Goal: Task Accomplishment & Management: Manage account settings

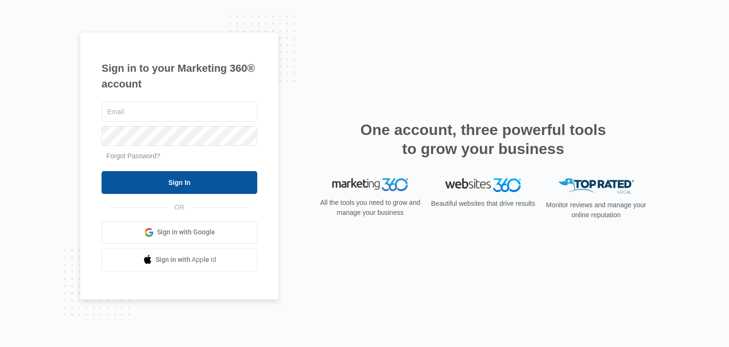
type input "[EMAIL_ADDRESS][DOMAIN_NAME]"
click at [225, 186] on input "Sign In" at bounding box center [180, 182] width 156 height 23
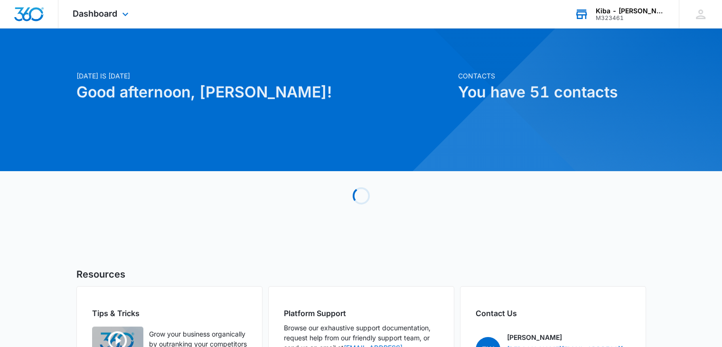
click at [611, 10] on div "Kiba - N. Olmsted" at bounding box center [630, 11] width 69 height 8
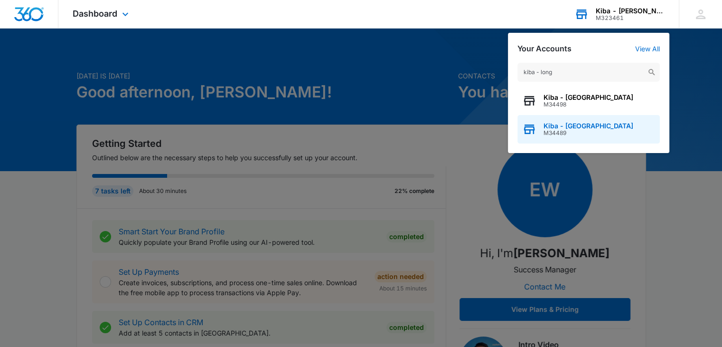
type input "kiba - long"
click at [557, 130] on span "M34489" at bounding box center [589, 133] width 90 height 7
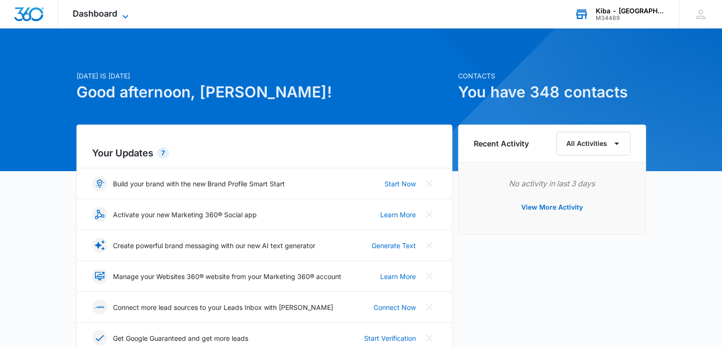
click at [126, 11] on icon at bounding box center [125, 16] width 11 height 11
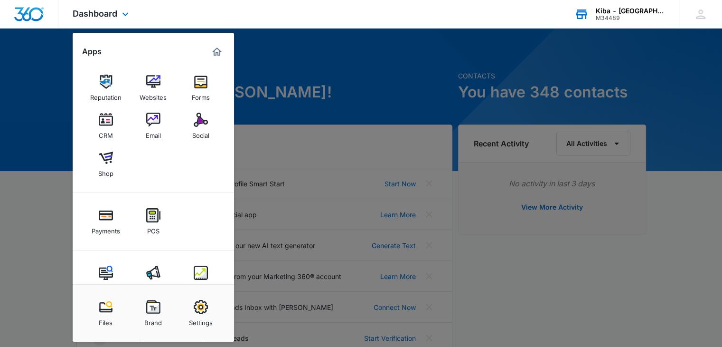
scroll to position [23, 0]
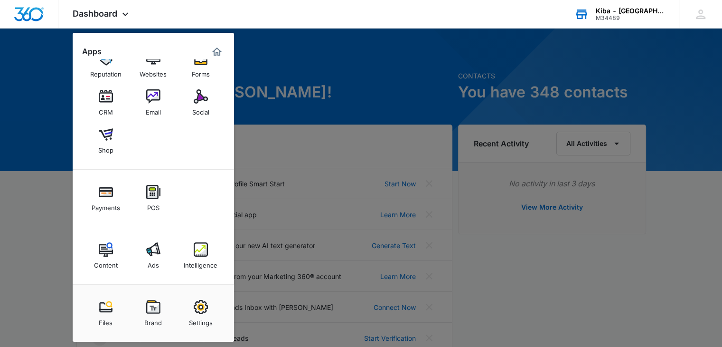
click at [196, 247] on img at bounding box center [201, 249] width 14 height 14
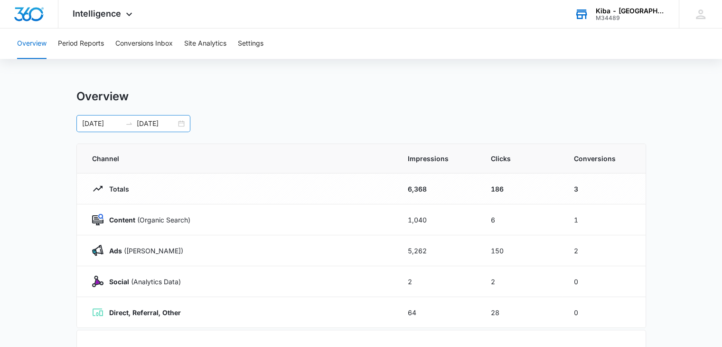
click at [178, 122] on div "[DATE] [DATE]" at bounding box center [133, 123] width 114 height 17
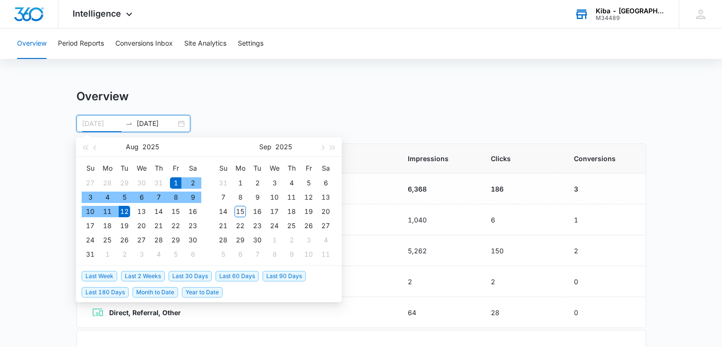
type input "[DATE]"
click at [176, 180] on div "1" at bounding box center [175, 182] width 11 height 11
type input "[DATE]"
click at [89, 255] on div "31" at bounding box center [90, 253] width 11 height 11
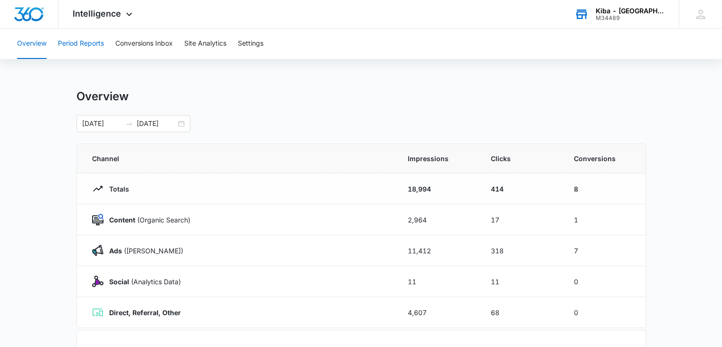
click at [95, 46] on button "Period Reports" at bounding box center [81, 43] width 46 height 30
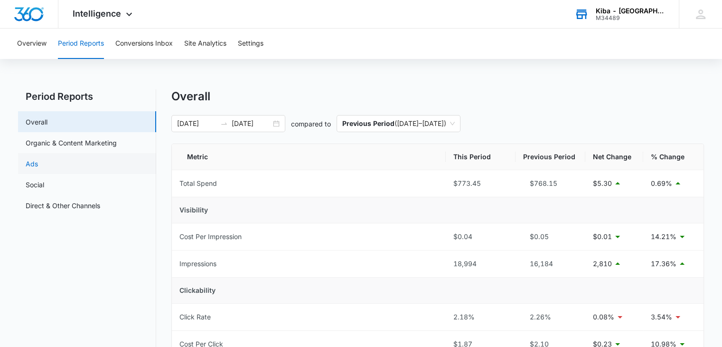
click at [38, 163] on link "Ads" at bounding box center [32, 164] width 12 height 10
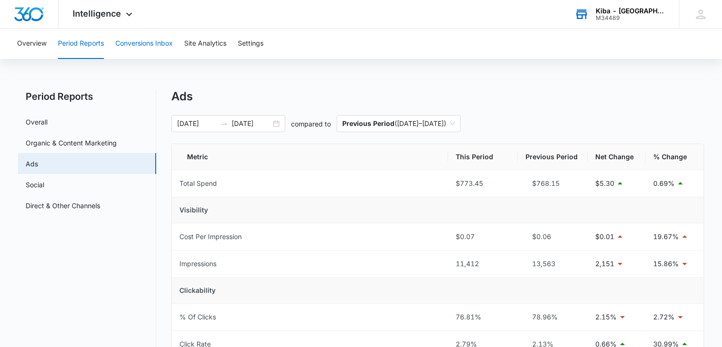
click at [156, 43] on button "Conversions Inbox" at bounding box center [143, 43] width 57 height 30
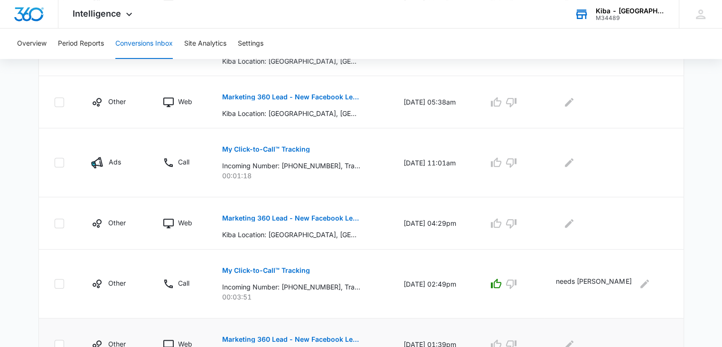
scroll to position [476, 0]
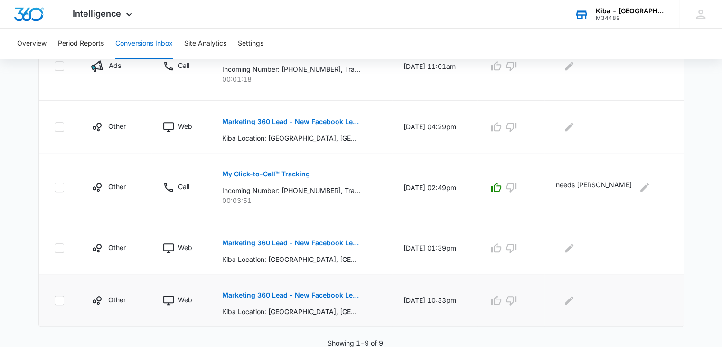
click at [339, 294] on p "Marketing 360 Lead - New Facebook Lead - Long Island Kitchen & Bath Facebook Le…" at bounding box center [291, 295] width 138 height 7
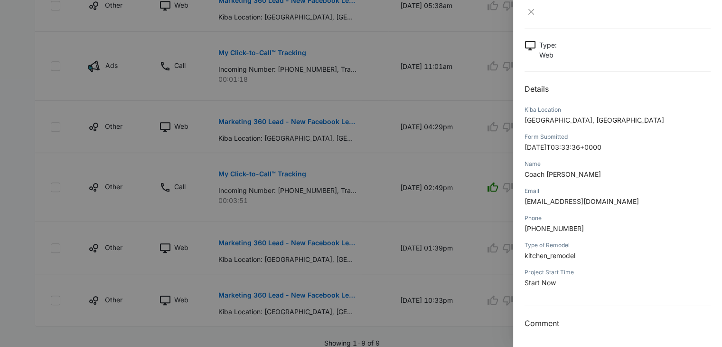
scroll to position [334, 0]
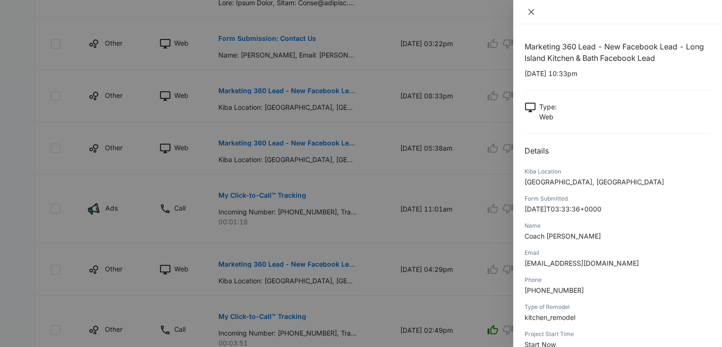
click at [531, 14] on icon "close" at bounding box center [532, 12] width 8 height 8
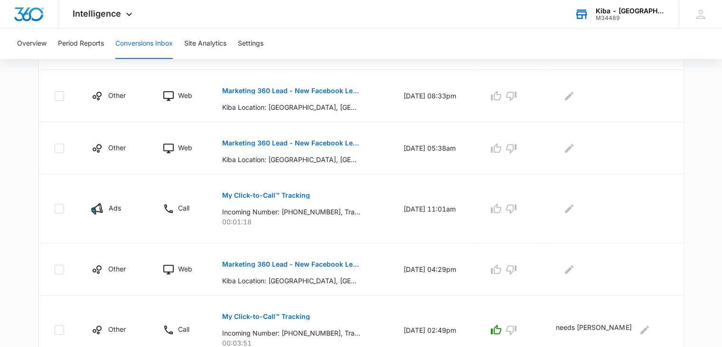
scroll to position [476, 0]
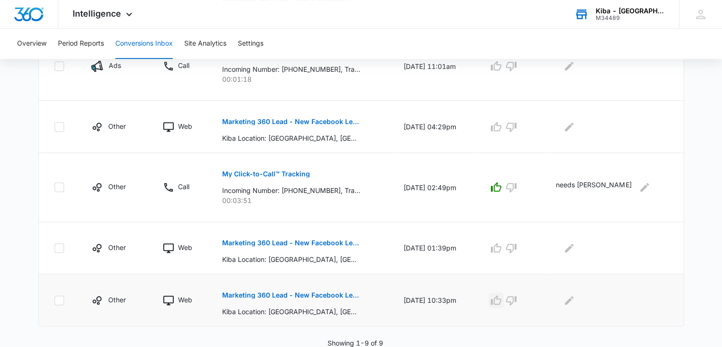
click at [498, 297] on icon "button" at bounding box center [496, 299] width 10 height 9
click at [341, 245] on p "Marketing 360 Lead - New Facebook Lead - Long Island Kitchen & Bath Facebook Le…" at bounding box center [291, 242] width 138 height 7
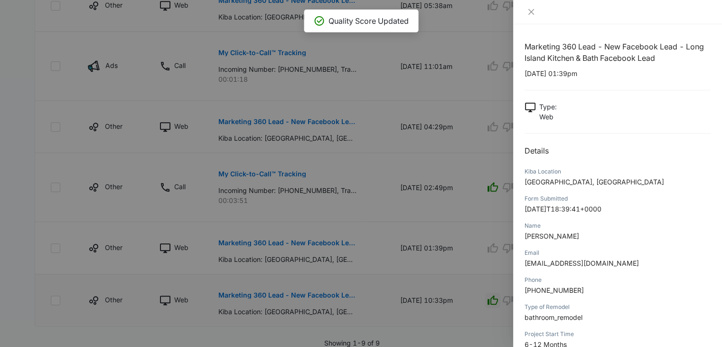
scroll to position [62, 0]
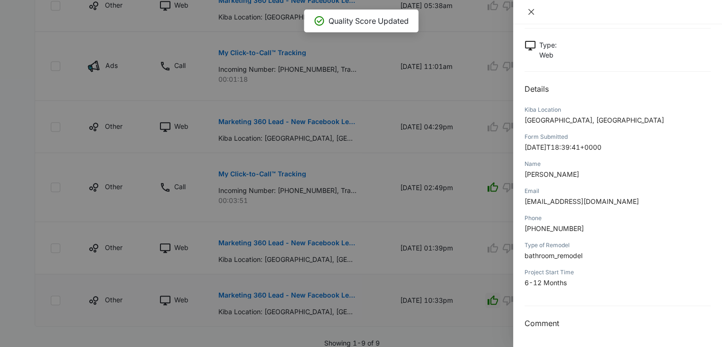
click at [533, 11] on icon "close" at bounding box center [532, 12] width 8 height 8
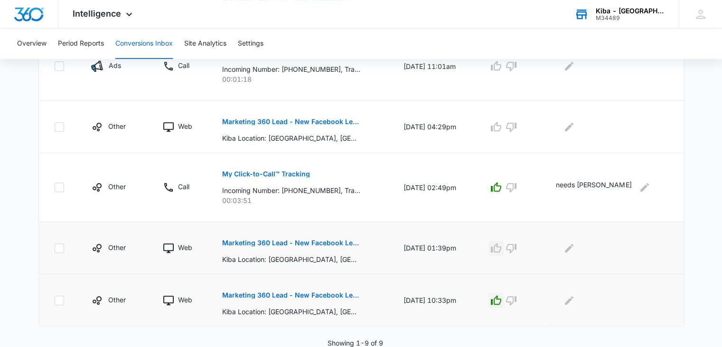
click at [498, 246] on icon "button" at bounding box center [496, 247] width 11 height 11
click at [320, 121] on p "Marketing 360 Lead - New Facebook Lead - Long Island Kitchen & Bath Facebook Le…" at bounding box center [291, 121] width 138 height 7
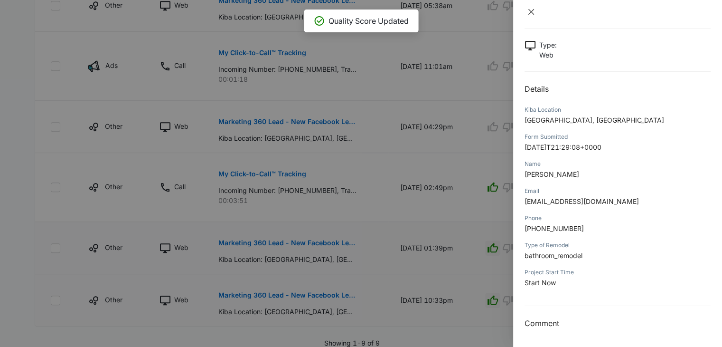
click at [531, 9] on icon "close" at bounding box center [532, 12] width 8 height 8
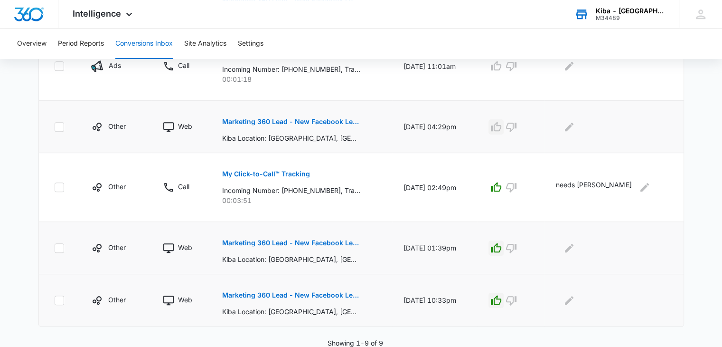
click at [497, 124] on icon "button" at bounding box center [496, 126] width 11 height 11
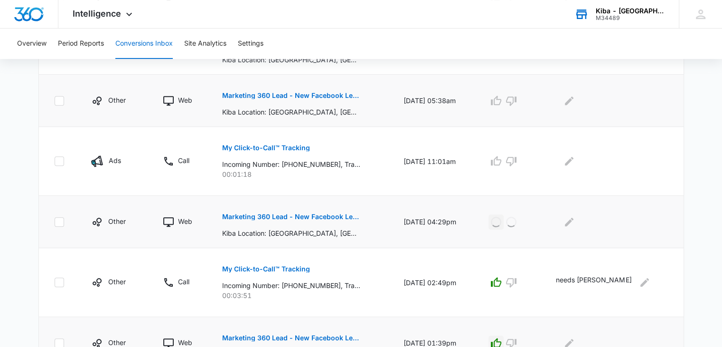
scroll to position [334, 0]
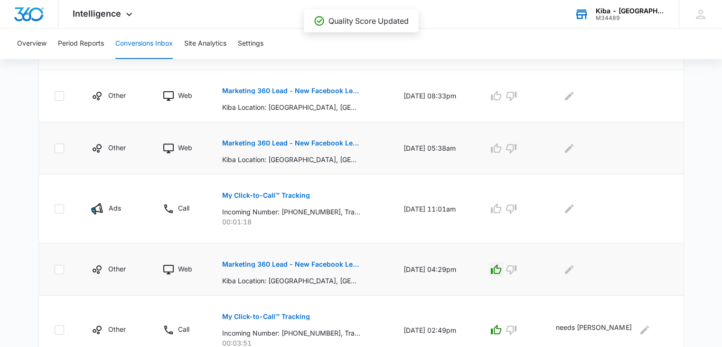
click at [325, 142] on p "Marketing 360 Lead - New Facebook Lead - Long Island Kitchen & Bath Facebook Le…" at bounding box center [291, 143] width 138 height 7
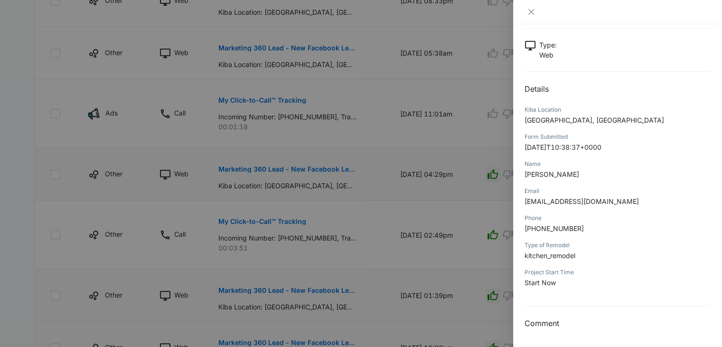
scroll to position [512, 0]
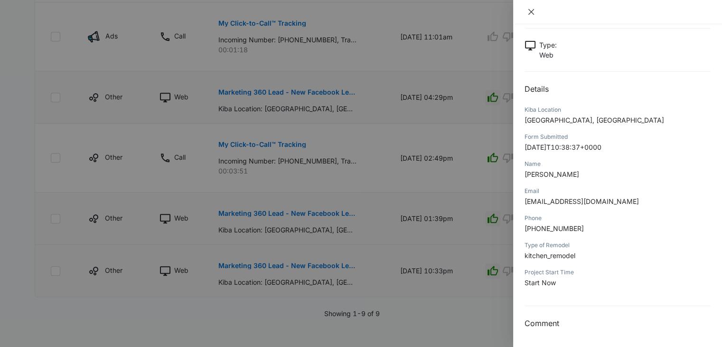
click at [535, 10] on icon "close" at bounding box center [532, 12] width 8 height 8
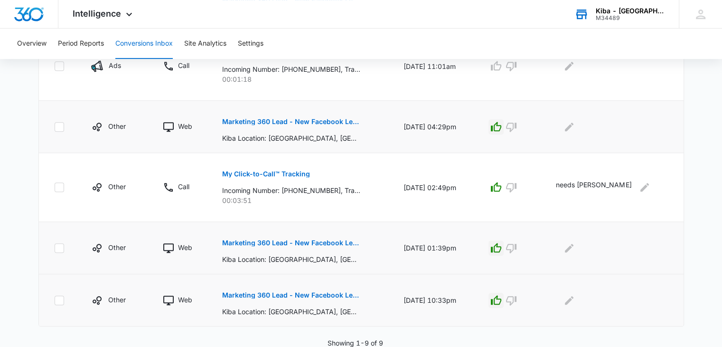
scroll to position [381, 0]
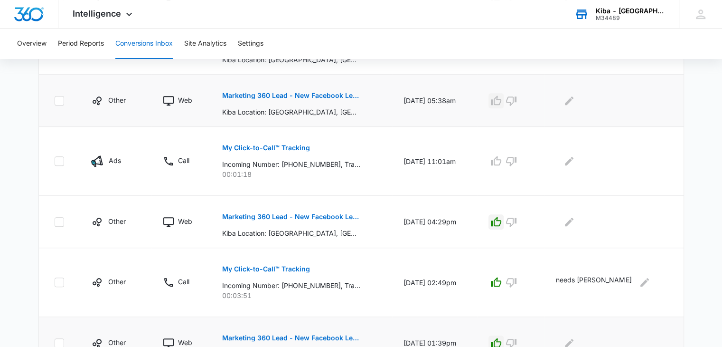
click at [498, 98] on icon "button" at bounding box center [496, 99] width 10 height 9
click at [284, 147] on p "My Click-to-Call™ Tracking" at bounding box center [266, 147] width 88 height 7
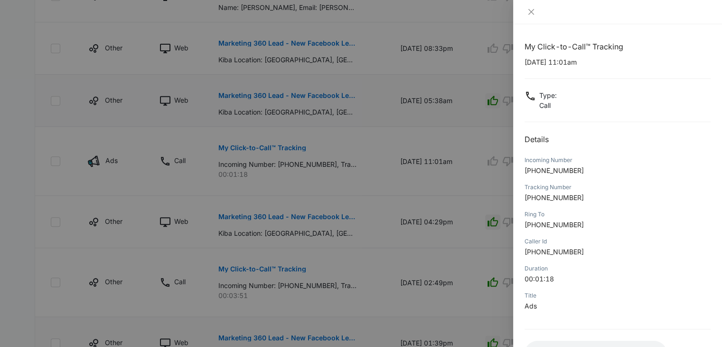
scroll to position [429, 0]
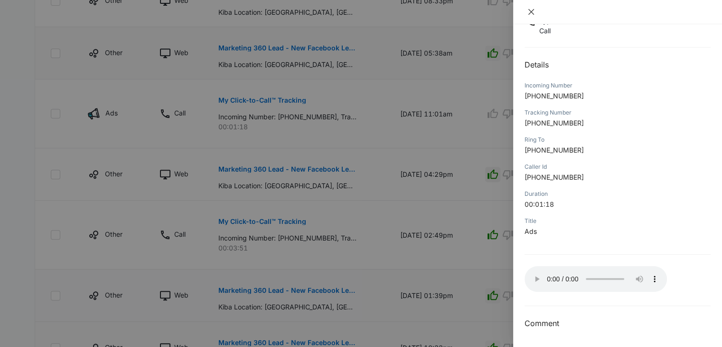
click at [532, 9] on icon "close" at bounding box center [532, 12] width 8 height 8
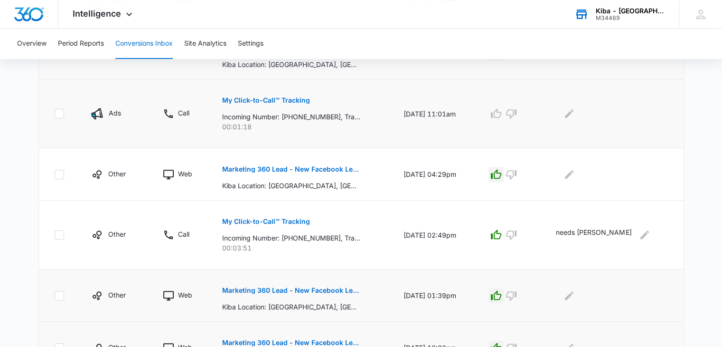
scroll to position [286, 0]
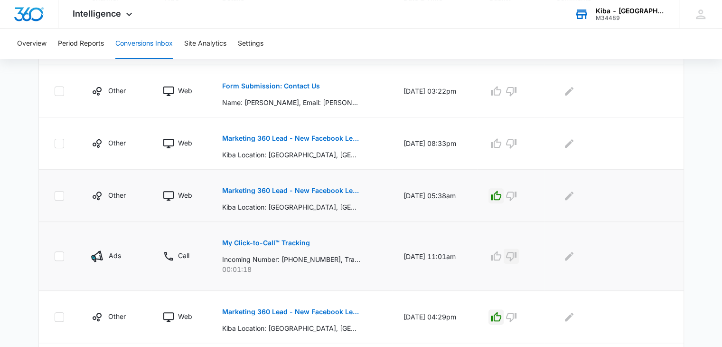
click at [513, 255] on icon "button" at bounding box center [511, 255] width 11 height 11
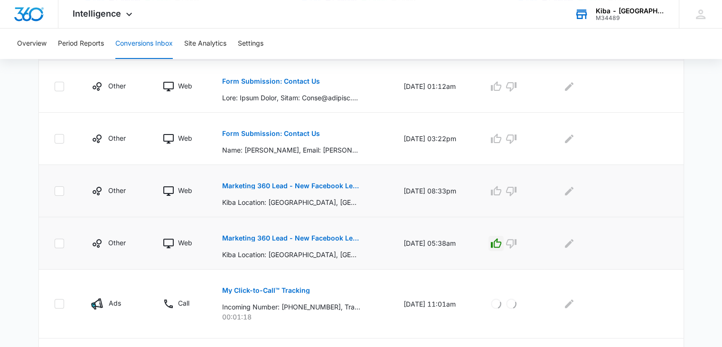
click at [311, 186] on p "Marketing 360 Lead - New Facebook Lead - Long Island Kitchen & Bath Facebook Le…" at bounding box center [291, 185] width 138 height 7
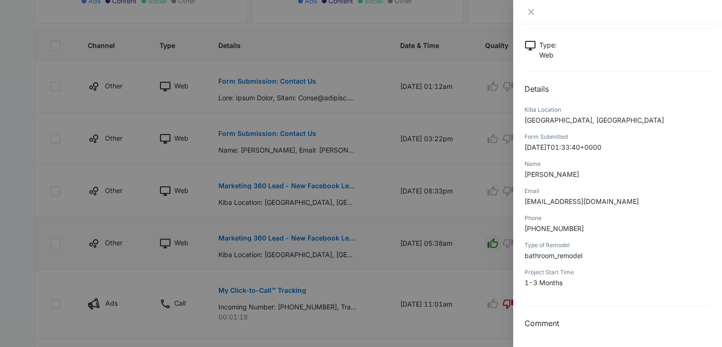
scroll to position [0, 0]
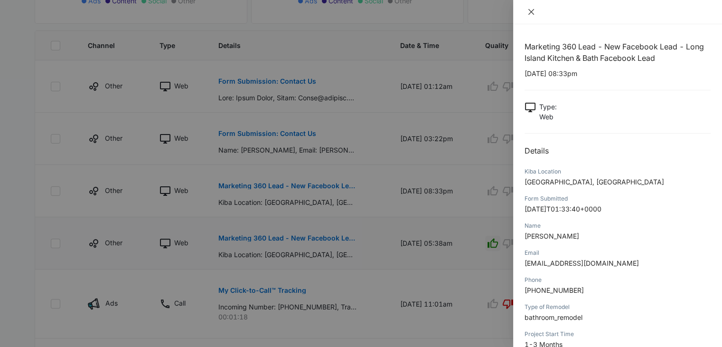
click at [532, 10] on icon "close" at bounding box center [532, 12] width 6 height 6
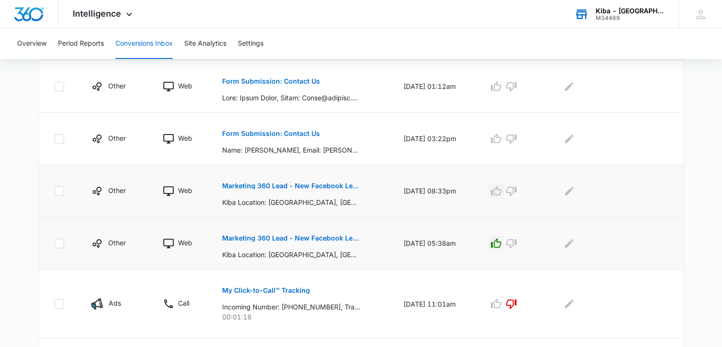
click at [498, 189] on icon "button" at bounding box center [496, 190] width 10 height 9
click at [283, 133] on p "Form Submission: Contact Us" at bounding box center [271, 133] width 98 height 7
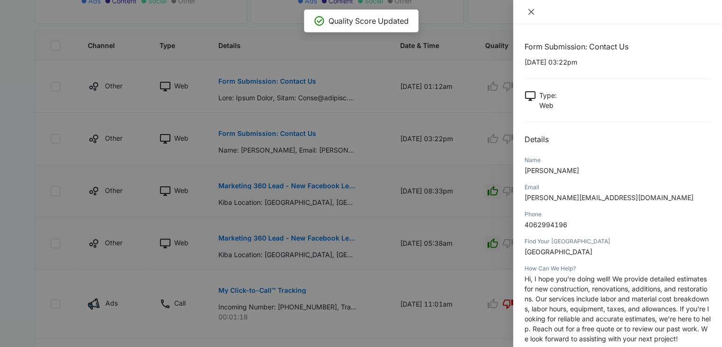
click at [532, 8] on icon "close" at bounding box center [532, 12] width 8 height 8
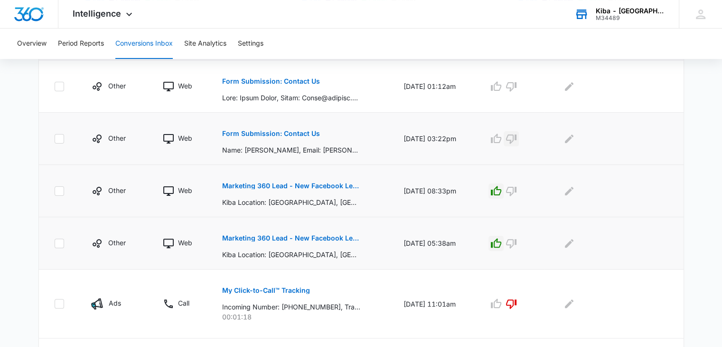
click at [511, 139] on icon "button" at bounding box center [511, 138] width 10 height 9
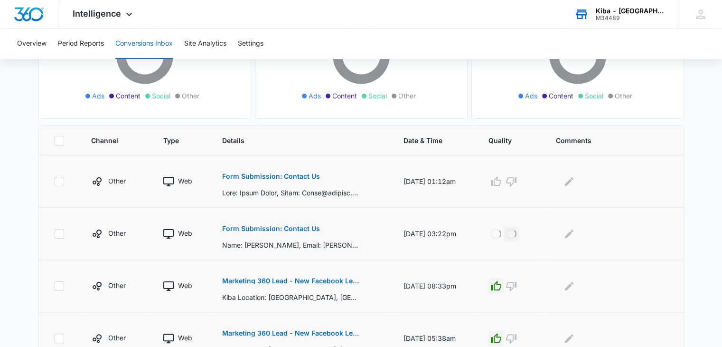
click at [285, 174] on p "Form Submission: Contact Us" at bounding box center [271, 176] width 98 height 7
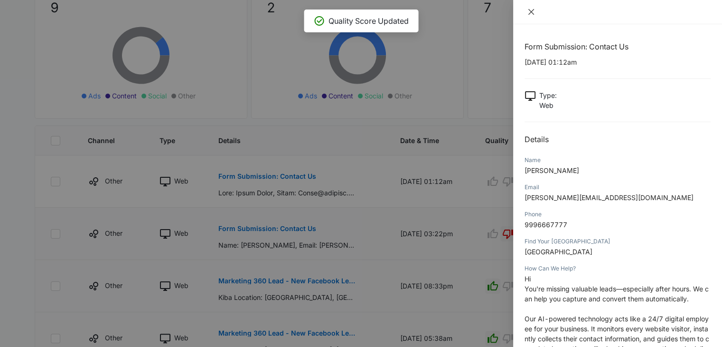
click at [534, 15] on icon "close" at bounding box center [532, 12] width 8 height 8
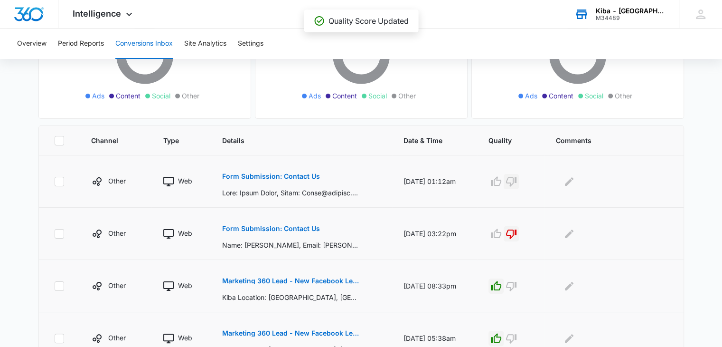
click at [513, 183] on icon "button" at bounding box center [511, 181] width 10 height 9
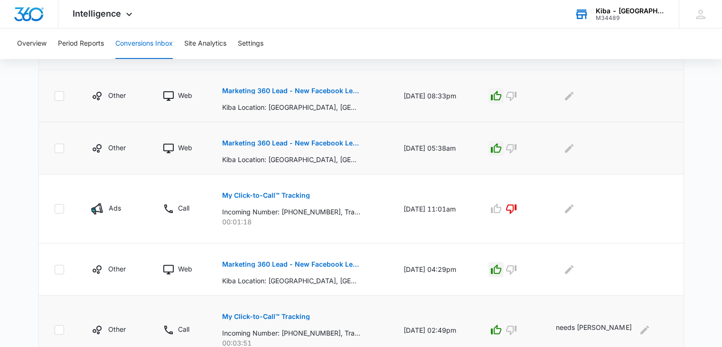
scroll to position [476, 0]
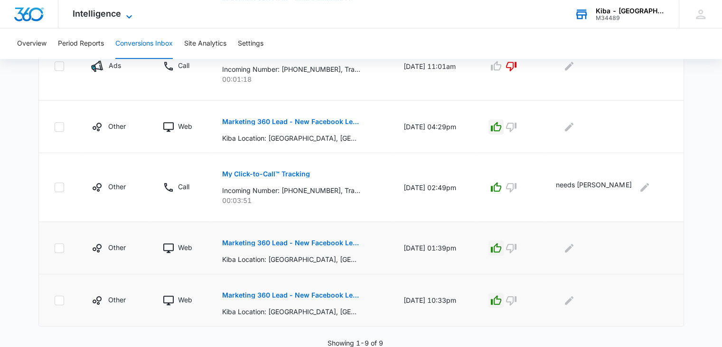
click at [127, 12] on icon at bounding box center [128, 16] width 11 height 11
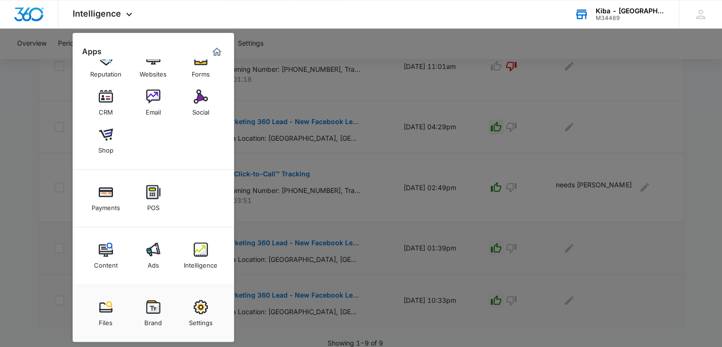
click at [157, 257] on div "Ads" at bounding box center [153, 262] width 11 height 12
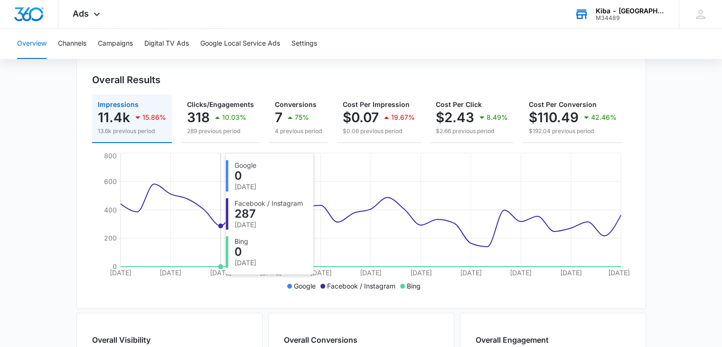
scroll to position [47, 0]
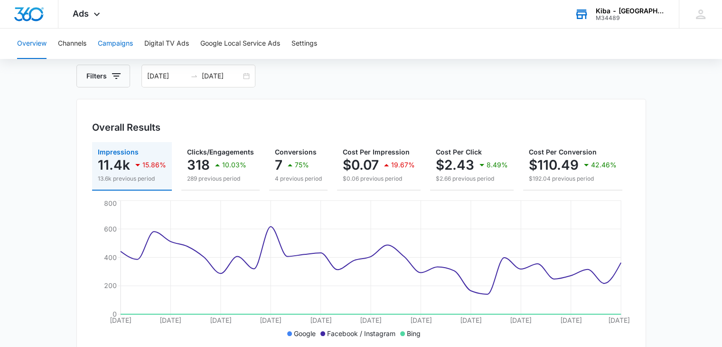
click at [114, 40] on button "Campaigns" at bounding box center [115, 43] width 35 height 30
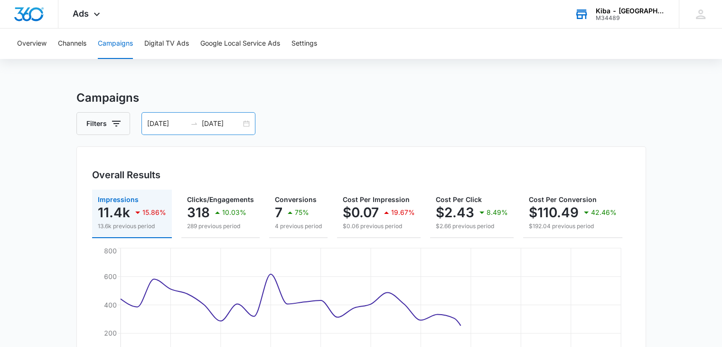
click at [245, 124] on div "[DATE] [DATE]" at bounding box center [199, 123] width 114 height 23
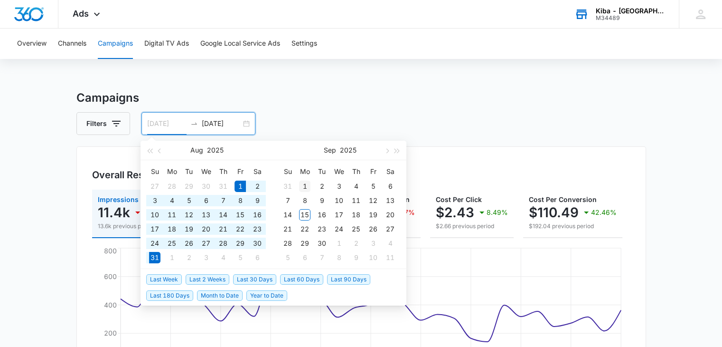
type input "[DATE]"
click at [304, 183] on div "1" at bounding box center [304, 185] width 11 height 11
type input "[DATE]"
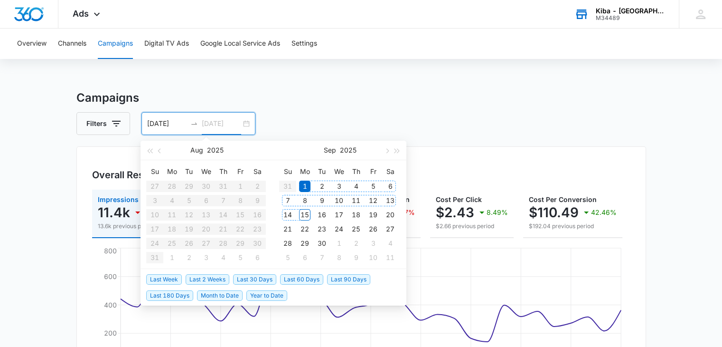
click at [305, 215] on div "15" at bounding box center [304, 214] width 11 height 11
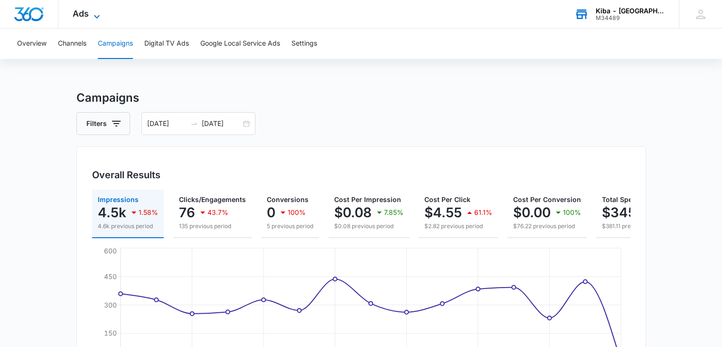
click at [99, 17] on icon at bounding box center [96, 16] width 11 height 11
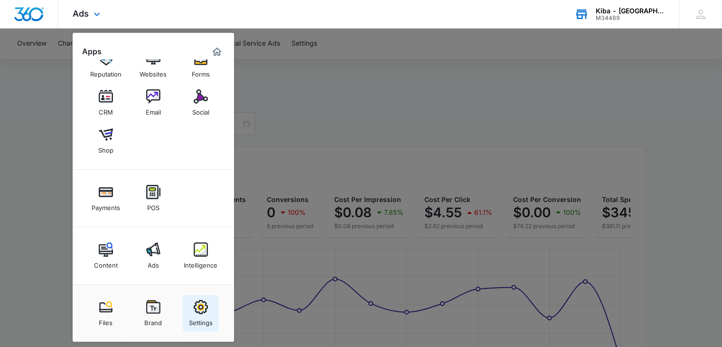
click at [206, 314] on div "Settings" at bounding box center [201, 320] width 24 height 12
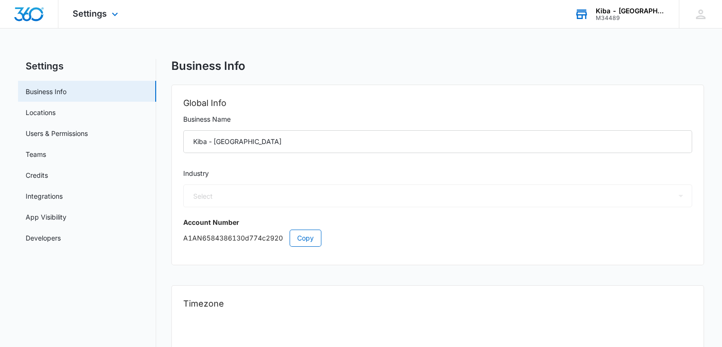
select select "33"
select select "US"
select select "America/[GEOGRAPHIC_DATA]"
click at [48, 175] on link "Credits" at bounding box center [37, 175] width 22 height 10
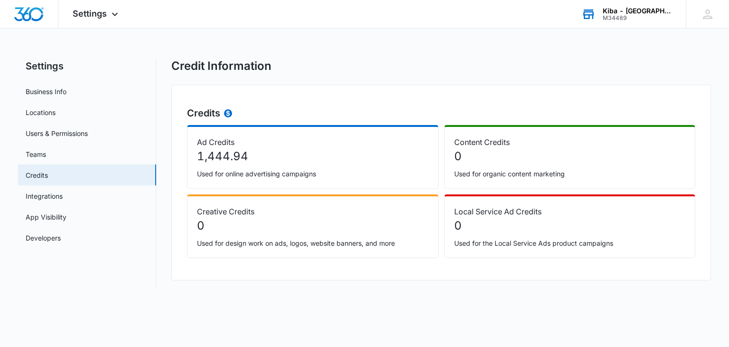
click at [638, 17] on div "M34489" at bounding box center [637, 18] width 69 height 7
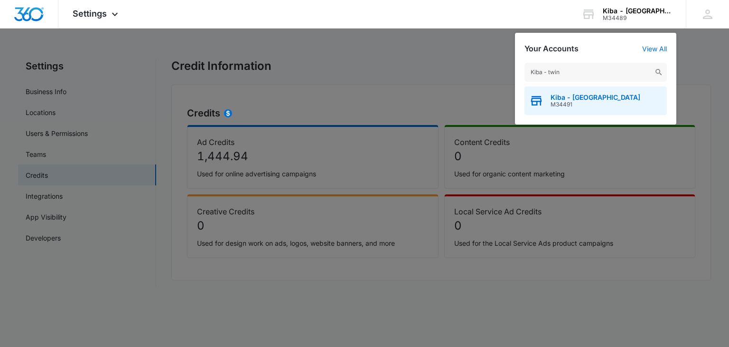
type input "Kiba - twin"
click at [568, 104] on span "M34491" at bounding box center [596, 104] width 90 height 7
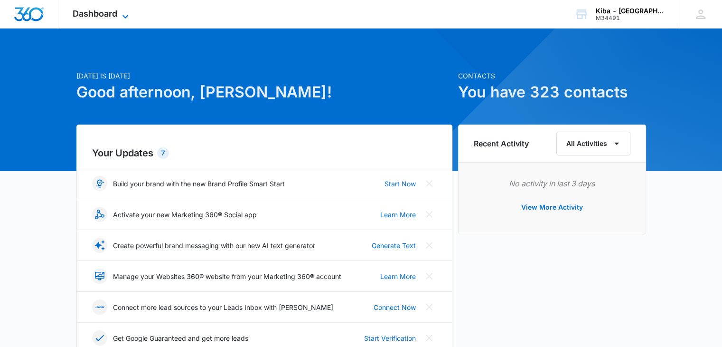
click at [124, 11] on icon at bounding box center [125, 16] width 11 height 11
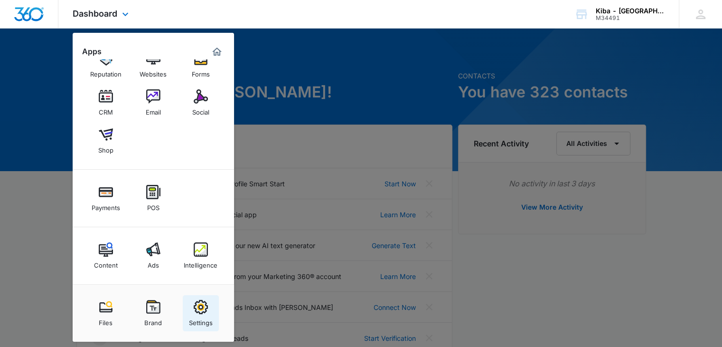
click at [196, 310] on img at bounding box center [201, 307] width 14 height 14
select select "33"
select select "US"
select select "America/[GEOGRAPHIC_DATA]"
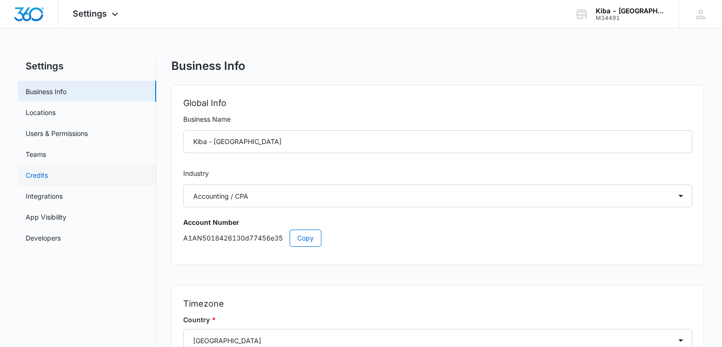
click at [32, 171] on link "Credits" at bounding box center [37, 175] width 22 height 10
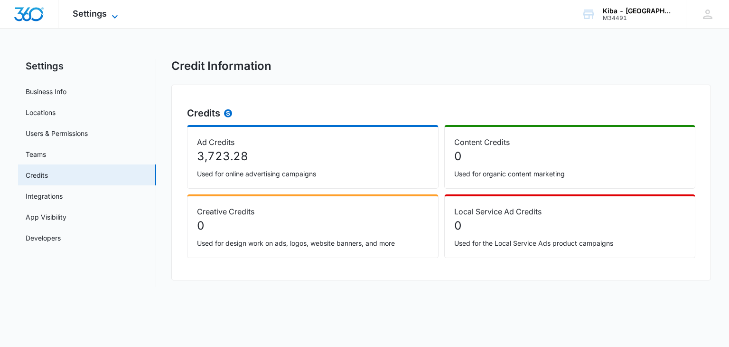
click at [110, 13] on icon at bounding box center [114, 16] width 11 height 11
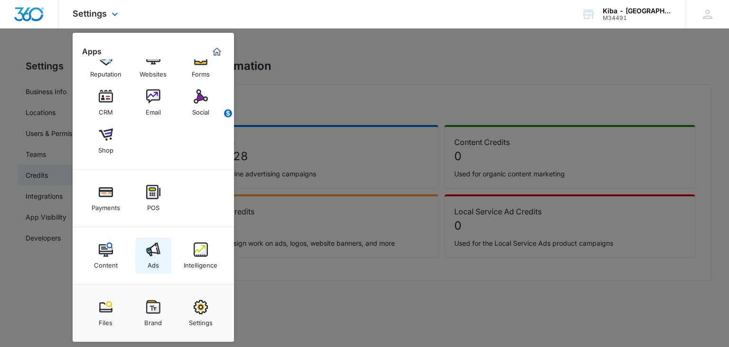
click at [160, 251] on img at bounding box center [153, 249] width 14 height 14
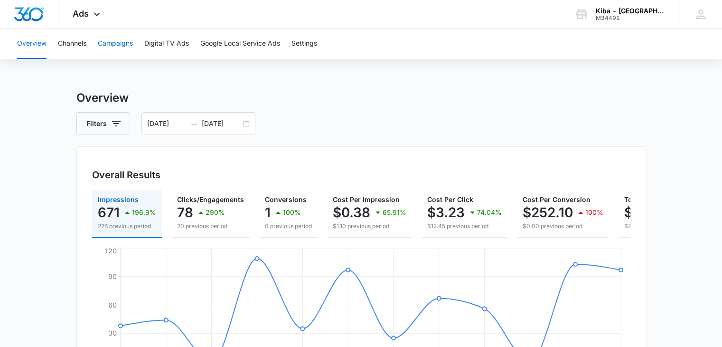
click at [127, 44] on button "Campaigns" at bounding box center [115, 43] width 35 height 30
click at [249, 123] on div "[DATE] [DATE]" at bounding box center [199, 123] width 114 height 23
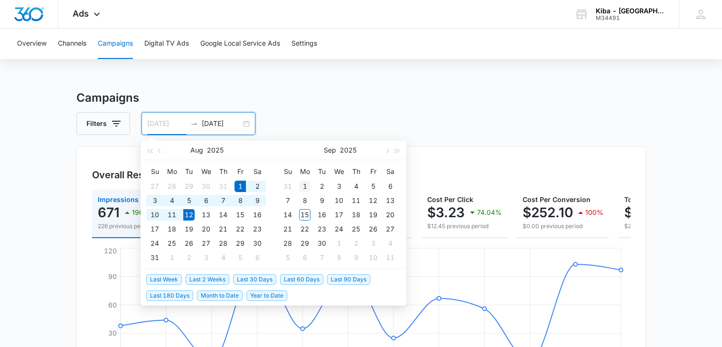
type input "[DATE]"
click at [303, 184] on div "1" at bounding box center [304, 185] width 11 height 11
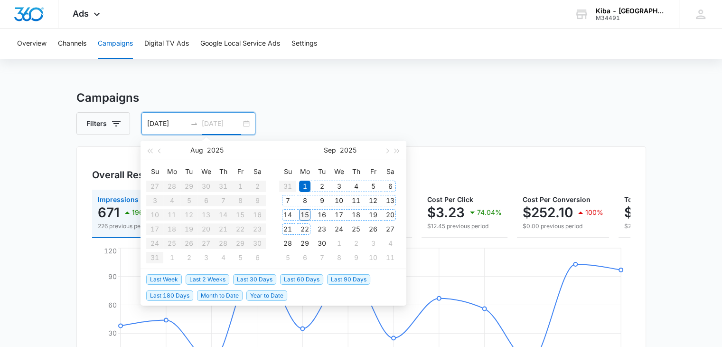
type input "[DATE]"
click at [304, 215] on div "15" at bounding box center [304, 214] width 11 height 11
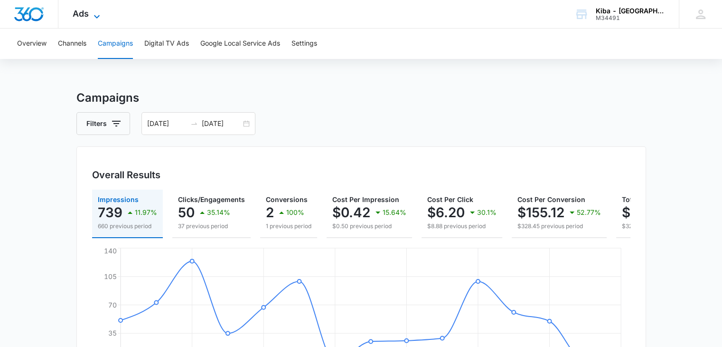
click at [96, 14] on icon at bounding box center [96, 16] width 11 height 11
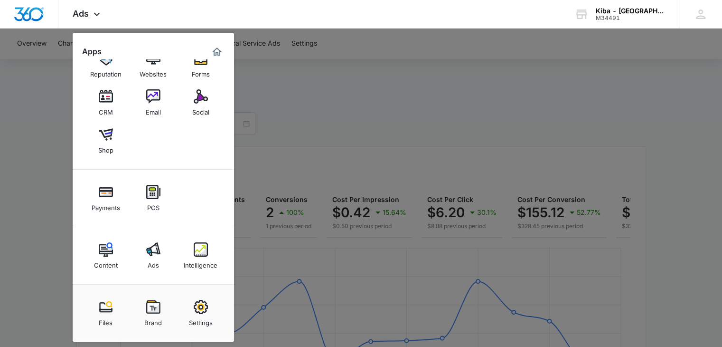
click at [201, 263] on div "Intelligence" at bounding box center [201, 262] width 34 height 12
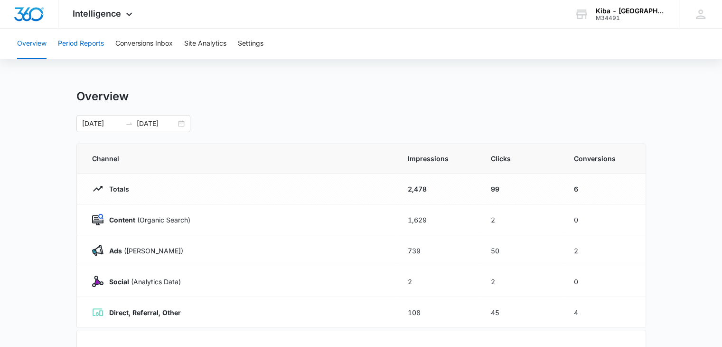
click at [85, 46] on button "Period Reports" at bounding box center [81, 43] width 46 height 30
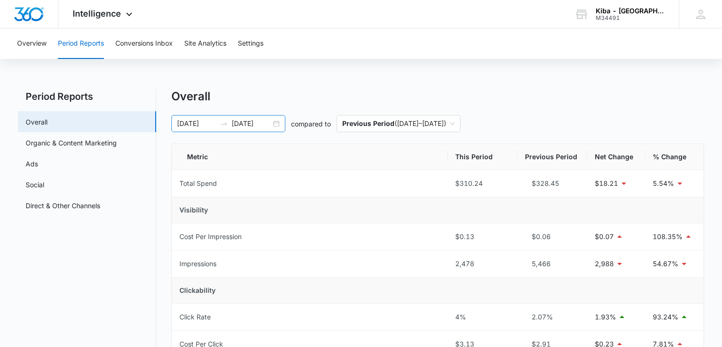
click at [275, 124] on div "[DATE] [DATE]" at bounding box center [228, 123] width 114 height 17
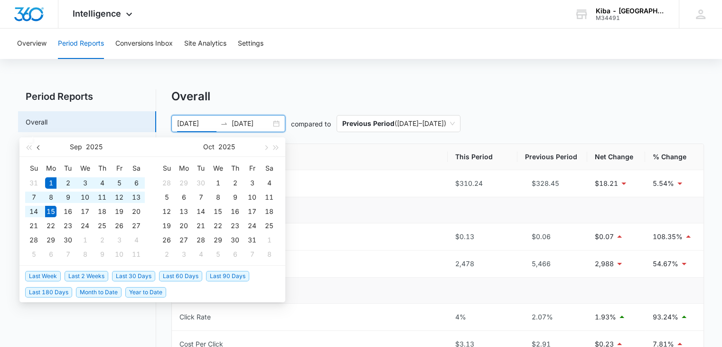
click at [38, 147] on span "button" at bounding box center [39, 147] width 5 height 5
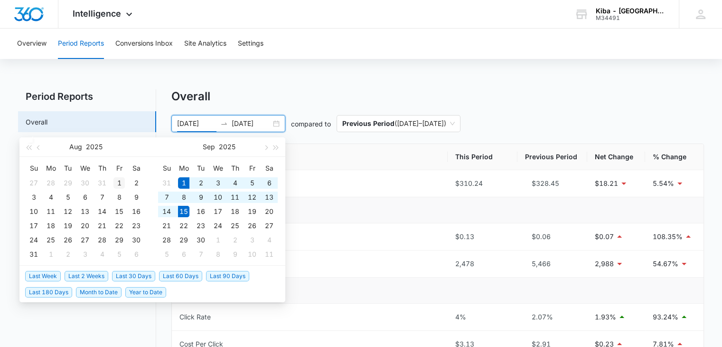
type input "[DATE]"
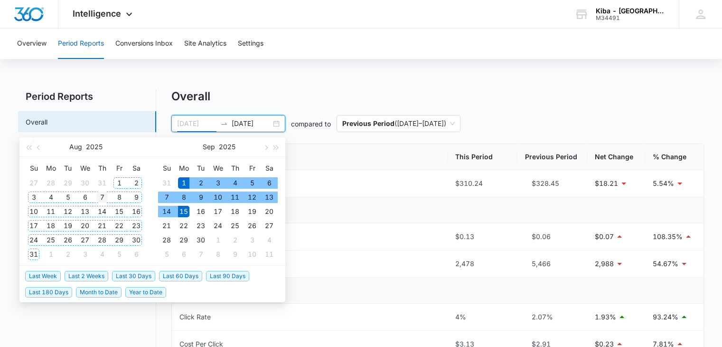
click at [118, 181] on div "1" at bounding box center [119, 182] width 11 height 11
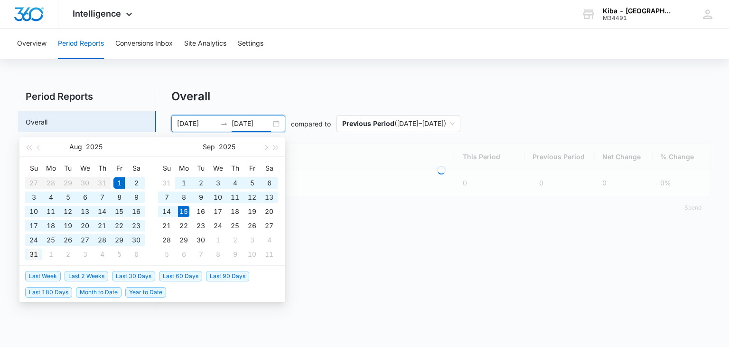
type input "[DATE]"
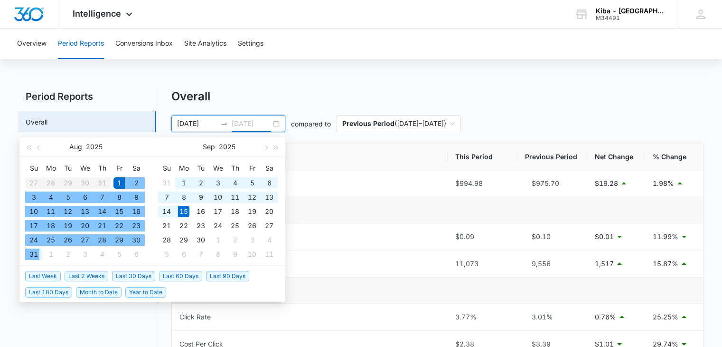
click at [38, 253] on div "31" at bounding box center [33, 253] width 11 height 11
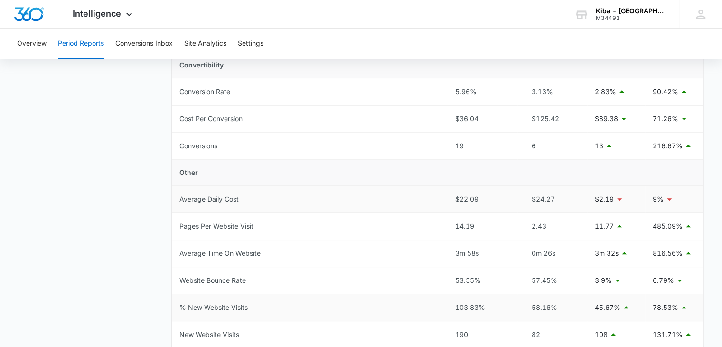
scroll to position [380, 0]
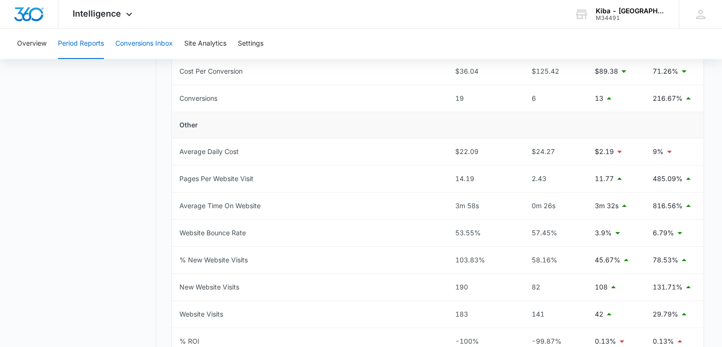
click at [146, 41] on button "Conversions Inbox" at bounding box center [143, 43] width 57 height 30
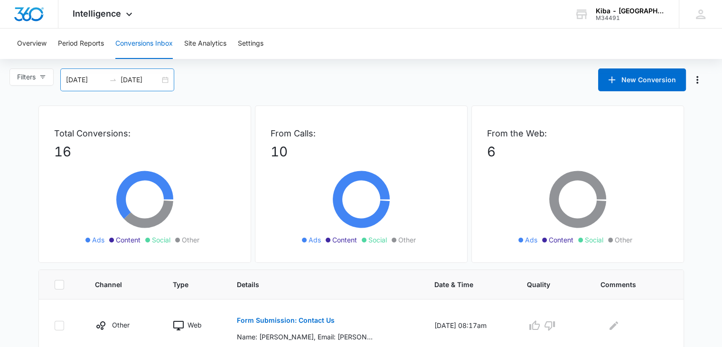
click at [165, 78] on div "[DATE] [DATE]" at bounding box center [117, 79] width 114 height 23
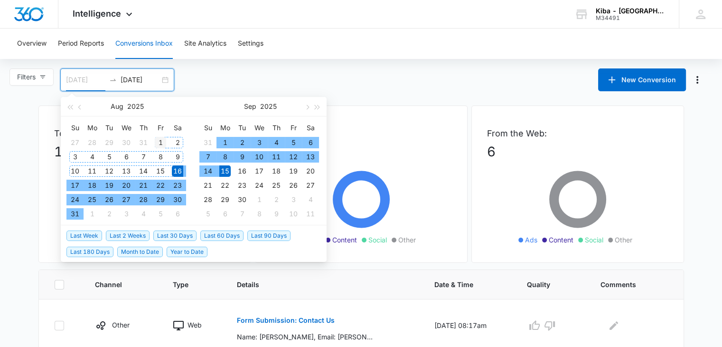
type input "[DATE]"
click at [162, 139] on div "1" at bounding box center [160, 142] width 11 height 11
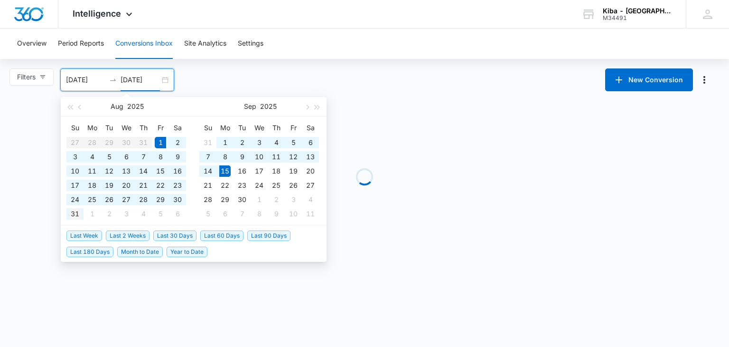
type input "[DATE]"
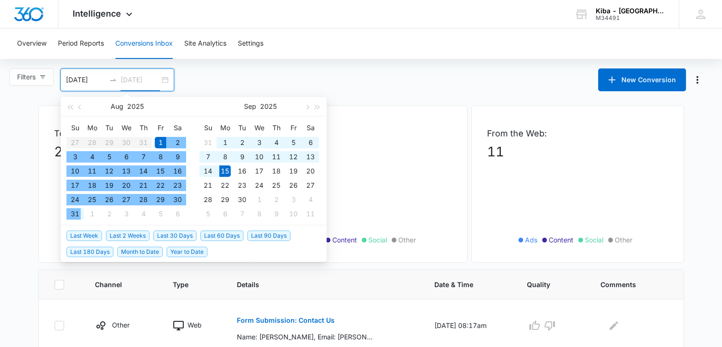
click at [76, 213] on div "31" at bounding box center [74, 213] width 11 height 11
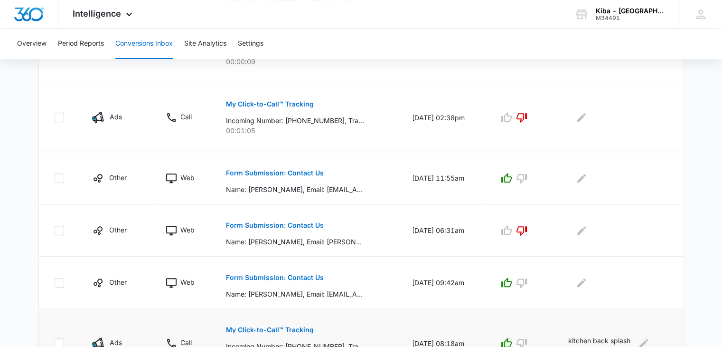
scroll to position [603, 0]
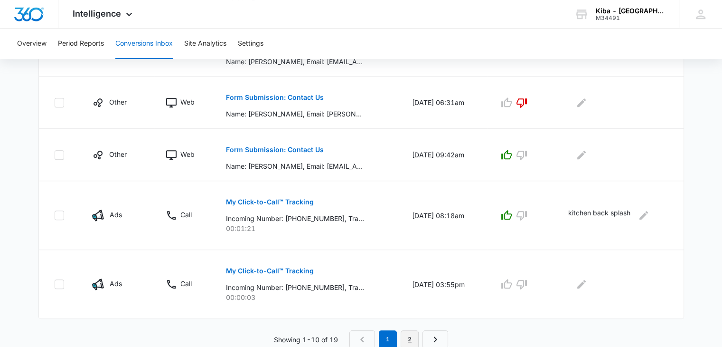
click at [405, 338] on link "2" at bounding box center [410, 339] width 18 height 18
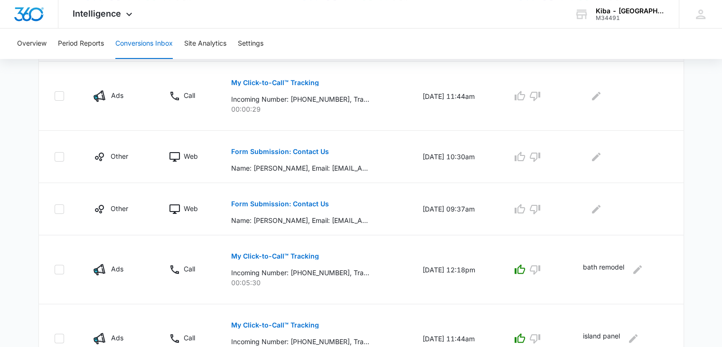
scroll to position [517, 0]
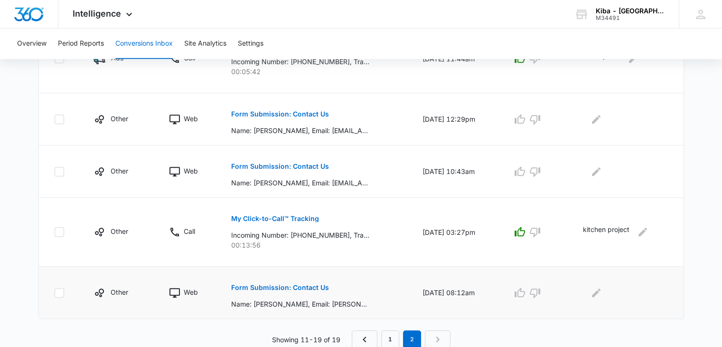
click at [305, 285] on p "Form Submission: Contact Us" at bounding box center [280, 287] width 98 height 7
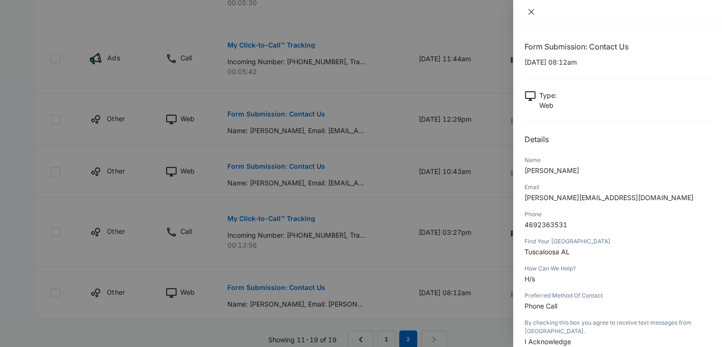
click at [531, 10] on icon "close" at bounding box center [532, 12] width 8 height 8
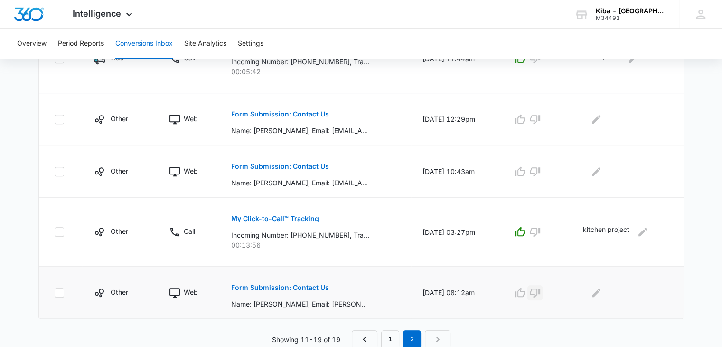
click at [539, 288] on icon "button" at bounding box center [535, 292] width 10 height 9
click at [293, 166] on p "Form Submission: Contact Us" at bounding box center [280, 166] width 98 height 7
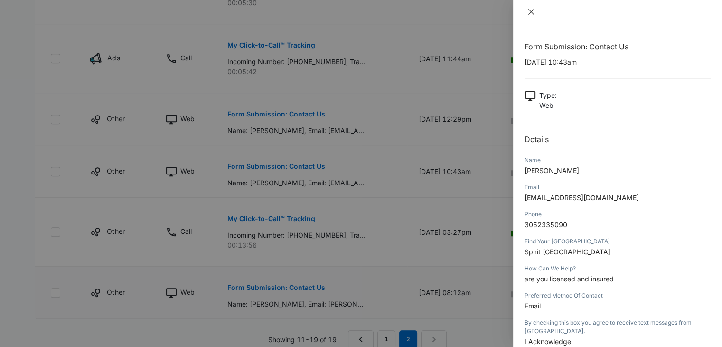
click at [531, 12] on icon "close" at bounding box center [532, 12] width 6 height 6
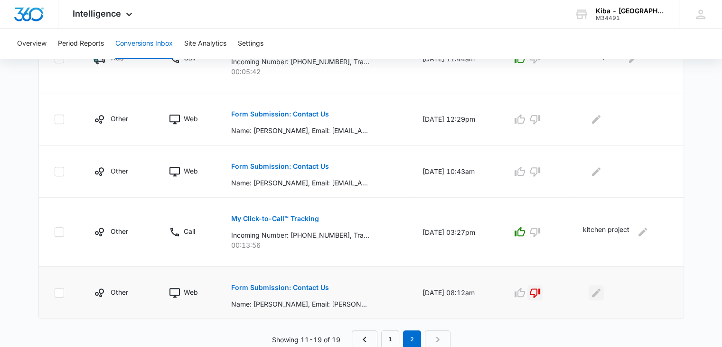
click at [597, 290] on icon "Edit Comments" at bounding box center [596, 292] width 11 height 11
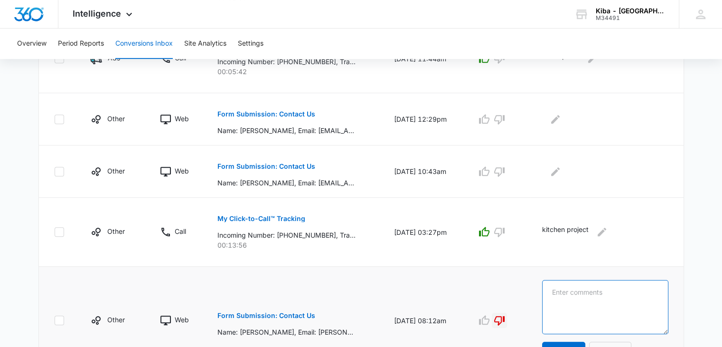
click at [597, 290] on textarea at bounding box center [605, 307] width 126 height 54
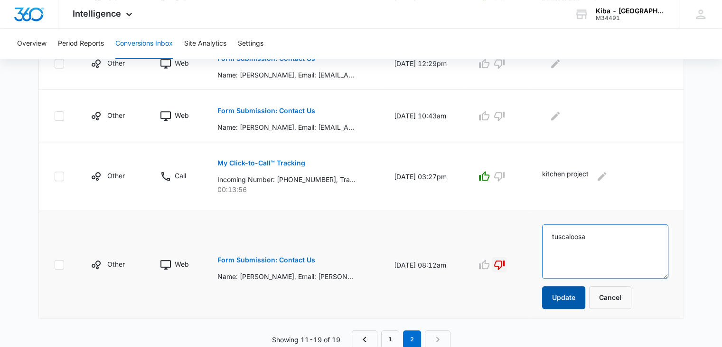
type textarea "tuscaloosa"
click at [580, 296] on button "Update" at bounding box center [563, 297] width 43 height 23
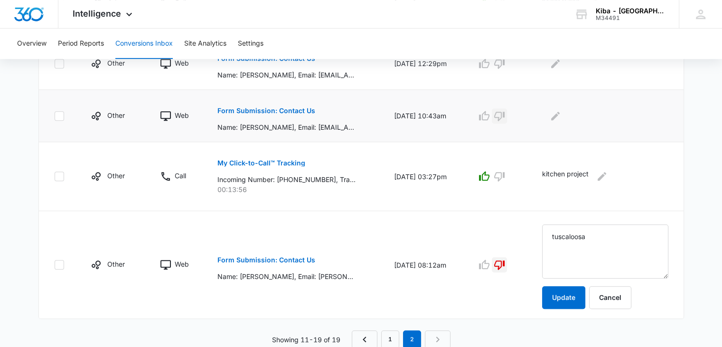
click at [505, 113] on icon "button" at bounding box center [499, 116] width 10 height 9
click at [561, 113] on icon "Edit Comments" at bounding box center [555, 115] width 11 height 11
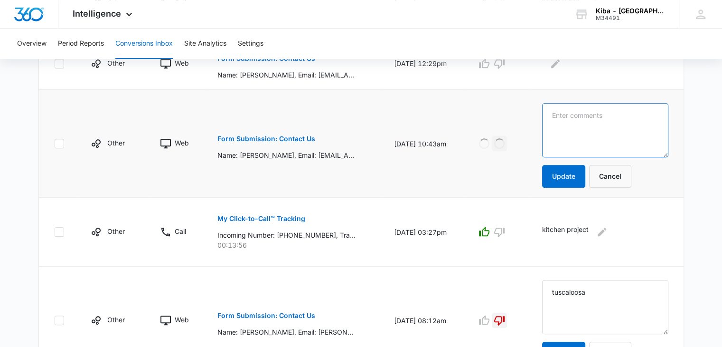
click at [565, 113] on textarea at bounding box center [605, 130] width 126 height 54
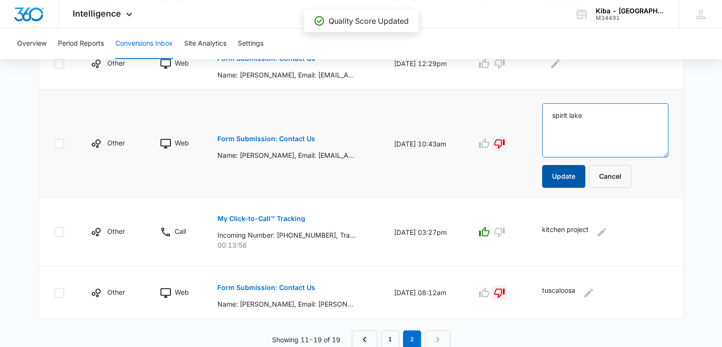
type textarea "spirit lake"
click at [579, 177] on button "Update" at bounding box center [563, 176] width 43 height 23
click at [573, 170] on button "Update" at bounding box center [563, 176] width 43 height 23
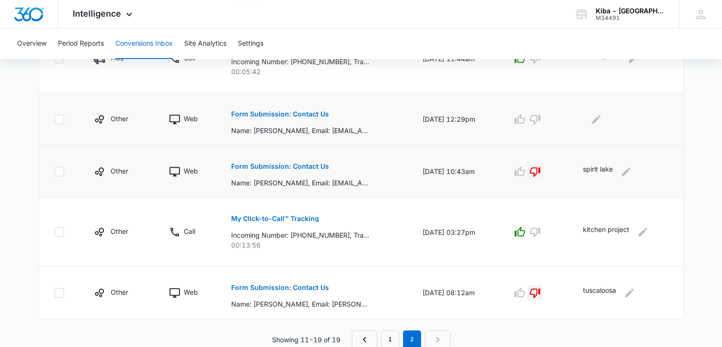
scroll to position [470, 0]
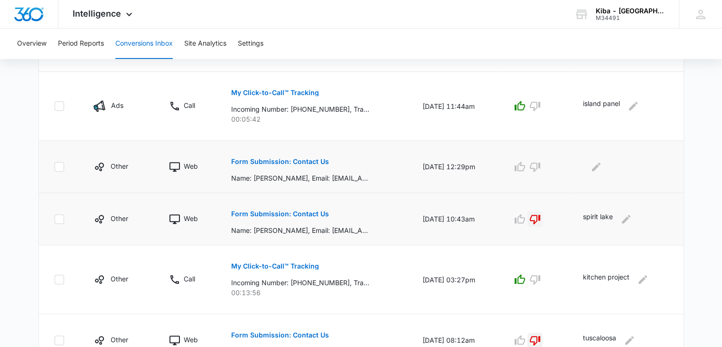
click at [275, 158] on p "Form Submission: Contact Us" at bounding box center [280, 161] width 98 height 7
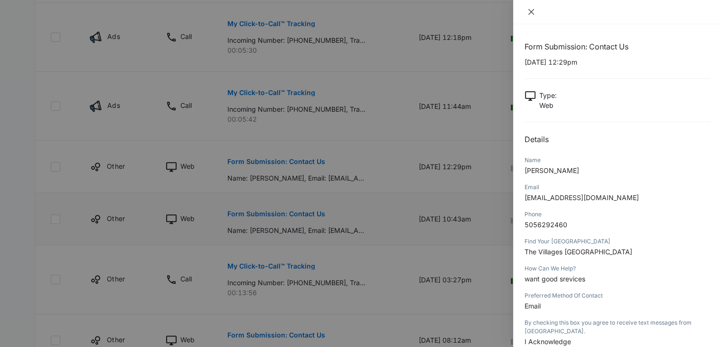
click at [536, 9] on button "Close" at bounding box center [531, 12] width 13 height 9
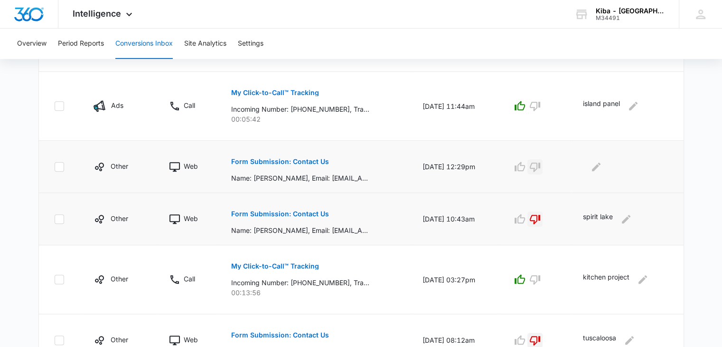
click at [539, 162] on icon "button" at bounding box center [535, 166] width 11 height 11
click at [598, 163] on icon "Edit Comments" at bounding box center [596, 166] width 11 height 11
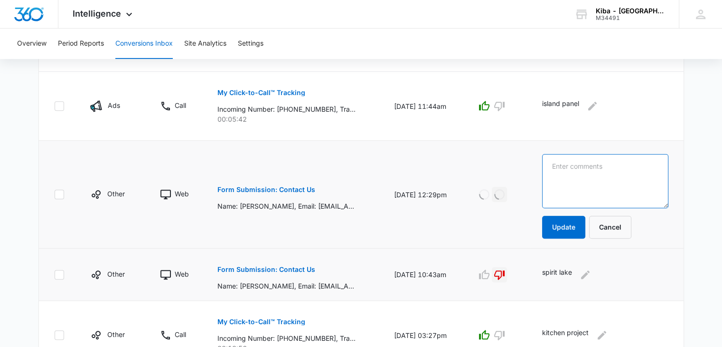
click at [598, 164] on textarea at bounding box center [605, 181] width 126 height 54
type textarea "the villages"
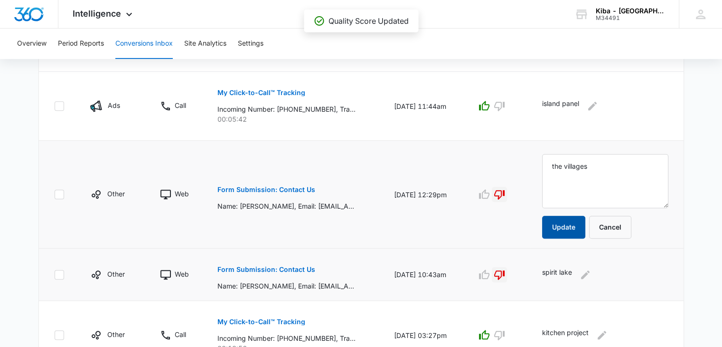
click at [586, 230] on button "Update" at bounding box center [563, 227] width 43 height 23
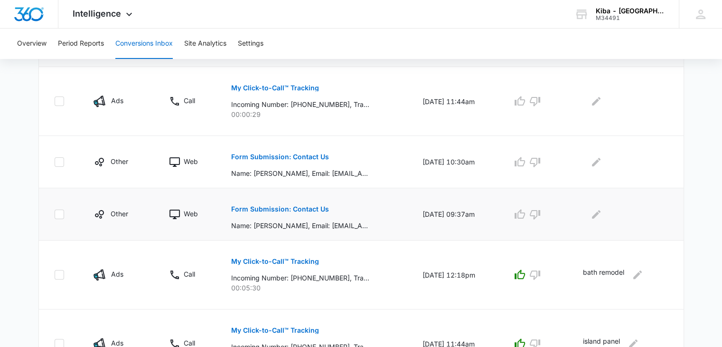
scroll to position [185, 0]
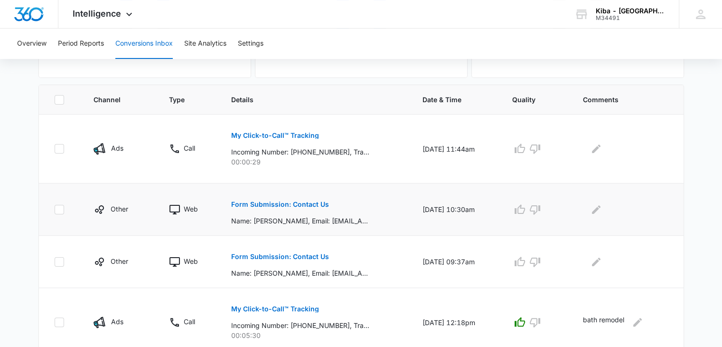
click at [296, 205] on p "Form Submission: Contact Us" at bounding box center [280, 204] width 98 height 7
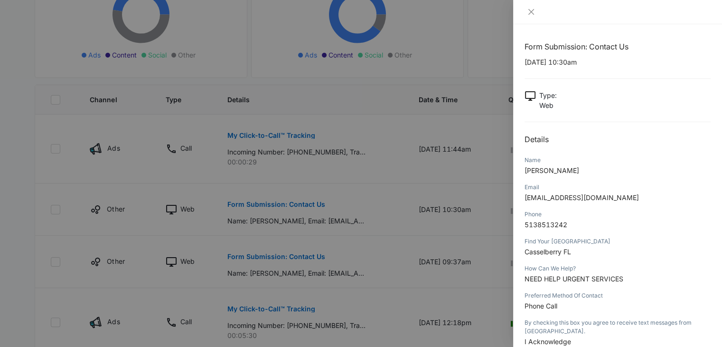
scroll to position [47, 0]
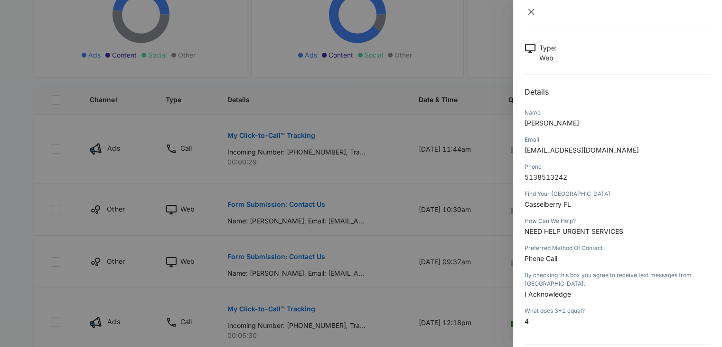
click at [530, 10] on icon "close" at bounding box center [532, 12] width 6 height 6
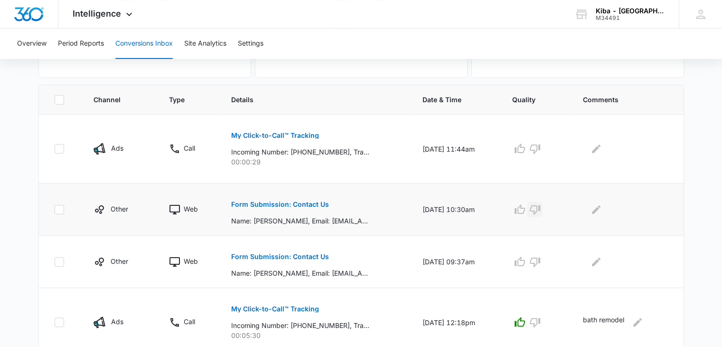
click at [539, 207] on icon "button" at bounding box center [535, 209] width 11 height 11
click at [602, 204] on icon "Edit Comments" at bounding box center [596, 209] width 11 height 11
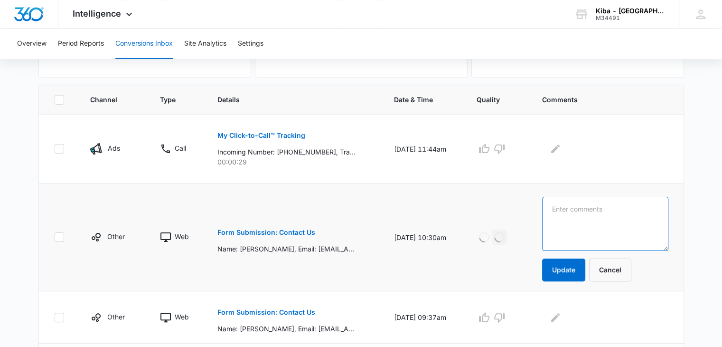
click at [604, 204] on textarea at bounding box center [605, 224] width 126 height 54
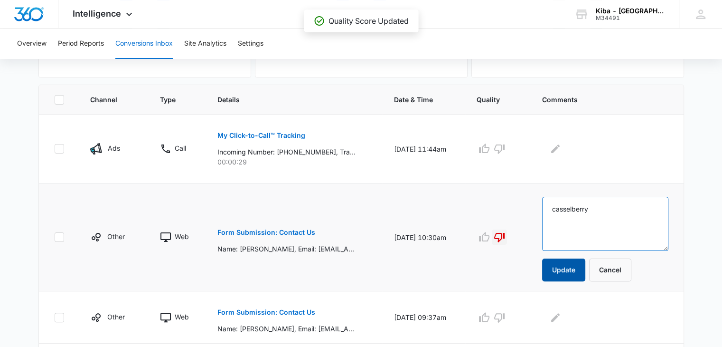
type textarea "casselberry"
click at [578, 272] on button "Update" at bounding box center [563, 269] width 43 height 23
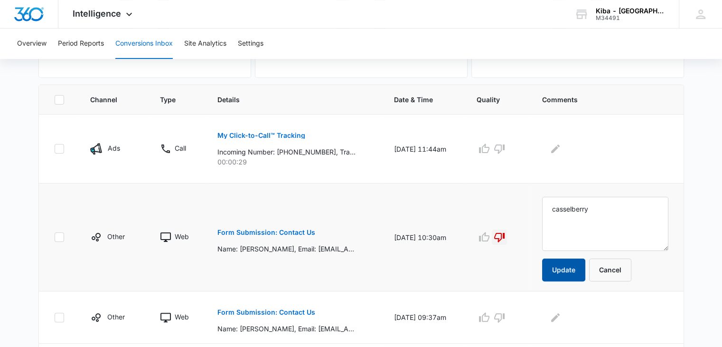
click at [578, 270] on button "Update" at bounding box center [563, 269] width 43 height 23
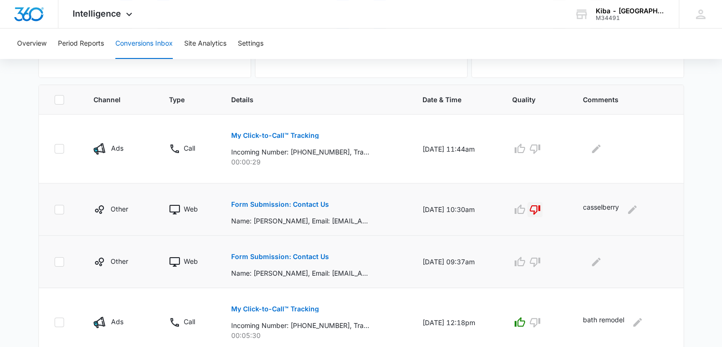
click at [292, 256] on p "Form Submission: Contact Us" at bounding box center [280, 256] width 98 height 7
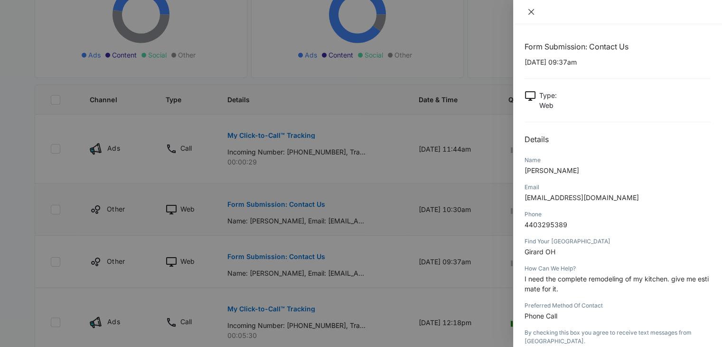
click at [532, 14] on icon "close" at bounding box center [532, 12] width 8 height 8
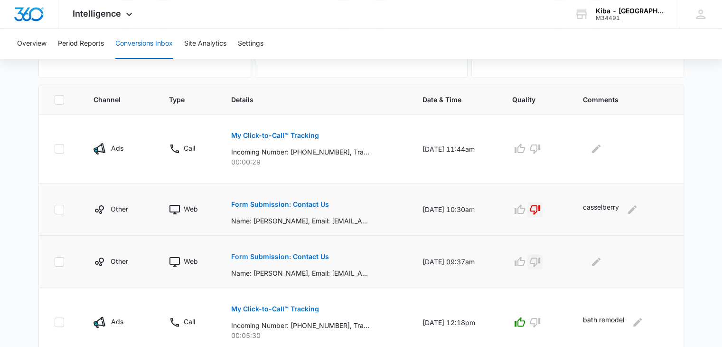
click at [540, 257] on icon "button" at bounding box center [535, 261] width 11 height 11
click at [599, 262] on icon "Edit Comments" at bounding box center [596, 261] width 9 height 9
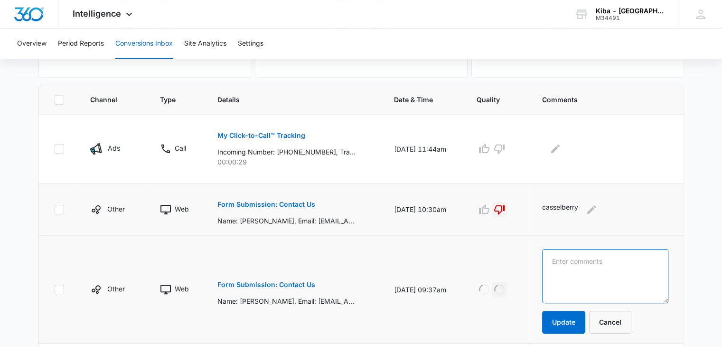
click at [599, 262] on textarea at bounding box center [605, 276] width 126 height 54
type textarea "i"
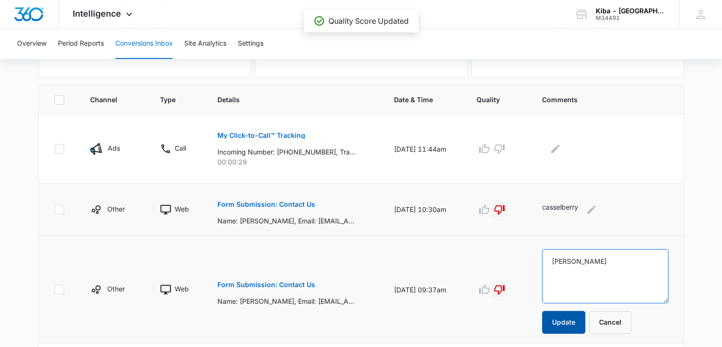
type textarea "Girard"
click at [580, 315] on button "Update" at bounding box center [563, 322] width 43 height 23
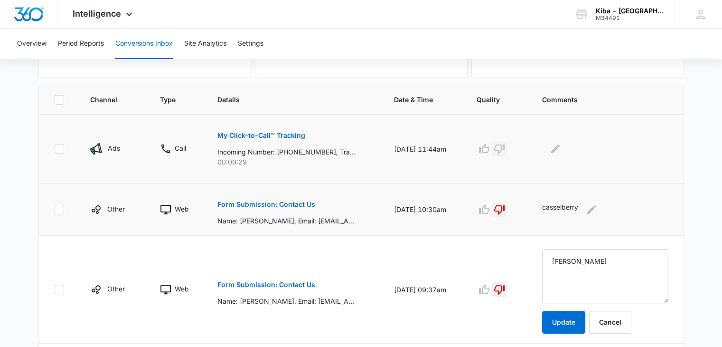
click at [505, 149] on icon "button" at bounding box center [499, 148] width 11 height 11
click at [570, 320] on button "Update" at bounding box center [563, 322] width 43 height 23
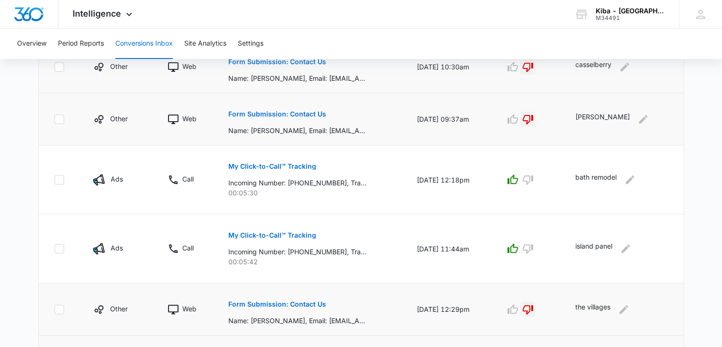
scroll to position [517, 0]
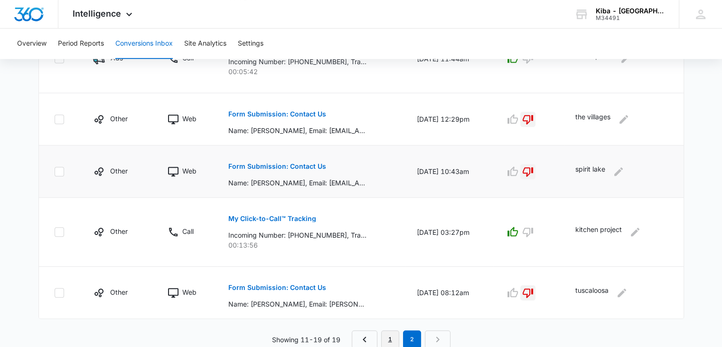
click at [389, 334] on link "1" at bounding box center [390, 339] width 18 height 18
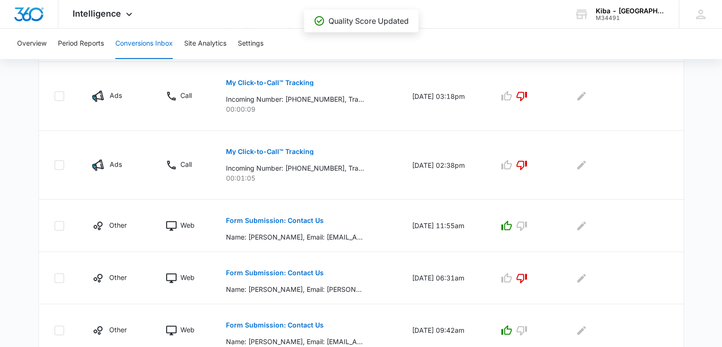
scroll to position [603, 0]
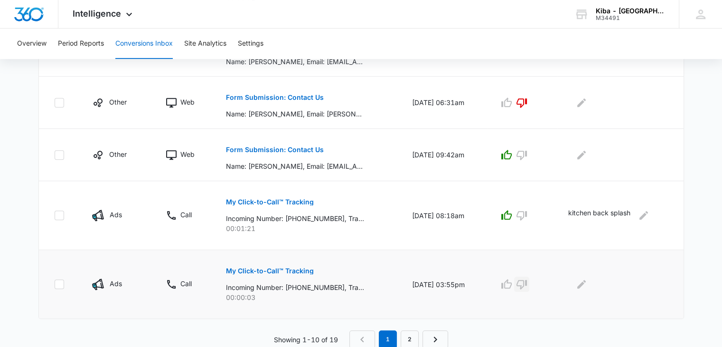
click at [528, 280] on icon "button" at bounding box center [521, 283] width 11 height 11
click at [277, 147] on p "Form Submission: Contact Us" at bounding box center [275, 149] width 98 height 7
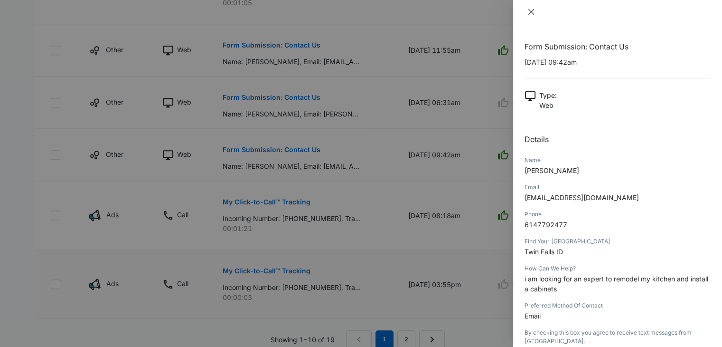
click at [529, 13] on icon "close" at bounding box center [532, 12] width 8 height 8
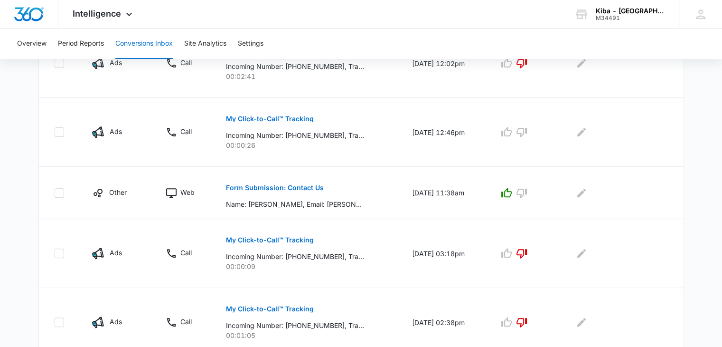
scroll to position [223, 0]
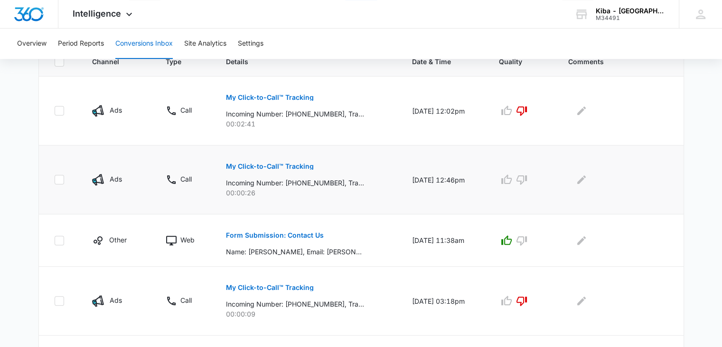
click at [278, 163] on p "My Click-to-Call™ Tracking" at bounding box center [270, 166] width 88 height 7
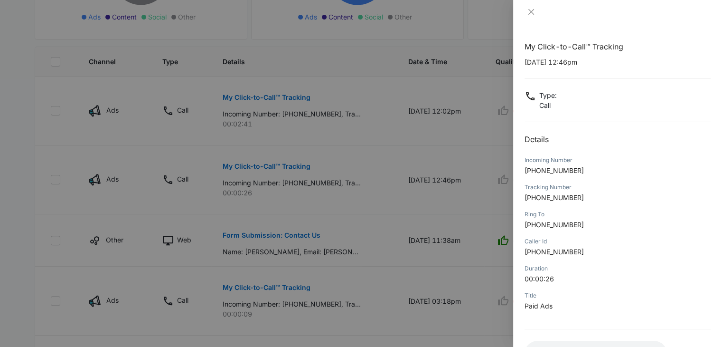
scroll to position [75, 0]
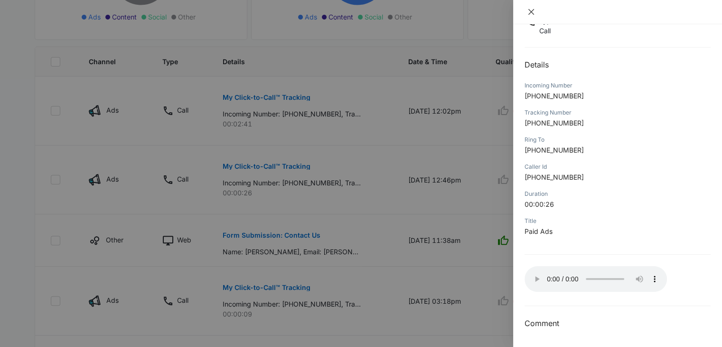
click at [534, 9] on icon "close" at bounding box center [532, 12] width 8 height 8
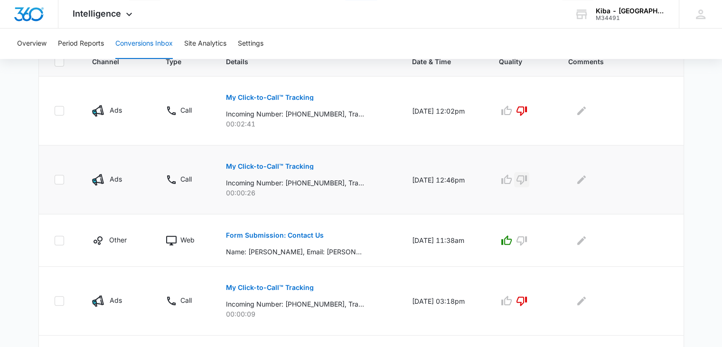
click at [528, 179] on icon "button" at bounding box center [521, 179] width 11 height 11
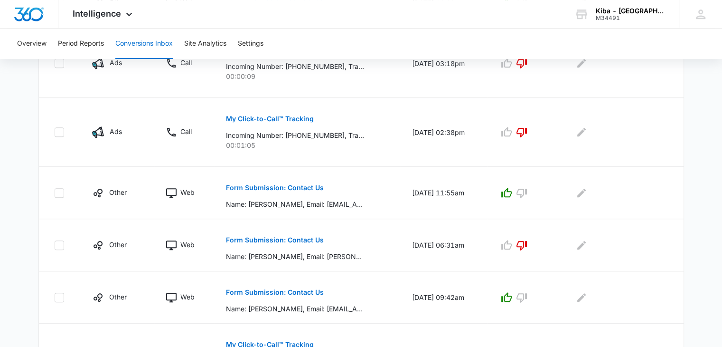
scroll to position [603, 0]
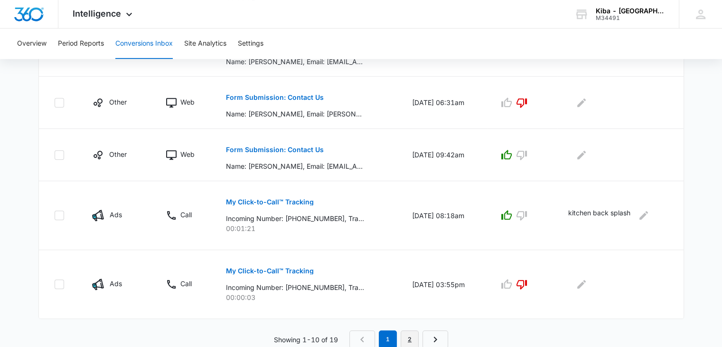
click at [410, 335] on link "2" at bounding box center [410, 339] width 18 height 18
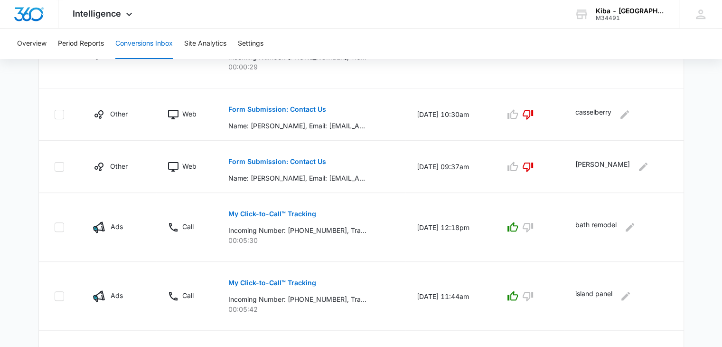
scroll to position [517, 0]
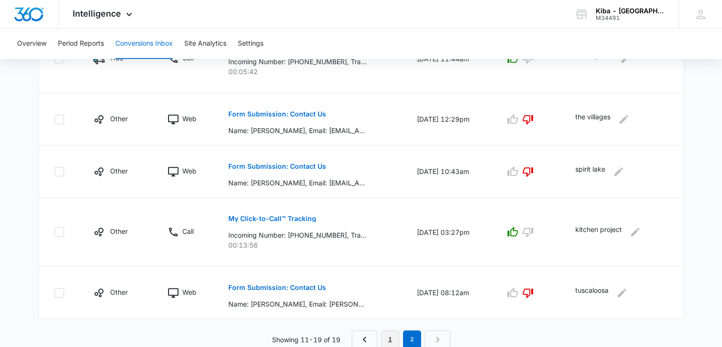
click at [389, 339] on link "1" at bounding box center [390, 339] width 18 height 18
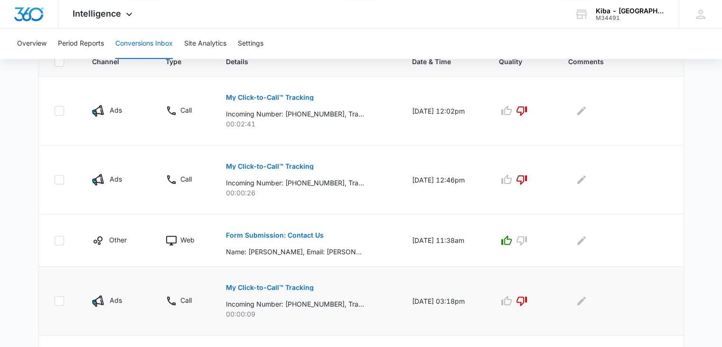
scroll to position [175, 0]
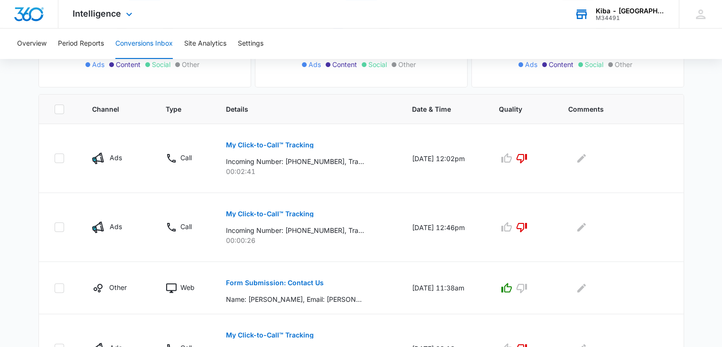
click at [641, 18] on div "M34491" at bounding box center [630, 18] width 69 height 7
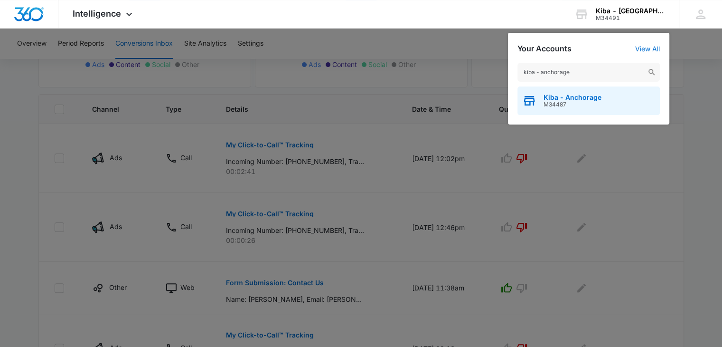
type input "kiba - anchorage"
click at [565, 101] on span "M34487" at bounding box center [573, 104] width 58 height 7
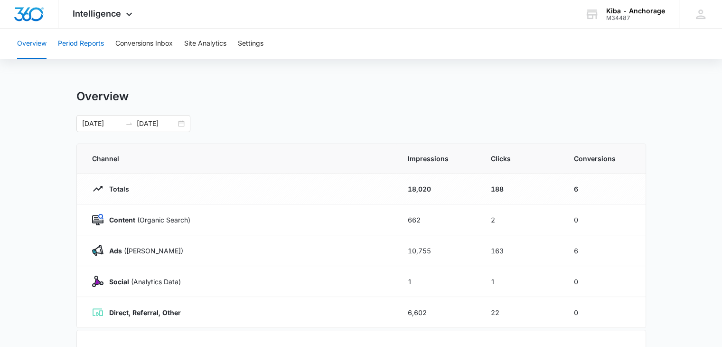
click at [88, 40] on button "Period Reports" at bounding box center [81, 43] width 46 height 30
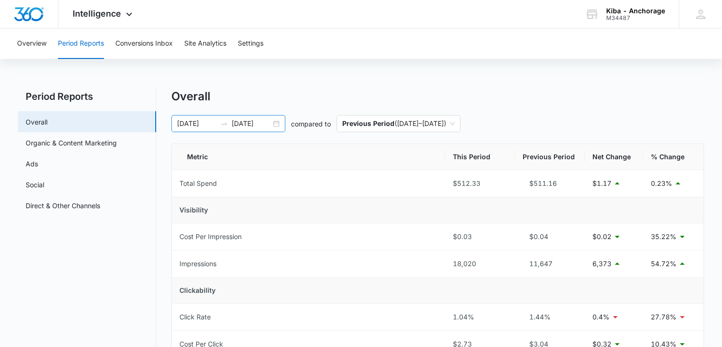
click at [278, 125] on div "08/01/2025 08/13/2025" at bounding box center [228, 123] width 114 height 17
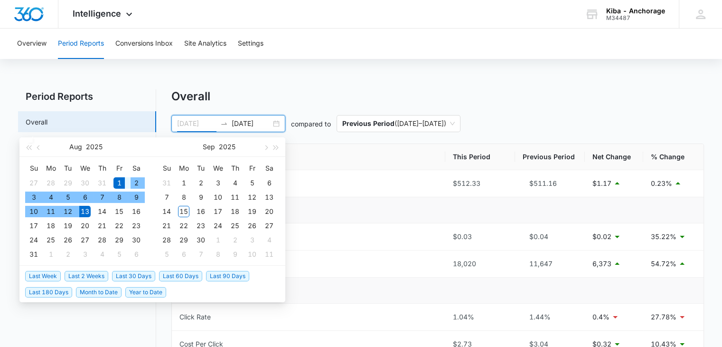
type input "[DATE]"
click at [119, 179] on div "1" at bounding box center [119, 182] width 11 height 11
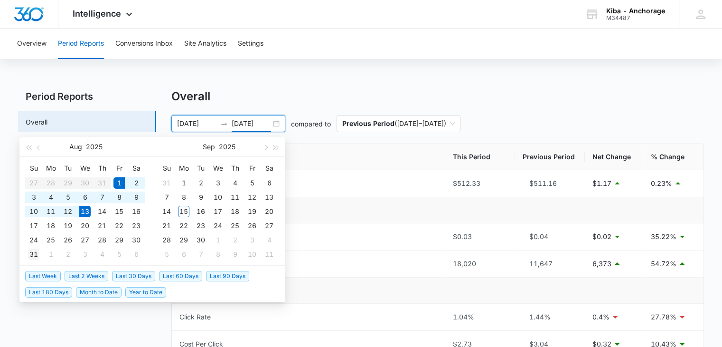
type input "[DATE]"
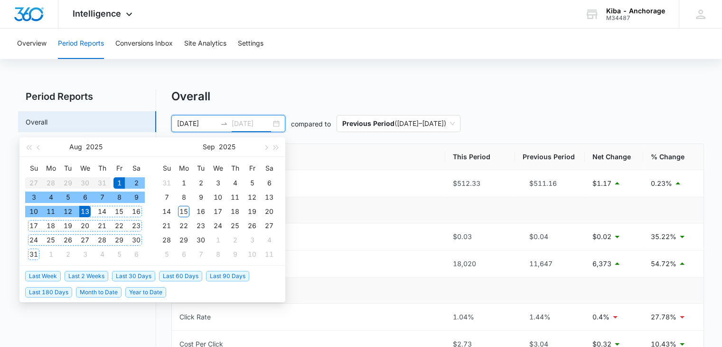
click at [30, 255] on div "31" at bounding box center [33, 253] width 11 height 11
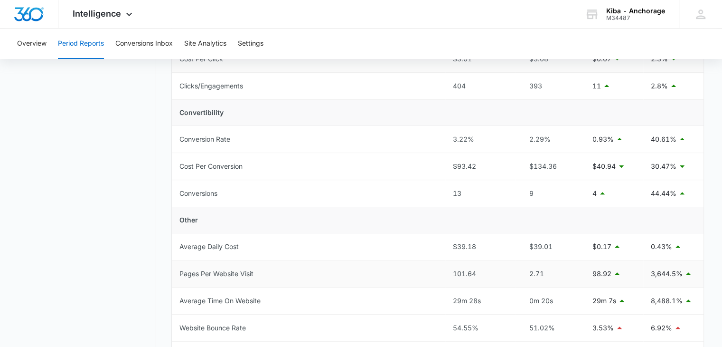
scroll to position [332, 0]
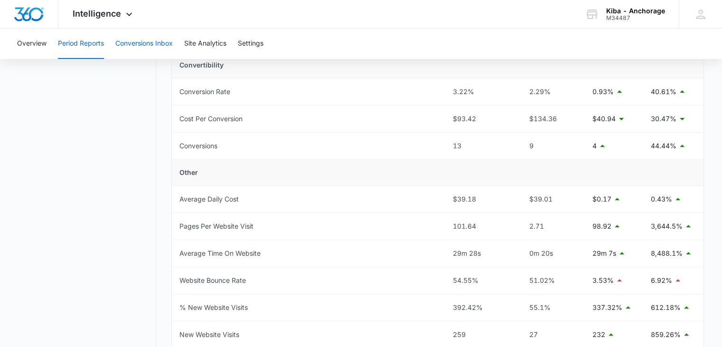
click at [125, 46] on button "Conversions Inbox" at bounding box center [143, 43] width 57 height 30
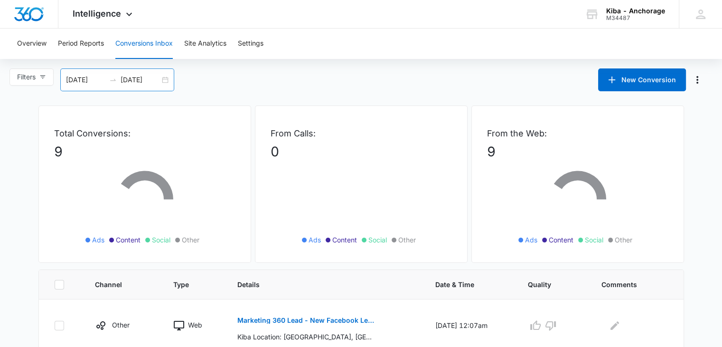
click at [168, 78] on div "[DATE] [DATE]" at bounding box center [117, 79] width 114 height 23
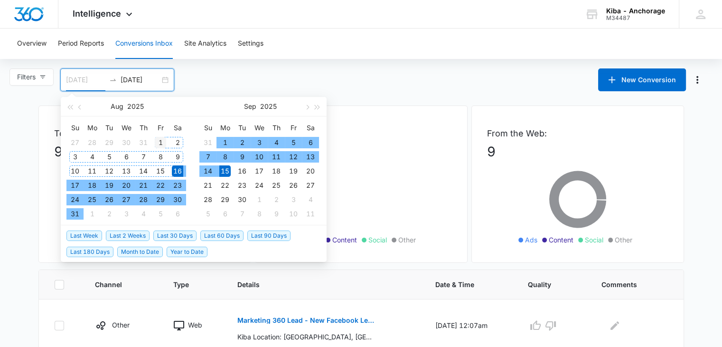
type input "[DATE]"
click at [161, 141] on div "1" at bounding box center [160, 142] width 11 height 11
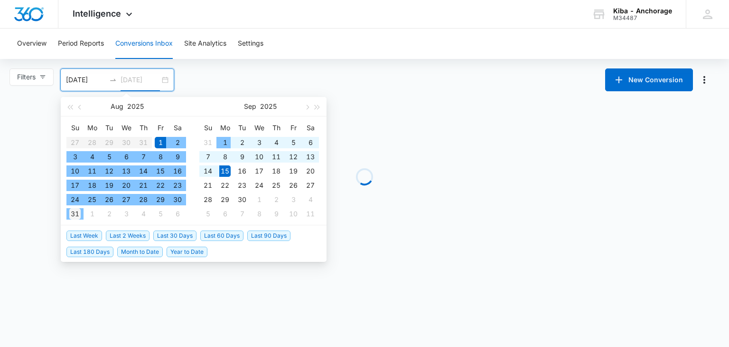
type input "[DATE]"
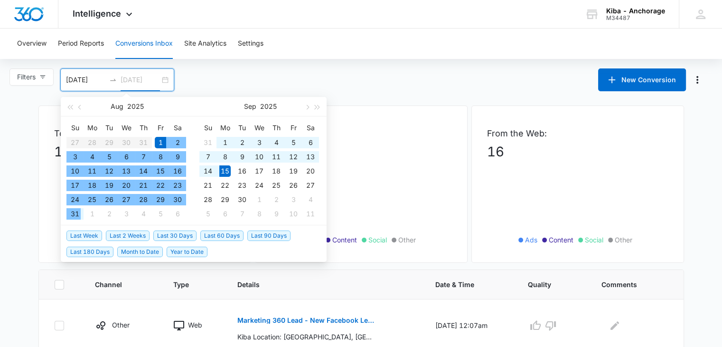
click at [73, 216] on div "31" at bounding box center [74, 213] width 11 height 11
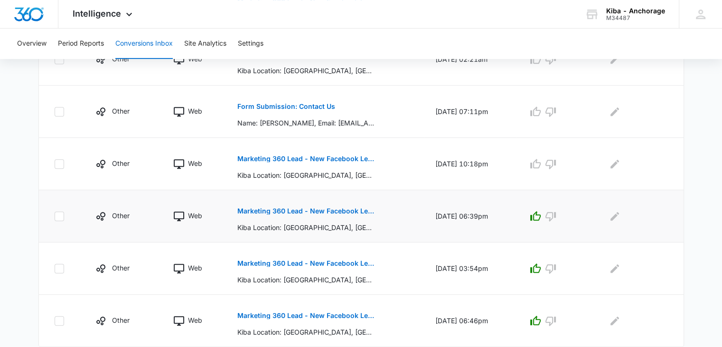
scroll to position [503, 0]
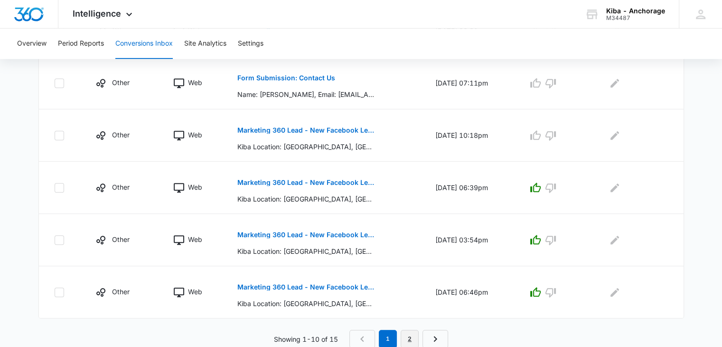
click at [410, 338] on link "2" at bounding box center [410, 339] width 18 height 18
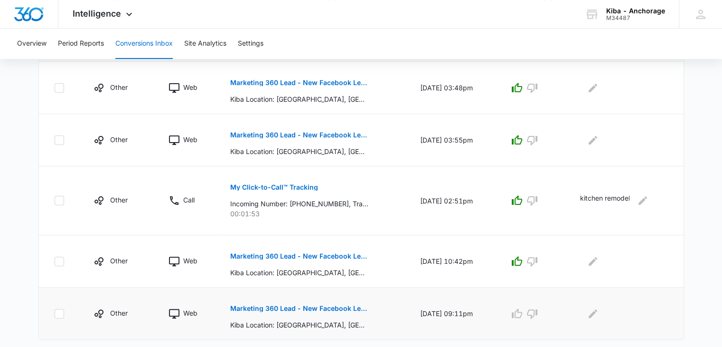
scroll to position [259, 0]
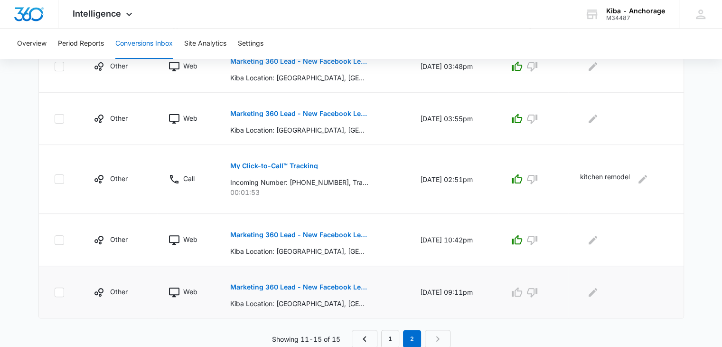
click at [289, 287] on p "Marketing 360 Lead - New Facebook Lead - Anchorage Kitchen & Bath Facebook Lead" at bounding box center [299, 287] width 138 height 7
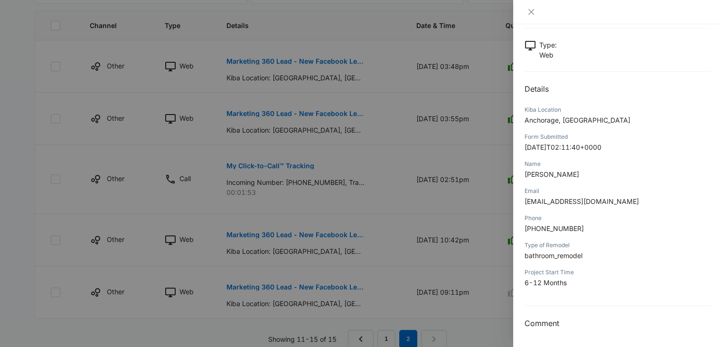
scroll to position [0, 0]
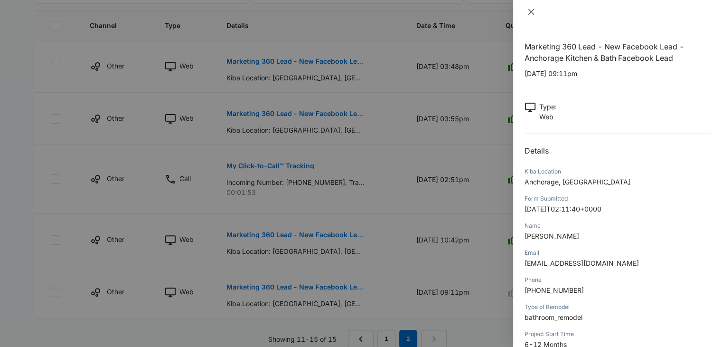
click at [528, 14] on icon "close" at bounding box center [532, 12] width 8 height 8
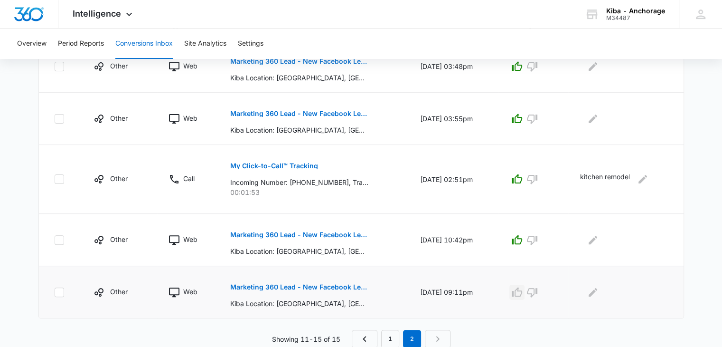
click at [523, 291] on icon "button" at bounding box center [517, 291] width 11 height 11
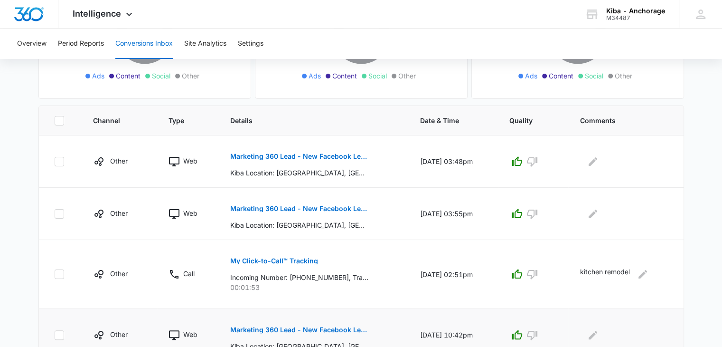
scroll to position [259, 0]
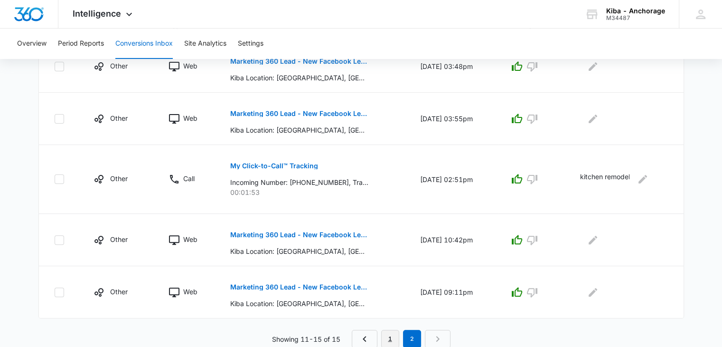
click at [391, 338] on link "1" at bounding box center [390, 339] width 18 height 18
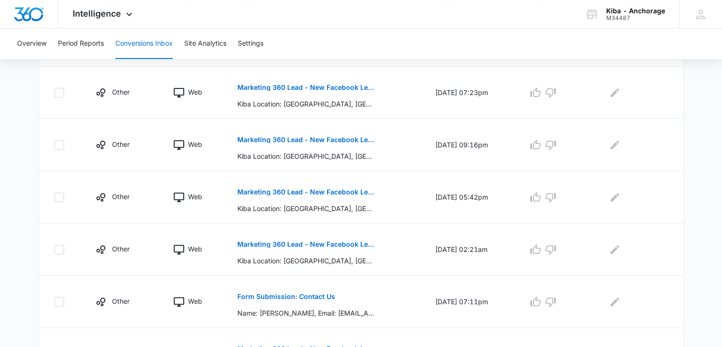
scroll to position [503, 0]
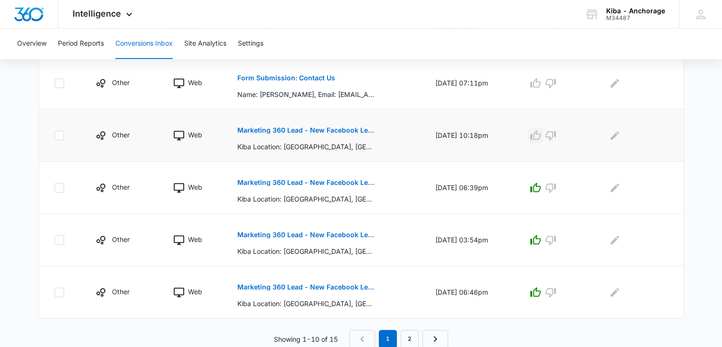
click at [541, 135] on icon "button" at bounding box center [535, 135] width 11 height 11
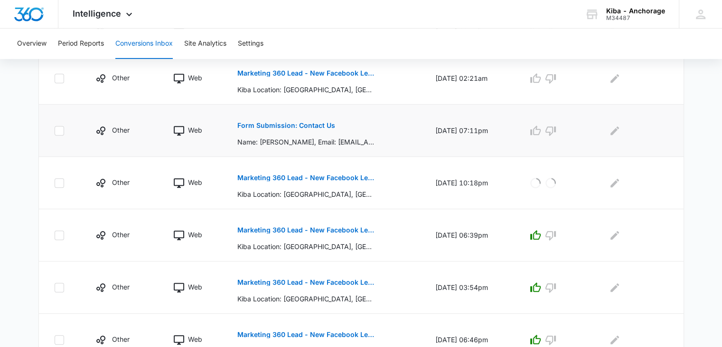
click at [271, 127] on p "Form Submission: Contact Us" at bounding box center [286, 125] width 98 height 7
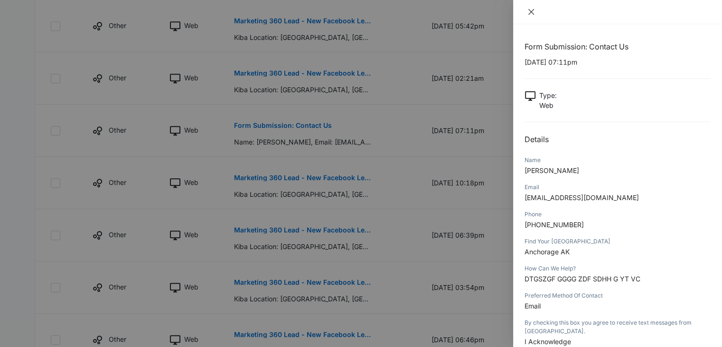
click at [532, 9] on icon "close" at bounding box center [532, 12] width 8 height 8
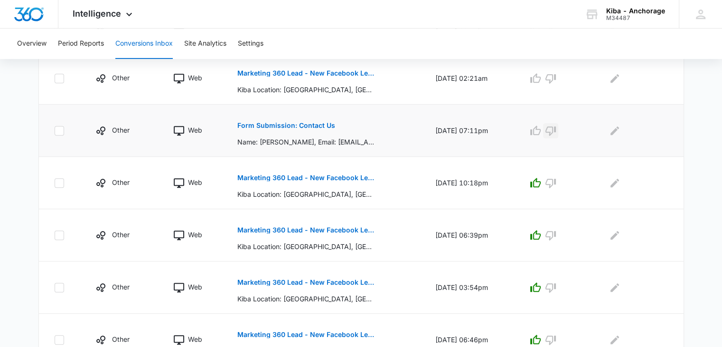
click at [555, 129] on icon "button" at bounding box center [550, 130] width 11 height 11
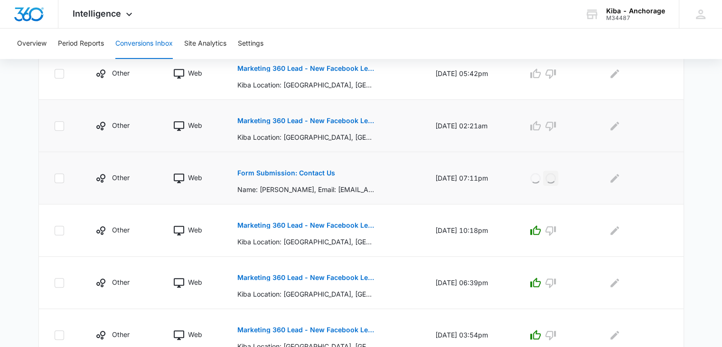
scroll to position [361, 0]
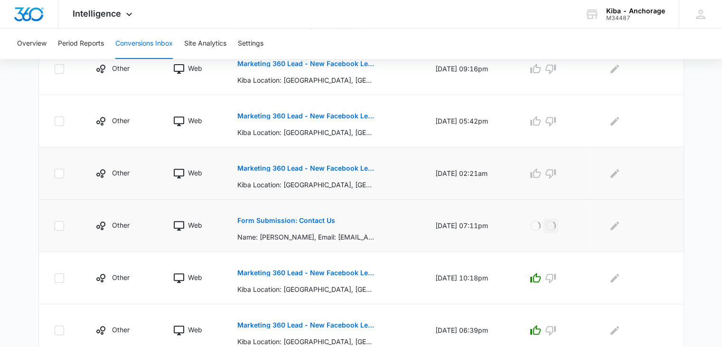
click at [346, 167] on p "Marketing 360 Lead - New Facebook Lead - Anchorage Kitchen & Bath Facebook Lead" at bounding box center [306, 168] width 138 height 7
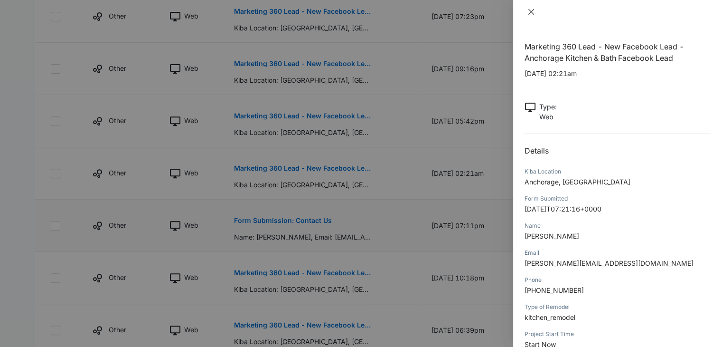
click at [532, 12] on icon "close" at bounding box center [532, 12] width 8 height 8
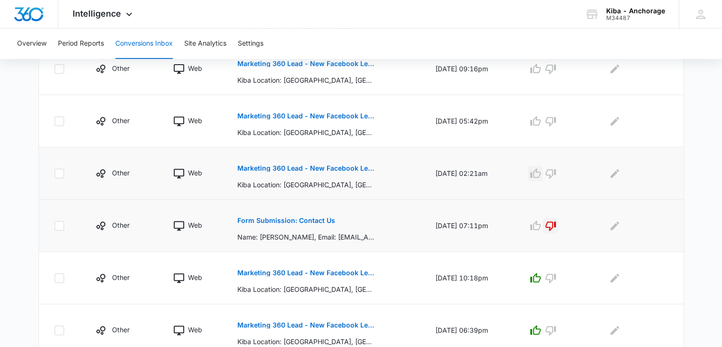
click at [540, 173] on icon "button" at bounding box center [535, 173] width 11 height 11
click at [540, 116] on icon "button" at bounding box center [535, 120] width 11 height 11
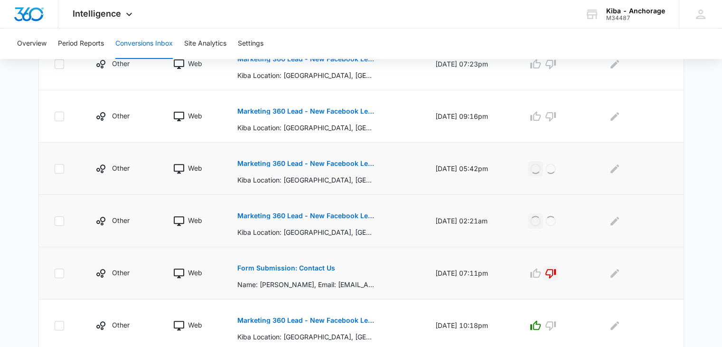
scroll to position [266, 0]
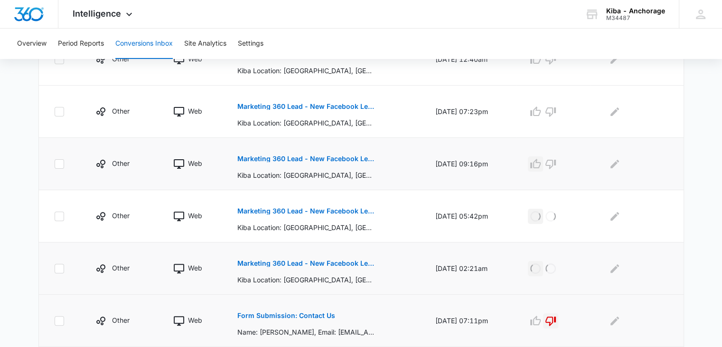
click at [541, 166] on icon "button" at bounding box center [536, 163] width 10 height 9
click at [541, 112] on icon "button" at bounding box center [535, 111] width 11 height 11
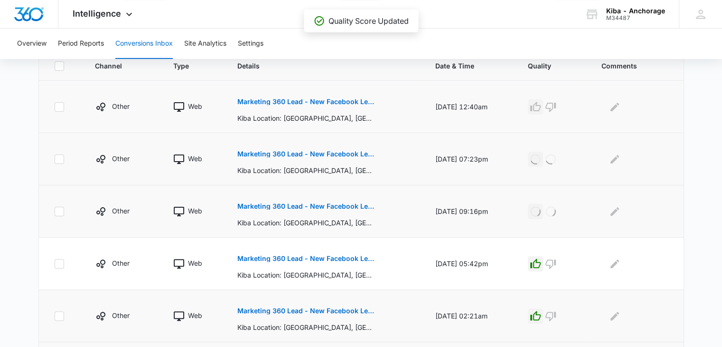
click at [541, 109] on icon "button" at bounding box center [535, 106] width 11 height 11
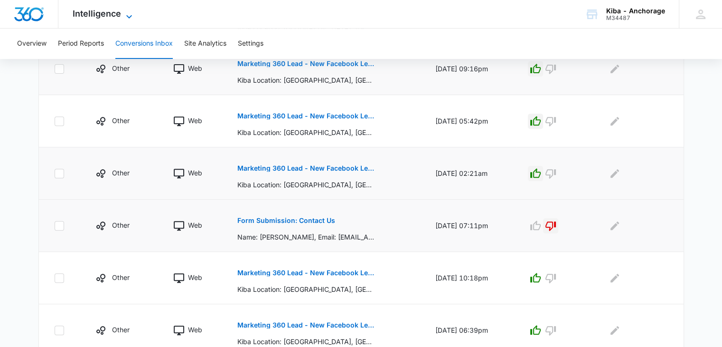
click at [125, 16] on icon at bounding box center [128, 16] width 11 height 11
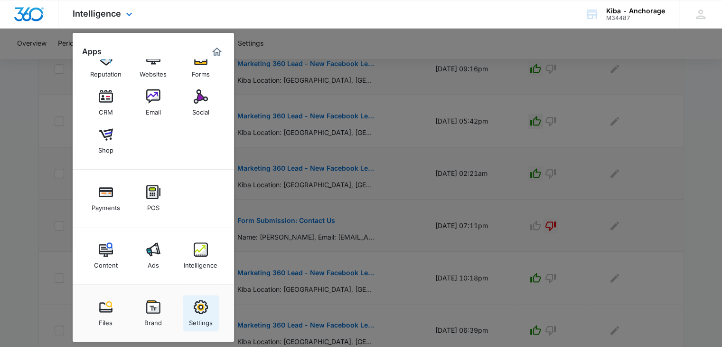
click at [202, 314] on div "Settings" at bounding box center [201, 320] width 24 height 12
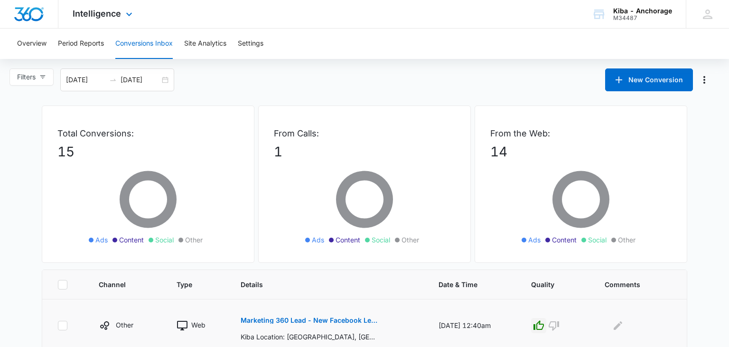
select select "33"
select select "US"
select select "America/[GEOGRAPHIC_DATA]"
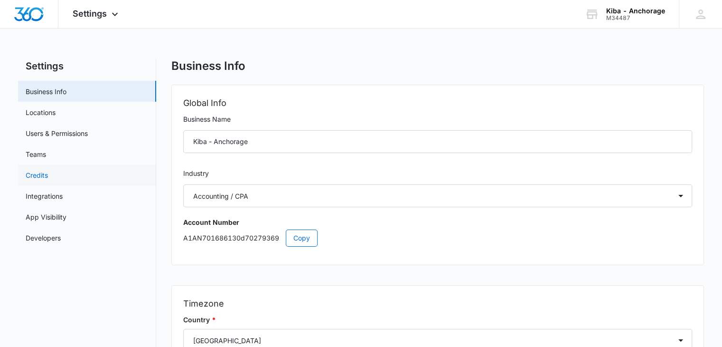
click at [48, 174] on link "Credits" at bounding box center [37, 175] width 22 height 10
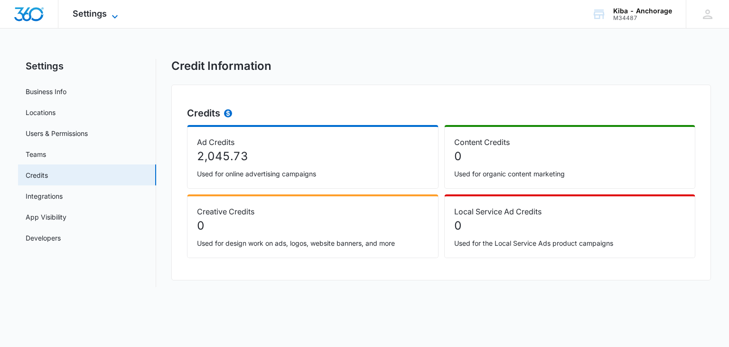
click at [114, 15] on icon at bounding box center [114, 16] width 11 height 11
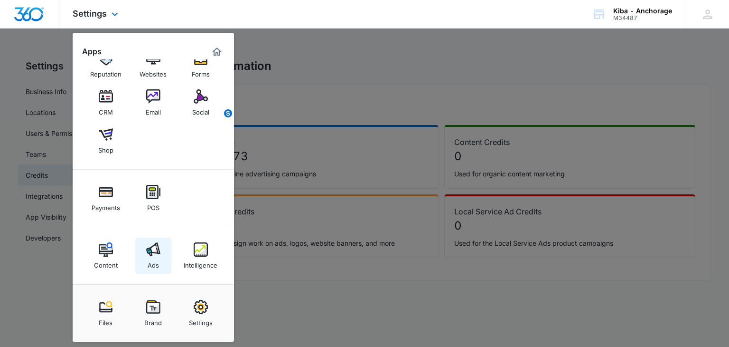
click at [152, 251] on img at bounding box center [153, 249] width 14 height 14
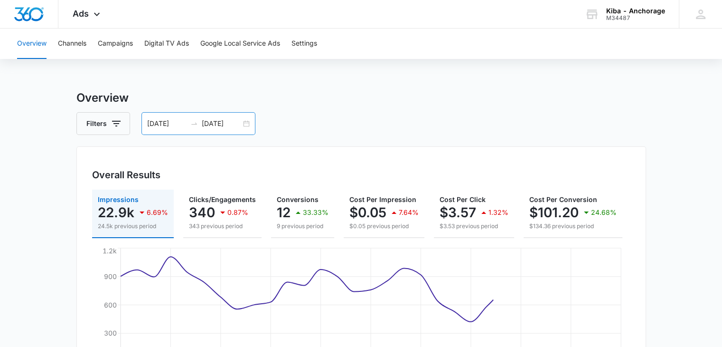
click at [242, 123] on div "[DATE] [DATE]" at bounding box center [199, 123] width 114 height 23
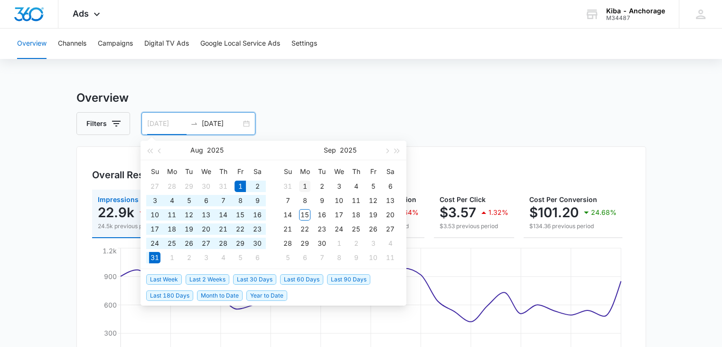
type input "[DATE]"
click at [305, 180] on div "1" at bounding box center [304, 185] width 11 height 11
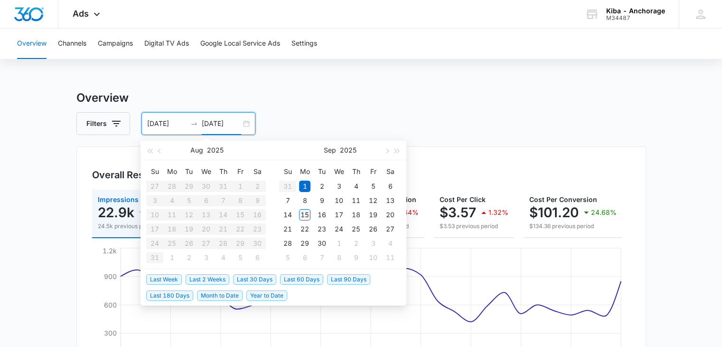
type input "[DATE]"
click at [302, 213] on div "15" at bounding box center [304, 214] width 11 height 11
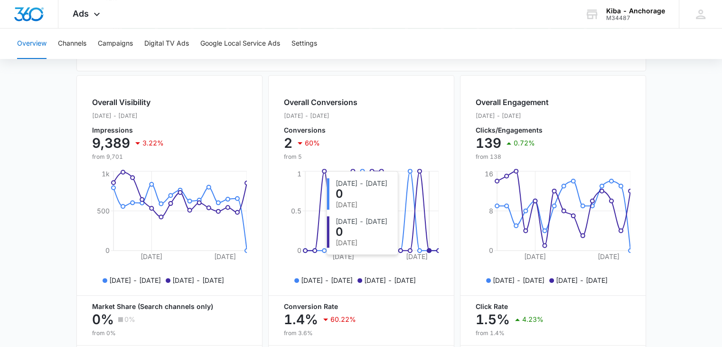
scroll to position [380, 0]
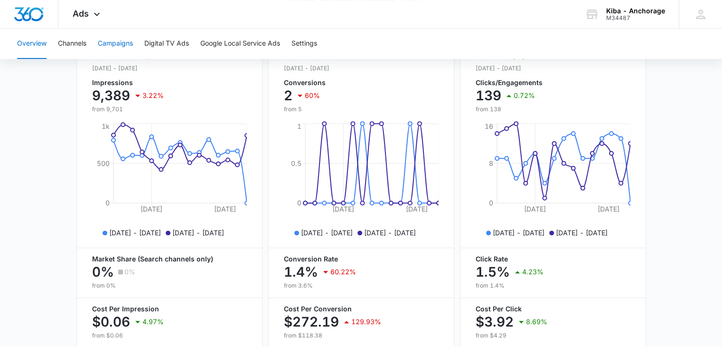
click at [127, 45] on button "Campaigns" at bounding box center [115, 43] width 35 height 30
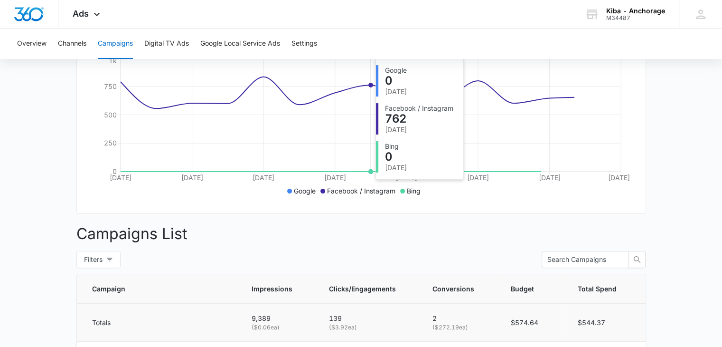
scroll to position [332, 0]
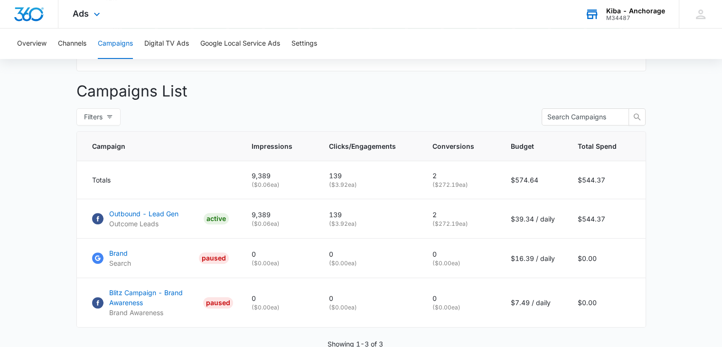
click at [628, 12] on div "Kiba - Anchorage" at bounding box center [635, 11] width 59 height 8
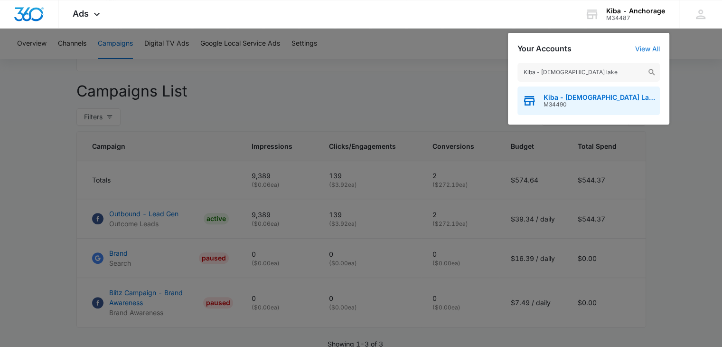
type input "Kiba - lady lake"
click at [553, 103] on span "M34490" at bounding box center [600, 104] width 112 height 7
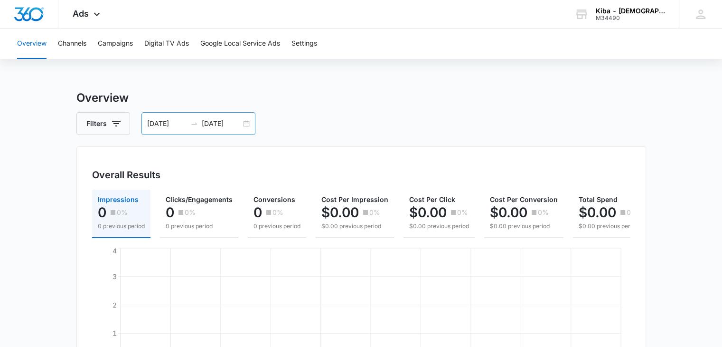
click at [246, 122] on div "[DATE] [DATE]" at bounding box center [199, 123] width 114 height 23
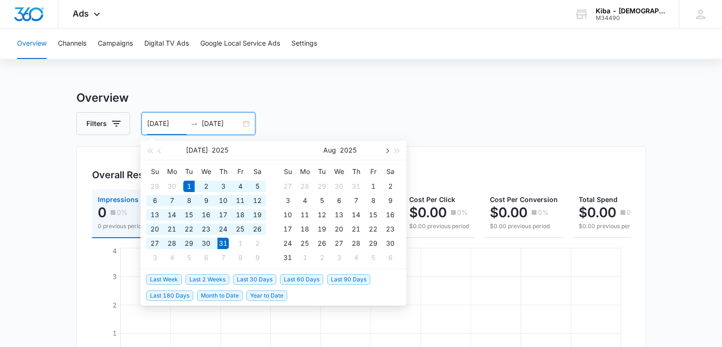
click at [388, 147] on button "button" at bounding box center [386, 150] width 10 height 19
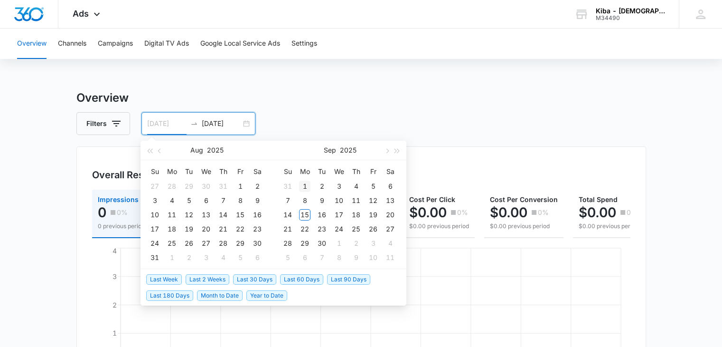
type input "[DATE]"
click at [306, 185] on div "1" at bounding box center [304, 185] width 11 height 11
click at [388, 148] on button "button" at bounding box center [386, 150] width 10 height 19
type input "[DATE]"
click at [304, 214] on div "15" at bounding box center [304, 214] width 11 height 11
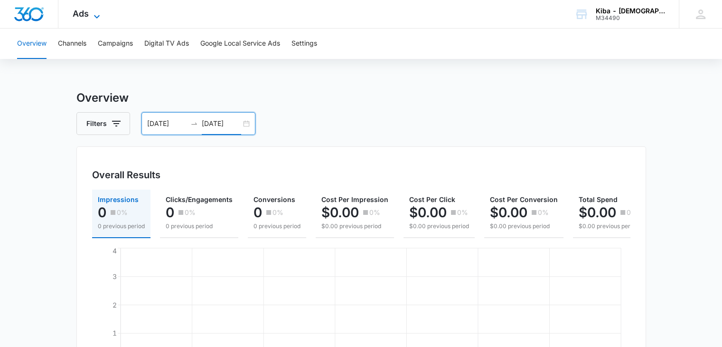
click at [95, 18] on icon at bounding box center [96, 16] width 11 height 11
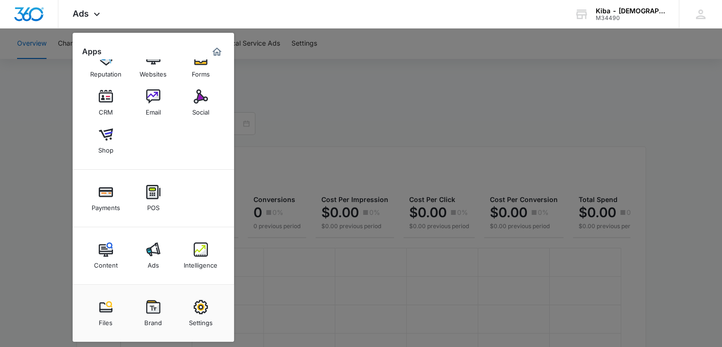
click at [198, 248] on img at bounding box center [201, 249] width 14 height 14
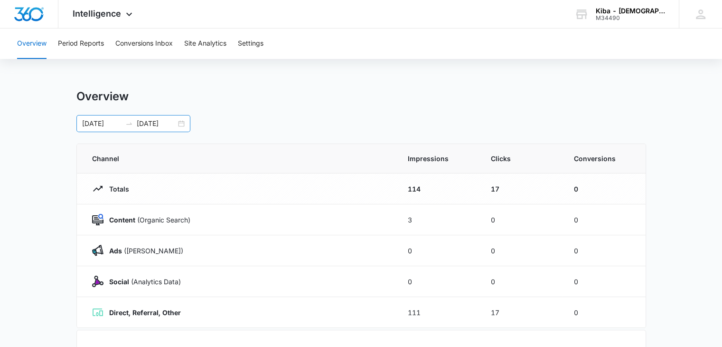
click at [178, 124] on div "[DATE] [DATE]" at bounding box center [133, 123] width 114 height 17
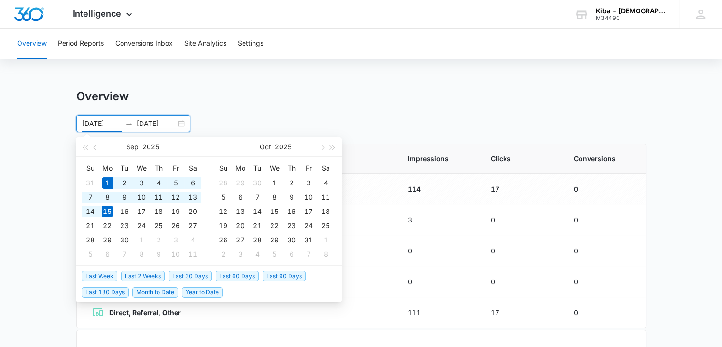
click at [102, 120] on input "[DATE]" at bounding box center [101, 123] width 39 height 10
click at [95, 146] on span "button" at bounding box center [96, 147] width 5 height 5
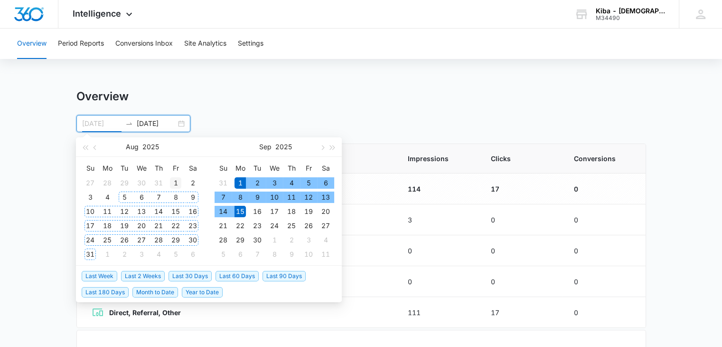
type input "[DATE]"
click at [171, 179] on div "1" at bounding box center [175, 182] width 11 height 11
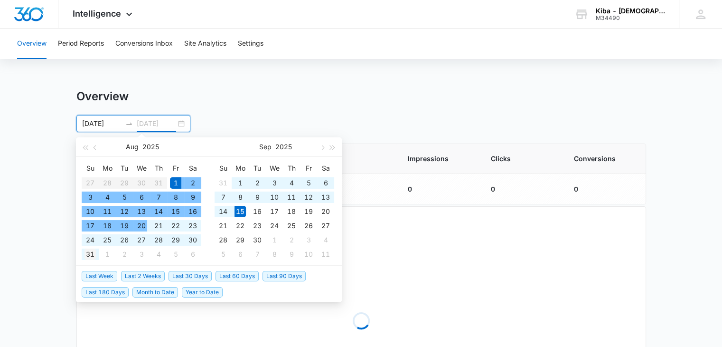
type input "[DATE]"
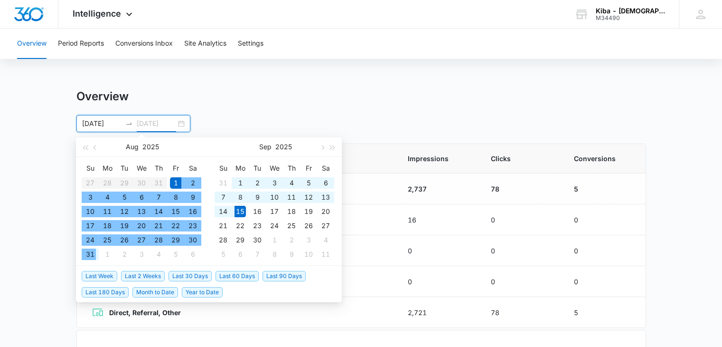
click at [88, 250] on div "31" at bounding box center [90, 253] width 11 height 11
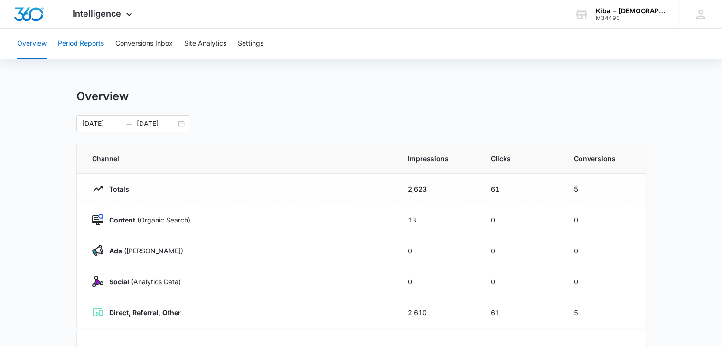
click at [89, 46] on button "Period Reports" at bounding box center [81, 43] width 46 height 30
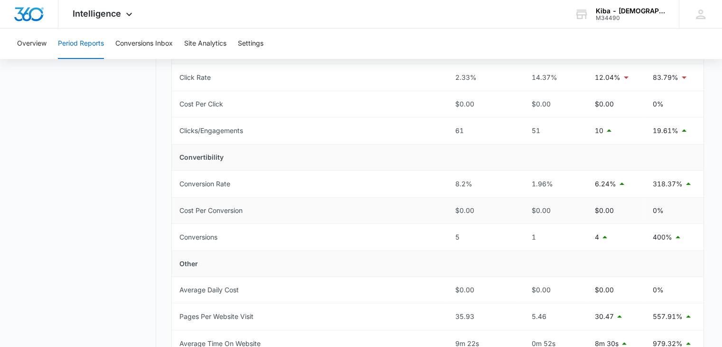
scroll to position [332, 0]
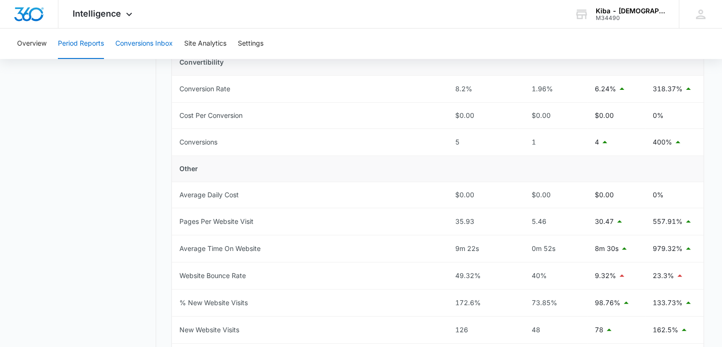
click at [148, 40] on button "Conversions Inbox" at bounding box center [143, 43] width 57 height 30
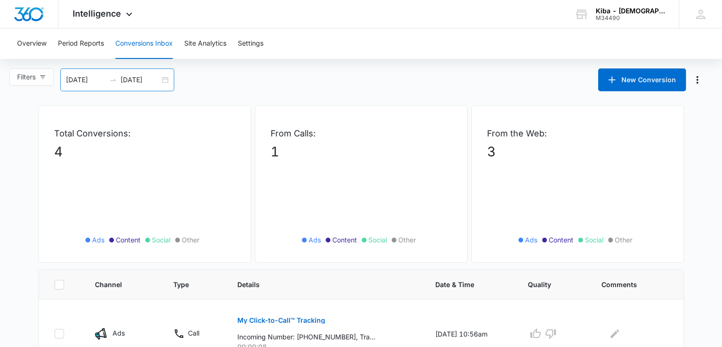
click at [163, 80] on div "[DATE] [DATE]" at bounding box center [117, 79] width 114 height 23
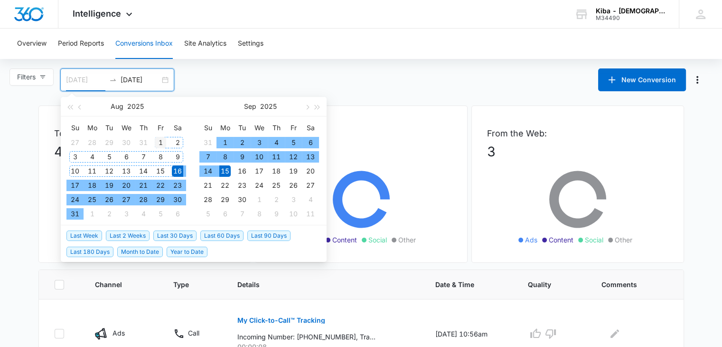
type input "[DATE]"
click at [158, 139] on div "1" at bounding box center [160, 142] width 11 height 11
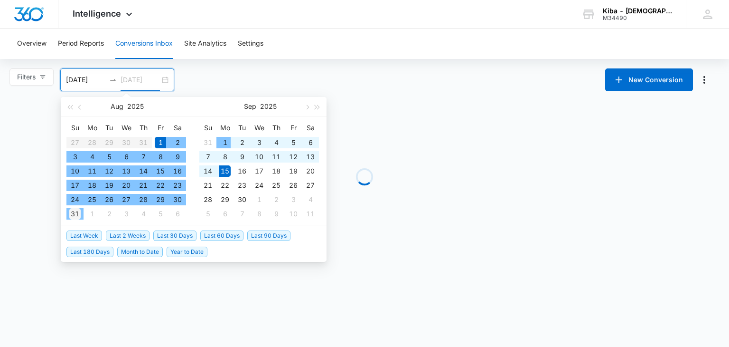
type input "[DATE]"
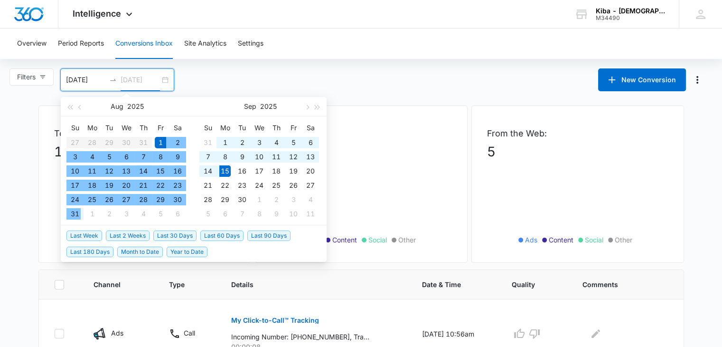
click at [76, 211] on div "31" at bounding box center [74, 213] width 11 height 11
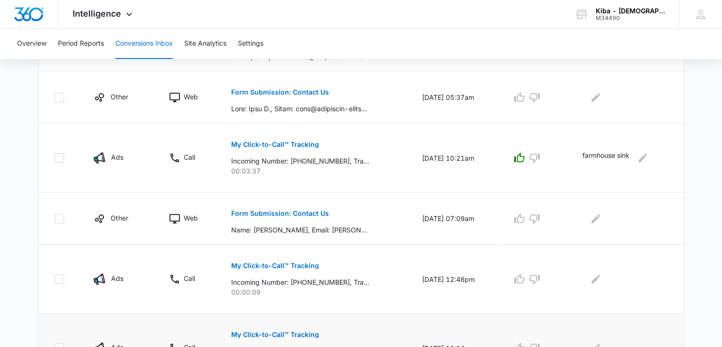
scroll to position [509, 0]
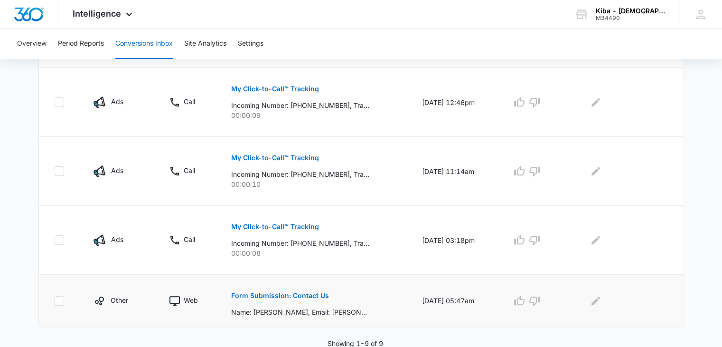
click at [284, 294] on p "Form Submission: Contact Us" at bounding box center [280, 295] width 98 height 7
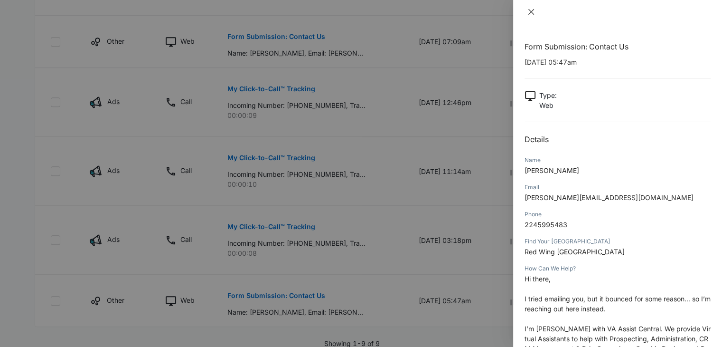
click at [532, 11] on icon "close" at bounding box center [532, 12] width 8 height 8
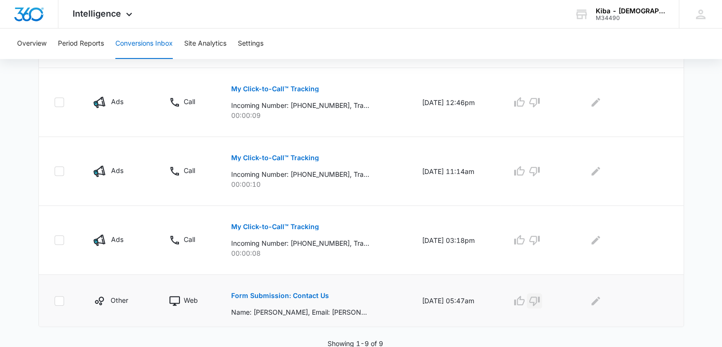
click at [539, 300] on icon "button" at bounding box center [534, 300] width 11 height 11
click at [540, 234] on icon "button" at bounding box center [534, 239] width 11 height 11
click at [538, 165] on icon "button" at bounding box center [534, 170] width 11 height 11
click at [538, 104] on icon "button" at bounding box center [535, 102] width 10 height 9
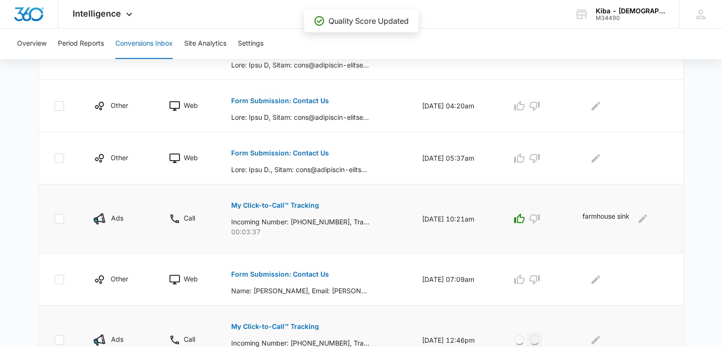
scroll to position [224, 0]
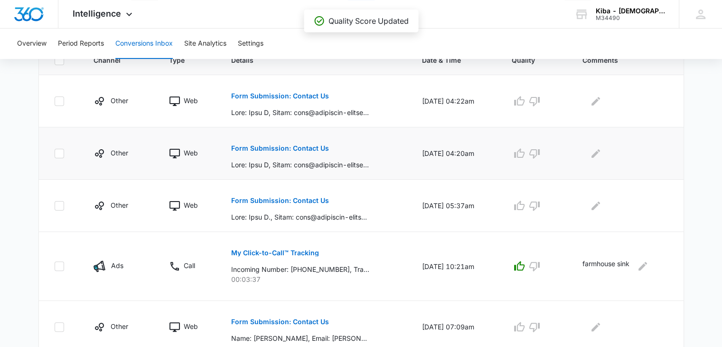
click at [266, 147] on p "Form Submission: Contact Us" at bounding box center [280, 148] width 98 height 7
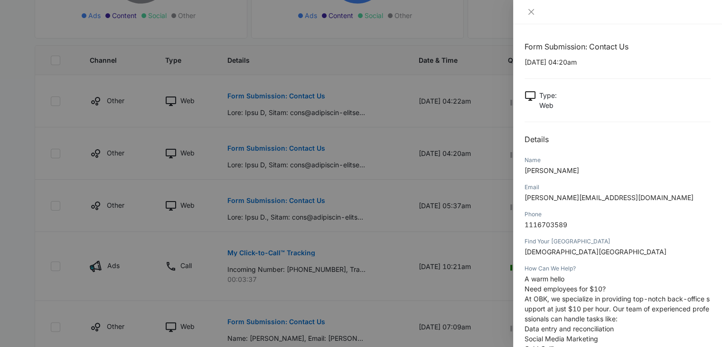
click at [531, 7] on div at bounding box center [617, 12] width 209 height 24
click at [529, 7] on div at bounding box center [617, 12] width 209 height 24
click at [532, 11] on icon "close" at bounding box center [532, 12] width 6 height 6
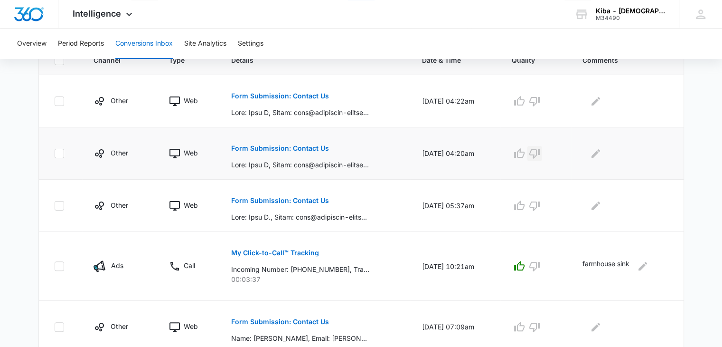
click at [536, 152] on icon "button" at bounding box center [534, 153] width 11 height 11
click at [536, 99] on icon "button" at bounding box center [534, 100] width 11 height 11
click at [534, 201] on icon "button" at bounding box center [534, 205] width 11 height 11
click at [614, 17] on div "M34490" at bounding box center [630, 18] width 69 height 7
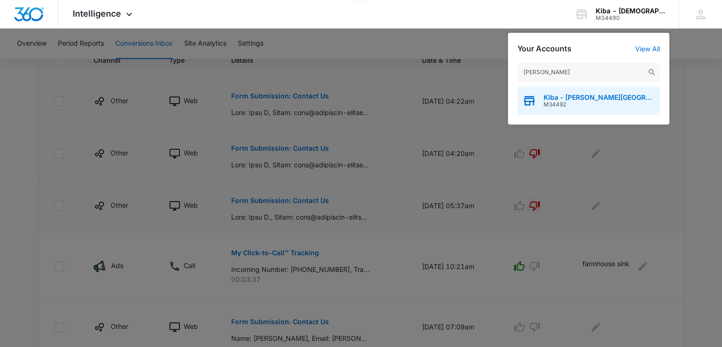
type input "kiba - clifton"
click at [555, 94] on span "Kiba - Clifton Park" at bounding box center [600, 98] width 112 height 8
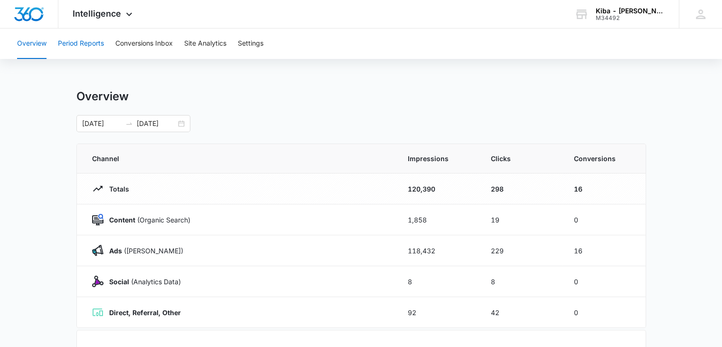
click at [76, 45] on button "Period Reports" at bounding box center [81, 43] width 46 height 30
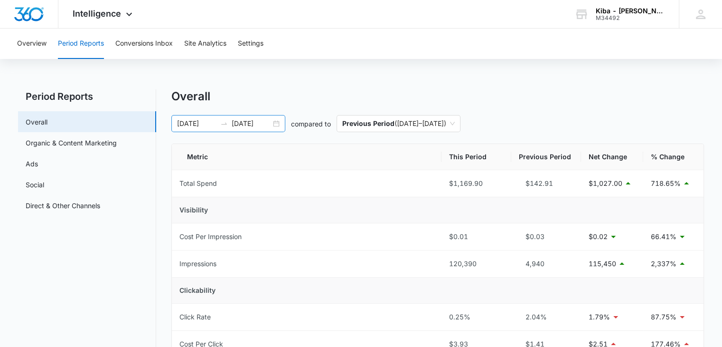
click at [278, 118] on div "[DATE] [DATE]" at bounding box center [228, 123] width 114 height 17
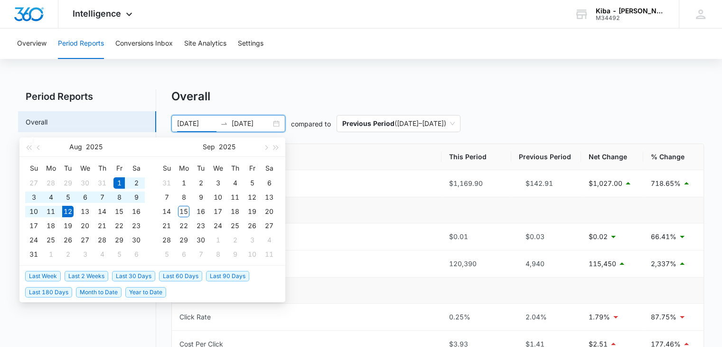
type input "[DATE]"
click at [121, 181] on div "1" at bounding box center [119, 182] width 11 height 11
type input "[DATE]"
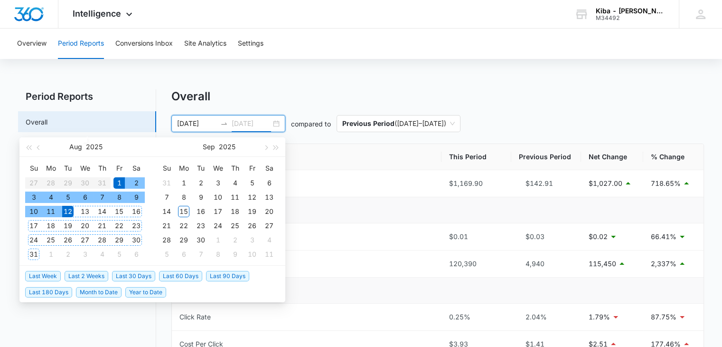
click at [31, 257] on div "31" at bounding box center [33, 253] width 11 height 11
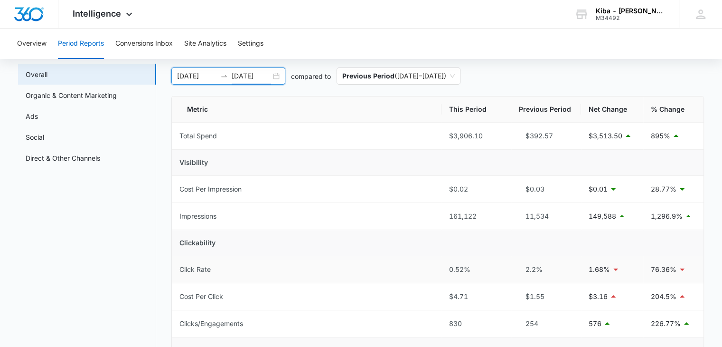
scroll to position [95, 0]
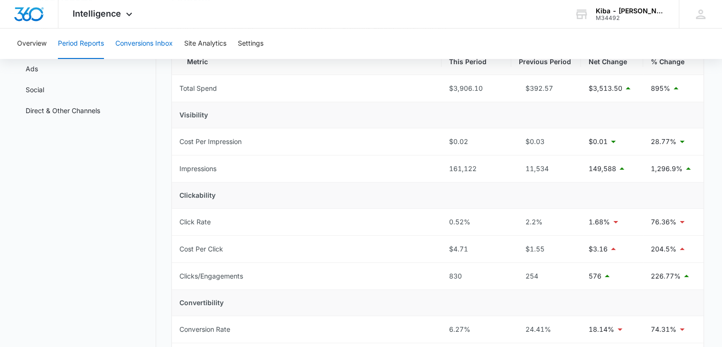
click at [141, 40] on button "Conversions Inbox" at bounding box center [143, 43] width 57 height 30
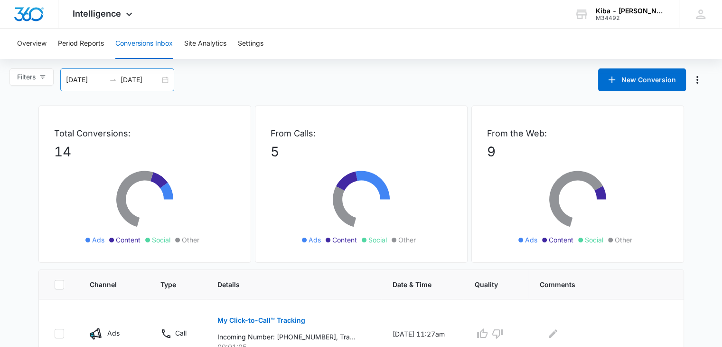
click at [169, 79] on div "[DATE] [DATE]" at bounding box center [117, 79] width 114 height 23
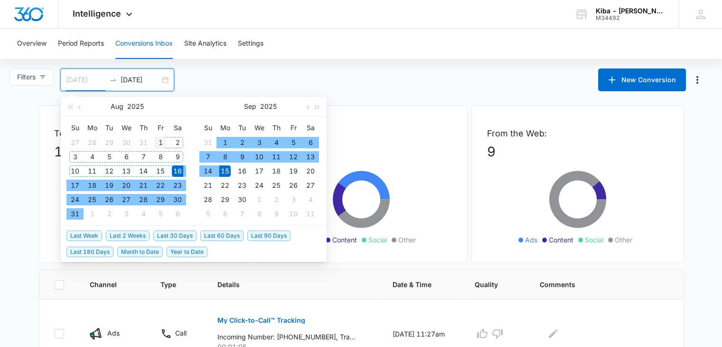
type input "[DATE]"
click at [160, 139] on div "1" at bounding box center [160, 142] width 11 height 11
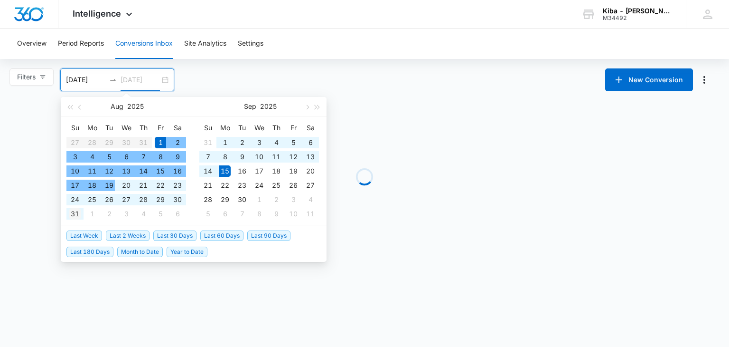
type input "[DATE]"
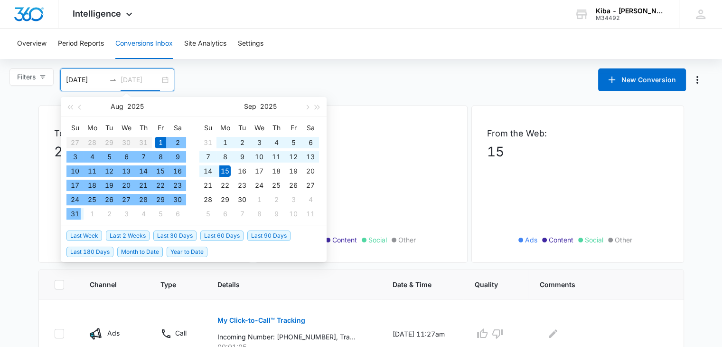
click at [70, 210] on div "31" at bounding box center [74, 213] width 11 height 11
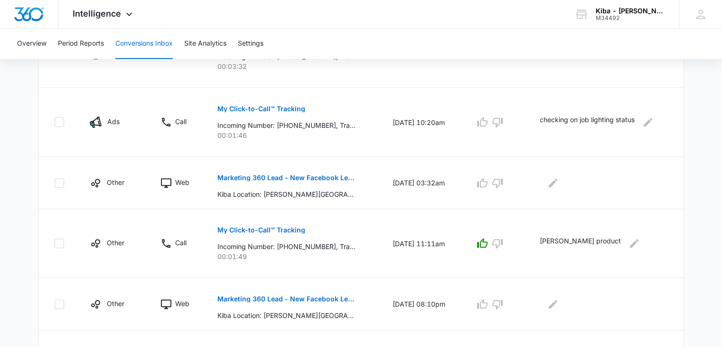
scroll to position [553, 0]
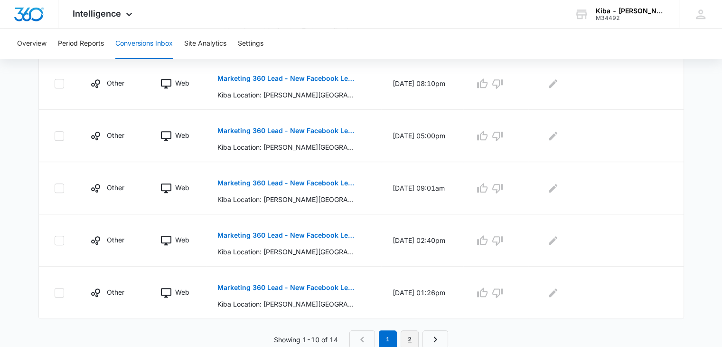
click at [414, 341] on link "2" at bounding box center [410, 339] width 18 height 18
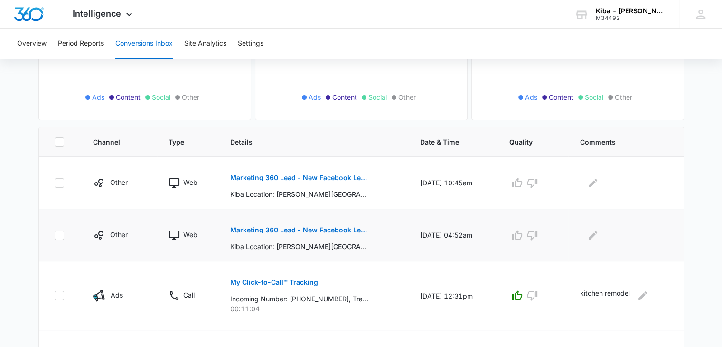
scroll to position [207, 0]
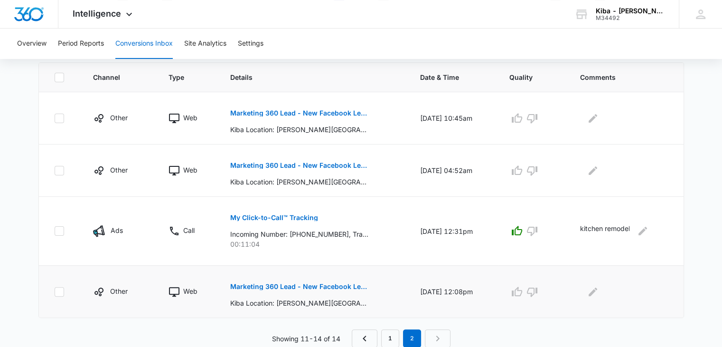
click at [303, 284] on p "Marketing 360 Lead - New Facebook Lead for Clifton Park - Kitchen & Bath Facebo…" at bounding box center [299, 286] width 138 height 7
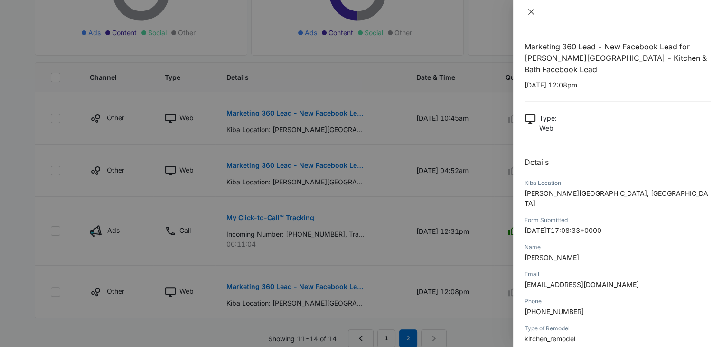
click at [532, 11] on icon "close" at bounding box center [532, 12] width 6 height 6
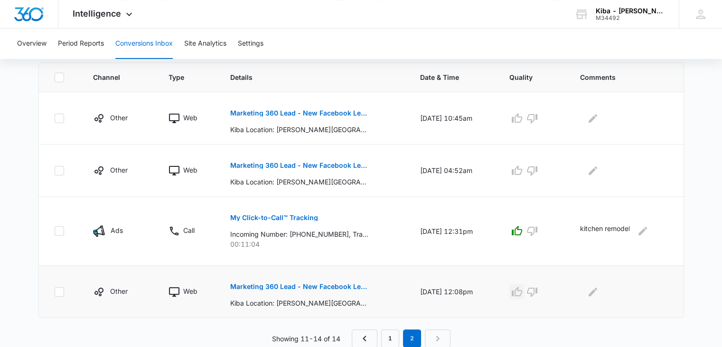
click at [522, 289] on icon "button" at bounding box center [517, 290] width 10 height 9
click at [276, 161] on button "Marketing 360 Lead - New Facebook Lead for Clifton Park - Kitchen & Bath Facebo…" at bounding box center [299, 165] width 138 height 23
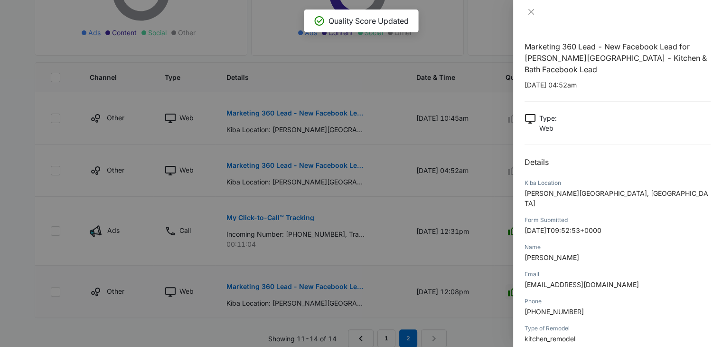
scroll to position [62, 0]
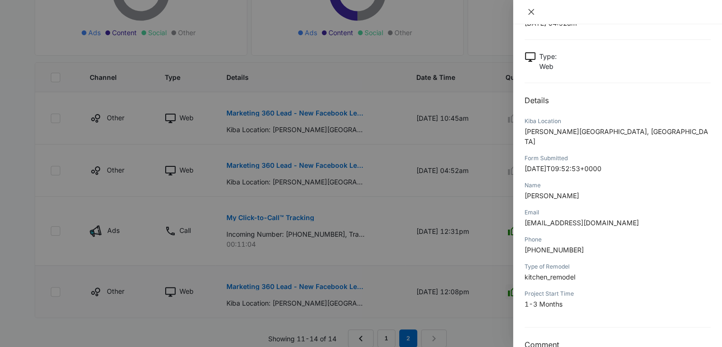
click at [531, 9] on icon "close" at bounding box center [532, 12] width 8 height 8
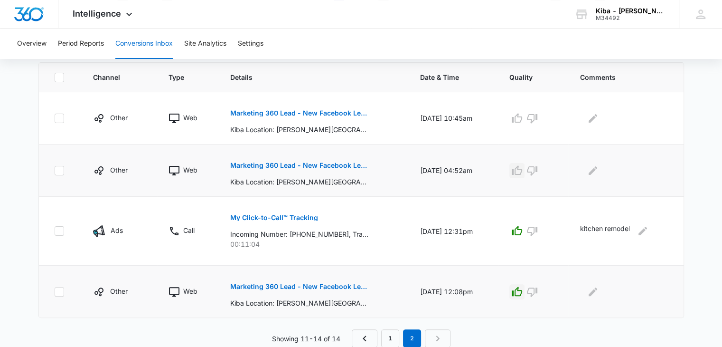
click at [523, 170] on icon "button" at bounding box center [517, 170] width 11 height 11
click at [274, 112] on p "Marketing 360 Lead - New Facebook Lead for Clifton Park - Kitchen & Bath Facebo…" at bounding box center [299, 113] width 138 height 7
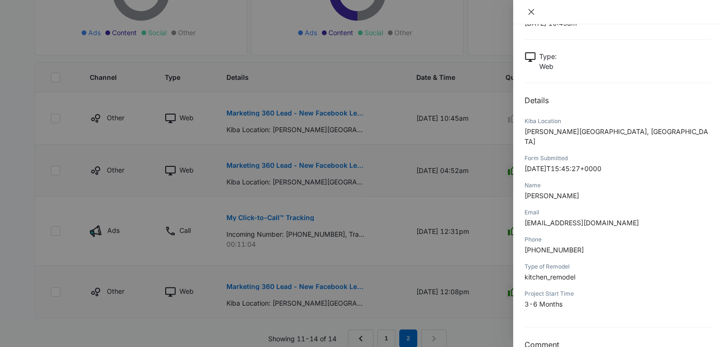
click at [532, 8] on button "Close" at bounding box center [531, 12] width 13 height 9
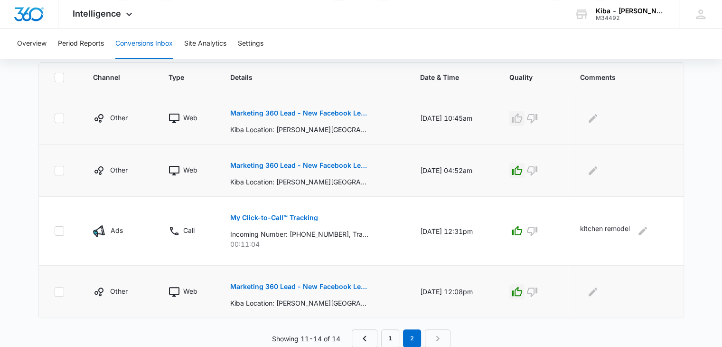
click at [519, 117] on icon "button" at bounding box center [517, 117] width 10 height 9
click at [387, 345] on link "1" at bounding box center [390, 338] width 18 height 18
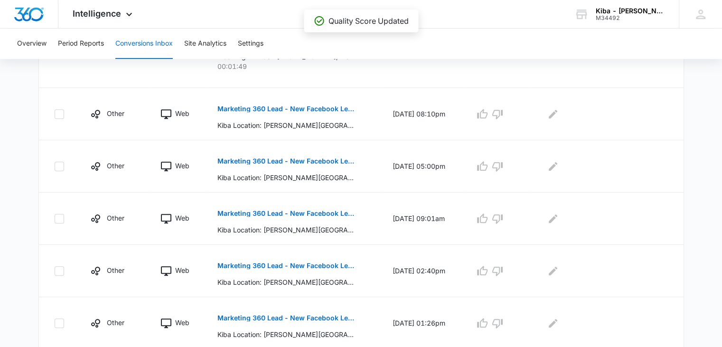
scroll to position [553, 0]
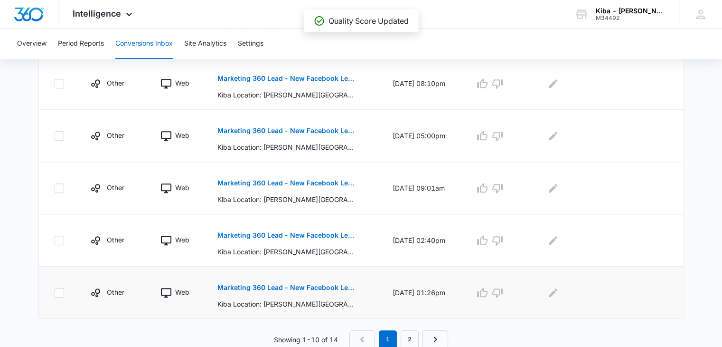
click at [309, 284] on p "Marketing 360 Lead - New Facebook Lead for Clifton Park - Kitchen & Bath Facebo…" at bounding box center [287, 287] width 138 height 7
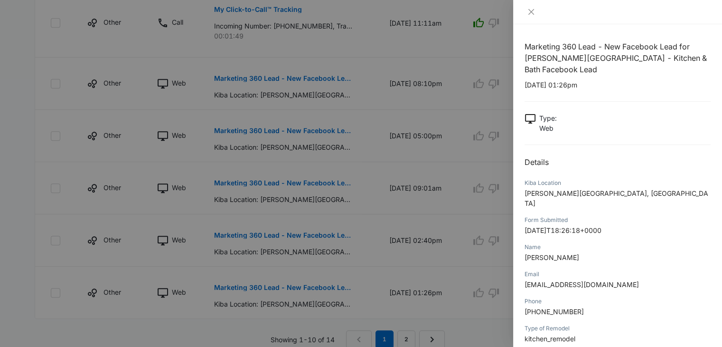
scroll to position [62, 0]
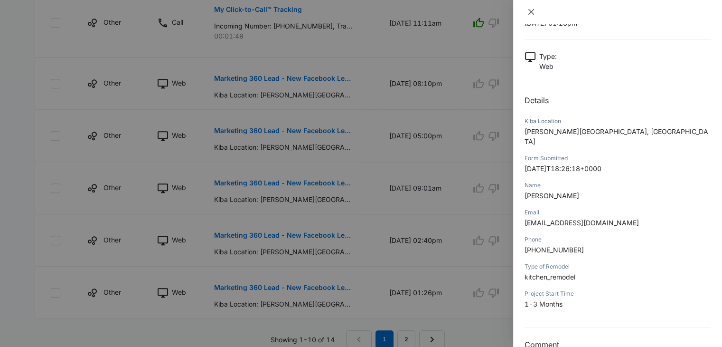
click at [531, 11] on icon "close" at bounding box center [532, 12] width 8 height 8
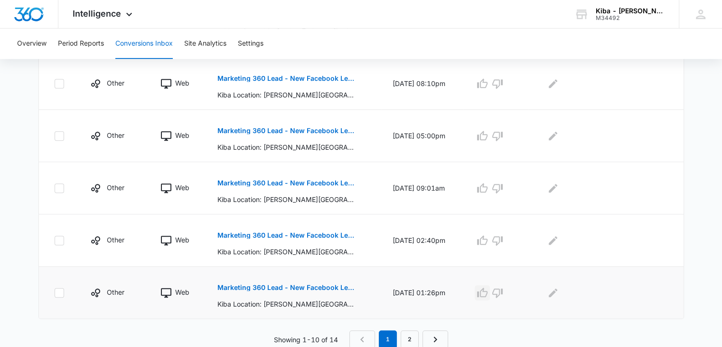
click at [488, 288] on icon "button" at bounding box center [482, 292] width 11 height 11
click at [488, 239] on icon "button" at bounding box center [482, 240] width 11 height 11
click at [486, 185] on icon "button" at bounding box center [482, 187] width 10 height 9
click at [487, 134] on icon "button" at bounding box center [482, 135] width 11 height 11
click at [488, 82] on icon "button" at bounding box center [482, 83] width 11 height 11
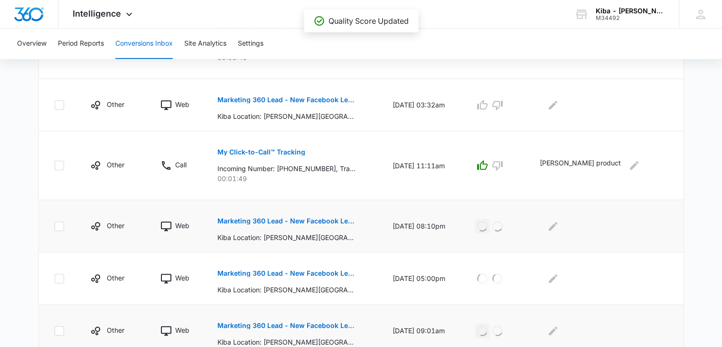
scroll to position [363, 0]
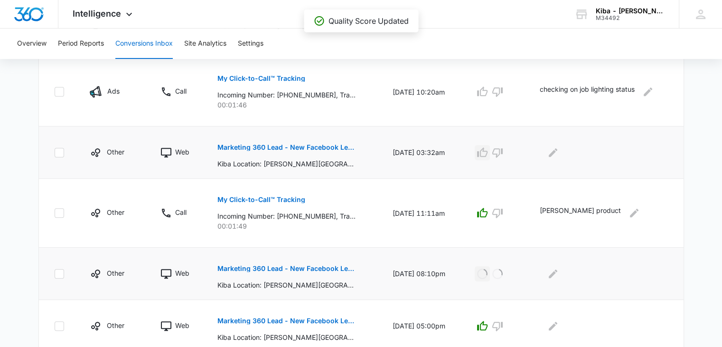
click at [488, 149] on icon "button" at bounding box center [482, 151] width 10 height 9
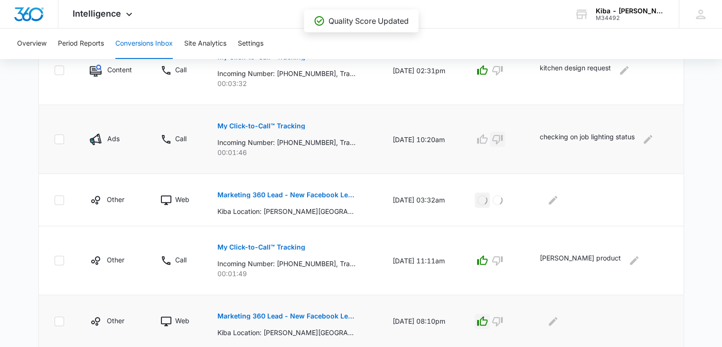
click at [505, 137] on button "button" at bounding box center [497, 139] width 15 height 15
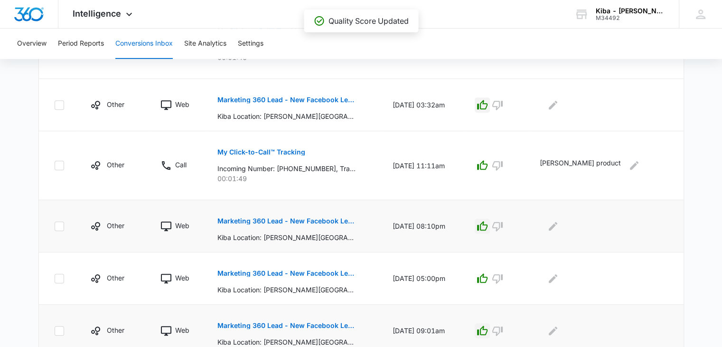
scroll to position [553, 0]
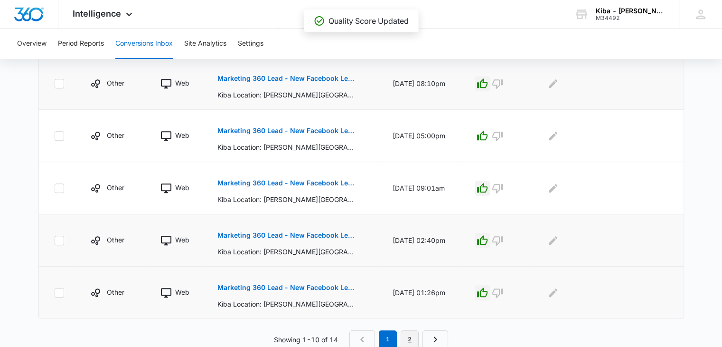
click at [414, 332] on link "2" at bounding box center [410, 339] width 18 height 18
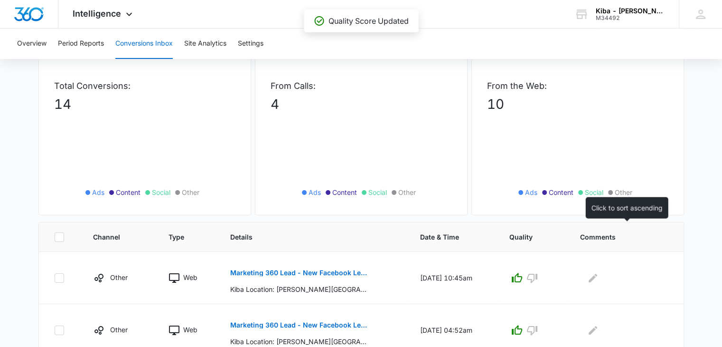
scroll to position [207, 0]
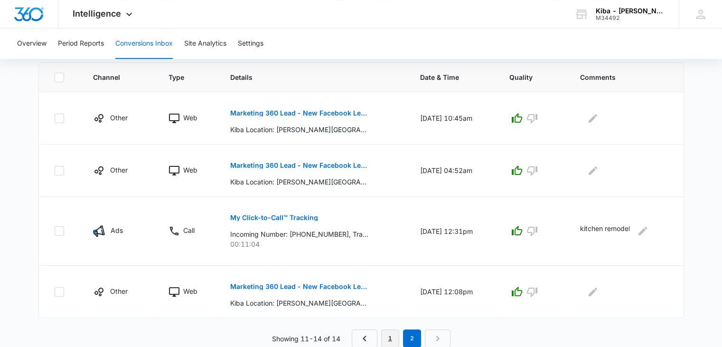
click at [394, 340] on link "1" at bounding box center [390, 338] width 18 height 18
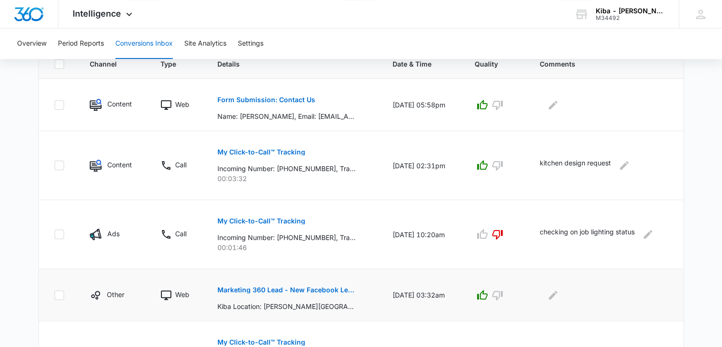
scroll to position [173, 0]
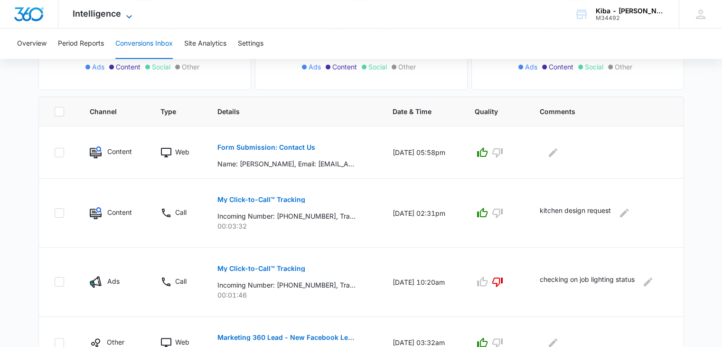
click at [125, 14] on icon at bounding box center [128, 16] width 11 height 11
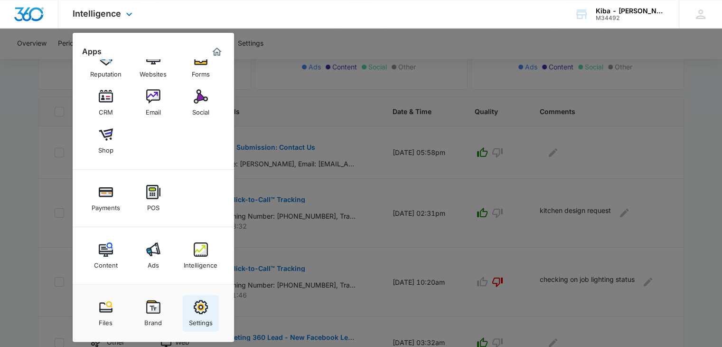
click at [206, 313] on img at bounding box center [201, 307] width 14 height 14
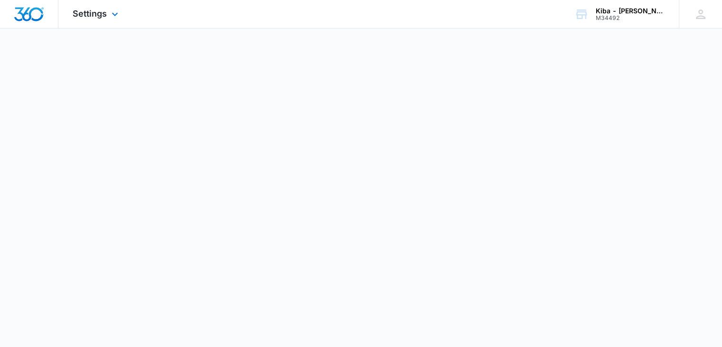
select select "33"
select select "US"
select select "America/[GEOGRAPHIC_DATA]"
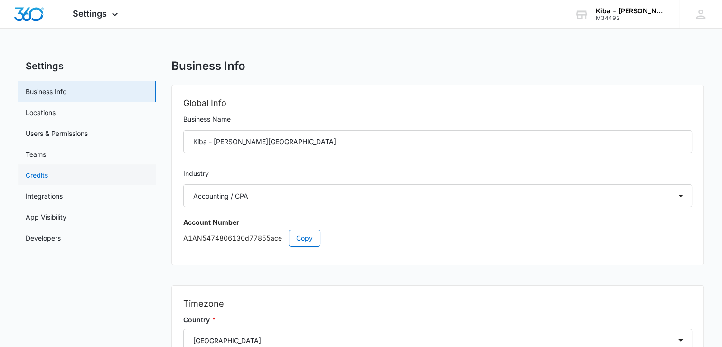
click at [27, 176] on link "Credits" at bounding box center [37, 175] width 22 height 10
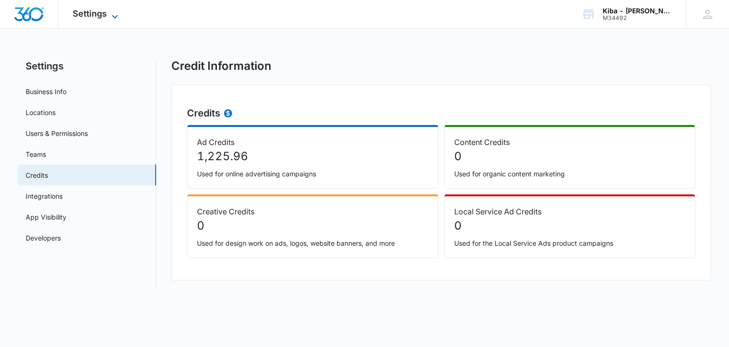
click at [111, 12] on icon at bounding box center [114, 16] width 11 height 11
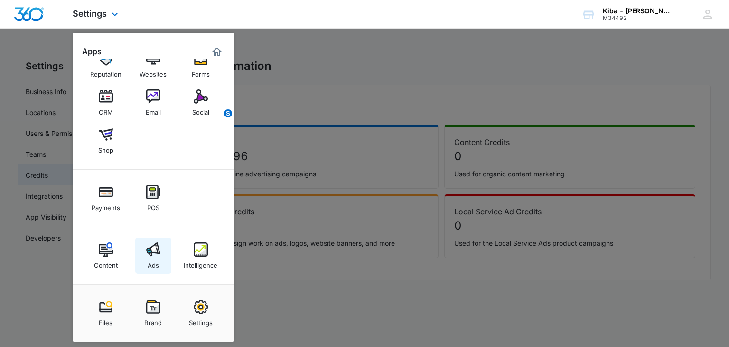
click at [149, 257] on div "Ads" at bounding box center [153, 262] width 11 height 12
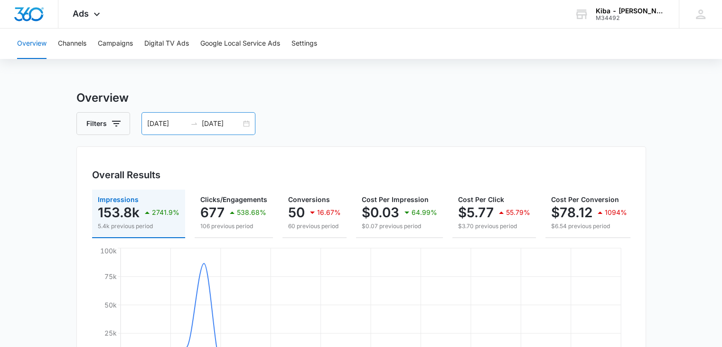
click at [243, 122] on div "[DATE] [DATE]" at bounding box center [199, 123] width 114 height 23
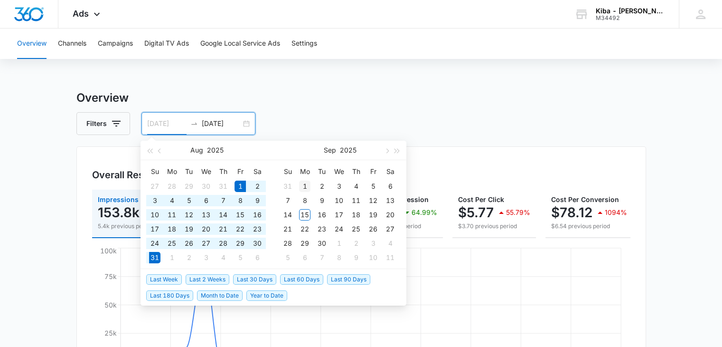
type input "[DATE]"
click at [301, 186] on div "1" at bounding box center [304, 185] width 11 height 11
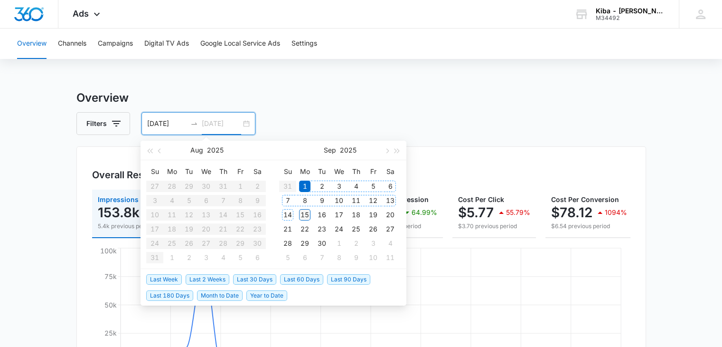
type input "[DATE]"
click at [306, 210] on div "15" at bounding box center [304, 214] width 11 height 11
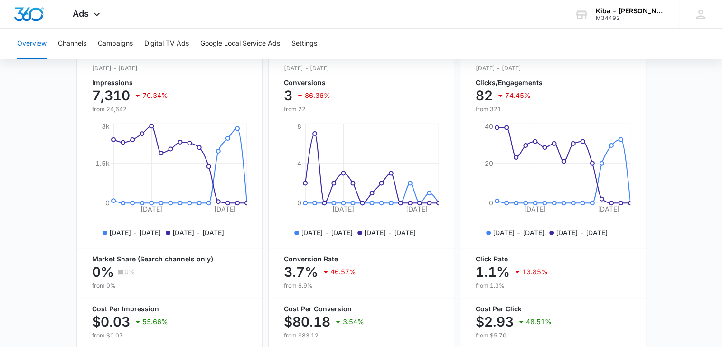
scroll to position [190, 0]
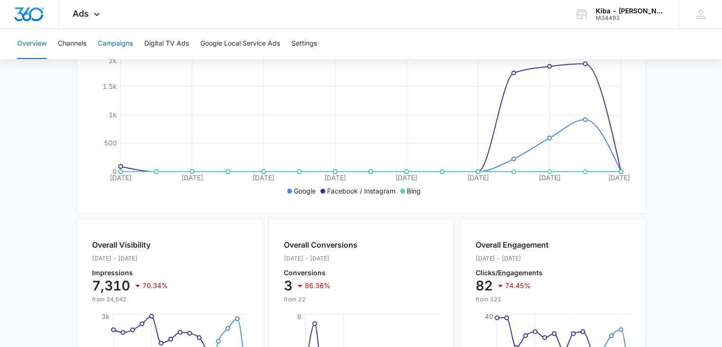
click at [121, 45] on button "Campaigns" at bounding box center [115, 43] width 35 height 30
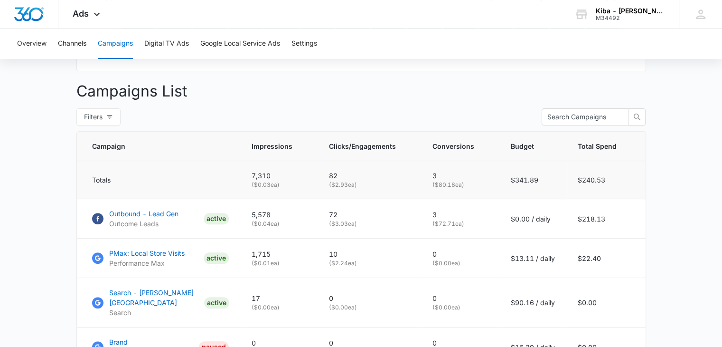
scroll to position [285, 0]
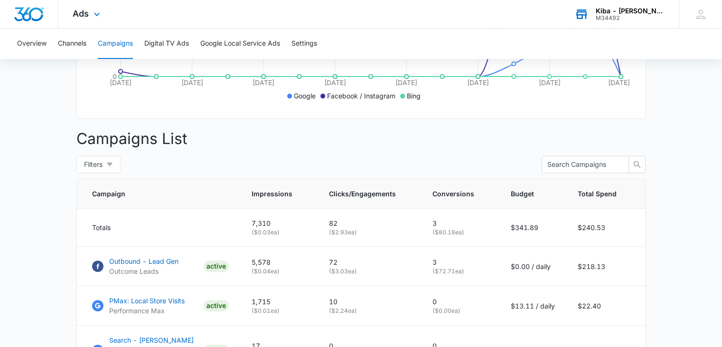
click at [638, 19] on div "M34492" at bounding box center [630, 18] width 69 height 7
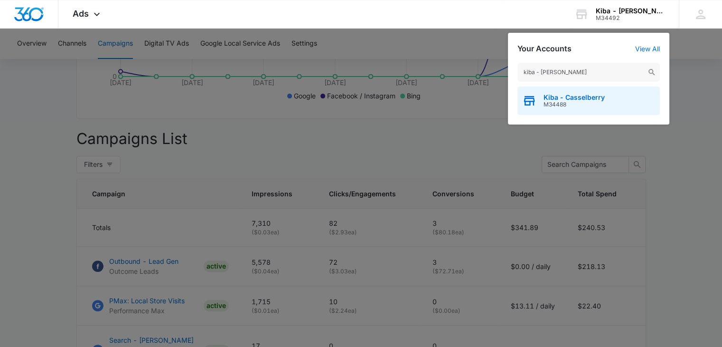
type input "kiba - cassel"
drag, startPoint x: 595, startPoint y: 101, endPoint x: 591, endPoint y: 96, distance: 6.5
click at [593, 100] on div "Kiba - Casselberry M34488" at bounding box center [574, 101] width 61 height 14
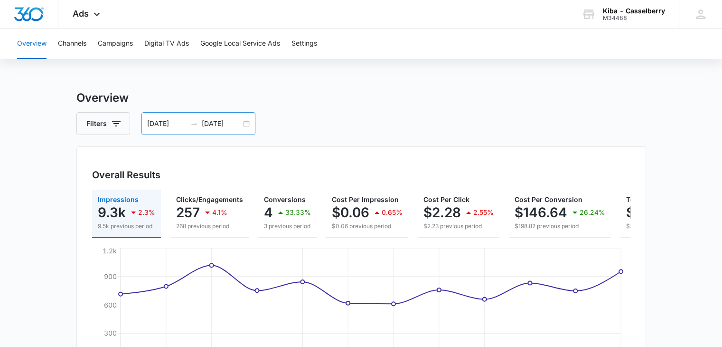
click at [248, 122] on div "[DATE] [DATE]" at bounding box center [199, 123] width 114 height 23
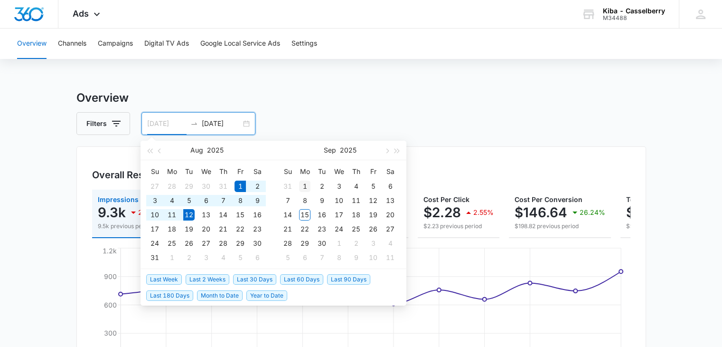
type input "[DATE]"
click at [306, 184] on div "1" at bounding box center [304, 185] width 11 height 11
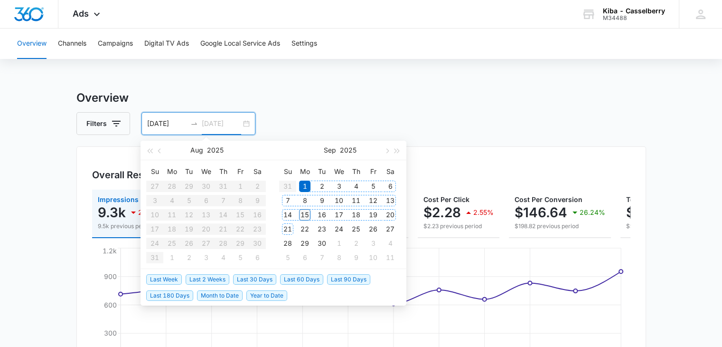
type input "[DATE]"
click at [303, 213] on div "15" at bounding box center [304, 214] width 11 height 11
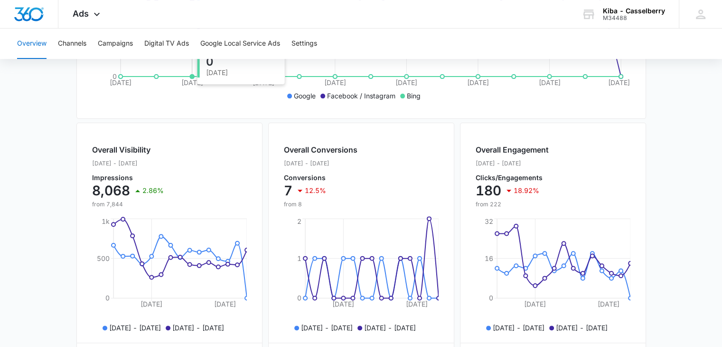
scroll to position [142, 0]
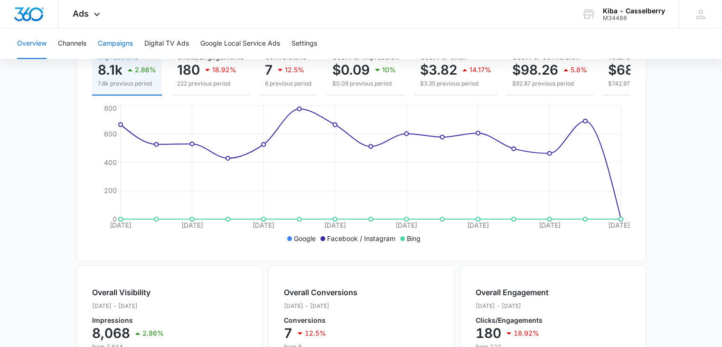
click at [124, 44] on button "Campaigns" at bounding box center [115, 43] width 35 height 30
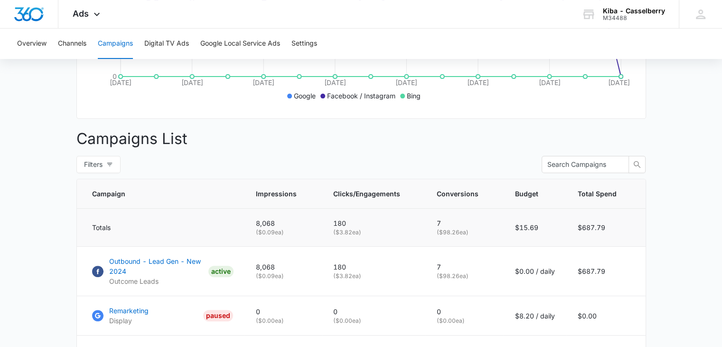
scroll to position [396, 0]
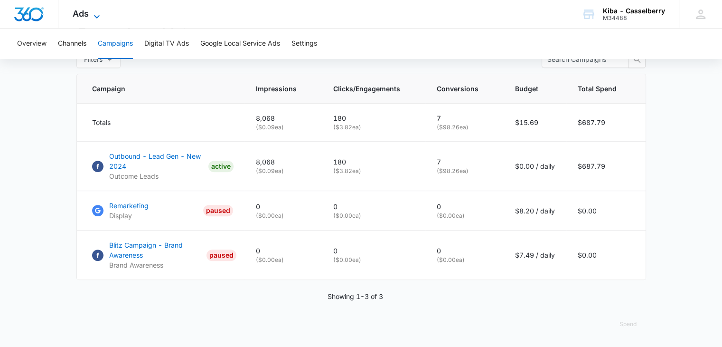
click at [98, 15] on icon at bounding box center [96, 16] width 11 height 11
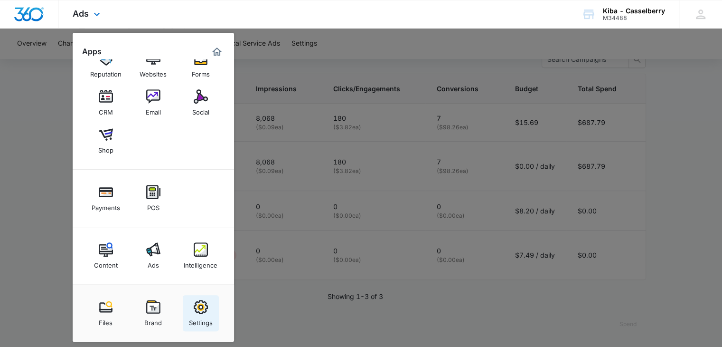
click at [198, 310] on img at bounding box center [201, 307] width 14 height 14
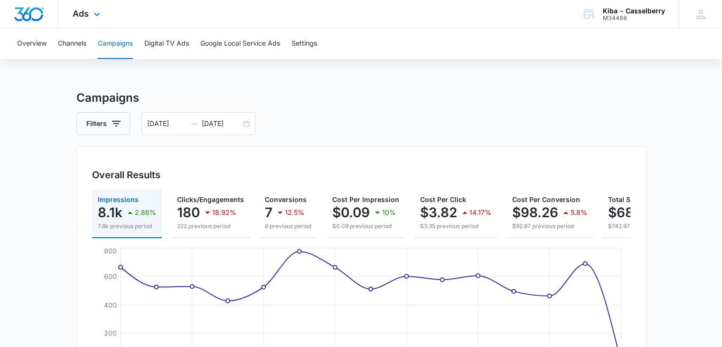
select select "33"
select select "US"
select select "America/[GEOGRAPHIC_DATA]"
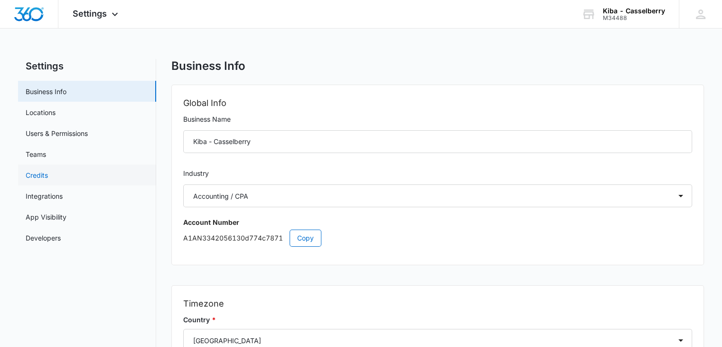
click at [46, 173] on link "Credits" at bounding box center [37, 175] width 22 height 10
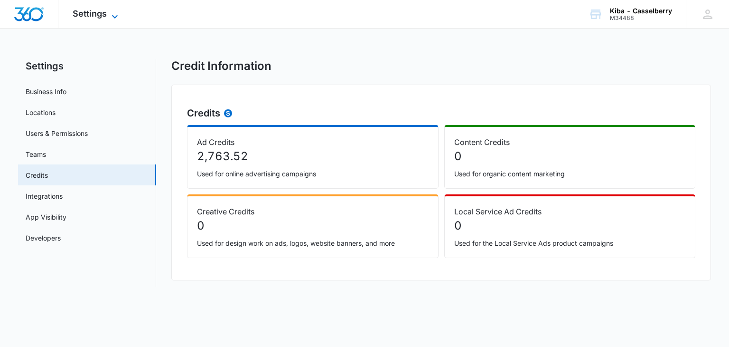
click at [116, 12] on icon at bounding box center [114, 16] width 11 height 11
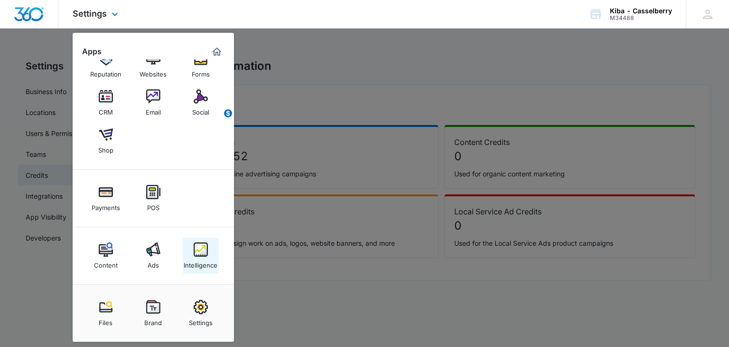
click at [199, 249] on img at bounding box center [201, 249] width 14 height 14
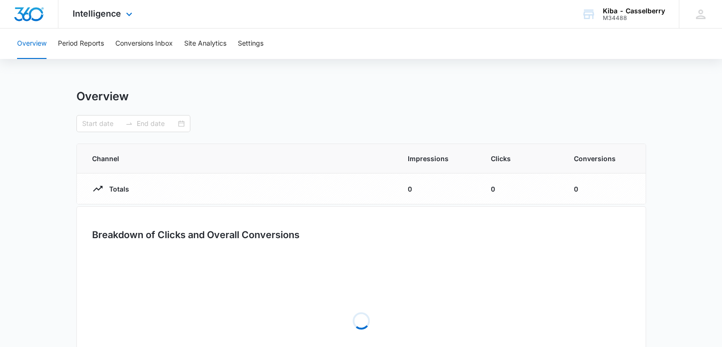
type input "[DATE]"
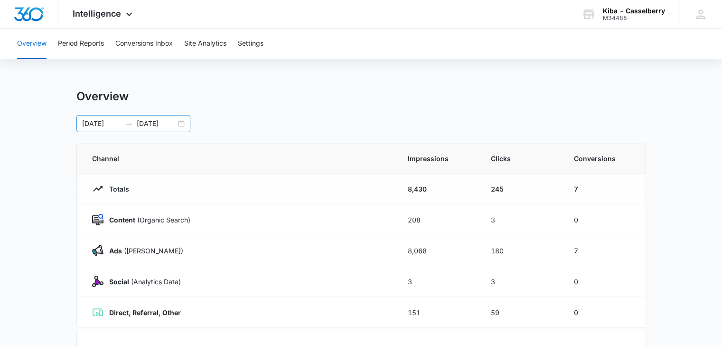
click at [181, 123] on div "[DATE] [DATE]" at bounding box center [133, 123] width 114 height 17
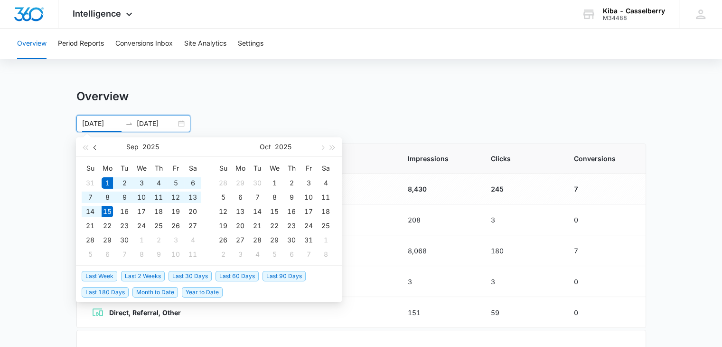
click at [94, 146] on button "button" at bounding box center [95, 146] width 10 height 19
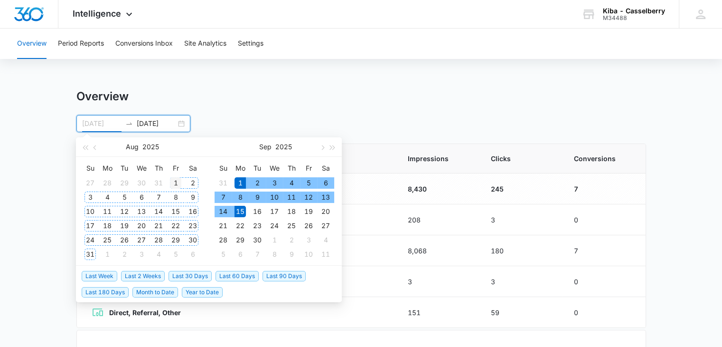
type input "[DATE]"
click at [176, 179] on div "1" at bounding box center [175, 182] width 11 height 11
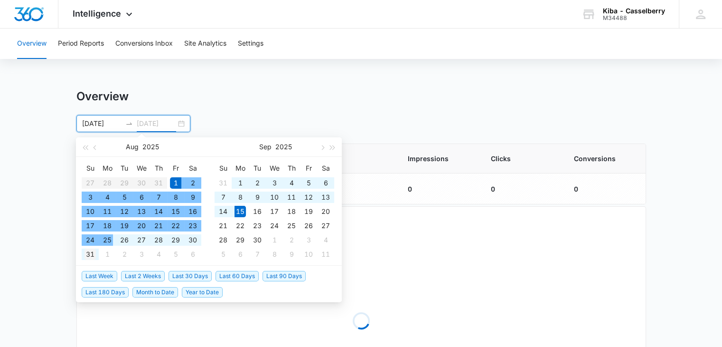
type input "[DATE]"
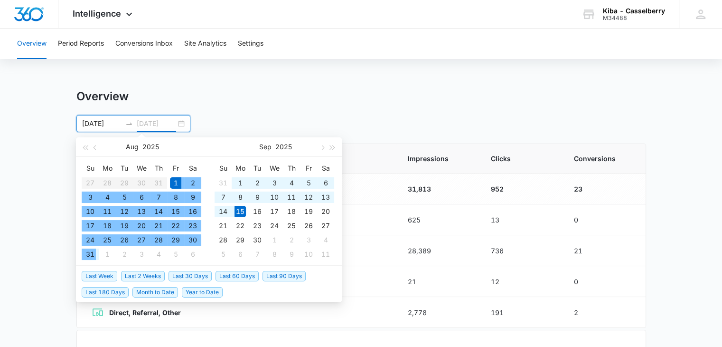
click at [91, 253] on div "31" at bounding box center [90, 253] width 11 height 11
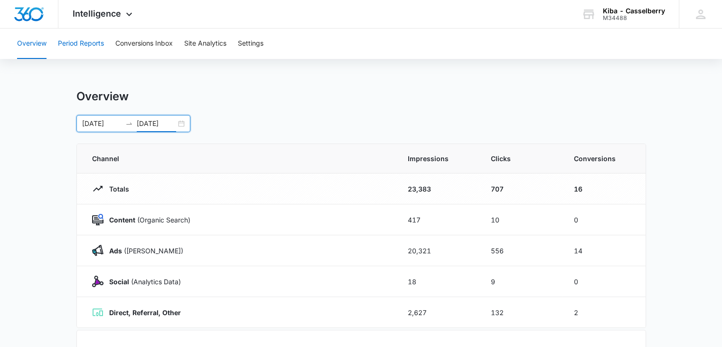
click at [97, 44] on button "Period Reports" at bounding box center [81, 43] width 46 height 30
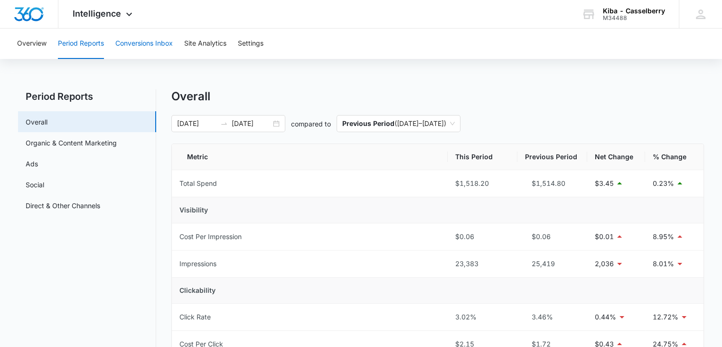
click at [118, 42] on button "Conversions Inbox" at bounding box center [143, 43] width 57 height 30
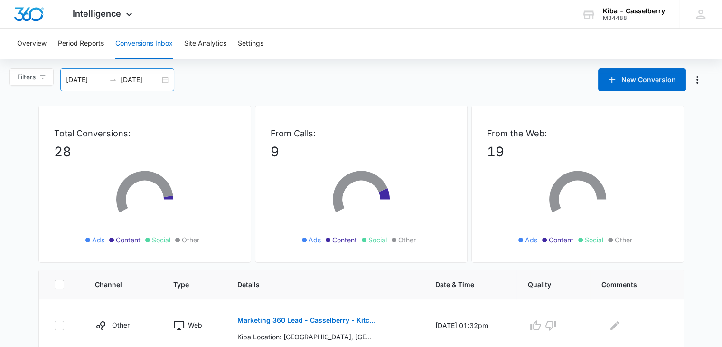
click at [166, 76] on div "[DATE] [DATE]" at bounding box center [117, 79] width 114 height 23
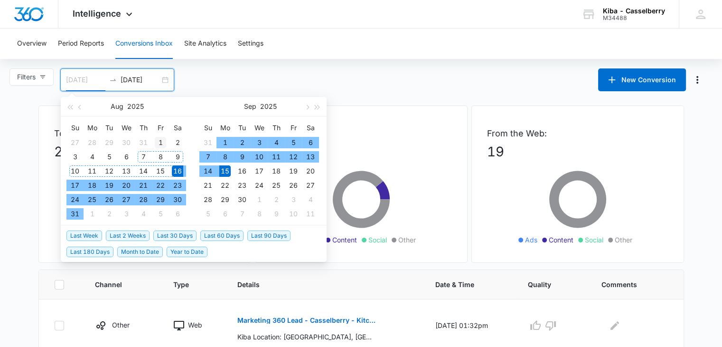
type input "[DATE]"
click at [161, 140] on div "1" at bounding box center [160, 142] width 11 height 11
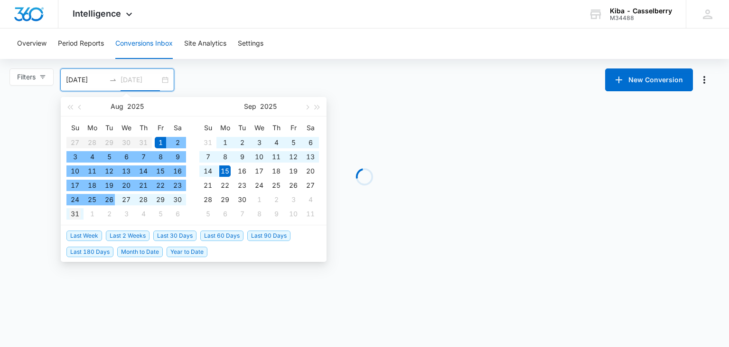
type input "[DATE]"
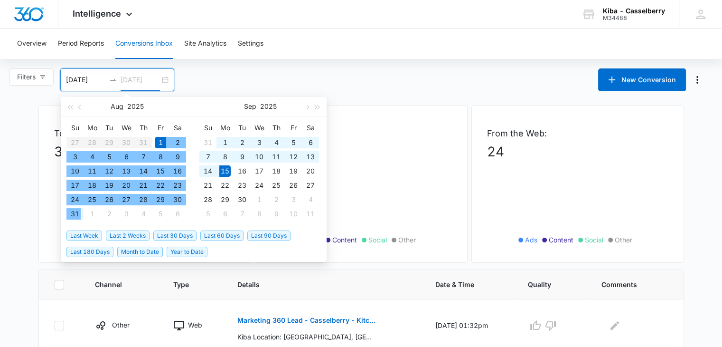
click at [73, 213] on div "31" at bounding box center [74, 213] width 11 height 11
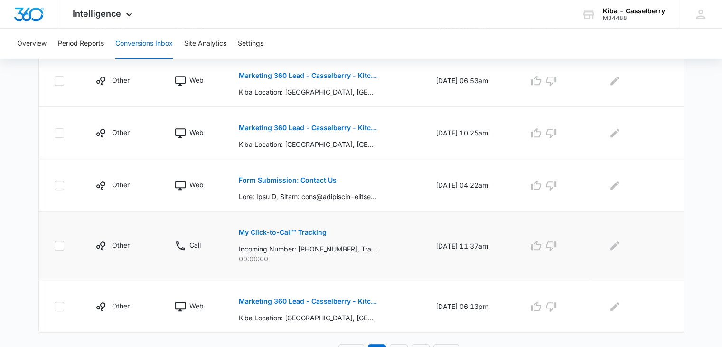
scroll to position [536, 0]
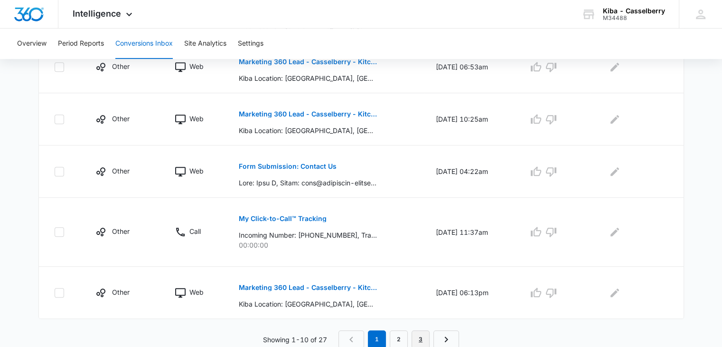
click at [422, 337] on link "3" at bounding box center [421, 339] width 18 height 18
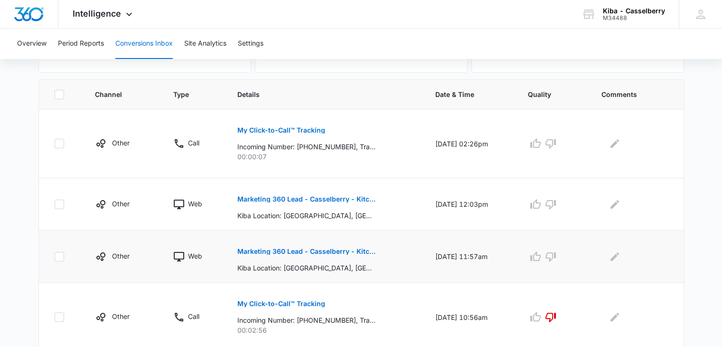
scroll to position [413, 0]
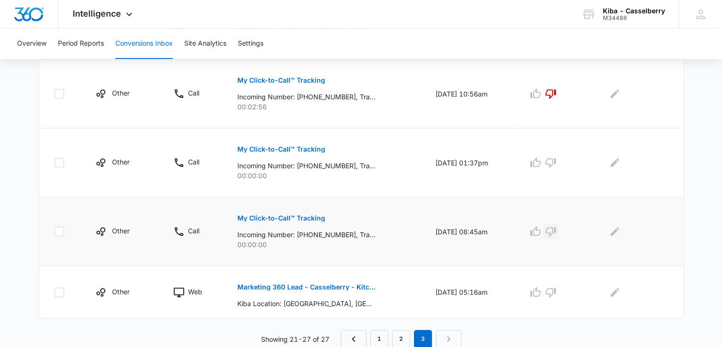
click at [556, 229] on icon "button" at bounding box center [551, 231] width 10 height 9
click at [557, 160] on icon "button" at bounding box center [550, 162] width 11 height 11
click at [306, 287] on p "Marketing 360 Lead - Casselberry - Kitchen & Bath Facebook Lead" at bounding box center [306, 287] width 138 height 7
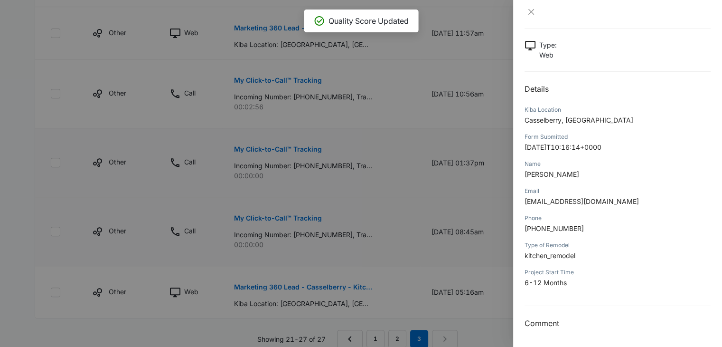
scroll to position [0, 0]
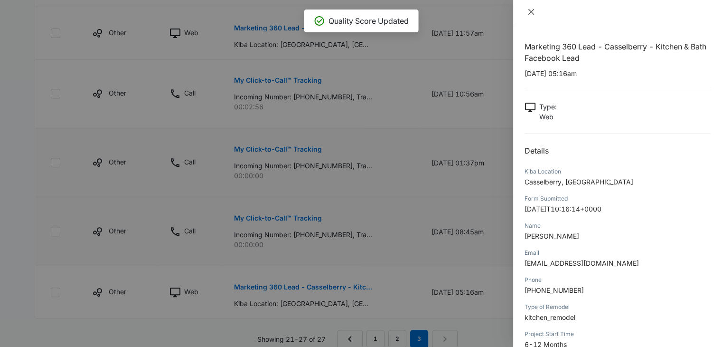
click at [531, 9] on icon "close" at bounding box center [532, 12] width 8 height 8
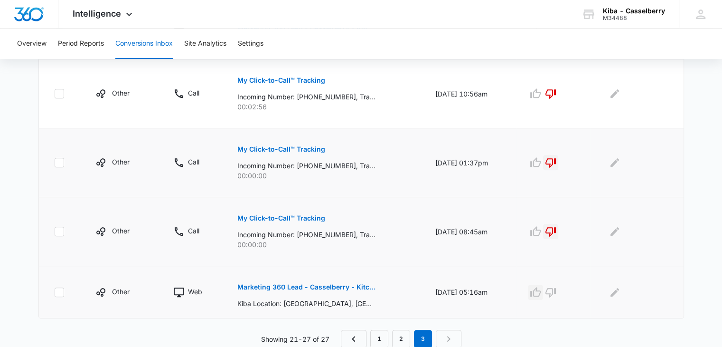
click at [540, 294] on icon "button" at bounding box center [536, 291] width 10 height 9
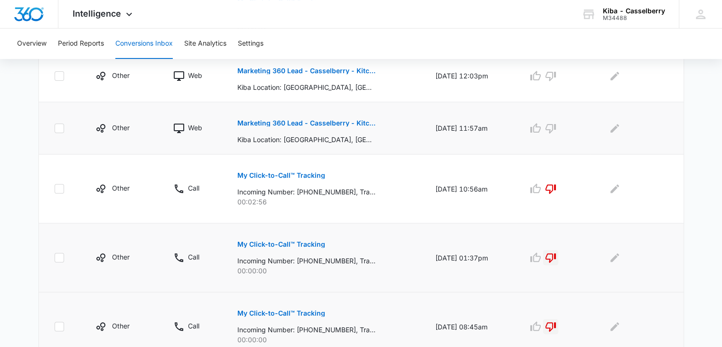
scroll to position [223, 0]
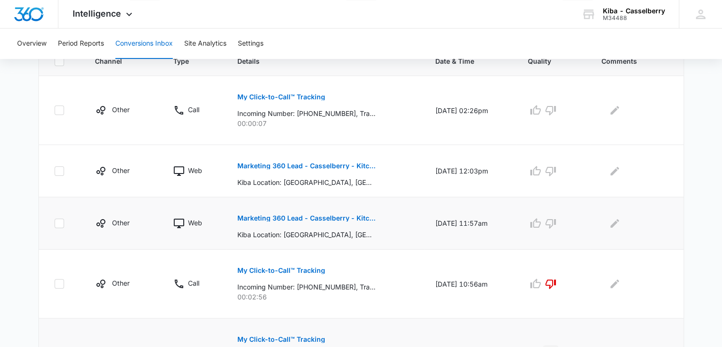
click at [336, 217] on p "Marketing 360 Lead - Casselberry - Kitchen & Bath Facebook Lead" at bounding box center [306, 218] width 138 height 7
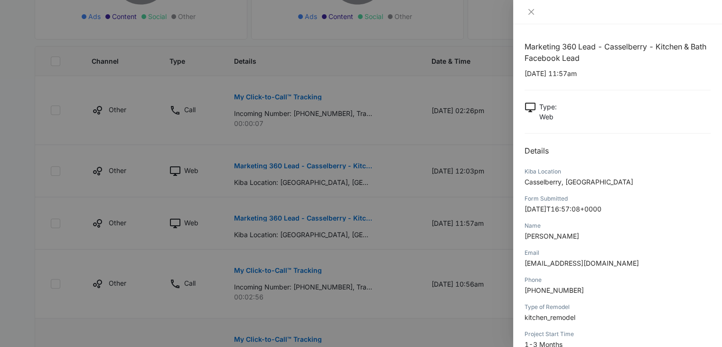
scroll to position [62, 0]
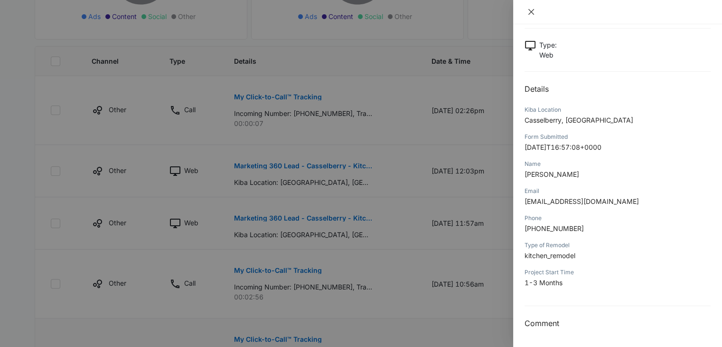
click at [530, 10] on icon "close" at bounding box center [532, 12] width 6 height 6
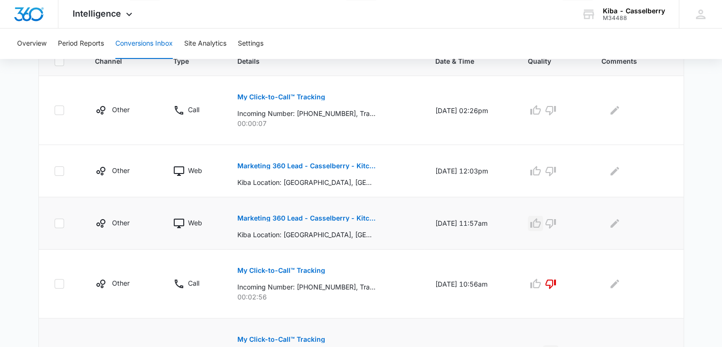
click at [541, 224] on icon "button" at bounding box center [535, 223] width 11 height 11
click at [346, 167] on p "Marketing 360 Lead - Casselberry - Kitchen & Bath Facebook Lead" at bounding box center [306, 165] width 138 height 7
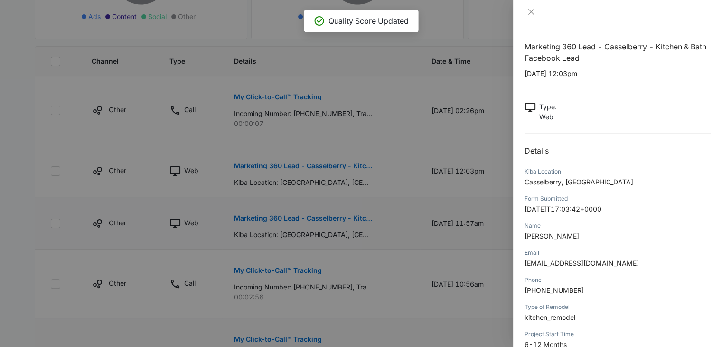
scroll to position [47, 0]
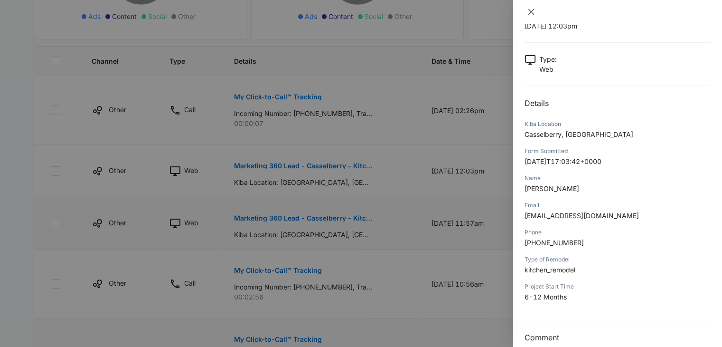
click at [530, 10] on icon "close" at bounding box center [532, 12] width 8 height 8
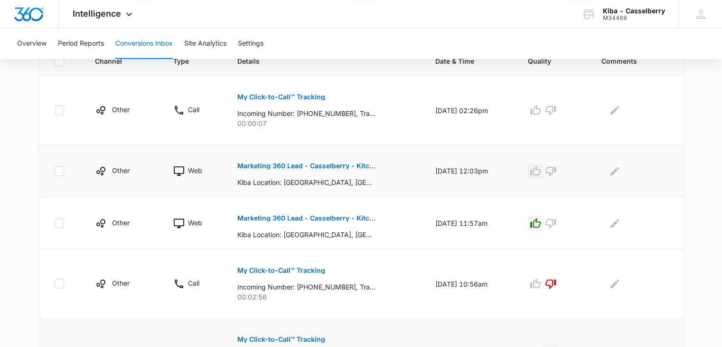
click at [541, 174] on icon "button" at bounding box center [536, 170] width 10 height 9
click at [557, 106] on icon "button" at bounding box center [550, 109] width 11 height 11
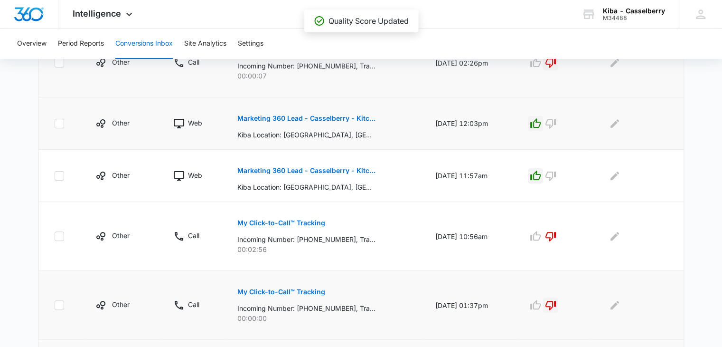
scroll to position [223, 0]
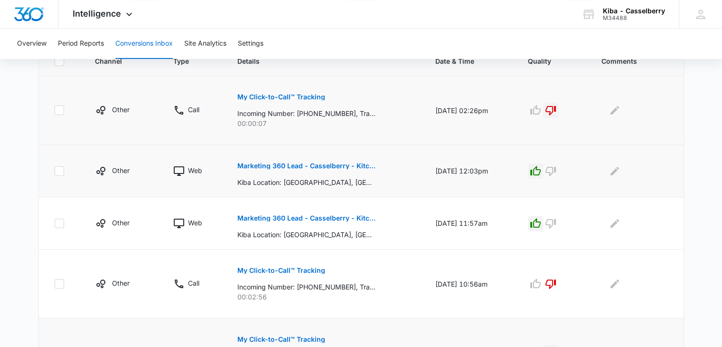
click at [324, 166] on p "Marketing 360 Lead - Casselberry - Kitchen & Bath Facebook Lead" at bounding box center [306, 165] width 138 height 7
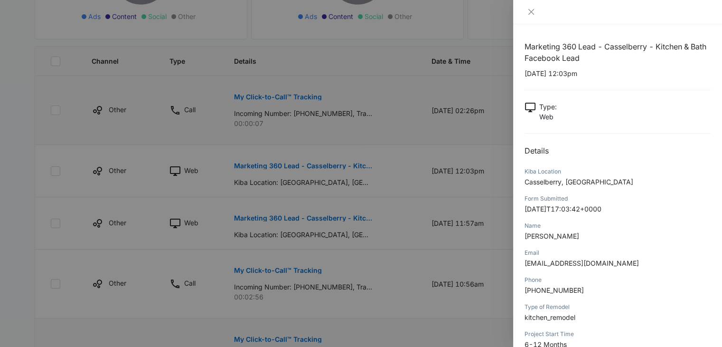
scroll to position [271, 0]
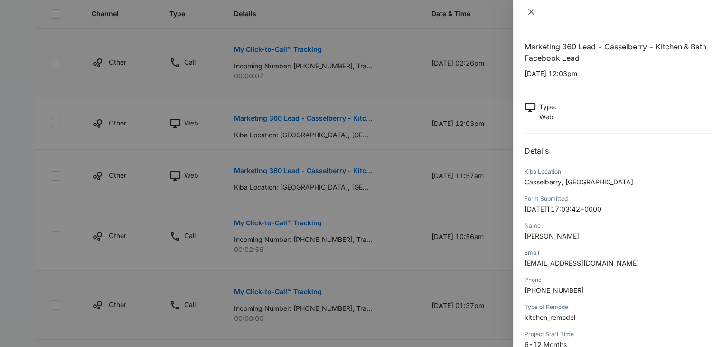
click at [531, 14] on icon "close" at bounding box center [532, 12] width 8 height 8
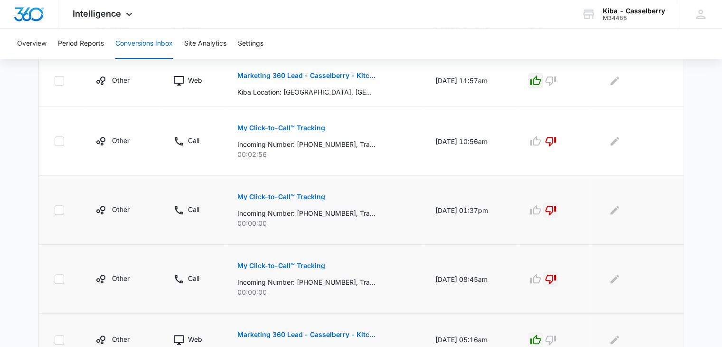
scroll to position [413, 0]
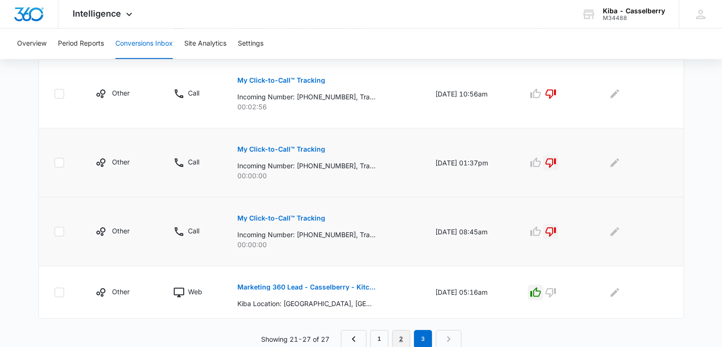
click at [398, 334] on link "2" at bounding box center [401, 339] width 18 height 18
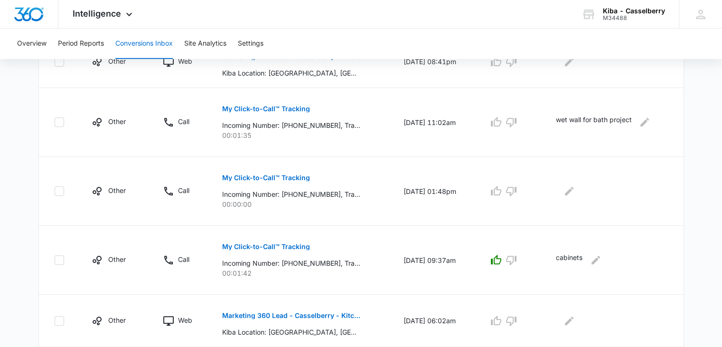
scroll to position [603, 0]
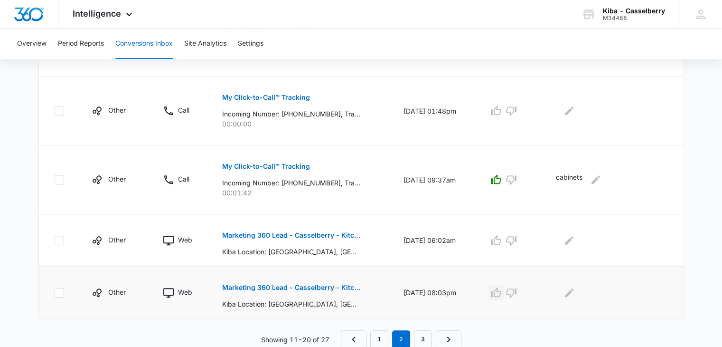
click at [502, 290] on icon "button" at bounding box center [496, 292] width 11 height 11
click at [502, 237] on icon "button" at bounding box center [496, 240] width 11 height 11
click at [517, 109] on icon "button" at bounding box center [511, 110] width 11 height 11
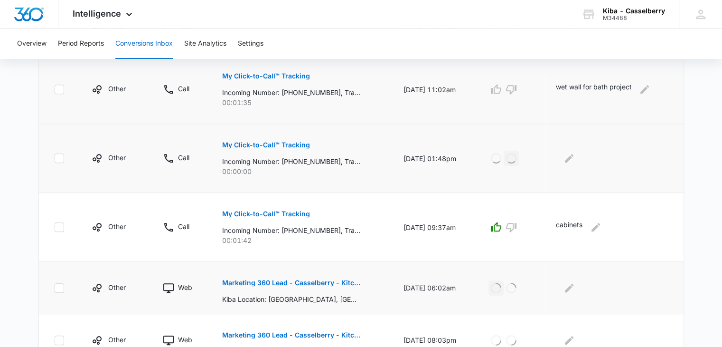
scroll to position [508, 0]
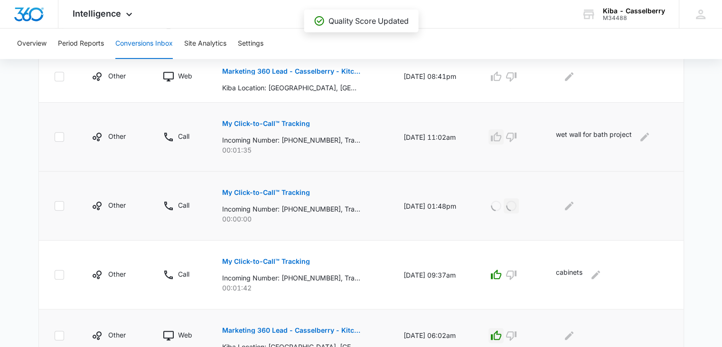
click at [502, 137] on icon "button" at bounding box center [496, 136] width 11 height 11
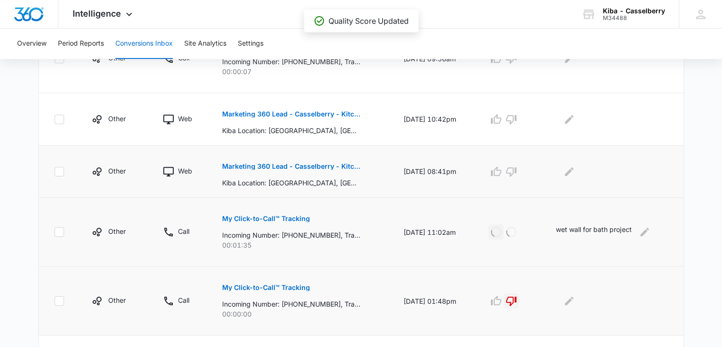
click at [502, 178] on td at bounding box center [510, 171] width 67 height 52
click at [502, 120] on icon "button" at bounding box center [496, 119] width 11 height 11
click at [501, 170] on icon "button" at bounding box center [496, 170] width 10 height 9
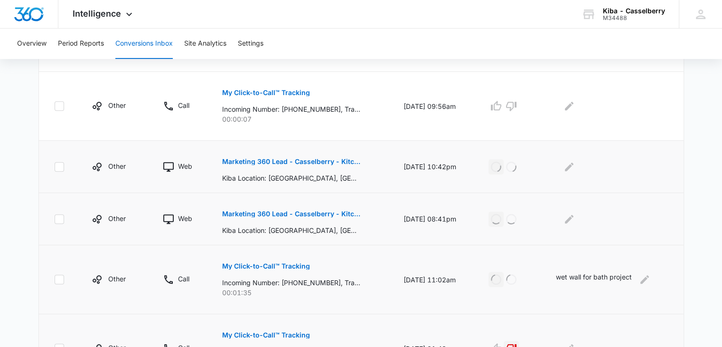
scroll to position [318, 0]
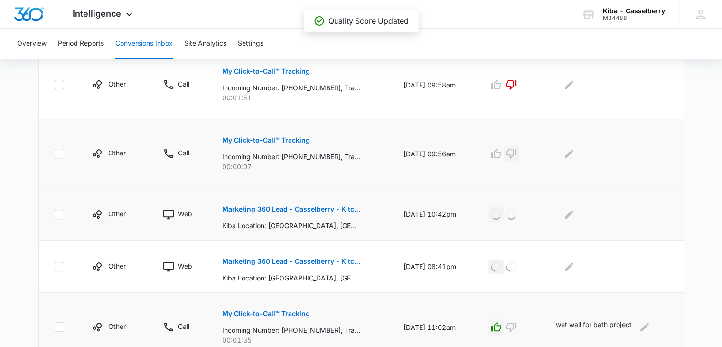
click at [516, 152] on icon "button" at bounding box center [511, 153] width 11 height 11
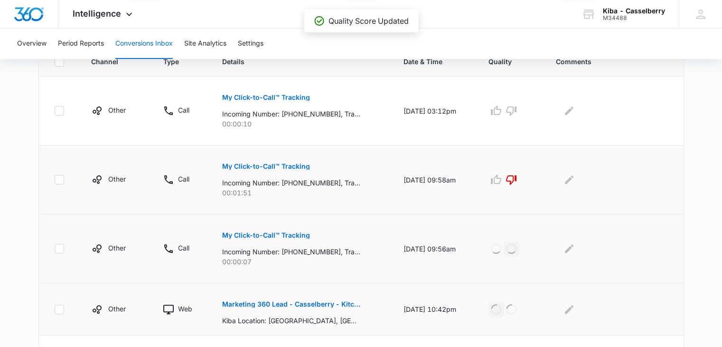
scroll to position [175, 0]
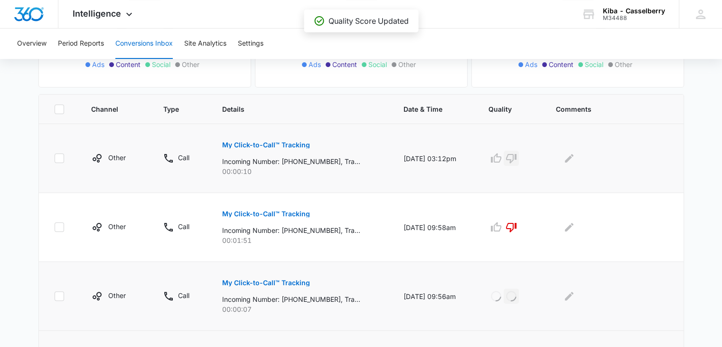
click at [517, 152] on icon "button" at bounding box center [511, 157] width 11 height 11
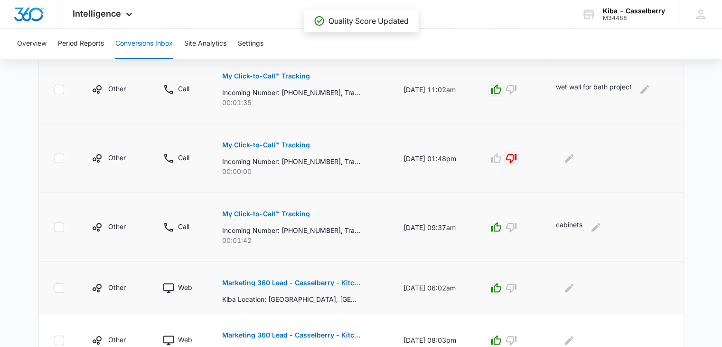
scroll to position [603, 0]
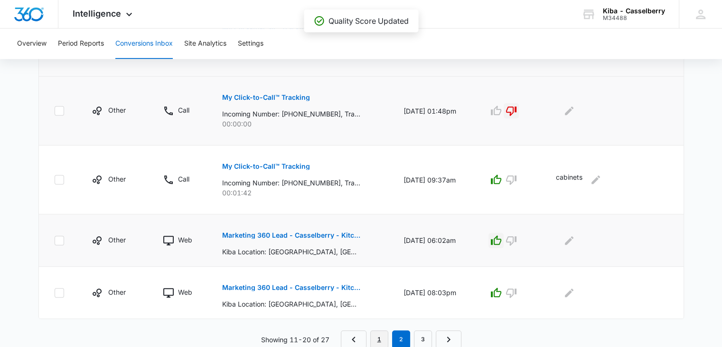
click at [380, 330] on link "1" at bounding box center [379, 339] width 18 height 18
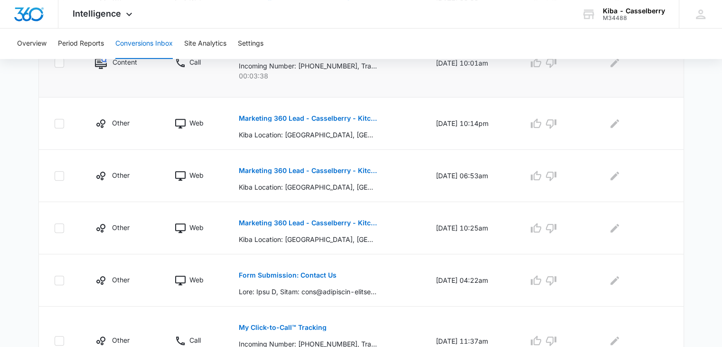
scroll to position [536, 0]
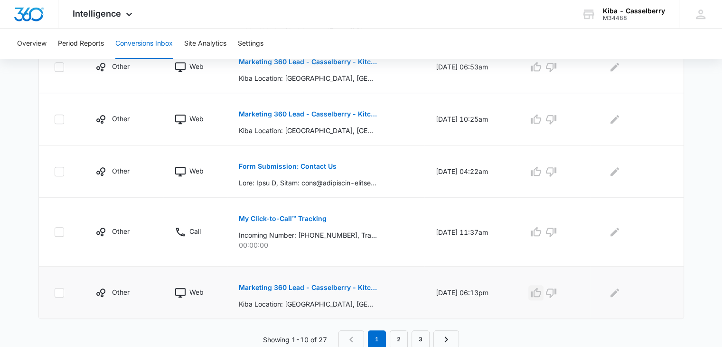
click at [542, 290] on icon "button" at bounding box center [536, 292] width 11 height 11
click at [557, 228] on icon "button" at bounding box center [551, 231] width 11 height 11
click at [557, 167] on icon "button" at bounding box center [551, 171] width 10 height 9
click at [539, 114] on icon "button" at bounding box center [536, 119] width 11 height 11
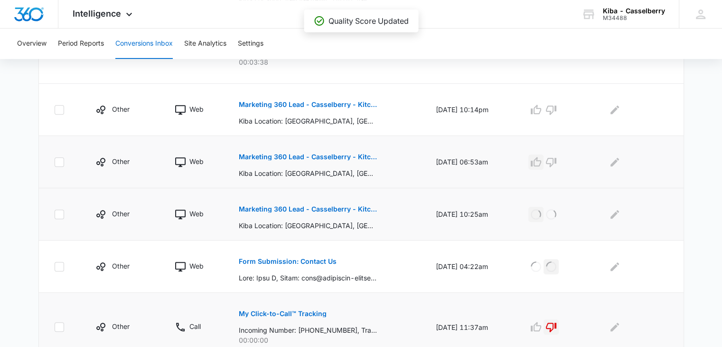
click at [542, 160] on icon "button" at bounding box center [536, 161] width 11 height 11
click at [542, 110] on icon "button" at bounding box center [536, 109] width 11 height 11
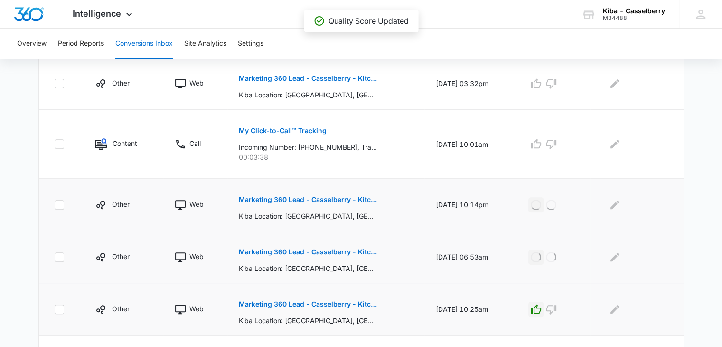
scroll to position [299, 0]
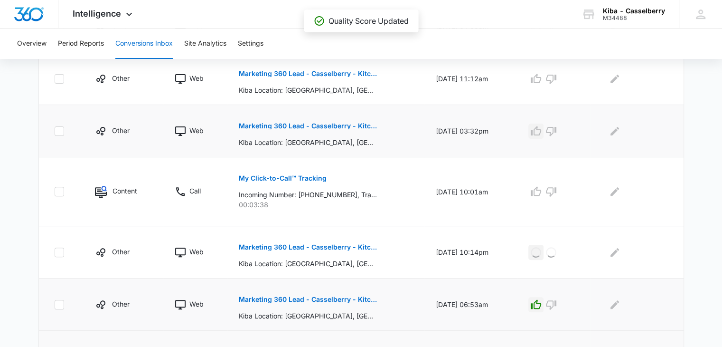
click at [542, 129] on icon "button" at bounding box center [536, 130] width 11 height 11
click at [540, 85] on button "button" at bounding box center [536, 78] width 15 height 15
click at [304, 179] on p "My Click-to-Call™ Tracking" at bounding box center [283, 178] width 88 height 7
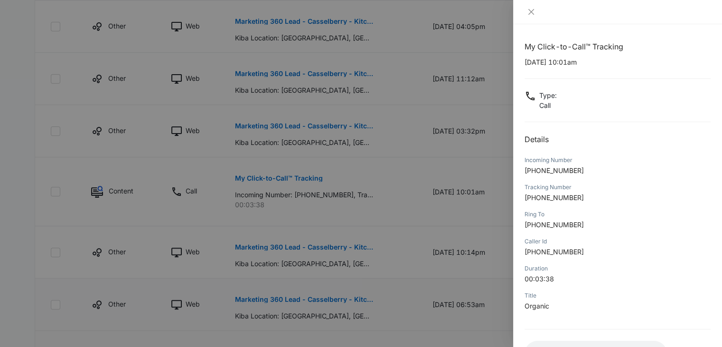
scroll to position [75, 0]
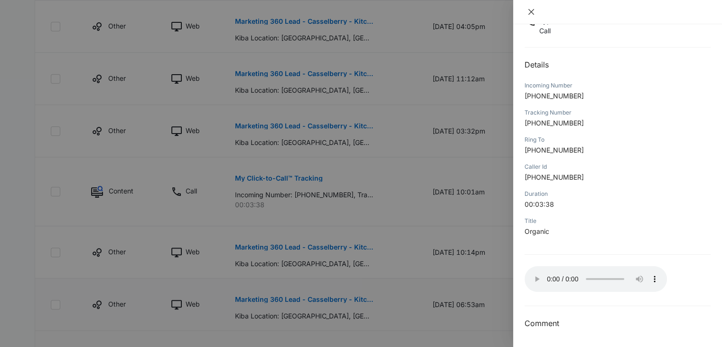
click at [530, 8] on button "Close" at bounding box center [531, 12] width 13 height 9
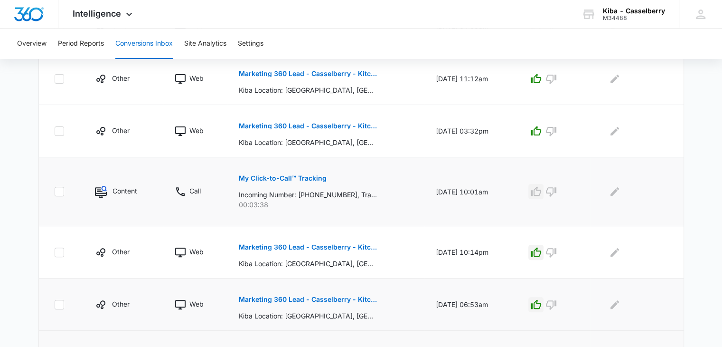
click at [541, 191] on icon "button" at bounding box center [536, 191] width 11 height 11
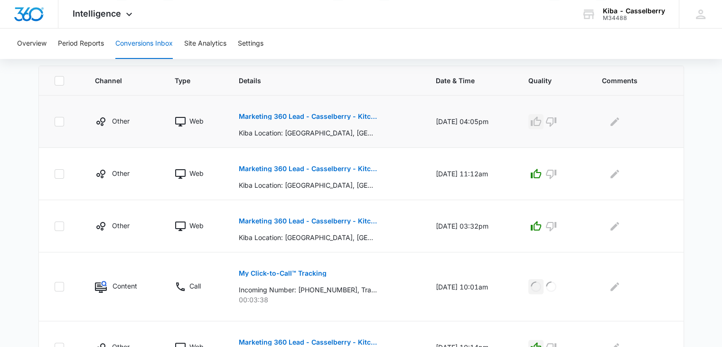
click at [540, 123] on icon "button" at bounding box center [536, 121] width 11 height 11
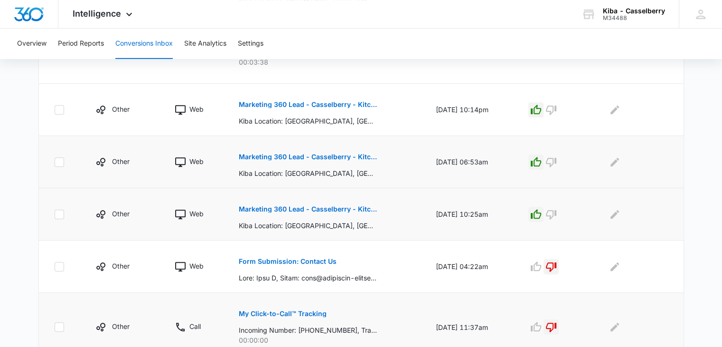
scroll to position [536, 0]
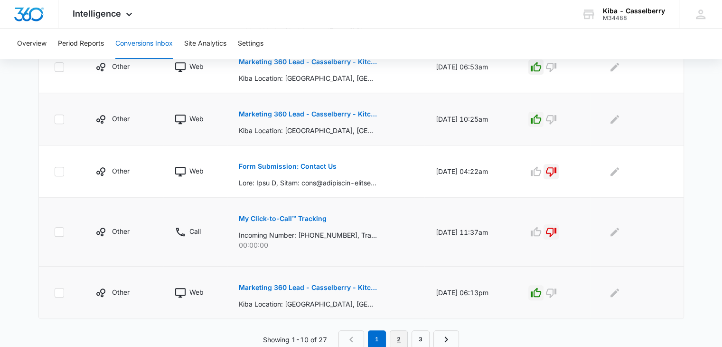
click at [399, 334] on link "2" at bounding box center [399, 339] width 18 height 18
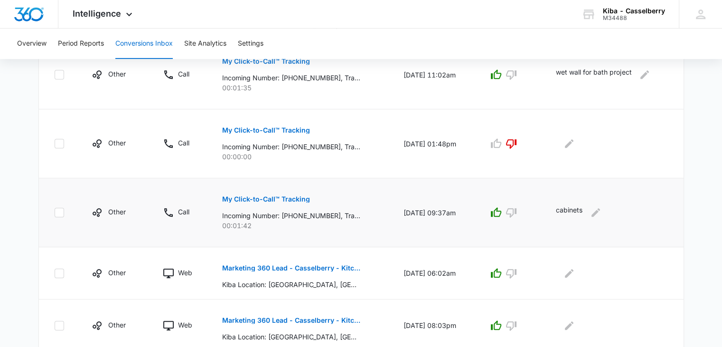
scroll to position [603, 0]
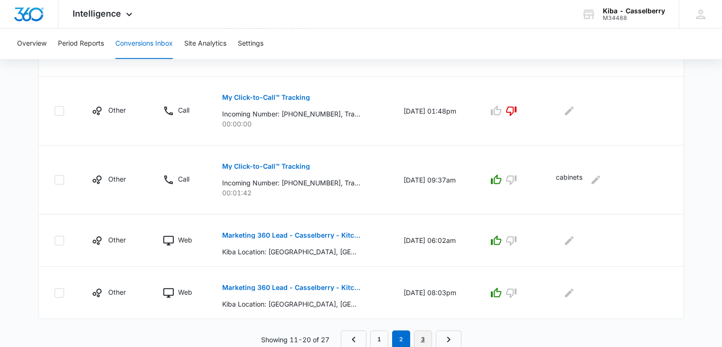
click at [425, 334] on link "3" at bounding box center [423, 339] width 18 height 18
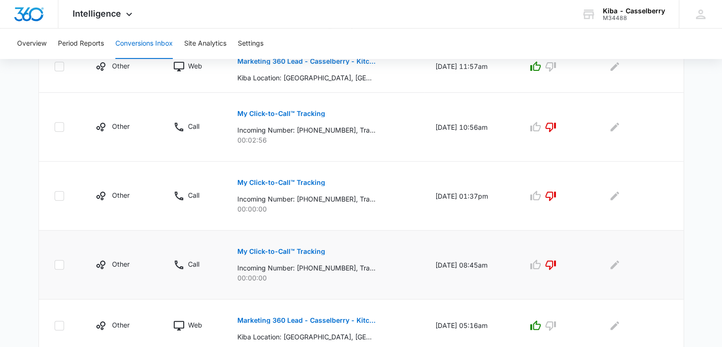
scroll to position [413, 0]
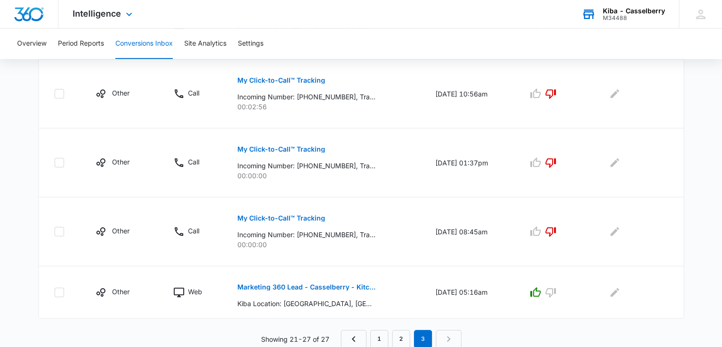
click at [652, 7] on div "Kiba - Casselberry" at bounding box center [634, 11] width 62 height 8
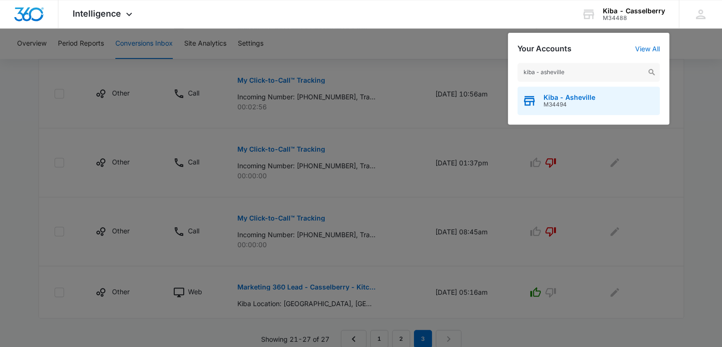
type input "kiba - asheville"
click at [585, 103] on span "M34494" at bounding box center [570, 104] width 52 height 7
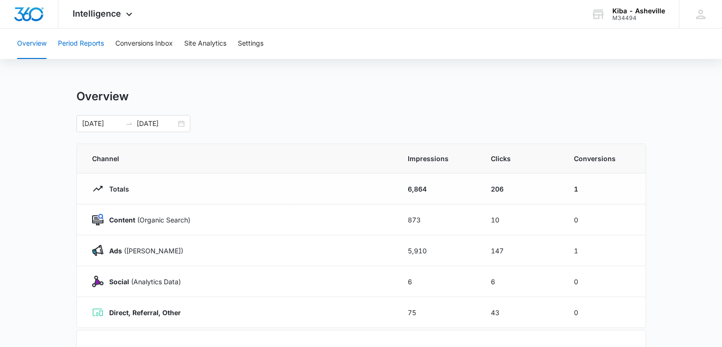
click at [89, 41] on button "Period Reports" at bounding box center [81, 43] width 46 height 30
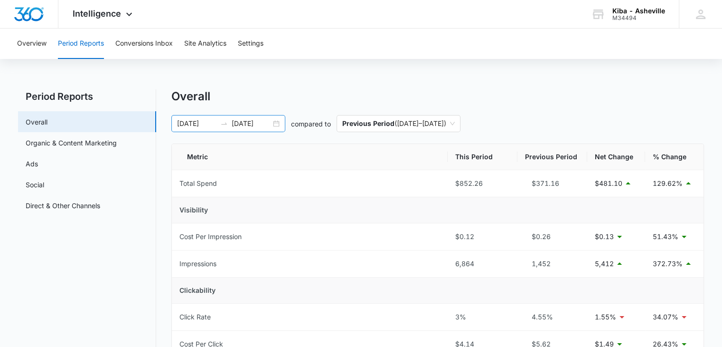
click at [277, 120] on div "[DATE] [DATE]" at bounding box center [228, 123] width 114 height 17
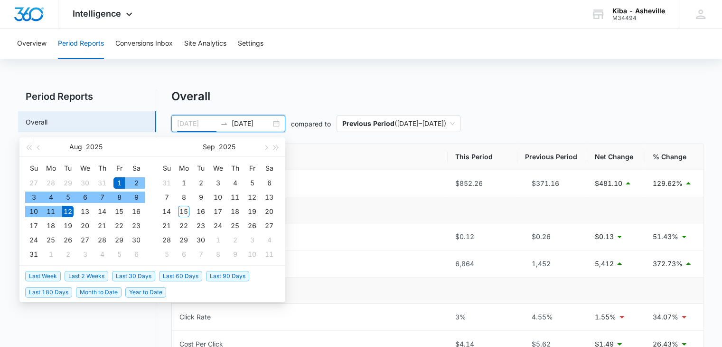
click at [119, 182] on div "1" at bounding box center [119, 182] width 11 height 11
type input "[DATE]"
click at [37, 252] on div "31" at bounding box center [33, 253] width 11 height 11
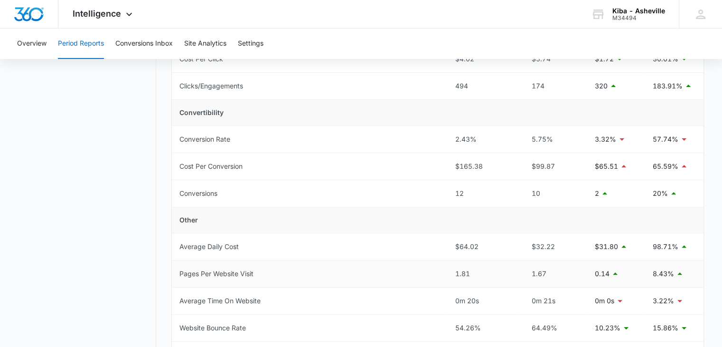
scroll to position [332, 0]
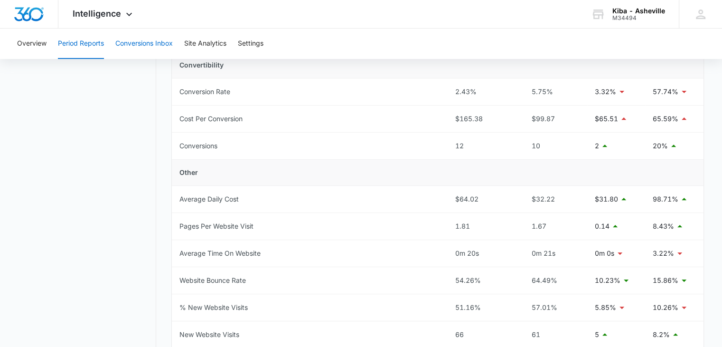
click at [122, 42] on button "Conversions Inbox" at bounding box center [143, 43] width 57 height 30
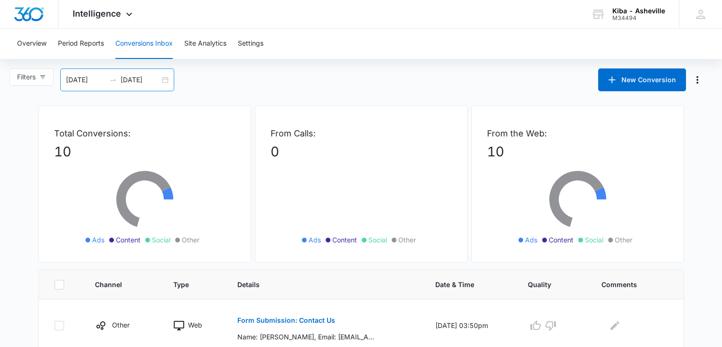
click at [170, 78] on div "[DATE] [DATE]" at bounding box center [117, 79] width 114 height 23
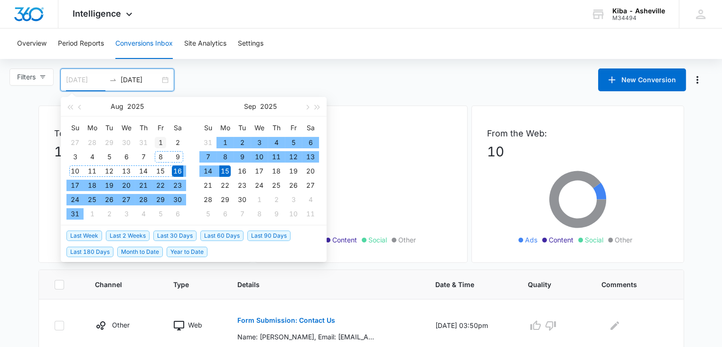
type input "[DATE]"
click at [161, 141] on div "1" at bounding box center [160, 142] width 11 height 11
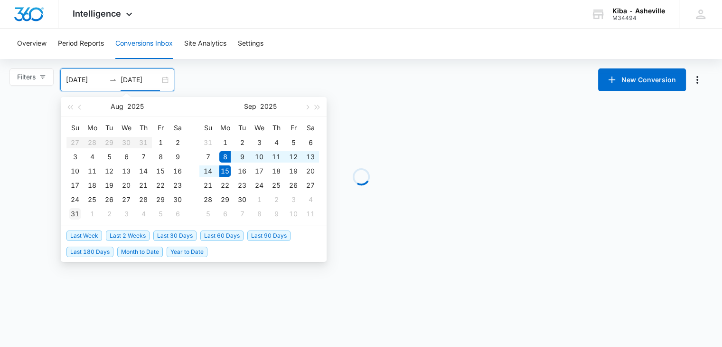
type input "[DATE]"
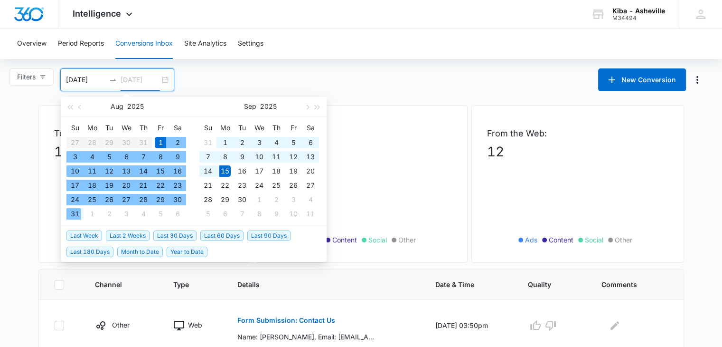
click at [76, 213] on div "31" at bounding box center [74, 213] width 11 height 11
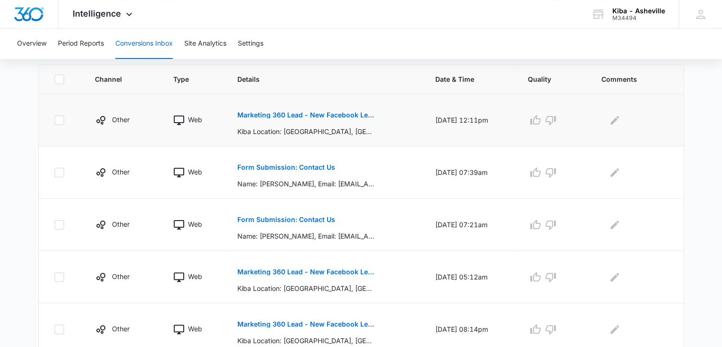
scroll to position [158, 0]
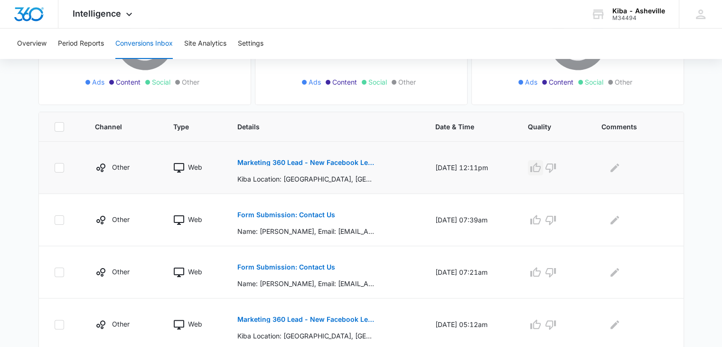
drag, startPoint x: 542, startPoint y: 169, endPoint x: 541, endPoint y: 176, distance: 6.7
click at [541, 170] on icon "button" at bounding box center [535, 167] width 11 height 11
click at [312, 216] on p "Form Submission: Contact Us" at bounding box center [286, 214] width 98 height 7
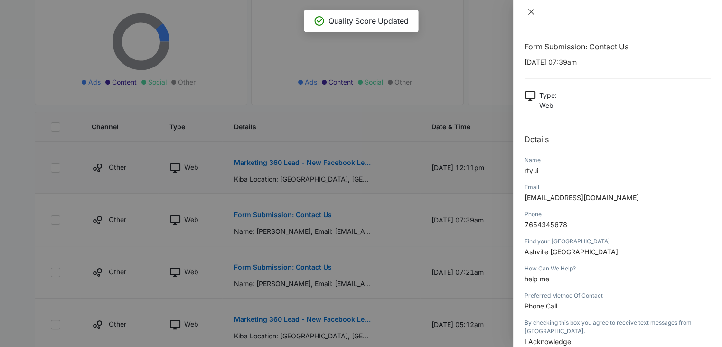
click at [532, 10] on icon "close" at bounding box center [532, 12] width 8 height 8
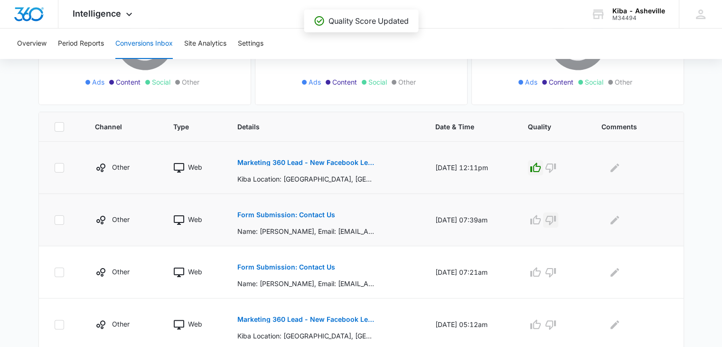
click at [555, 218] on icon "button" at bounding box center [550, 219] width 11 height 11
click at [321, 266] on p "Form Submission: Contact Us" at bounding box center [286, 267] width 98 height 7
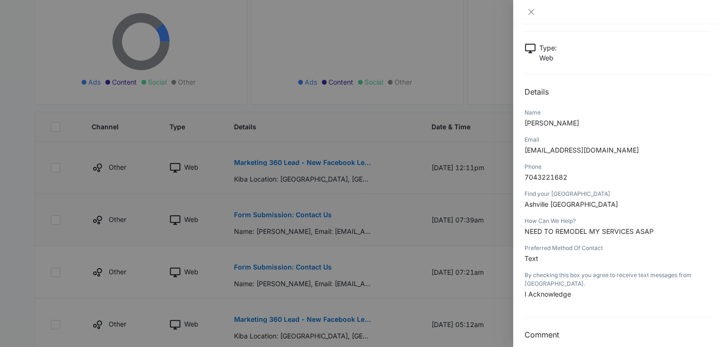
scroll to position [0, 0]
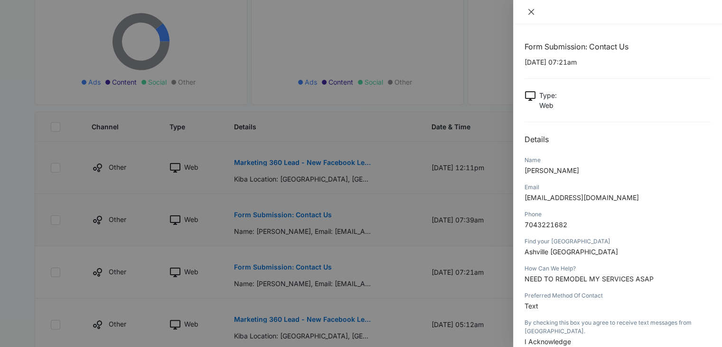
click at [530, 9] on icon "close" at bounding box center [532, 12] width 8 height 8
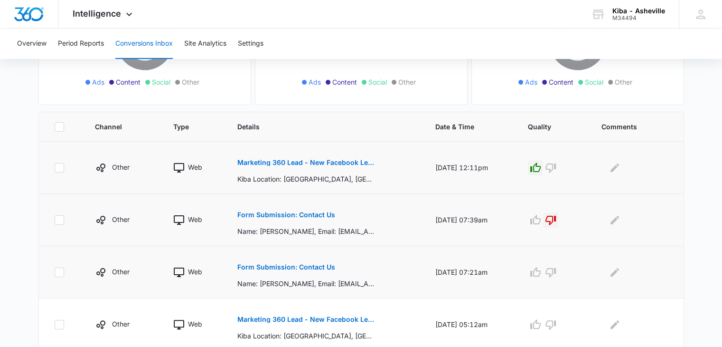
scroll to position [253, 0]
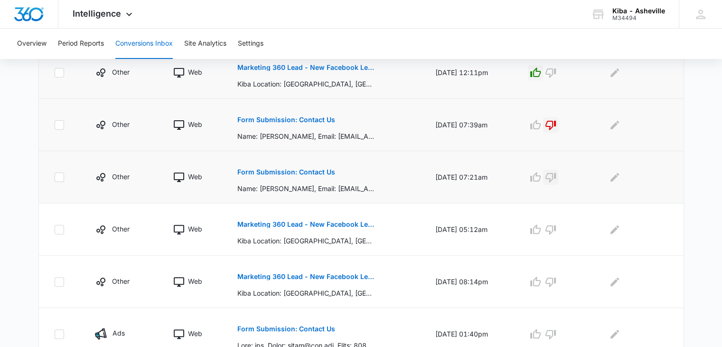
click at [557, 178] on icon "button" at bounding box center [550, 176] width 11 height 11
click at [540, 228] on icon "button" at bounding box center [535, 229] width 11 height 11
click at [541, 277] on icon "button" at bounding box center [535, 281] width 11 height 11
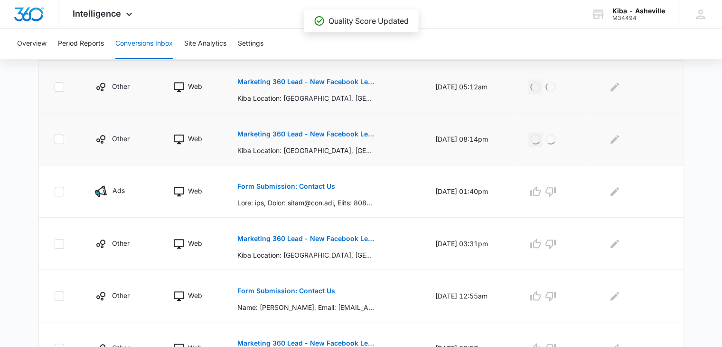
scroll to position [443, 0]
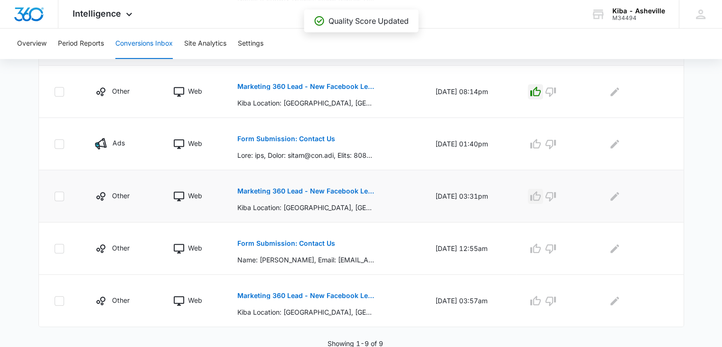
click at [539, 191] on icon "button" at bounding box center [535, 195] width 11 height 11
click at [538, 301] on icon "button" at bounding box center [536, 299] width 10 height 9
click at [302, 241] on p "Form Submission: Contact Us" at bounding box center [286, 243] width 98 height 7
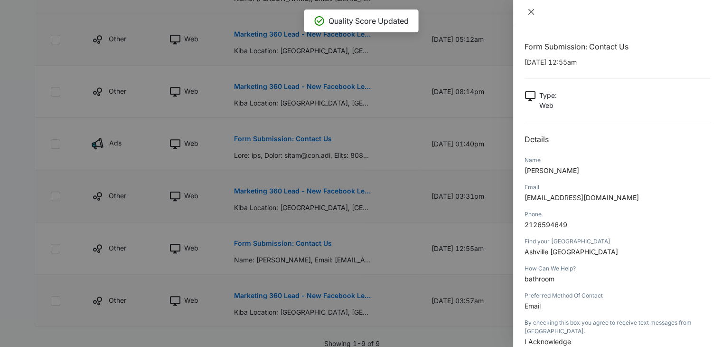
click at [532, 10] on icon "close" at bounding box center [532, 12] width 6 height 6
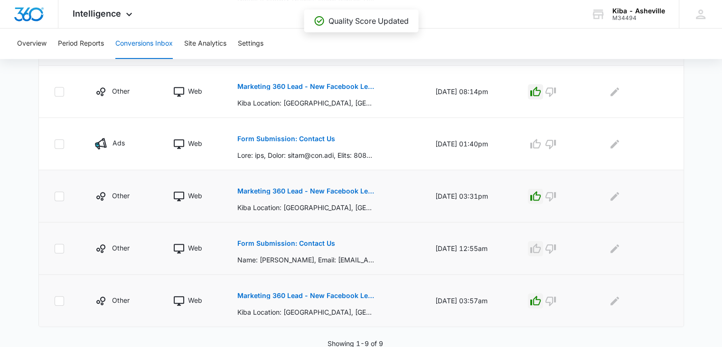
click at [540, 249] on icon "button" at bounding box center [536, 247] width 10 height 9
click at [118, 14] on span "Intelligence" at bounding box center [97, 14] width 48 height 10
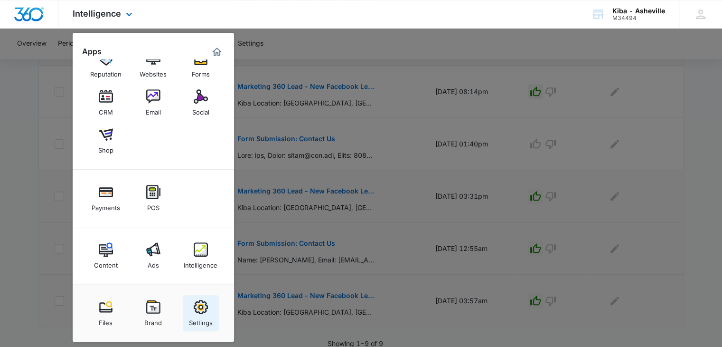
click at [201, 309] on img at bounding box center [201, 307] width 14 height 14
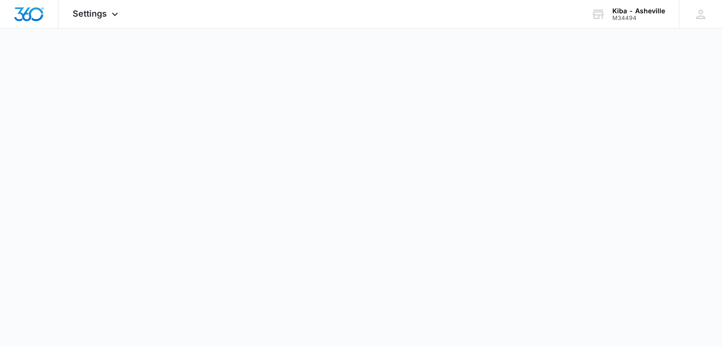
select select "33"
select select "US"
select select "America/[GEOGRAPHIC_DATA]"
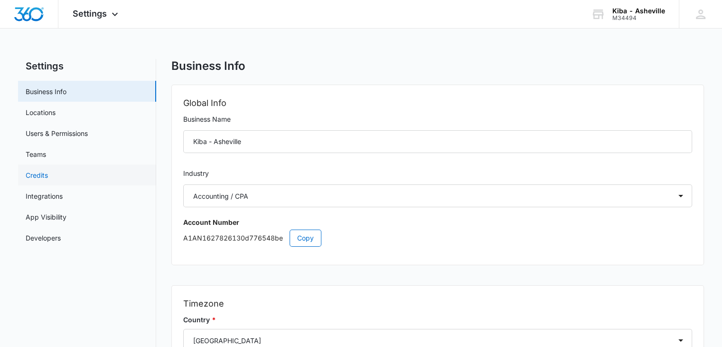
click at [48, 173] on link "Credits" at bounding box center [37, 175] width 22 height 10
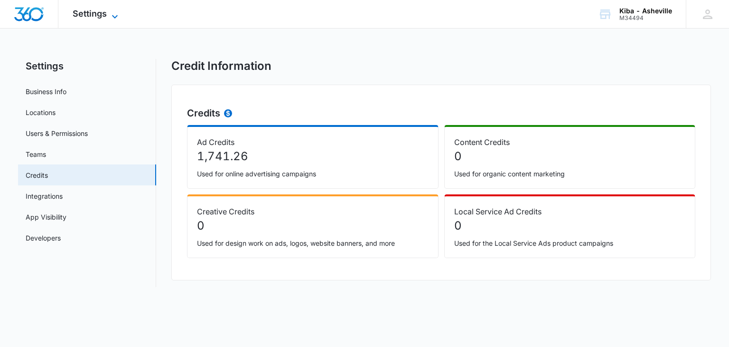
click at [113, 14] on icon at bounding box center [114, 16] width 11 height 11
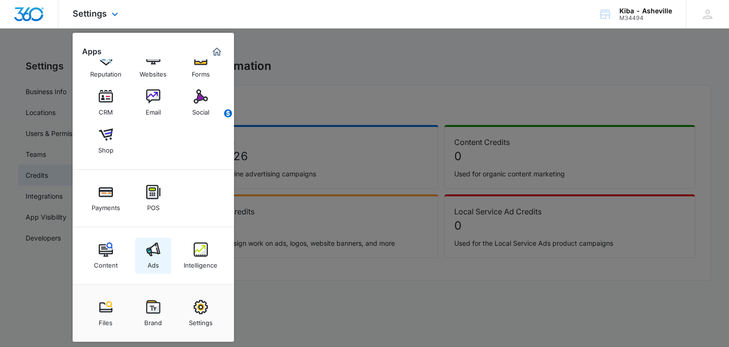
click at [160, 257] on link "Ads" at bounding box center [153, 255] width 36 height 36
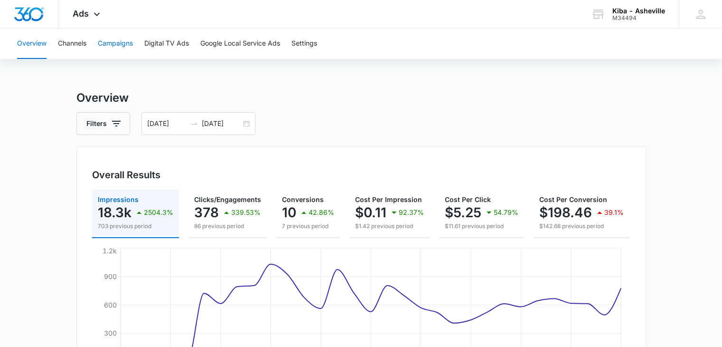
click at [116, 42] on button "Campaigns" at bounding box center [115, 43] width 35 height 30
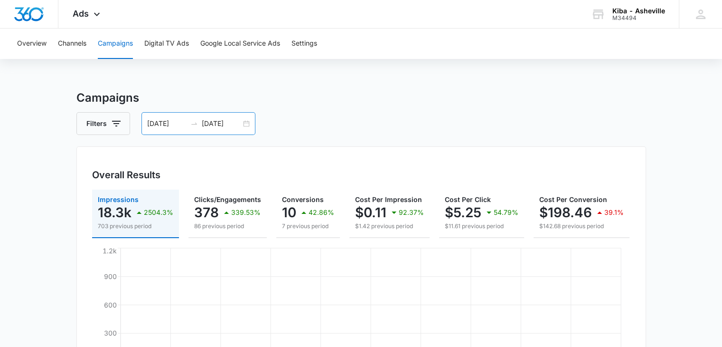
click at [244, 124] on div "[DATE] [DATE]" at bounding box center [199, 123] width 114 height 23
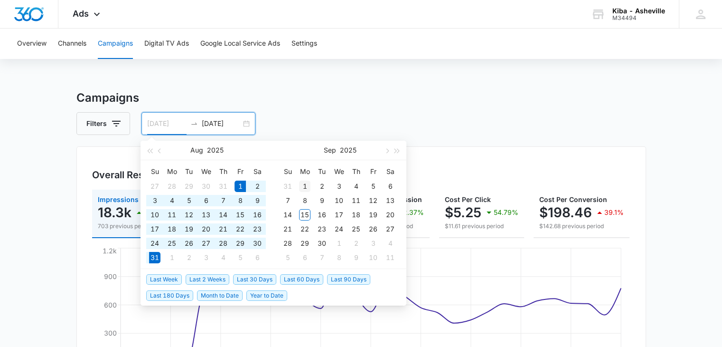
type input "[DATE]"
click at [305, 187] on div "1" at bounding box center [304, 185] width 11 height 11
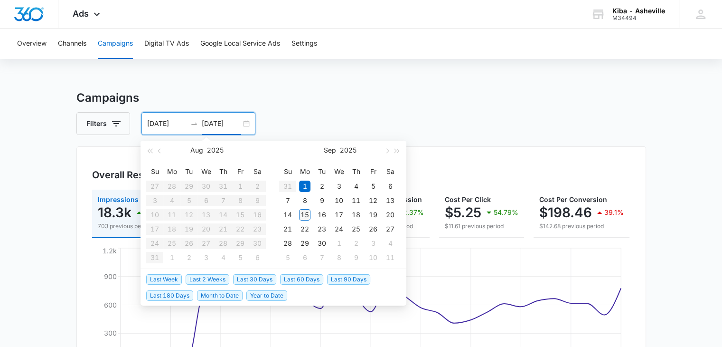
type input "[DATE]"
click at [304, 215] on div "15" at bounding box center [304, 214] width 11 height 11
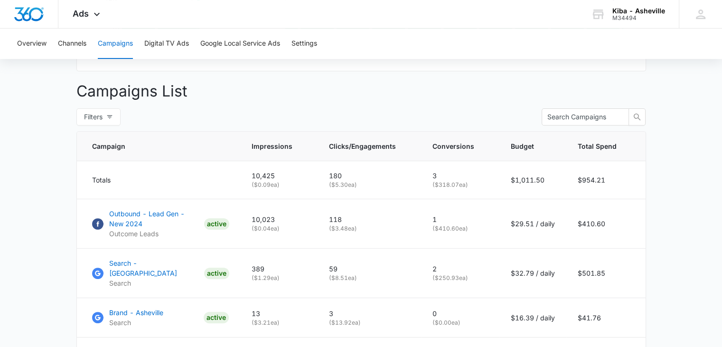
scroll to position [95, 0]
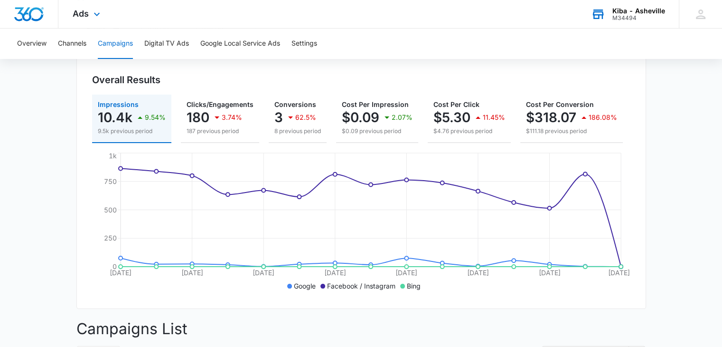
click at [625, 18] on div "M34494" at bounding box center [639, 18] width 53 height 7
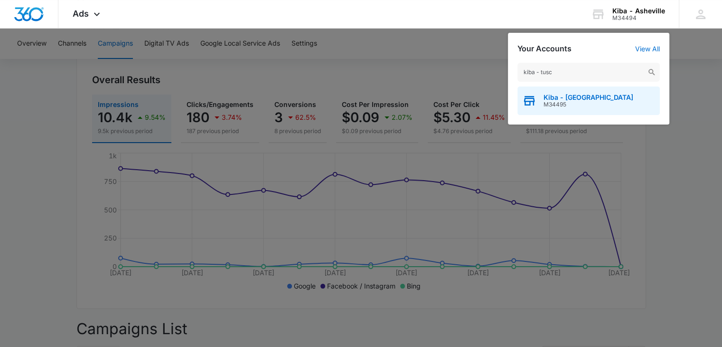
type input "kiba - tusc"
click at [599, 98] on span "Kiba - Tuscaloosa" at bounding box center [589, 98] width 90 height 8
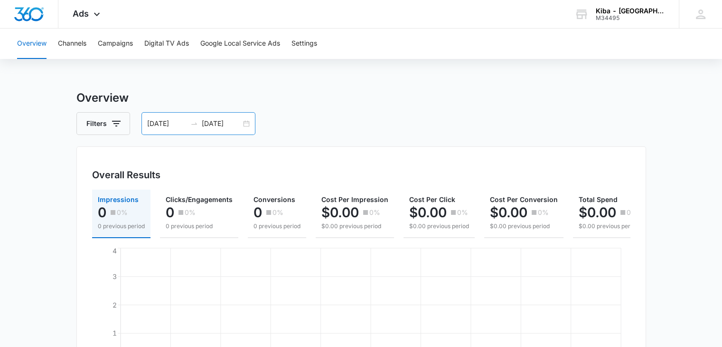
click at [244, 124] on div "[DATE] [DATE]" at bounding box center [199, 123] width 114 height 23
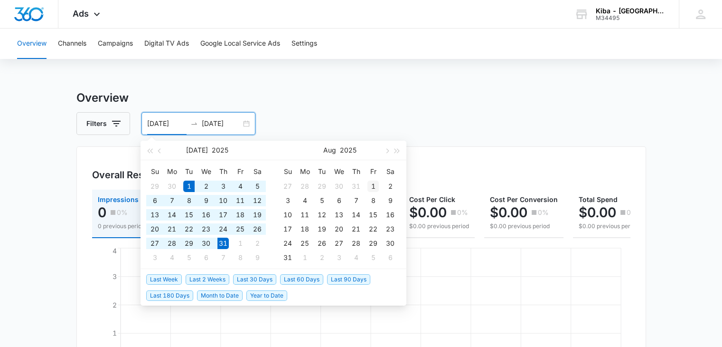
type input "[DATE]"
click at [375, 187] on div "1" at bounding box center [373, 185] width 11 height 11
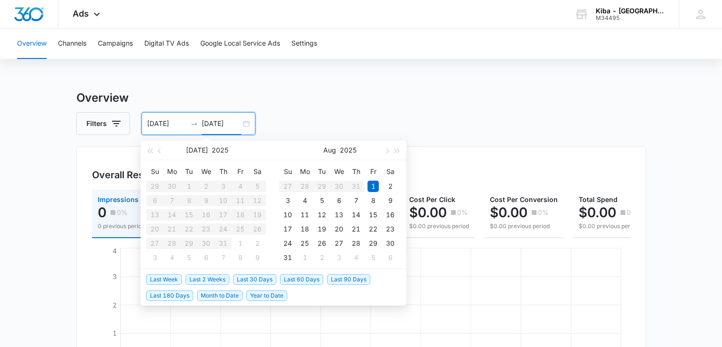
type input "[DATE]"
click at [288, 258] on div "31" at bounding box center [287, 257] width 11 height 11
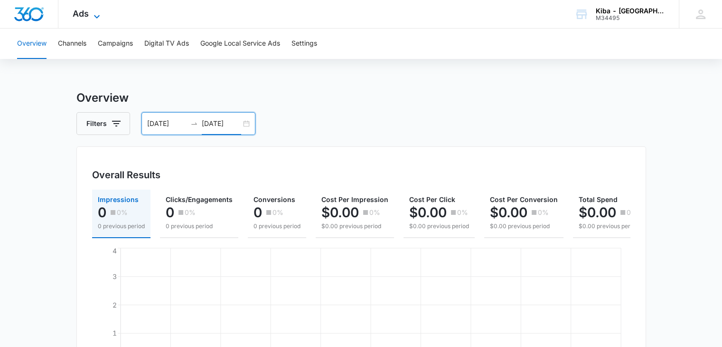
click at [98, 14] on icon at bounding box center [96, 16] width 11 height 11
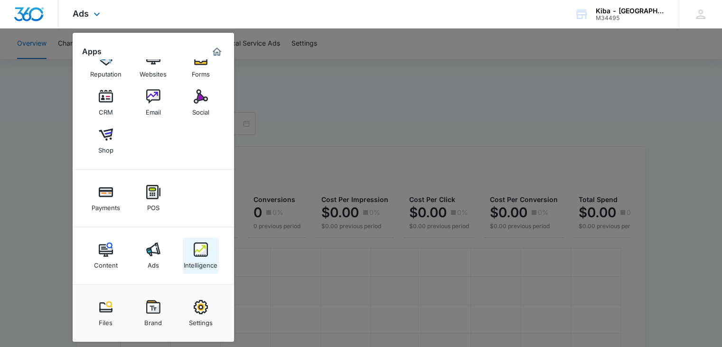
click at [206, 246] on img at bounding box center [201, 249] width 14 height 14
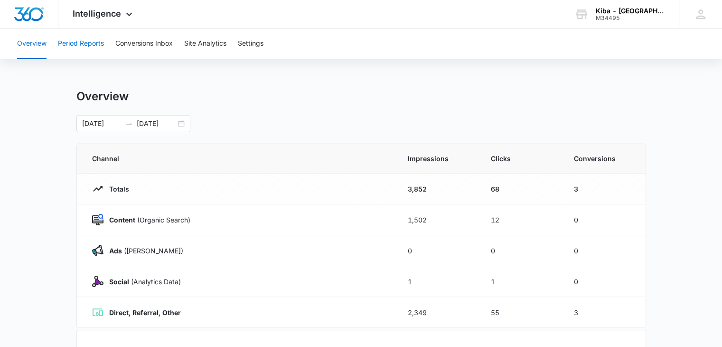
click at [90, 48] on button "Period Reports" at bounding box center [81, 43] width 46 height 30
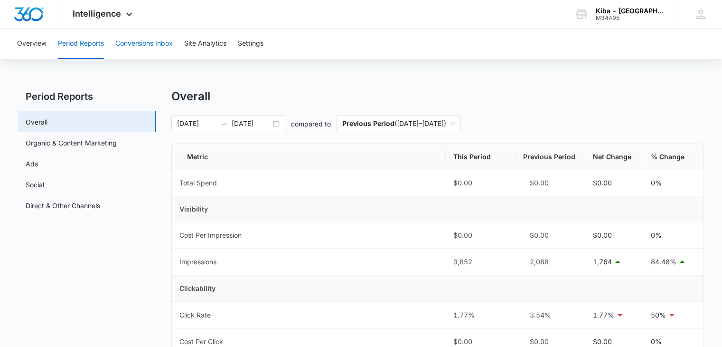
click at [157, 42] on button "Conversions Inbox" at bounding box center [143, 43] width 57 height 30
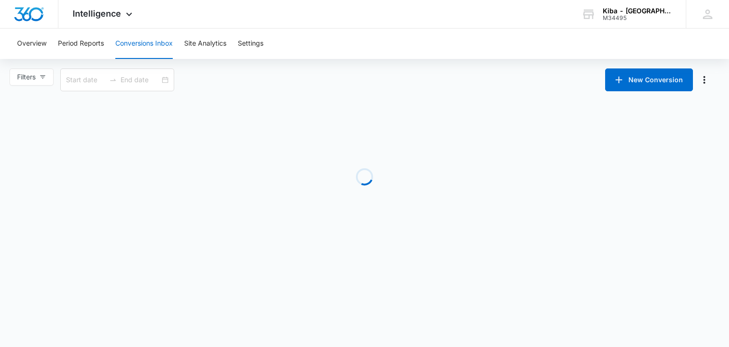
type input "[DATE]"
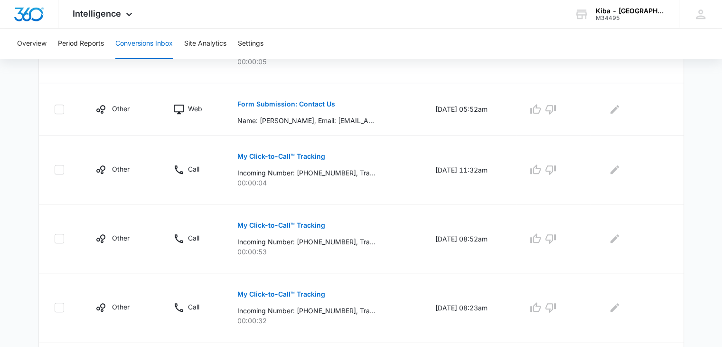
scroll to position [636, 0]
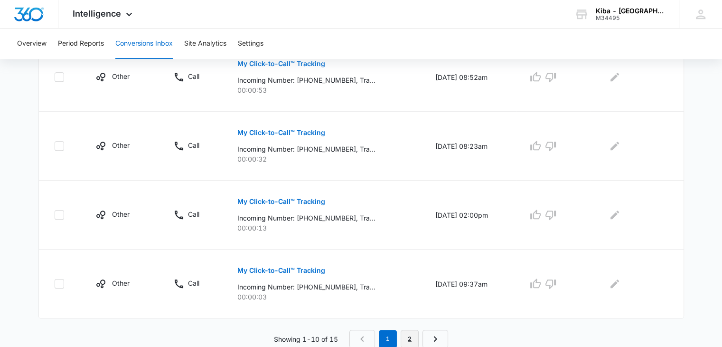
click at [408, 337] on link "2" at bounding box center [410, 339] width 18 height 18
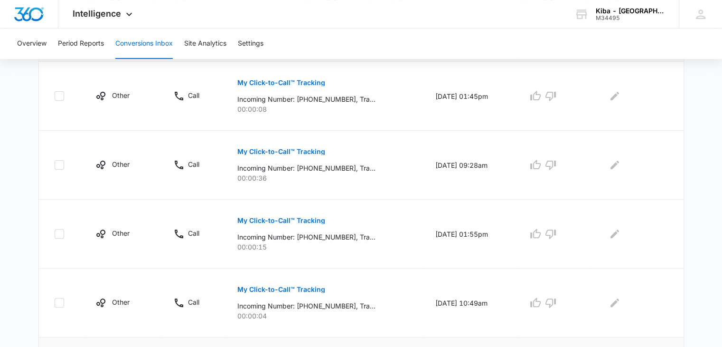
scroll to position [309, 0]
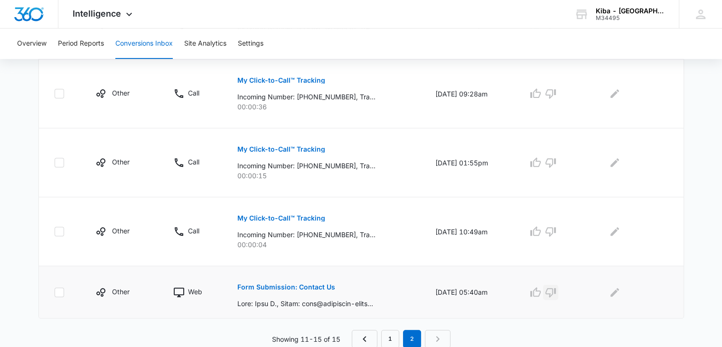
click at [556, 292] on icon "button" at bounding box center [551, 292] width 10 height 9
click at [556, 226] on icon "button" at bounding box center [550, 231] width 11 height 11
click at [555, 162] on icon "button" at bounding box center [550, 162] width 11 height 11
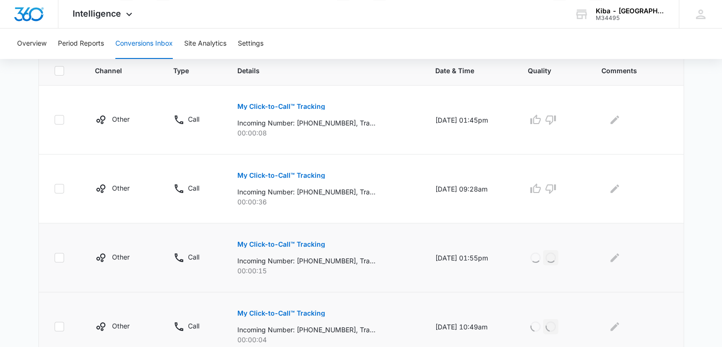
scroll to position [166, 0]
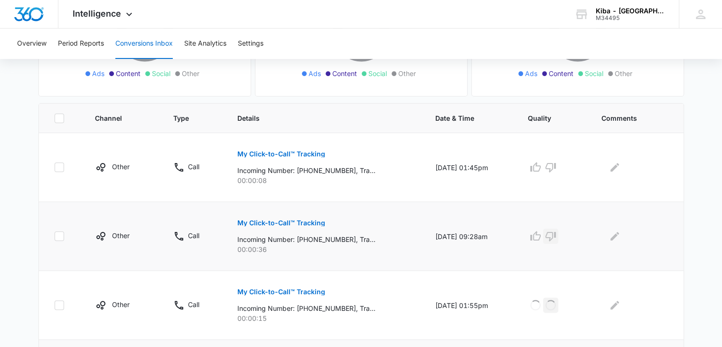
click at [554, 240] on icon "button" at bounding box center [550, 235] width 11 height 11
click at [555, 161] on icon "button" at bounding box center [550, 166] width 11 height 11
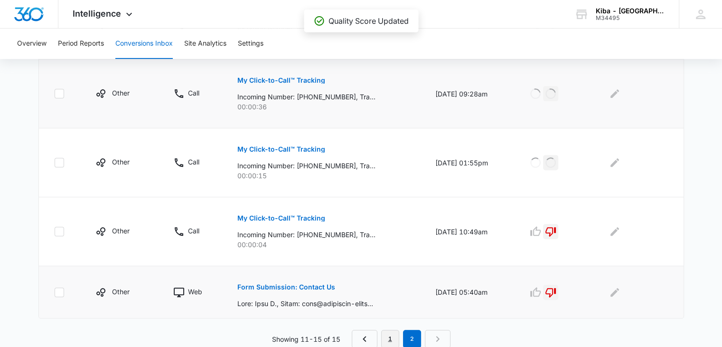
click at [391, 332] on link "1" at bounding box center [390, 339] width 18 height 18
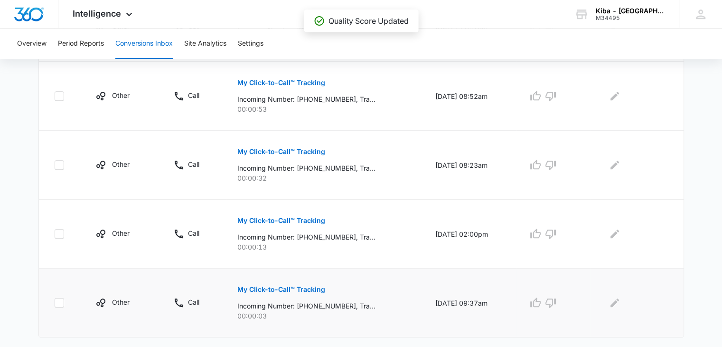
scroll to position [636, 0]
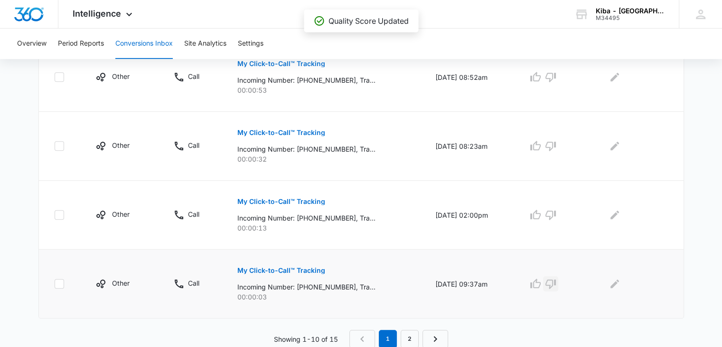
click at [557, 283] on icon "button" at bounding box center [550, 283] width 11 height 11
click at [557, 210] on icon "button" at bounding box center [550, 214] width 11 height 11
click at [555, 142] on icon "button" at bounding box center [551, 146] width 10 height 9
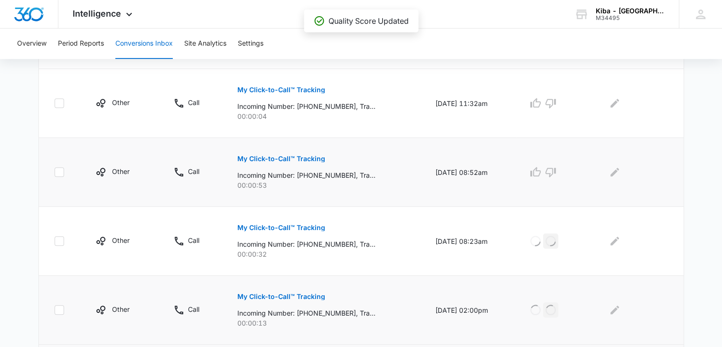
click at [260, 155] on p "My Click-to-Call™ Tracking" at bounding box center [281, 158] width 88 height 7
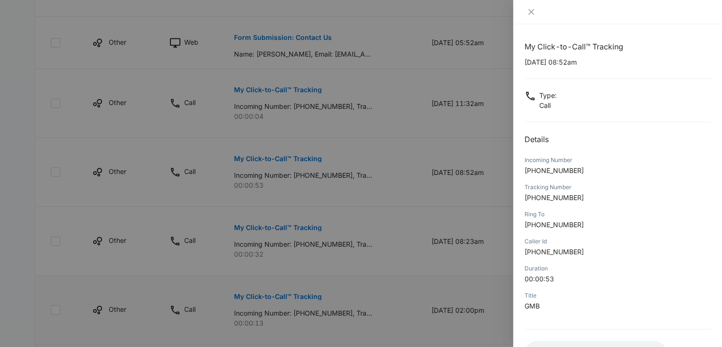
scroll to position [75, 0]
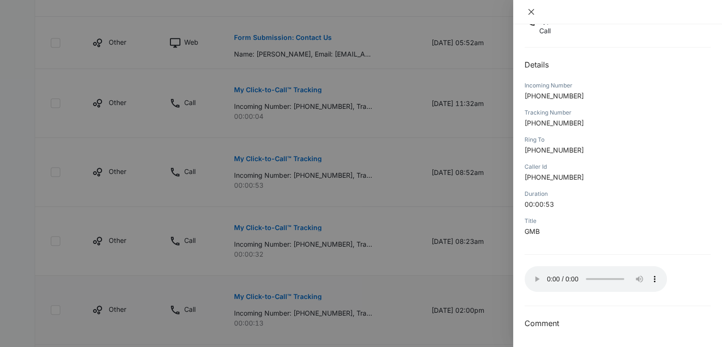
click at [532, 12] on icon "close" at bounding box center [532, 12] width 6 height 6
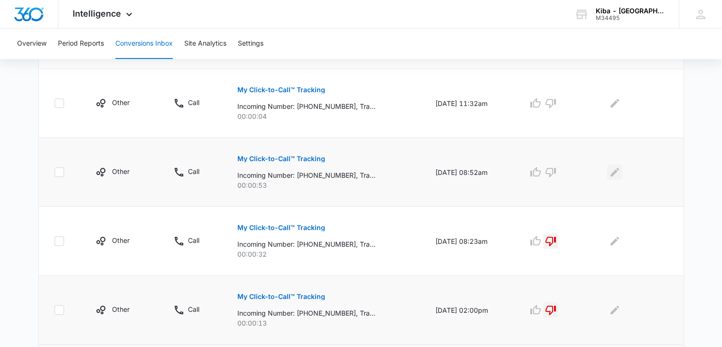
click at [619, 169] on icon "Edit Comments" at bounding box center [615, 172] width 9 height 9
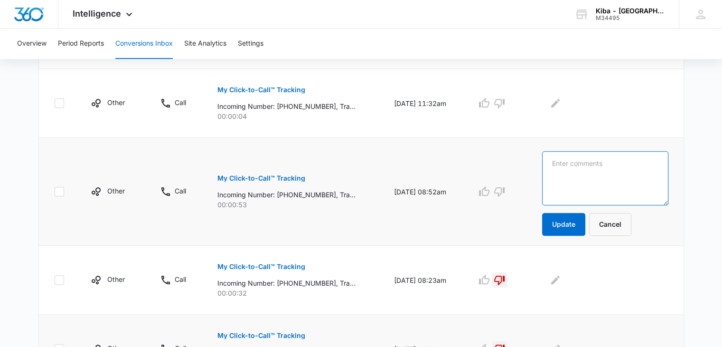
click at [619, 167] on textarea at bounding box center [605, 178] width 126 height 54
type textarea "sink installation"
click at [568, 223] on button "Update" at bounding box center [563, 224] width 43 height 23
click at [490, 189] on icon "button" at bounding box center [484, 190] width 10 height 9
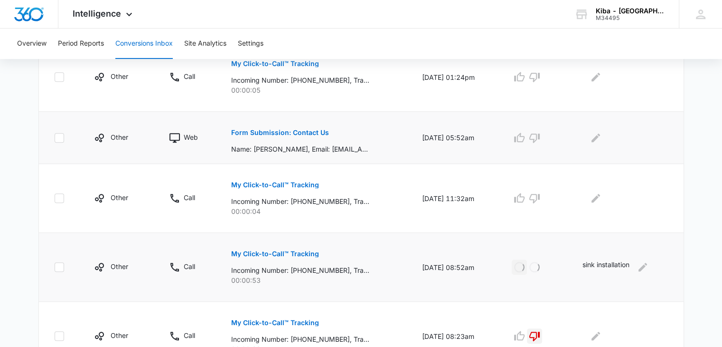
click at [285, 130] on p "Form Submission: Contact Us" at bounding box center [280, 132] width 98 height 7
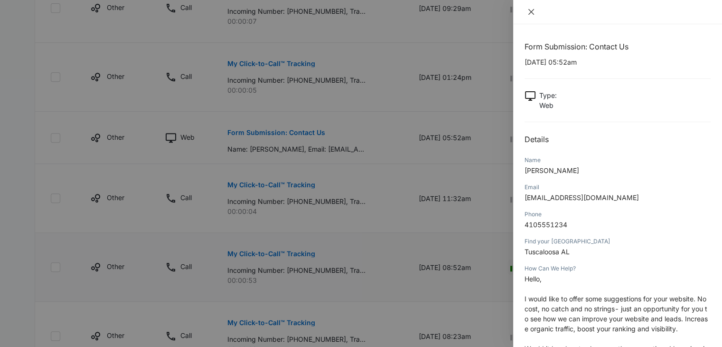
click at [532, 12] on icon "close" at bounding box center [532, 12] width 8 height 8
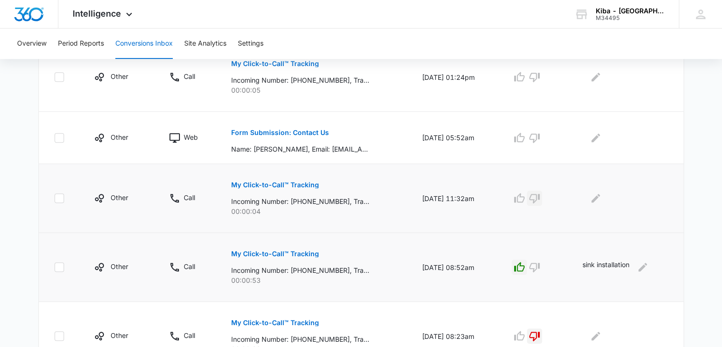
click at [540, 194] on icon "button" at bounding box center [534, 197] width 11 height 11
click at [540, 137] on icon "button" at bounding box center [534, 137] width 11 height 11
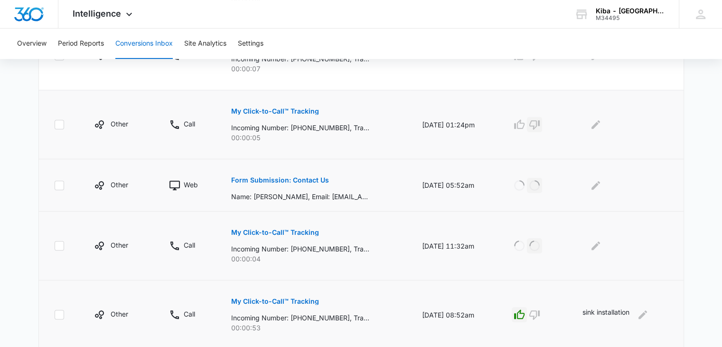
click at [539, 125] on icon "button" at bounding box center [534, 124] width 11 height 11
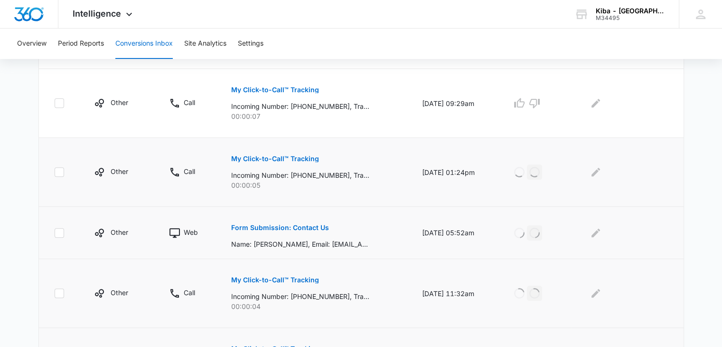
scroll to position [304, 0]
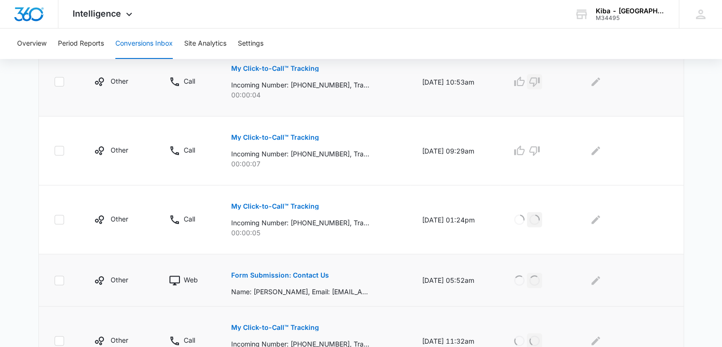
click at [540, 76] on icon "button" at bounding box center [534, 81] width 11 height 11
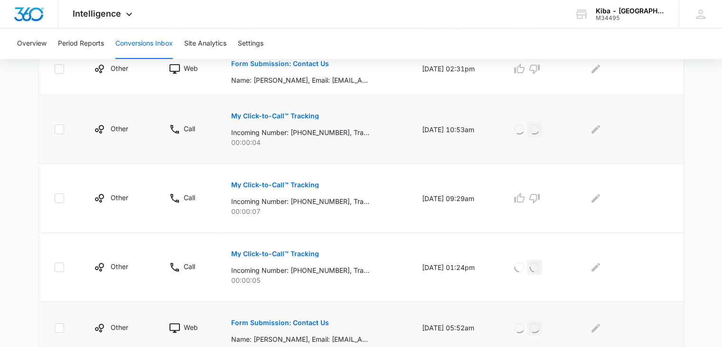
scroll to position [161, 0]
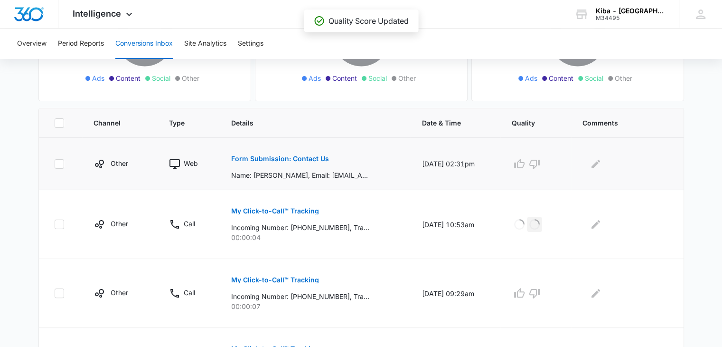
click at [278, 157] on p "Form Submission: Contact Us" at bounding box center [280, 158] width 98 height 7
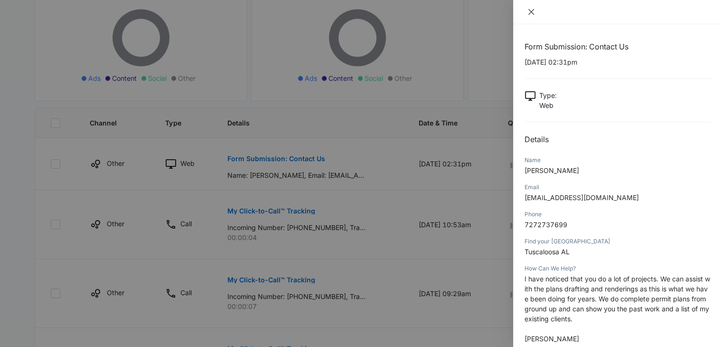
click at [530, 9] on icon "close" at bounding box center [532, 12] width 8 height 8
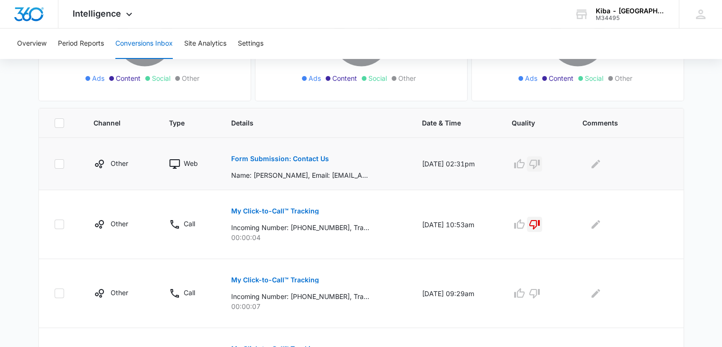
click at [540, 161] on icon "button" at bounding box center [534, 163] width 11 height 11
click at [540, 292] on icon "button" at bounding box center [534, 292] width 11 height 11
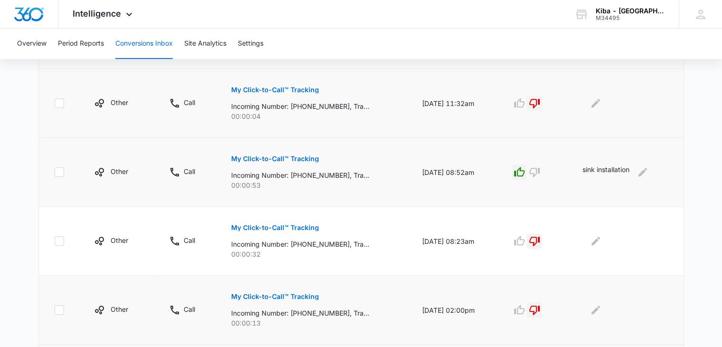
scroll to position [636, 0]
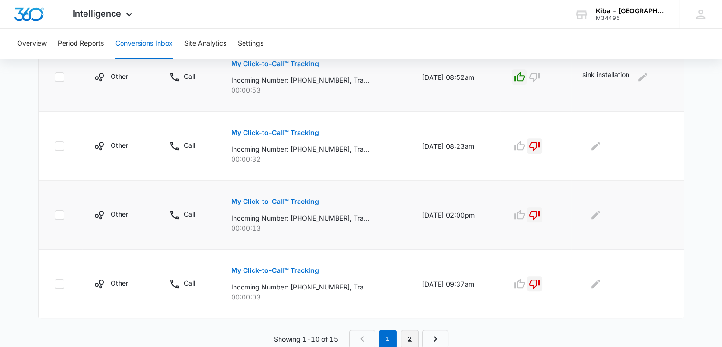
click at [410, 337] on link "2" at bounding box center [410, 339] width 18 height 18
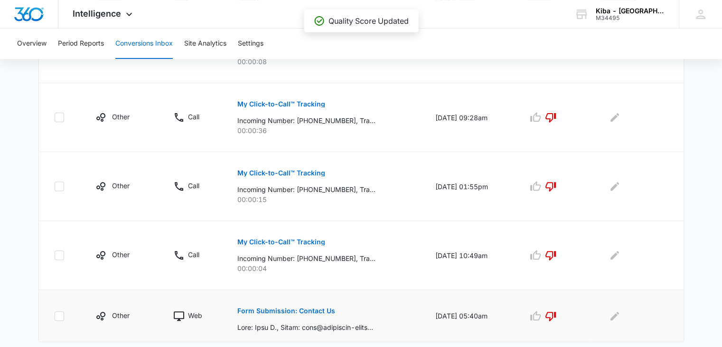
scroll to position [309, 0]
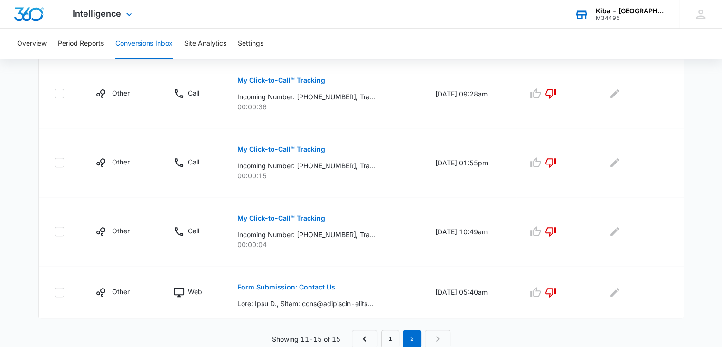
click at [619, 15] on div "M34495" at bounding box center [630, 18] width 69 height 7
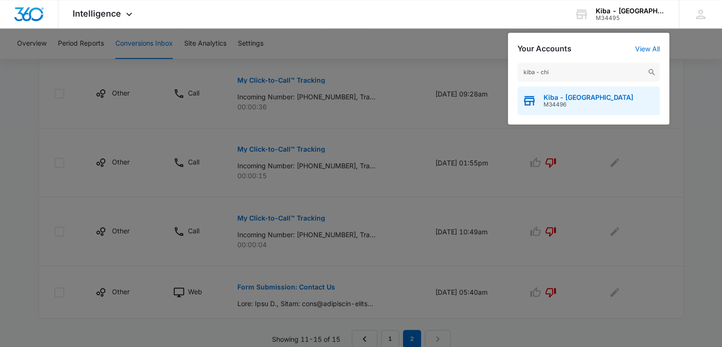
type input "kiba - chi"
click at [553, 109] on div "Kiba - Chicago M34496" at bounding box center [589, 100] width 142 height 28
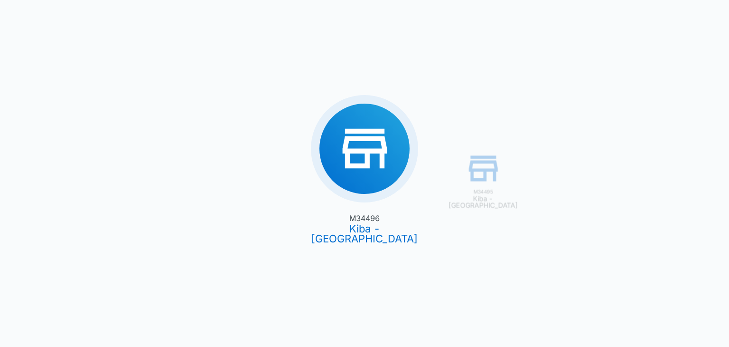
type input "[DATE]"
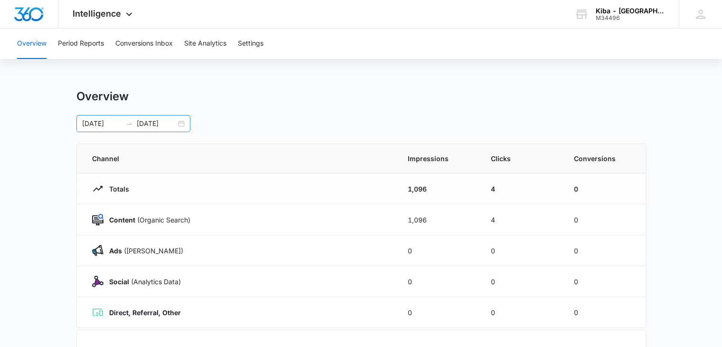
click at [180, 125] on div "[DATE] [DATE]" at bounding box center [133, 123] width 114 height 17
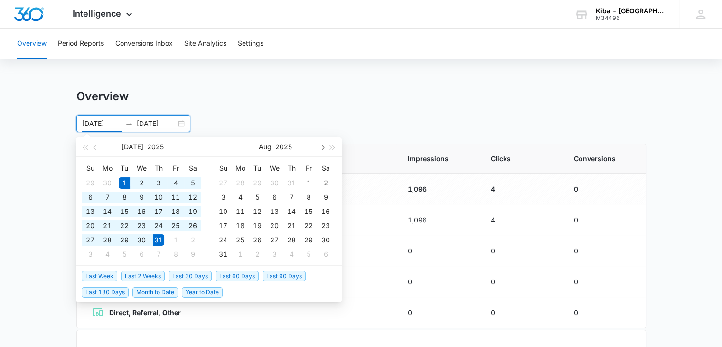
click at [322, 146] on span "button" at bounding box center [322, 147] width 5 height 5
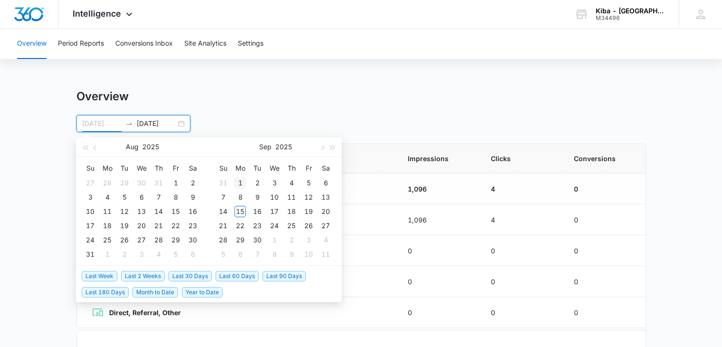
type input "[DATE]"
click at [239, 180] on div "1" at bounding box center [240, 182] width 11 height 11
click at [96, 147] on span "button" at bounding box center [96, 147] width 5 height 5
click at [321, 147] on span "button" at bounding box center [322, 147] width 5 height 5
click at [96, 124] on input "[DATE]" at bounding box center [101, 123] width 39 height 10
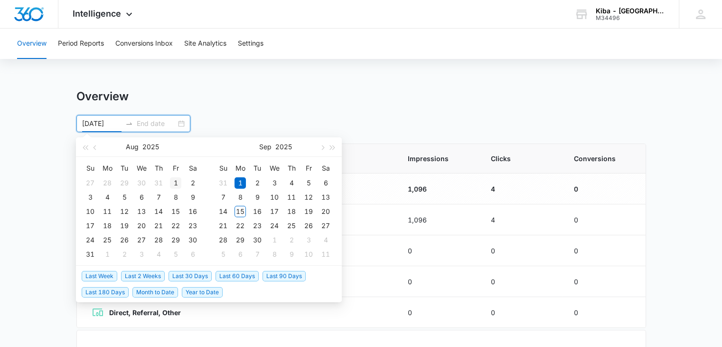
type input "[DATE]"
click at [177, 180] on div "1" at bounding box center [175, 182] width 11 height 11
type input "[DATE]"
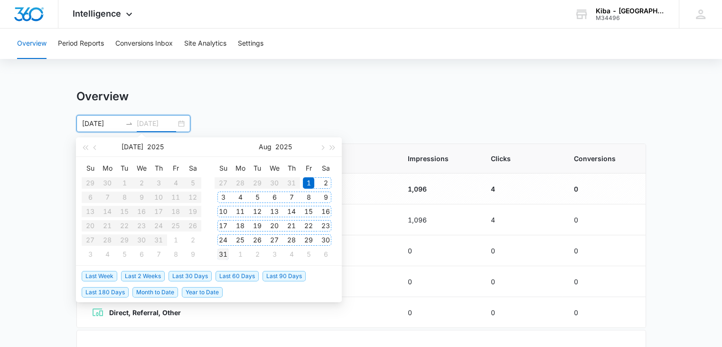
type input "[DATE]"
click at [226, 253] on div "31" at bounding box center [223, 253] width 11 height 11
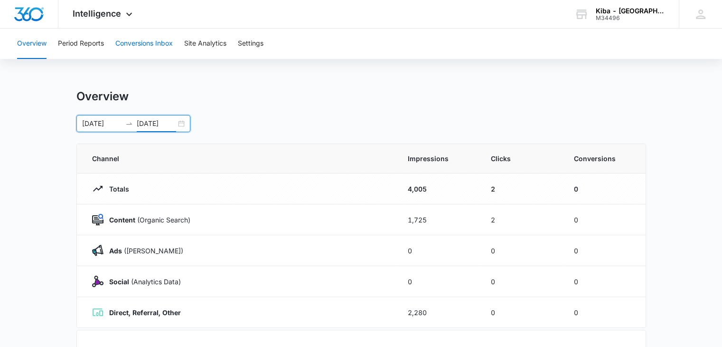
click at [131, 42] on button "Conversions Inbox" at bounding box center [143, 43] width 57 height 30
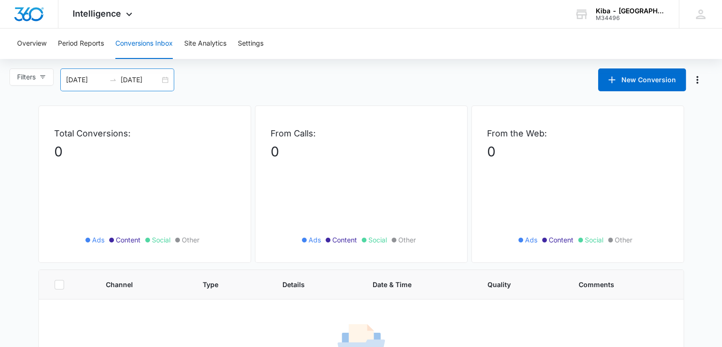
click at [167, 75] on div "[DATE] [DATE]" at bounding box center [117, 79] width 114 height 23
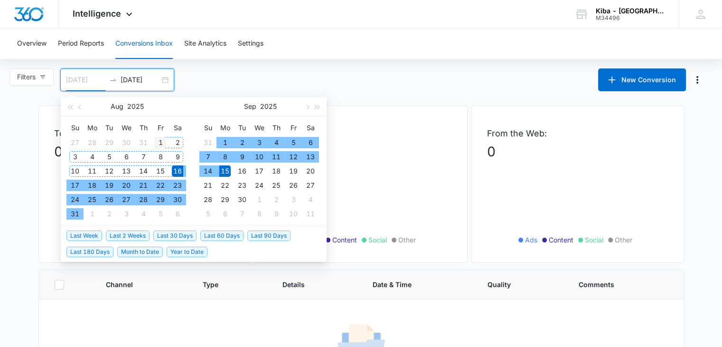
type input "[DATE]"
click at [161, 140] on div "1" at bounding box center [160, 142] width 11 height 11
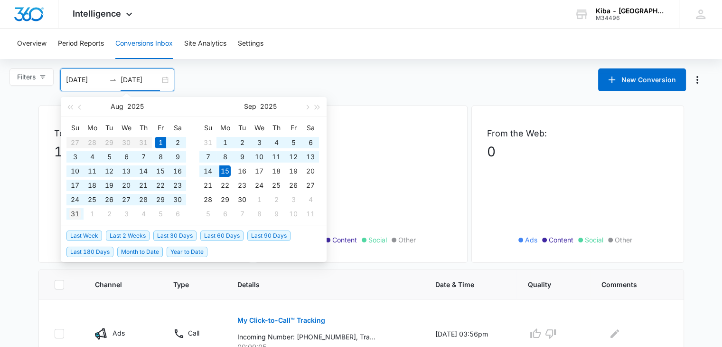
type input "[DATE]"
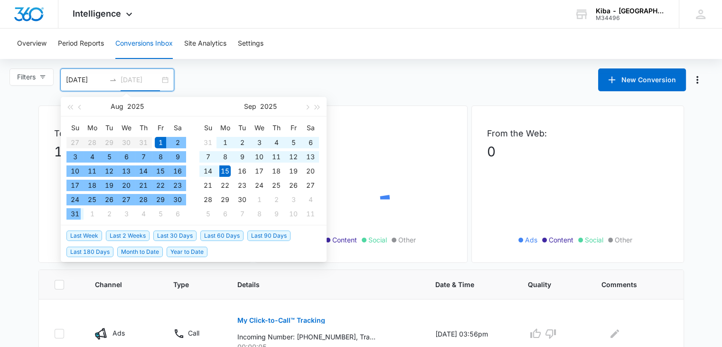
click at [76, 214] on div "31" at bounding box center [74, 213] width 11 height 11
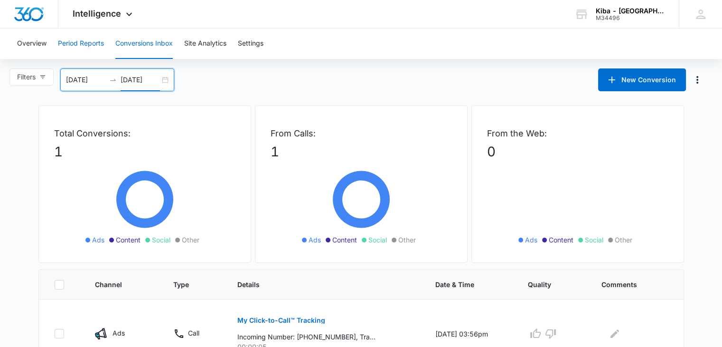
click at [93, 44] on button "Period Reports" at bounding box center [81, 43] width 46 height 30
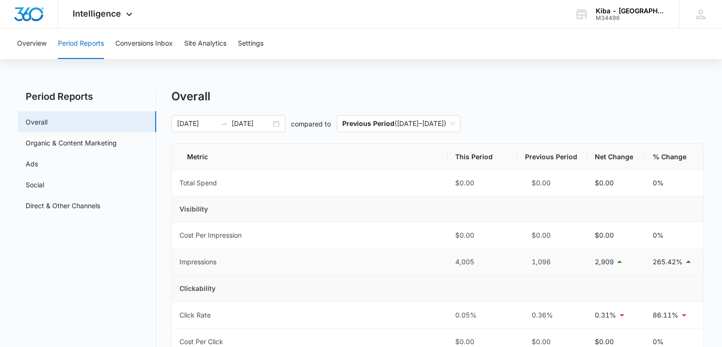
scroll to position [95, 0]
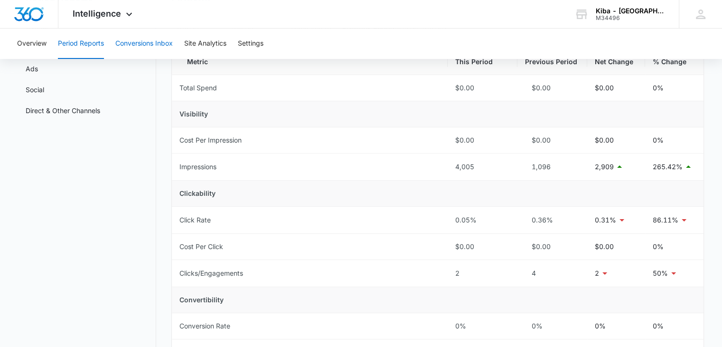
click at [133, 38] on button "Conversions Inbox" at bounding box center [143, 43] width 57 height 30
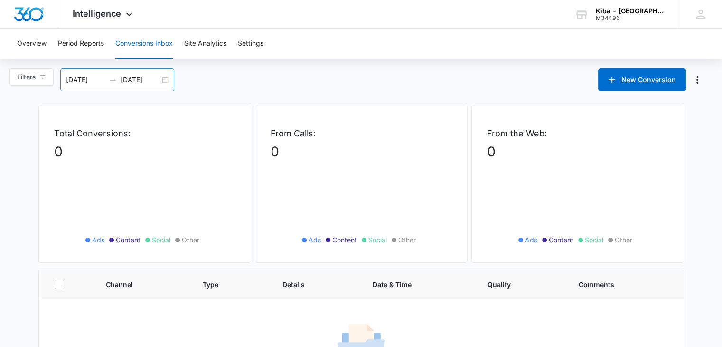
click at [169, 78] on div "[DATE] [DATE]" at bounding box center [117, 79] width 114 height 23
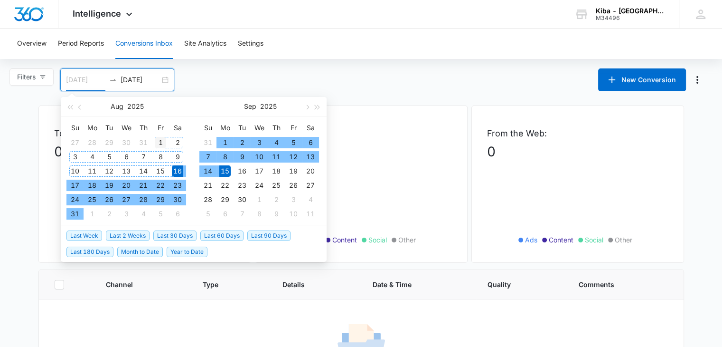
type input "[DATE]"
click at [161, 141] on div "1" at bounding box center [160, 142] width 11 height 11
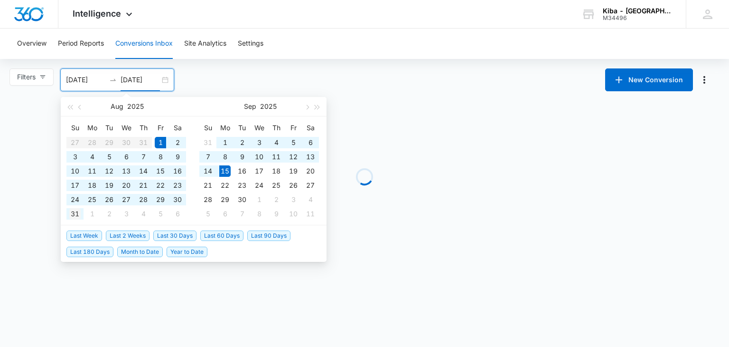
type input "[DATE]"
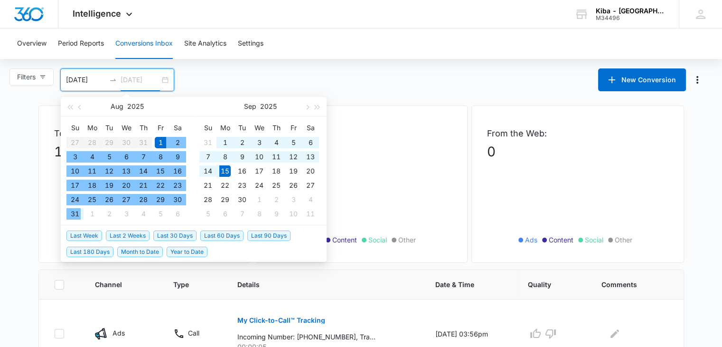
click at [72, 213] on div "31" at bounding box center [74, 213] width 11 height 11
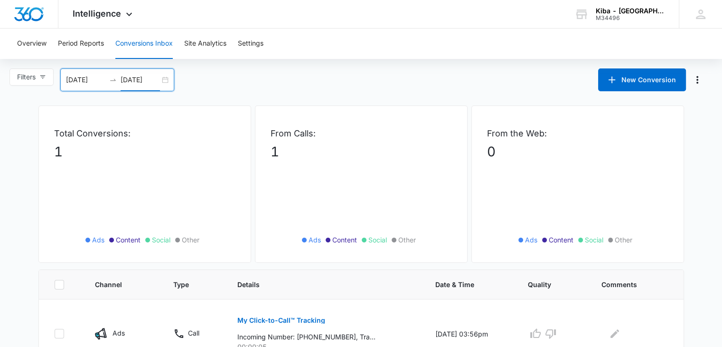
scroll to position [42, 0]
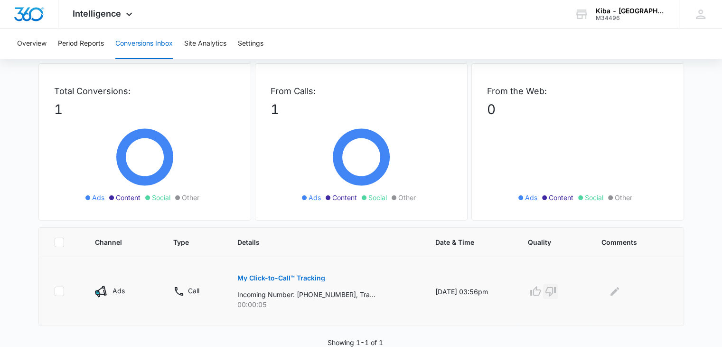
click at [557, 288] on icon "button" at bounding box center [550, 290] width 11 height 11
click at [644, 5] on div "Kiba - Chicago M34496 Your Accounts View All" at bounding box center [619, 14] width 119 height 28
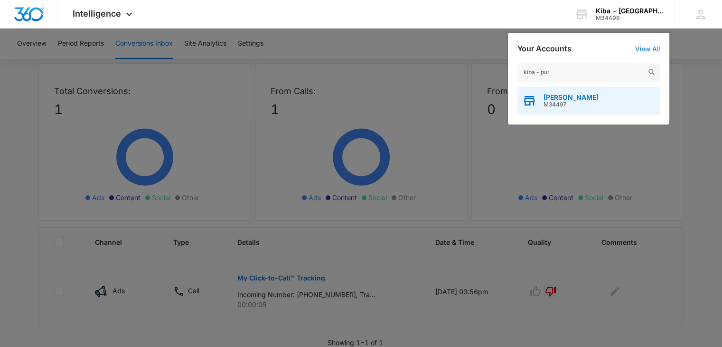
type input "kiba - put"
click at [549, 103] on span "M34497" at bounding box center [571, 104] width 55 height 7
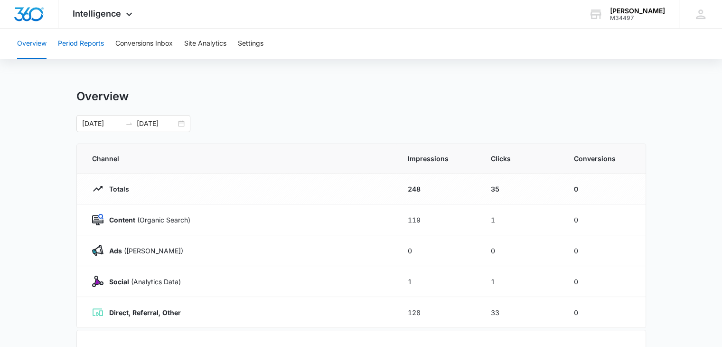
click at [90, 42] on button "Period Reports" at bounding box center [81, 43] width 46 height 30
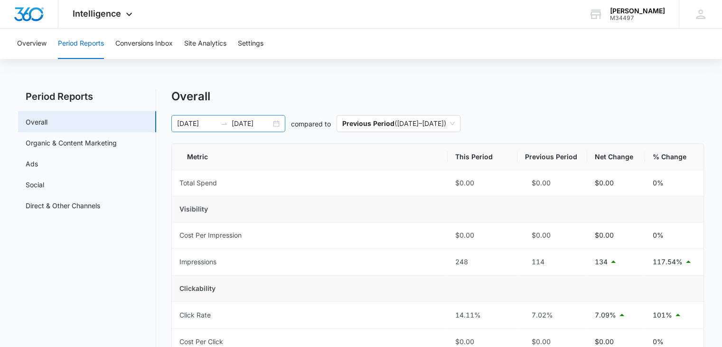
click at [273, 122] on div "[DATE] [DATE]" at bounding box center [228, 123] width 114 height 17
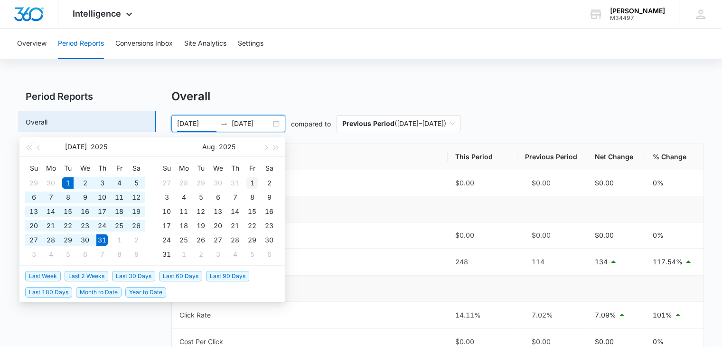
type input "[DATE]"
click at [253, 182] on div "1" at bounding box center [251, 182] width 11 height 11
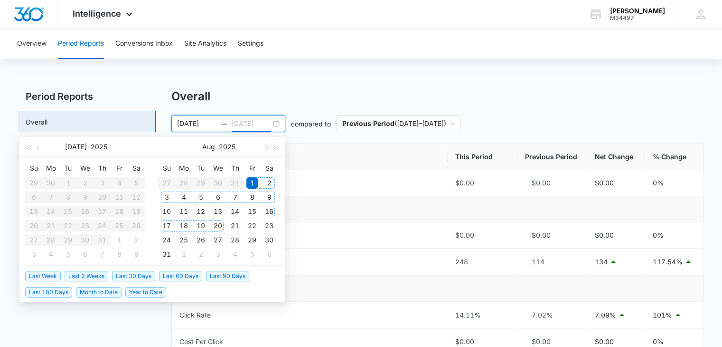
type input "[DATE]"
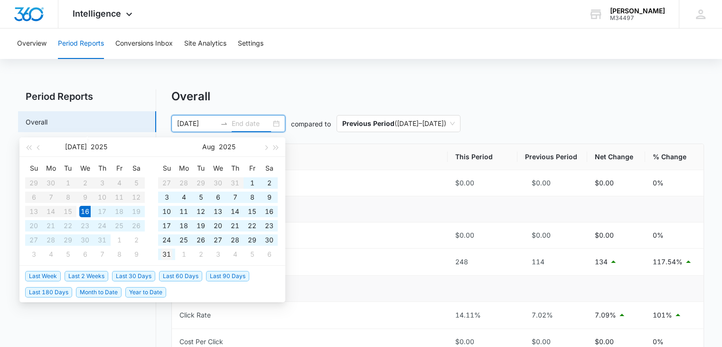
type input "[DATE]"
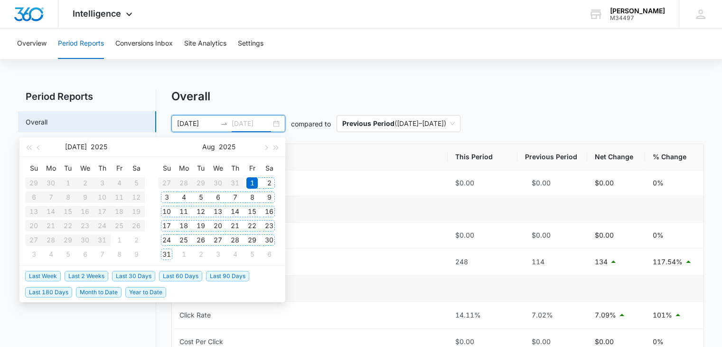
click at [169, 254] on div "31" at bounding box center [166, 253] width 11 height 11
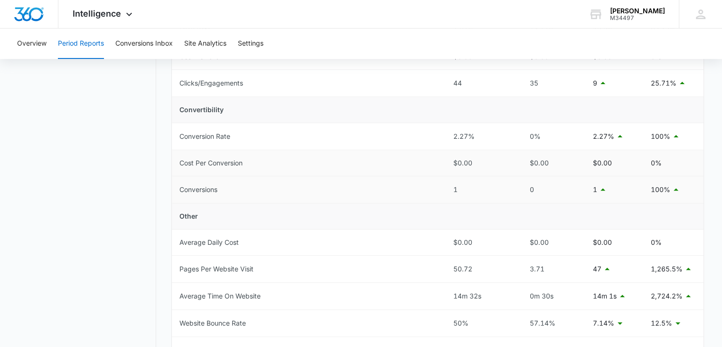
scroll to position [332, 0]
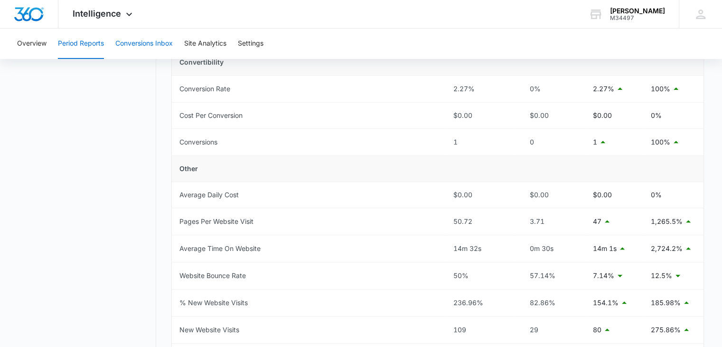
click at [152, 44] on button "Conversions Inbox" at bounding box center [143, 43] width 57 height 30
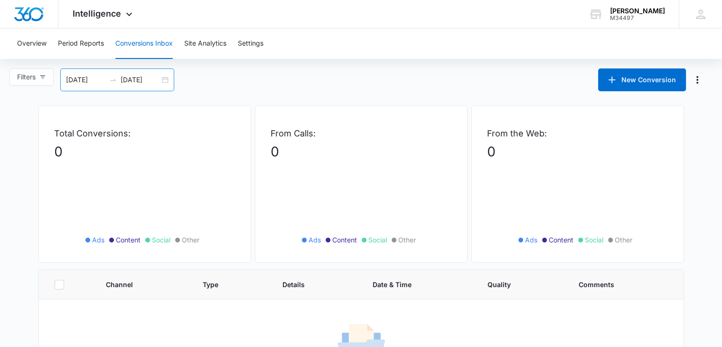
click at [166, 80] on div "[DATE] [DATE]" at bounding box center [117, 79] width 114 height 23
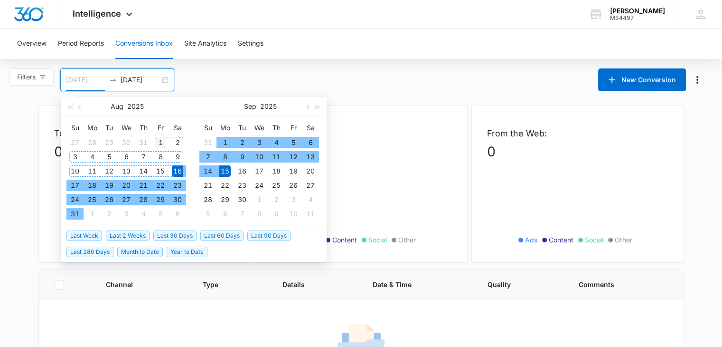
type input "[DATE]"
click at [161, 140] on div "1" at bounding box center [160, 142] width 11 height 11
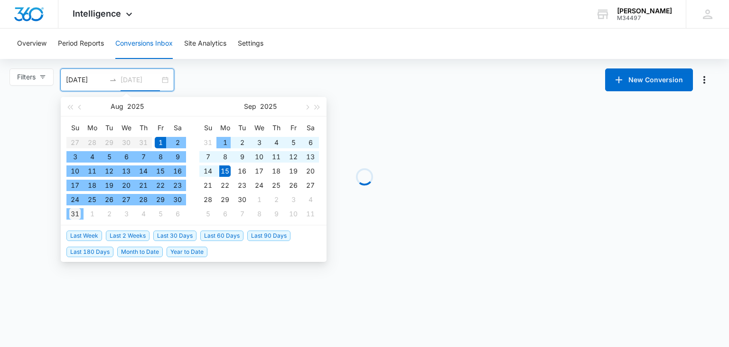
type input "[DATE]"
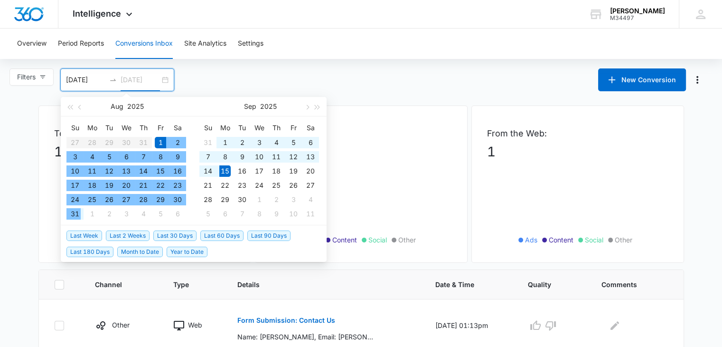
click at [75, 216] on div "31" at bounding box center [74, 213] width 11 height 11
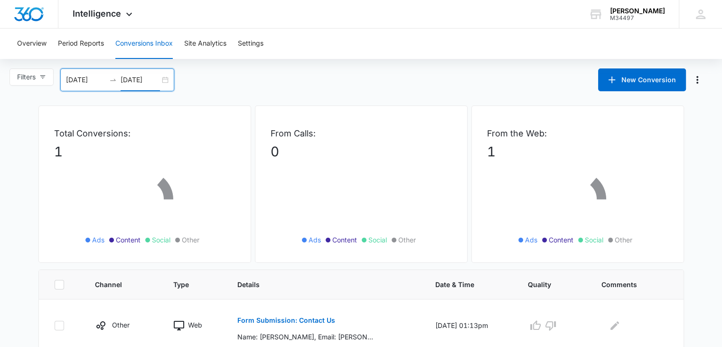
scroll to position [26, 0]
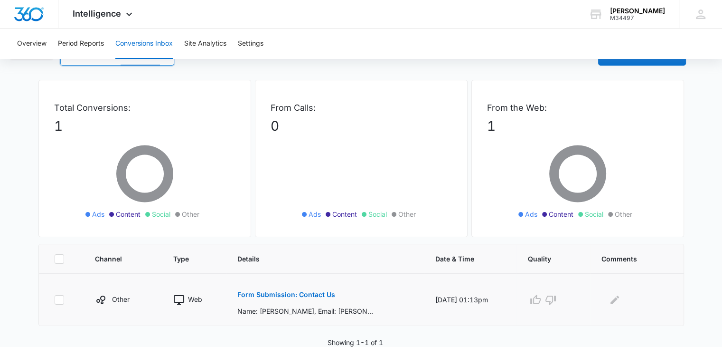
click at [270, 293] on p "Form Submission: Contact Us" at bounding box center [286, 294] width 98 height 7
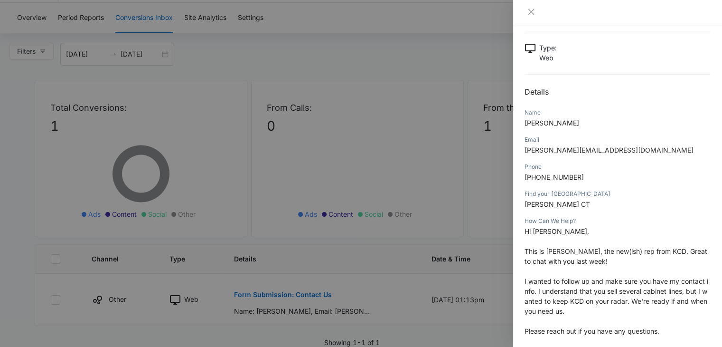
scroll to position [190, 0]
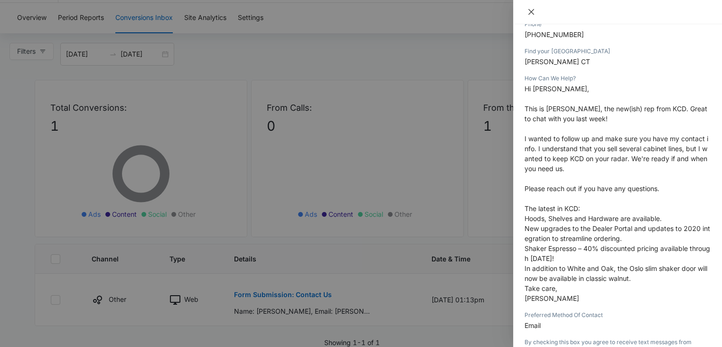
click at [533, 9] on icon "close" at bounding box center [532, 12] width 8 height 8
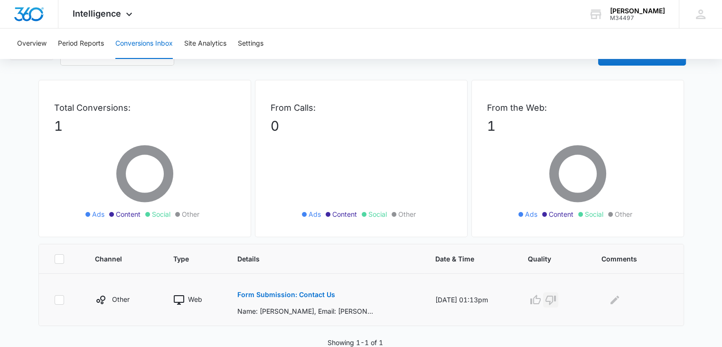
click at [557, 299] on icon "button" at bounding box center [550, 299] width 11 height 11
click at [653, 14] on div "Kiba - Putnam" at bounding box center [637, 11] width 55 height 8
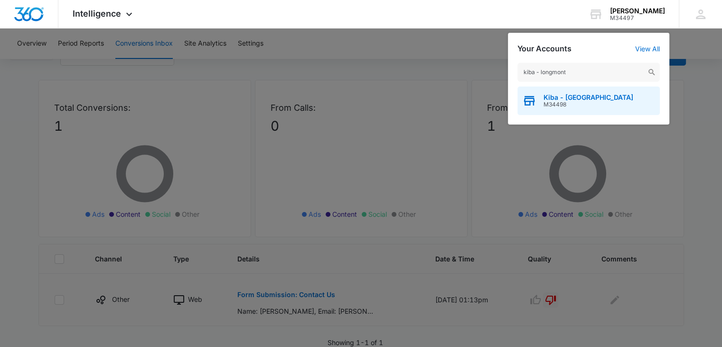
type input "kiba - longmont"
click at [559, 105] on span "M34498" at bounding box center [589, 104] width 90 height 7
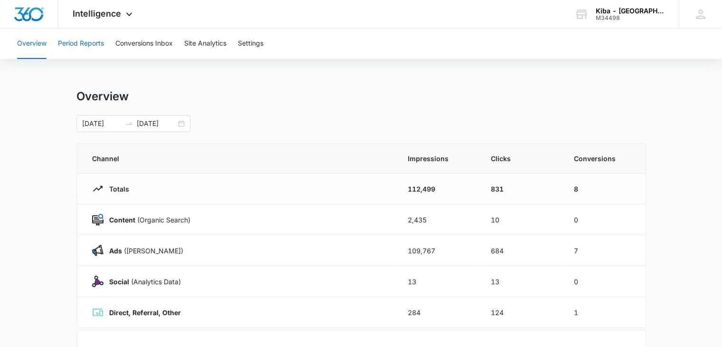
click at [85, 44] on button "Period Reports" at bounding box center [81, 43] width 46 height 30
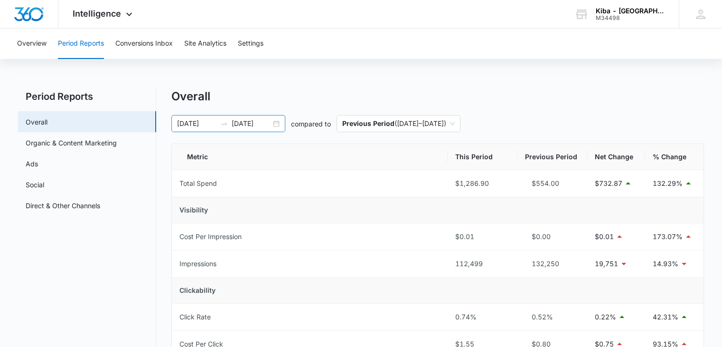
click at [276, 122] on div "[DATE] [DATE]" at bounding box center [228, 123] width 114 height 17
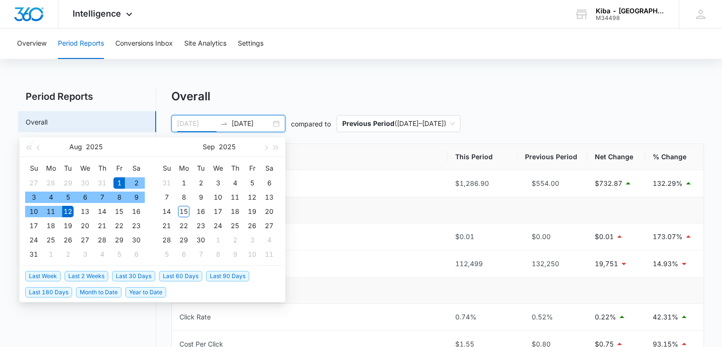
type input "[DATE]"
click at [120, 180] on div "1" at bounding box center [119, 182] width 11 height 11
type input "[DATE]"
click at [31, 253] on div "31" at bounding box center [33, 253] width 11 height 11
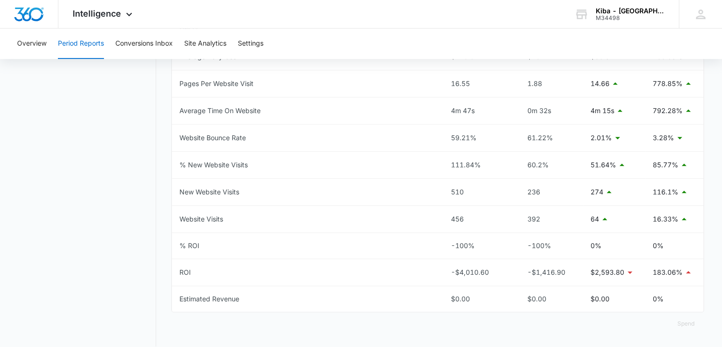
scroll to position [380, 0]
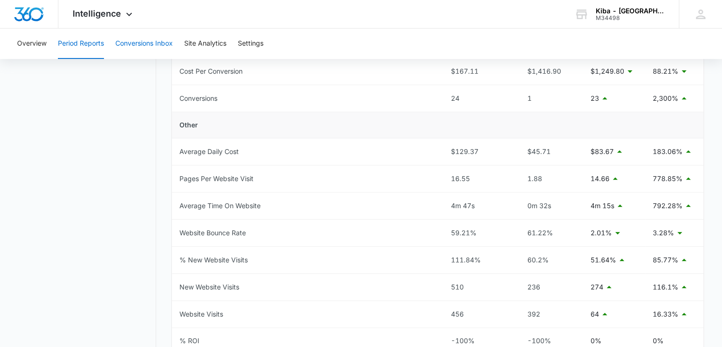
click at [155, 41] on button "Conversions Inbox" at bounding box center [143, 43] width 57 height 30
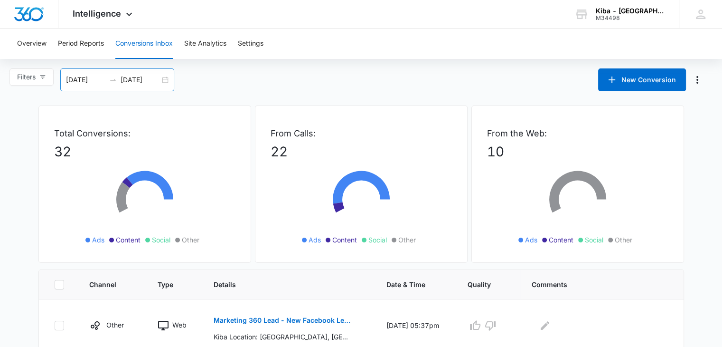
click at [170, 79] on div "[DATE] [DATE]" at bounding box center [117, 79] width 114 height 23
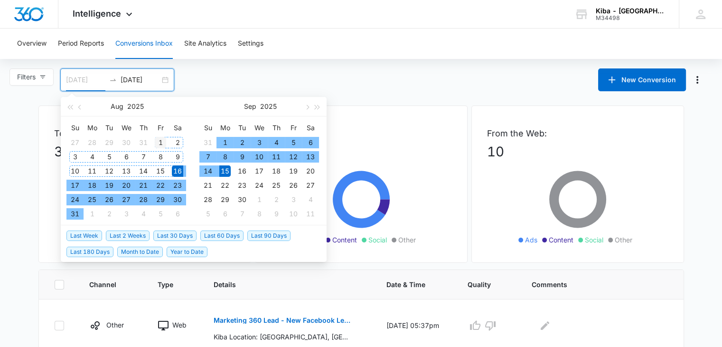
type input "[DATE]"
click at [162, 142] on div "1" at bounding box center [160, 142] width 11 height 11
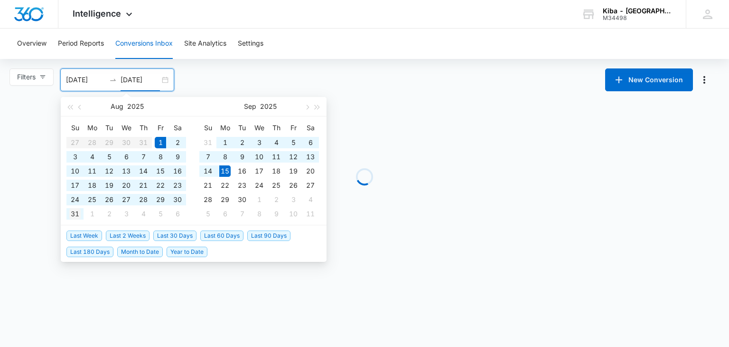
type input "[DATE]"
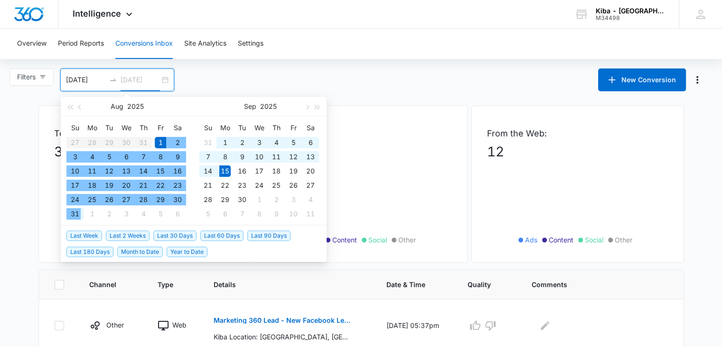
click at [79, 212] on div "31" at bounding box center [74, 213] width 11 height 11
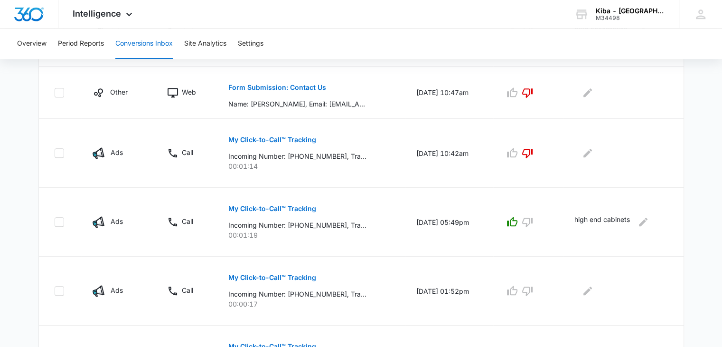
scroll to position [619, 0]
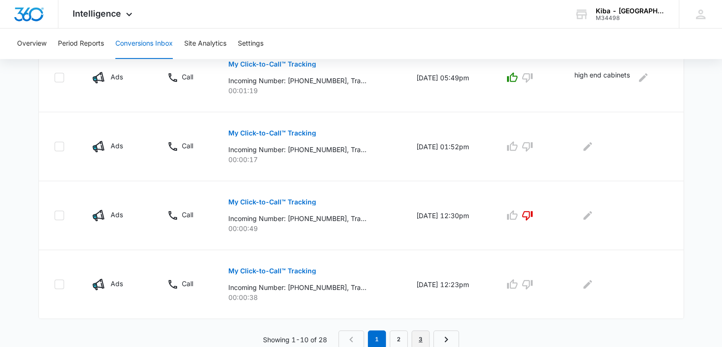
click at [424, 339] on link "3" at bounding box center [421, 339] width 18 height 18
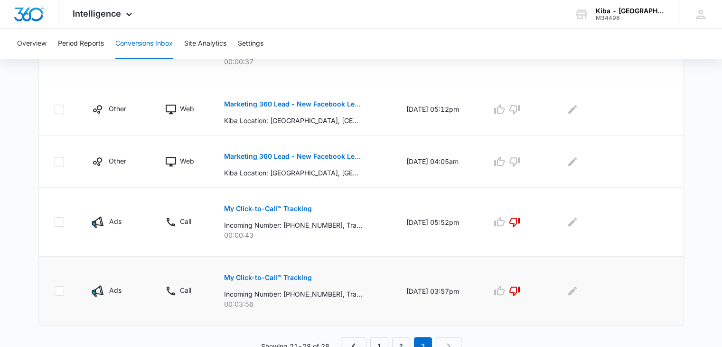
scroll to position [482, 0]
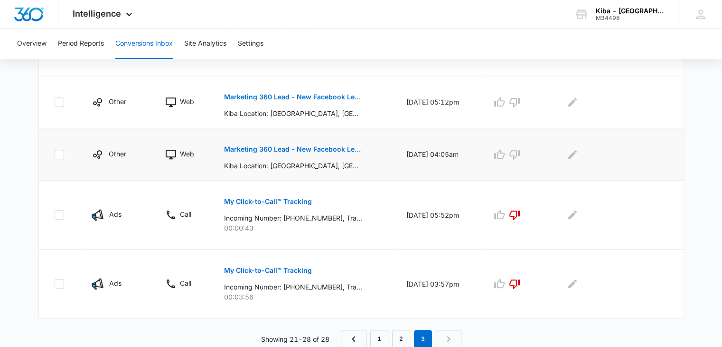
click at [281, 146] on p "Marketing 360 Lead - New Facebook Lead - Longmont Kitchen & Bath Facebook Lead" at bounding box center [293, 149] width 138 height 7
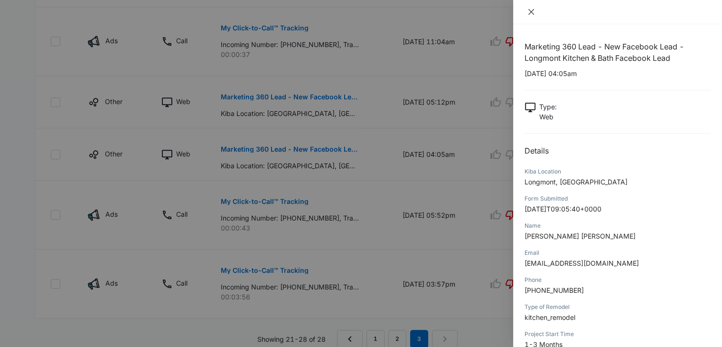
click at [530, 9] on icon "close" at bounding box center [532, 12] width 8 height 8
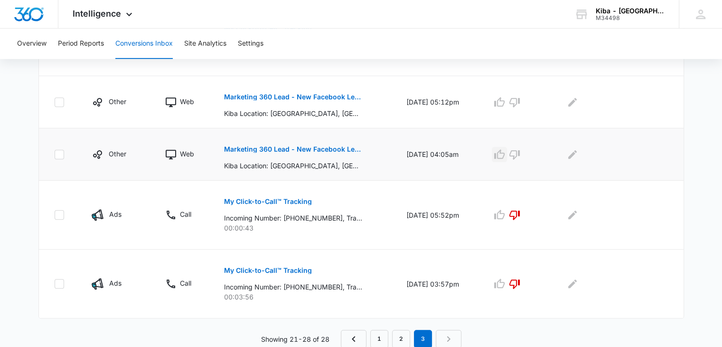
click at [505, 154] on icon "button" at bounding box center [499, 154] width 11 height 11
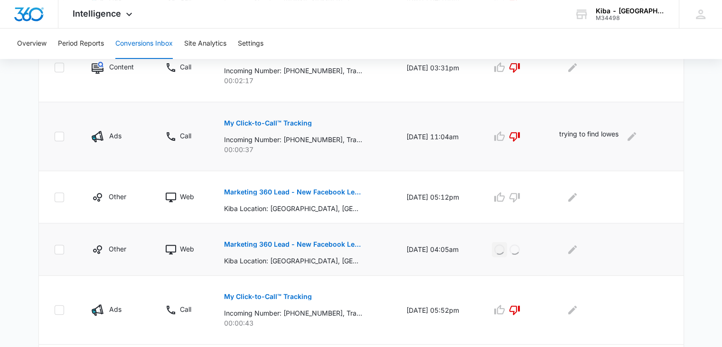
scroll to position [340, 0]
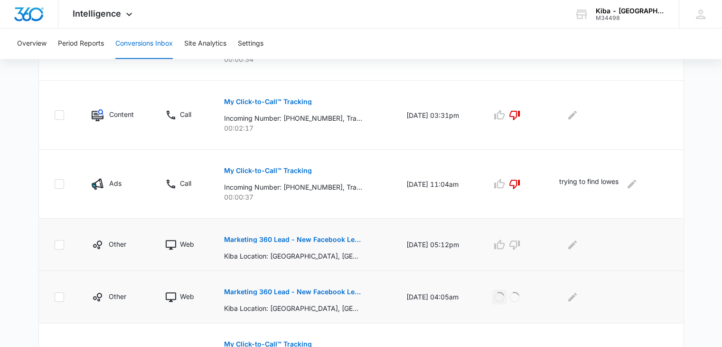
click at [307, 241] on p "Marketing 360 Lead - New Facebook Lead - Longmont Kitchen & Bath Facebook Lead" at bounding box center [293, 239] width 138 height 7
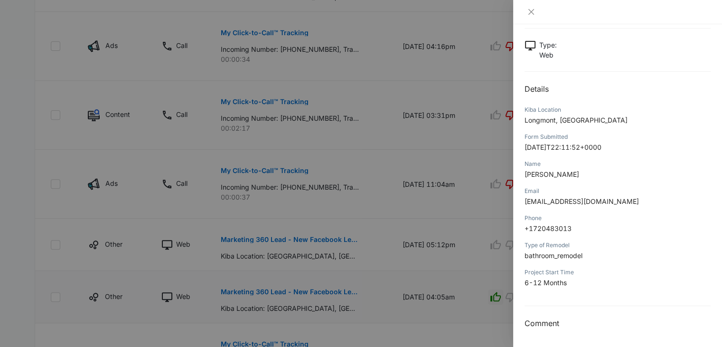
scroll to position [245, 0]
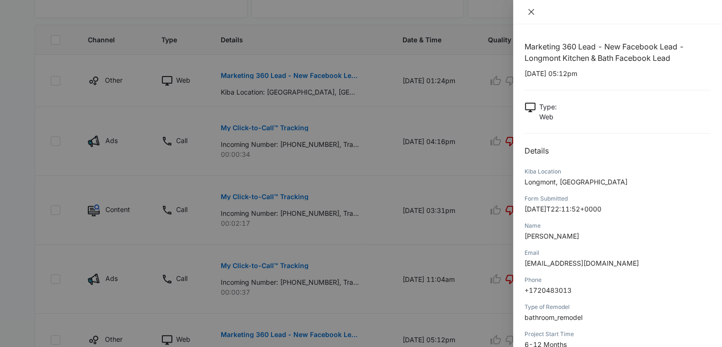
click at [530, 13] on icon "close" at bounding box center [532, 12] width 6 height 6
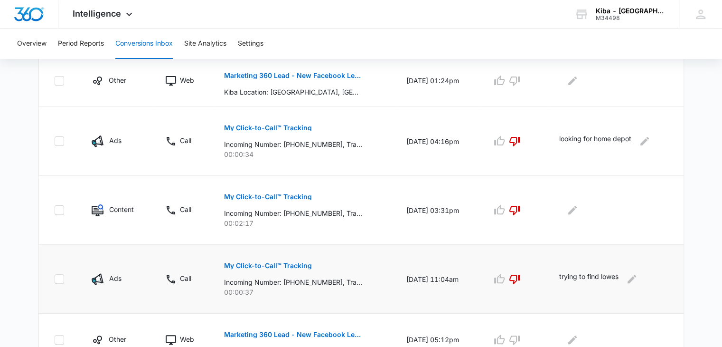
scroll to position [387, 0]
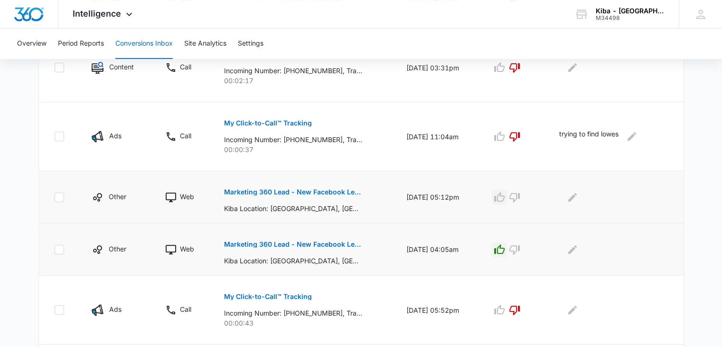
click at [505, 194] on icon "button" at bounding box center [499, 196] width 10 height 9
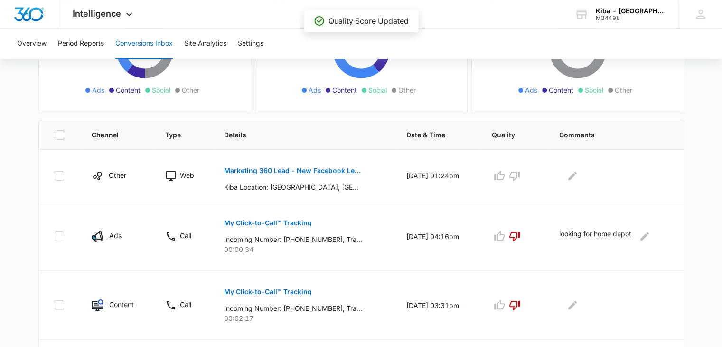
scroll to position [102, 0]
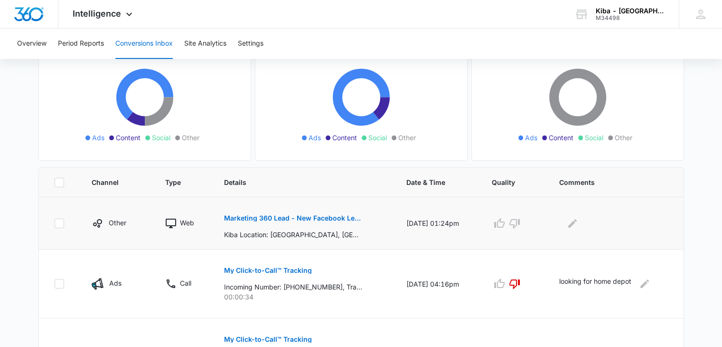
click at [296, 219] on p "Marketing 360 Lead - New Facebook Lead - Longmont Kitchen & Bath Facebook Lead" at bounding box center [293, 218] width 138 height 7
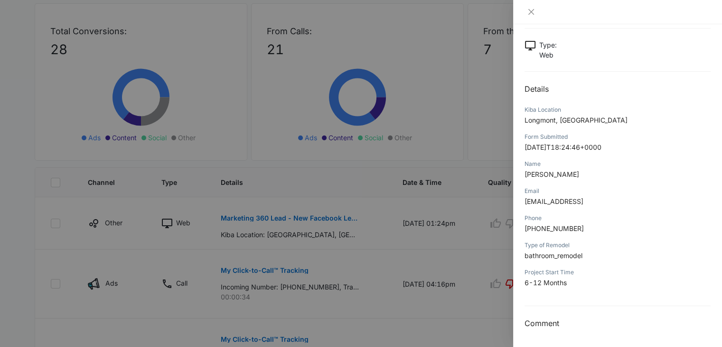
scroll to position [55, 0]
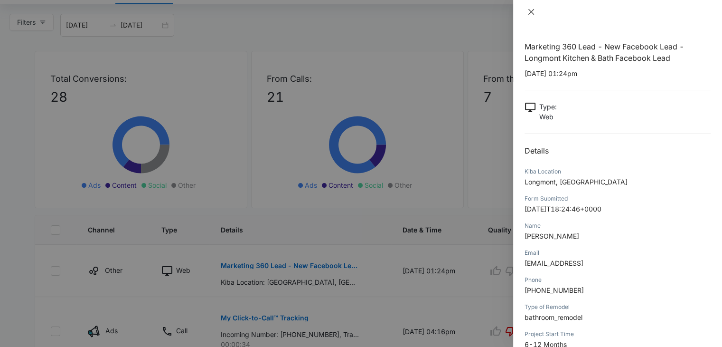
click at [532, 9] on icon "close" at bounding box center [532, 12] width 8 height 8
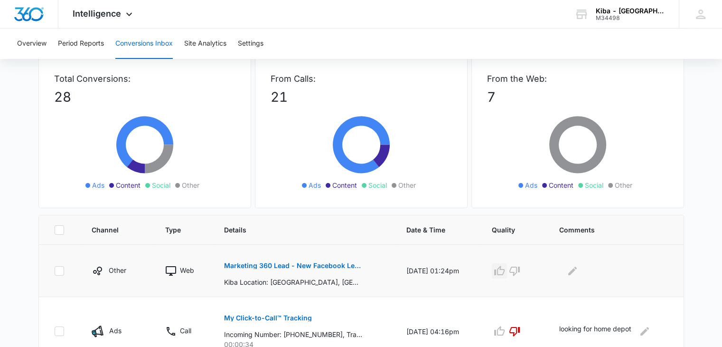
click at [505, 269] on icon "button" at bounding box center [499, 270] width 11 height 11
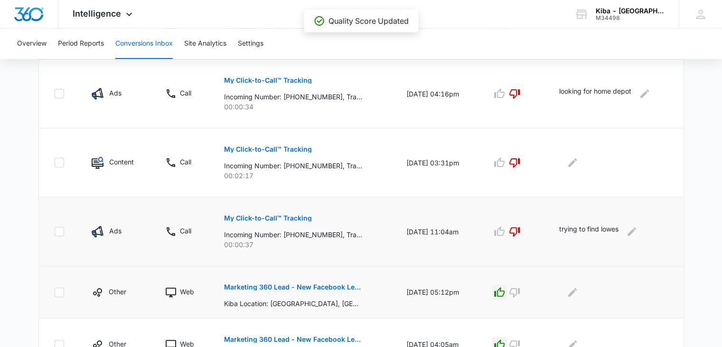
scroll to position [482, 0]
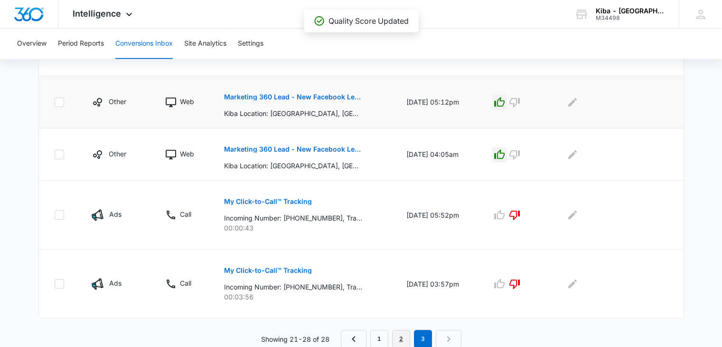
click at [400, 339] on link "2" at bounding box center [401, 339] width 18 height 18
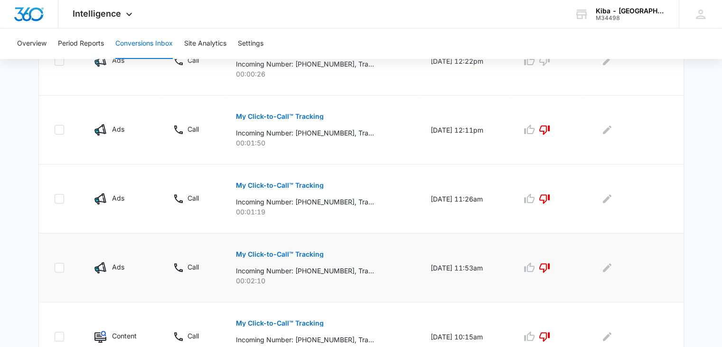
scroll to position [178, 0]
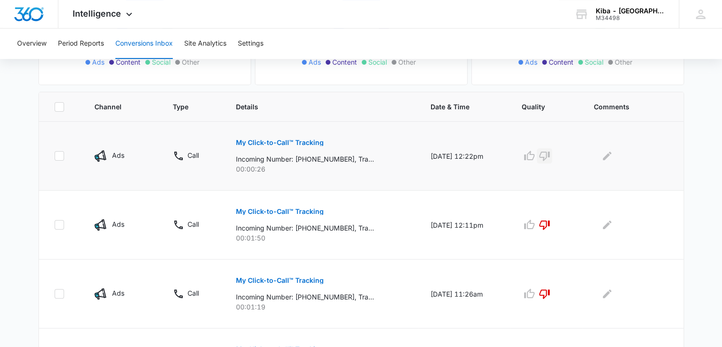
click at [550, 156] on icon "button" at bounding box center [545, 156] width 10 height 9
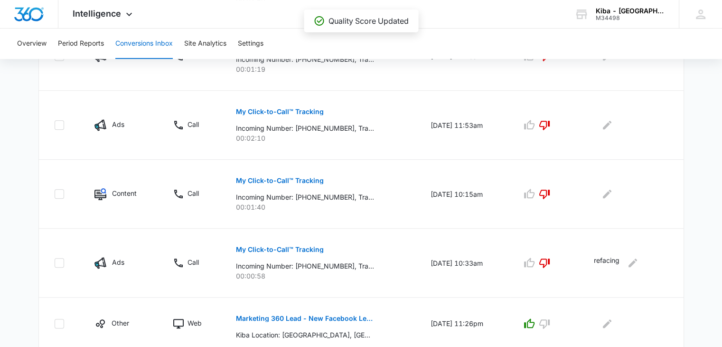
scroll to position [653, 0]
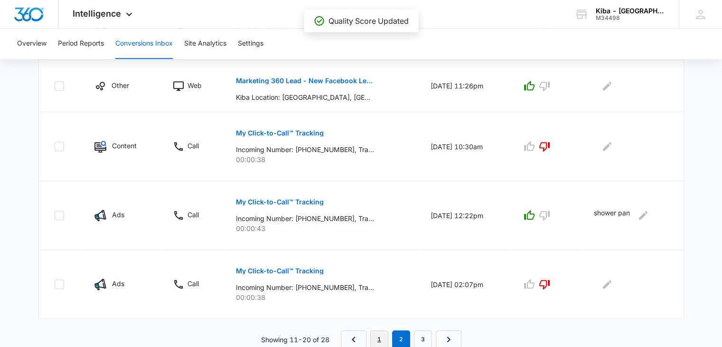
click at [384, 333] on link "1" at bounding box center [379, 339] width 18 height 18
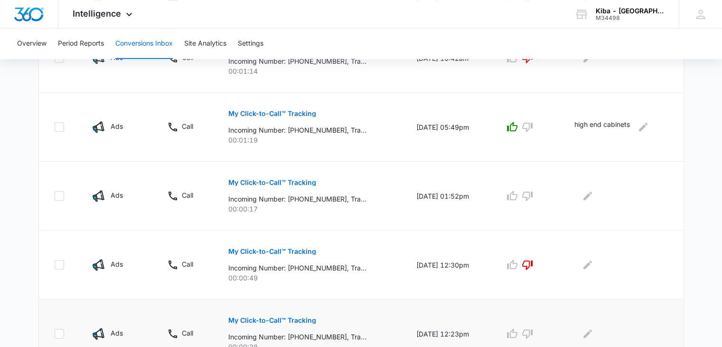
scroll to position [619, 0]
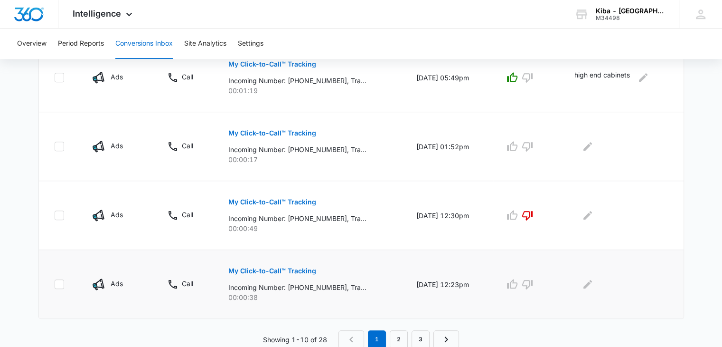
click at [272, 272] on button "My Click-to-Call™ Tracking" at bounding box center [272, 270] width 88 height 23
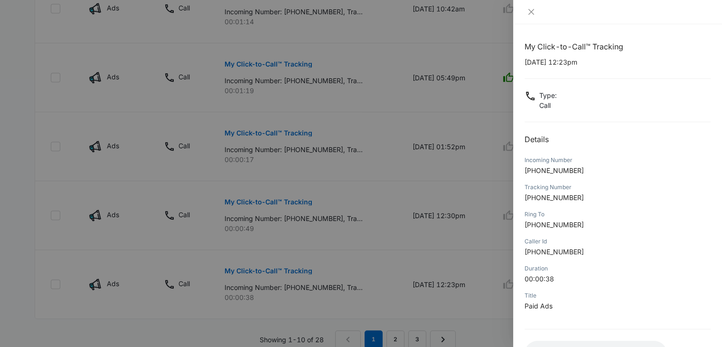
scroll to position [75, 0]
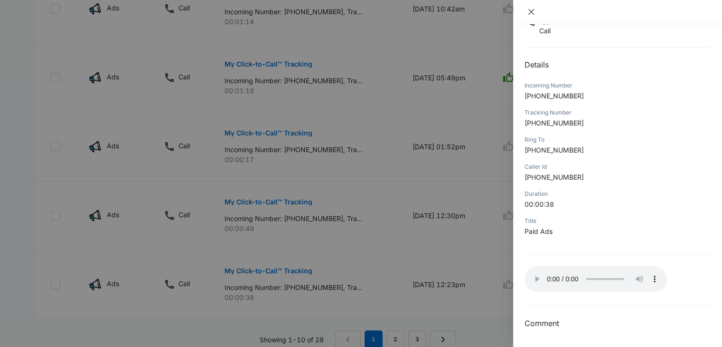
click at [532, 10] on icon "close" at bounding box center [532, 12] width 8 height 8
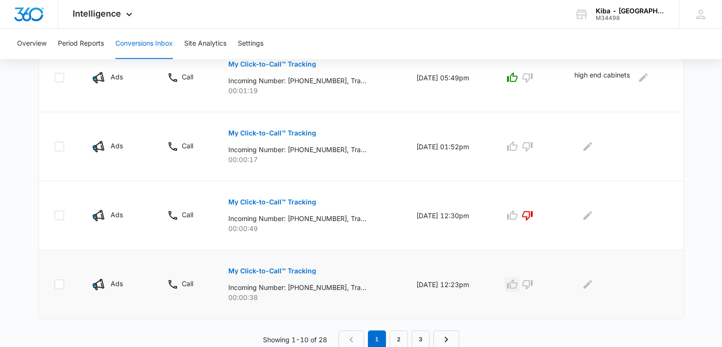
click at [517, 283] on icon "button" at bounding box center [512, 283] width 11 height 11
click at [532, 143] on icon "button" at bounding box center [527, 146] width 11 height 11
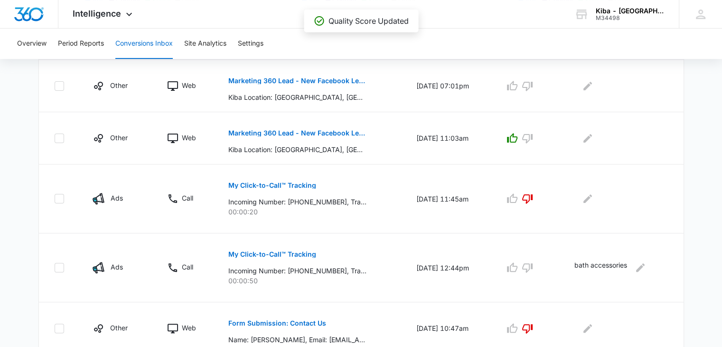
scroll to position [97, 0]
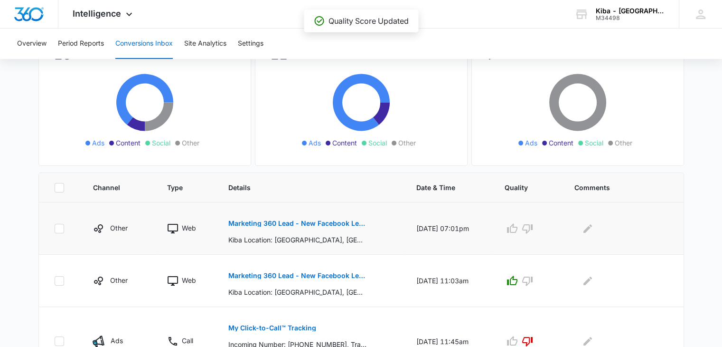
click at [276, 218] on button "Marketing 360 Lead - New Facebook Lead - Longmont Kitchen & Bath Facebook Lead" at bounding box center [297, 223] width 138 height 23
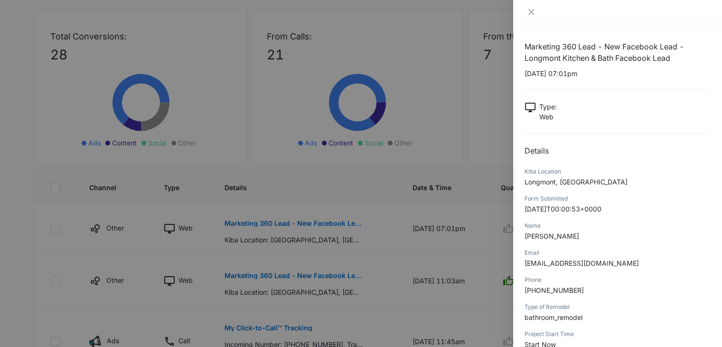
scroll to position [49, 0]
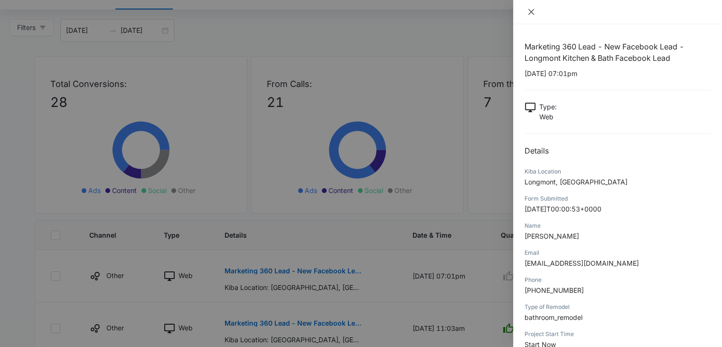
click at [533, 14] on icon "close" at bounding box center [532, 12] width 8 height 8
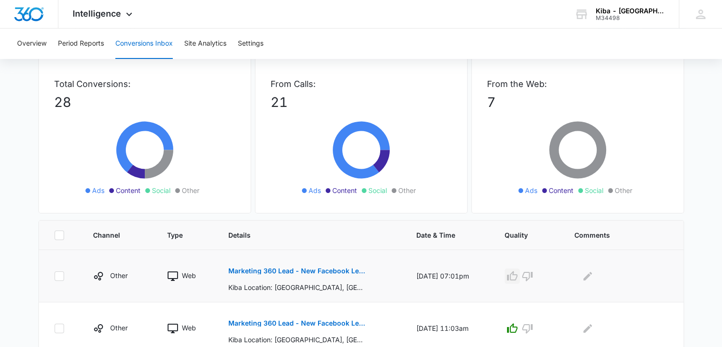
click at [518, 273] on icon "button" at bounding box center [512, 275] width 10 height 9
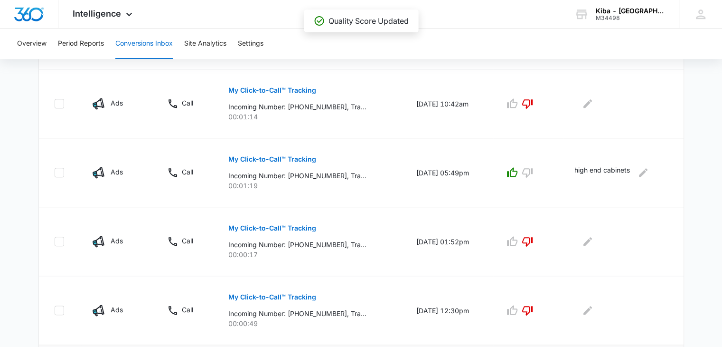
scroll to position [619, 0]
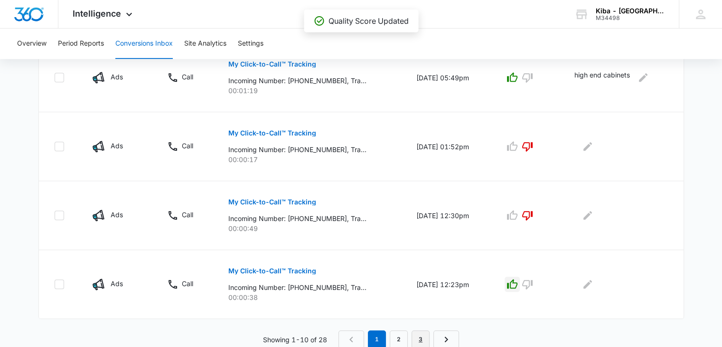
click at [427, 337] on link "3" at bounding box center [421, 339] width 18 height 18
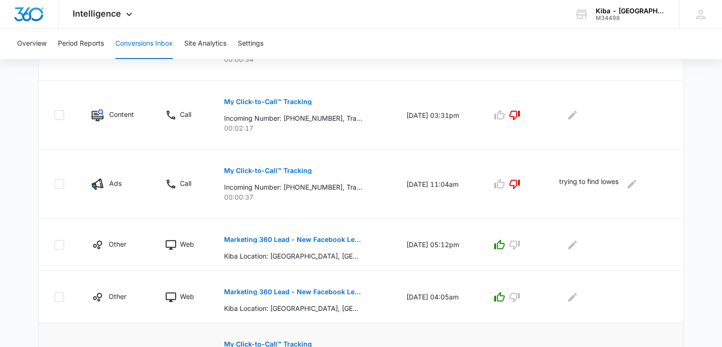
scroll to position [482, 0]
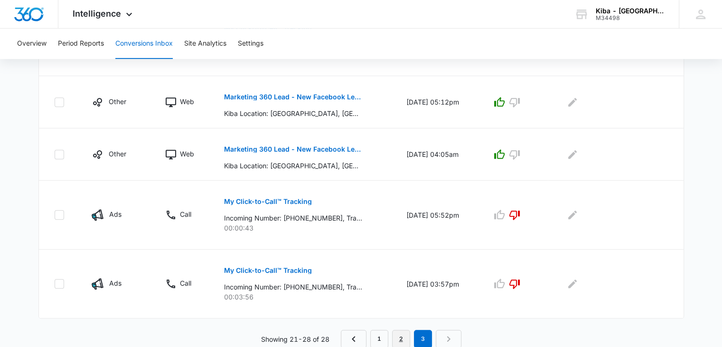
click at [402, 338] on link "2" at bounding box center [401, 339] width 18 height 18
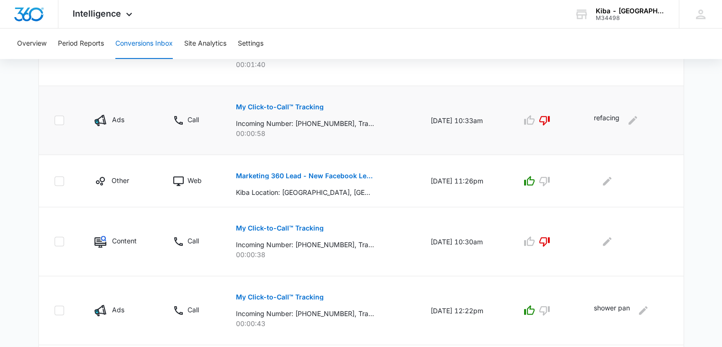
scroll to position [653, 0]
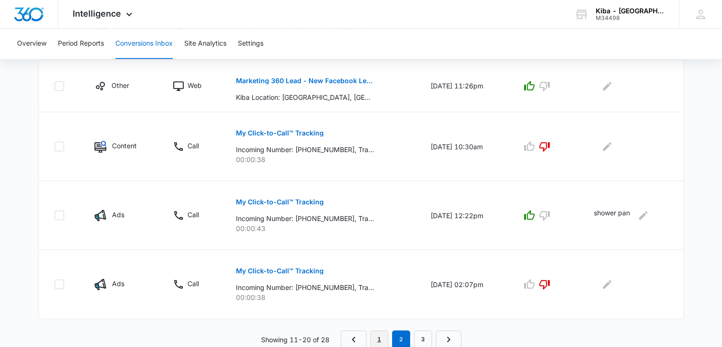
click at [380, 337] on link "1" at bounding box center [379, 339] width 18 height 18
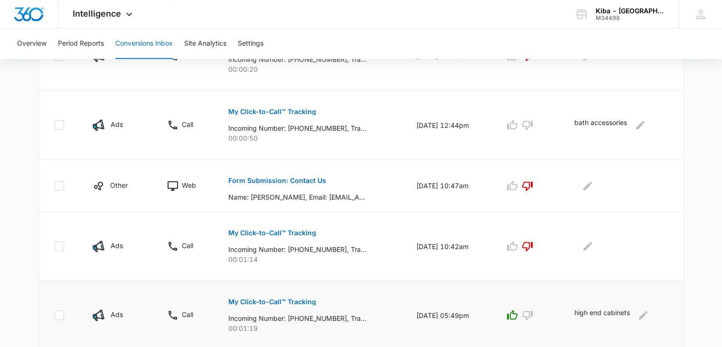
scroll to position [334, 0]
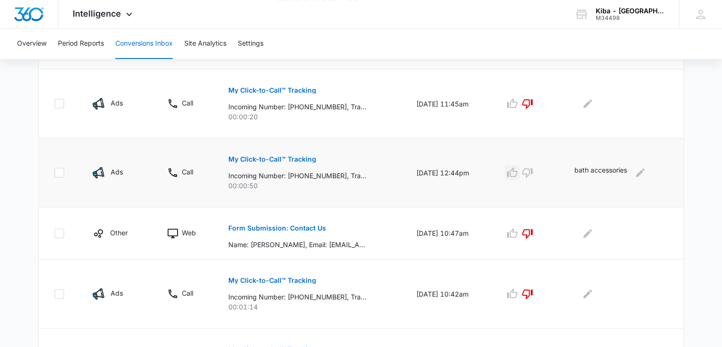
click at [520, 170] on button "button" at bounding box center [512, 172] width 15 height 15
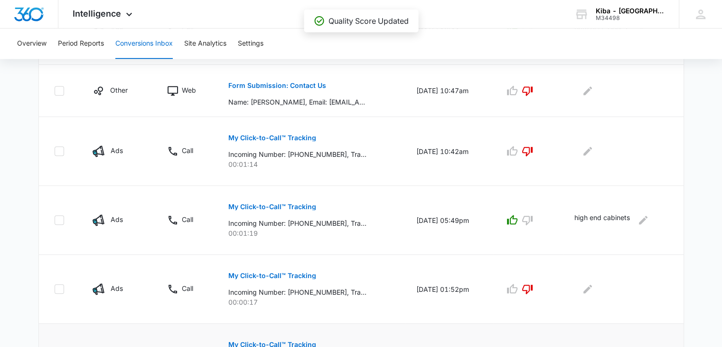
scroll to position [619, 0]
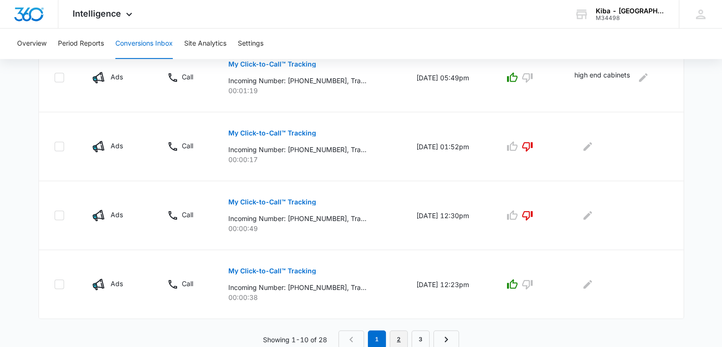
click at [401, 334] on link "2" at bounding box center [399, 339] width 18 height 18
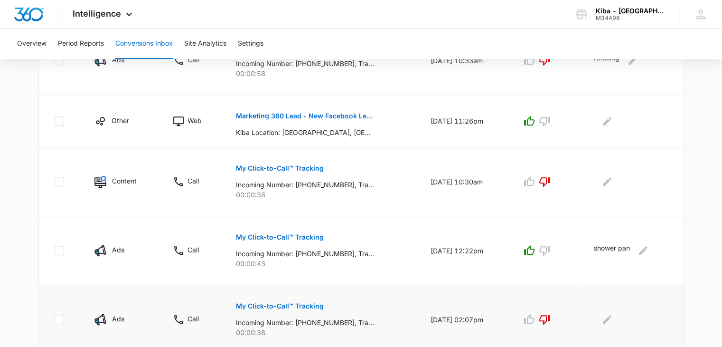
scroll to position [653, 0]
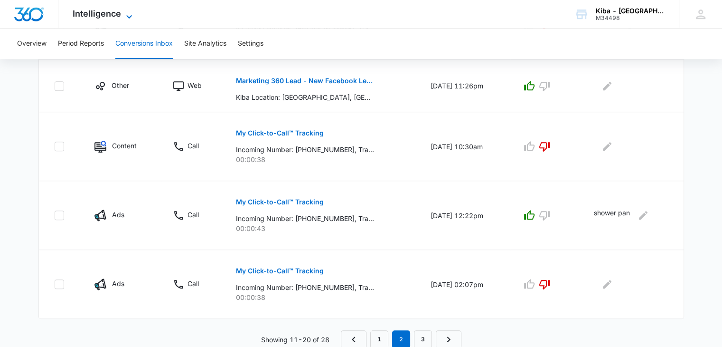
click at [130, 13] on icon at bounding box center [128, 16] width 11 height 11
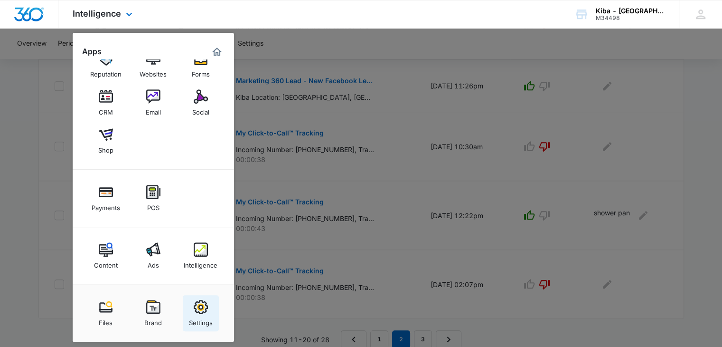
click at [199, 308] on img at bounding box center [201, 307] width 14 height 14
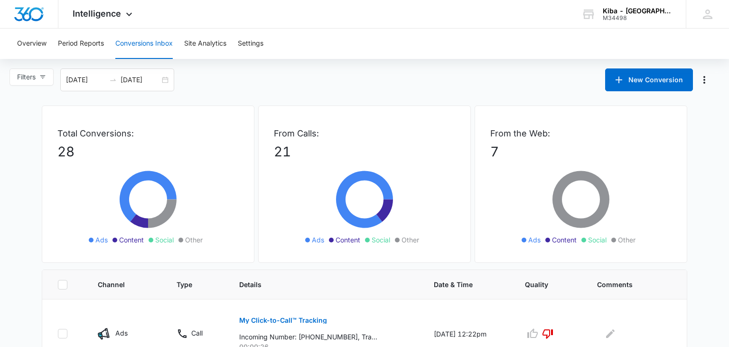
select select "33"
select select "US"
select select "America/[GEOGRAPHIC_DATA]"
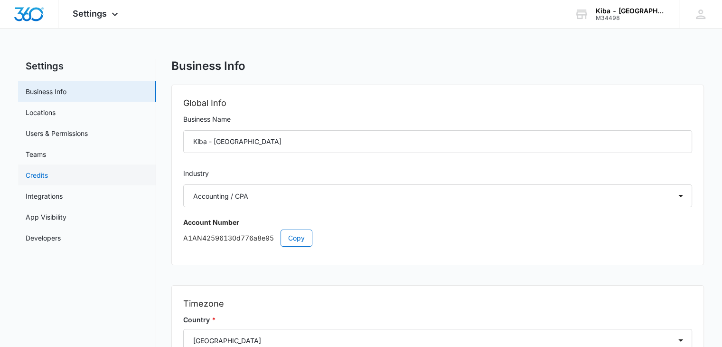
click at [32, 172] on link "Credits" at bounding box center [37, 175] width 22 height 10
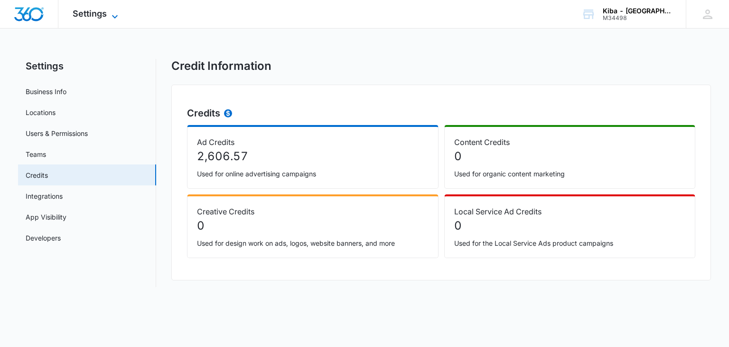
click at [114, 13] on icon at bounding box center [114, 16] width 11 height 11
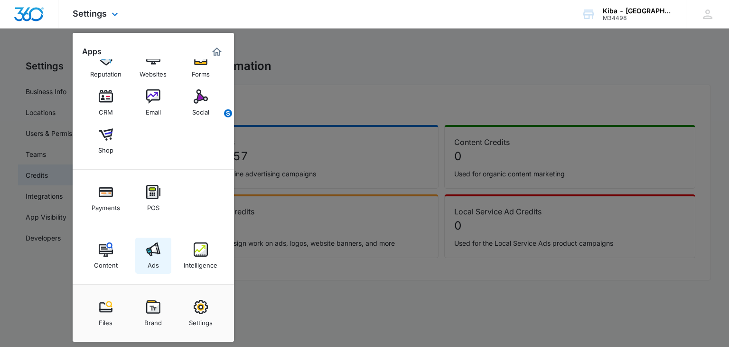
click at [153, 257] on div "Ads" at bounding box center [153, 262] width 11 height 12
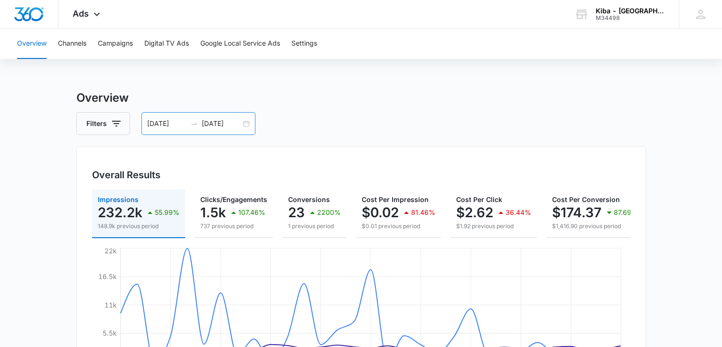
click at [249, 125] on div "[DATE] [DATE]" at bounding box center [199, 123] width 114 height 23
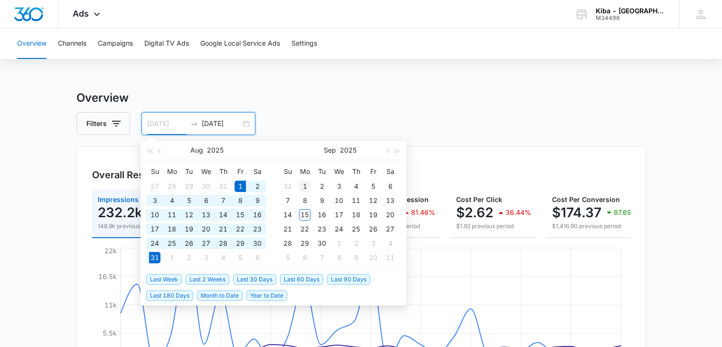
type input "[DATE]"
click at [305, 184] on div "1" at bounding box center [304, 185] width 11 height 11
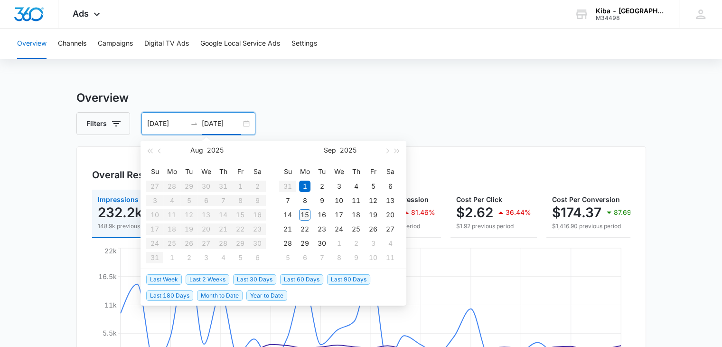
type input "[DATE]"
click at [306, 216] on div "15" at bounding box center [304, 214] width 11 height 11
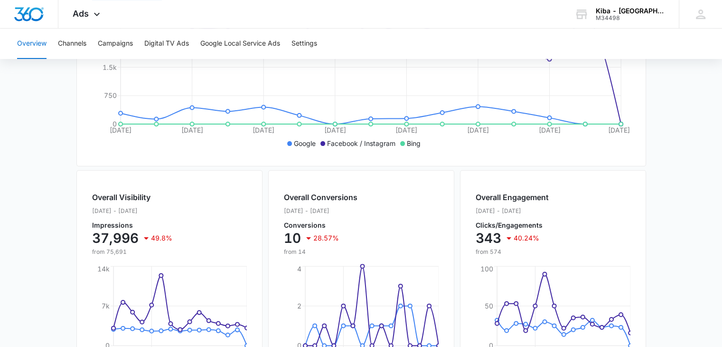
scroll to position [285, 0]
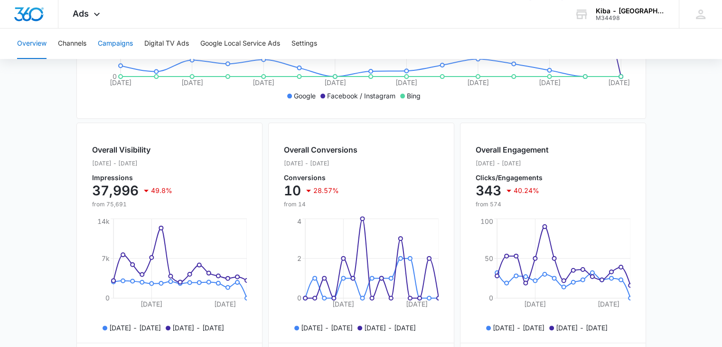
click at [120, 44] on button "Campaigns" at bounding box center [115, 43] width 35 height 30
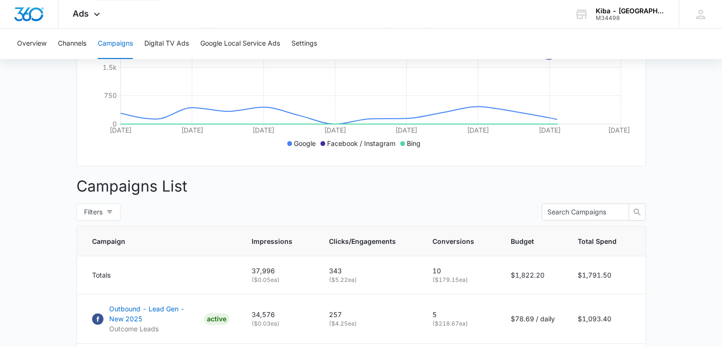
scroll to position [427, 0]
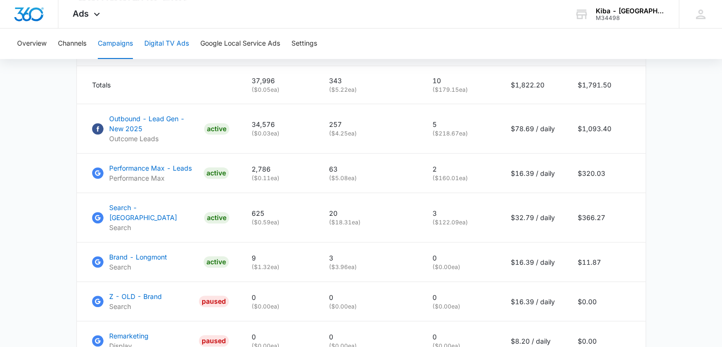
click at [161, 43] on button "Digital TV Ads" at bounding box center [166, 43] width 45 height 30
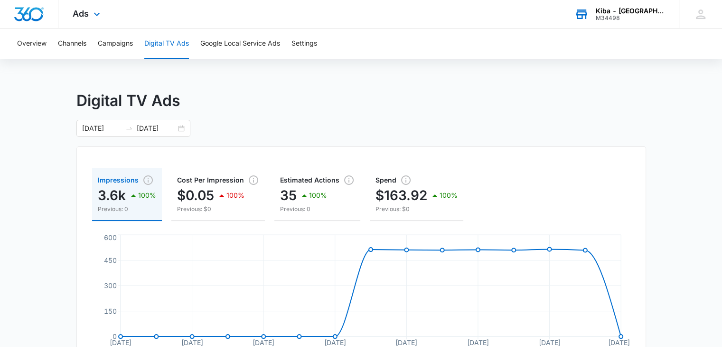
click at [626, 16] on div "M34498" at bounding box center [630, 18] width 69 height 7
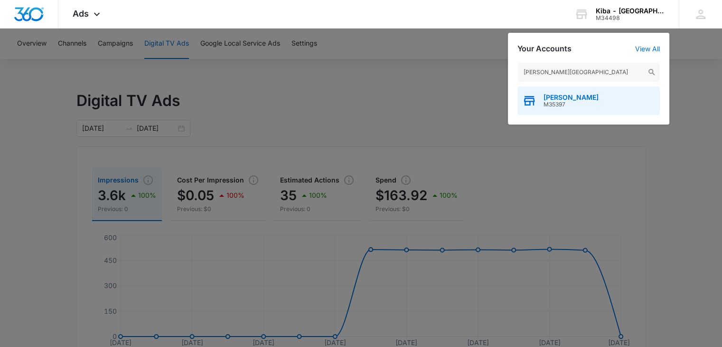
type input "kiba - medina"
click at [551, 104] on span "M35397" at bounding box center [571, 104] width 55 height 7
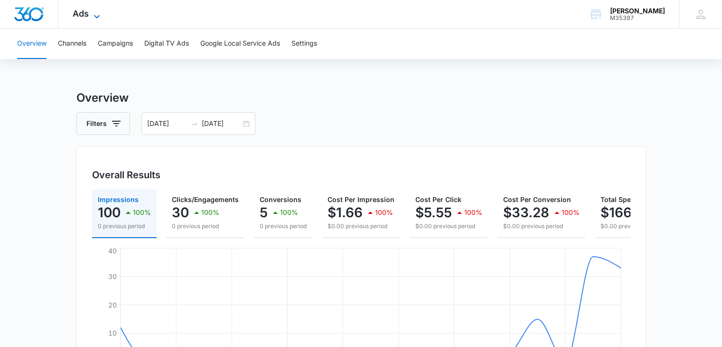
click at [97, 16] on icon at bounding box center [96, 16] width 11 height 11
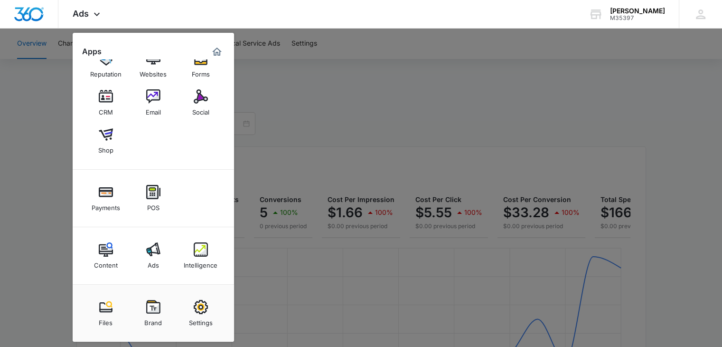
click at [203, 306] on img at bounding box center [201, 307] width 14 height 14
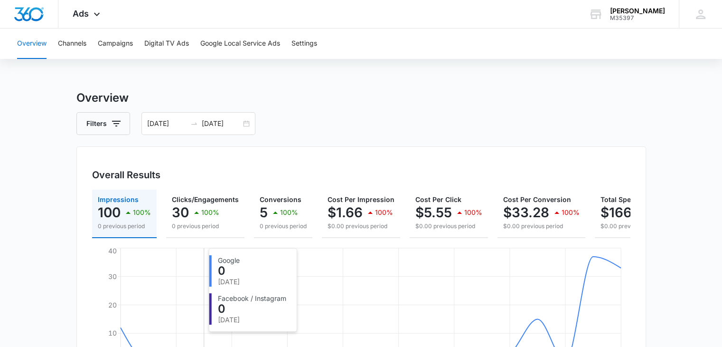
select select "33"
select select "US"
select select "America/[GEOGRAPHIC_DATA]"
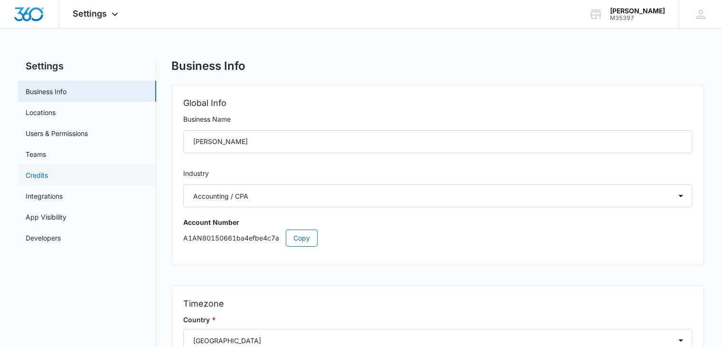
click at [26, 171] on link "Credits" at bounding box center [37, 175] width 22 height 10
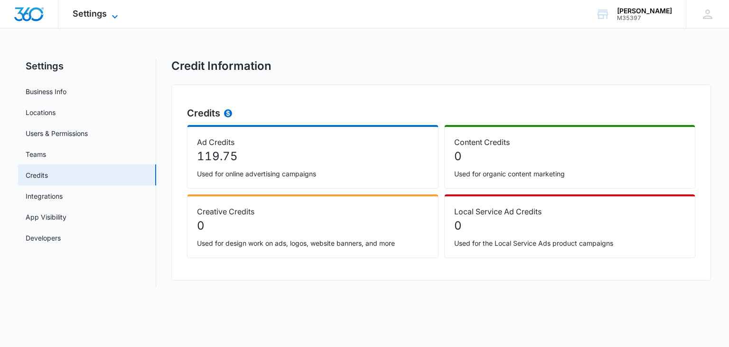
click at [115, 14] on icon at bounding box center [114, 16] width 11 height 11
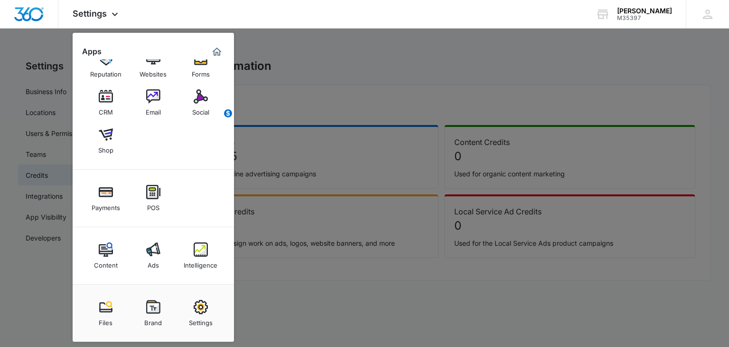
click at [197, 256] on div "Intelligence" at bounding box center [201, 262] width 34 height 12
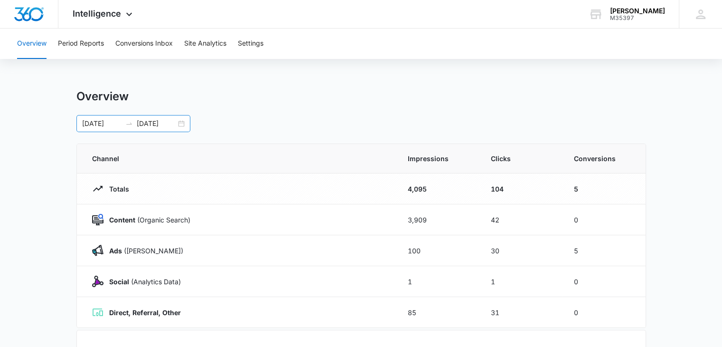
click at [179, 123] on div "[DATE] [DATE]" at bounding box center [133, 123] width 114 height 17
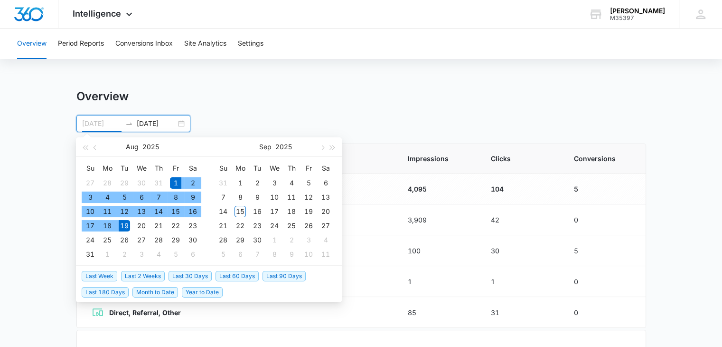
type input "[DATE]"
click at [173, 180] on div "1" at bounding box center [175, 182] width 11 height 11
type input "[DATE]"
click at [86, 254] on div "31" at bounding box center [90, 253] width 11 height 11
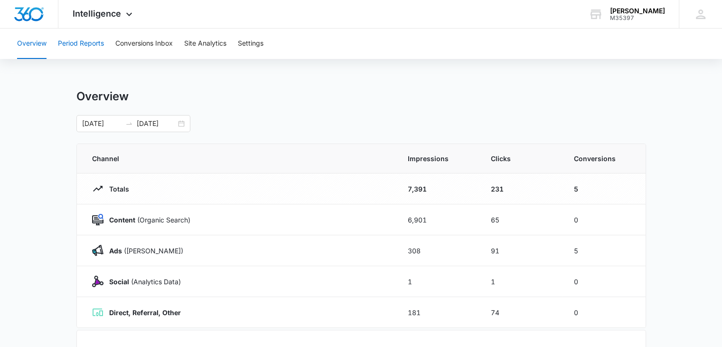
click at [97, 45] on button "Period Reports" at bounding box center [81, 43] width 46 height 30
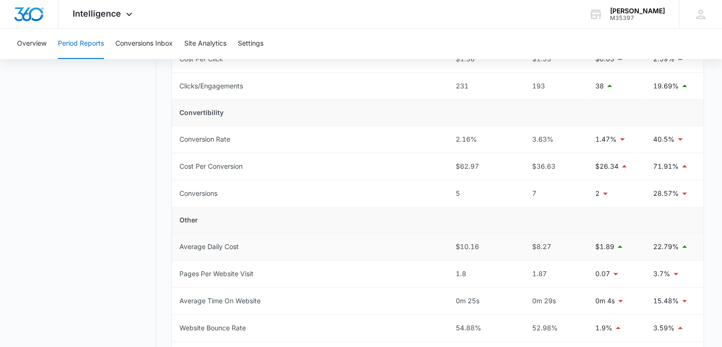
scroll to position [380, 0]
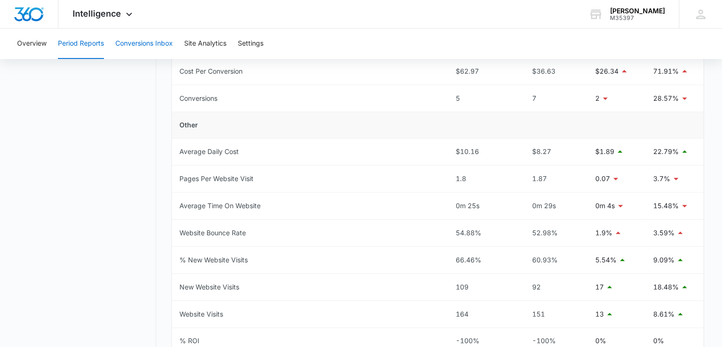
click at [144, 39] on button "Conversions Inbox" at bounding box center [143, 43] width 57 height 30
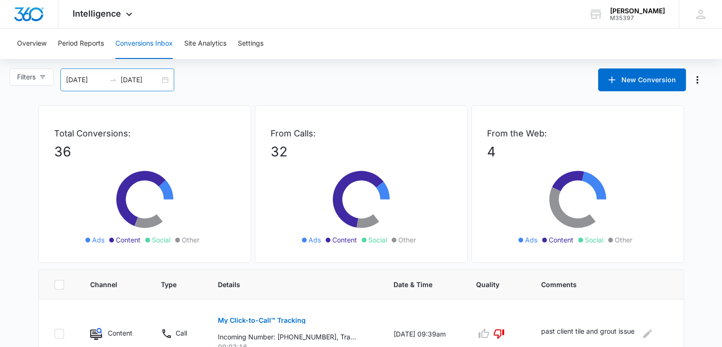
click at [167, 77] on div "[DATE] [DATE]" at bounding box center [117, 79] width 114 height 23
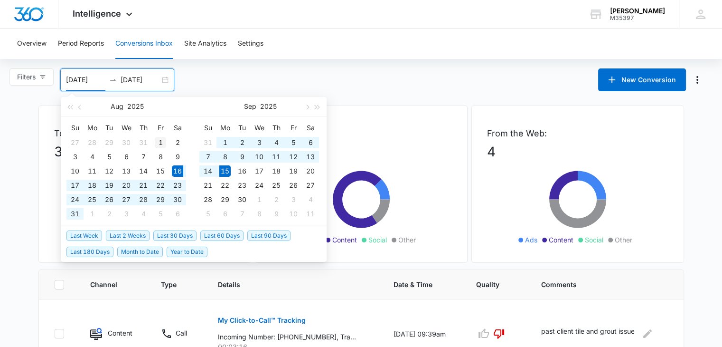
type input "[DATE]"
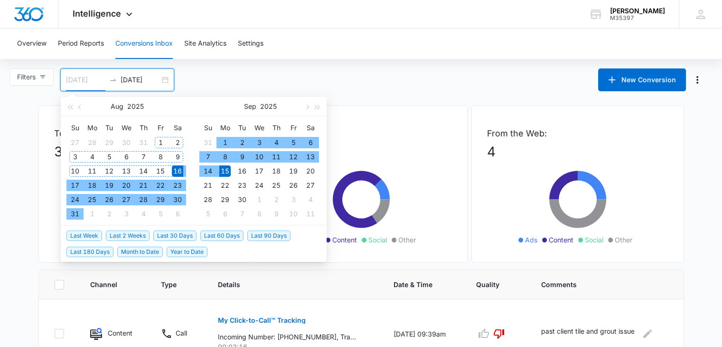
click at [158, 137] on div "1" at bounding box center [160, 142] width 11 height 11
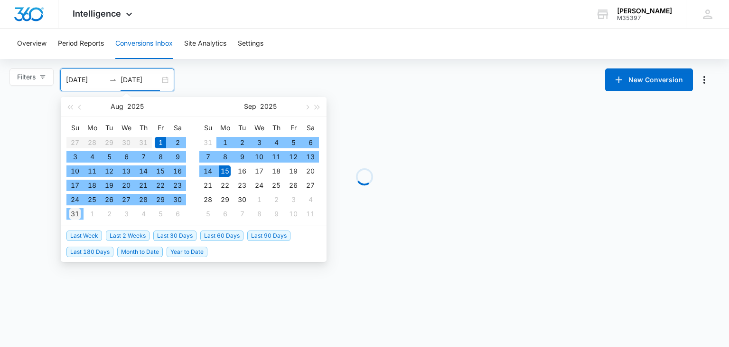
type input "[DATE]"
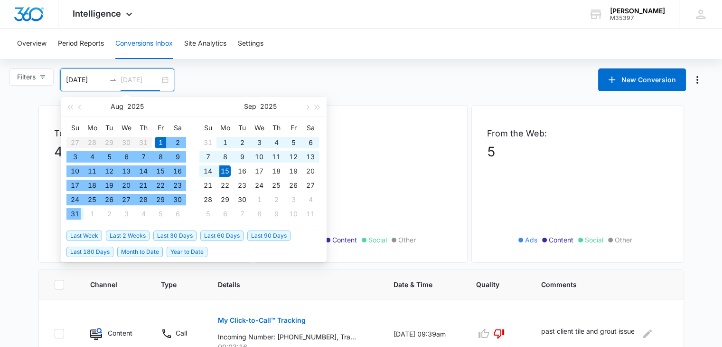
click at [75, 211] on div "31" at bounding box center [74, 213] width 11 height 11
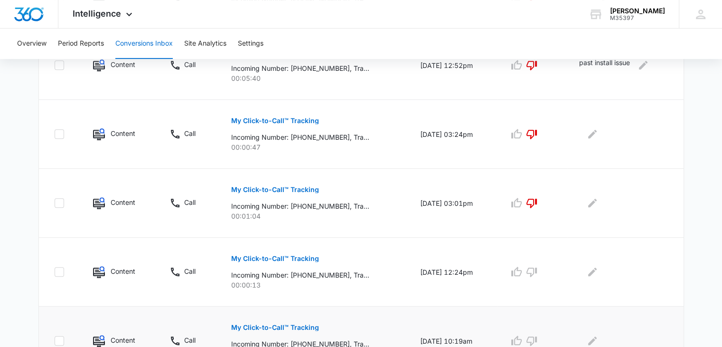
scroll to position [669, 0]
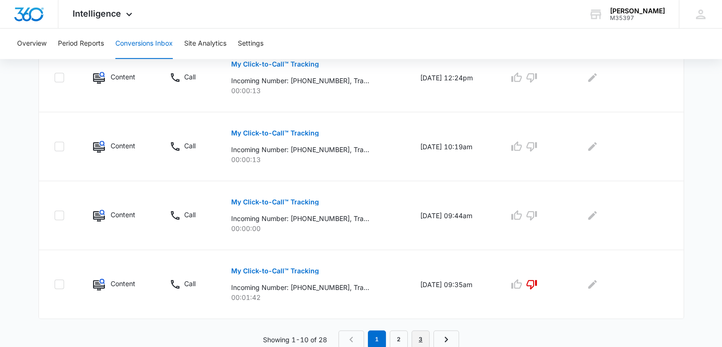
click at [422, 338] on link "3" at bounding box center [421, 339] width 18 height 18
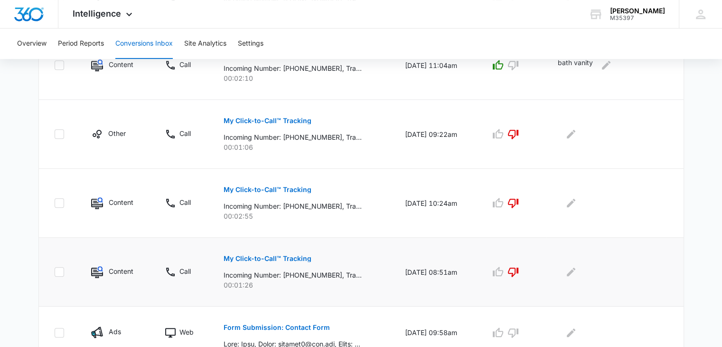
scroll to position [515, 0]
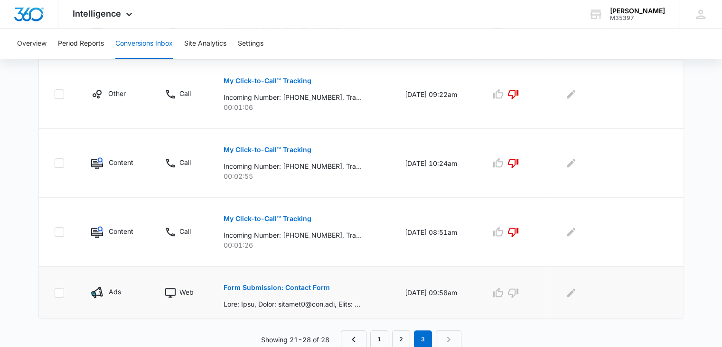
click at [279, 284] on p "Form Submission: Contact Form" at bounding box center [277, 287] width 106 height 7
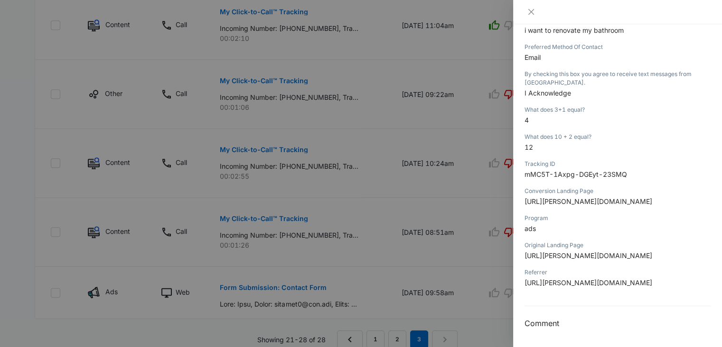
scroll to position [113, 0]
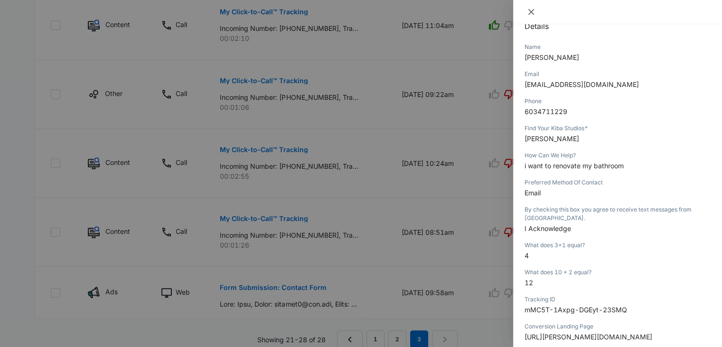
click at [533, 10] on icon "close" at bounding box center [532, 12] width 6 height 6
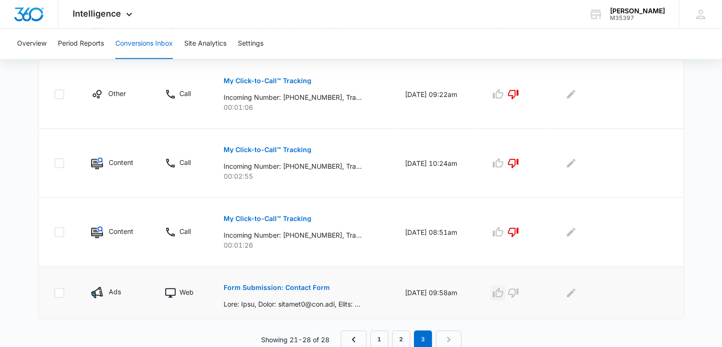
click at [503, 291] on icon "button" at bounding box center [498, 292] width 11 height 11
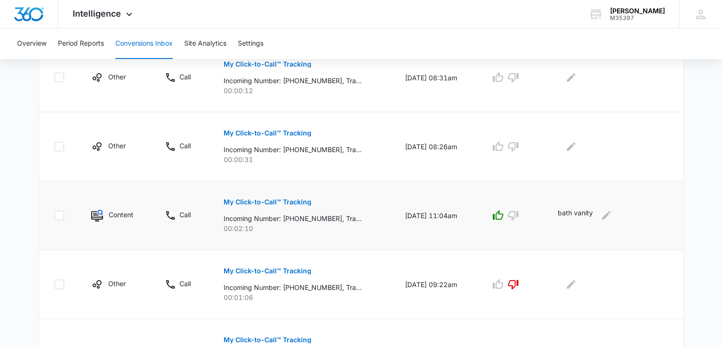
scroll to position [277, 0]
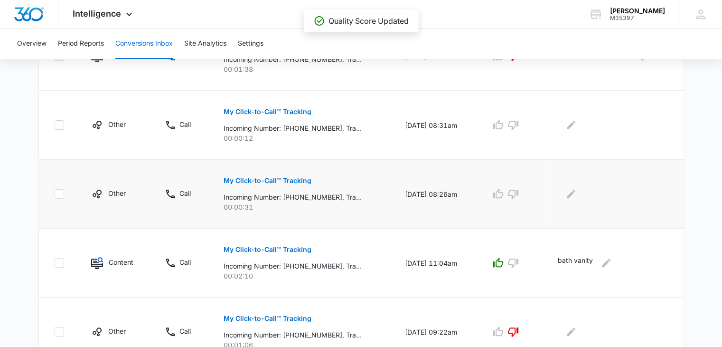
click at [262, 178] on p "My Click-to-Call™ Tracking" at bounding box center [268, 180] width 88 height 7
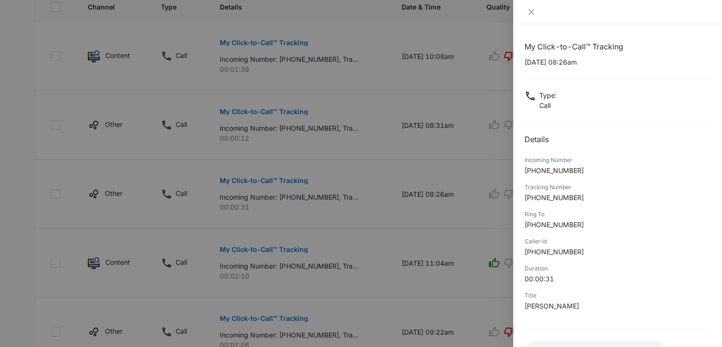
scroll to position [75, 0]
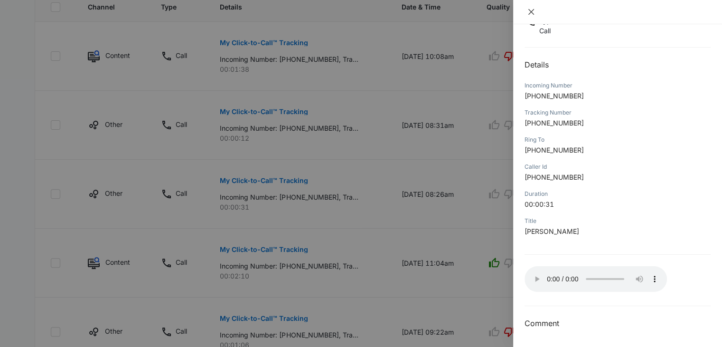
click at [531, 11] on icon "close" at bounding box center [532, 12] width 6 height 6
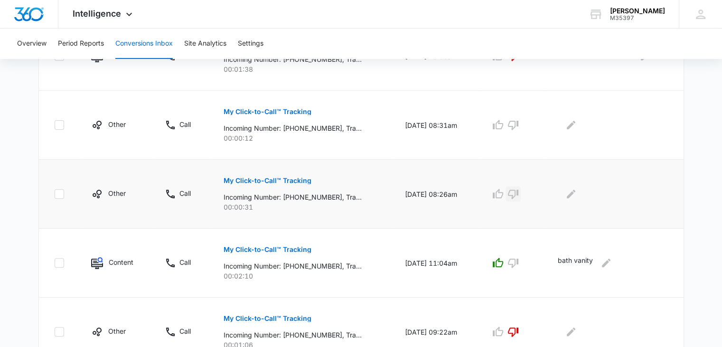
click at [519, 194] on icon "button" at bounding box center [513, 193] width 10 height 9
click at [517, 125] on icon "button" at bounding box center [513, 125] width 10 height 9
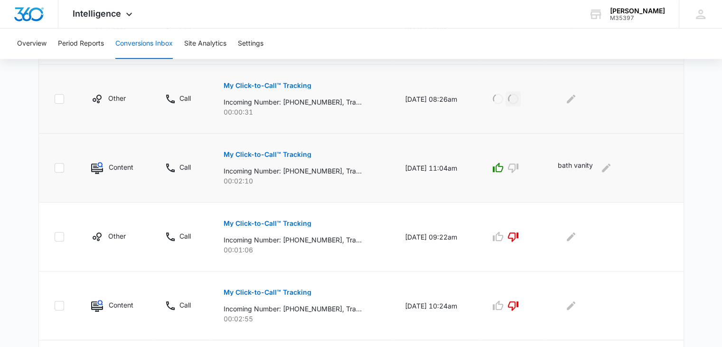
scroll to position [515, 0]
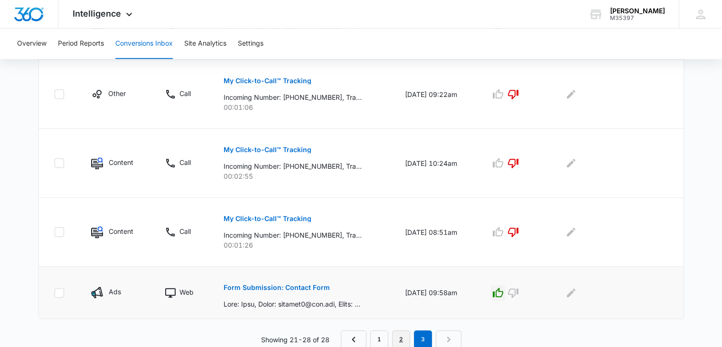
click at [398, 338] on link "2" at bounding box center [401, 339] width 18 height 18
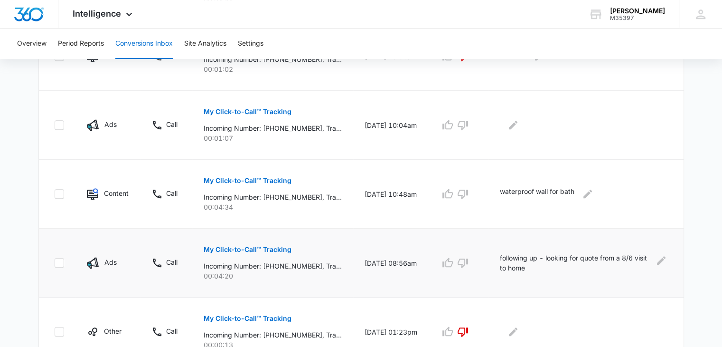
scroll to position [558, 0]
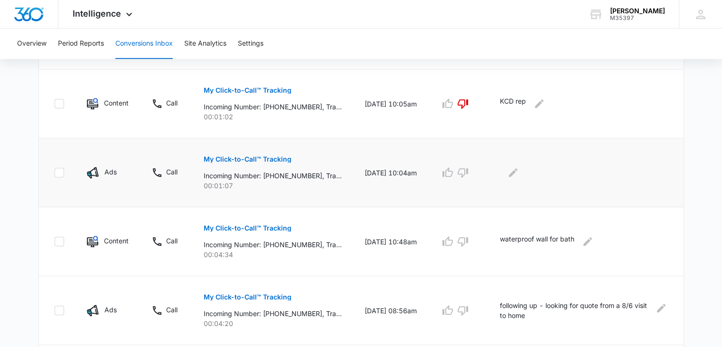
click at [264, 157] on p "My Click-to-Call™ Tracking" at bounding box center [248, 159] width 88 height 7
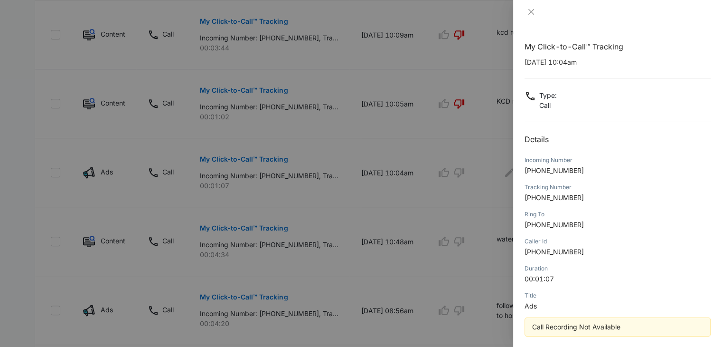
scroll to position [42, 0]
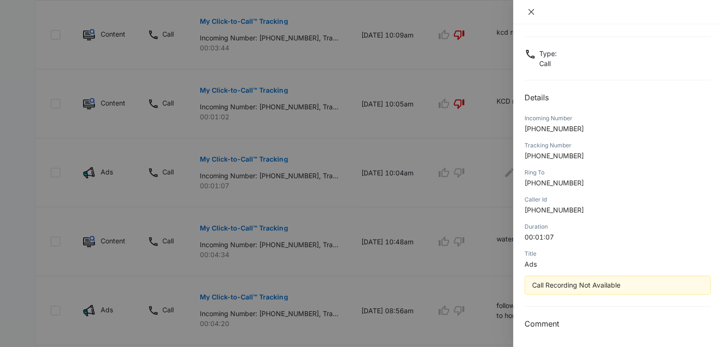
click at [532, 13] on icon "close" at bounding box center [532, 12] width 6 height 6
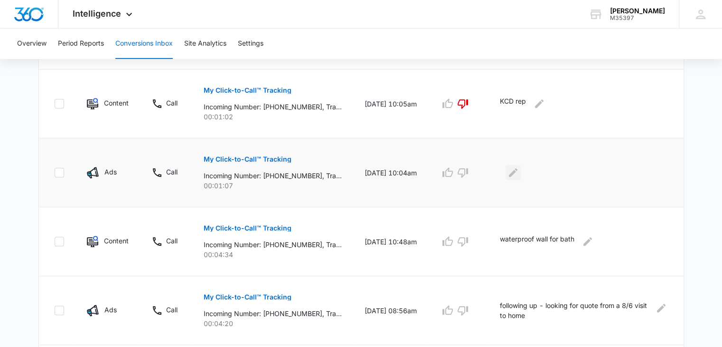
click at [519, 168] on icon "Edit Comments" at bounding box center [513, 172] width 11 height 11
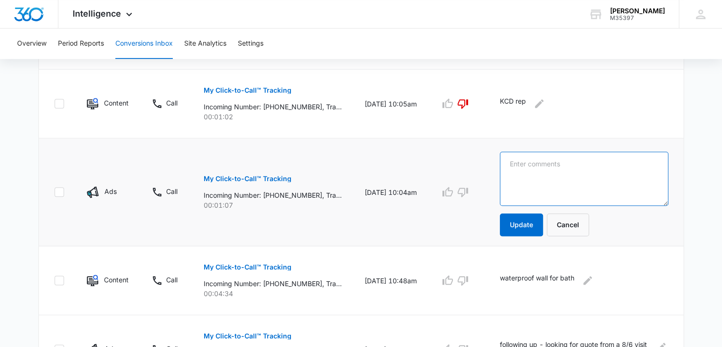
click at [525, 168] on textarea at bounding box center [584, 179] width 169 height 54
type textarea "no recording"
click at [537, 221] on button "Update" at bounding box center [521, 224] width 43 height 23
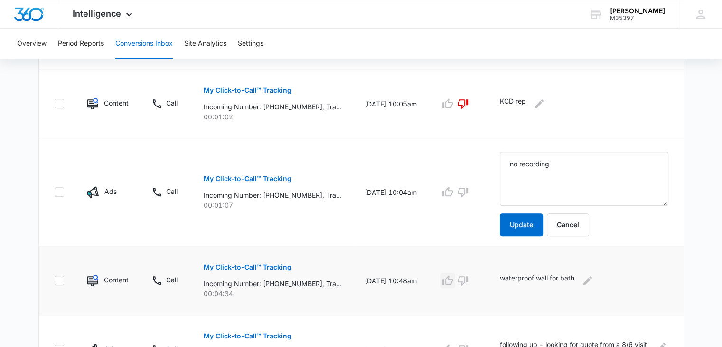
click at [454, 280] on icon "button" at bounding box center [447, 280] width 11 height 11
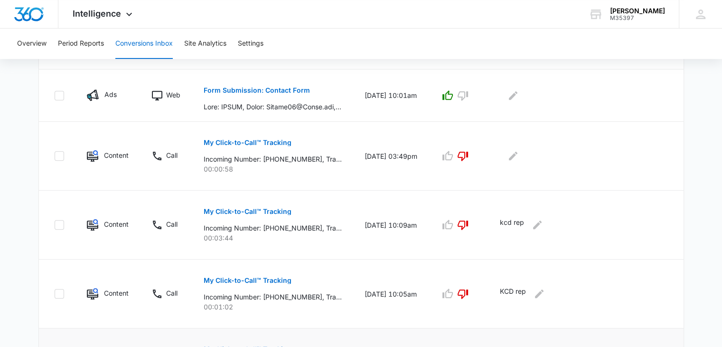
scroll to position [653, 0]
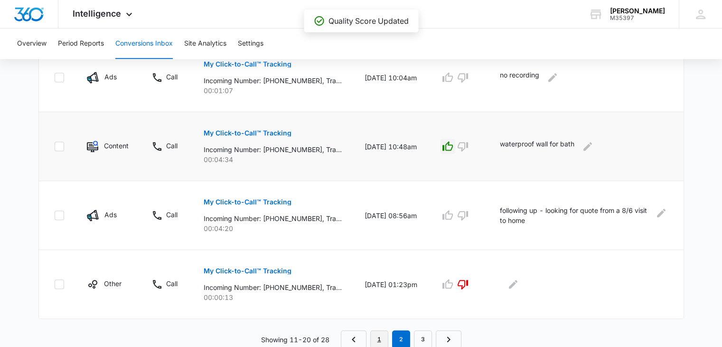
click at [380, 338] on link "1" at bounding box center [379, 339] width 18 height 18
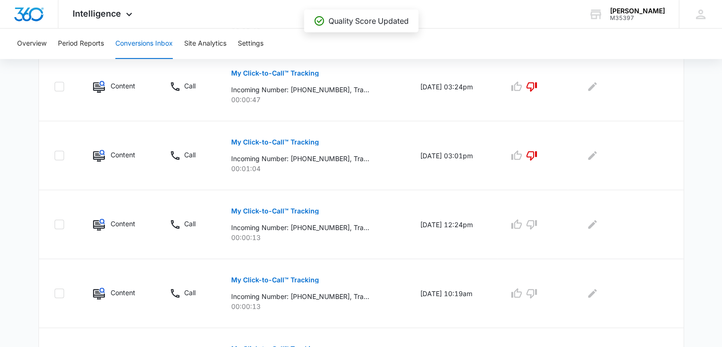
scroll to position [669, 0]
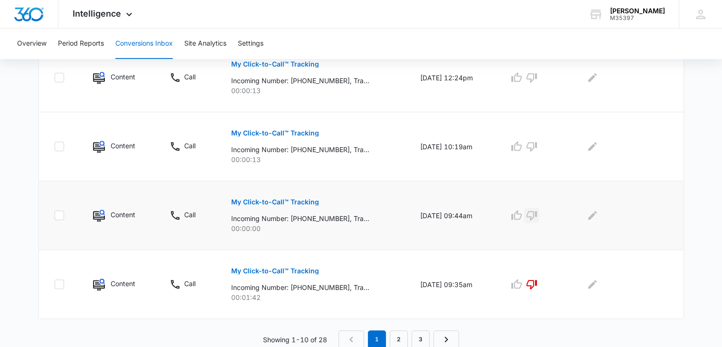
click at [538, 213] on icon "button" at bounding box center [531, 214] width 11 height 11
click at [536, 147] on icon "button" at bounding box center [532, 146] width 10 height 9
click at [536, 76] on icon "button" at bounding box center [531, 77] width 11 height 11
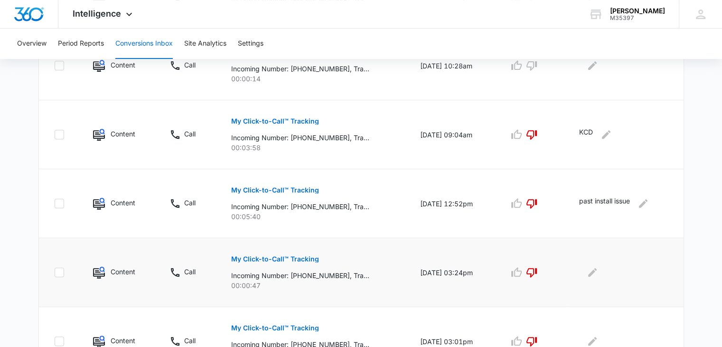
scroll to position [242, 0]
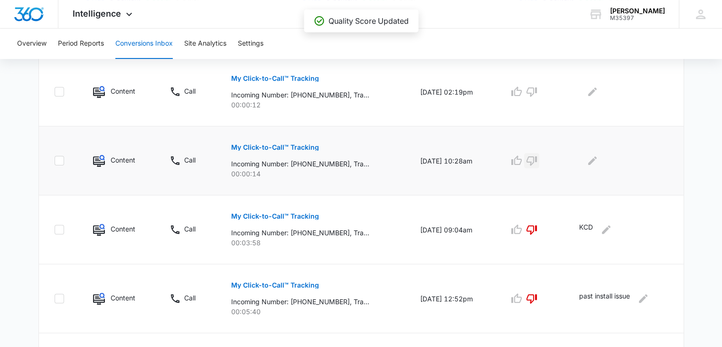
click at [537, 160] on icon "button" at bounding box center [531, 160] width 11 height 11
click at [538, 92] on icon "button" at bounding box center [531, 91] width 11 height 11
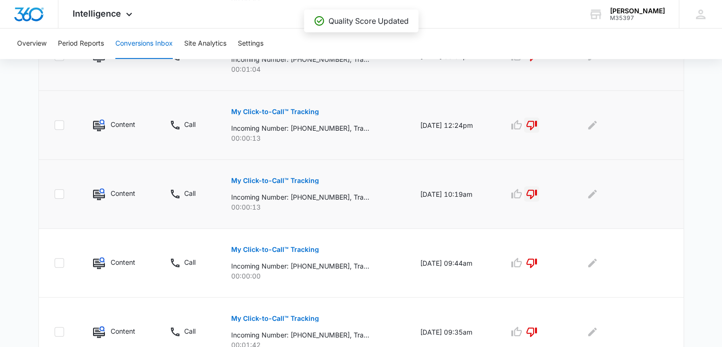
scroll to position [669, 0]
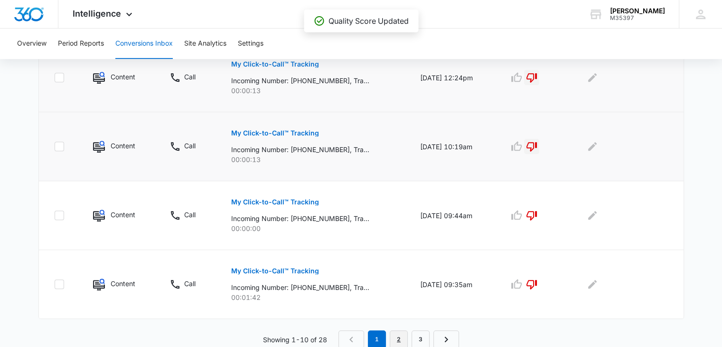
click at [396, 336] on link "2" at bounding box center [399, 339] width 18 height 18
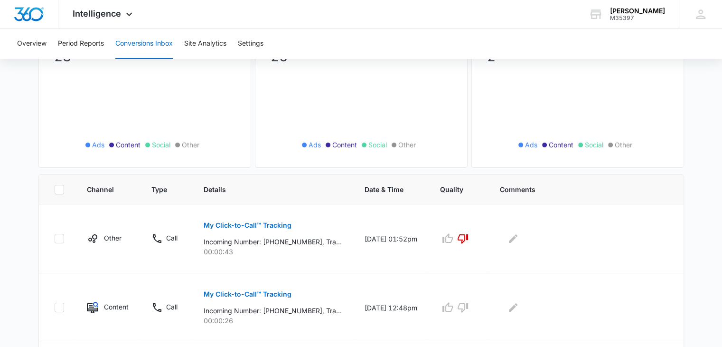
scroll to position [190, 0]
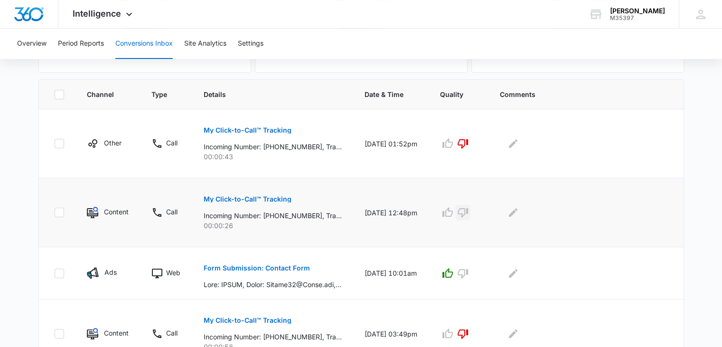
scroll to position [190, 0]
click at [469, 212] on icon "button" at bounding box center [462, 212] width 11 height 11
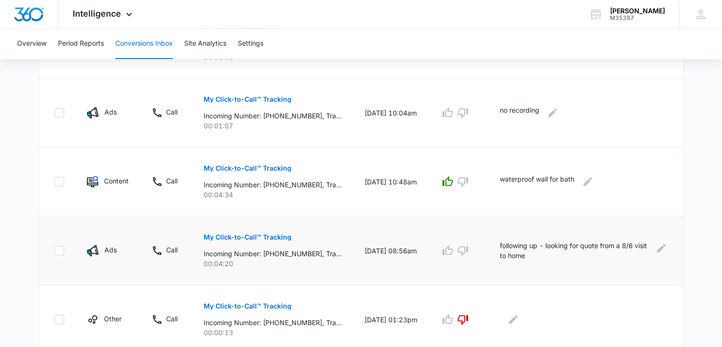
scroll to position [653, 0]
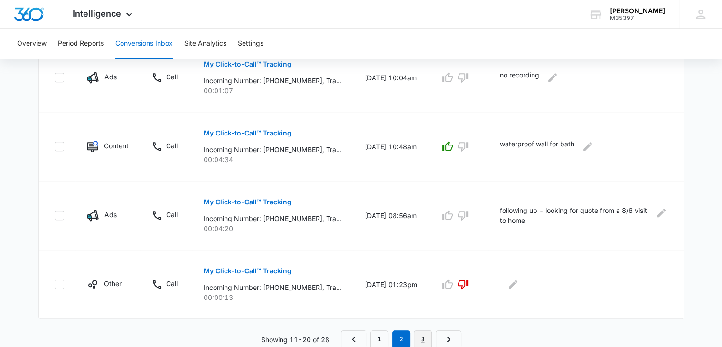
click at [425, 338] on link "3" at bounding box center [423, 339] width 18 height 18
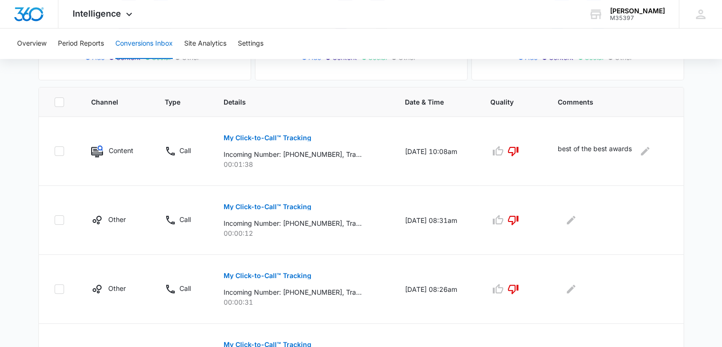
scroll to position [40, 0]
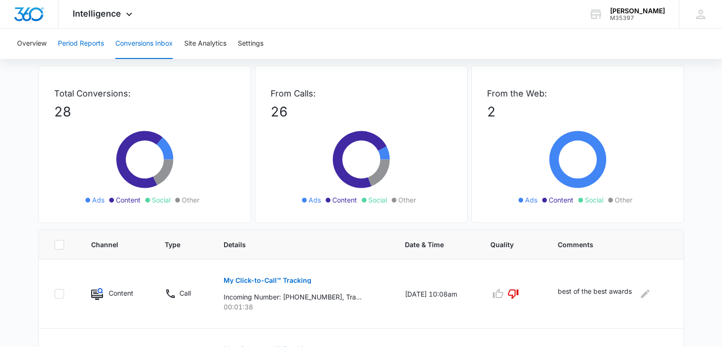
click at [76, 42] on button "Period Reports" at bounding box center [81, 43] width 46 height 30
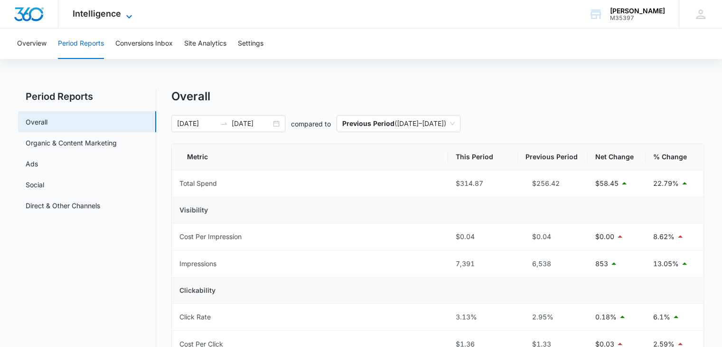
click at [131, 14] on icon at bounding box center [128, 16] width 11 height 11
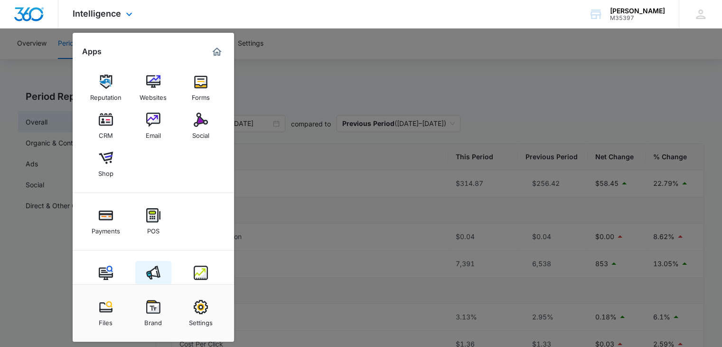
click at [152, 265] on img at bounding box center [153, 272] width 14 height 14
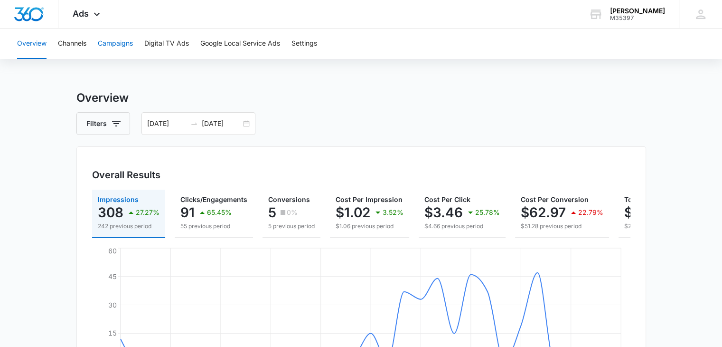
click at [124, 45] on button "Campaigns" at bounding box center [115, 43] width 35 height 30
click at [245, 123] on div "[DATE] [DATE]" at bounding box center [199, 123] width 114 height 23
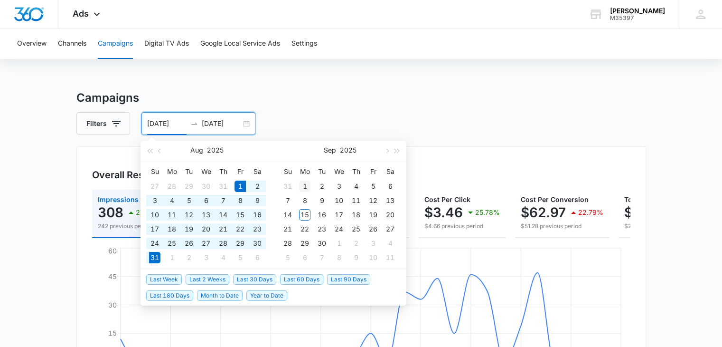
type input "[DATE]"
click at [306, 183] on div "1" at bounding box center [304, 185] width 11 height 11
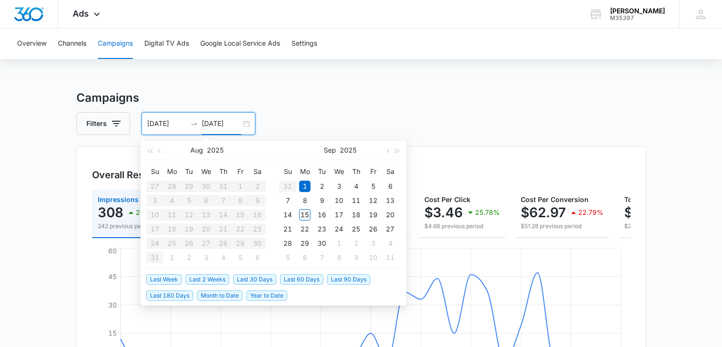
type input "[DATE]"
click at [306, 211] on div "15" at bounding box center [304, 214] width 11 height 11
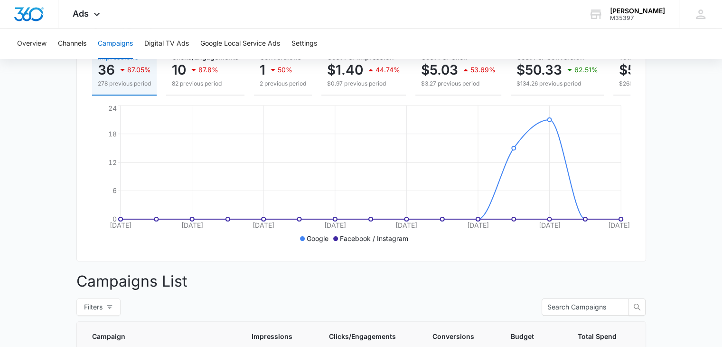
scroll to position [47, 0]
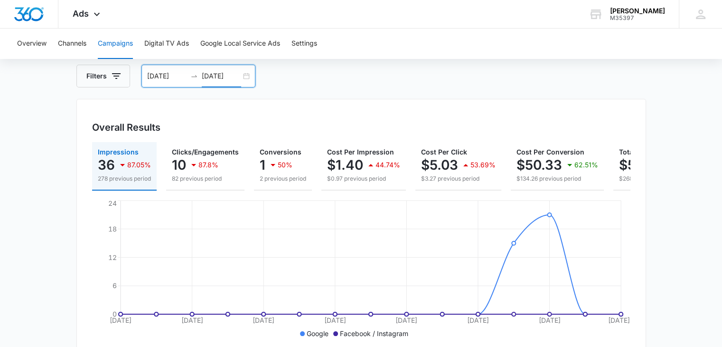
click at [246, 77] on div "[DATE] [DATE]" at bounding box center [199, 76] width 114 height 23
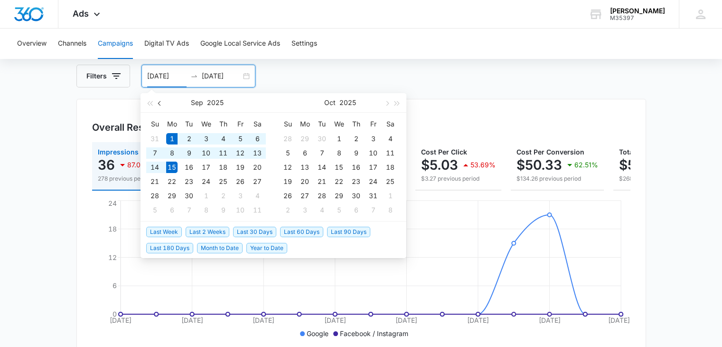
click at [158, 101] on button "button" at bounding box center [160, 102] width 10 height 19
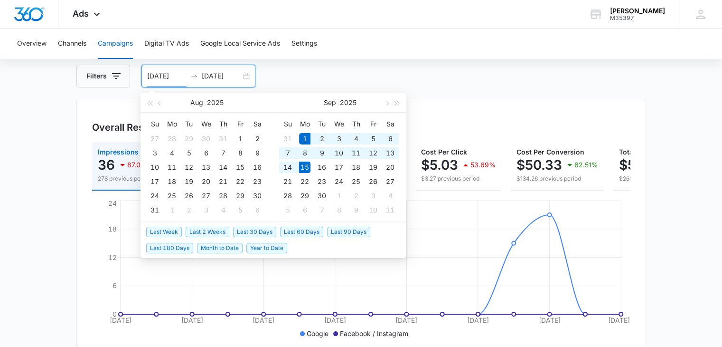
scroll to position [0, 0]
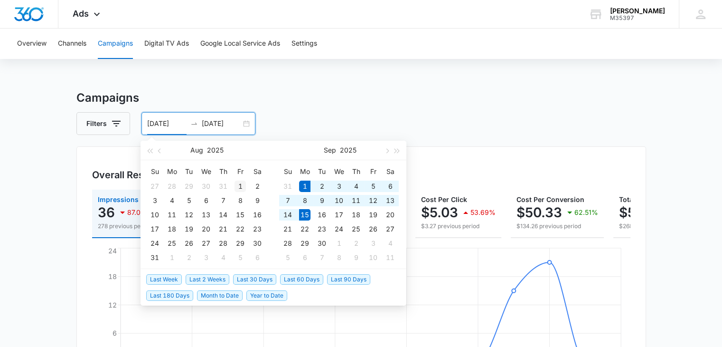
type input "[DATE]"
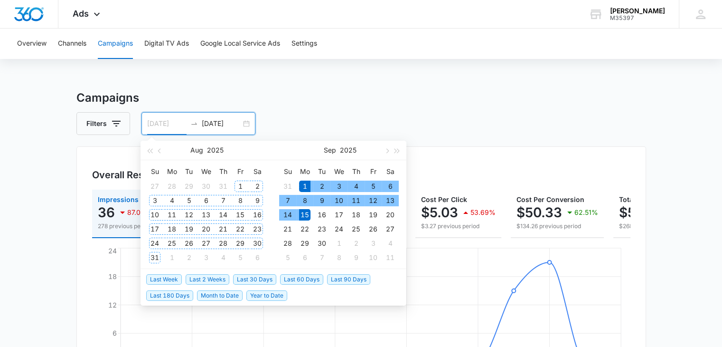
click at [241, 183] on div "1" at bounding box center [240, 185] width 11 height 11
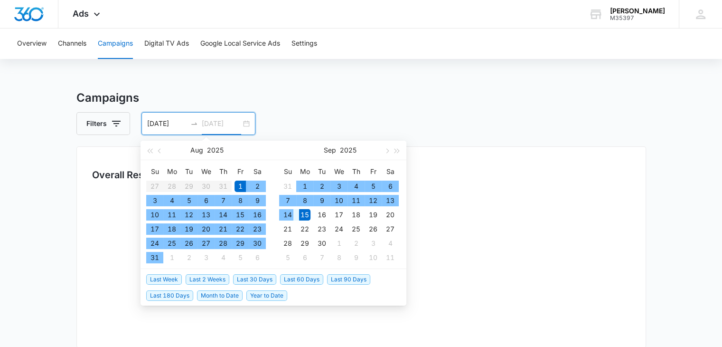
type input "[DATE]"
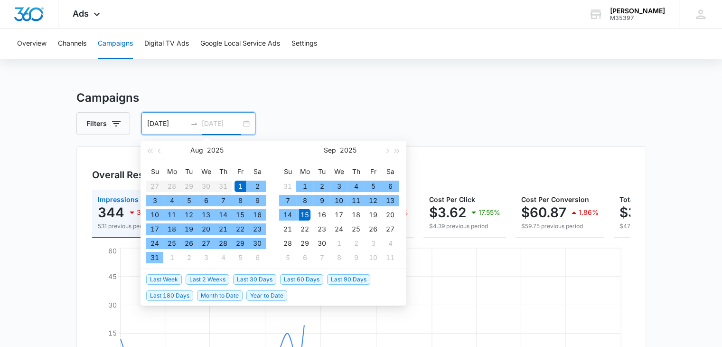
click at [304, 212] on div "15" at bounding box center [304, 214] width 11 height 11
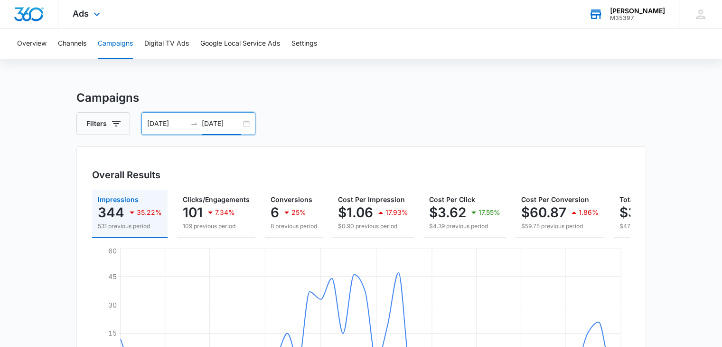
click at [642, 14] on div "[PERSON_NAME]" at bounding box center [637, 11] width 55 height 8
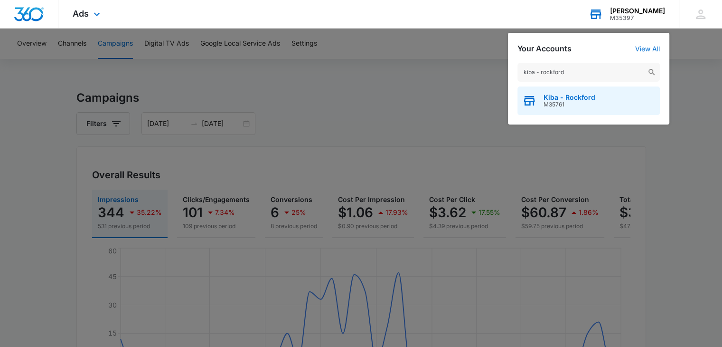
type input "kiba - rockford"
click at [578, 101] on span "M35761" at bounding box center [570, 104] width 52 height 7
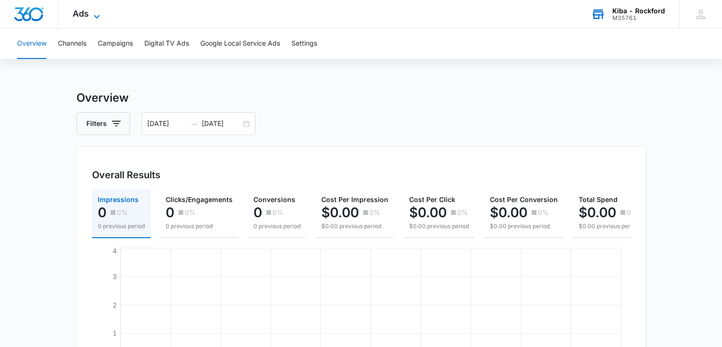
click at [98, 16] on icon at bounding box center [97, 16] width 6 height 3
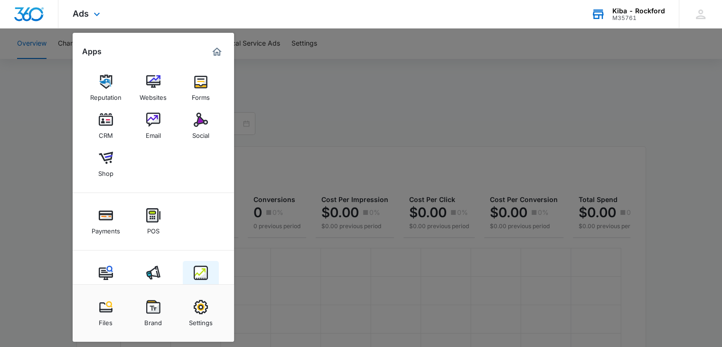
click at [191, 261] on link "Intelligence" at bounding box center [201, 279] width 36 height 36
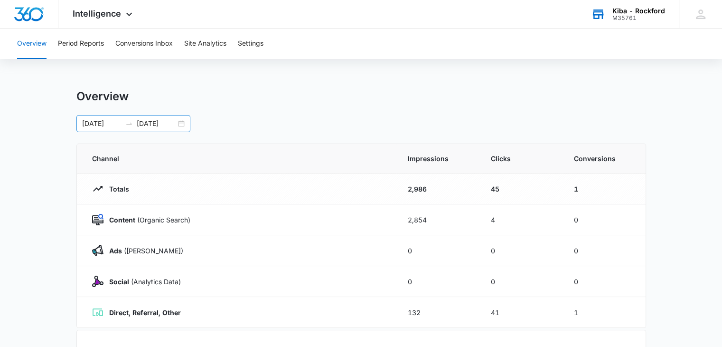
click at [183, 125] on div "[DATE] [DATE]" at bounding box center [133, 123] width 114 height 17
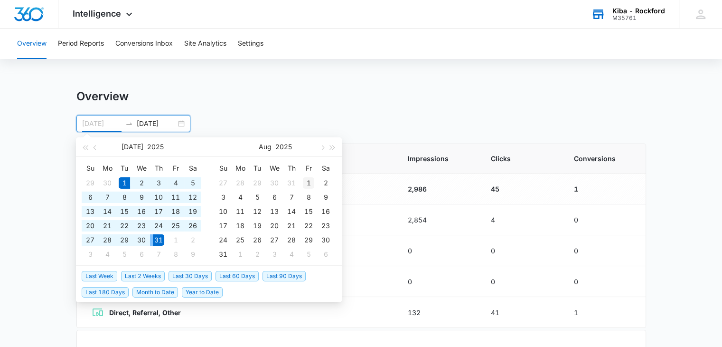
type input "[DATE]"
click at [307, 183] on div "1" at bounding box center [308, 182] width 11 height 11
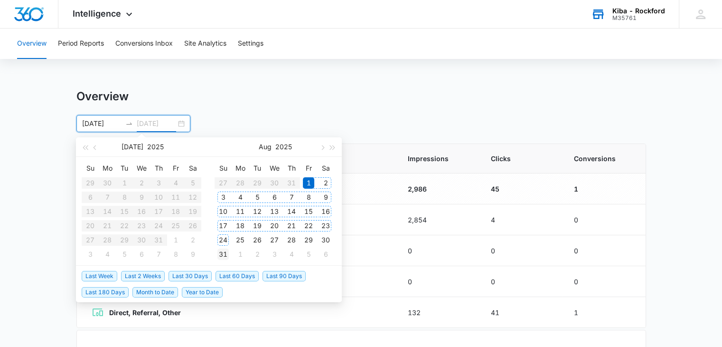
type input "[DATE]"
click at [219, 252] on div "31" at bounding box center [223, 253] width 11 height 11
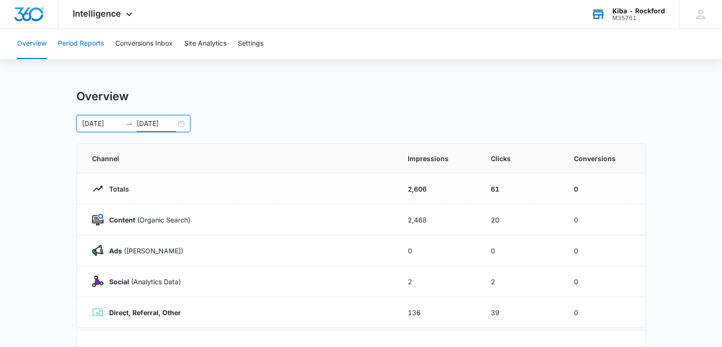
click at [83, 46] on button "Period Reports" at bounding box center [81, 43] width 46 height 30
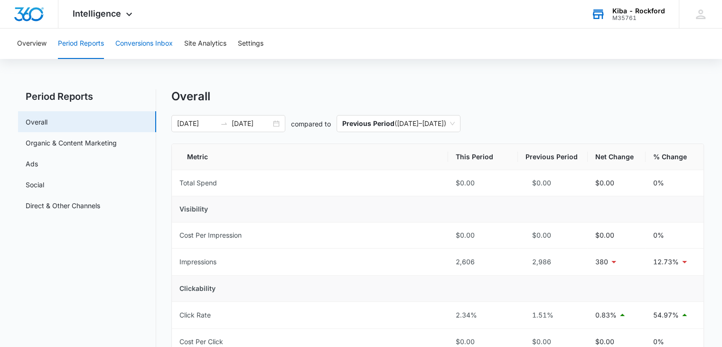
click at [147, 42] on button "Conversions Inbox" at bounding box center [143, 43] width 57 height 30
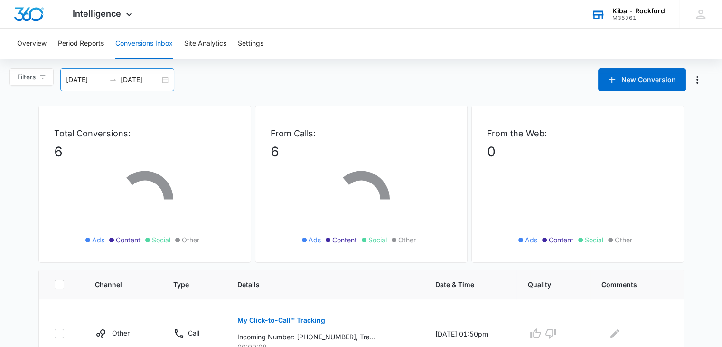
click at [165, 77] on div "[DATE] [DATE]" at bounding box center [117, 79] width 114 height 23
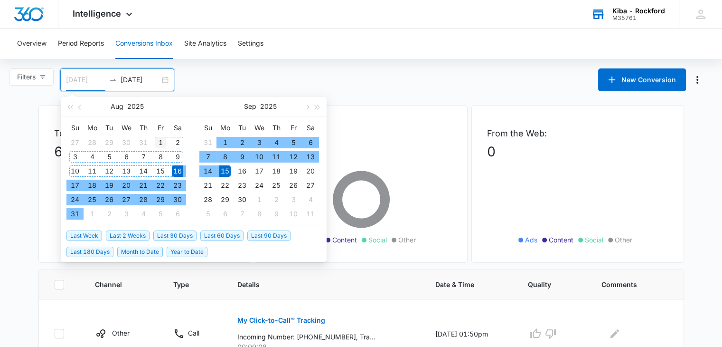
type input "[DATE]"
click at [157, 139] on div "1" at bounding box center [160, 142] width 11 height 11
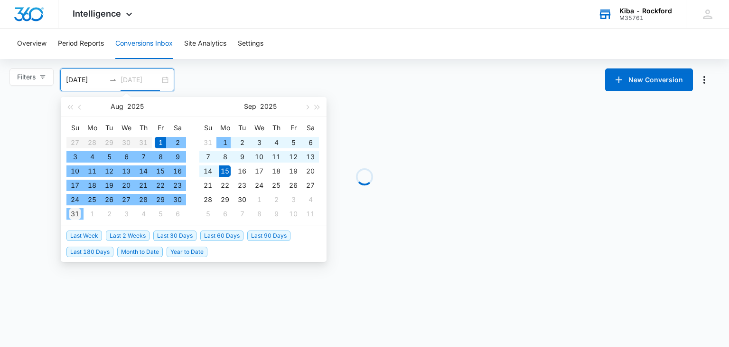
type input "[DATE]"
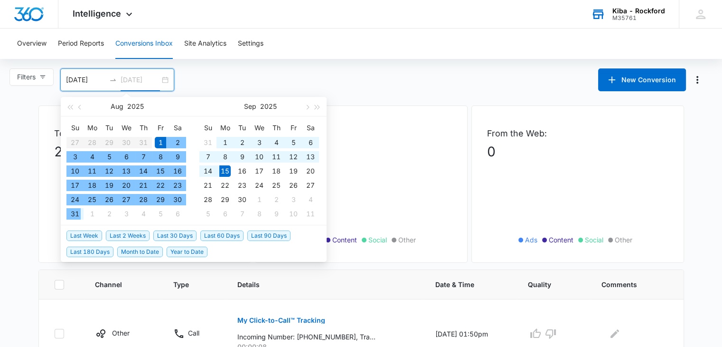
click at [78, 214] on div "31" at bounding box center [74, 213] width 11 height 11
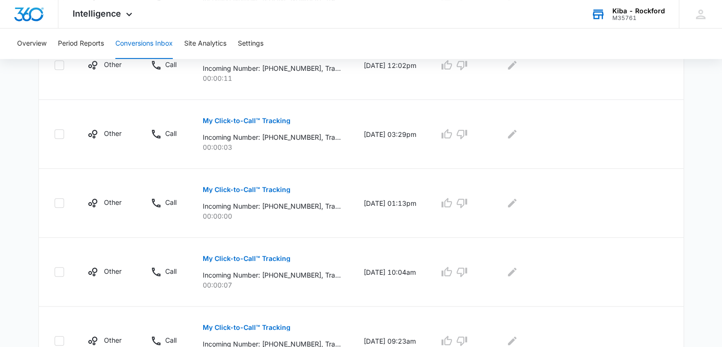
scroll to position [669, 0]
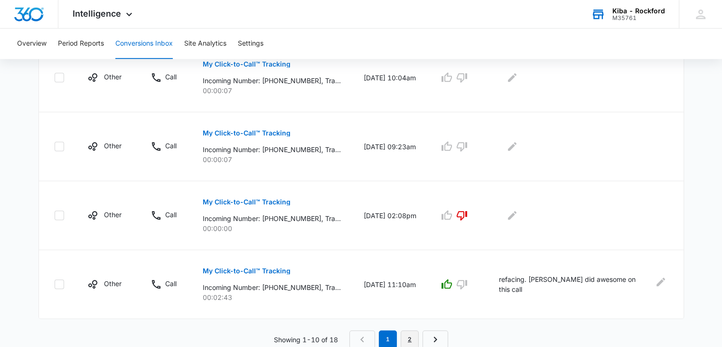
click at [411, 341] on link "2" at bounding box center [410, 339] width 18 height 18
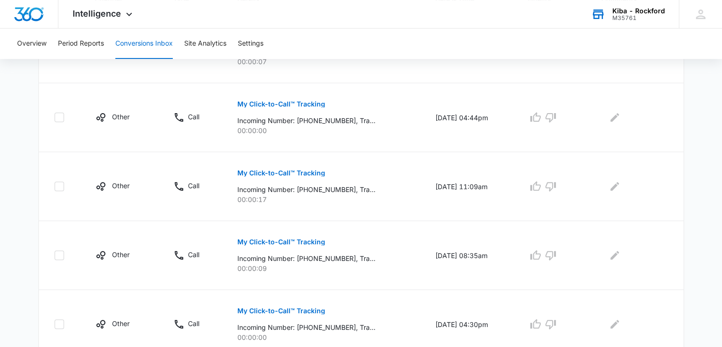
scroll to position [532, 0]
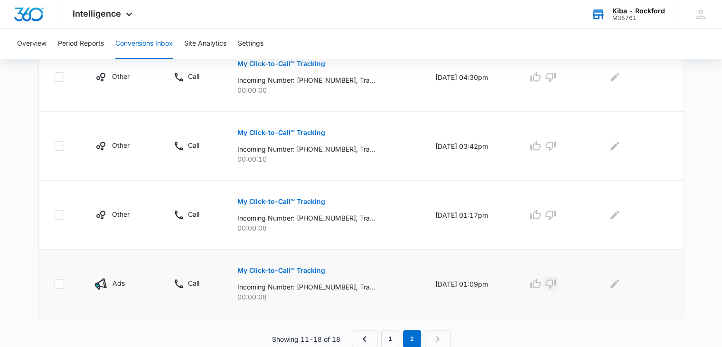
click at [553, 284] on icon "button" at bounding box center [550, 283] width 11 height 11
drag, startPoint x: 558, startPoint y: 211, endPoint x: 555, endPoint y: 194, distance: 16.9
click at [557, 210] on icon "button" at bounding box center [550, 214] width 11 height 11
click at [552, 139] on button "button" at bounding box center [550, 145] width 15 height 15
click at [553, 79] on icon "button" at bounding box center [550, 76] width 11 height 11
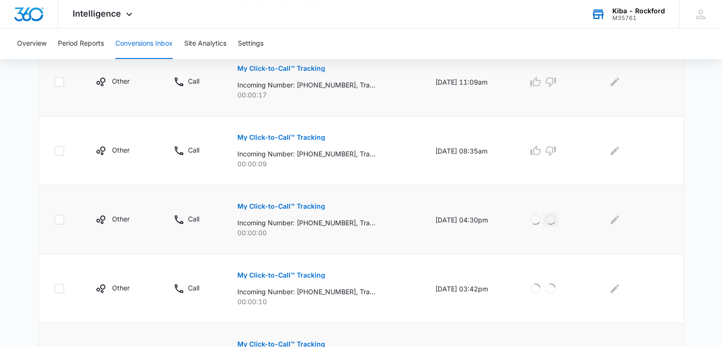
scroll to position [342, 0]
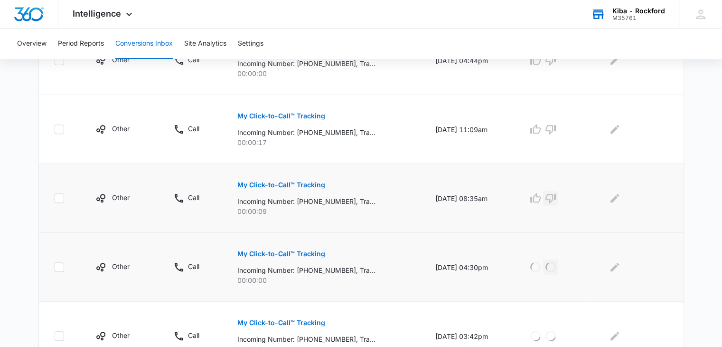
click at [557, 195] on icon "button" at bounding box center [550, 197] width 11 height 11
click at [557, 128] on icon "button" at bounding box center [550, 128] width 11 height 11
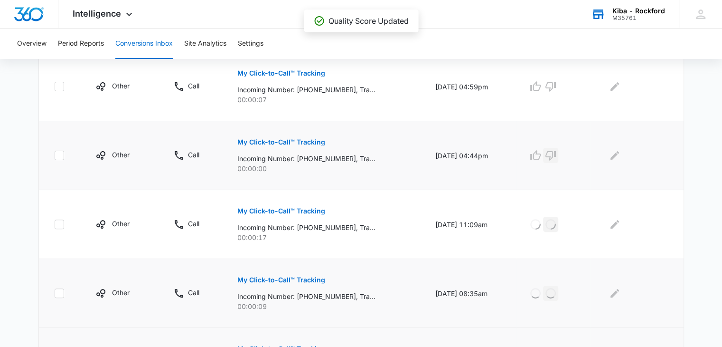
click at [557, 153] on icon "button" at bounding box center [550, 155] width 11 height 11
click at [555, 88] on icon "button" at bounding box center [551, 86] width 10 height 9
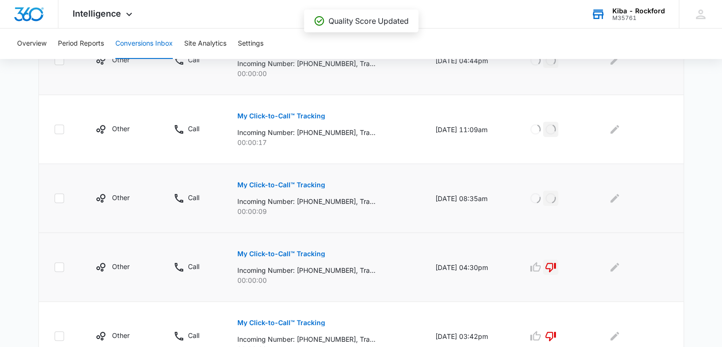
scroll to position [532, 0]
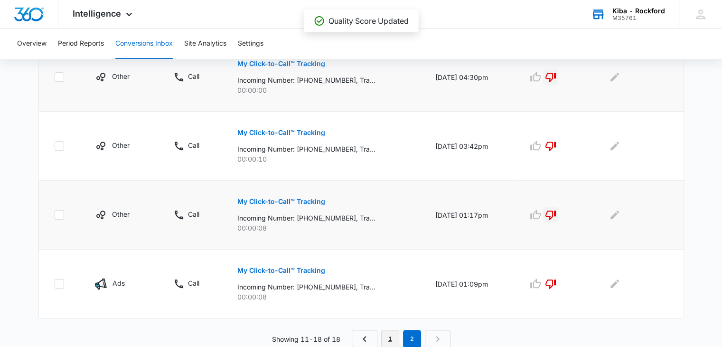
click at [393, 341] on link "1" at bounding box center [390, 339] width 18 height 18
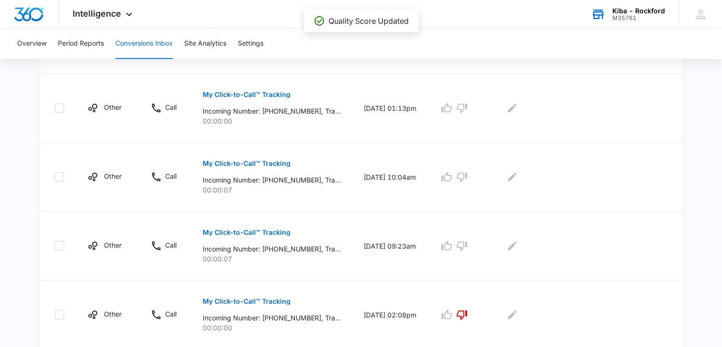
scroll to position [669, 0]
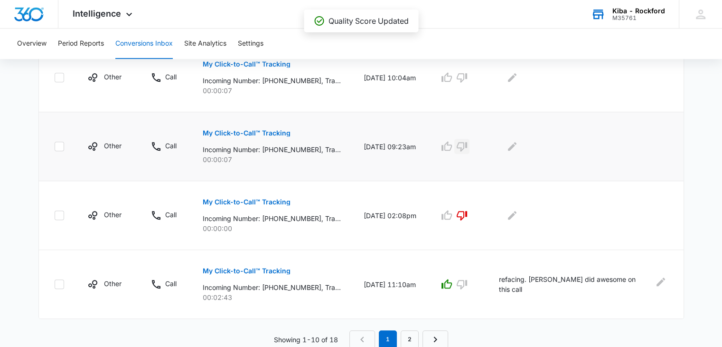
click at [468, 143] on icon "button" at bounding box center [461, 146] width 11 height 11
click at [468, 76] on icon "button" at bounding box center [461, 77] width 11 height 11
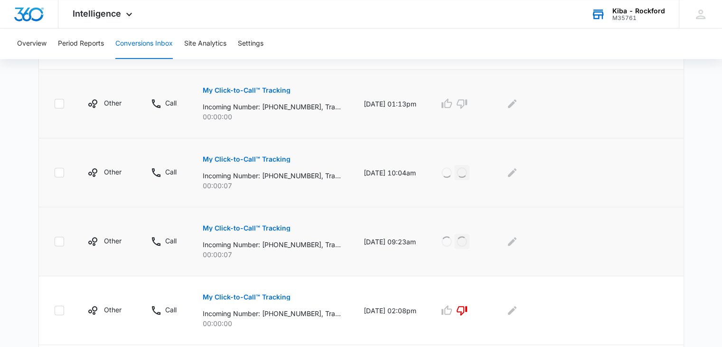
scroll to position [527, 0]
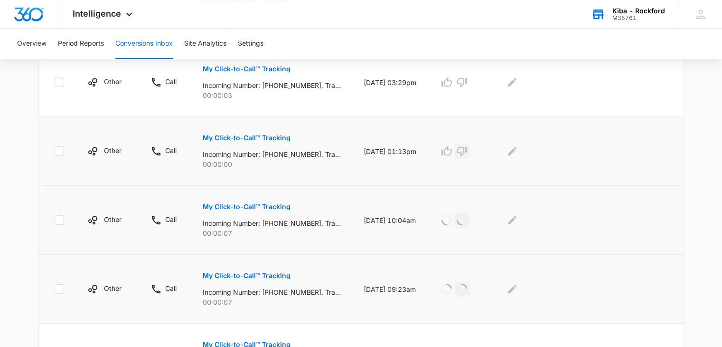
click at [468, 151] on icon "button" at bounding box center [461, 150] width 11 height 11
click at [468, 84] on icon "button" at bounding box center [461, 81] width 11 height 11
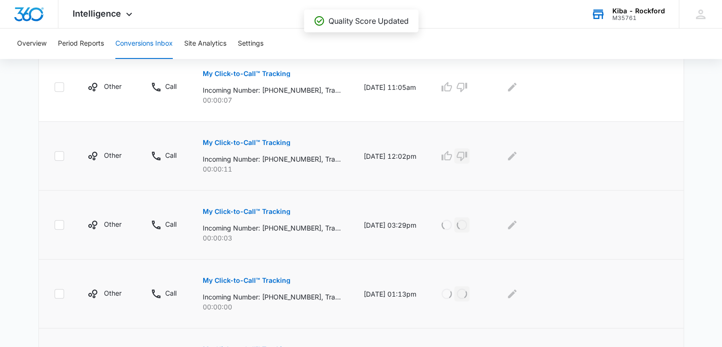
click at [470, 161] on button "button" at bounding box center [462, 155] width 15 height 15
click at [467, 88] on icon "button" at bounding box center [462, 87] width 10 height 9
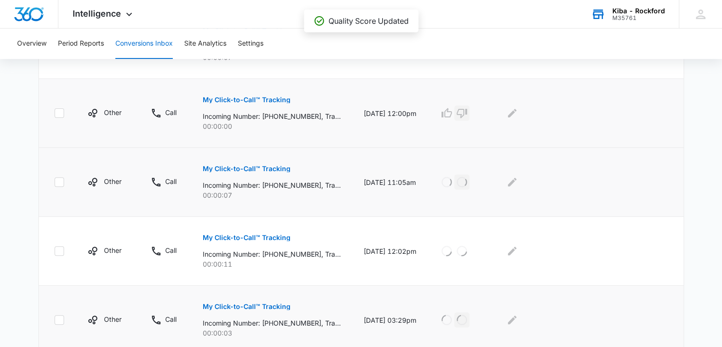
click at [468, 111] on icon "button" at bounding box center [461, 112] width 11 height 11
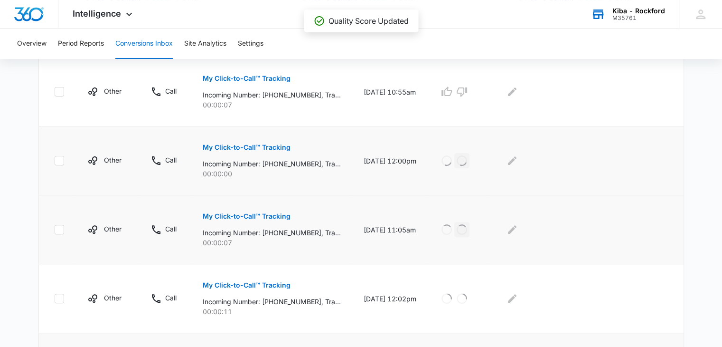
scroll to position [194, 0]
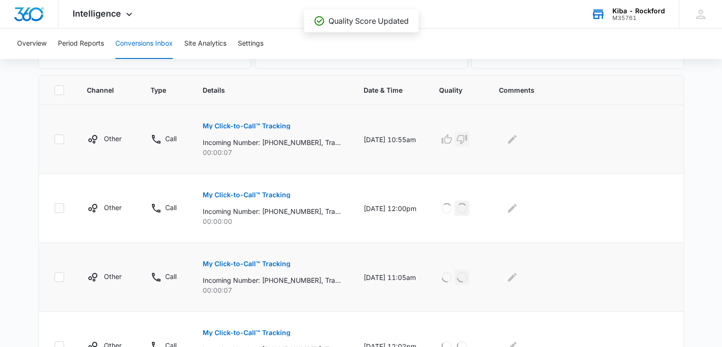
click at [467, 136] on icon "button" at bounding box center [462, 139] width 10 height 9
drag, startPoint x: 631, startPoint y: 11, endPoint x: 600, endPoint y: 12, distance: 30.9
click at [629, 10] on div "Kiba - Rockford" at bounding box center [639, 11] width 53 height 8
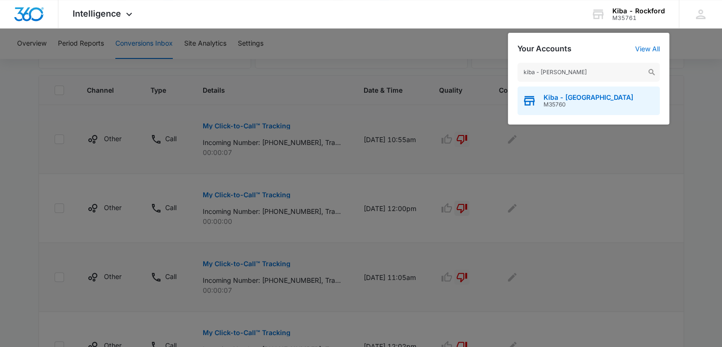
type input "kiba - [PERSON_NAME]"
click at [572, 102] on span "M35760" at bounding box center [589, 104] width 90 height 7
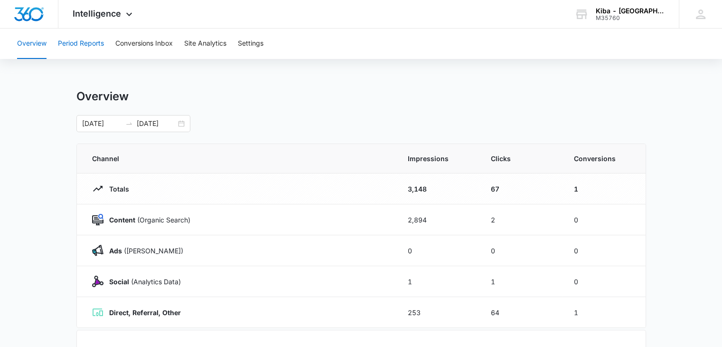
click at [93, 44] on button "Period Reports" at bounding box center [81, 43] width 46 height 30
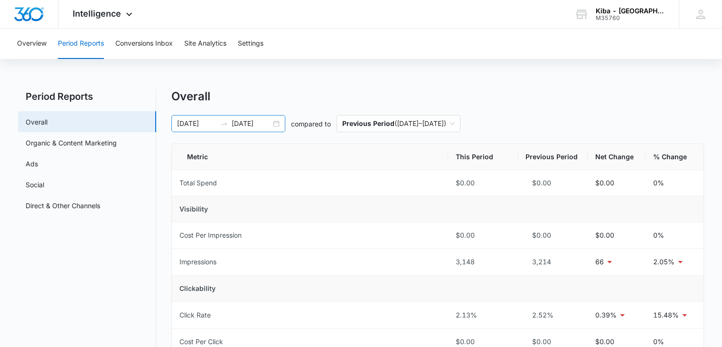
click at [276, 123] on div "[DATE] [DATE]" at bounding box center [228, 123] width 114 height 17
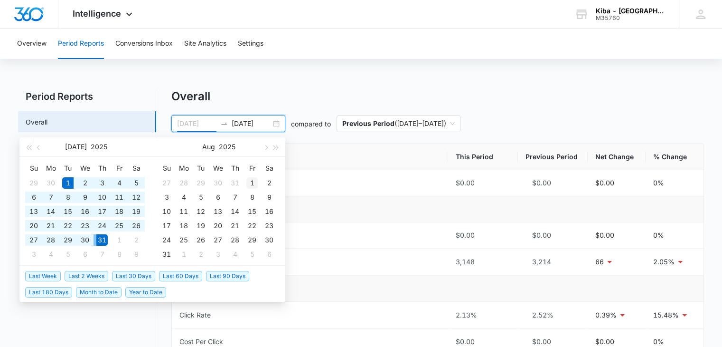
type input "[DATE]"
click at [251, 179] on div "1" at bounding box center [251, 182] width 11 height 11
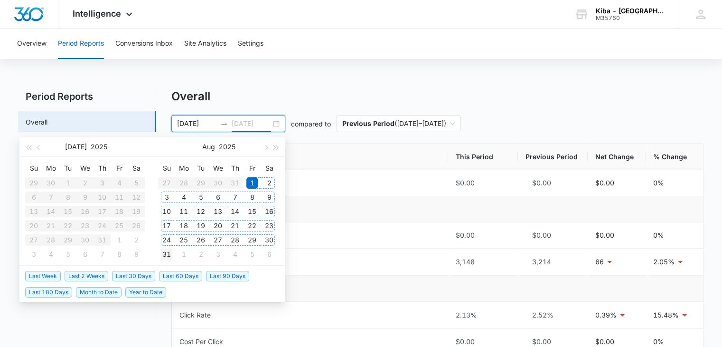
type input "[DATE]"
click at [166, 255] on div "31" at bounding box center [166, 253] width 11 height 11
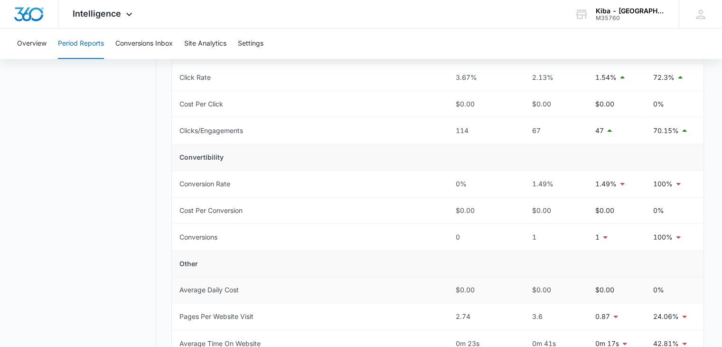
scroll to position [332, 0]
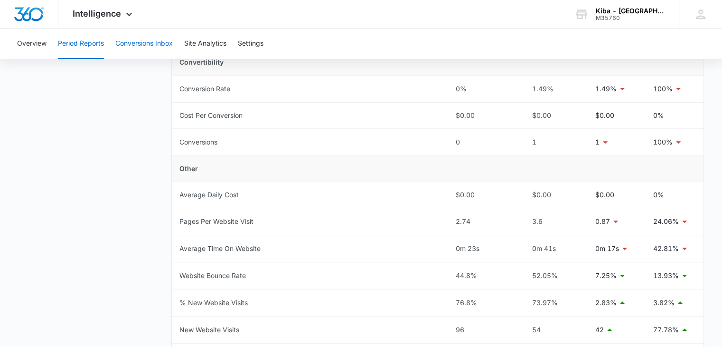
click at [142, 38] on button "Conversions Inbox" at bounding box center [143, 43] width 57 height 30
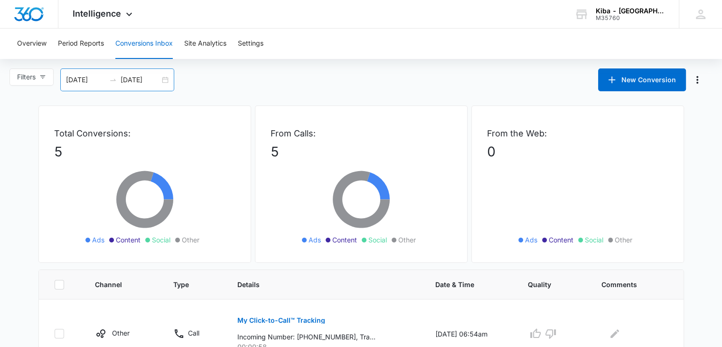
click at [163, 80] on div "[DATE] [DATE]" at bounding box center [117, 79] width 114 height 23
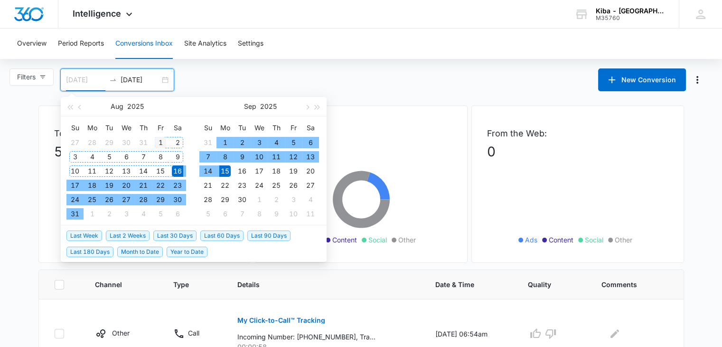
type input "[DATE]"
click at [159, 137] on div "1" at bounding box center [160, 142] width 11 height 11
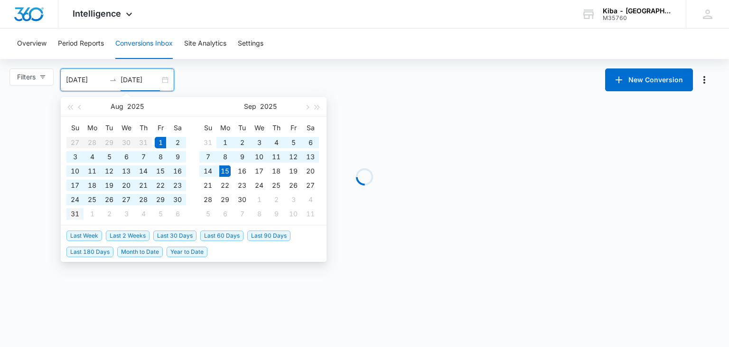
type input "[DATE]"
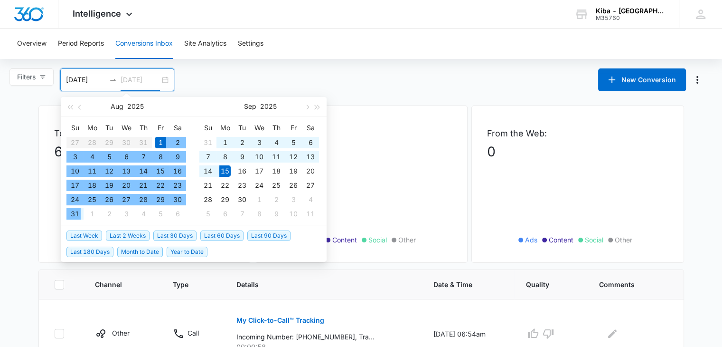
click at [74, 213] on div "31" at bounding box center [74, 213] width 11 height 11
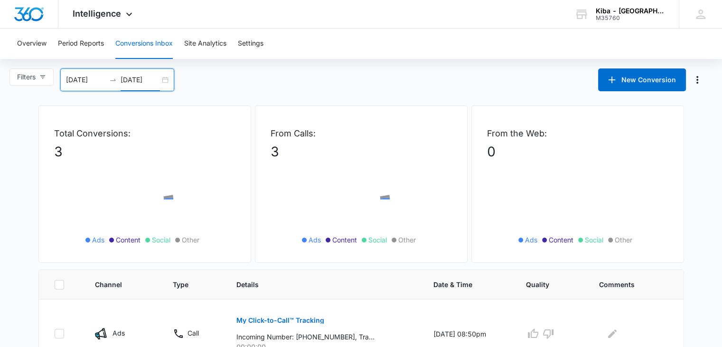
scroll to position [180, 0]
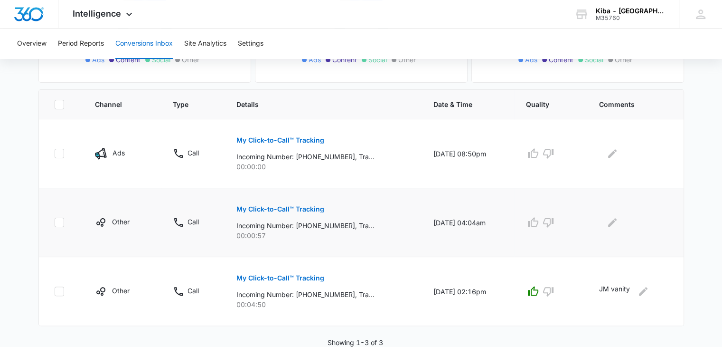
click at [280, 204] on button "My Click-to-Call™ Tracking" at bounding box center [281, 209] width 88 height 23
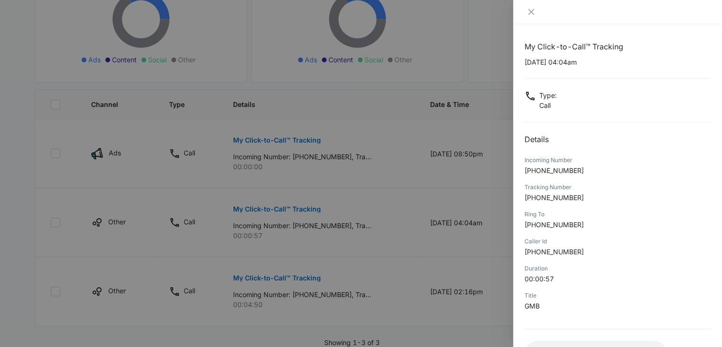
scroll to position [75, 0]
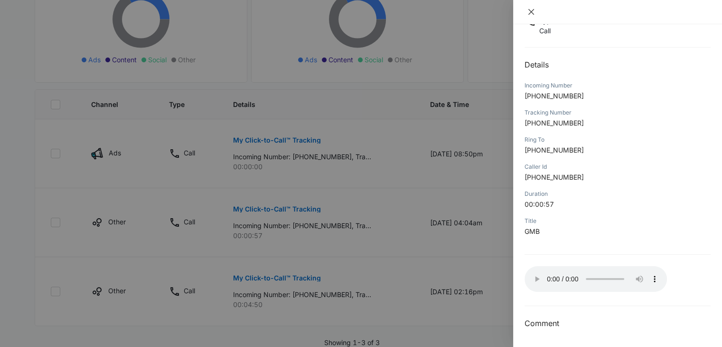
click at [530, 9] on icon "close" at bounding box center [532, 12] width 8 height 8
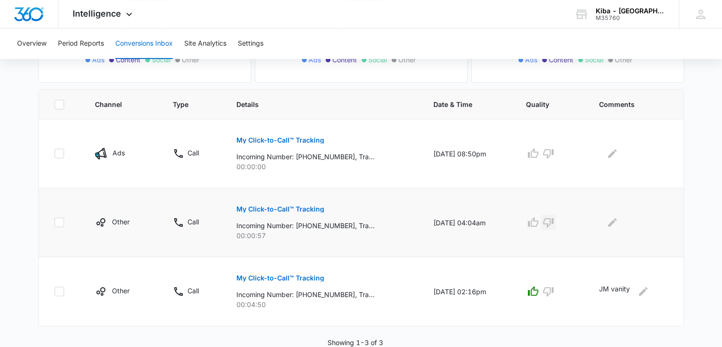
drag, startPoint x: 555, startPoint y: 221, endPoint x: 555, endPoint y: 215, distance: 6.2
click at [554, 221] on icon "button" at bounding box center [548, 222] width 11 height 11
click at [553, 156] on icon "button" at bounding box center [548, 153] width 10 height 9
click at [636, 14] on div "Kiba - [GEOGRAPHIC_DATA]" at bounding box center [630, 11] width 69 height 8
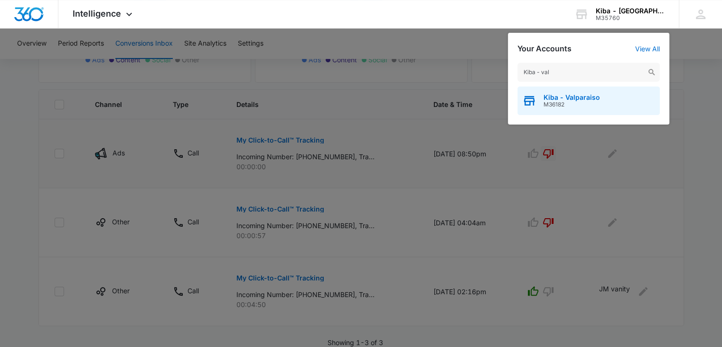
type input "Kiba - val"
click at [562, 103] on span "M36182" at bounding box center [572, 104] width 57 height 7
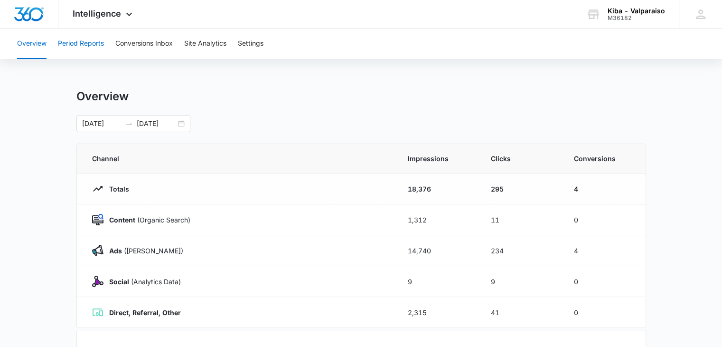
click at [89, 43] on button "Period Reports" at bounding box center [81, 43] width 46 height 30
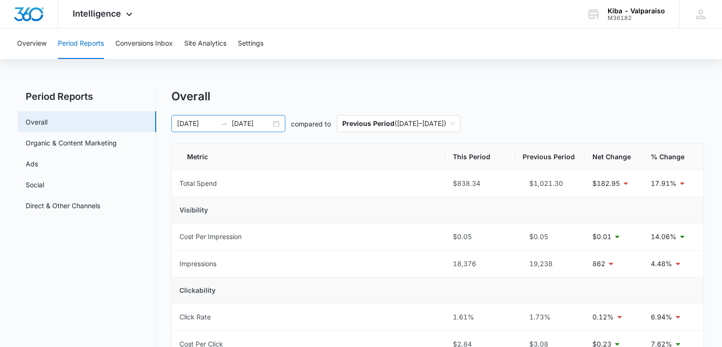
click at [277, 124] on div "[DATE] [DATE]" at bounding box center [228, 123] width 114 height 17
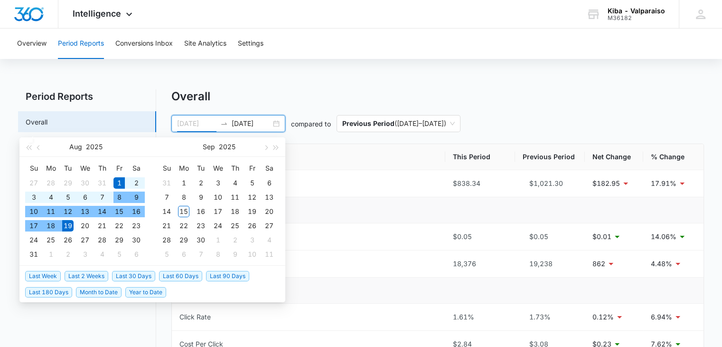
type input "[DATE]"
click at [120, 179] on div "1" at bounding box center [119, 182] width 11 height 11
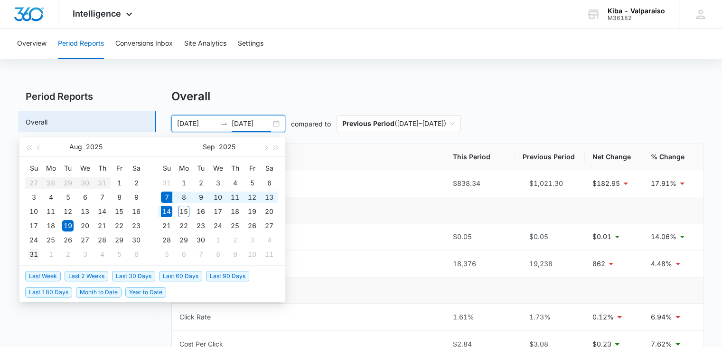
type input "[DATE]"
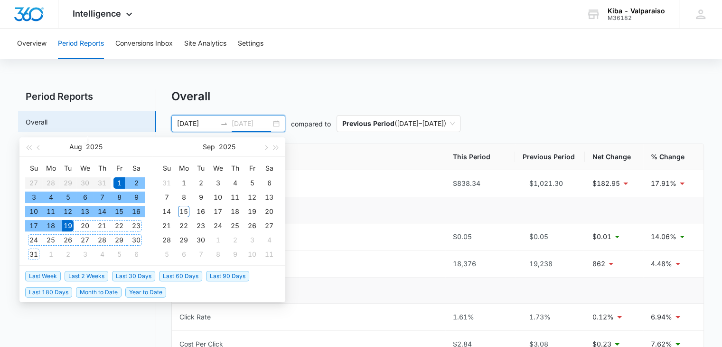
click at [34, 254] on div "31" at bounding box center [33, 253] width 11 height 11
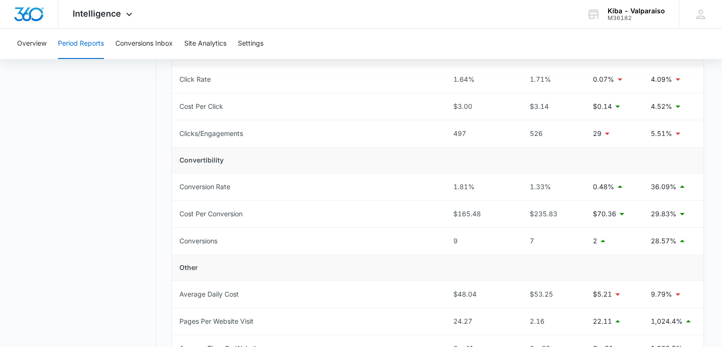
scroll to position [190, 0]
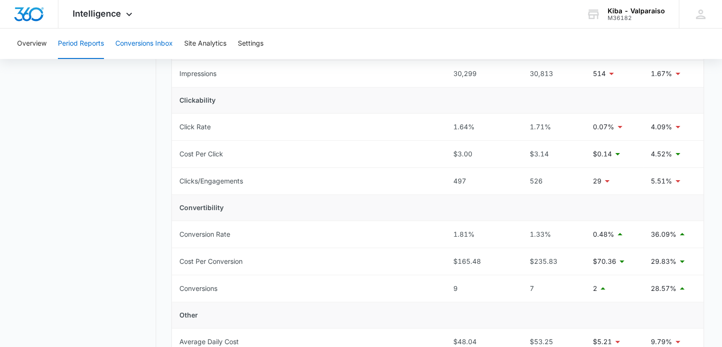
click at [134, 40] on button "Conversions Inbox" at bounding box center [143, 43] width 57 height 30
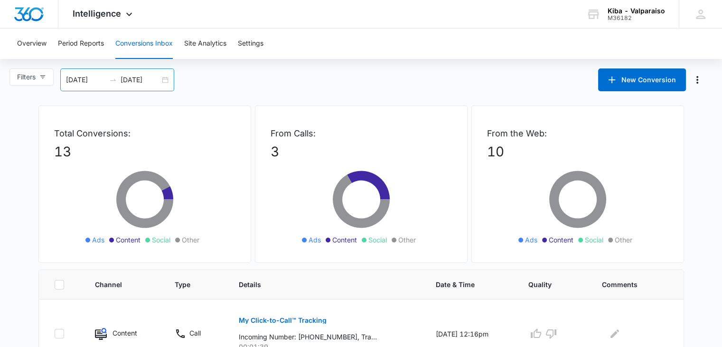
click at [165, 73] on div "[DATE] [DATE]" at bounding box center [117, 79] width 114 height 23
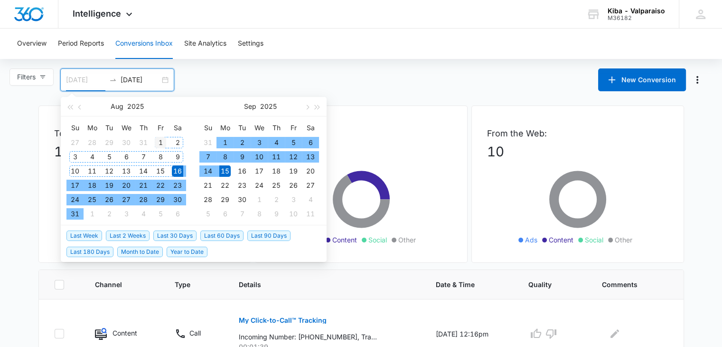
type input "[DATE]"
click at [157, 137] on div "1" at bounding box center [160, 142] width 11 height 11
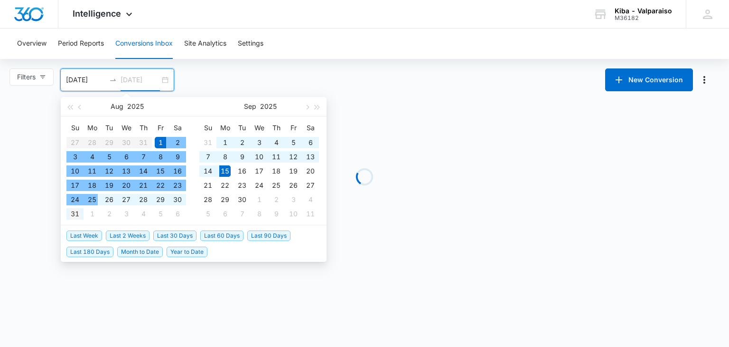
type input "[DATE]"
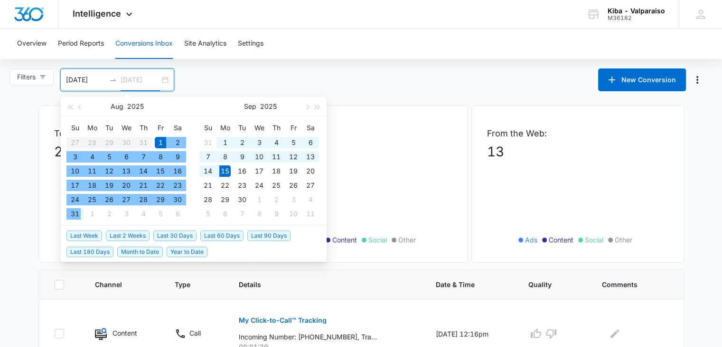
click at [76, 210] on div "31" at bounding box center [74, 213] width 11 height 11
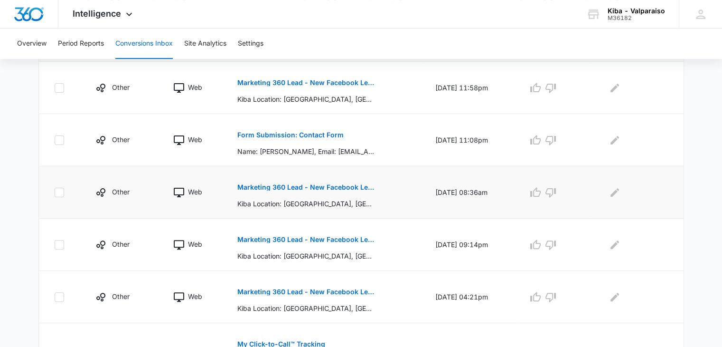
scroll to position [553, 0]
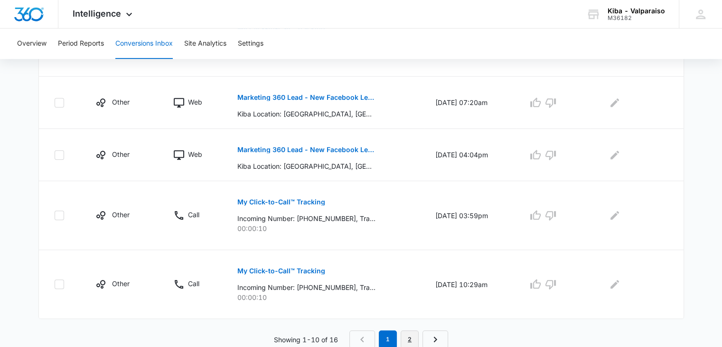
click at [410, 342] on link "2" at bounding box center [410, 339] width 18 height 18
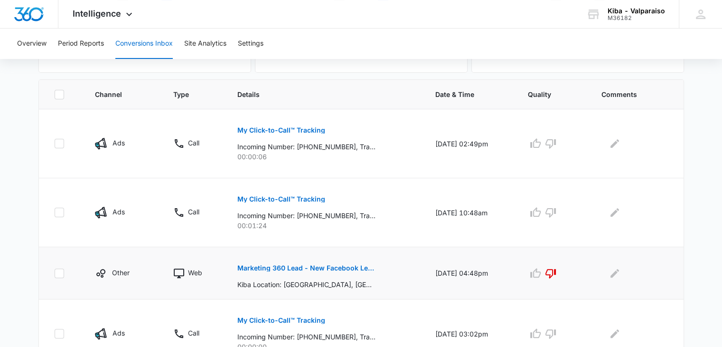
scroll to position [361, 0]
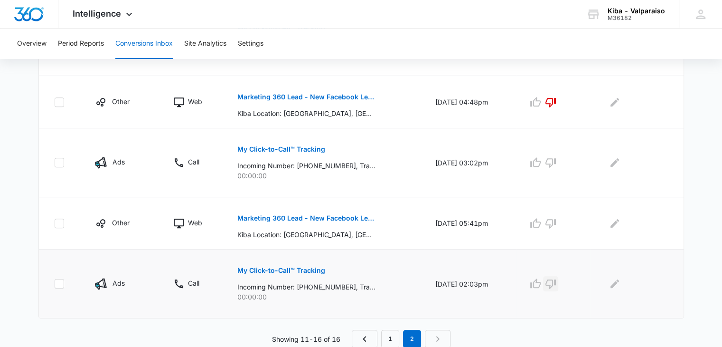
click at [557, 280] on icon "button" at bounding box center [550, 283] width 11 height 11
click at [557, 157] on icon "button" at bounding box center [550, 162] width 11 height 11
click at [541, 222] on icon "button" at bounding box center [535, 223] width 11 height 11
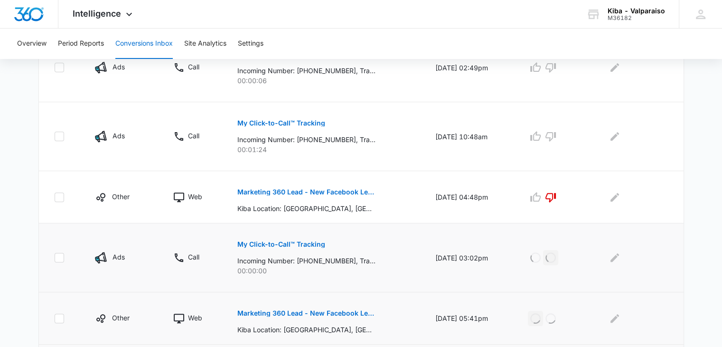
scroll to position [171, 0]
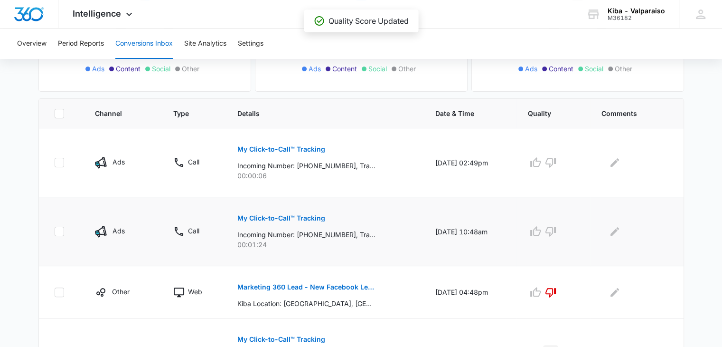
click at [274, 215] on p "My Click-to-Call™ Tracking" at bounding box center [281, 218] width 88 height 7
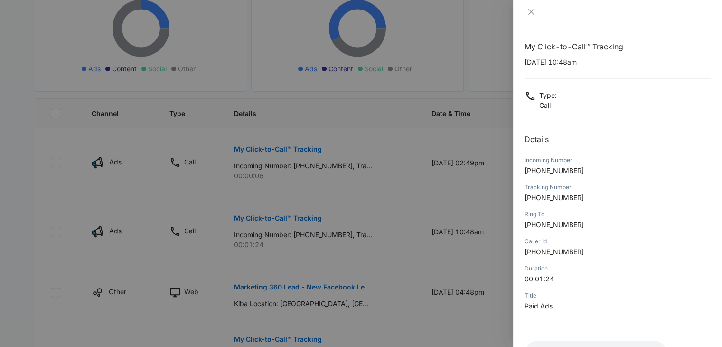
scroll to position [75, 0]
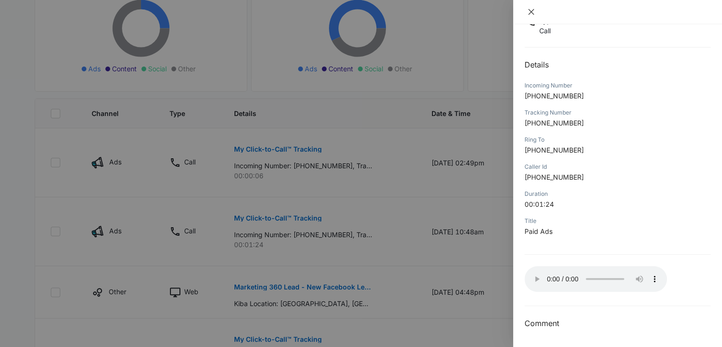
click at [532, 10] on icon "close" at bounding box center [532, 12] width 6 height 6
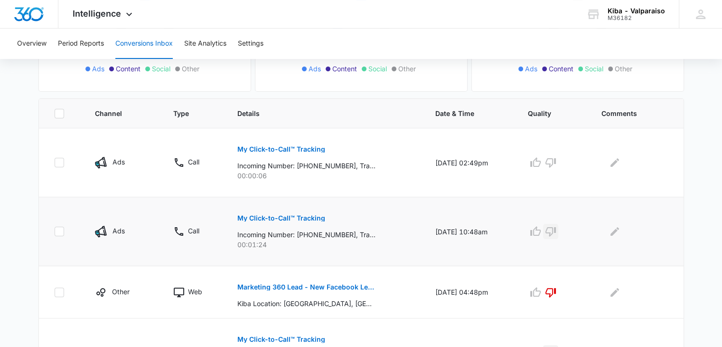
click at [557, 226] on icon "button" at bounding box center [550, 231] width 11 height 11
click at [555, 160] on icon "button" at bounding box center [550, 162] width 11 height 11
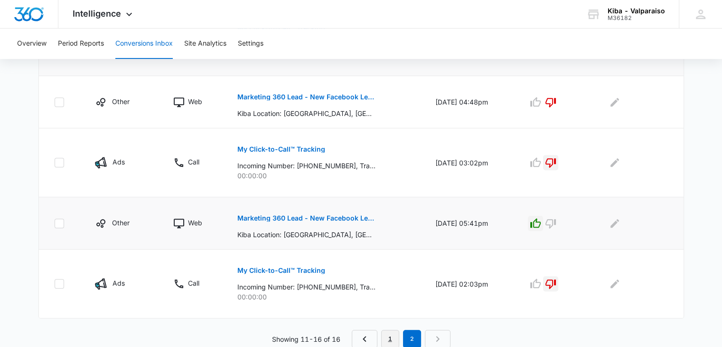
click at [387, 336] on link "1" at bounding box center [390, 339] width 18 height 18
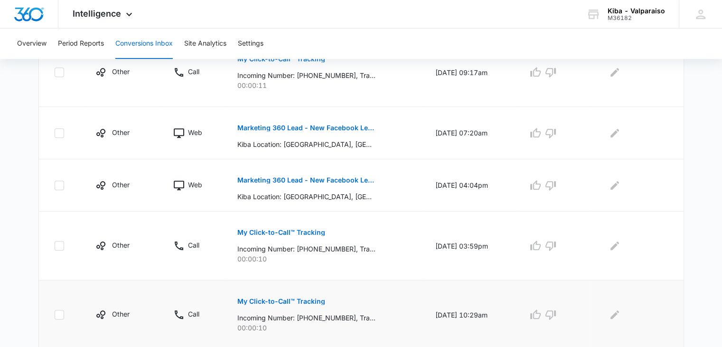
scroll to position [553, 0]
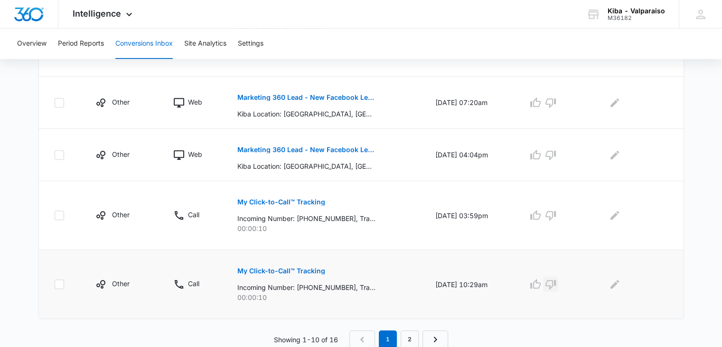
drag, startPoint x: 557, startPoint y: 280, endPoint x: 555, endPoint y: 271, distance: 8.7
click at [557, 278] on icon "button" at bounding box center [550, 283] width 11 height 11
drag, startPoint x: 557, startPoint y: 214, endPoint x: 531, endPoint y: 207, distance: 26.6
click at [557, 214] on icon "button" at bounding box center [550, 214] width 11 height 11
click at [541, 151] on icon "button" at bounding box center [536, 154] width 10 height 9
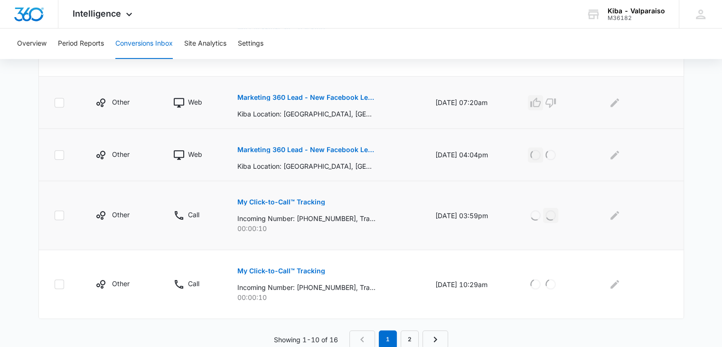
click at [541, 97] on icon "button" at bounding box center [535, 102] width 11 height 11
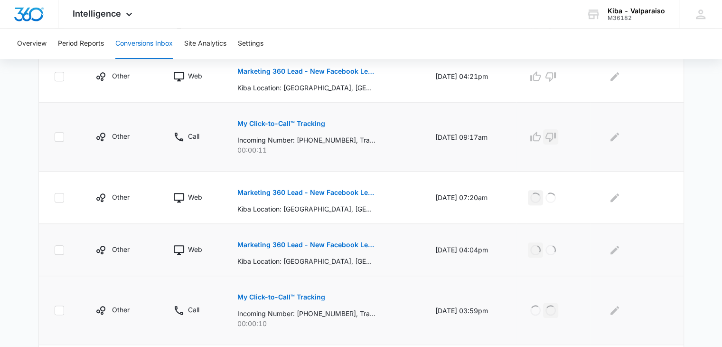
click at [556, 135] on icon "button" at bounding box center [551, 137] width 10 height 9
click at [540, 75] on icon "button" at bounding box center [535, 76] width 11 height 11
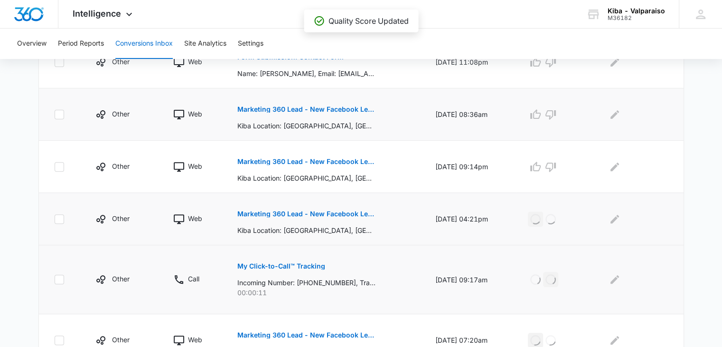
scroll to position [268, 0]
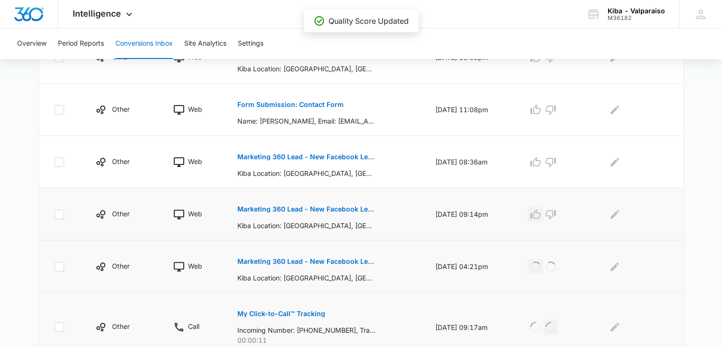
click at [540, 208] on icon "button" at bounding box center [535, 213] width 11 height 11
click at [540, 159] on icon "button" at bounding box center [536, 161] width 10 height 9
click at [541, 107] on icon "button" at bounding box center [535, 109] width 11 height 11
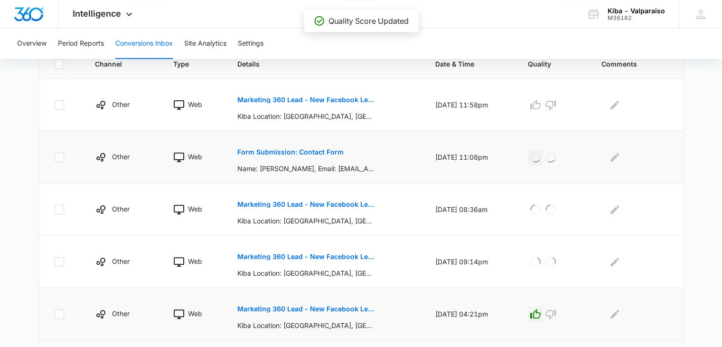
scroll to position [173, 0]
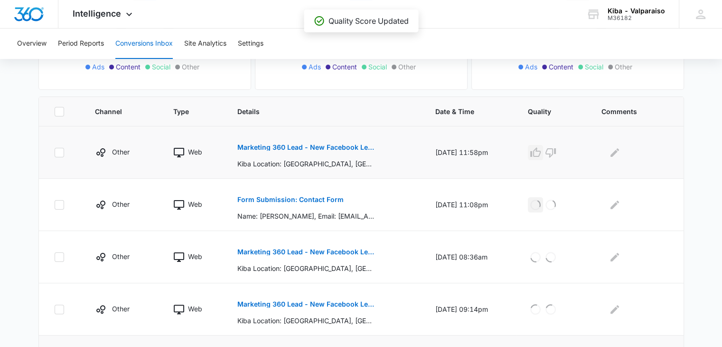
click at [541, 151] on icon "button" at bounding box center [535, 152] width 11 height 11
click at [309, 200] on p "Form Submission: Contact Form" at bounding box center [290, 199] width 106 height 7
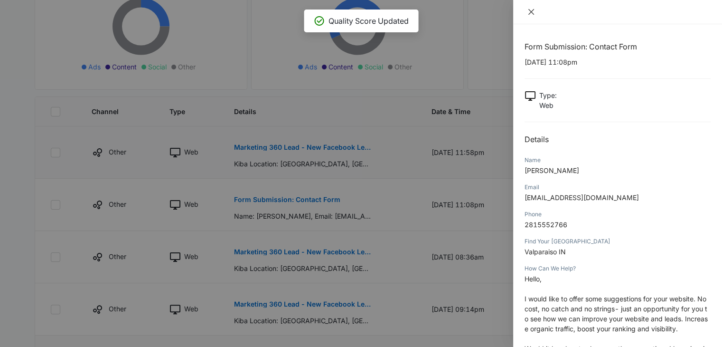
click at [531, 10] on icon "close" at bounding box center [532, 12] width 8 height 8
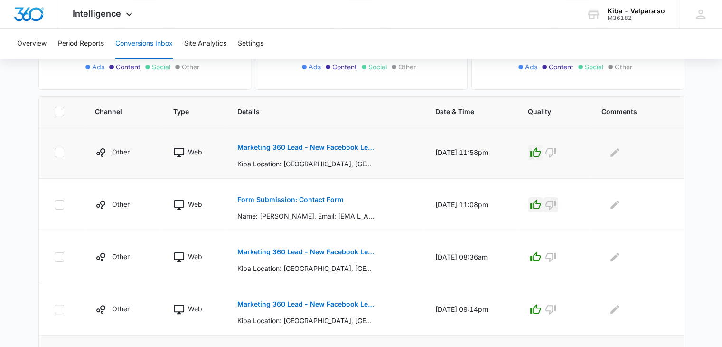
click at [555, 199] on icon "button" at bounding box center [550, 204] width 11 height 11
click at [130, 13] on icon at bounding box center [128, 16] width 11 height 11
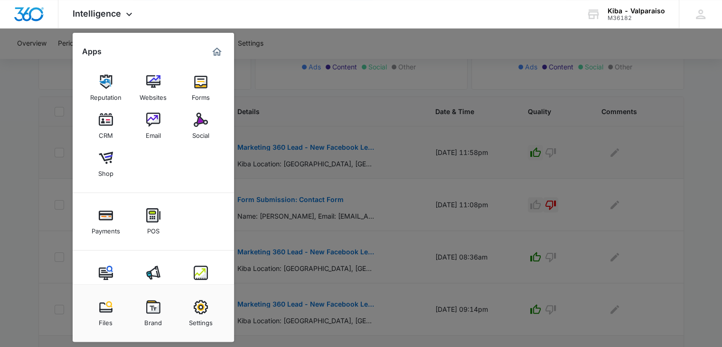
click at [204, 314] on div "Settings" at bounding box center [201, 320] width 24 height 12
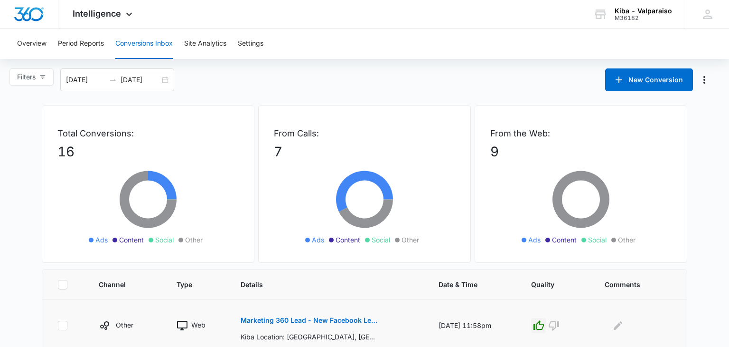
select select "33"
select select "US"
select select "America/[GEOGRAPHIC_DATA]"
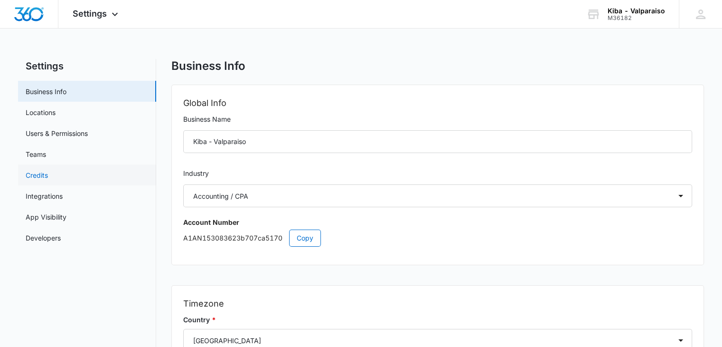
click at [42, 171] on link "Credits" at bounding box center [37, 175] width 22 height 10
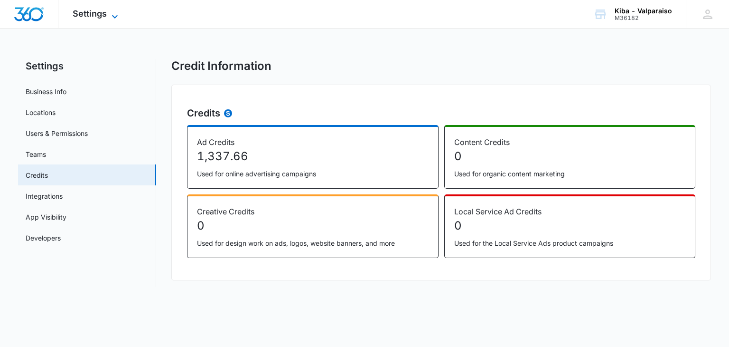
click at [116, 15] on icon at bounding box center [114, 16] width 11 height 11
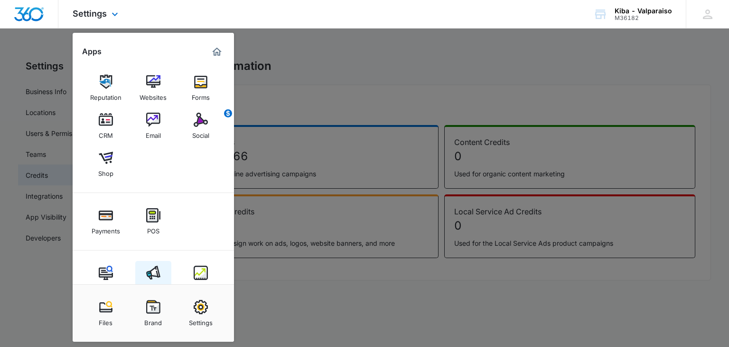
click at [145, 261] on link "Ads" at bounding box center [153, 279] width 36 height 36
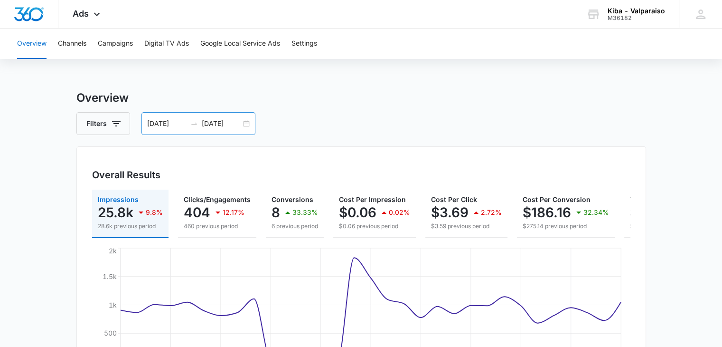
click at [249, 123] on div "[DATE] [DATE]" at bounding box center [199, 123] width 114 height 23
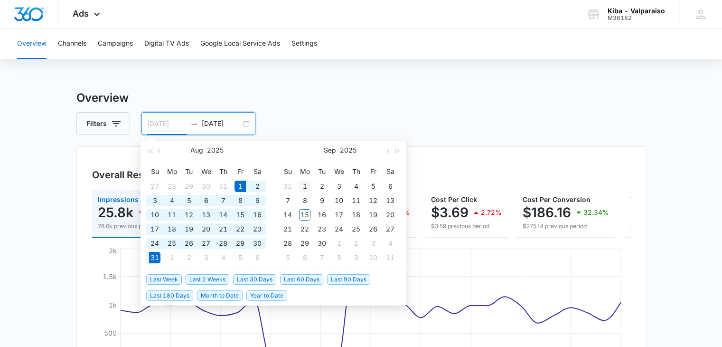
type input "[DATE]"
click at [304, 185] on div "1" at bounding box center [304, 185] width 11 height 11
type input "[DATE]"
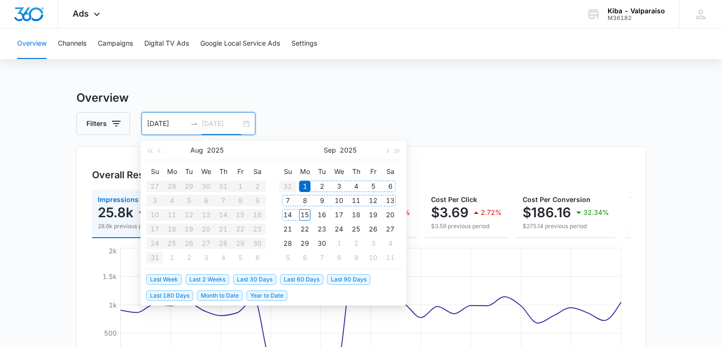
click at [309, 213] on div "15" at bounding box center [304, 214] width 11 height 11
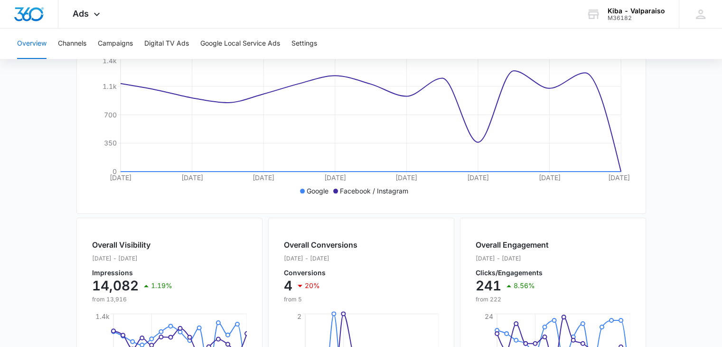
scroll to position [332, 0]
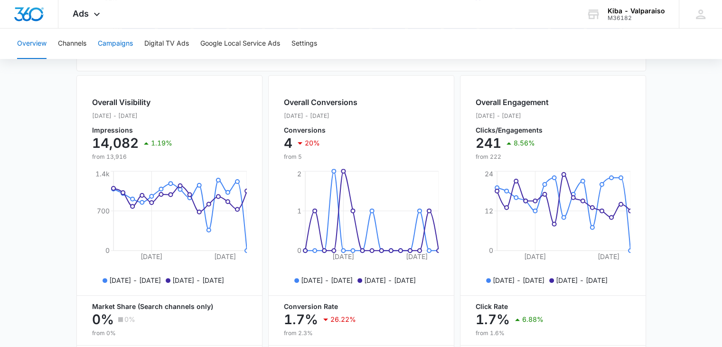
click at [116, 46] on button "Campaigns" at bounding box center [115, 43] width 35 height 30
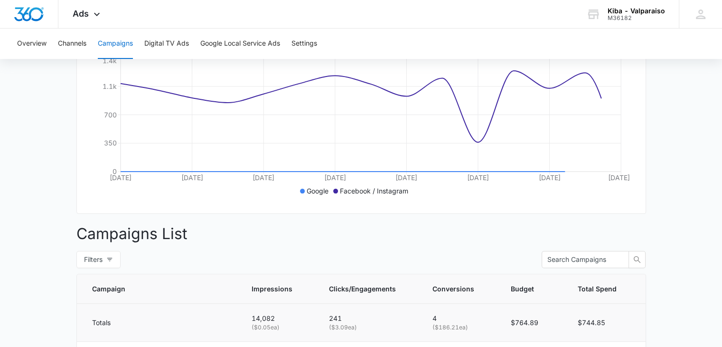
scroll to position [357, 0]
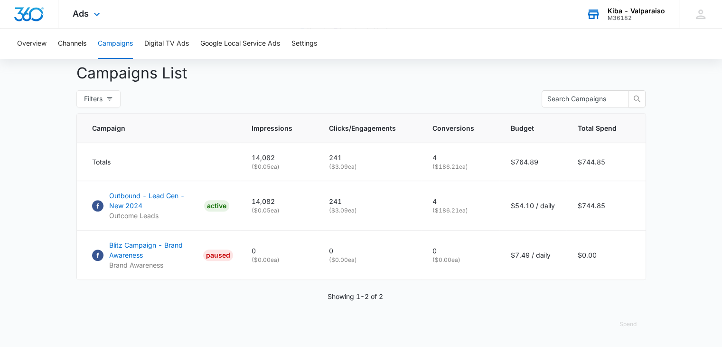
click at [623, 15] on div "M36182" at bounding box center [636, 18] width 57 height 7
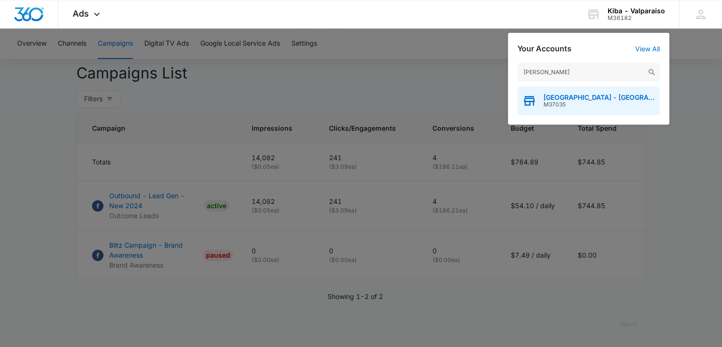
type input "[PERSON_NAME]"
click at [562, 99] on span "[GEOGRAPHIC_DATA] - [GEOGRAPHIC_DATA], [GEOGRAPHIC_DATA]" at bounding box center [600, 98] width 112 height 8
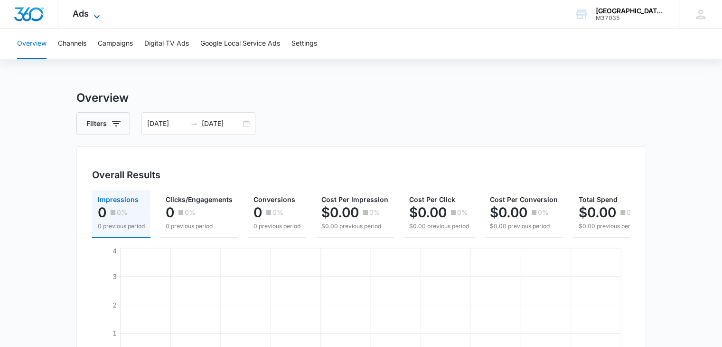
click at [98, 11] on icon at bounding box center [96, 16] width 11 height 11
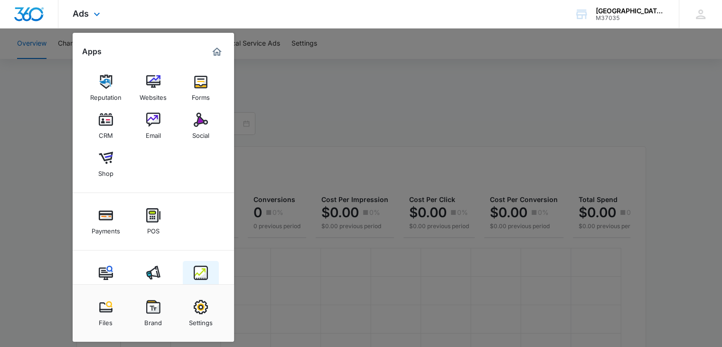
click at [197, 265] on img at bounding box center [201, 272] width 14 height 14
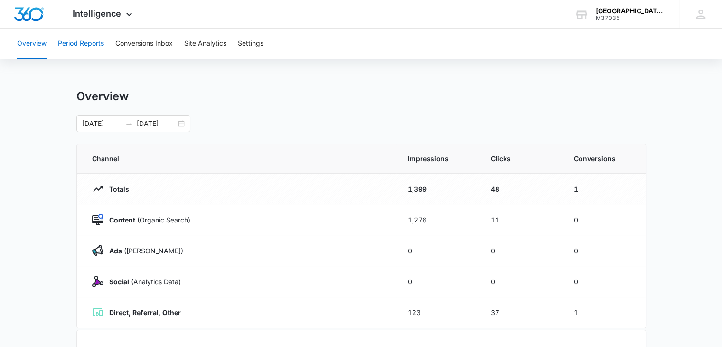
click at [94, 42] on button "Period Reports" at bounding box center [81, 43] width 46 height 30
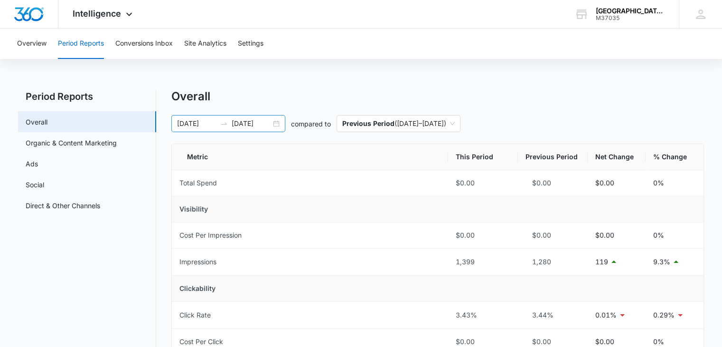
click at [276, 120] on div "[DATE] [DATE]" at bounding box center [228, 123] width 114 height 17
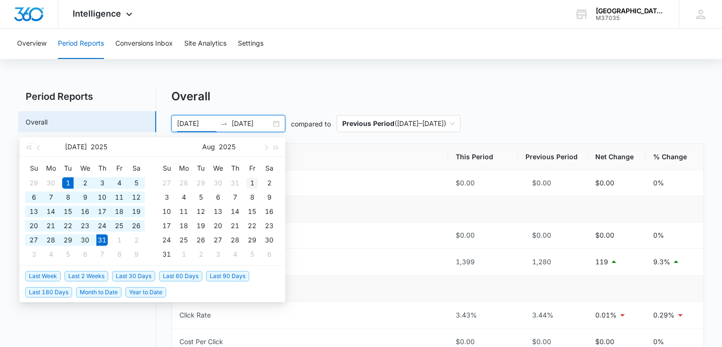
type input "[DATE]"
click at [252, 181] on div "1" at bounding box center [251, 182] width 11 height 11
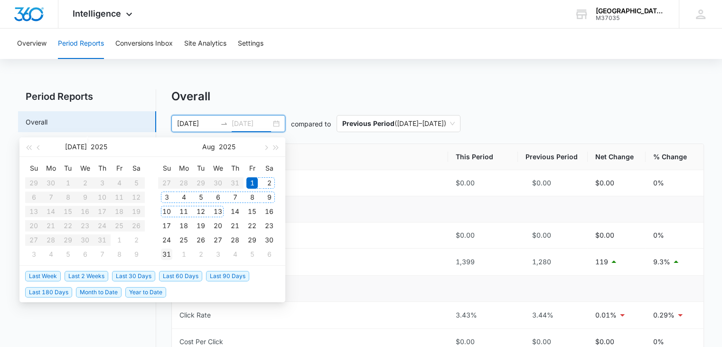
type input "[DATE]"
click at [166, 250] on div "31" at bounding box center [166, 253] width 11 height 11
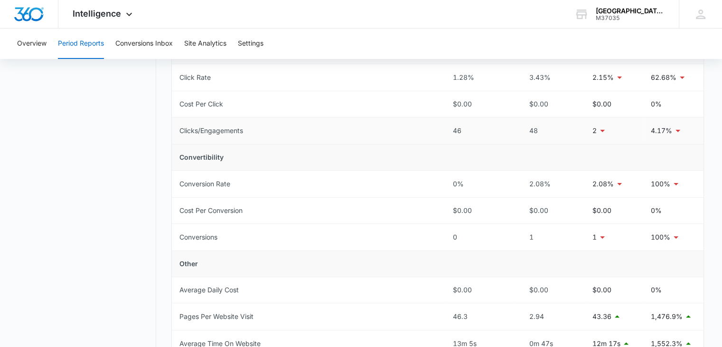
scroll to position [332, 0]
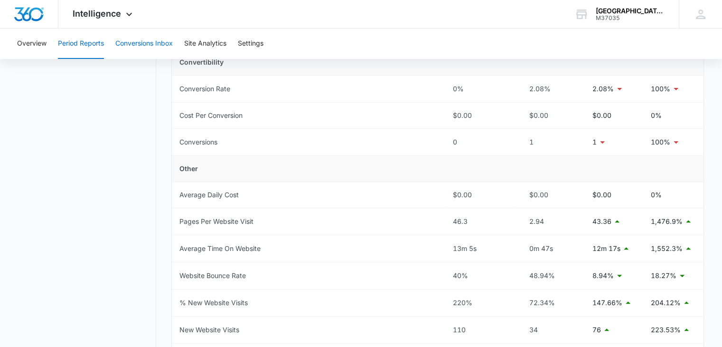
click at [131, 40] on button "Conversions Inbox" at bounding box center [143, 43] width 57 height 30
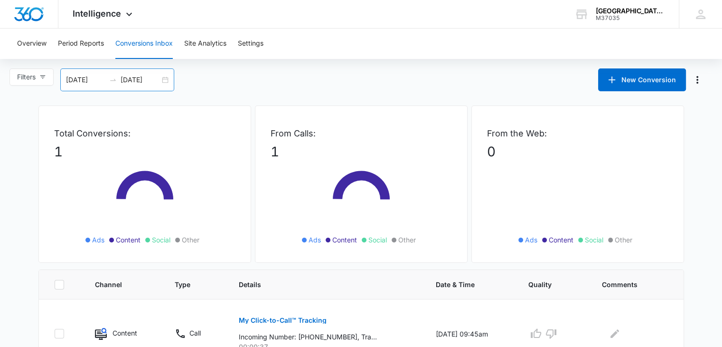
click at [165, 77] on div "[DATE] [DATE]" at bounding box center [117, 79] width 114 height 23
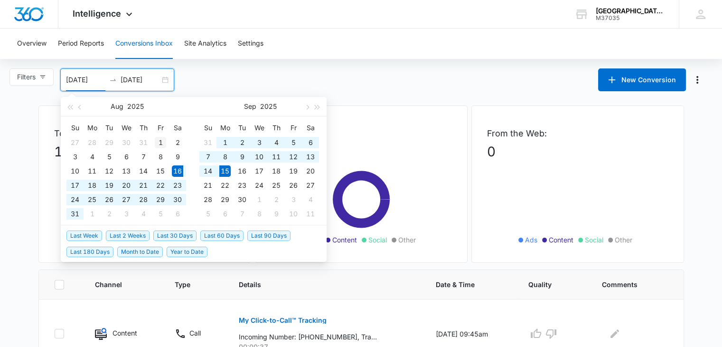
type input "[DATE]"
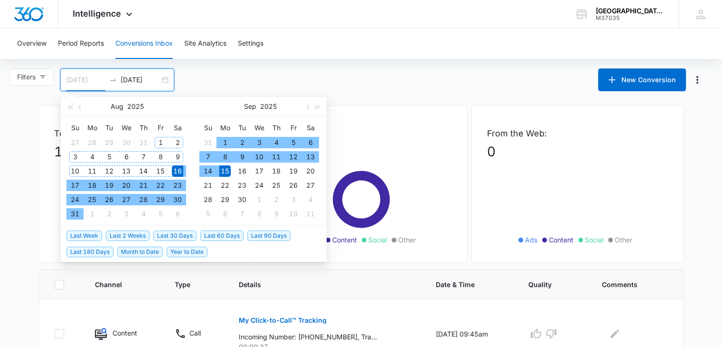
click at [163, 142] on div "1" at bounding box center [160, 142] width 11 height 11
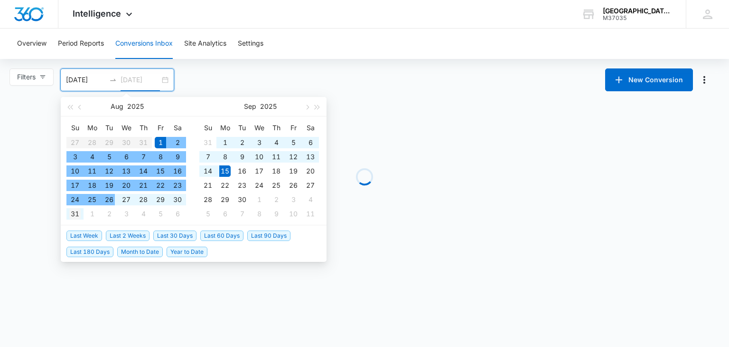
type input "[DATE]"
click at [78, 215] on div "31" at bounding box center [74, 213] width 11 height 11
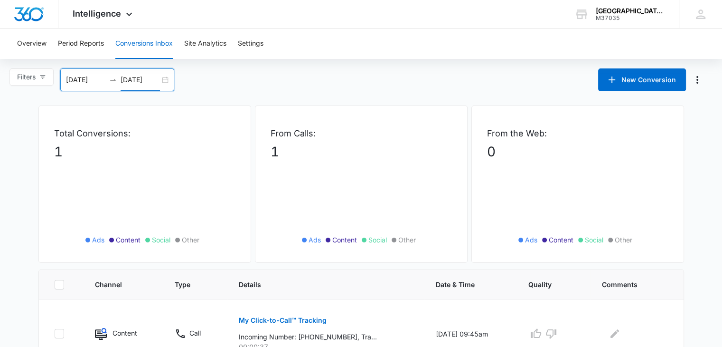
scroll to position [42, 0]
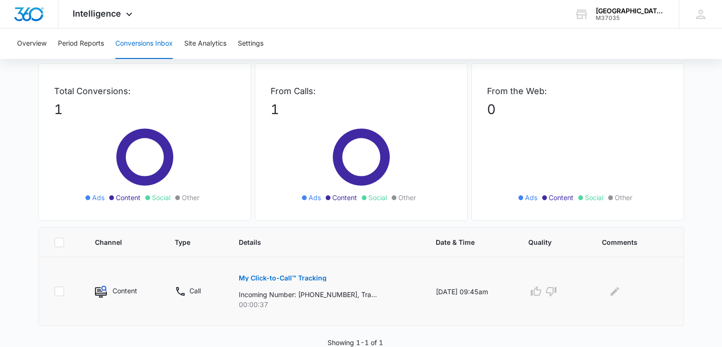
click at [251, 275] on p "My Click-to-Call™ Tracking" at bounding box center [283, 278] width 88 height 7
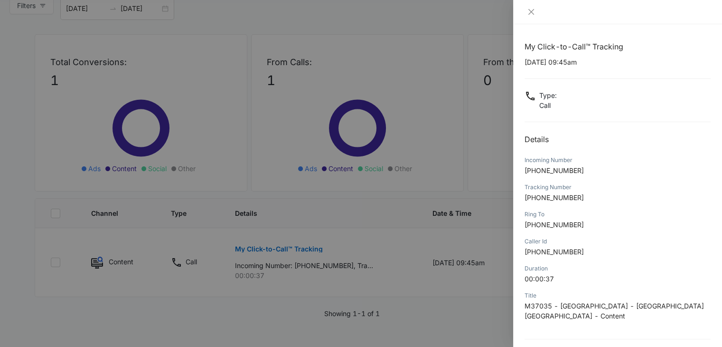
scroll to position [75, 0]
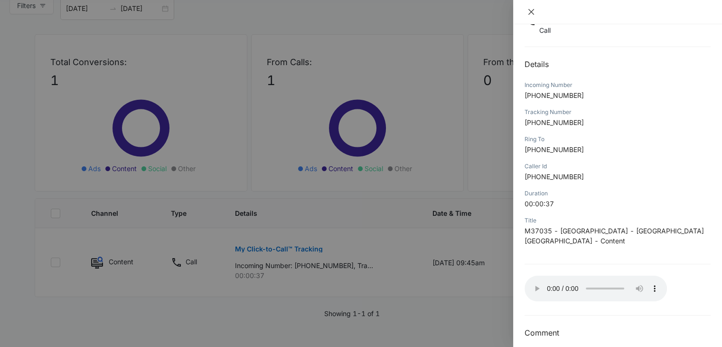
click at [529, 11] on icon "close" at bounding box center [532, 12] width 8 height 8
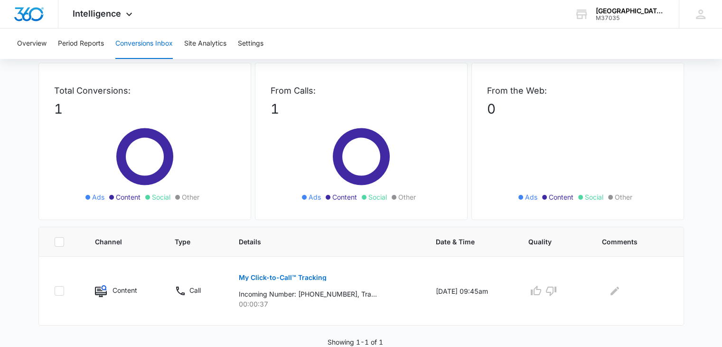
scroll to position [42, 0]
click at [557, 288] on icon "button" at bounding box center [551, 290] width 11 height 11
click at [610, 18] on div "M37035" at bounding box center [630, 18] width 69 height 7
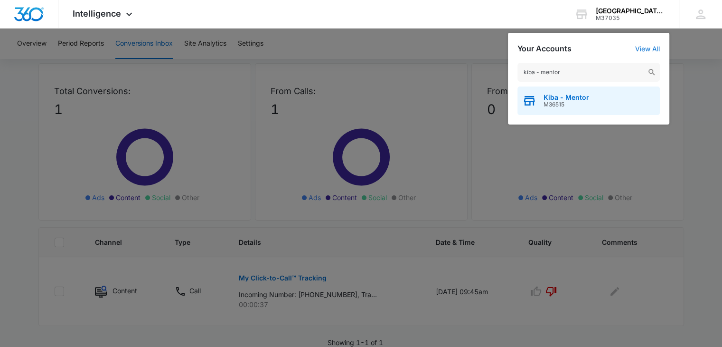
type input "kiba - mentor"
click at [564, 104] on span "M36515" at bounding box center [567, 104] width 46 height 7
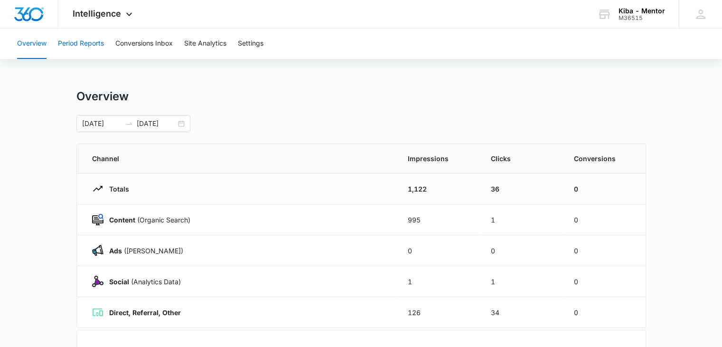
click at [89, 44] on button "Period Reports" at bounding box center [81, 43] width 46 height 30
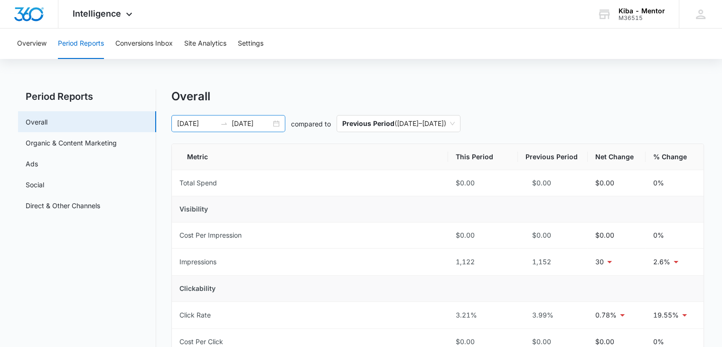
click at [276, 122] on div "[DATE] [DATE]" at bounding box center [228, 123] width 114 height 17
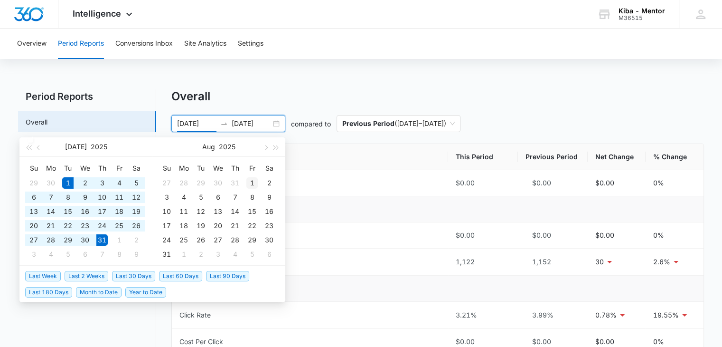
type input "[DATE]"
click at [250, 180] on div "1" at bounding box center [251, 182] width 11 height 11
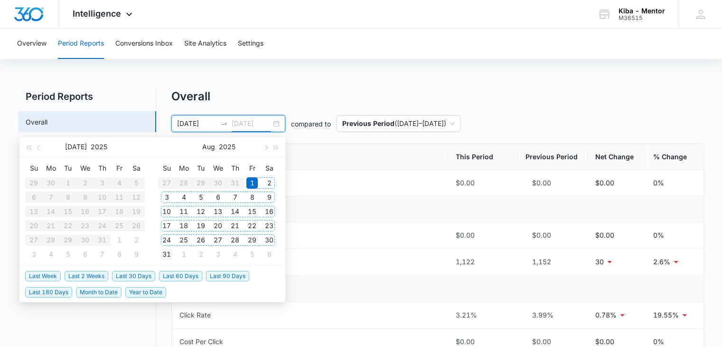
type input "[DATE]"
click at [166, 253] on div "31" at bounding box center [166, 253] width 11 height 11
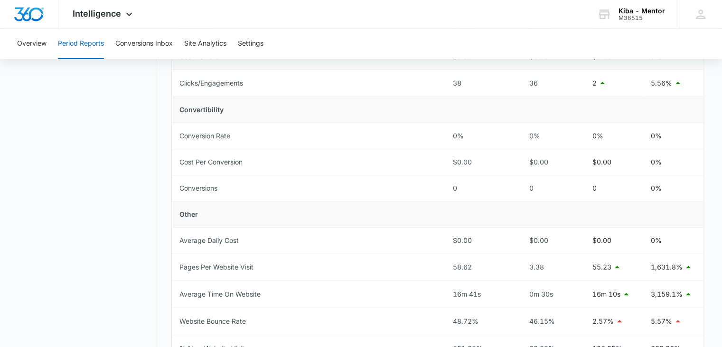
scroll to position [332, 0]
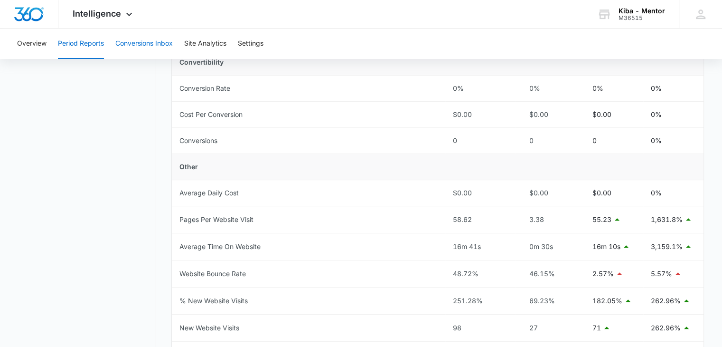
click at [158, 40] on button "Conversions Inbox" at bounding box center [143, 43] width 57 height 30
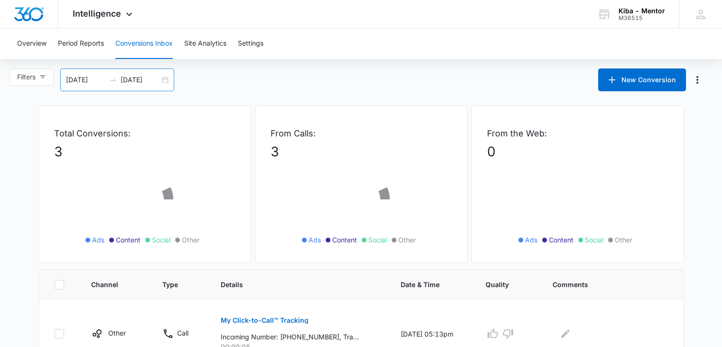
click at [162, 78] on div "[DATE] [DATE]" at bounding box center [117, 79] width 114 height 23
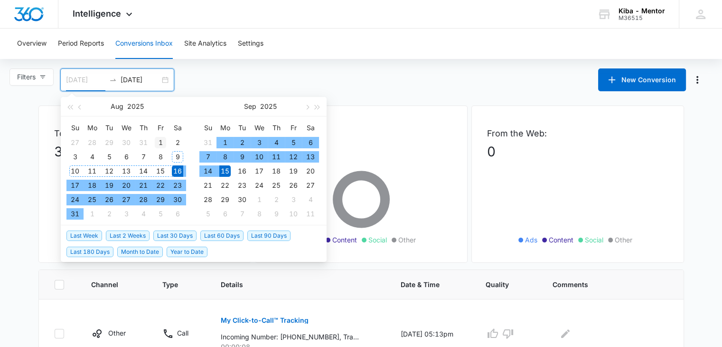
type input "[DATE]"
click at [158, 141] on div "1" at bounding box center [160, 142] width 11 height 11
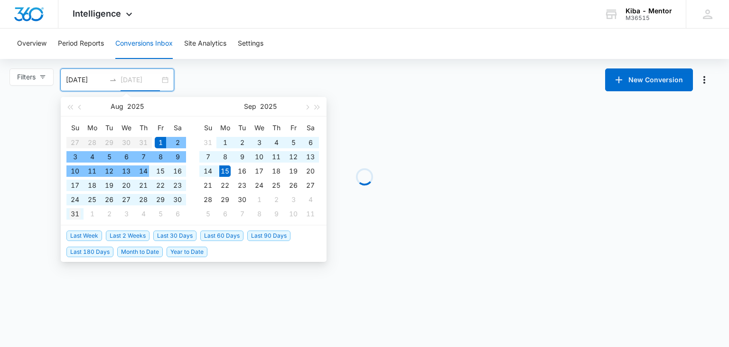
type input "[DATE]"
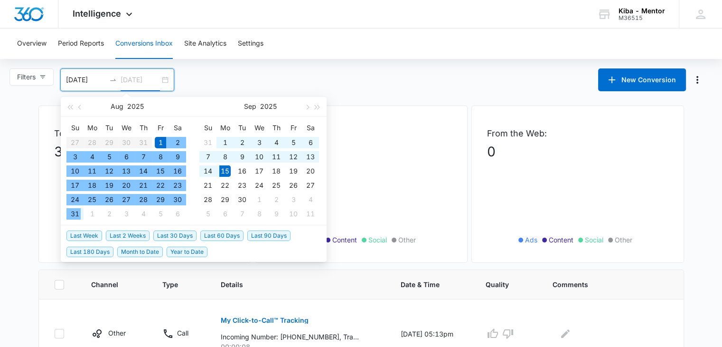
click at [74, 213] on div "31" at bounding box center [74, 213] width 11 height 11
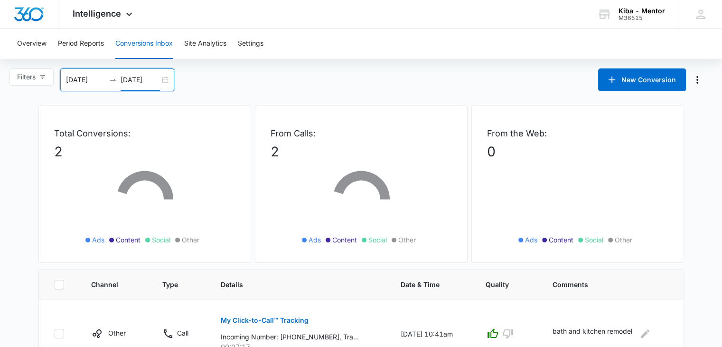
scroll to position [111, 0]
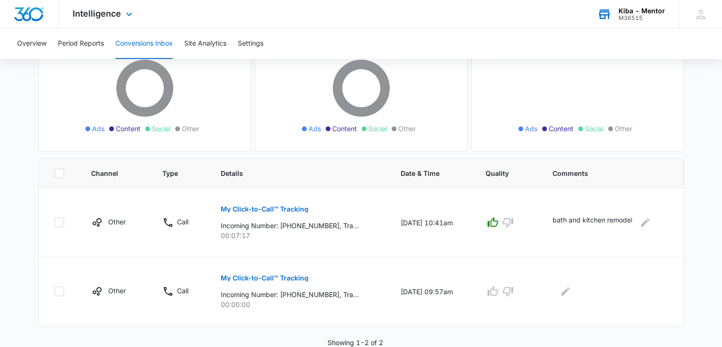
click at [652, 17] on div "M36515" at bounding box center [642, 18] width 47 height 7
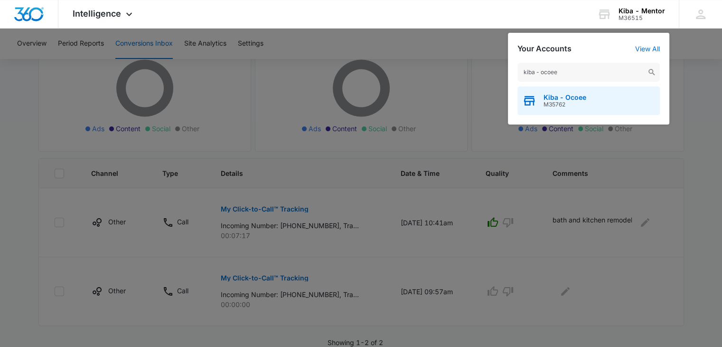
type input "kiba - ocoee"
click at [560, 105] on span "M35762" at bounding box center [565, 104] width 43 height 7
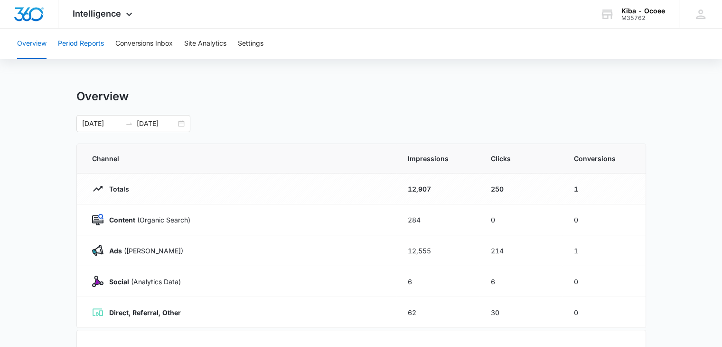
click at [101, 42] on button "Period Reports" at bounding box center [81, 43] width 46 height 30
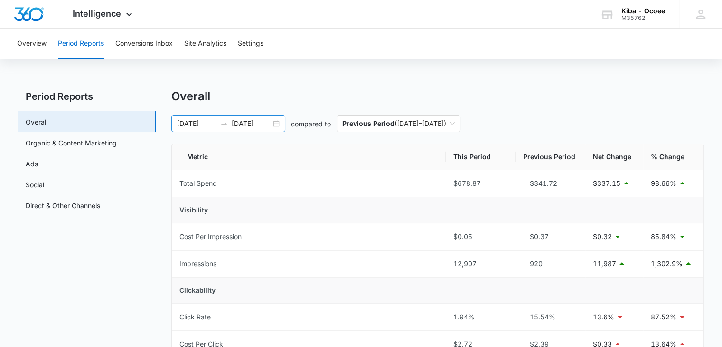
click at [279, 123] on div "[DATE] [DATE]" at bounding box center [228, 123] width 114 height 17
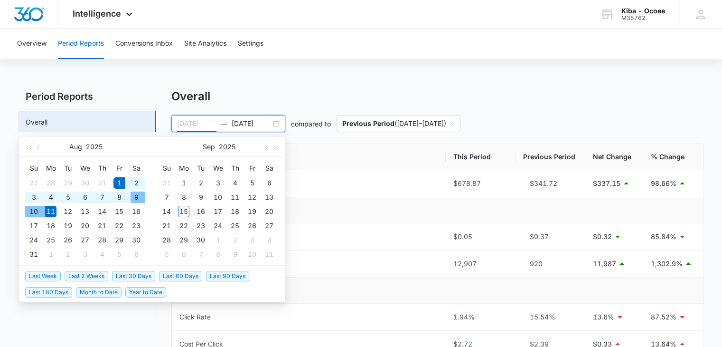
type input "[DATE]"
click at [117, 176] on td "1" at bounding box center [119, 183] width 17 height 14
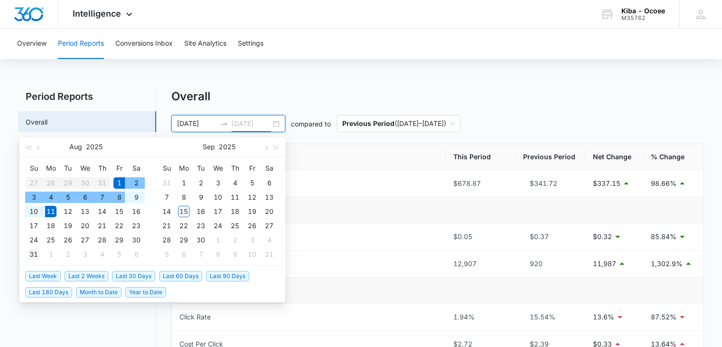
type input "[DATE]"
click at [35, 254] on div "31" at bounding box center [33, 253] width 11 height 11
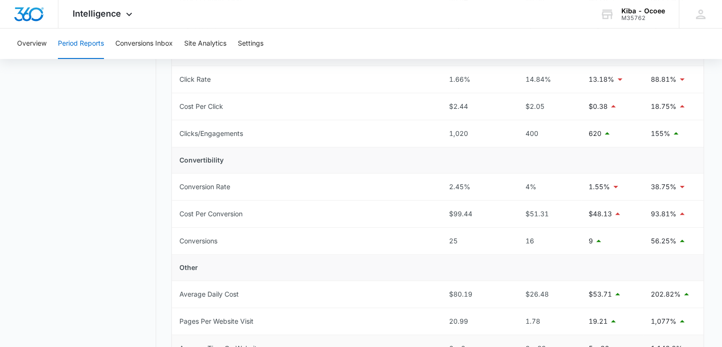
scroll to position [380, 0]
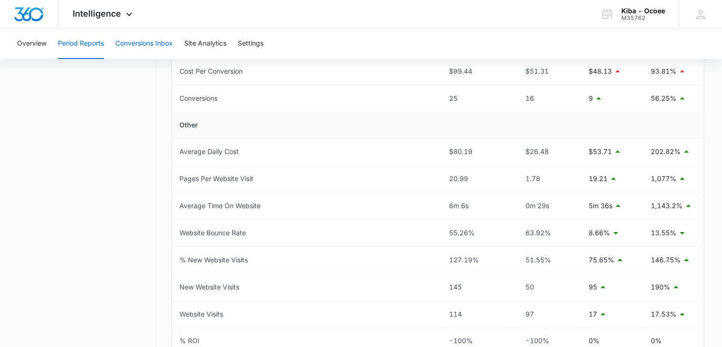
click at [134, 42] on button "Conversions Inbox" at bounding box center [143, 43] width 57 height 30
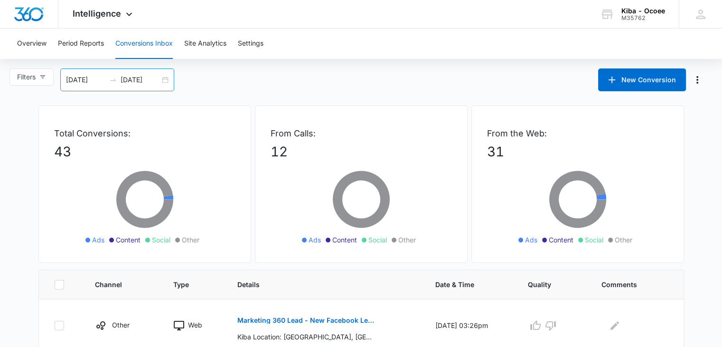
click at [167, 77] on div "[DATE] [DATE]" at bounding box center [117, 79] width 114 height 23
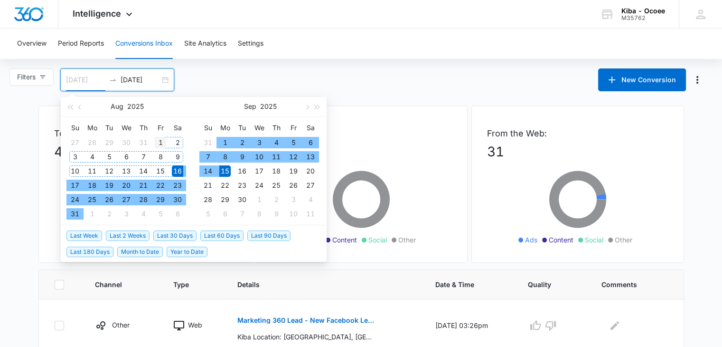
type input "[DATE]"
click at [161, 139] on div "1" at bounding box center [160, 142] width 11 height 11
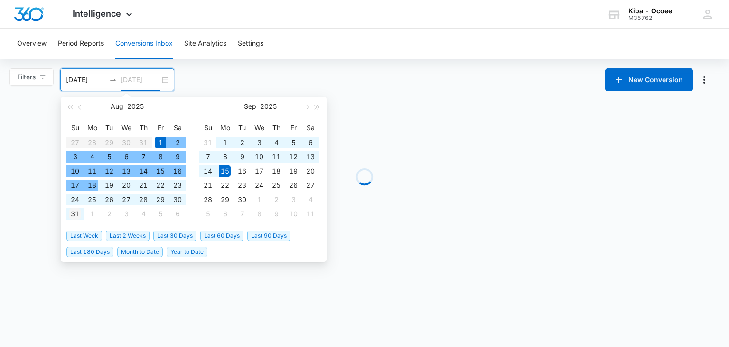
type input "[DATE]"
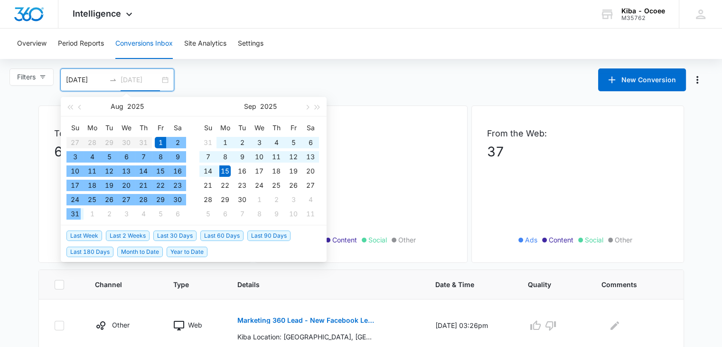
click at [72, 211] on div "31" at bounding box center [74, 213] width 11 height 11
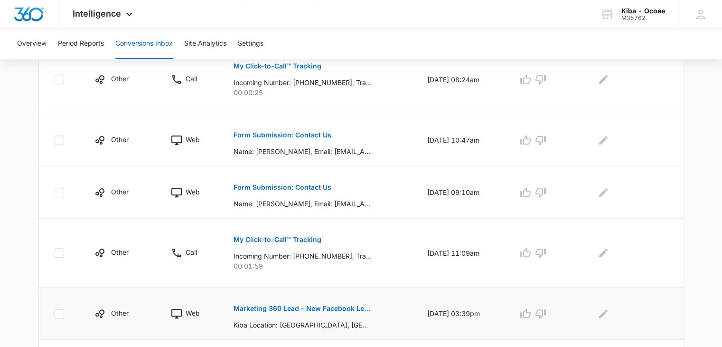
scroll to position [553, 0]
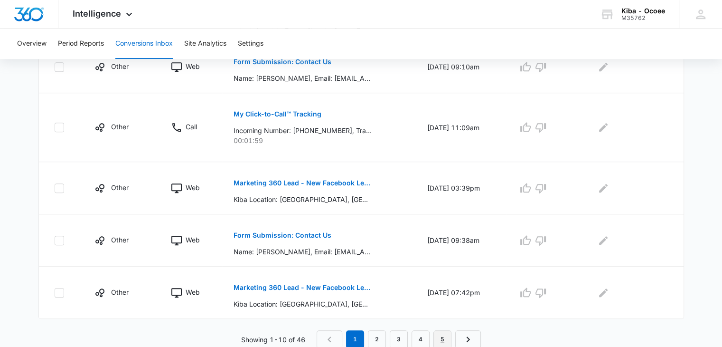
click at [441, 340] on link "5" at bounding box center [443, 339] width 18 height 18
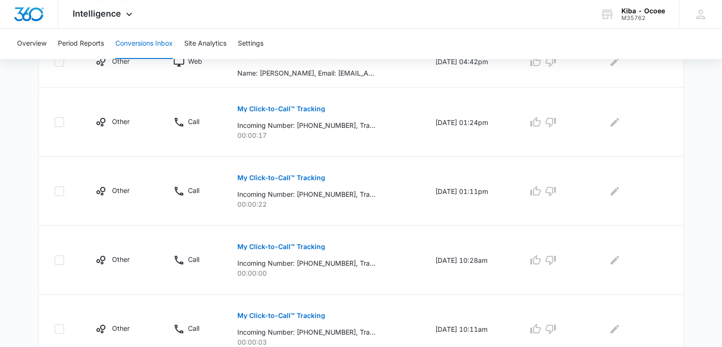
scroll to position [378, 0]
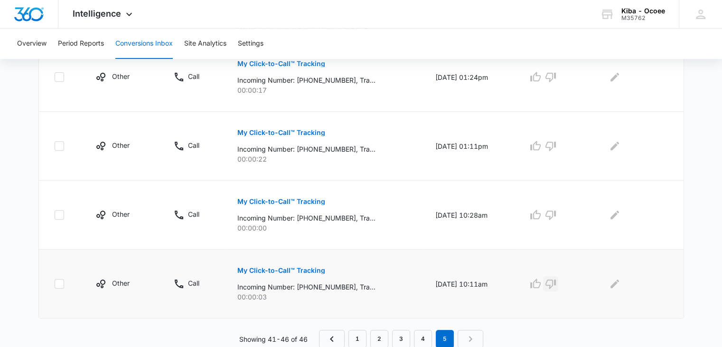
click at [556, 284] on icon "button" at bounding box center [551, 283] width 10 height 9
click at [556, 216] on icon "button" at bounding box center [551, 214] width 10 height 9
click at [555, 145] on icon "button" at bounding box center [550, 145] width 11 height 11
click at [555, 75] on icon "button" at bounding box center [550, 76] width 11 height 11
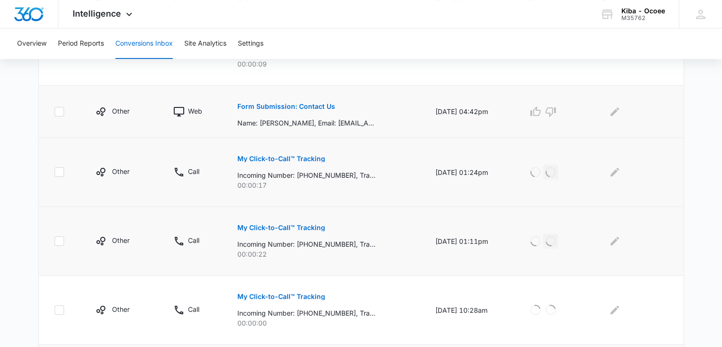
scroll to position [235, 0]
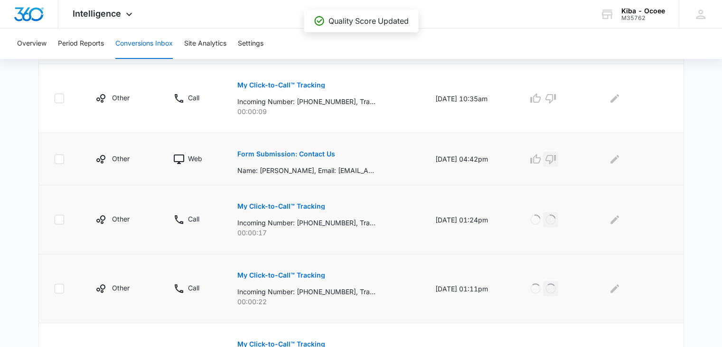
click at [556, 157] on icon "button" at bounding box center [550, 158] width 11 height 11
click at [559, 92] on button "button" at bounding box center [550, 98] width 15 height 15
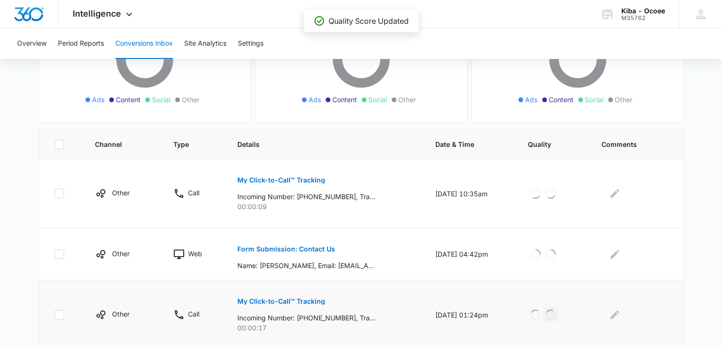
scroll to position [378, 0]
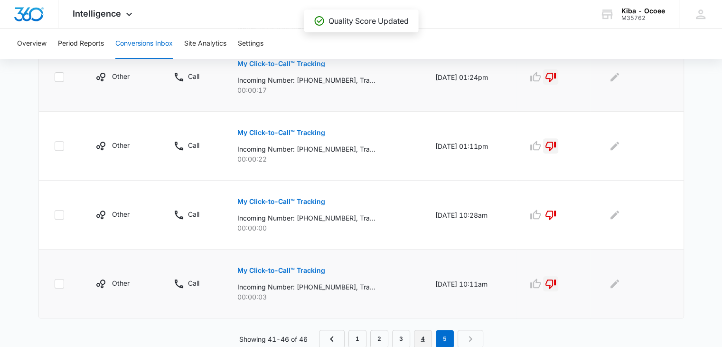
click at [426, 336] on link "4" at bounding box center [423, 339] width 18 height 18
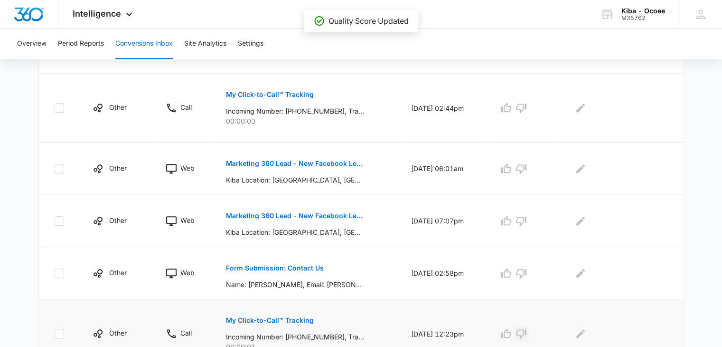
scroll to position [619, 0]
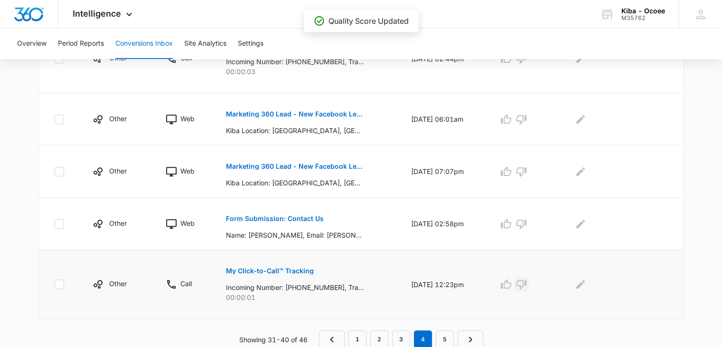
click at [527, 283] on icon "button" at bounding box center [521, 284] width 10 height 9
click at [288, 215] on p "Form Submission: Contact Us" at bounding box center [275, 218] width 98 height 7
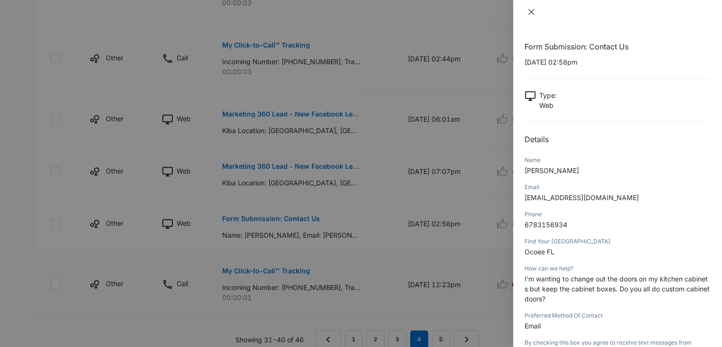
click at [532, 10] on icon "close" at bounding box center [532, 12] width 8 height 8
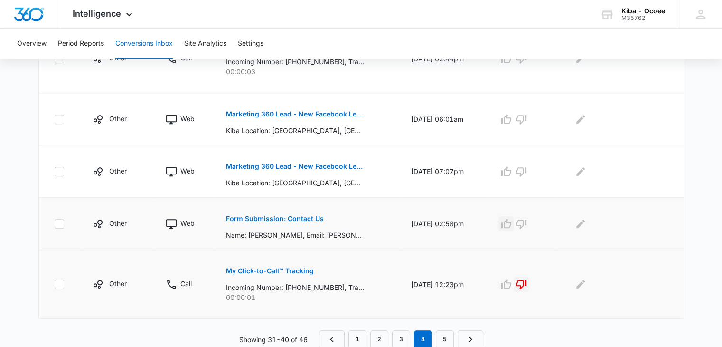
click at [512, 220] on icon "button" at bounding box center [506, 222] width 10 height 9
click at [512, 166] on icon "button" at bounding box center [506, 170] width 10 height 9
click at [511, 114] on icon "button" at bounding box center [506, 118] width 10 height 9
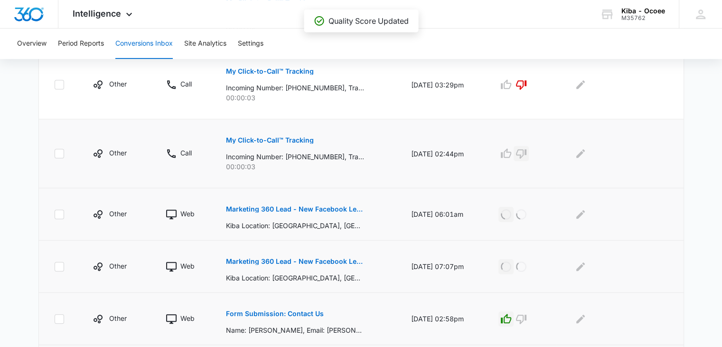
click at [525, 151] on icon "button" at bounding box center [521, 153] width 11 height 11
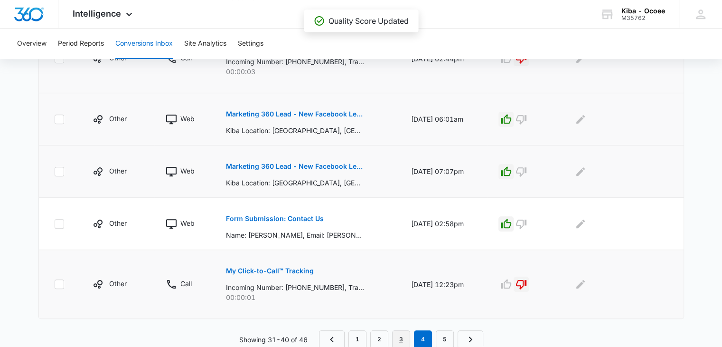
click at [399, 338] on link "3" at bounding box center [401, 339] width 18 height 18
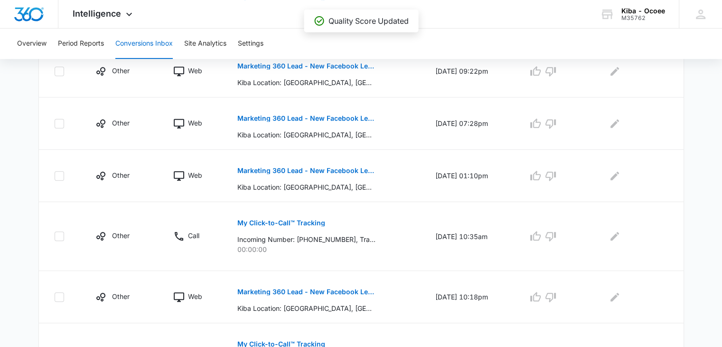
scroll to position [570, 0]
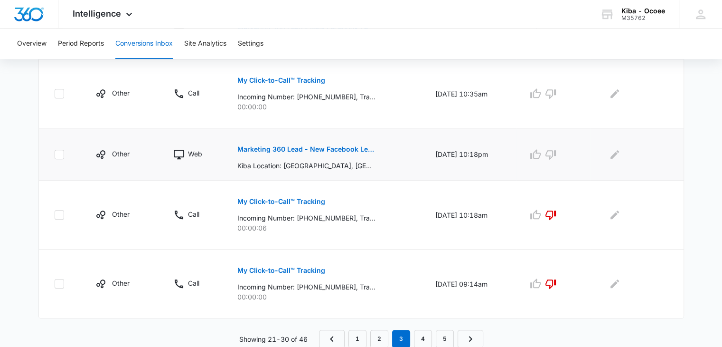
click at [320, 150] on p "Marketing 360 Lead - New Facebook Lead - Ocoee Kitchen & Bath Facebook Lead" at bounding box center [306, 149] width 138 height 7
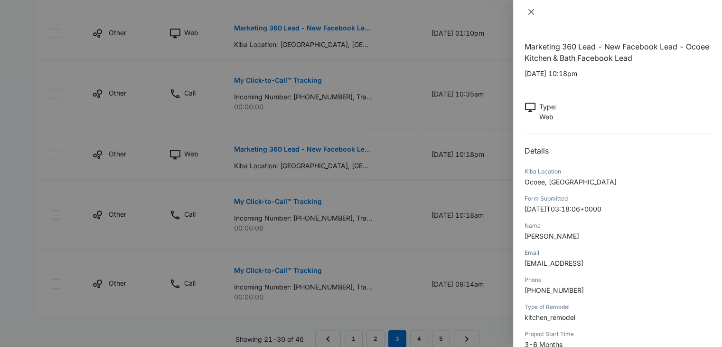
click at [531, 12] on icon "close" at bounding box center [532, 12] width 8 height 8
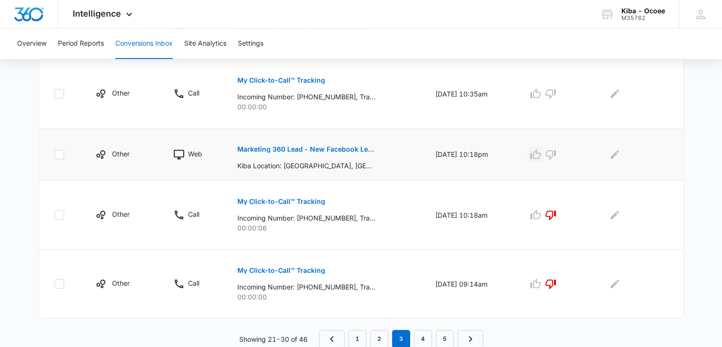
click at [538, 155] on icon "button" at bounding box center [536, 153] width 10 height 9
click at [557, 95] on icon "button" at bounding box center [550, 93] width 11 height 11
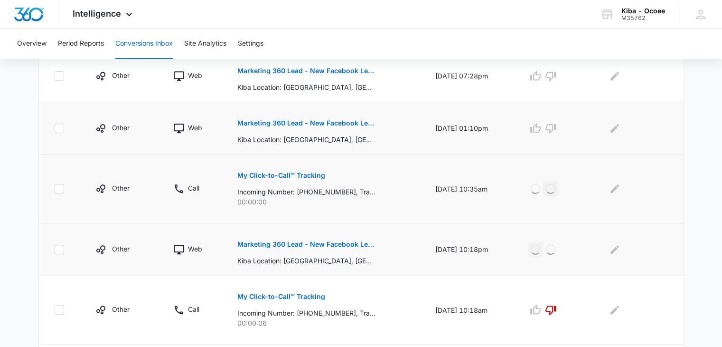
scroll to position [380, 0]
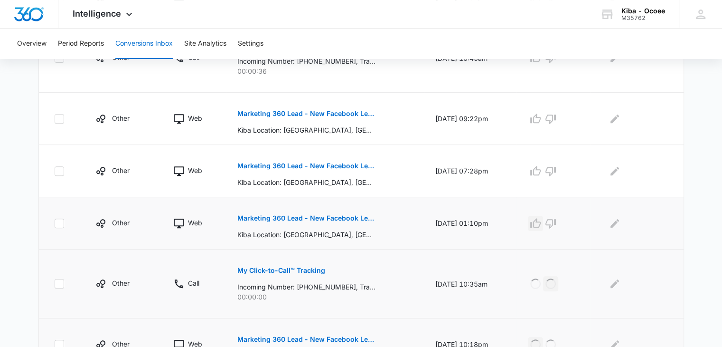
click at [541, 223] on icon "button" at bounding box center [535, 223] width 11 height 11
click at [537, 170] on icon "button" at bounding box center [536, 170] width 10 height 9
click at [541, 118] on icon "button" at bounding box center [535, 118] width 11 height 11
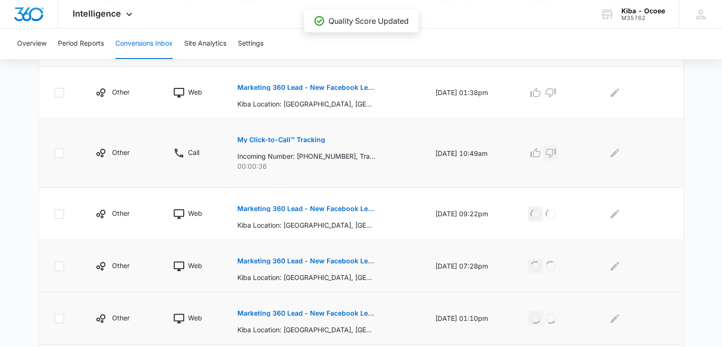
click at [553, 152] on icon "button" at bounding box center [550, 152] width 11 height 11
click at [540, 90] on icon "button" at bounding box center [536, 91] width 10 height 9
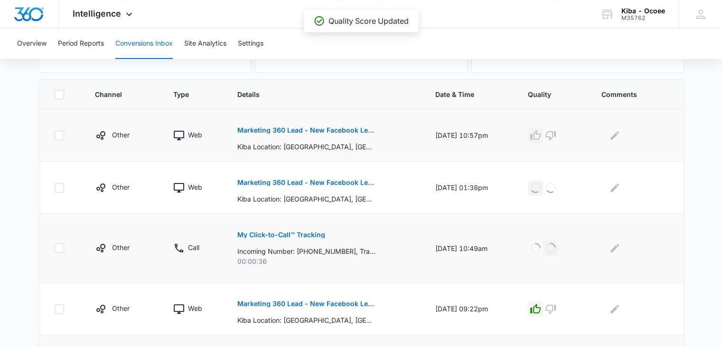
click at [541, 133] on icon "button" at bounding box center [536, 134] width 10 height 9
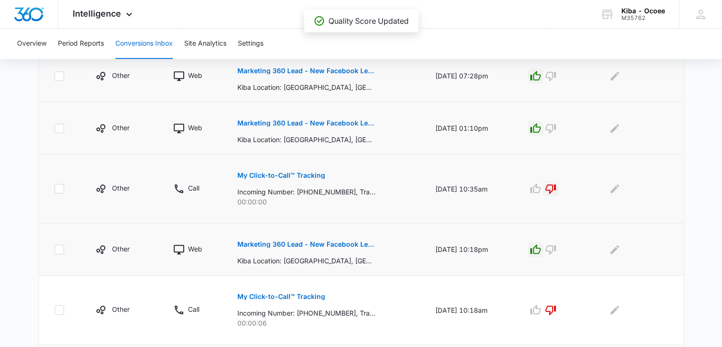
scroll to position [570, 0]
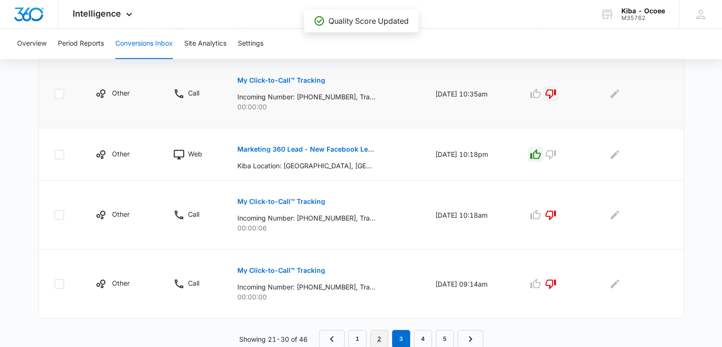
click at [376, 336] on link "2" at bounding box center [379, 339] width 18 height 18
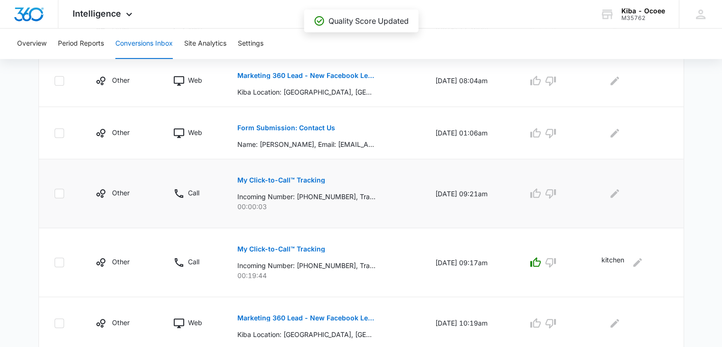
scroll to position [553, 0]
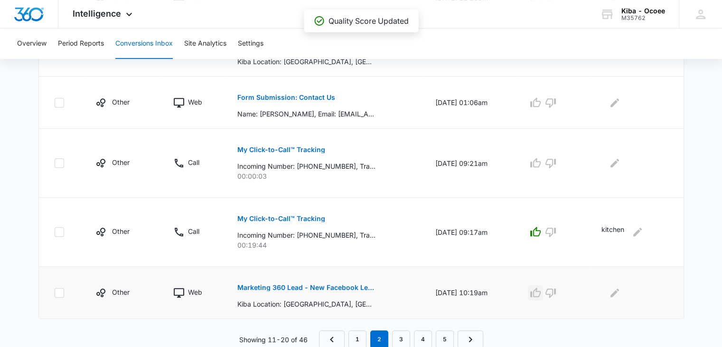
click at [541, 291] on icon "button" at bounding box center [535, 292] width 11 height 11
click at [557, 159] on icon "button" at bounding box center [550, 162] width 11 height 11
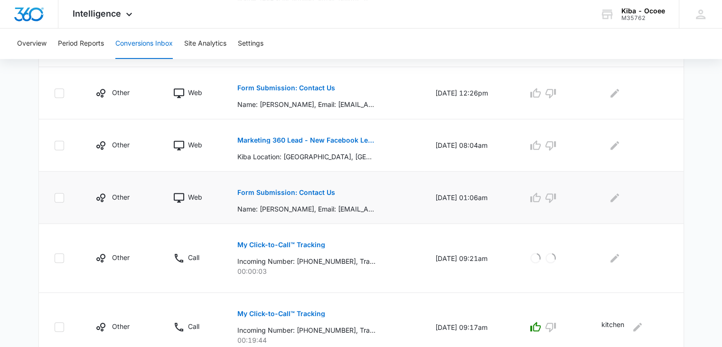
click at [325, 190] on p "Form Submission: Contact Us" at bounding box center [286, 192] width 98 height 7
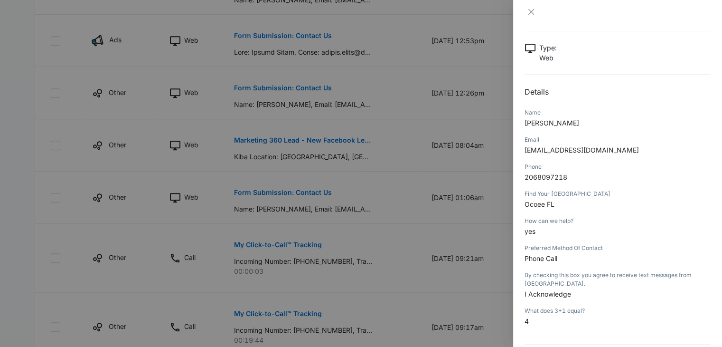
scroll to position [0, 0]
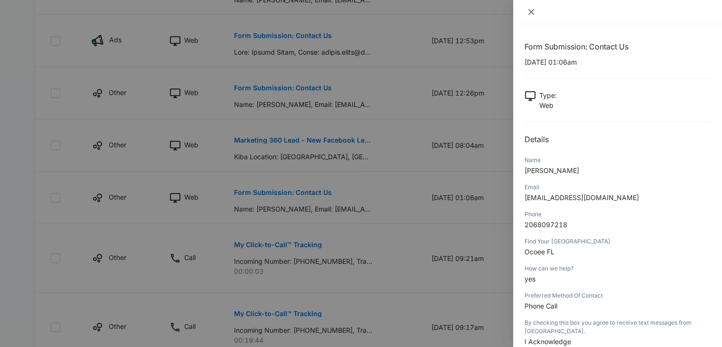
click at [530, 10] on icon "close" at bounding box center [532, 12] width 8 height 8
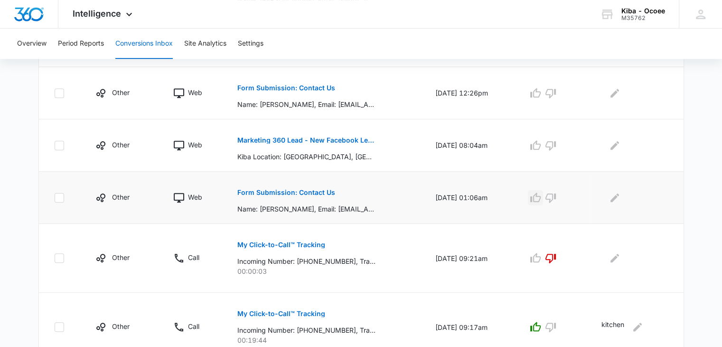
click at [541, 196] on icon "button" at bounding box center [535, 197] width 11 height 11
click at [541, 141] on icon "button" at bounding box center [535, 145] width 11 height 11
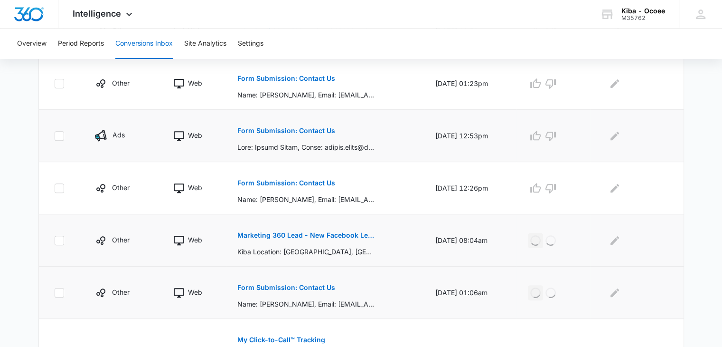
scroll to position [315, 0]
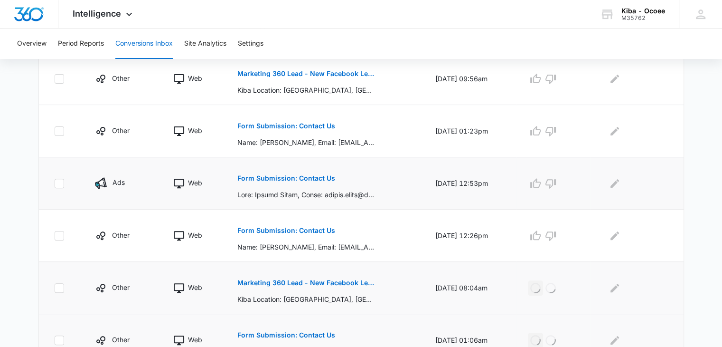
click at [285, 176] on p "Form Submission: Contact Us" at bounding box center [286, 178] width 98 height 7
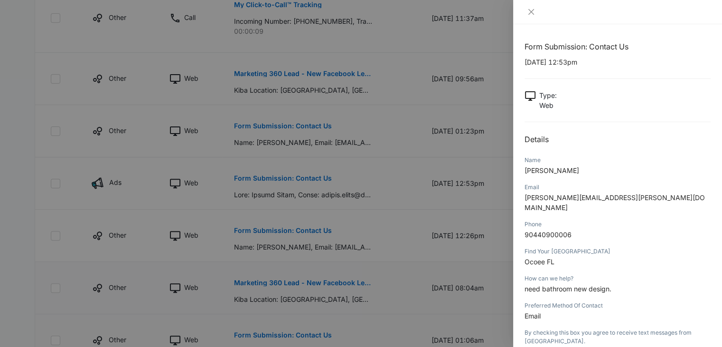
click at [532, 4] on div at bounding box center [617, 12] width 209 height 24
click at [532, 10] on icon "close" at bounding box center [532, 12] width 6 height 6
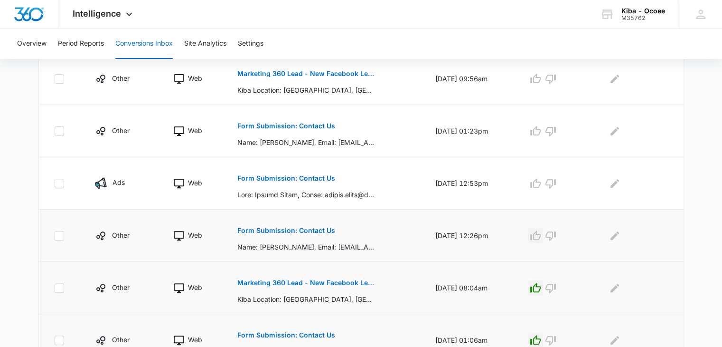
click at [540, 232] on icon "button" at bounding box center [536, 234] width 10 height 9
click at [308, 176] on p "Form Submission: Contact Us" at bounding box center [286, 178] width 98 height 7
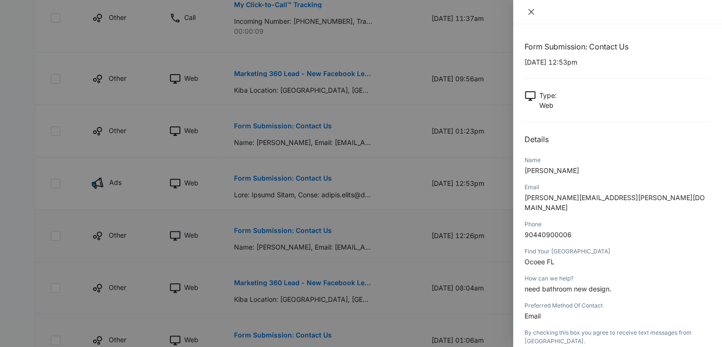
click at [535, 9] on icon "close" at bounding box center [532, 12] width 8 height 8
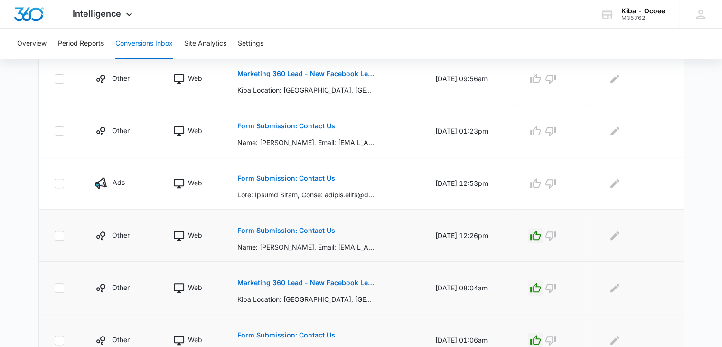
click at [282, 227] on p "Form Submission: Contact Us" at bounding box center [286, 230] width 98 height 7
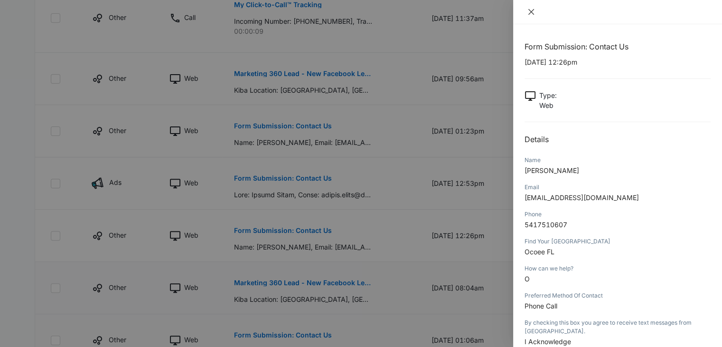
click at [532, 13] on icon "close" at bounding box center [532, 12] width 8 height 8
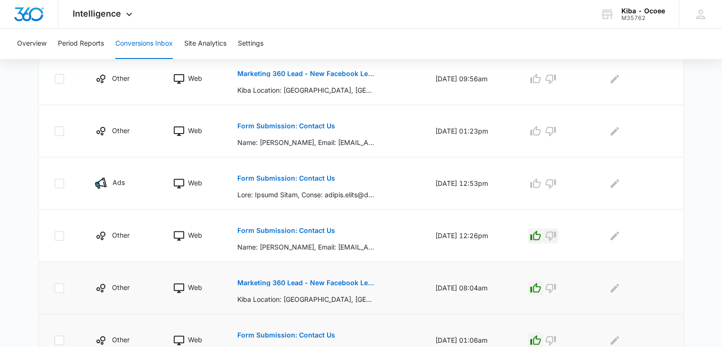
click at [557, 231] on icon "button" at bounding box center [550, 235] width 11 height 11
click at [541, 182] on icon "button" at bounding box center [535, 183] width 11 height 11
click at [316, 128] on p "Form Submission: Contact Us" at bounding box center [286, 126] width 98 height 7
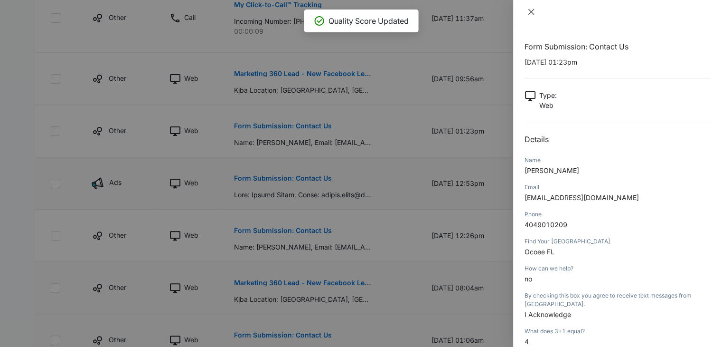
click at [534, 9] on icon "close" at bounding box center [532, 12] width 8 height 8
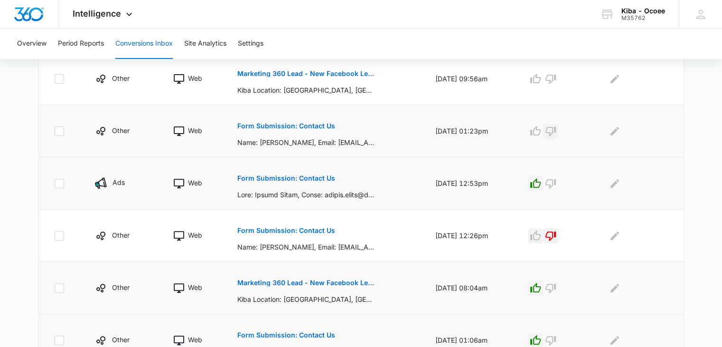
click at [551, 130] on icon "button" at bounding box center [550, 130] width 11 height 11
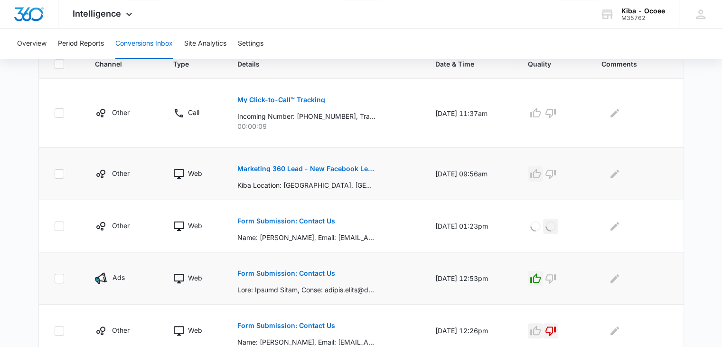
click at [540, 168] on icon "button" at bounding box center [535, 173] width 11 height 11
click at [554, 113] on icon "button" at bounding box center [551, 113] width 10 height 9
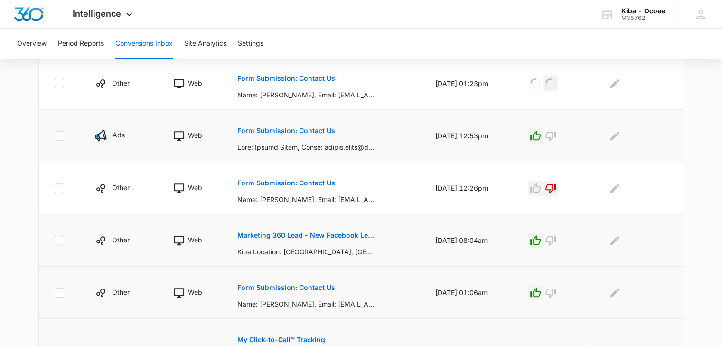
scroll to position [553, 0]
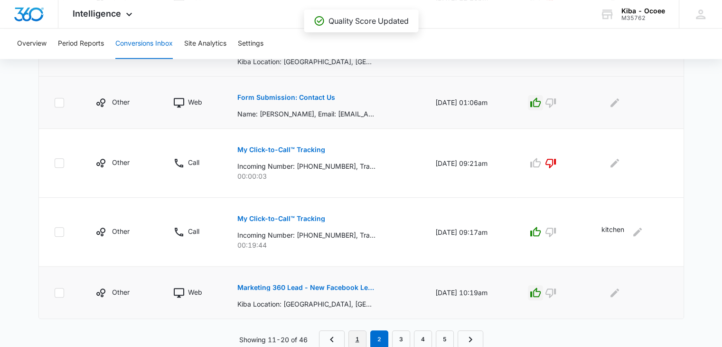
click at [355, 334] on link "1" at bounding box center [358, 339] width 18 height 18
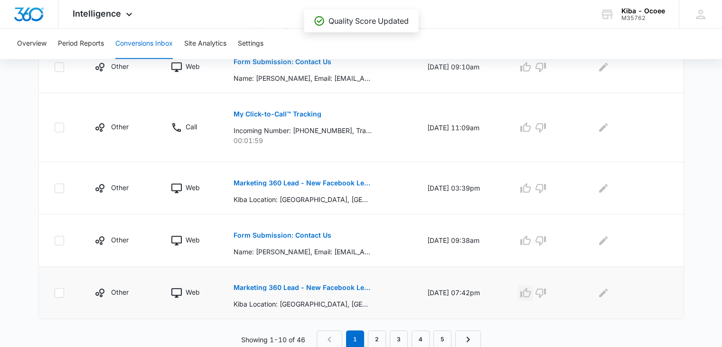
click at [531, 291] on icon "button" at bounding box center [525, 292] width 11 height 11
click at [315, 233] on p "Form Submission: Contact Us" at bounding box center [283, 235] width 98 height 7
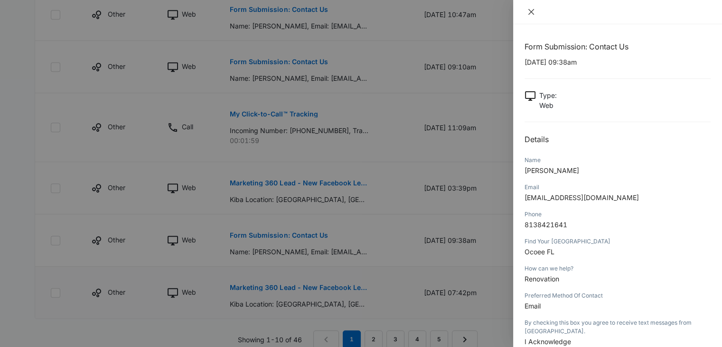
click at [532, 8] on icon "close" at bounding box center [532, 12] width 8 height 8
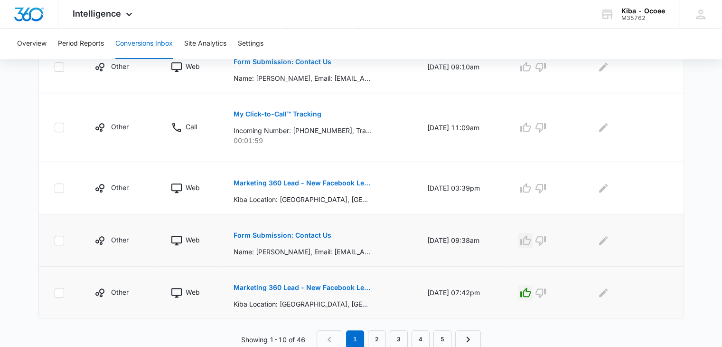
click at [531, 237] on icon "button" at bounding box center [525, 240] width 11 height 11
click at [531, 189] on icon "button" at bounding box center [525, 187] width 11 height 11
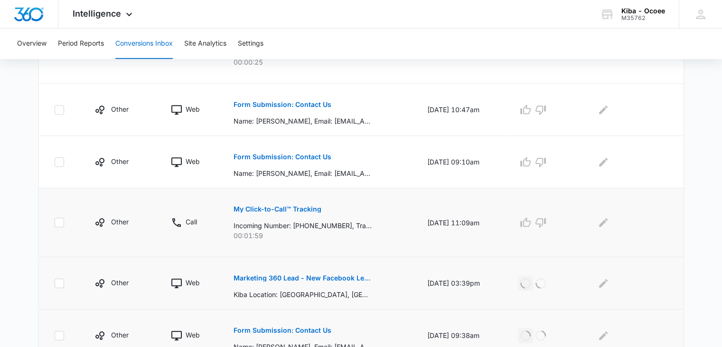
click at [287, 206] on p "My Click-to-Call™ Tracking" at bounding box center [278, 209] width 88 height 7
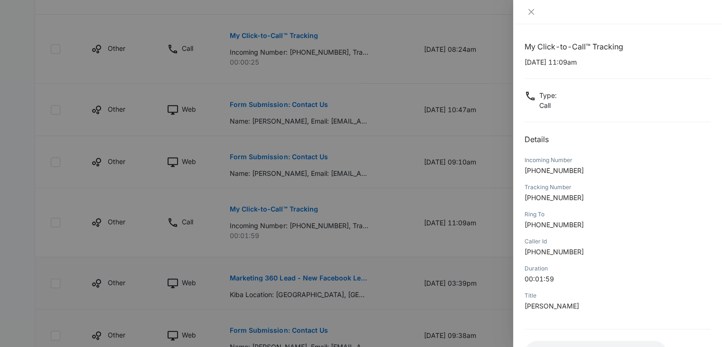
scroll to position [75, 0]
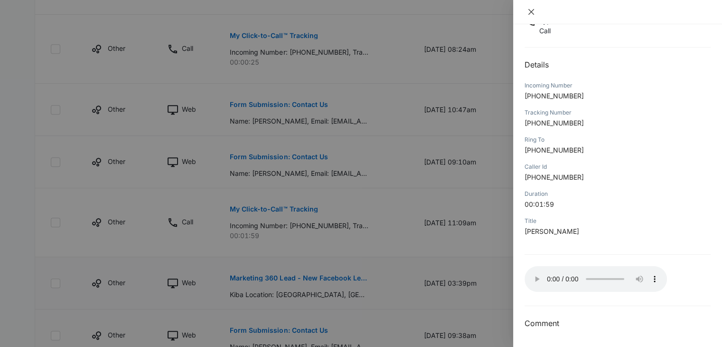
click at [528, 12] on icon "close" at bounding box center [532, 12] width 8 height 8
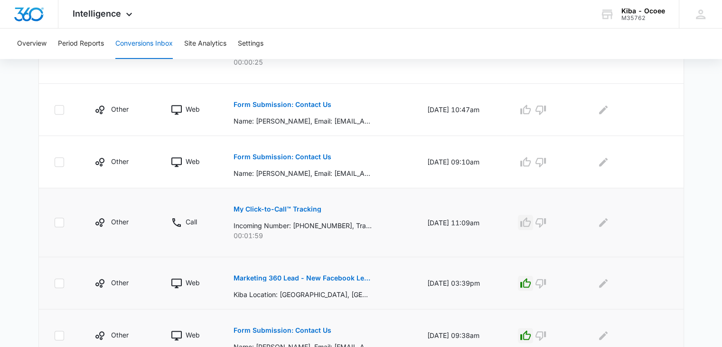
click at [531, 218] on icon "button" at bounding box center [525, 222] width 11 height 11
click at [608, 218] on icon "Edit Comments" at bounding box center [603, 222] width 11 height 11
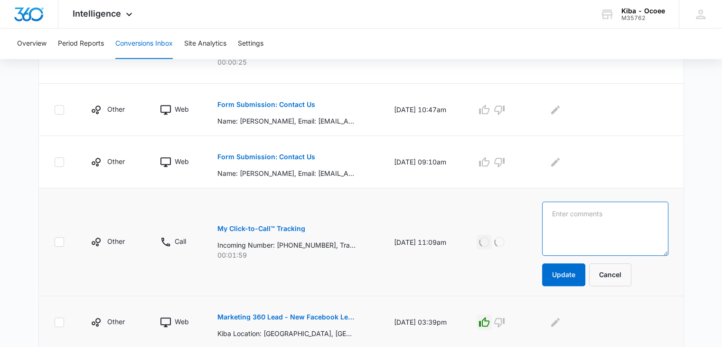
click at [608, 218] on textarea at bounding box center [605, 228] width 126 height 54
type textarea "bath countertop appt request"
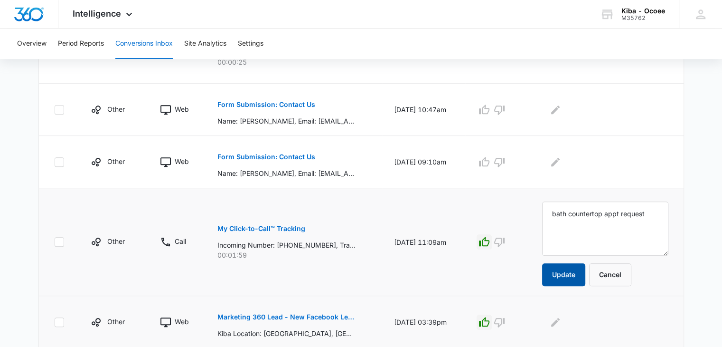
click at [576, 276] on button "Update" at bounding box center [563, 274] width 43 height 23
click at [574, 265] on button "Update" at bounding box center [563, 274] width 43 height 23
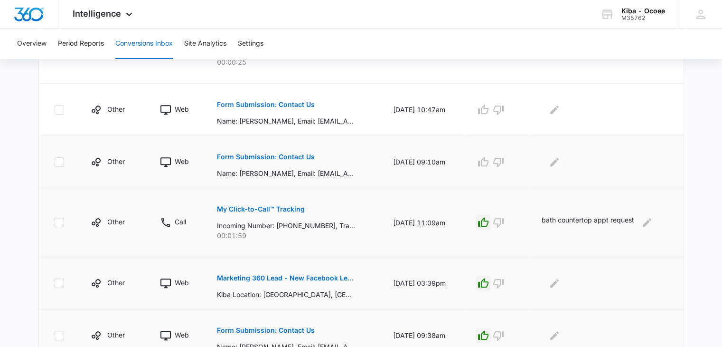
click at [273, 155] on p "Form Submission: Contact Us" at bounding box center [266, 156] width 98 height 7
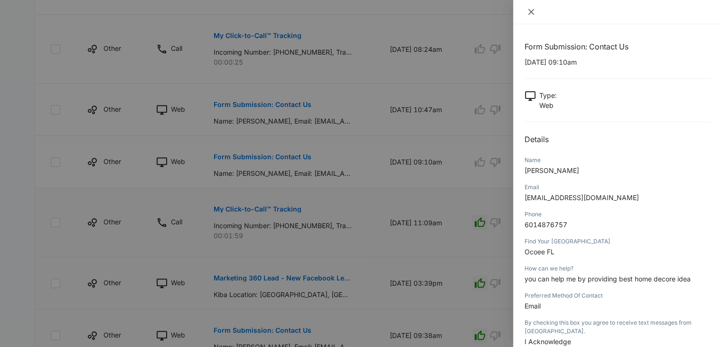
click at [528, 12] on icon "close" at bounding box center [532, 12] width 8 height 8
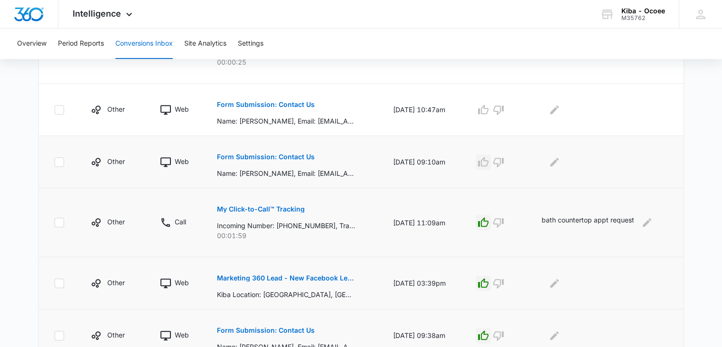
click at [489, 161] on icon "button" at bounding box center [483, 161] width 11 height 11
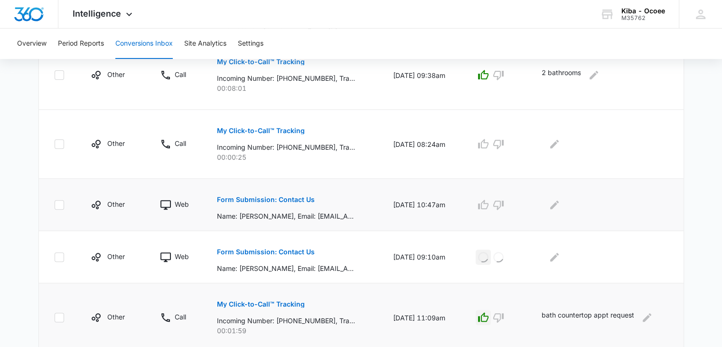
click at [282, 198] on p "Form Submission: Contact Us" at bounding box center [266, 199] width 98 height 7
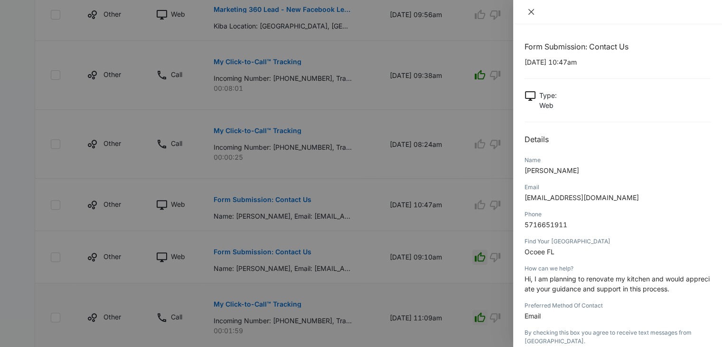
click at [530, 10] on icon "close" at bounding box center [532, 12] width 6 height 6
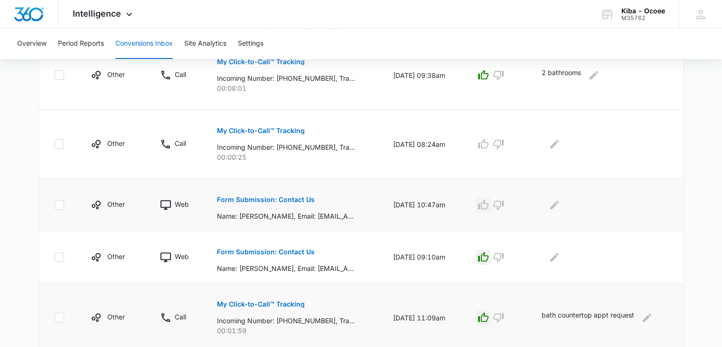
click at [489, 203] on icon "button" at bounding box center [483, 204] width 11 height 11
click at [503, 140] on icon "button" at bounding box center [498, 144] width 10 height 9
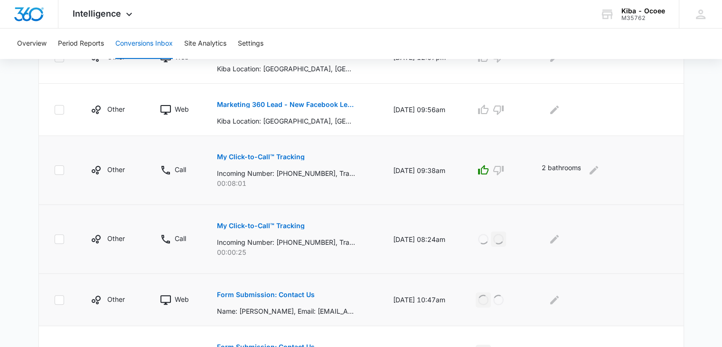
scroll to position [220, 0]
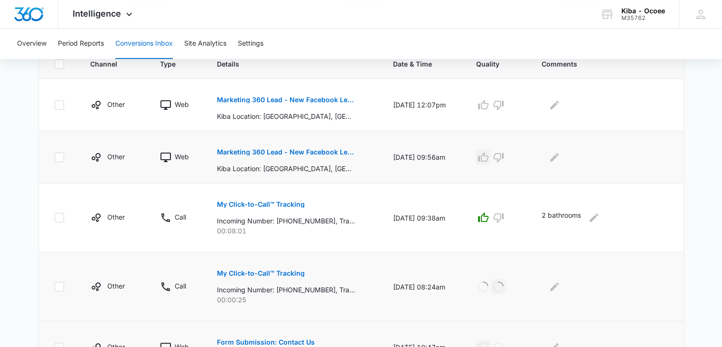
click at [489, 154] on icon "button" at bounding box center [483, 157] width 11 height 11
click at [489, 108] on icon "button" at bounding box center [483, 104] width 10 height 9
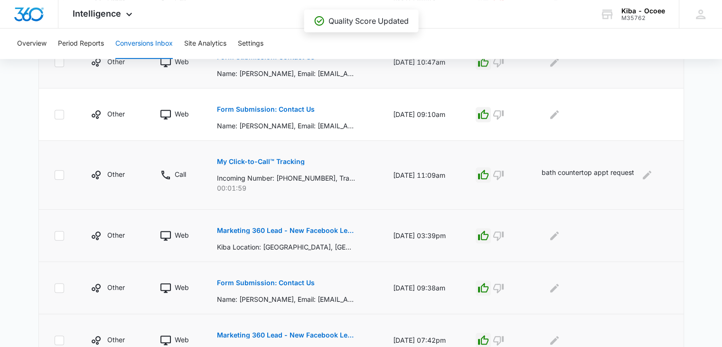
scroll to position [553, 0]
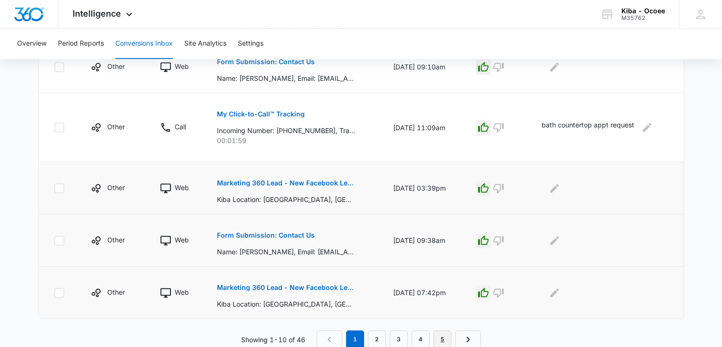
click at [442, 336] on link "5" at bounding box center [443, 339] width 18 height 18
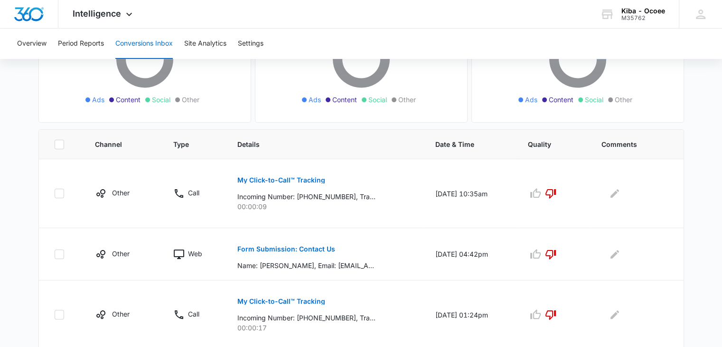
scroll to position [378, 0]
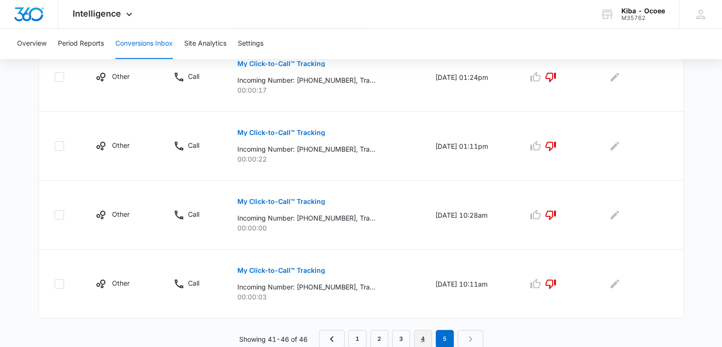
click at [419, 336] on link "4" at bounding box center [423, 339] width 18 height 18
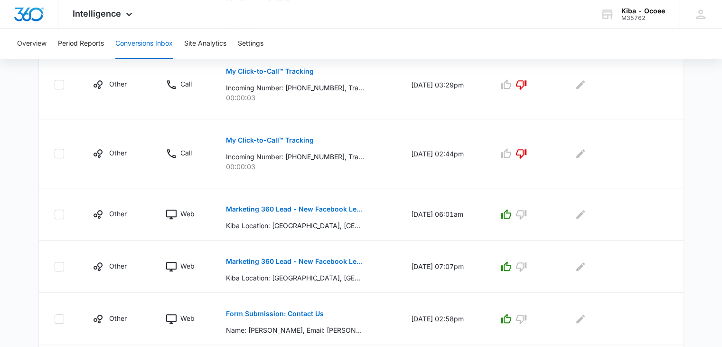
scroll to position [619, 0]
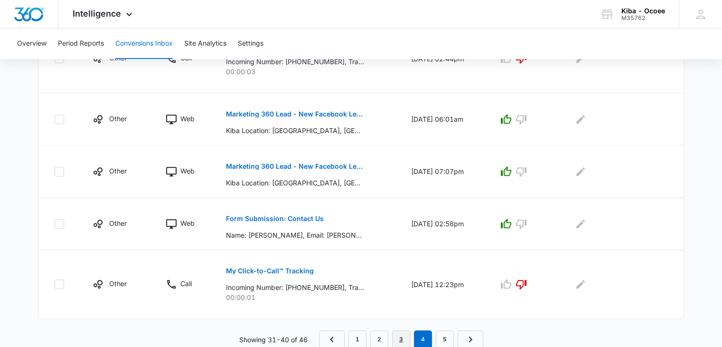
click at [401, 338] on link "3" at bounding box center [401, 339] width 18 height 18
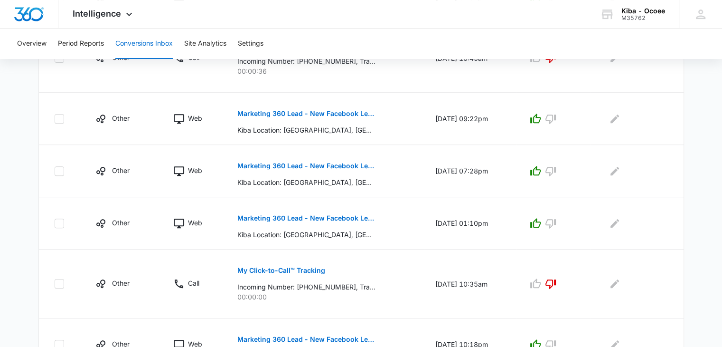
scroll to position [570, 0]
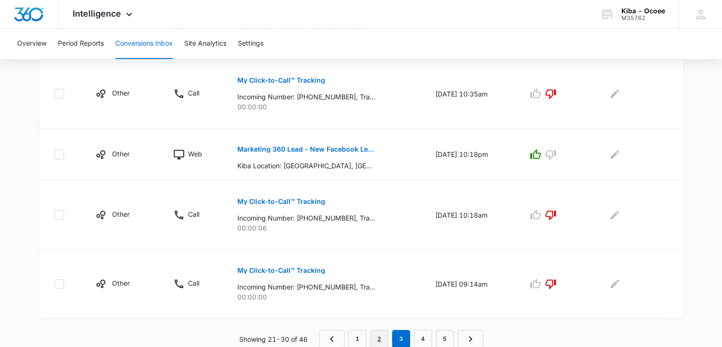
click at [375, 340] on link "2" at bounding box center [379, 339] width 18 height 18
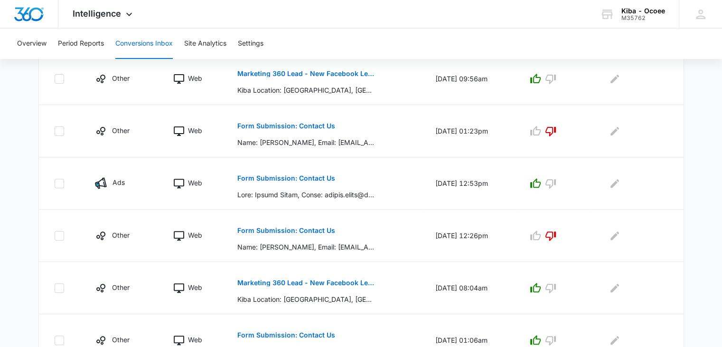
scroll to position [553, 0]
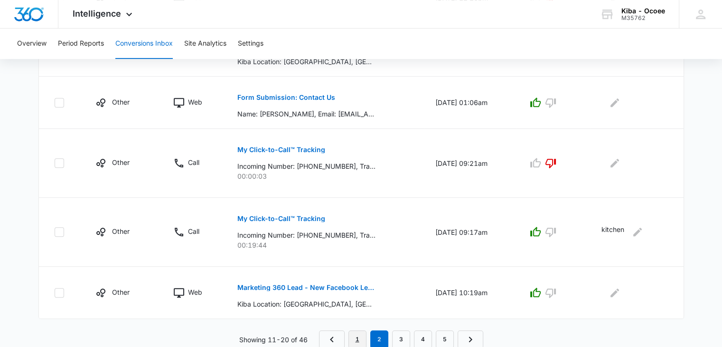
click at [355, 332] on link "1" at bounding box center [358, 339] width 18 height 18
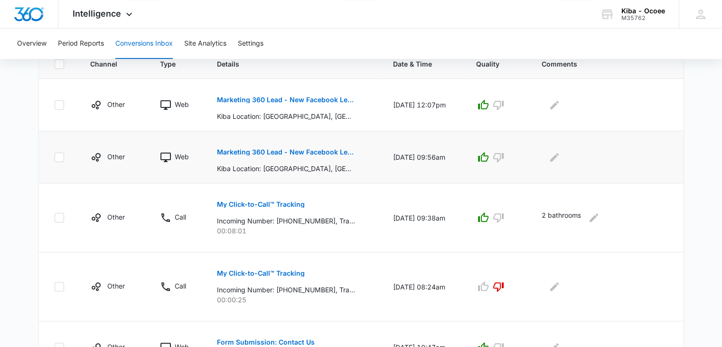
scroll to position [173, 0]
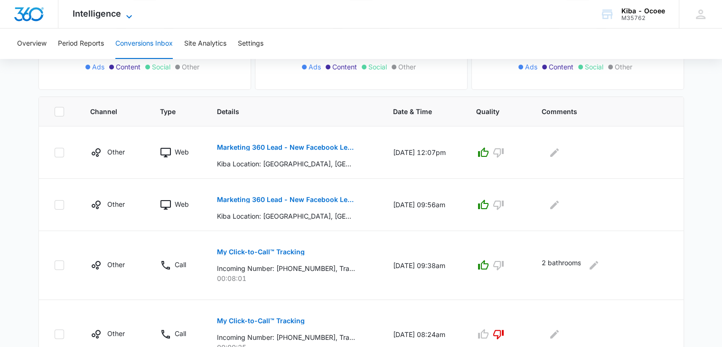
click at [119, 14] on span "Intelligence" at bounding box center [97, 14] width 48 height 10
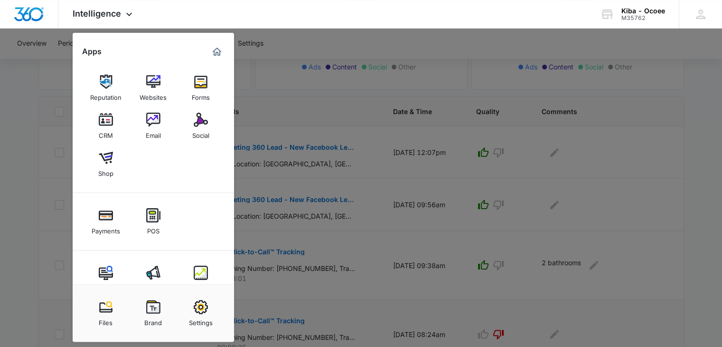
click at [195, 309] on img at bounding box center [201, 307] width 14 height 14
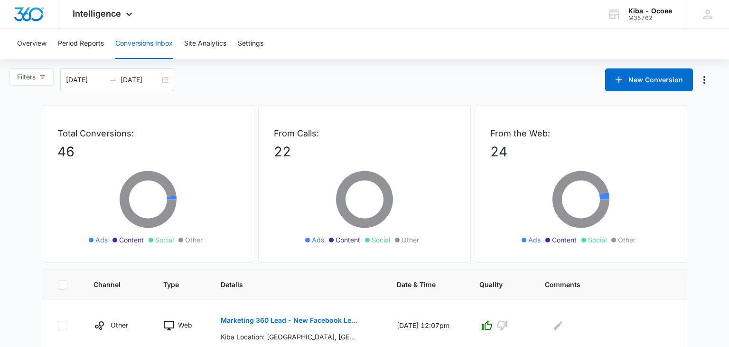
select select "33"
select select "US"
select select "America/[GEOGRAPHIC_DATA]"
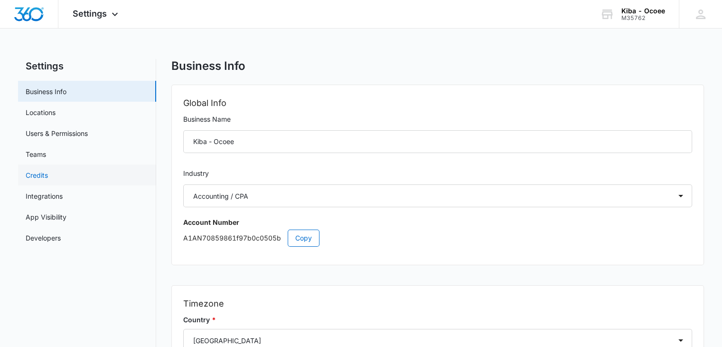
click at [28, 174] on link "Credits" at bounding box center [37, 175] width 22 height 10
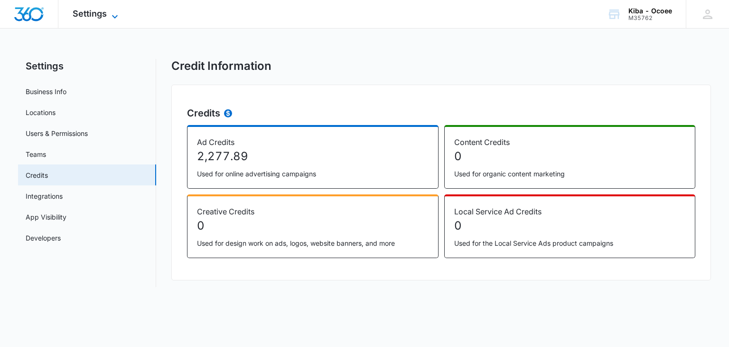
click at [114, 13] on icon at bounding box center [114, 16] width 11 height 11
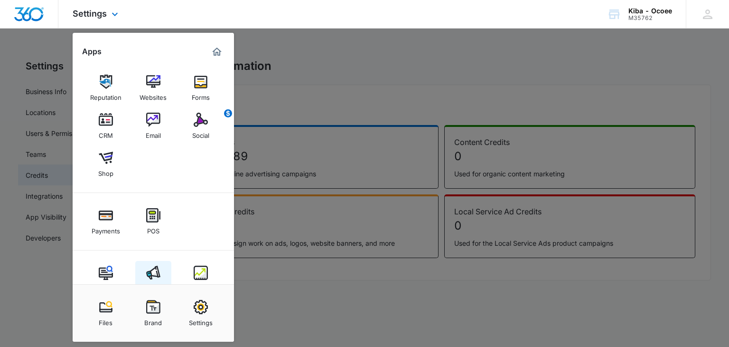
click at [149, 280] on div "Ads" at bounding box center [153, 286] width 11 height 12
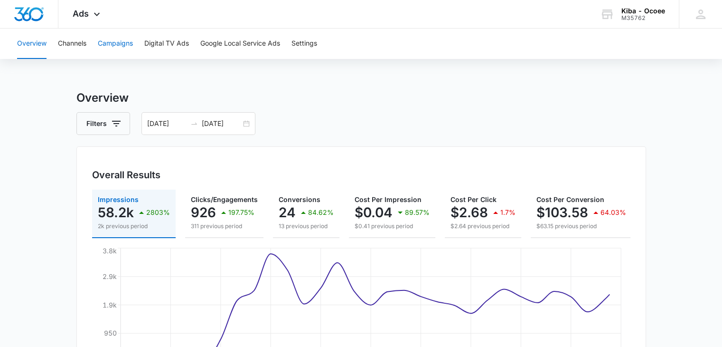
click at [123, 45] on button "Campaigns" at bounding box center [115, 43] width 35 height 30
click at [244, 121] on div "[DATE] [DATE]" at bounding box center [199, 123] width 114 height 23
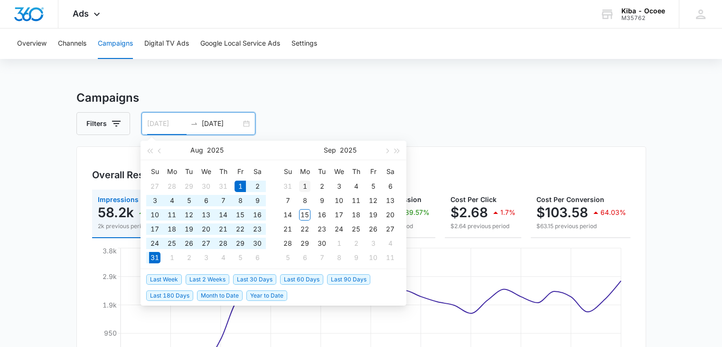
type input "[DATE]"
click at [305, 185] on div "1" at bounding box center [304, 185] width 11 height 11
type input "[DATE]"
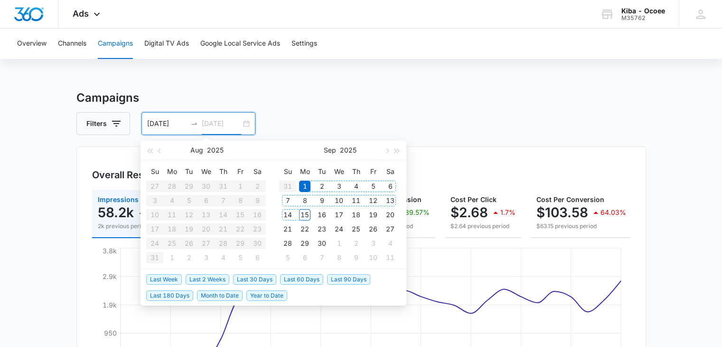
click at [305, 216] on div "15" at bounding box center [304, 214] width 11 height 11
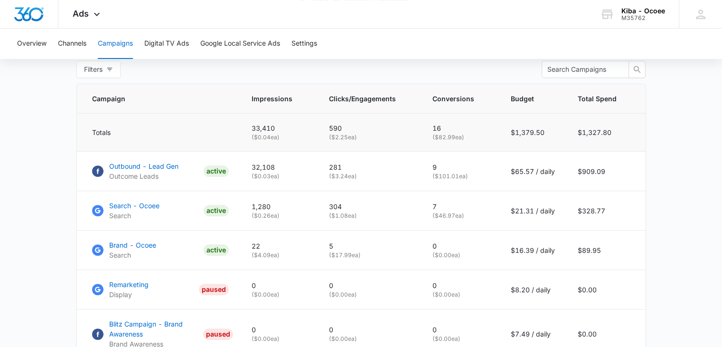
scroll to position [369, 0]
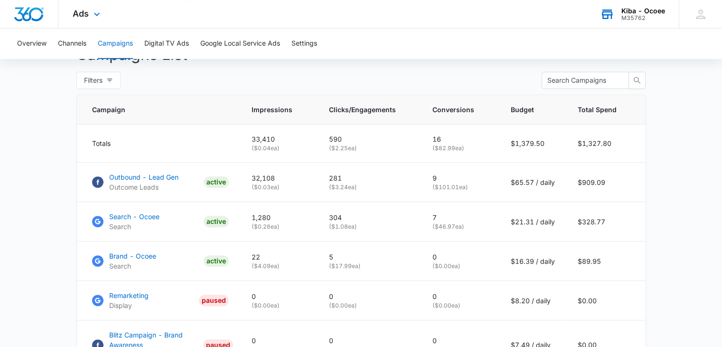
click at [627, 15] on div "M35762" at bounding box center [644, 18] width 44 height 7
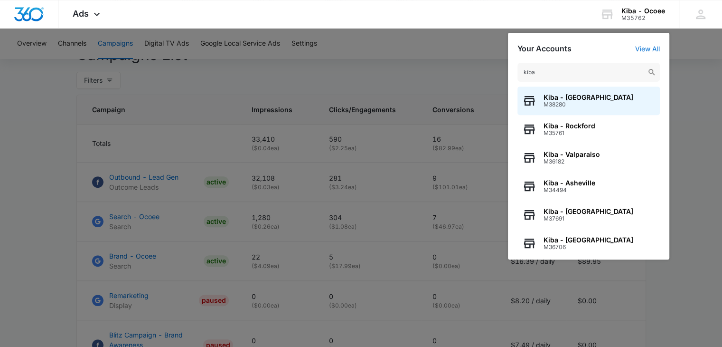
click at [543, 72] on input "kiba" at bounding box center [589, 72] width 142 height 19
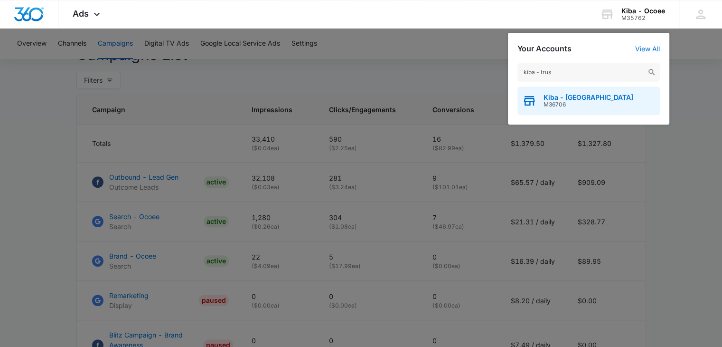
type input "kiba - trus"
click at [555, 104] on span "M36706" at bounding box center [589, 104] width 90 height 7
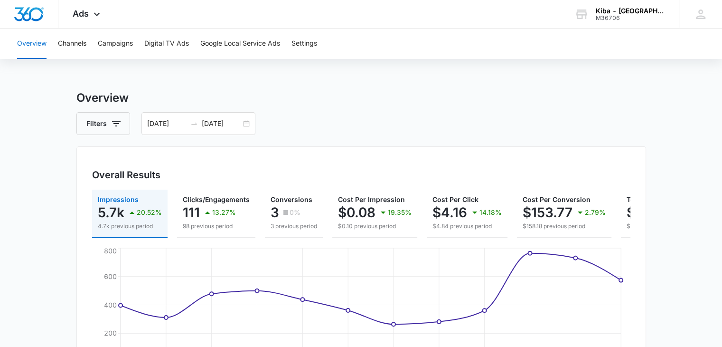
scroll to position [47, 0]
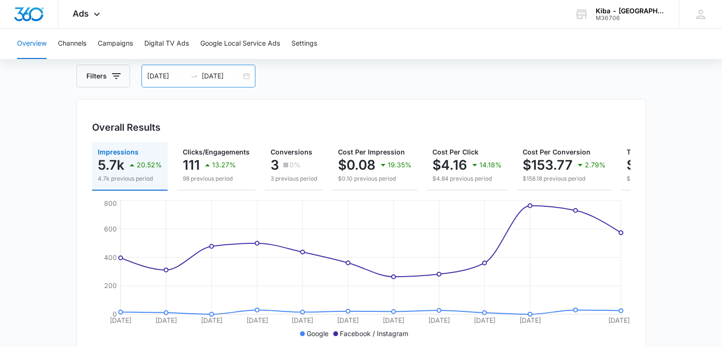
click at [244, 76] on div "[DATE] [DATE]" at bounding box center [199, 76] width 114 height 23
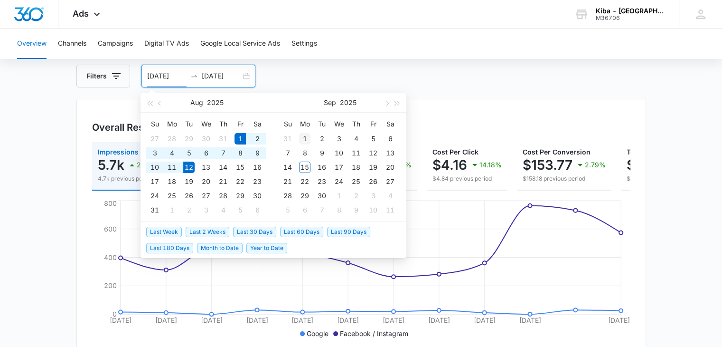
type input "[DATE]"
click at [305, 135] on div "1" at bounding box center [304, 138] width 11 height 11
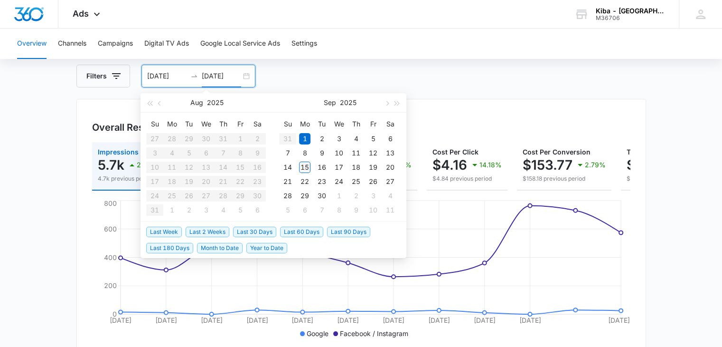
type input "[DATE]"
click at [303, 167] on div "15" at bounding box center [304, 166] width 11 height 11
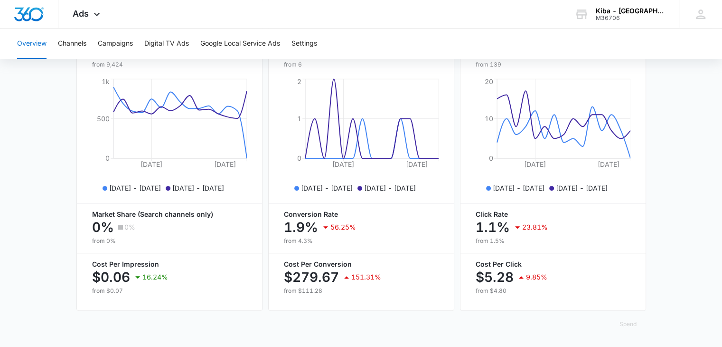
scroll to position [241, 0]
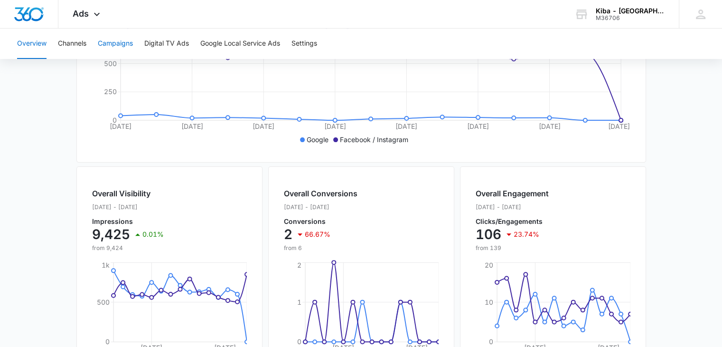
click at [118, 44] on button "Campaigns" at bounding box center [115, 43] width 35 height 30
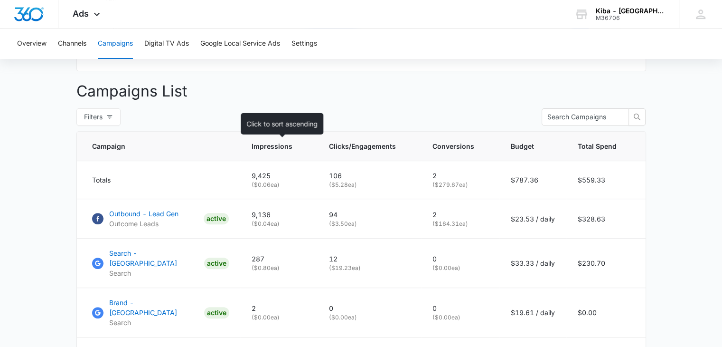
scroll to position [380, 0]
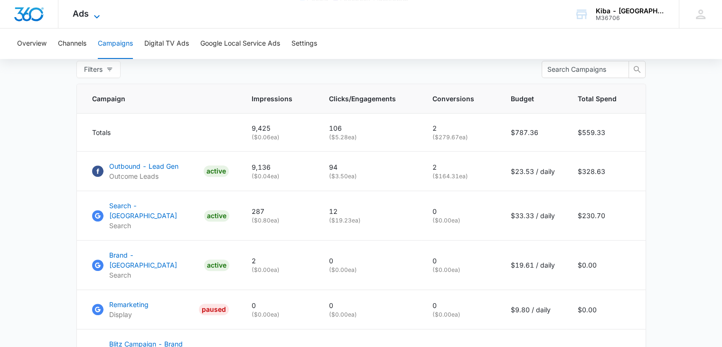
click at [96, 16] on icon at bounding box center [96, 16] width 11 height 11
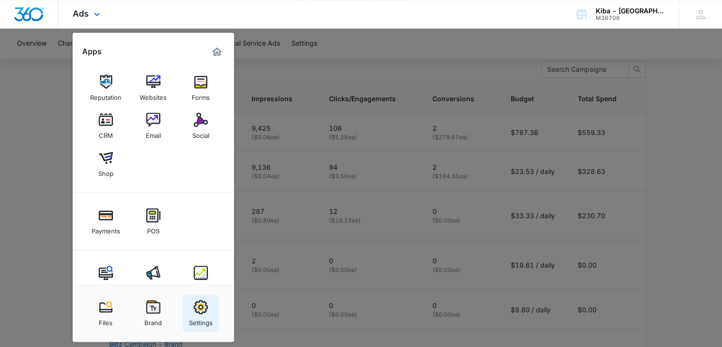
click at [205, 309] on img at bounding box center [201, 307] width 14 height 14
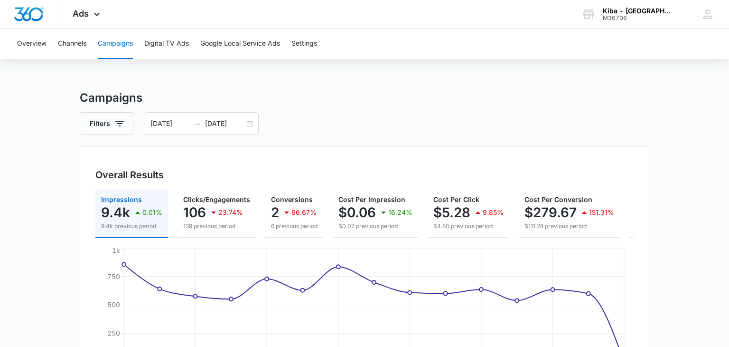
select select "33"
select select "US"
select select "America/[GEOGRAPHIC_DATA]"
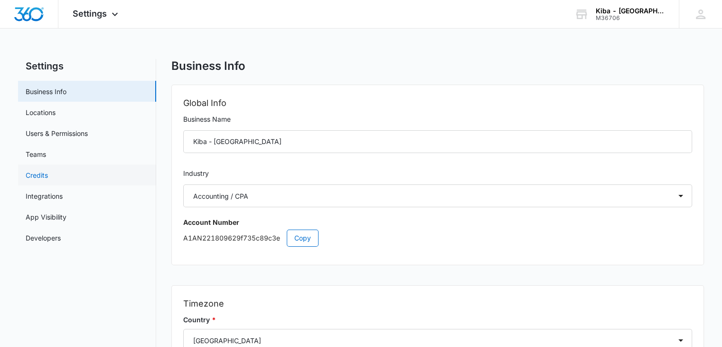
click at [45, 173] on link "Credits" at bounding box center [37, 175] width 22 height 10
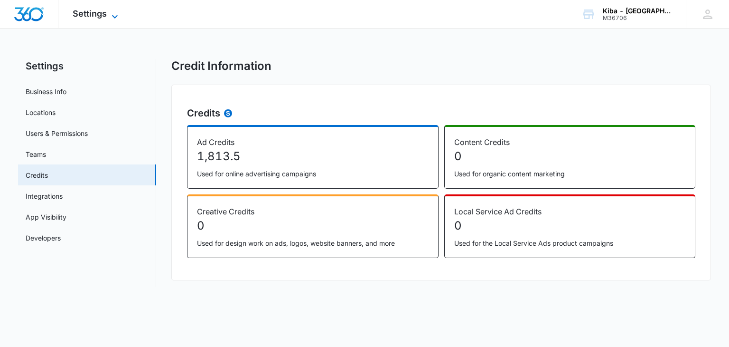
click at [110, 16] on icon at bounding box center [114, 16] width 11 height 11
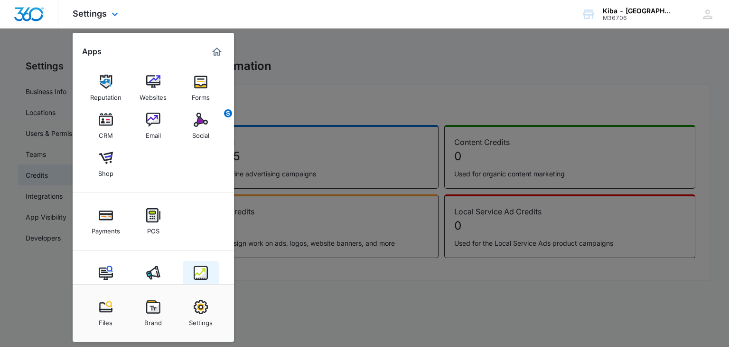
click at [198, 265] on img at bounding box center [201, 272] width 14 height 14
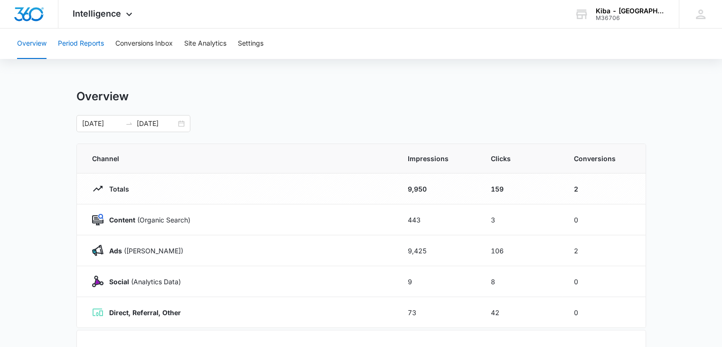
click at [93, 46] on button "Period Reports" at bounding box center [81, 43] width 46 height 30
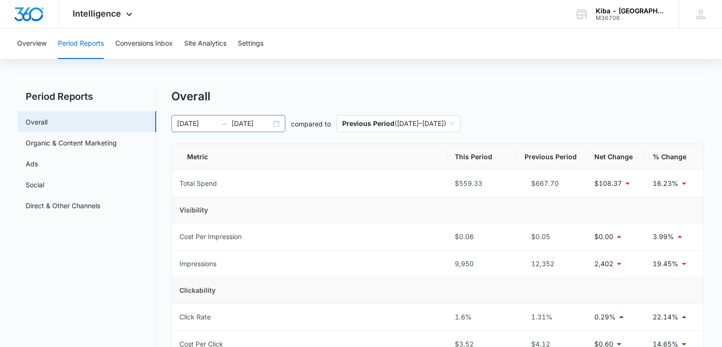
click at [281, 126] on div "[DATE] [DATE]" at bounding box center [228, 123] width 114 height 17
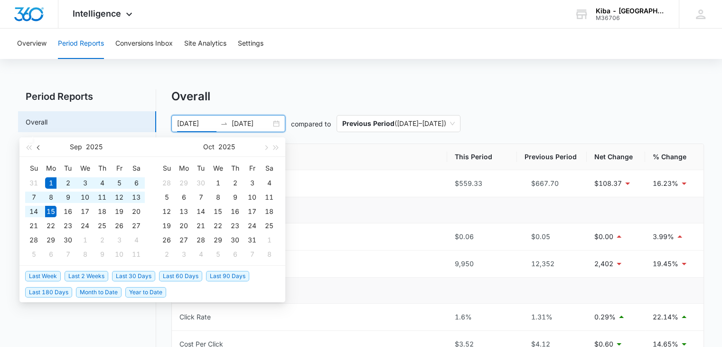
click at [39, 148] on span "button" at bounding box center [39, 147] width 5 height 5
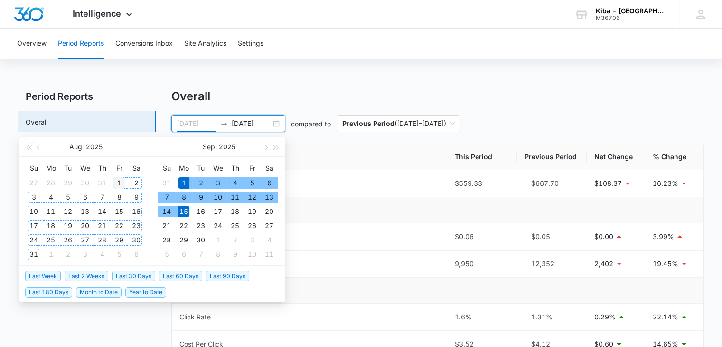
type input "[DATE]"
click at [118, 181] on div "1" at bounding box center [119, 182] width 11 height 11
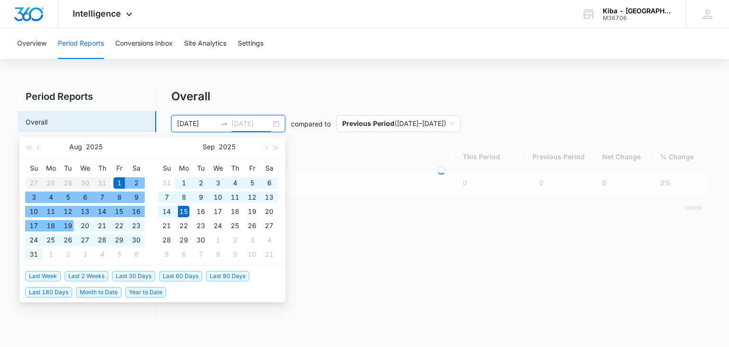
type input "[DATE]"
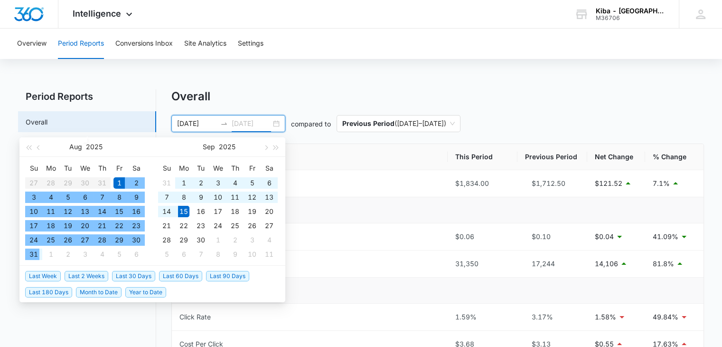
click at [30, 253] on div "31" at bounding box center [33, 253] width 11 height 11
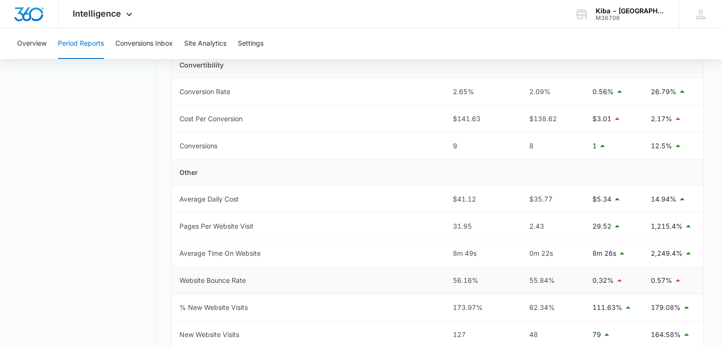
scroll to position [380, 0]
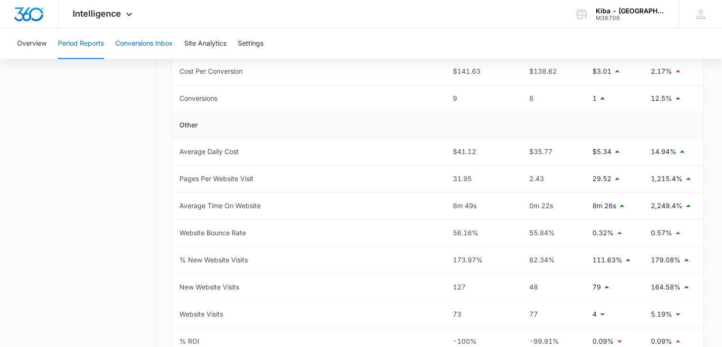
click at [124, 44] on button "Conversions Inbox" at bounding box center [143, 43] width 57 height 30
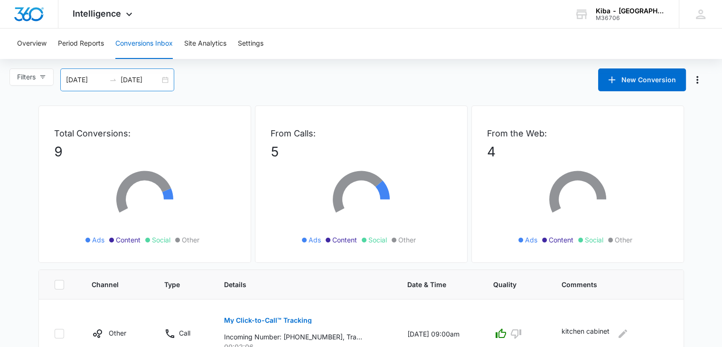
click at [166, 79] on div "[DATE] [DATE]" at bounding box center [117, 79] width 114 height 23
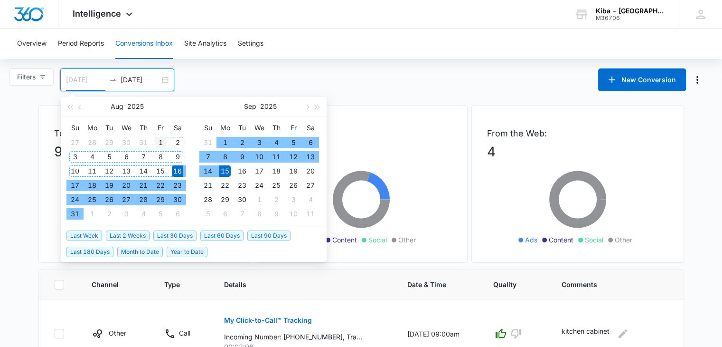
type input "[DATE]"
click at [159, 142] on div "1" at bounding box center [160, 142] width 11 height 11
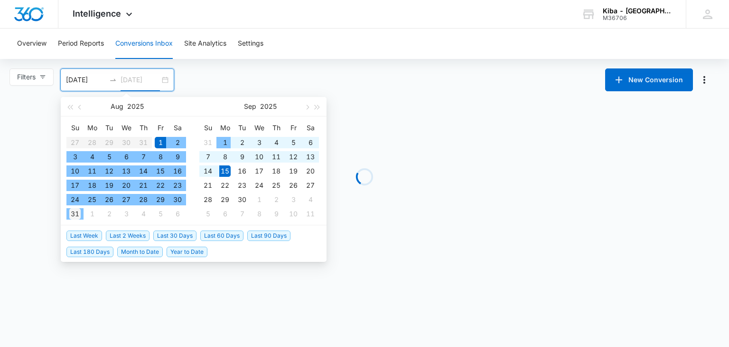
type input "[DATE]"
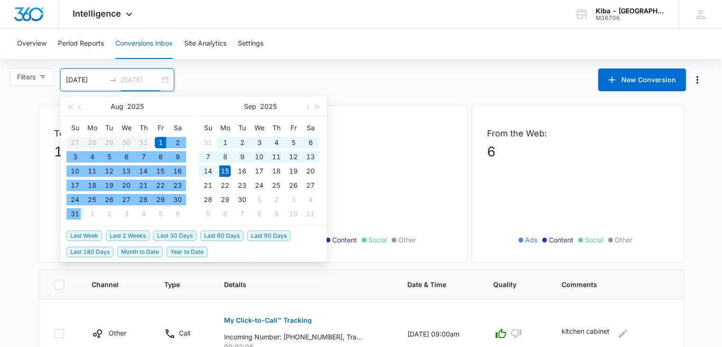
click at [75, 213] on div "31" at bounding box center [74, 213] width 11 height 11
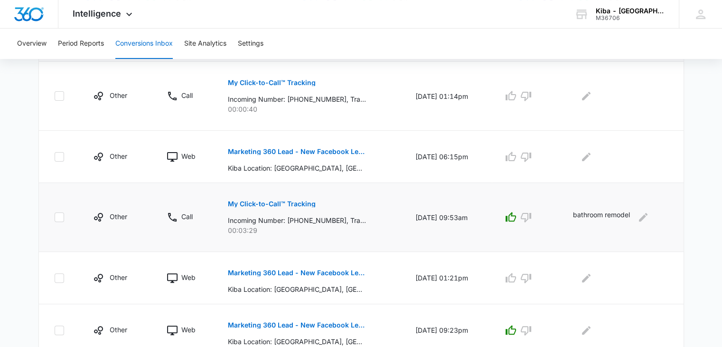
scroll to position [320, 0]
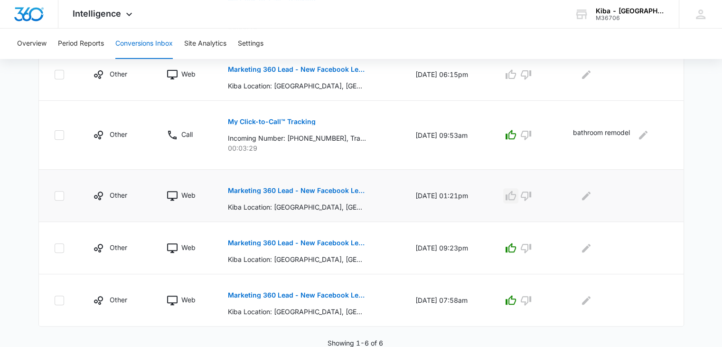
click at [511, 192] on icon "button" at bounding box center [510, 195] width 11 height 11
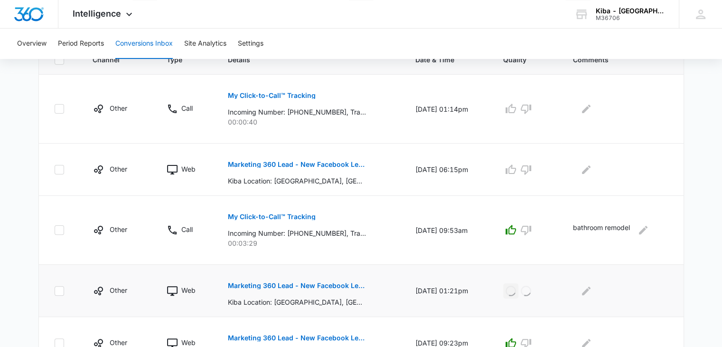
scroll to position [177, 0]
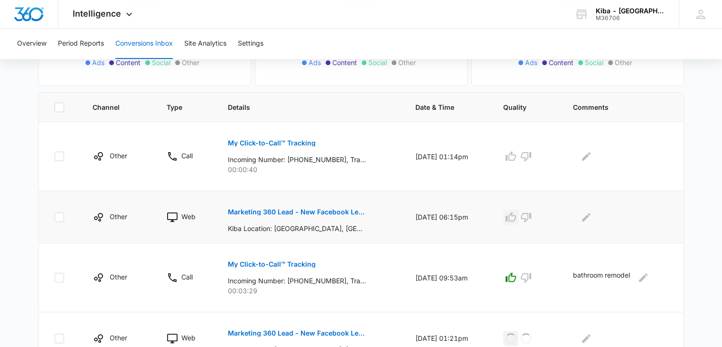
click at [515, 215] on icon "button" at bounding box center [510, 216] width 11 height 11
click at [293, 143] on p "My Click-to-Call™ Tracking" at bounding box center [272, 143] width 88 height 7
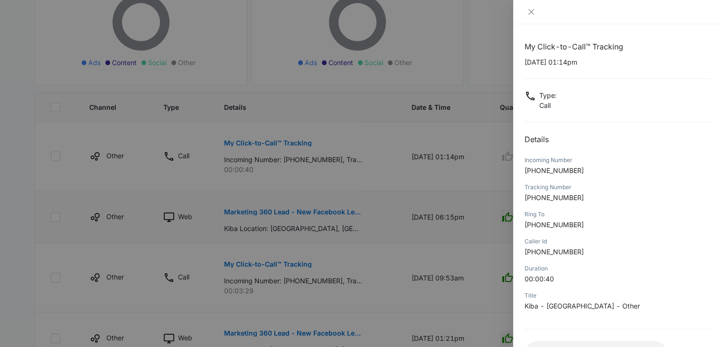
scroll to position [75, 0]
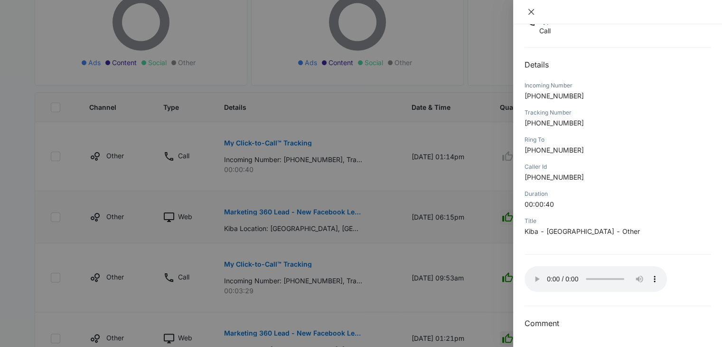
click at [532, 8] on button "Close" at bounding box center [531, 12] width 13 height 9
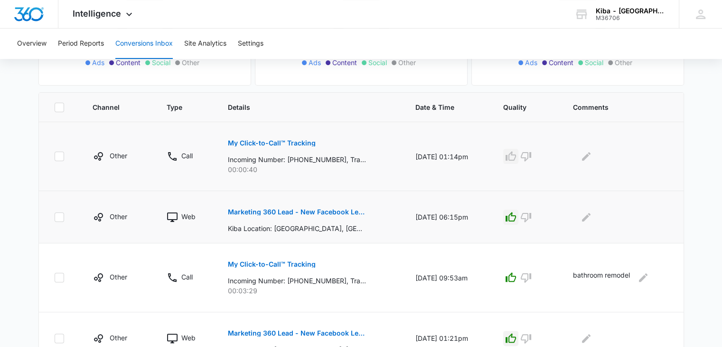
click at [515, 153] on icon "button" at bounding box center [511, 155] width 10 height 9
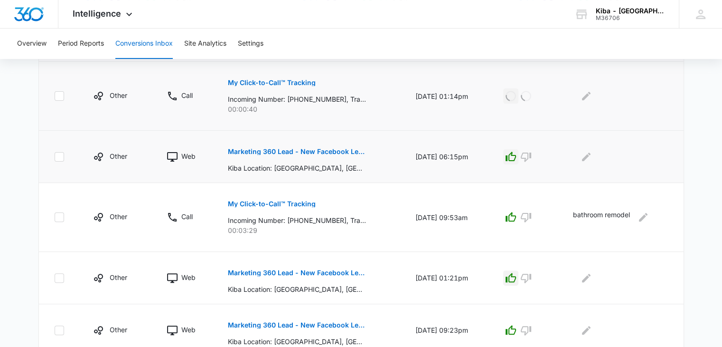
scroll to position [320, 0]
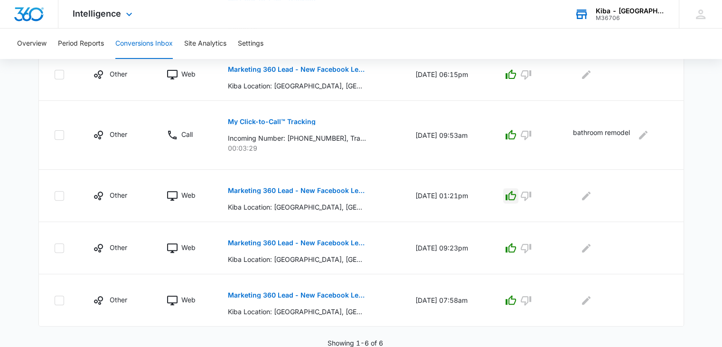
click at [621, 15] on div "M36706" at bounding box center [630, 18] width 69 height 7
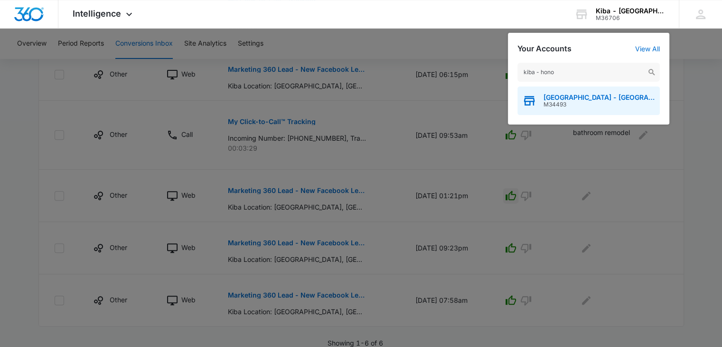
type input "kiba - hono"
click at [588, 94] on span "[GEOGRAPHIC_DATA] - [GEOGRAPHIC_DATA]" at bounding box center [600, 98] width 112 height 8
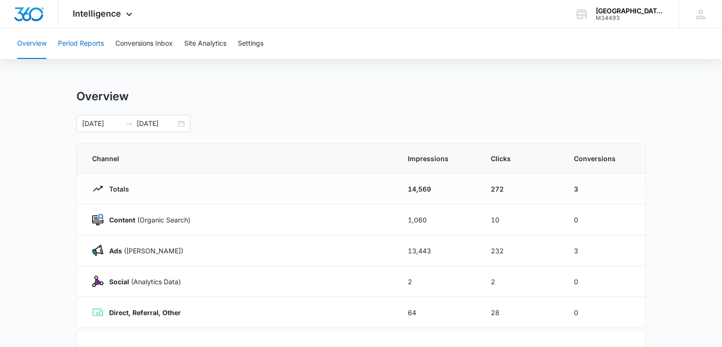
click at [89, 41] on button "Period Reports" at bounding box center [81, 43] width 46 height 30
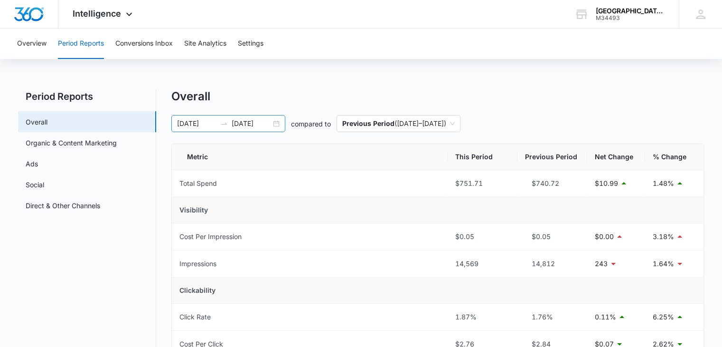
click at [276, 120] on div "[DATE] [DATE]" at bounding box center [228, 123] width 114 height 17
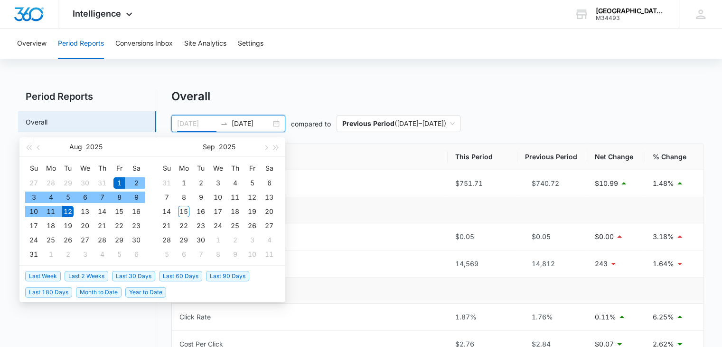
click at [118, 182] on div "1" at bounding box center [119, 182] width 11 height 11
type input "[DATE]"
click at [31, 253] on div "31" at bounding box center [33, 253] width 11 height 11
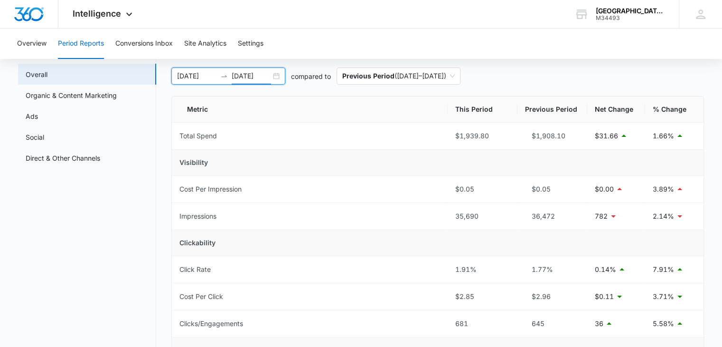
scroll to position [95, 0]
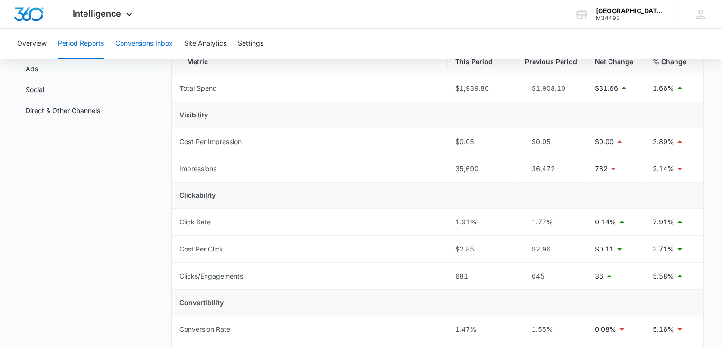
click at [126, 38] on button "Conversions Inbox" at bounding box center [143, 43] width 57 height 30
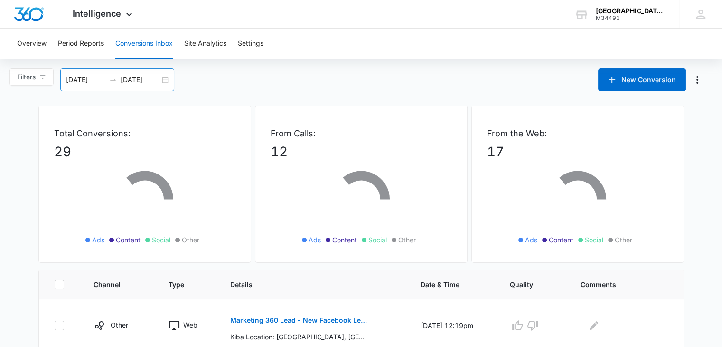
click at [165, 81] on div "[DATE] [DATE]" at bounding box center [117, 79] width 114 height 23
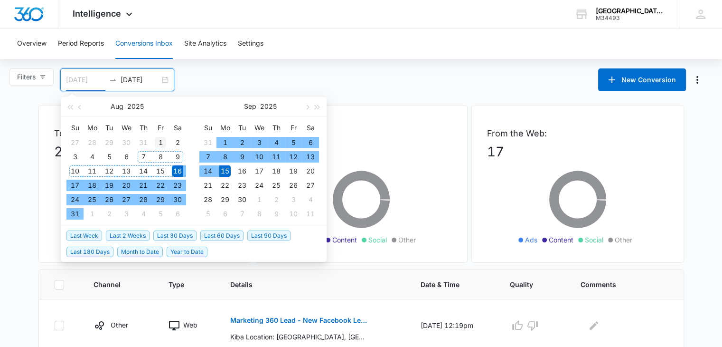
type input "[DATE]"
click at [161, 137] on div "1" at bounding box center [160, 142] width 11 height 11
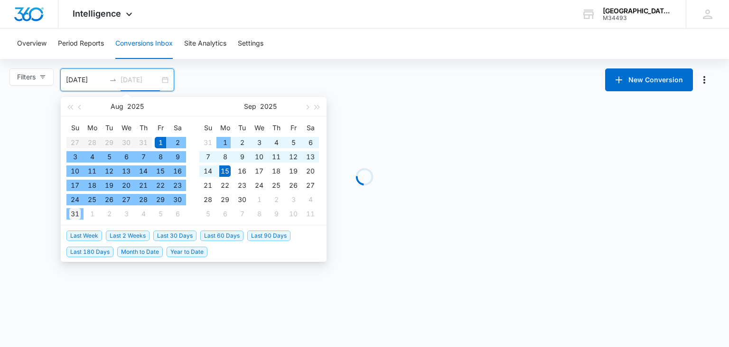
type input "[DATE]"
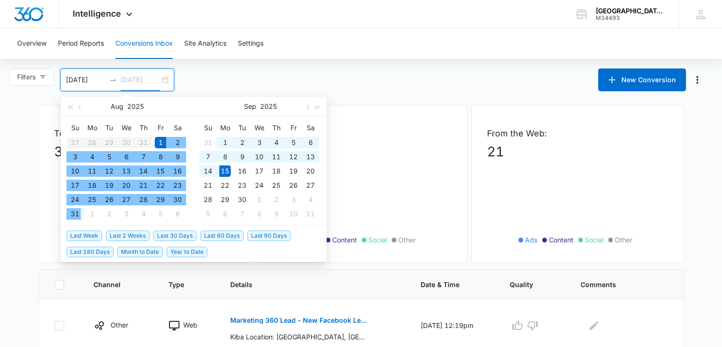
click at [71, 211] on div "31" at bounding box center [74, 213] width 11 height 11
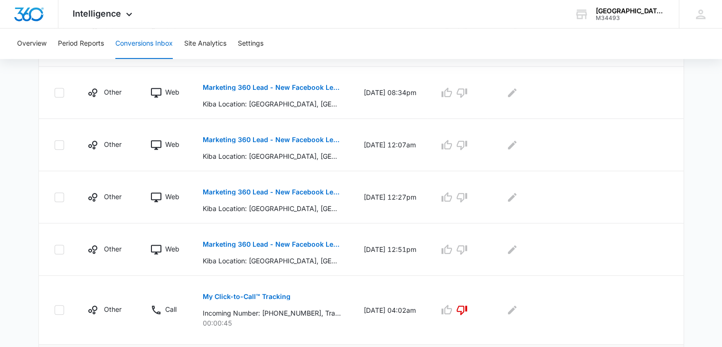
scroll to position [570, 0]
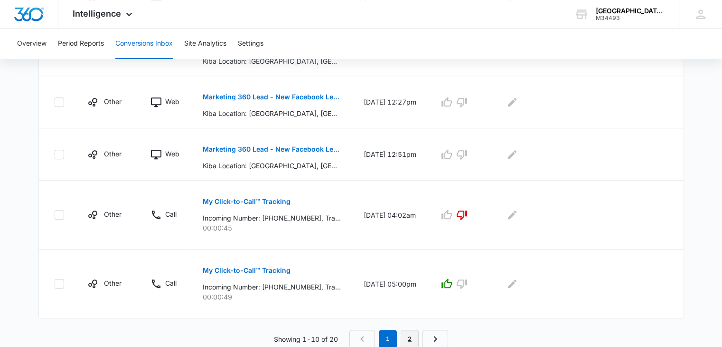
click at [411, 335] on link "2" at bounding box center [410, 339] width 18 height 18
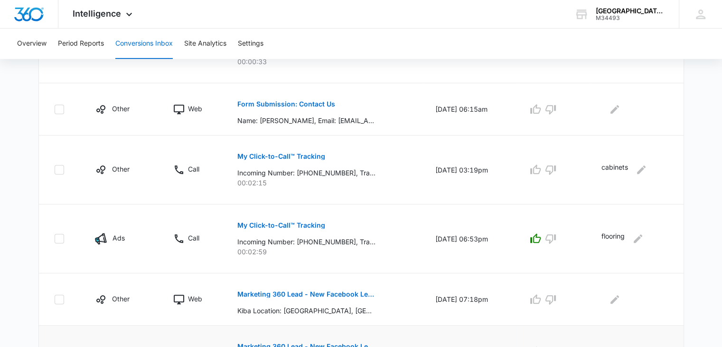
scroll to position [586, 0]
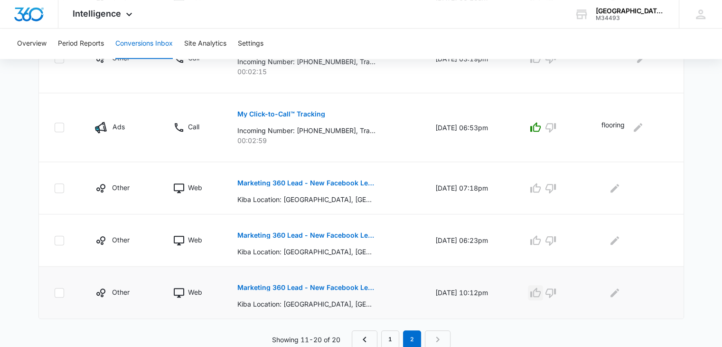
click at [541, 287] on icon "button" at bounding box center [536, 291] width 10 height 9
drag, startPoint x: 539, startPoint y: 240, endPoint x: 538, endPoint y: 235, distance: 4.8
click at [539, 240] on icon "button" at bounding box center [535, 240] width 11 height 11
click at [540, 185] on icon "button" at bounding box center [536, 187] width 10 height 9
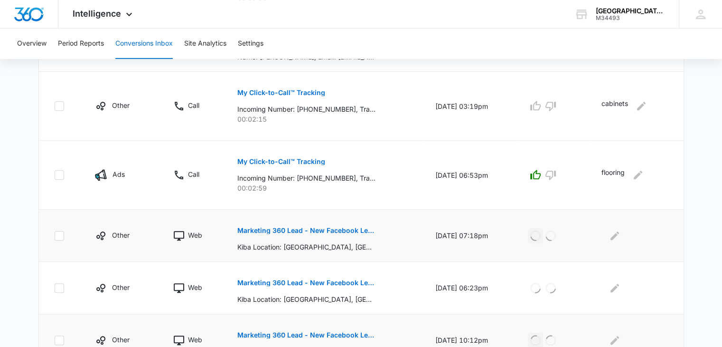
scroll to position [491, 0]
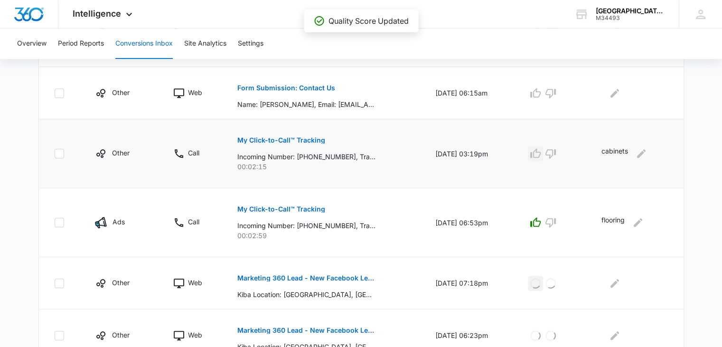
click at [541, 155] on icon "button" at bounding box center [535, 153] width 11 height 11
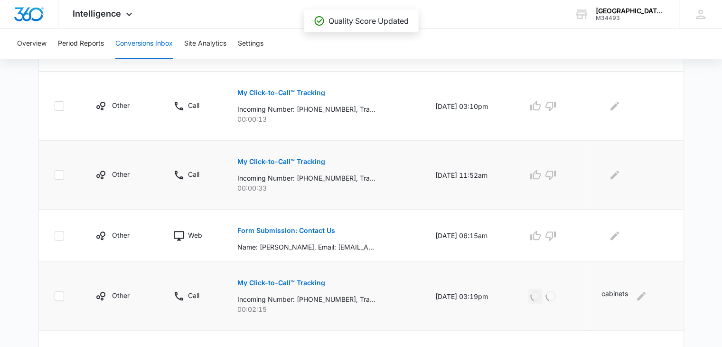
click at [275, 158] on p "My Click-to-Call™ Tracking" at bounding box center [281, 161] width 88 height 7
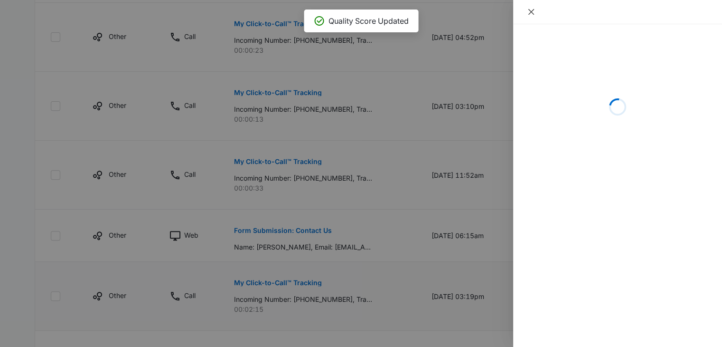
drag, startPoint x: 532, startPoint y: 9, endPoint x: 528, endPoint y: 13, distance: 5.7
click at [532, 9] on icon "close" at bounding box center [532, 12] width 8 height 8
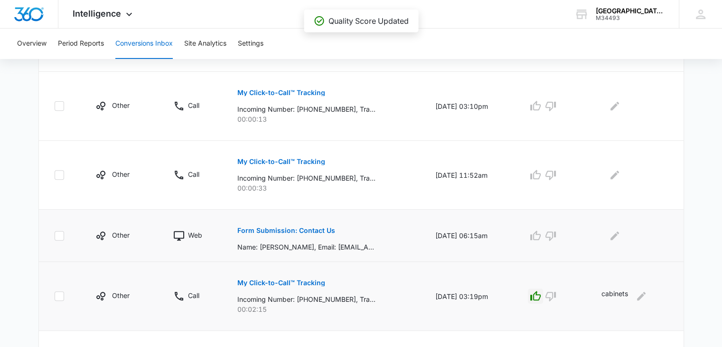
click at [303, 230] on p "Form Submission: Contact Us" at bounding box center [286, 230] width 98 height 7
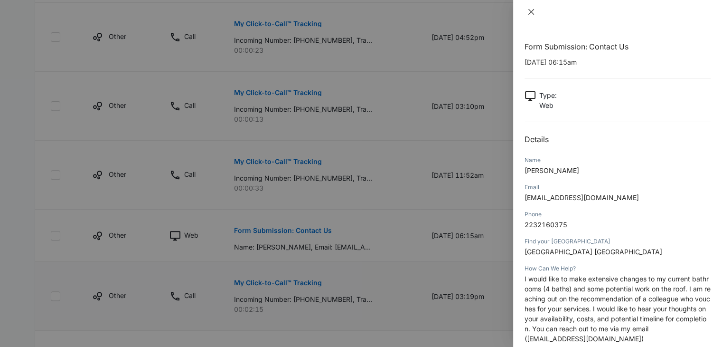
click at [530, 10] on icon "close" at bounding box center [532, 12] width 6 height 6
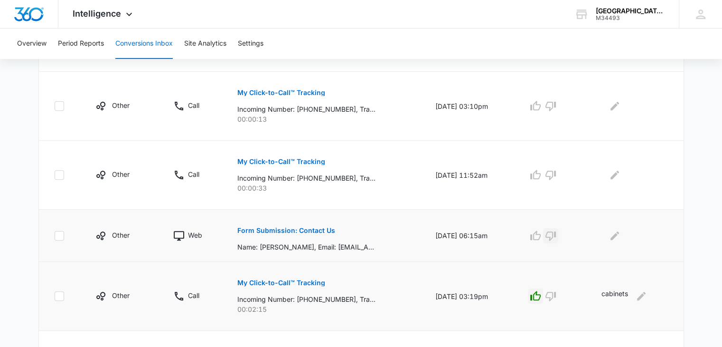
click at [557, 234] on icon "button" at bounding box center [550, 235] width 11 height 11
click at [556, 169] on icon "button" at bounding box center [550, 174] width 11 height 11
click at [555, 100] on icon "button" at bounding box center [550, 105] width 11 height 11
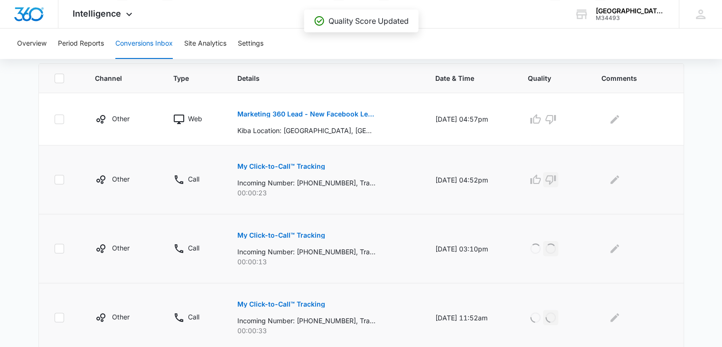
drag, startPoint x: 558, startPoint y: 174, endPoint x: 556, endPoint y: 170, distance: 5.1
click at [557, 174] on icon "button" at bounding box center [550, 179] width 11 height 11
click at [539, 116] on icon "button" at bounding box center [535, 119] width 11 height 11
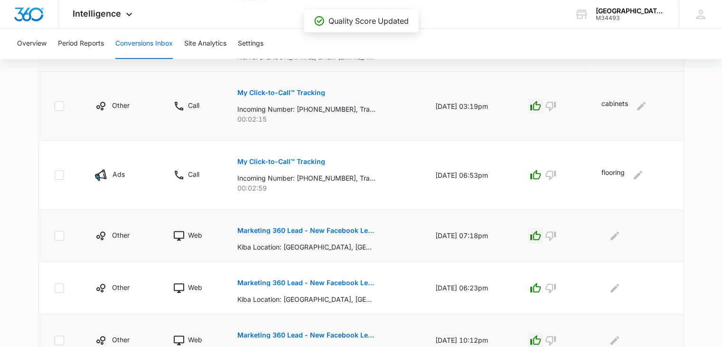
scroll to position [586, 0]
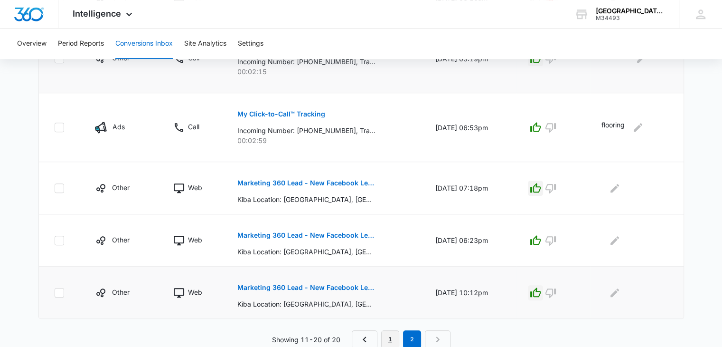
click at [388, 336] on link "1" at bounding box center [390, 339] width 18 height 18
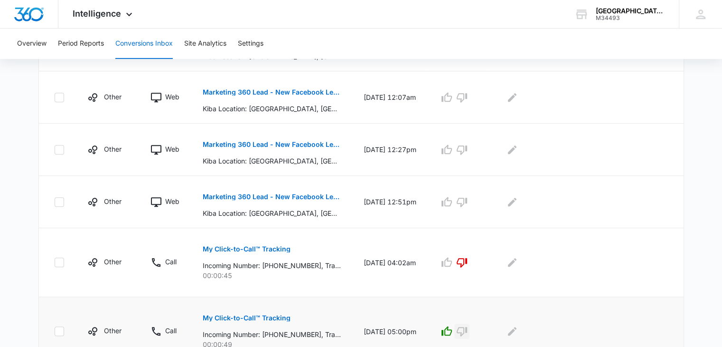
scroll to position [570, 0]
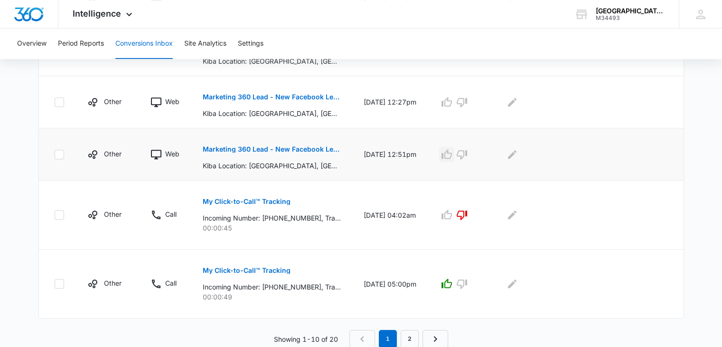
click at [453, 156] on icon "button" at bounding box center [446, 154] width 11 height 11
click at [453, 101] on icon "button" at bounding box center [446, 101] width 11 height 11
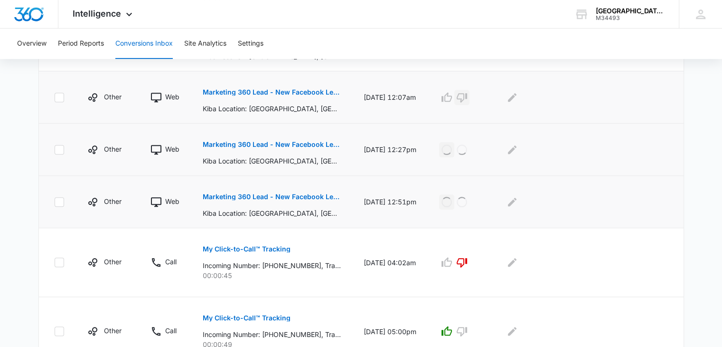
scroll to position [475, 0]
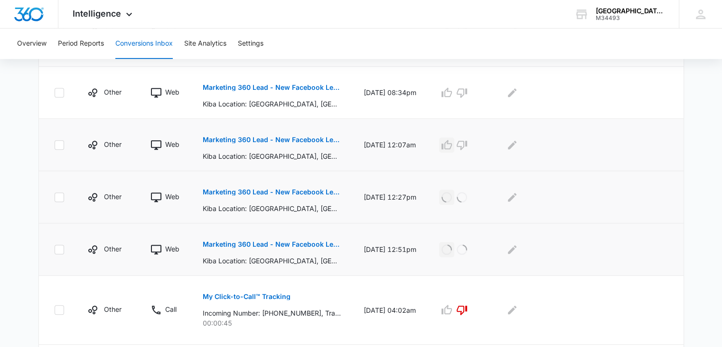
click at [453, 147] on icon "button" at bounding box center [446, 144] width 11 height 11
click at [453, 94] on icon "button" at bounding box center [446, 92] width 11 height 11
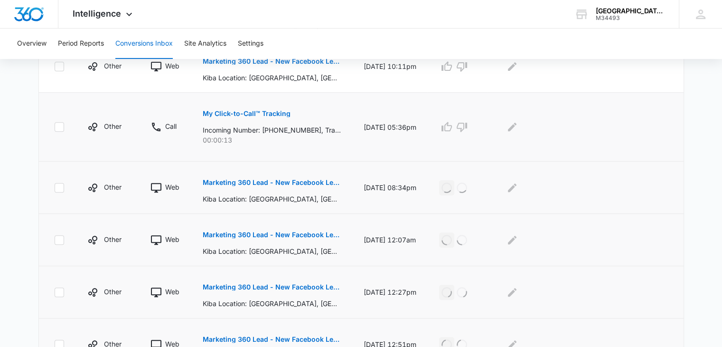
scroll to position [332, 0]
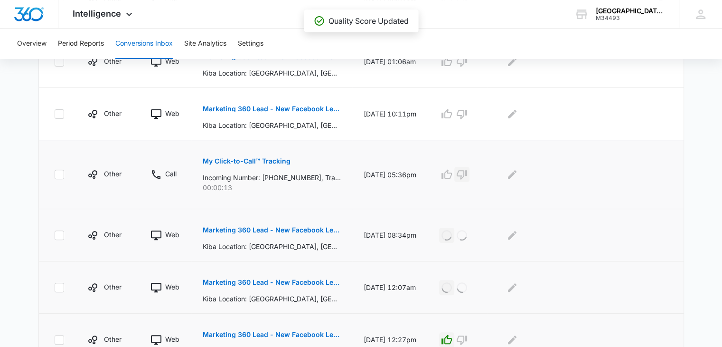
click at [467, 171] on icon "button" at bounding box center [462, 174] width 10 height 9
click at [453, 114] on icon "button" at bounding box center [446, 113] width 11 height 11
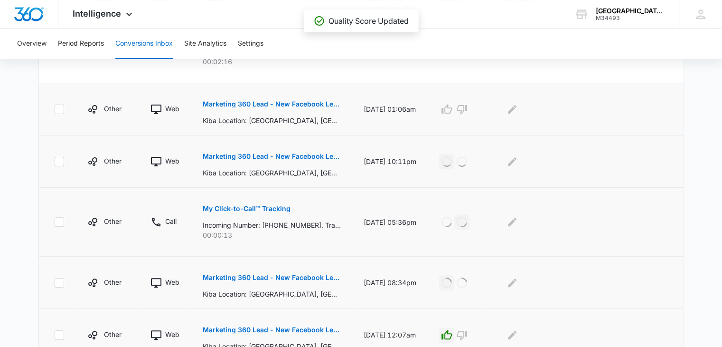
scroll to position [237, 0]
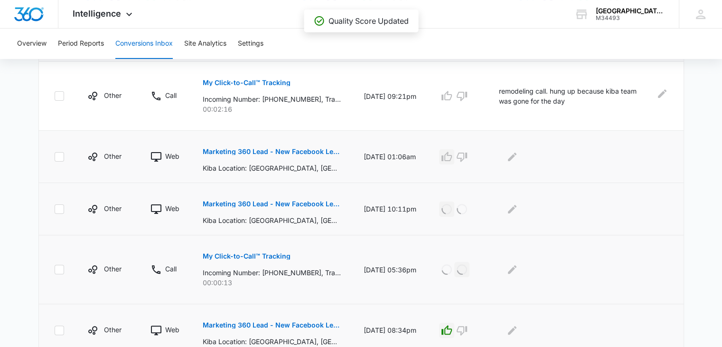
click at [453, 152] on icon "button" at bounding box center [446, 156] width 11 height 11
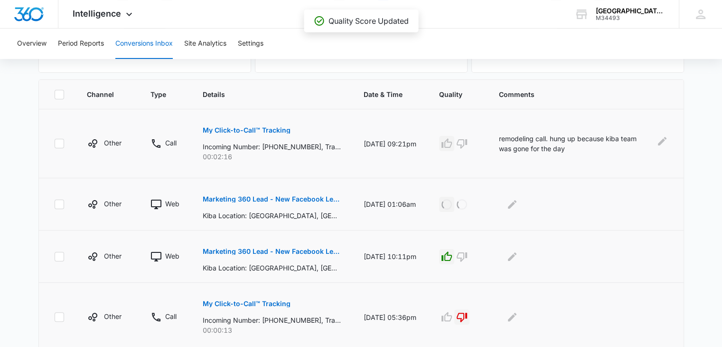
click at [453, 142] on icon "button" at bounding box center [446, 143] width 11 height 11
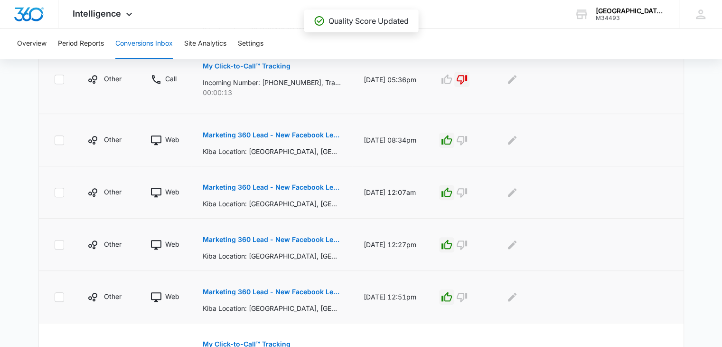
scroll to position [570, 0]
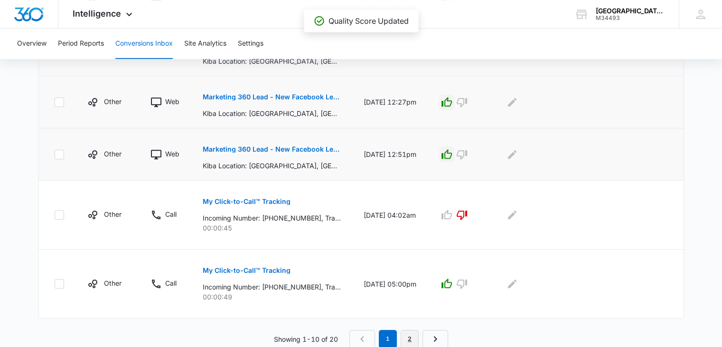
click at [413, 337] on link "2" at bounding box center [410, 339] width 18 height 18
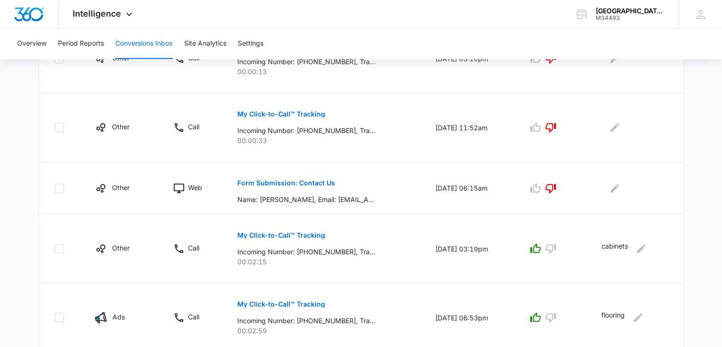
scroll to position [586, 0]
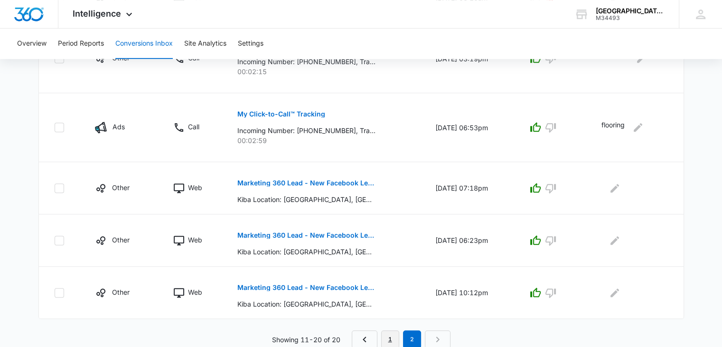
click at [396, 335] on link "1" at bounding box center [390, 339] width 18 height 18
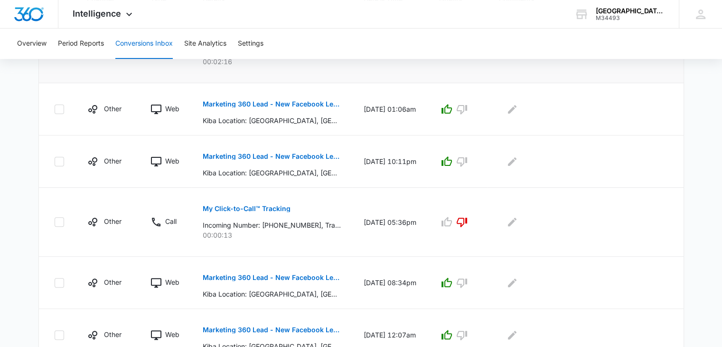
scroll to position [237, 0]
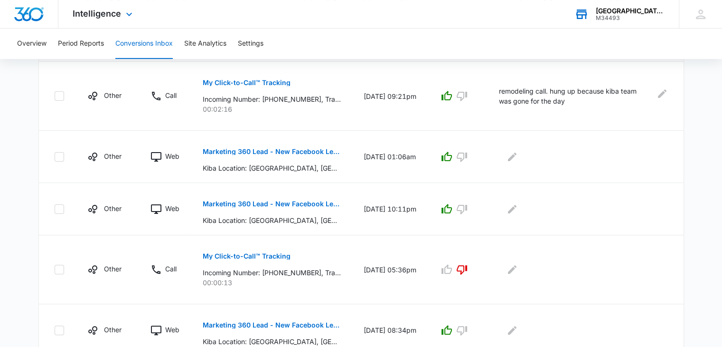
click at [627, 15] on div "M34493" at bounding box center [630, 18] width 69 height 7
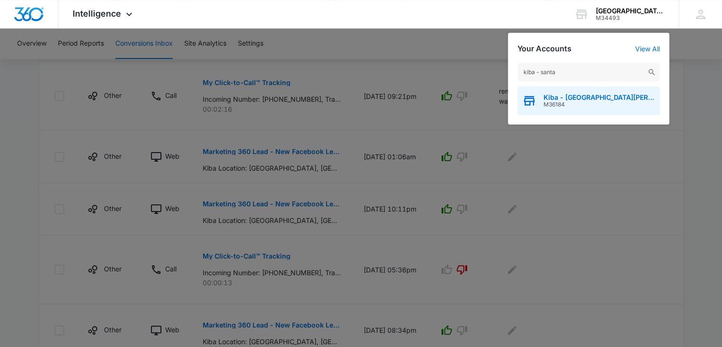
type input "kiba - santa"
click at [571, 104] on span "M36184" at bounding box center [600, 104] width 112 height 7
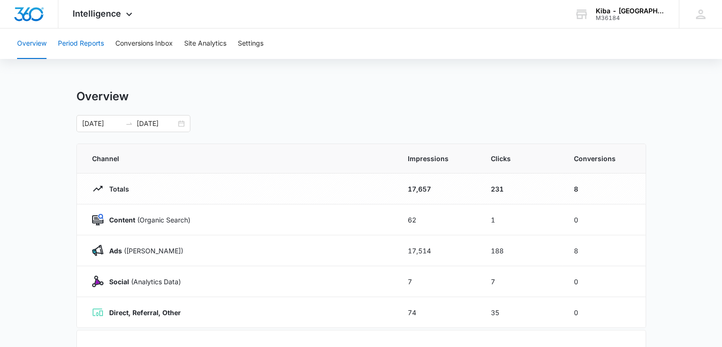
click at [84, 43] on button "Period Reports" at bounding box center [81, 43] width 46 height 30
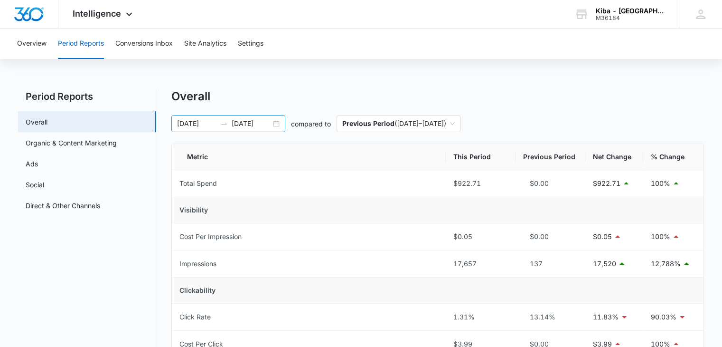
click at [277, 123] on div "[DATE] [DATE]" at bounding box center [228, 123] width 114 height 17
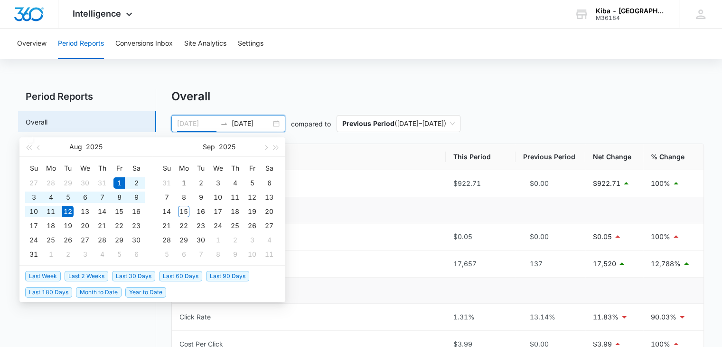
type input "[DATE]"
click at [119, 179] on div "1" at bounding box center [119, 182] width 11 height 11
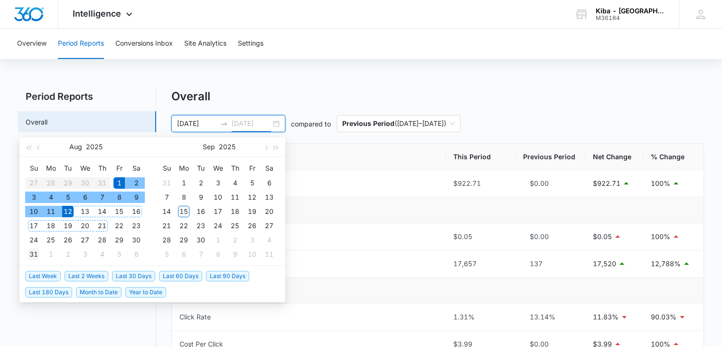
type input "[DATE]"
click at [31, 252] on div "31" at bounding box center [33, 253] width 11 height 11
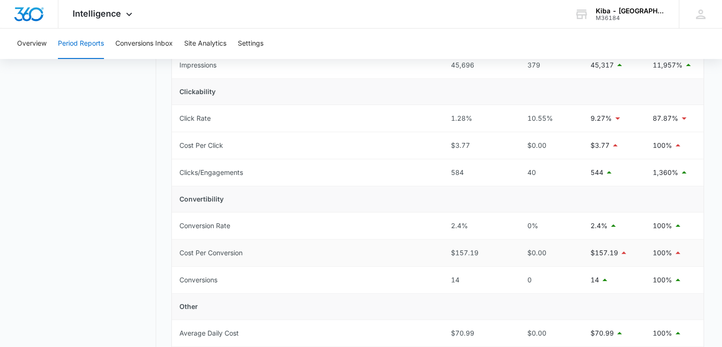
scroll to position [341, 0]
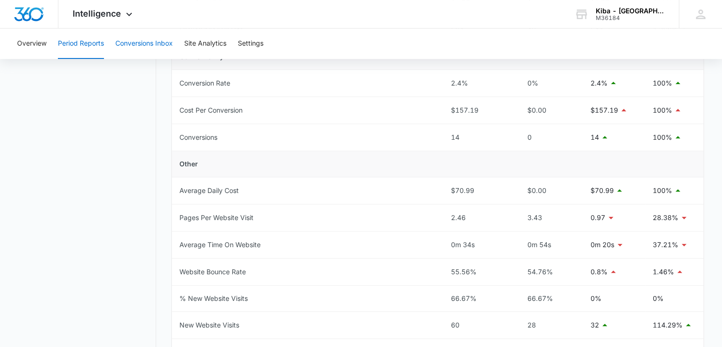
click at [129, 41] on button "Conversions Inbox" at bounding box center [143, 43] width 57 height 30
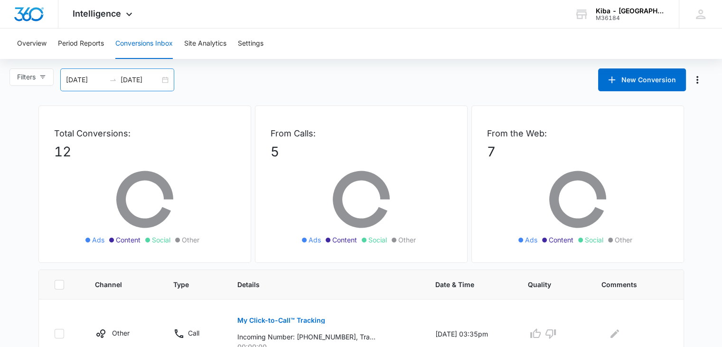
click at [168, 78] on div "[DATE] [DATE]" at bounding box center [117, 79] width 114 height 23
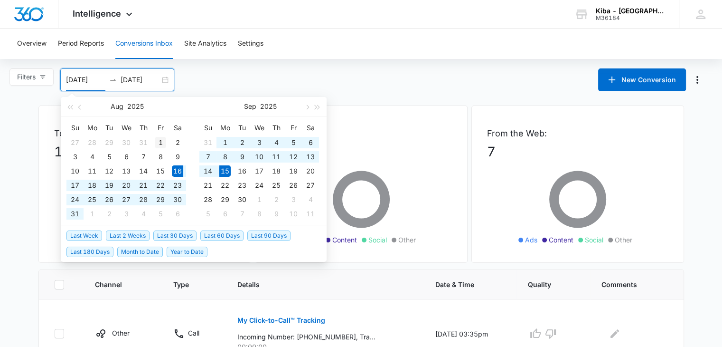
type input "[DATE]"
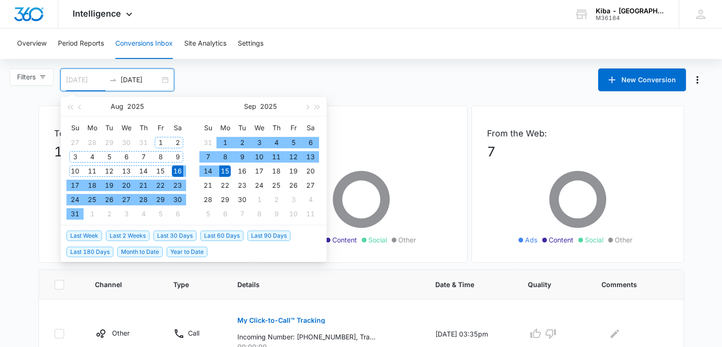
click at [160, 141] on div "1" at bounding box center [160, 142] width 11 height 11
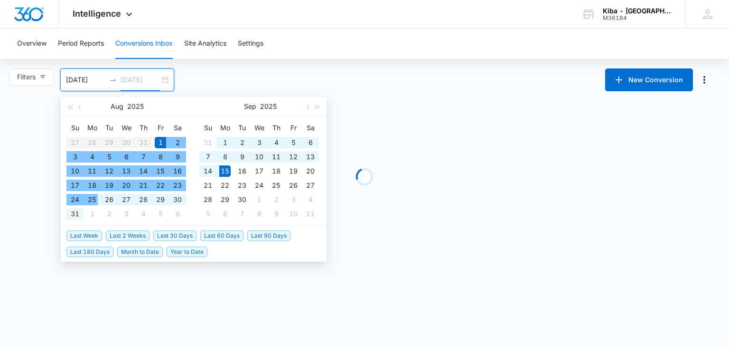
type input "[DATE]"
click at [78, 214] on div "31" at bounding box center [74, 213] width 11 height 11
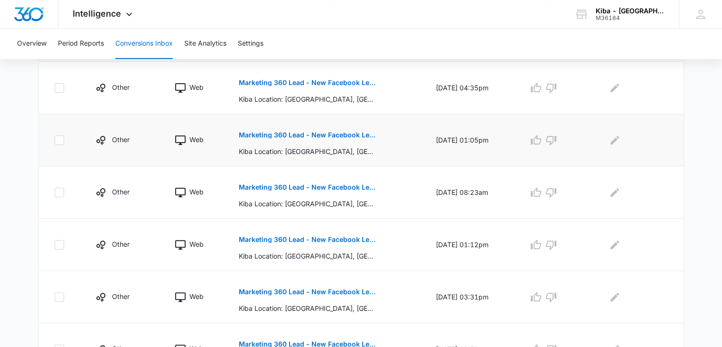
scroll to position [520, 0]
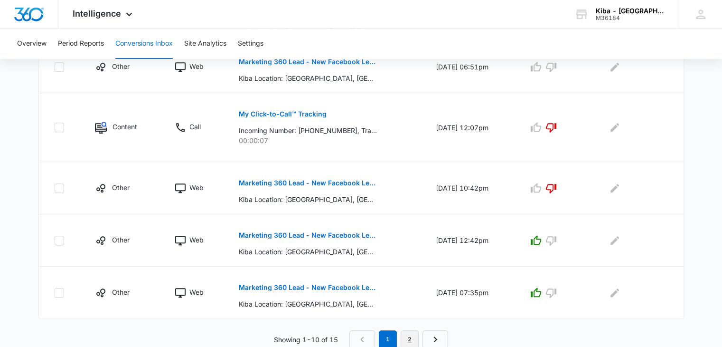
click at [410, 334] on link "2" at bounding box center [410, 339] width 18 height 18
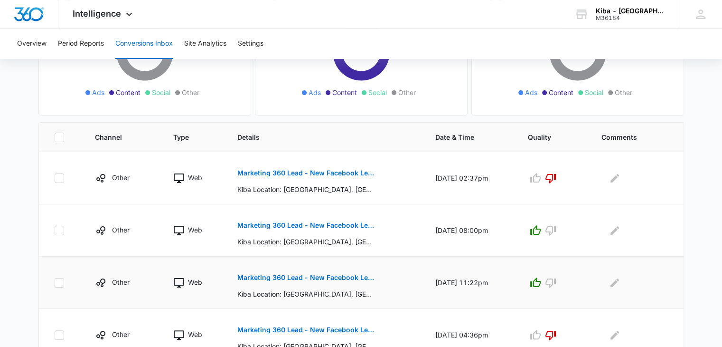
scroll to position [242, 0]
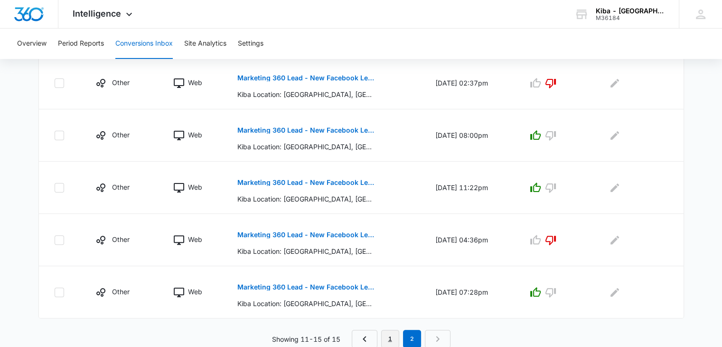
click at [388, 337] on link "1" at bounding box center [390, 339] width 18 height 18
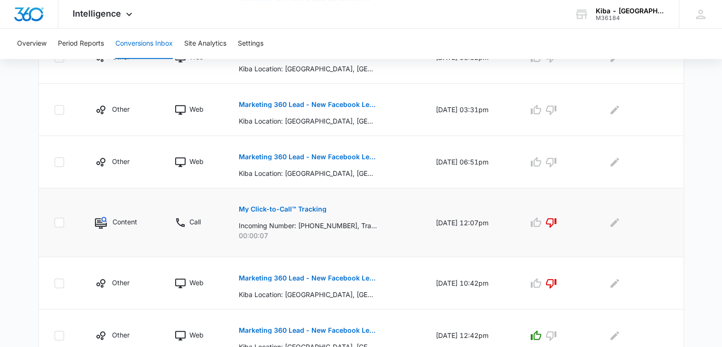
scroll to position [377, 0]
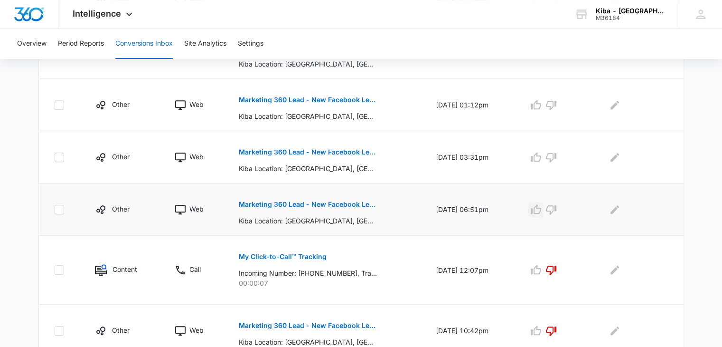
drag, startPoint x: 542, startPoint y: 207, endPoint x: 541, endPoint y: 202, distance: 4.8
click at [542, 207] on icon "button" at bounding box center [536, 209] width 11 height 11
click at [540, 152] on icon "button" at bounding box center [536, 157] width 11 height 11
click at [541, 102] on icon "button" at bounding box center [536, 104] width 10 height 9
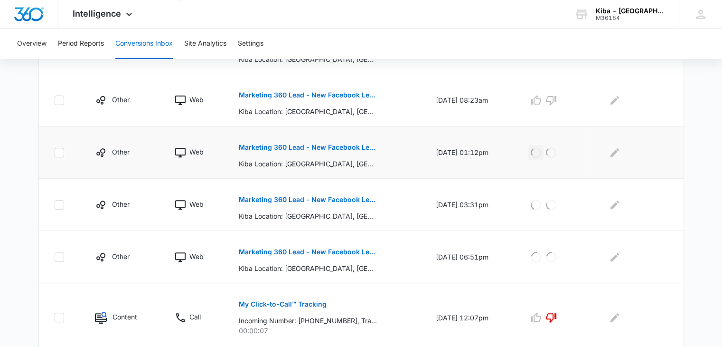
scroll to position [282, 0]
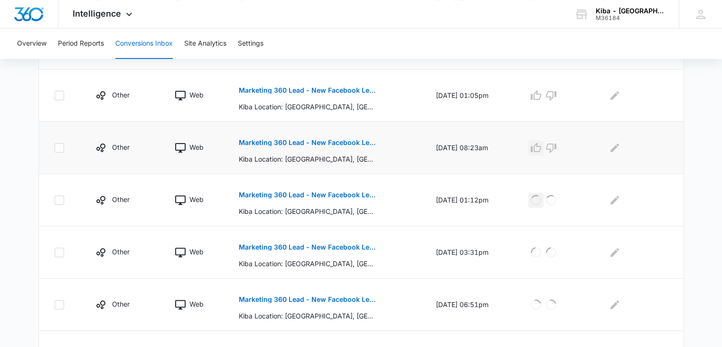
click at [542, 143] on icon "button" at bounding box center [536, 147] width 11 height 11
click at [541, 95] on icon "button" at bounding box center [536, 95] width 11 height 11
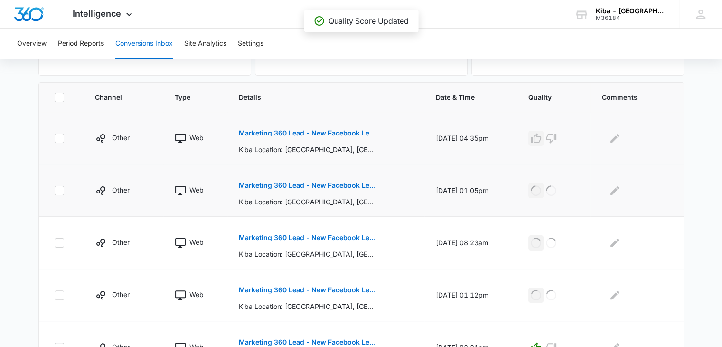
click at [542, 138] on icon "button" at bounding box center [536, 138] width 11 height 11
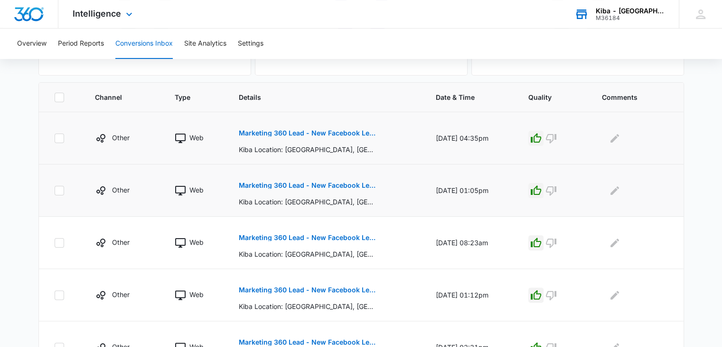
click at [637, 12] on div "Kiba - [GEOGRAPHIC_DATA][PERSON_NAME]" at bounding box center [630, 11] width 69 height 8
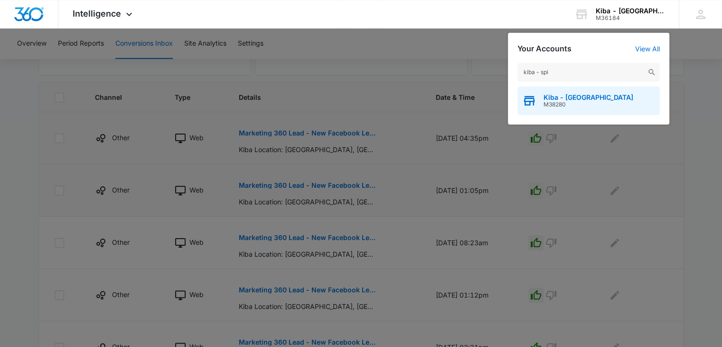
type input "kiba - spi"
click at [542, 98] on div "Kiba - Spirit Lakes M38280" at bounding box center [589, 100] width 142 height 28
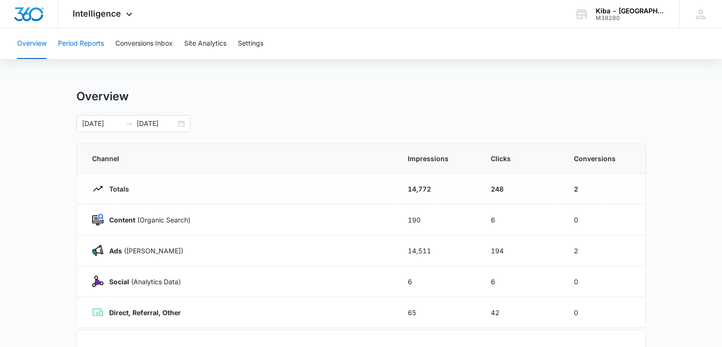
click at [80, 39] on button "Period Reports" at bounding box center [81, 43] width 46 height 30
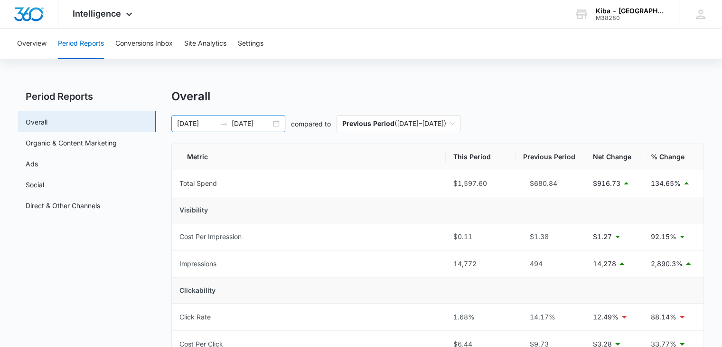
click at [274, 121] on div "[DATE] [DATE]" at bounding box center [228, 123] width 114 height 17
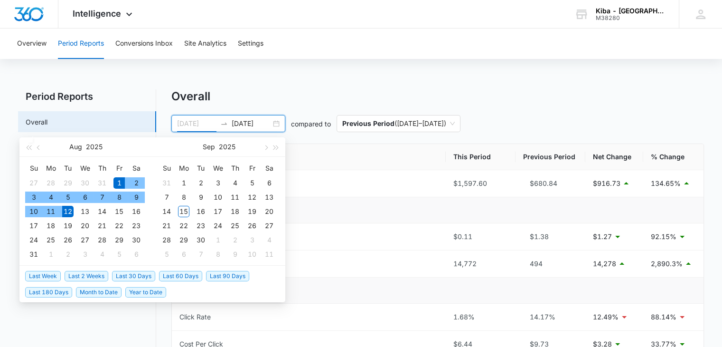
type input "[DATE]"
click at [120, 177] on div "1" at bounding box center [119, 182] width 11 height 11
type input "[DATE]"
click at [33, 254] on div "31" at bounding box center [33, 253] width 11 height 11
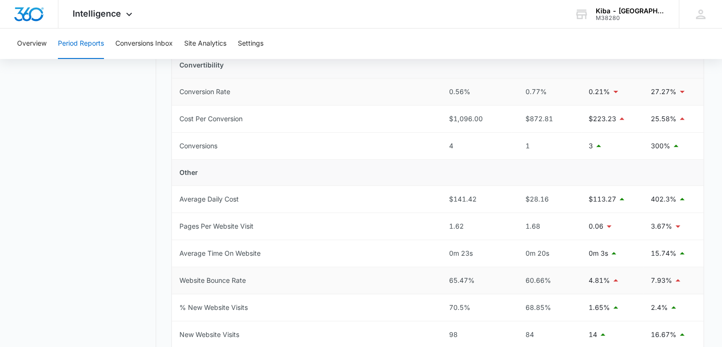
scroll to position [380, 0]
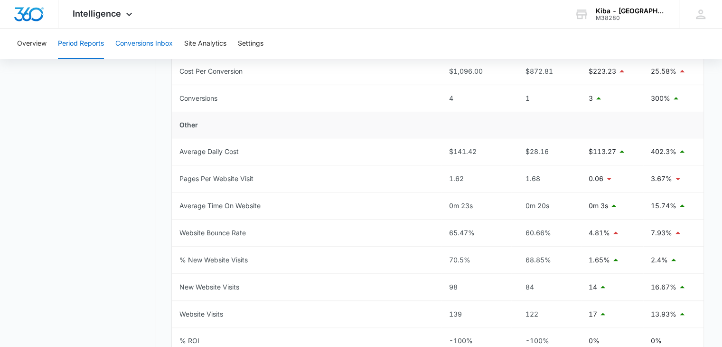
click at [135, 42] on button "Conversions Inbox" at bounding box center [143, 43] width 57 height 30
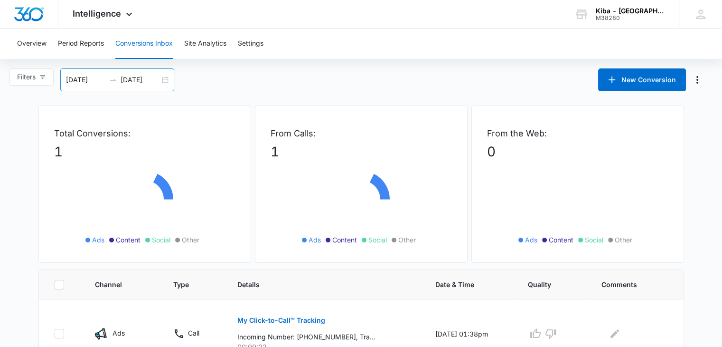
click at [170, 79] on div "[DATE] [DATE]" at bounding box center [117, 79] width 114 height 23
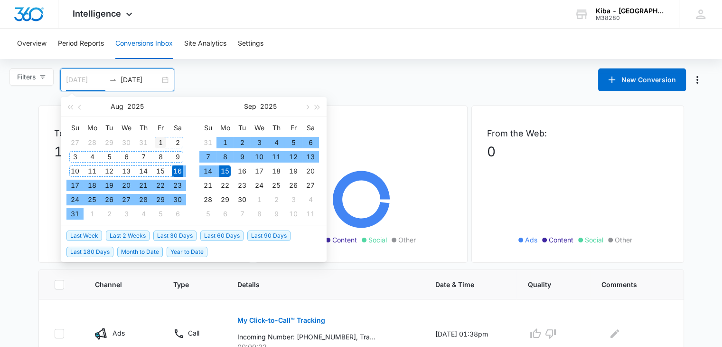
type input "[DATE]"
click at [161, 140] on div "1" at bounding box center [160, 142] width 11 height 11
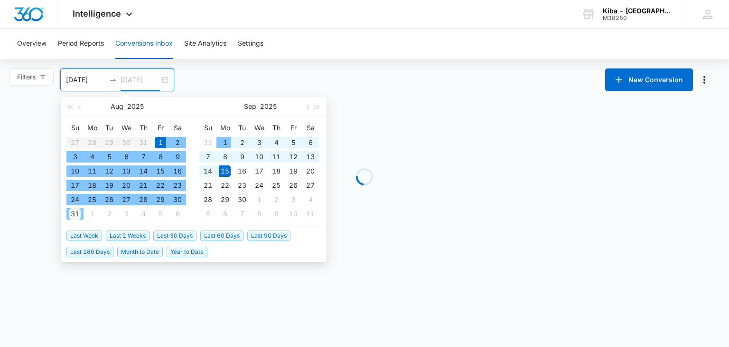
type input "[DATE]"
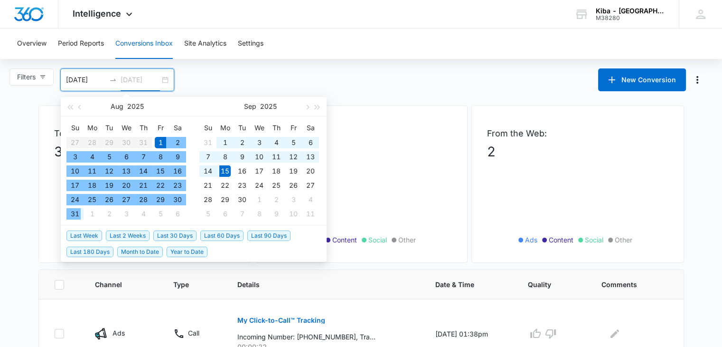
click at [75, 213] on div "31" at bounding box center [74, 213] width 11 height 11
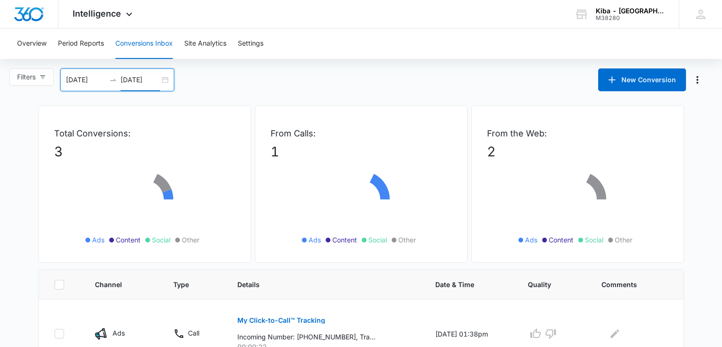
scroll to position [146, 0]
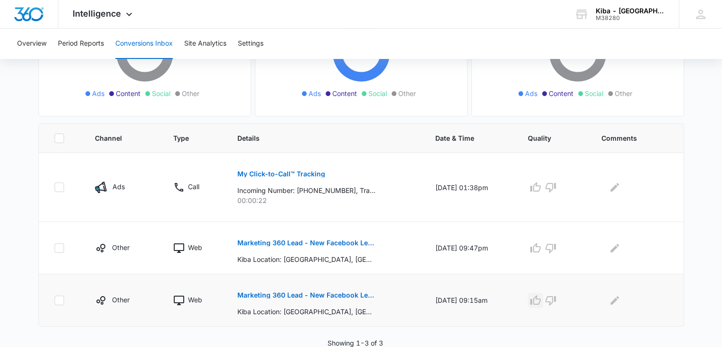
click at [537, 300] on icon "button" at bounding box center [536, 299] width 10 height 9
click at [540, 246] on icon "button" at bounding box center [536, 247] width 10 height 9
click at [262, 171] on p "My Click-to-Call™ Tracking" at bounding box center [281, 174] width 88 height 7
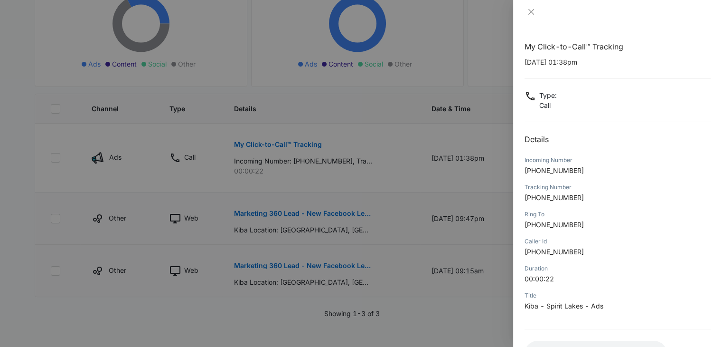
scroll to position [75, 0]
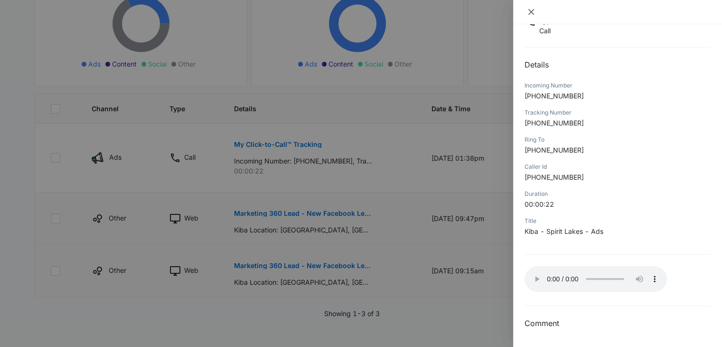
click at [534, 9] on icon "close" at bounding box center [532, 12] width 8 height 8
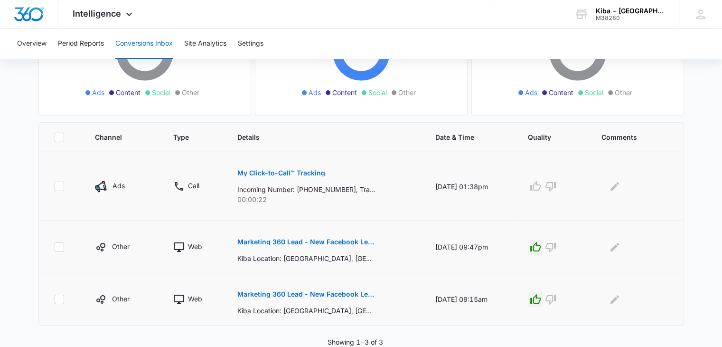
scroll to position [146, 0]
click at [556, 185] on icon "button" at bounding box center [551, 187] width 10 height 9
click at [131, 13] on icon at bounding box center [128, 16] width 11 height 11
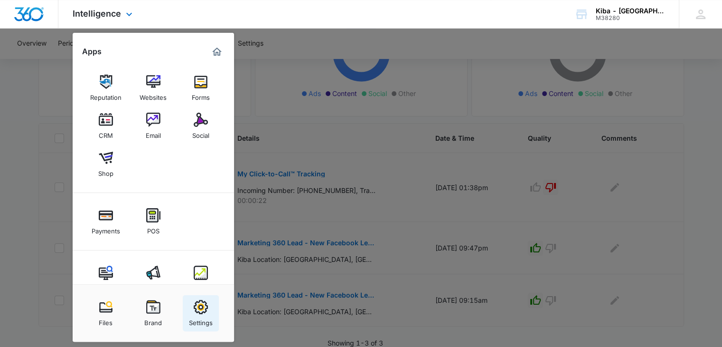
click at [204, 314] on div "Settings" at bounding box center [201, 320] width 24 height 12
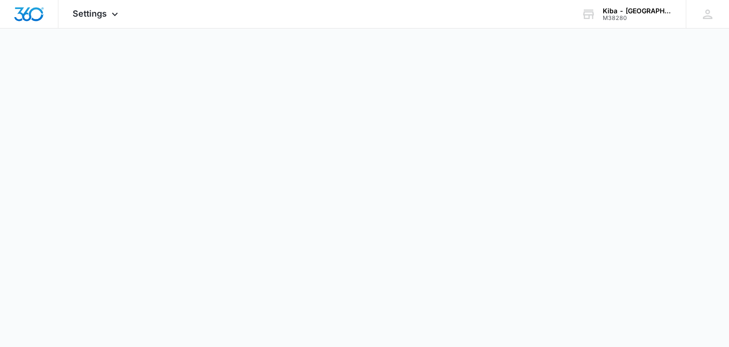
select select "33"
select select "US"
select select "America/[GEOGRAPHIC_DATA]"
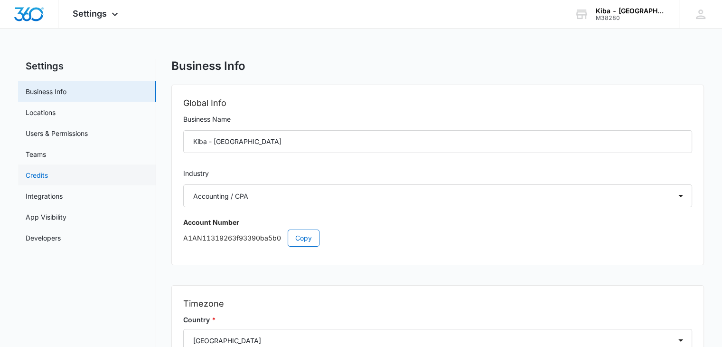
click at [48, 172] on link "Credits" at bounding box center [37, 175] width 22 height 10
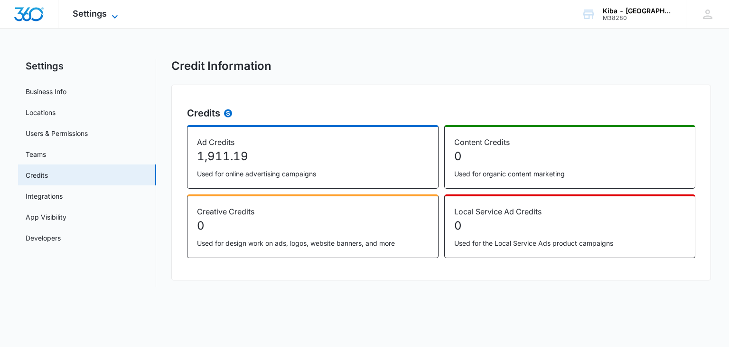
click at [116, 10] on div "Settings Apps Reputation Websites Forms CRM Email Social Shop Payments POS Cont…" at bounding box center [96, 14] width 76 height 28
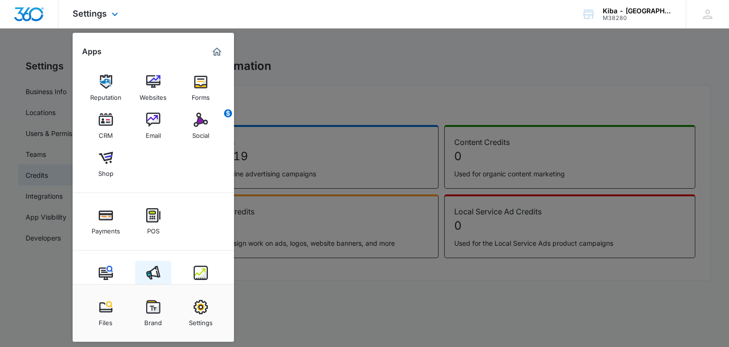
click at [159, 265] on img at bounding box center [153, 272] width 14 height 14
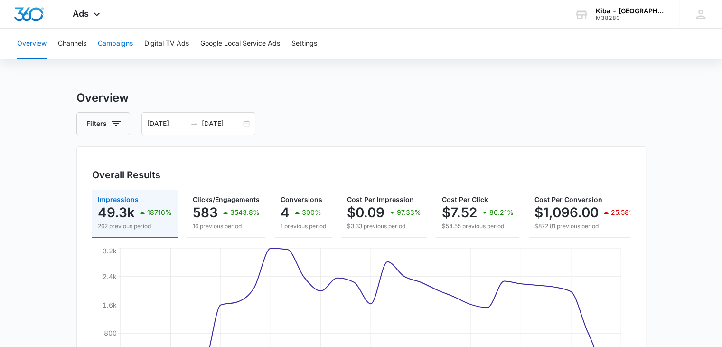
click at [123, 39] on button "Campaigns" at bounding box center [115, 43] width 35 height 30
click at [245, 121] on div "[DATE] [DATE]" at bounding box center [199, 123] width 114 height 23
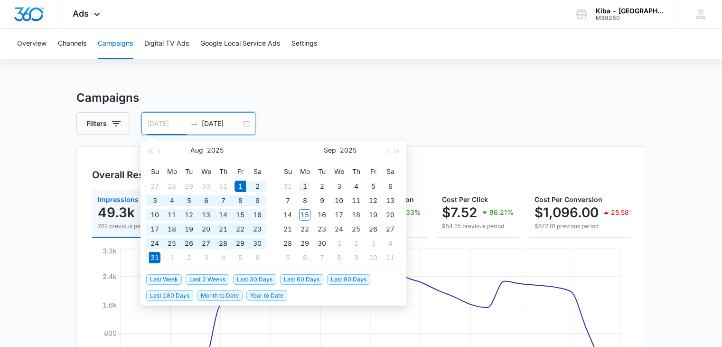
type input "[DATE]"
click at [303, 181] on div "1" at bounding box center [304, 185] width 11 height 11
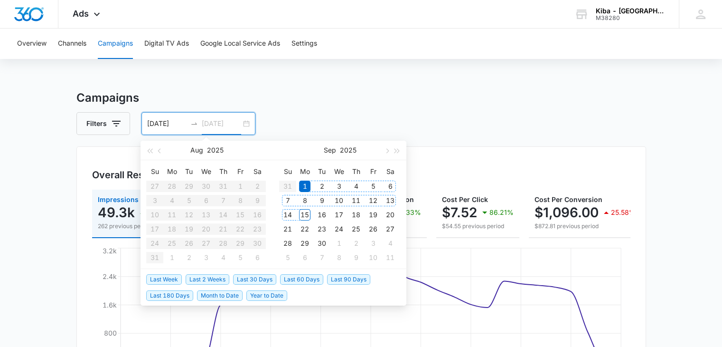
type input "[DATE]"
click at [307, 217] on div "15" at bounding box center [304, 214] width 11 height 11
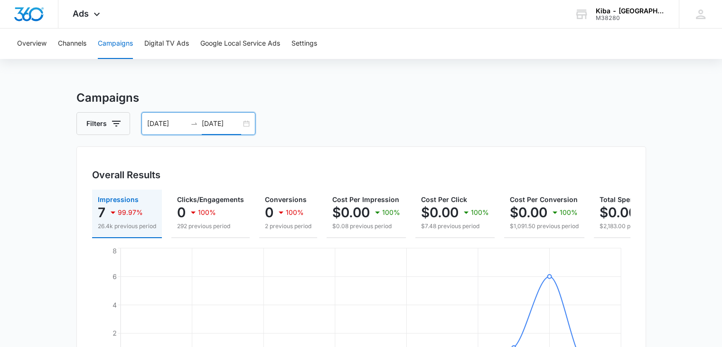
click at [245, 121] on div "[DATE] [DATE]" at bounding box center [199, 123] width 114 height 23
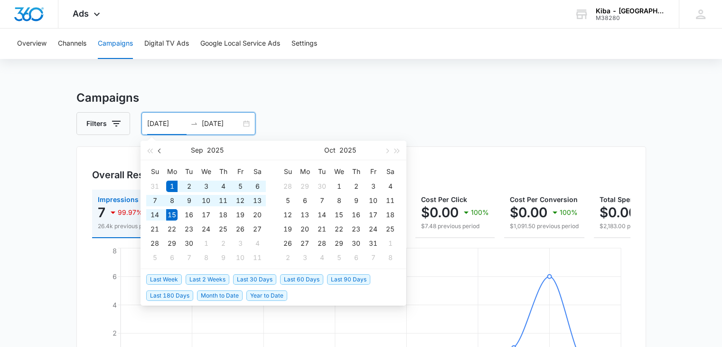
click at [161, 152] on span "button" at bounding box center [160, 150] width 5 height 5
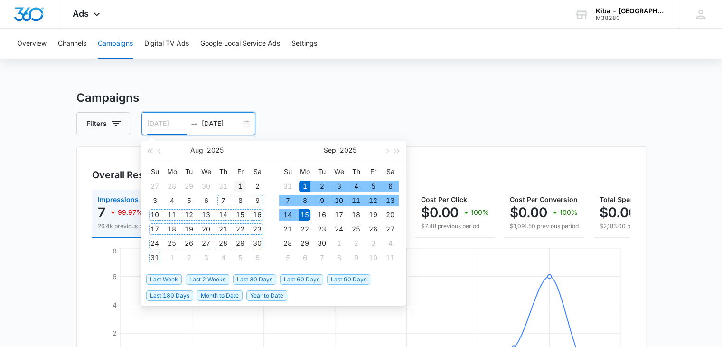
type input "[DATE]"
click at [237, 181] on div "1" at bounding box center [240, 185] width 11 height 11
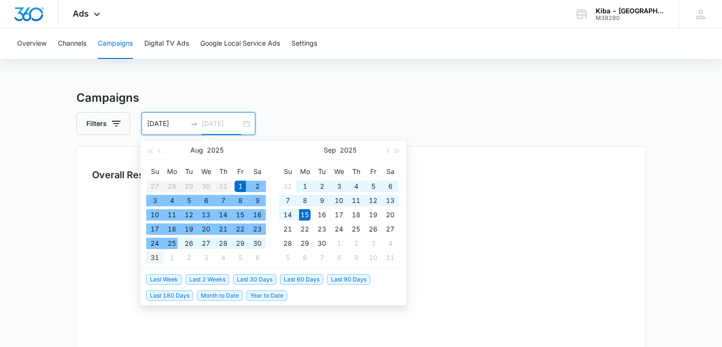
type input "[DATE]"
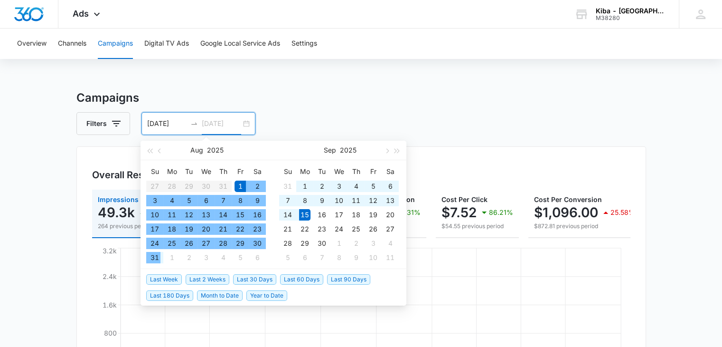
click at [158, 255] on div "31" at bounding box center [154, 257] width 11 height 11
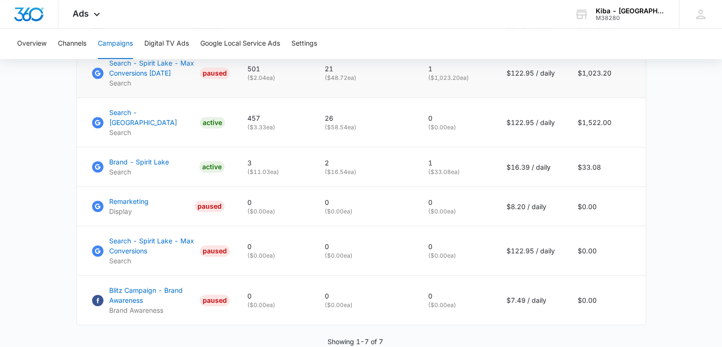
scroll to position [564, 0]
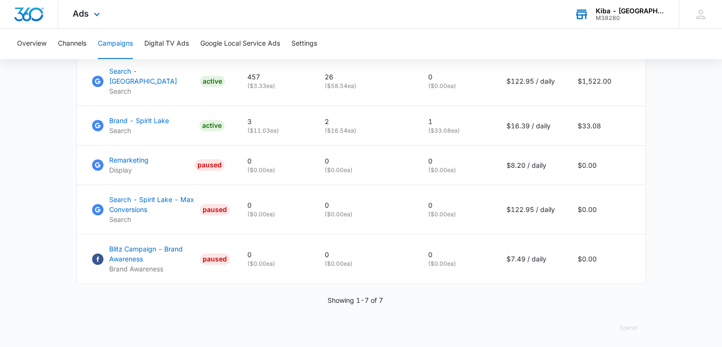
click at [639, 9] on div "Kiba - [GEOGRAPHIC_DATA]" at bounding box center [630, 11] width 69 height 8
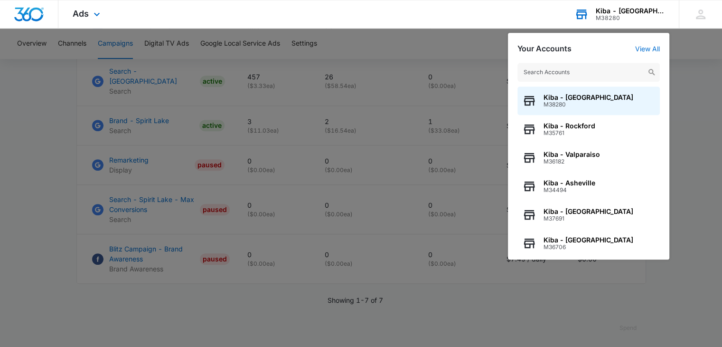
type input "j"
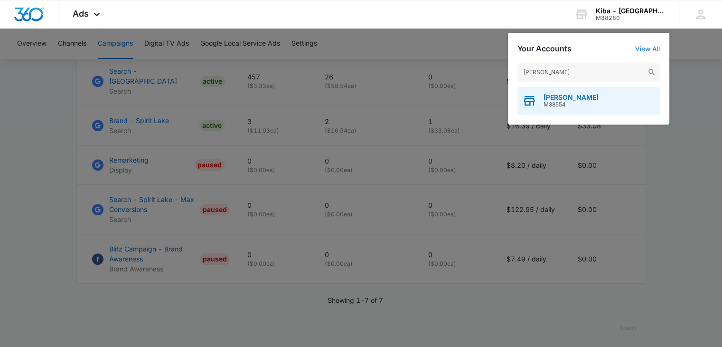
type input "[PERSON_NAME]"
click at [562, 98] on span "[PERSON_NAME]" at bounding box center [571, 98] width 55 height 8
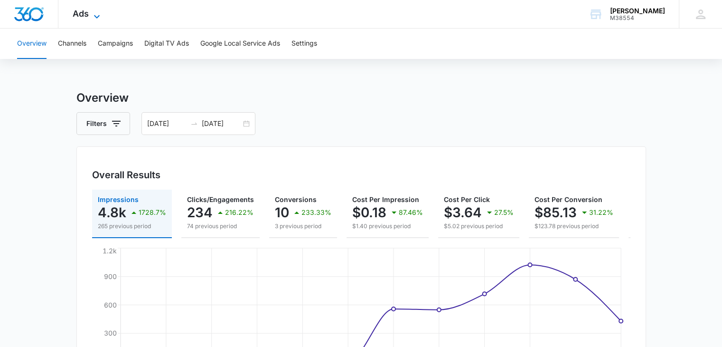
click at [98, 12] on icon at bounding box center [96, 16] width 11 height 11
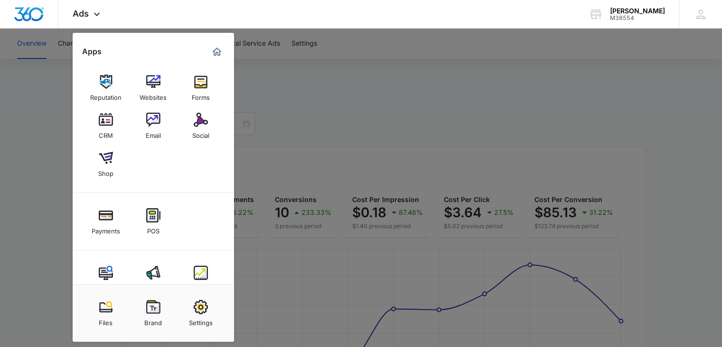
click at [208, 261] on link "Intelligence" at bounding box center [201, 279] width 36 height 36
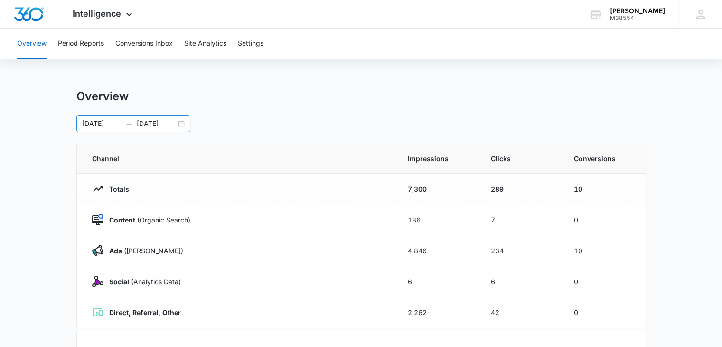
click at [179, 119] on div "[DATE] [DATE]" at bounding box center [133, 123] width 114 height 17
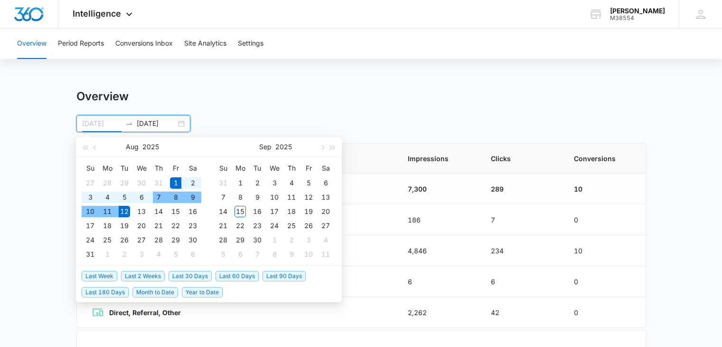
type input "[DATE]"
click at [176, 178] on div "1" at bounding box center [175, 182] width 11 height 11
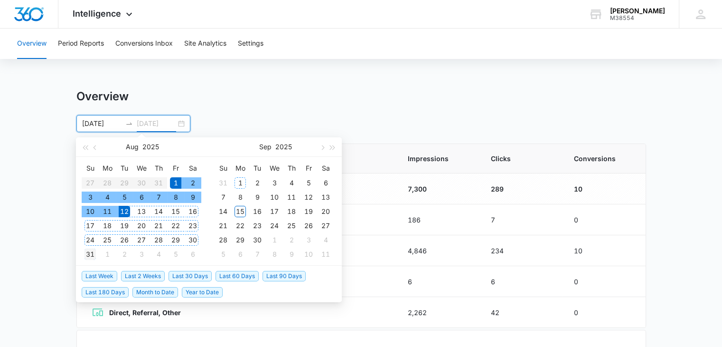
type input "[DATE]"
click at [89, 254] on div "31" at bounding box center [90, 253] width 11 height 11
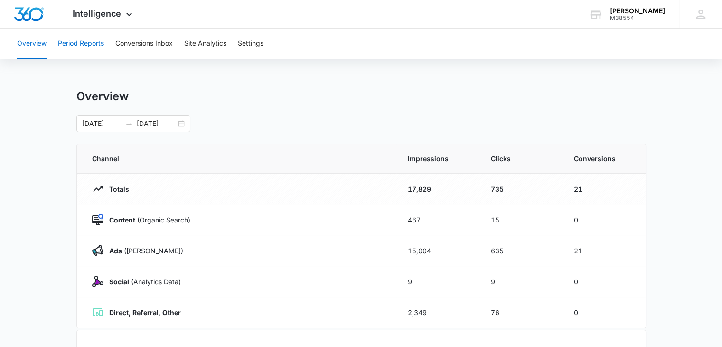
click at [87, 42] on button "Period Reports" at bounding box center [81, 43] width 46 height 30
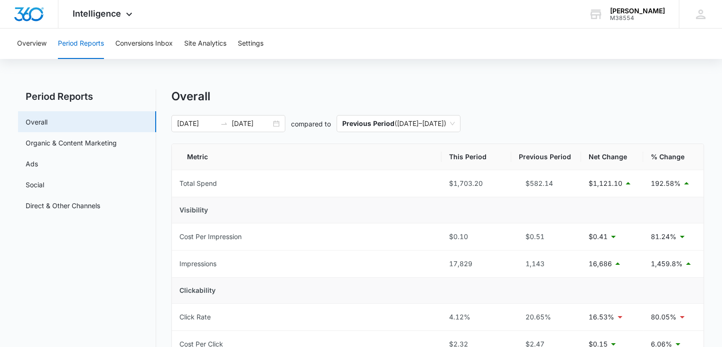
scroll to position [95, 0]
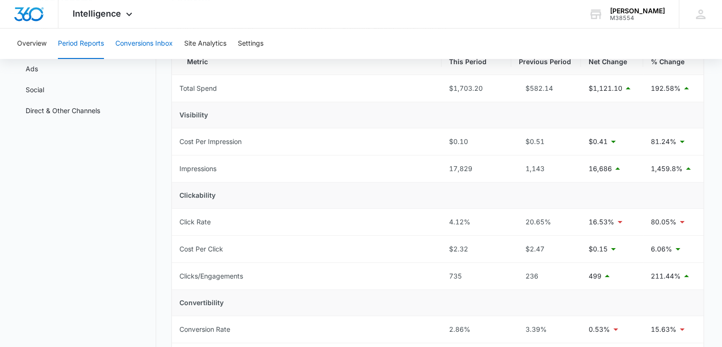
click at [147, 42] on button "Conversions Inbox" at bounding box center [143, 43] width 57 height 30
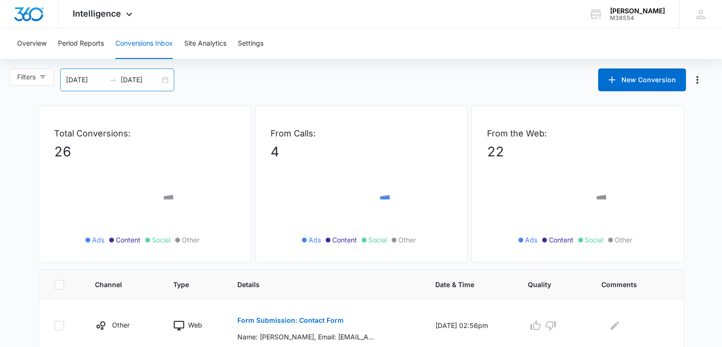
click at [167, 79] on div "[DATE] [DATE]" at bounding box center [117, 79] width 114 height 23
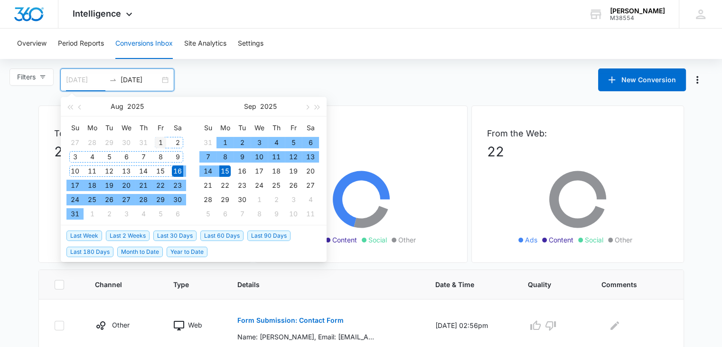
type input "[DATE]"
click at [160, 139] on div "1" at bounding box center [160, 142] width 11 height 11
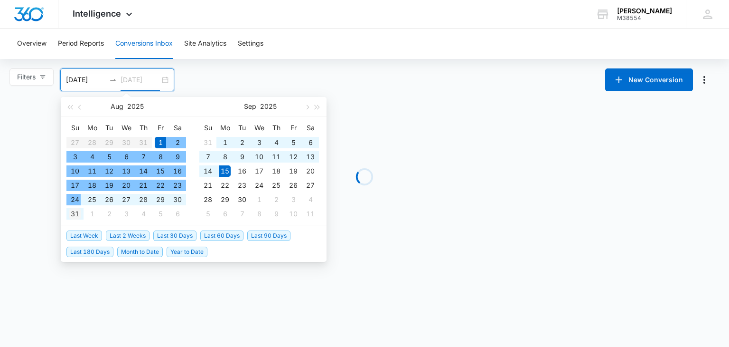
type input "[DATE]"
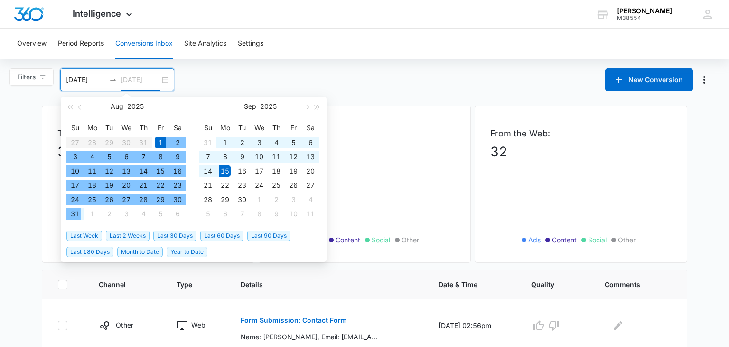
click at [74, 209] on div "31" at bounding box center [74, 213] width 11 height 11
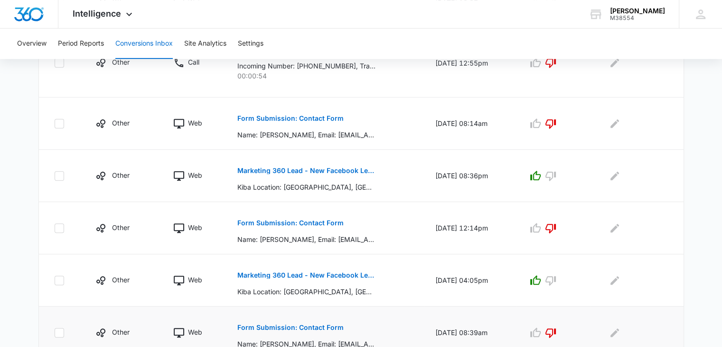
scroll to position [520, 0]
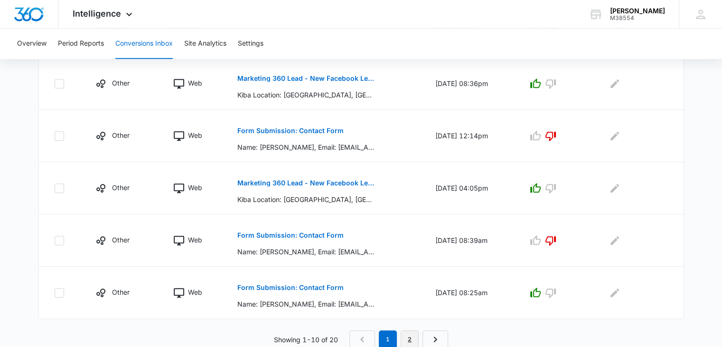
click at [405, 337] on link "2" at bounding box center [410, 339] width 18 height 18
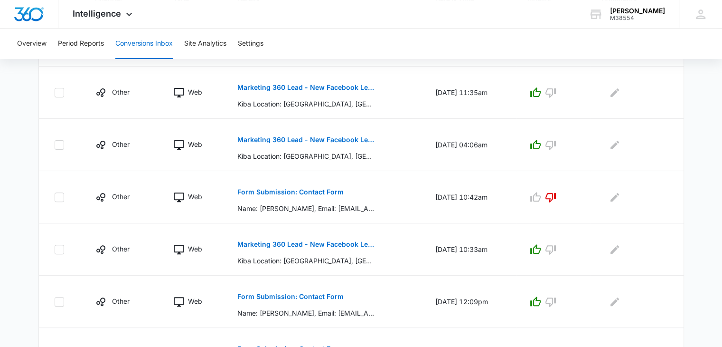
scroll to position [503, 0]
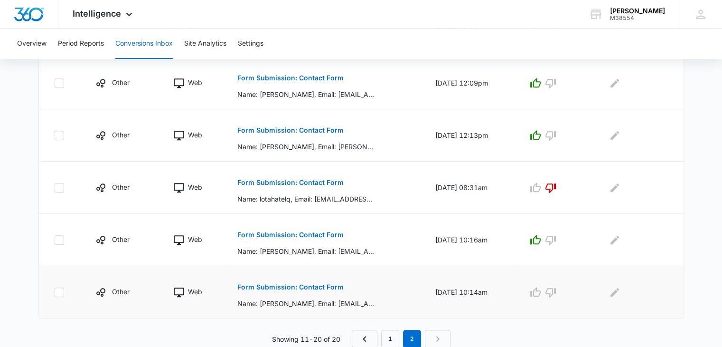
click at [277, 286] on p "Form Submission: Contact Form" at bounding box center [290, 287] width 106 height 7
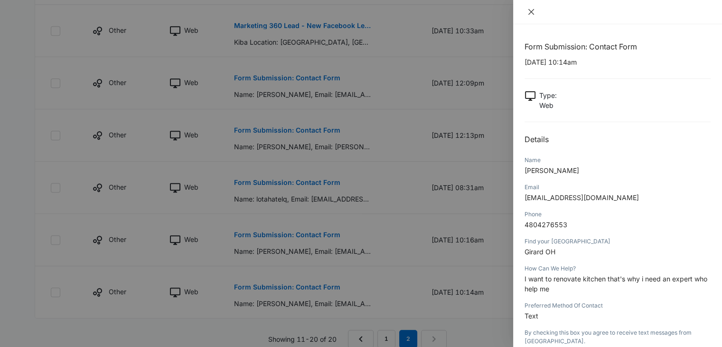
click at [532, 8] on icon "close" at bounding box center [532, 12] width 8 height 8
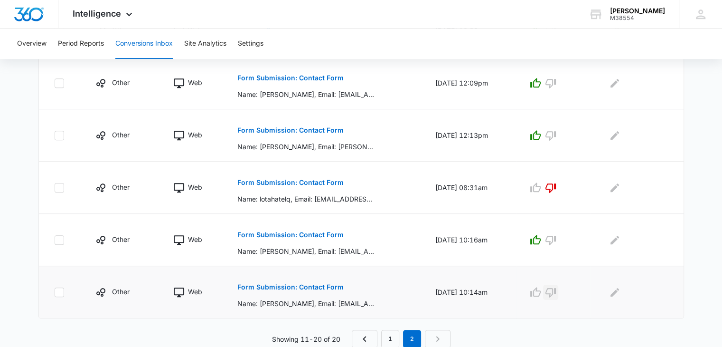
click at [557, 287] on icon "button" at bounding box center [550, 291] width 11 height 11
click at [392, 333] on link "1" at bounding box center [390, 339] width 18 height 18
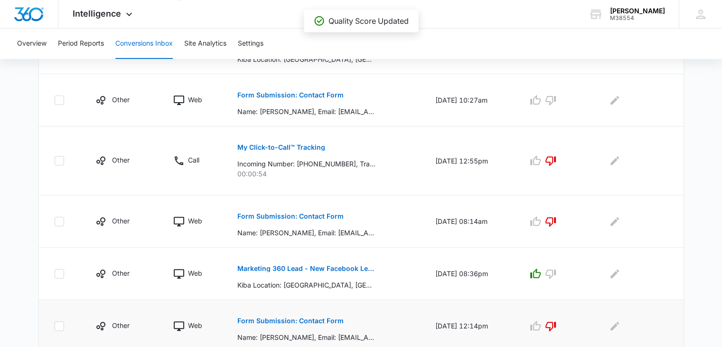
scroll to position [282, 0]
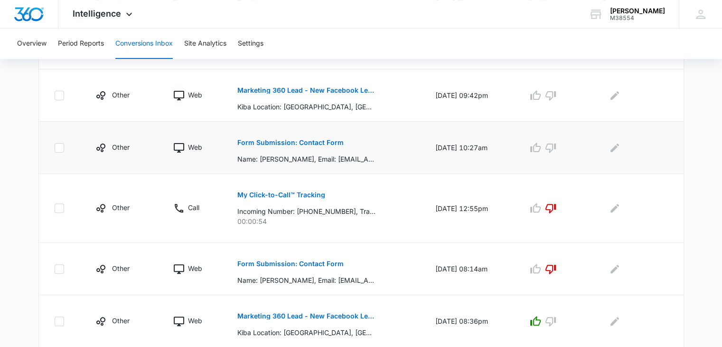
click at [294, 144] on p "Form Submission: Contact Form" at bounding box center [290, 142] width 106 height 7
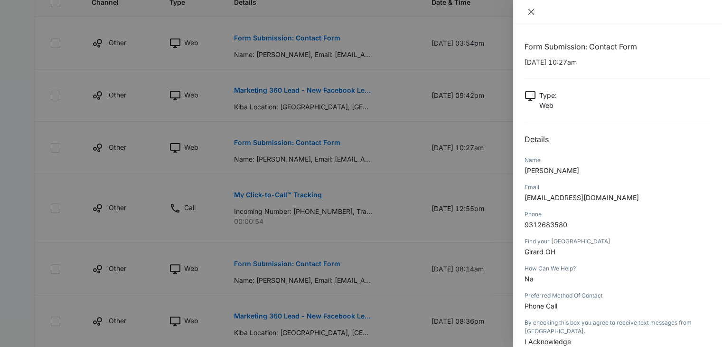
click at [530, 10] on icon "close" at bounding box center [532, 12] width 8 height 8
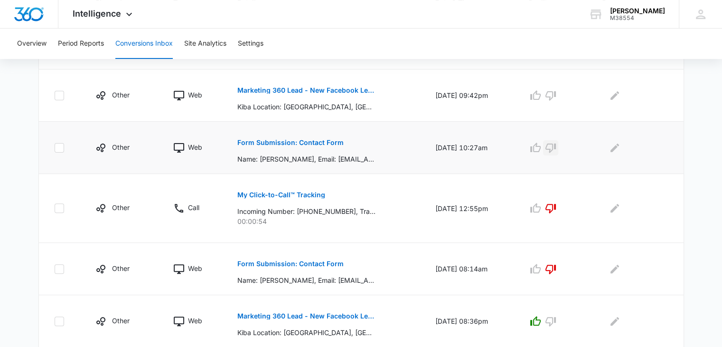
click at [557, 144] on icon "button" at bounding box center [550, 147] width 11 height 11
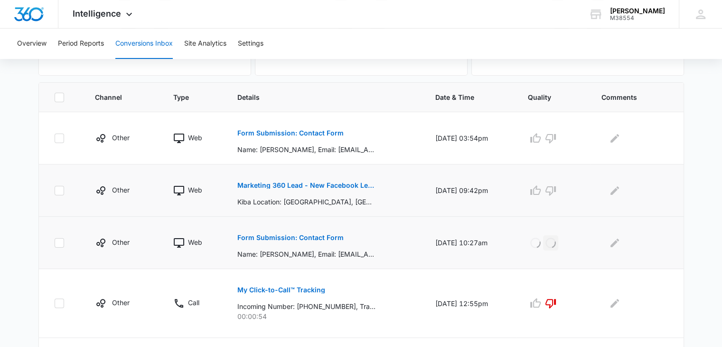
click at [306, 188] on p "Marketing 360 Lead - New Facebook Lead - [PERSON_NAME] Kitchen & Bath Facebook …" at bounding box center [306, 185] width 138 height 7
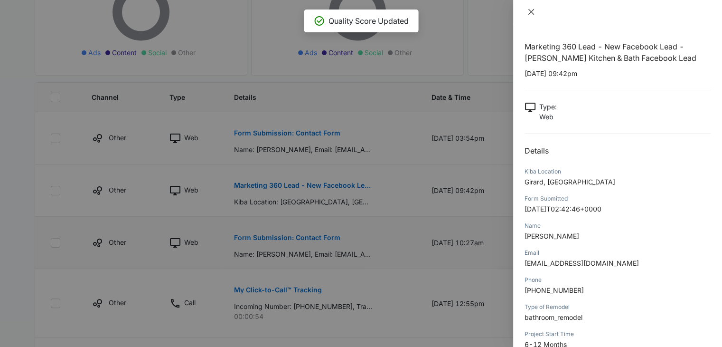
click at [530, 11] on icon "close" at bounding box center [532, 12] width 8 height 8
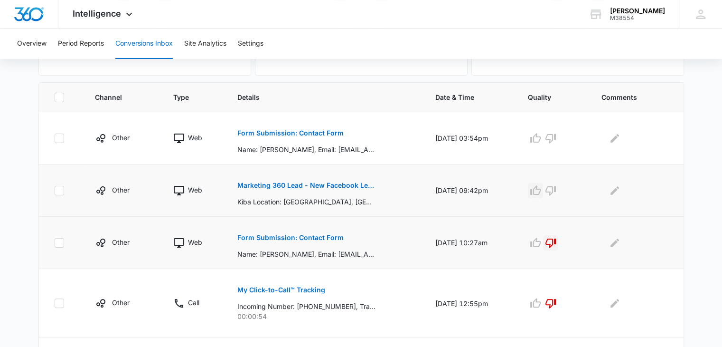
click at [541, 191] on icon "button" at bounding box center [535, 190] width 11 height 11
click at [327, 131] on p "Form Submission: Contact Form" at bounding box center [290, 133] width 106 height 7
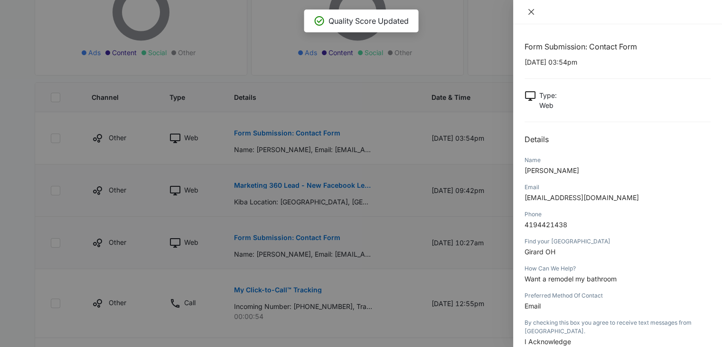
click at [530, 9] on icon "close" at bounding box center [532, 12] width 8 height 8
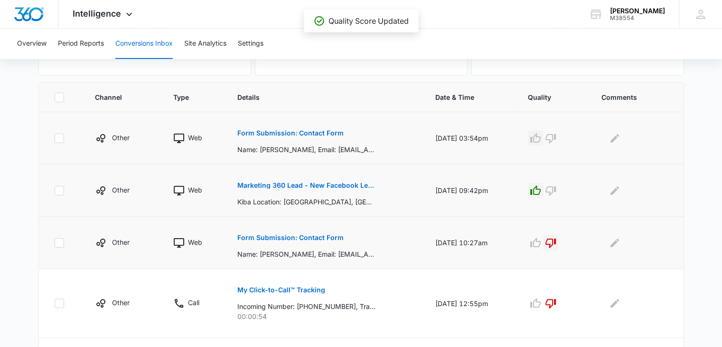
click at [541, 138] on icon "button" at bounding box center [535, 138] width 11 height 11
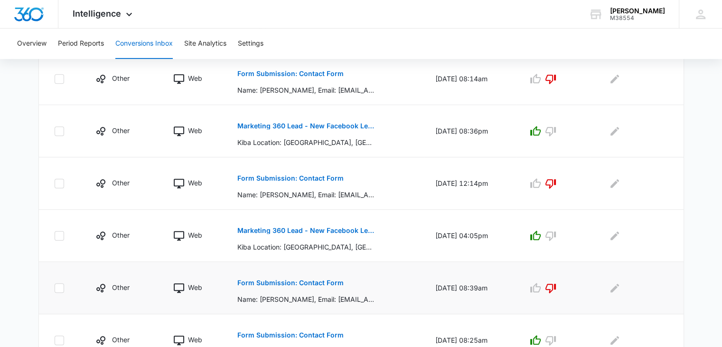
scroll to position [520, 0]
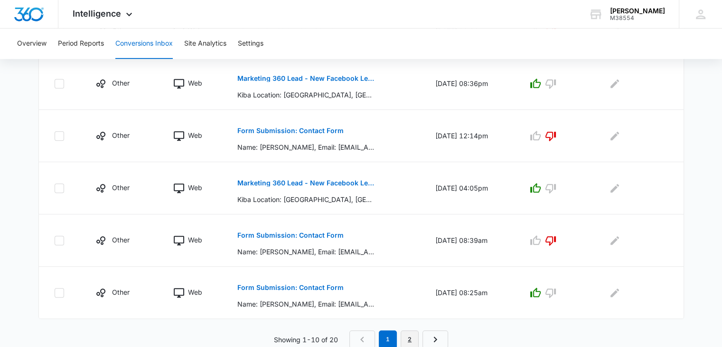
click at [414, 335] on link "2" at bounding box center [410, 339] width 18 height 18
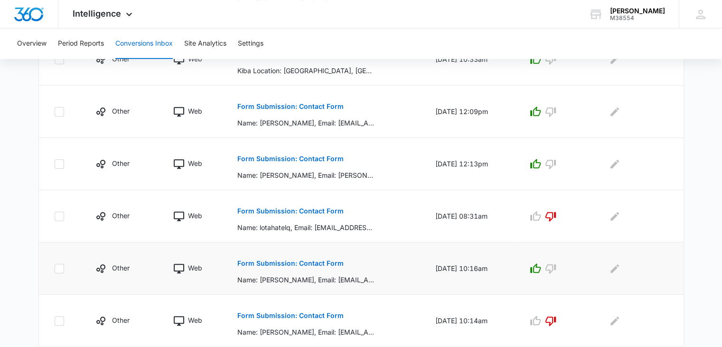
scroll to position [503, 0]
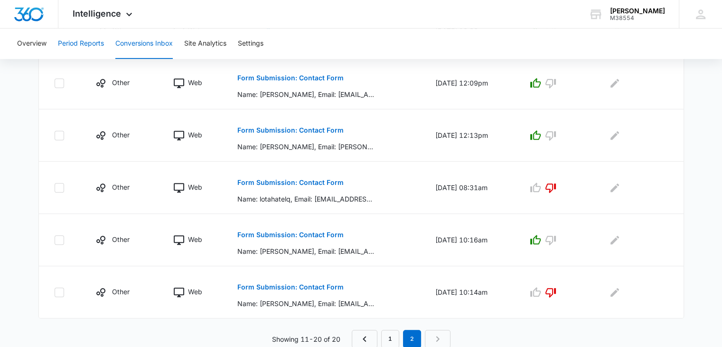
click at [85, 44] on button "Period Reports" at bounding box center [81, 43] width 46 height 30
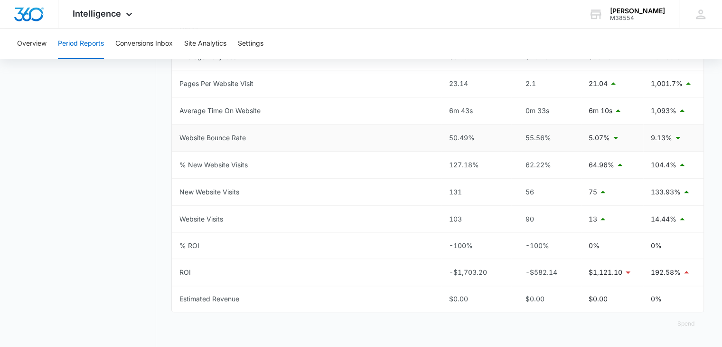
scroll to position [332, 0]
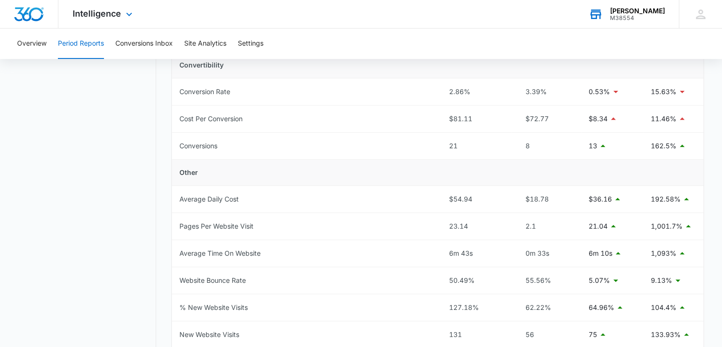
click at [643, 10] on div "[PERSON_NAME]" at bounding box center [637, 11] width 55 height 8
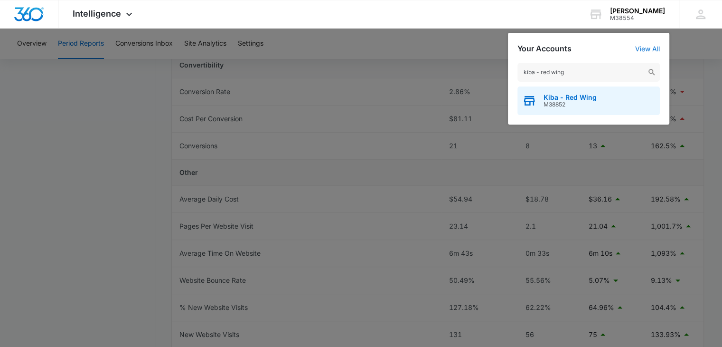
type input "kiba - red wing"
click at [556, 102] on span "M38852" at bounding box center [570, 104] width 53 height 7
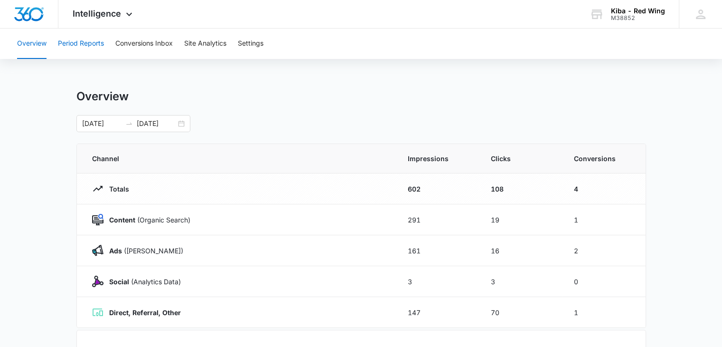
click at [80, 45] on button "Period Reports" at bounding box center [81, 43] width 46 height 30
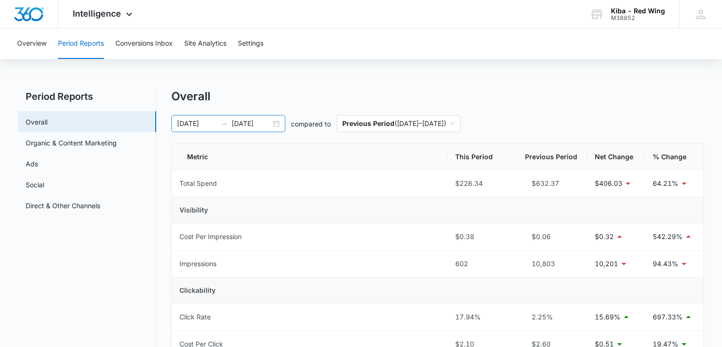
click at [280, 119] on div "[DATE] [DATE]" at bounding box center [228, 123] width 114 height 17
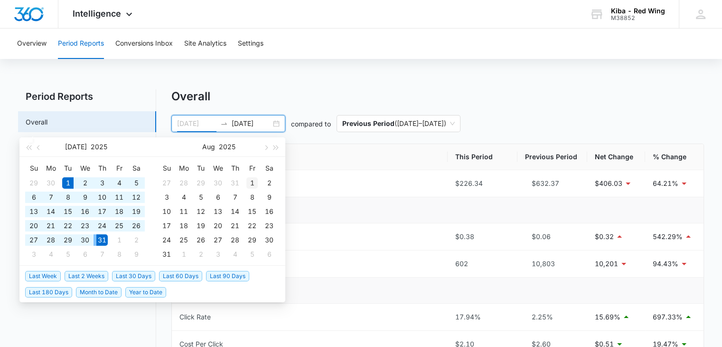
type input "[DATE]"
click at [255, 180] on div "1" at bounding box center [251, 182] width 11 height 11
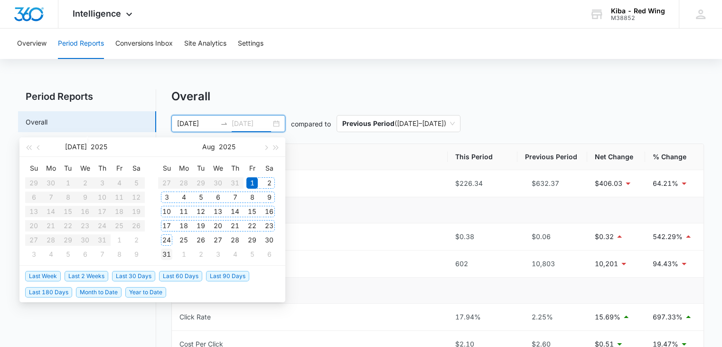
type input "[DATE]"
click at [164, 252] on div "31" at bounding box center [166, 253] width 11 height 11
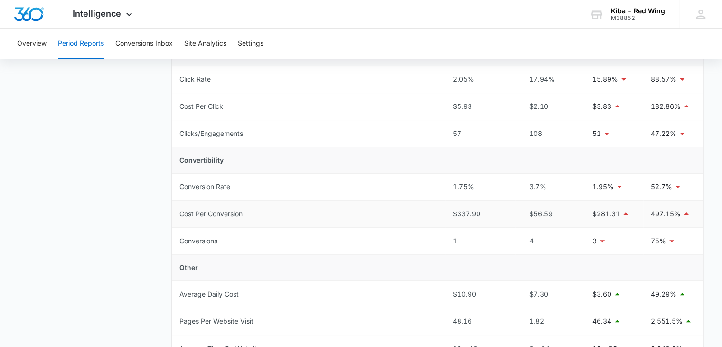
scroll to position [380, 0]
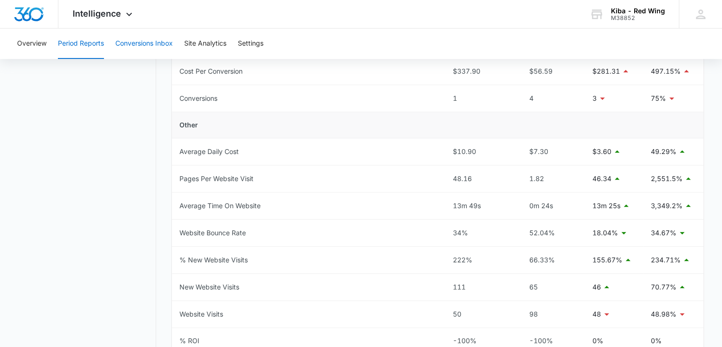
click at [133, 46] on button "Conversions Inbox" at bounding box center [143, 43] width 57 height 30
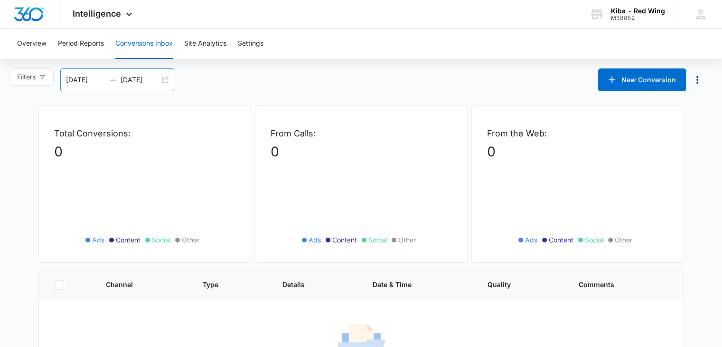
click at [169, 76] on div "[DATE] [DATE]" at bounding box center [117, 79] width 114 height 23
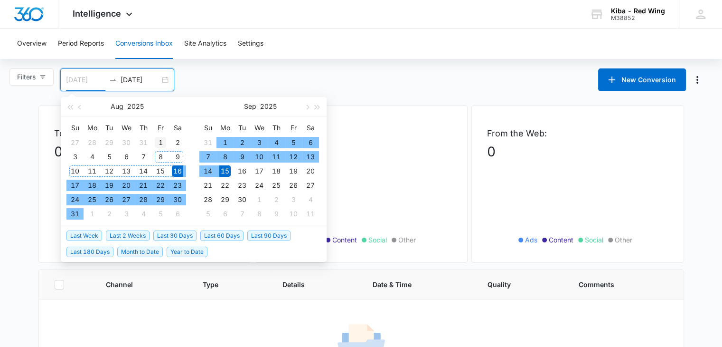
type input "[DATE]"
click at [163, 141] on div "1" at bounding box center [160, 142] width 11 height 11
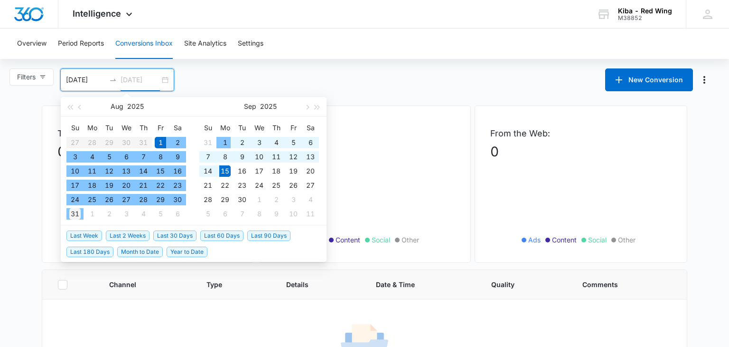
type input "[DATE]"
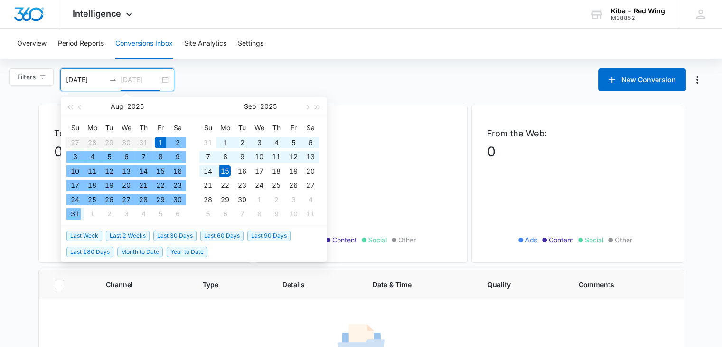
click at [72, 210] on div "31" at bounding box center [74, 213] width 11 height 11
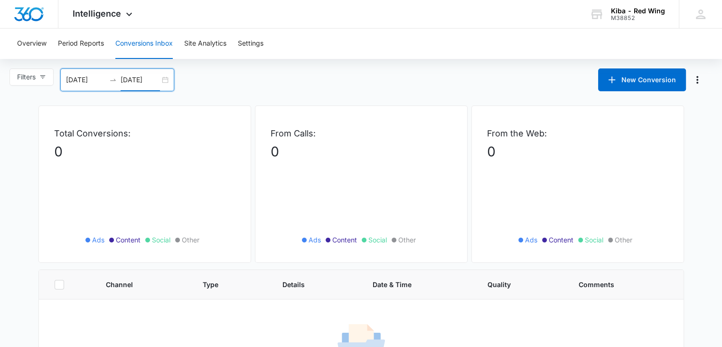
scroll to position [53, 0]
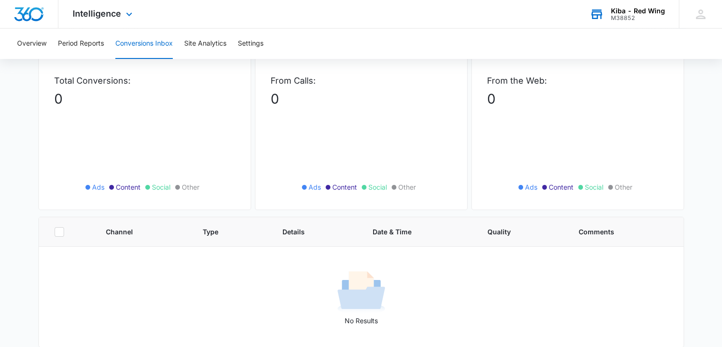
click at [652, 12] on div "Kiba - Red Wing" at bounding box center [638, 11] width 54 height 8
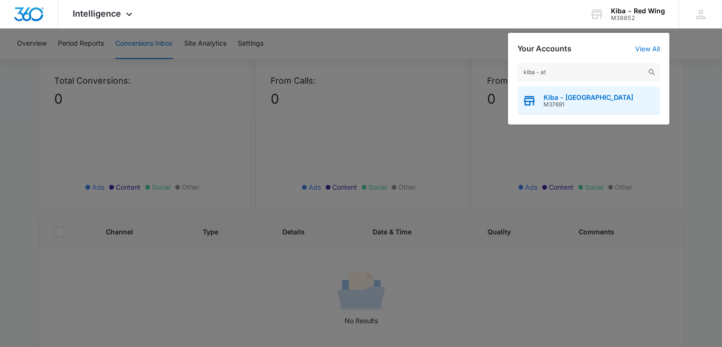
type input "kiba - at"
click at [556, 104] on span "M37691" at bounding box center [589, 104] width 90 height 7
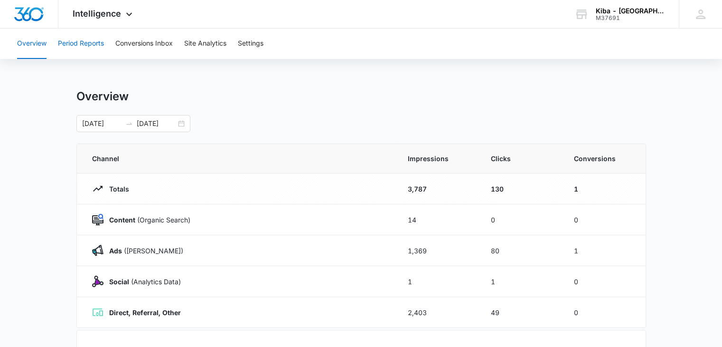
click at [95, 41] on button "Period Reports" at bounding box center [81, 43] width 46 height 30
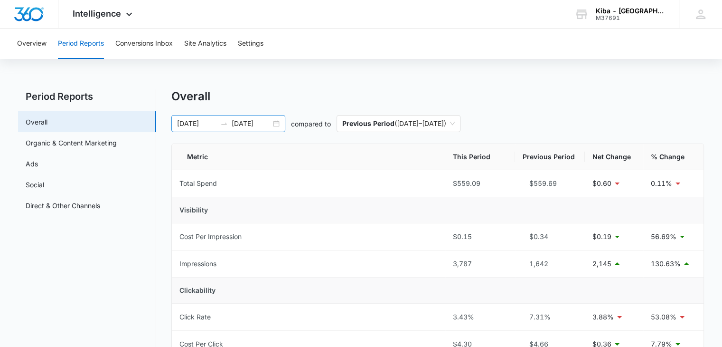
click at [277, 123] on div "[DATE] [DATE]" at bounding box center [228, 123] width 114 height 17
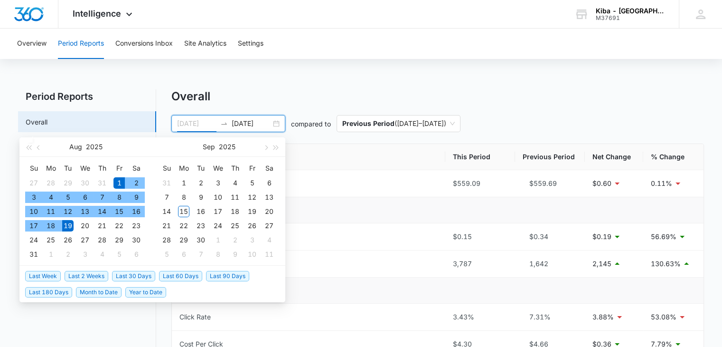
click at [118, 179] on div "1" at bounding box center [119, 182] width 11 height 11
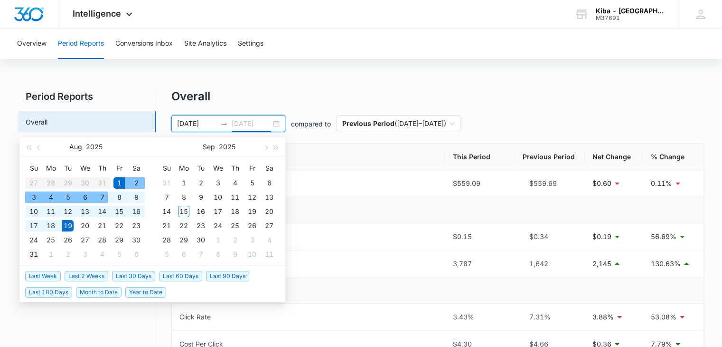
type input "[DATE]"
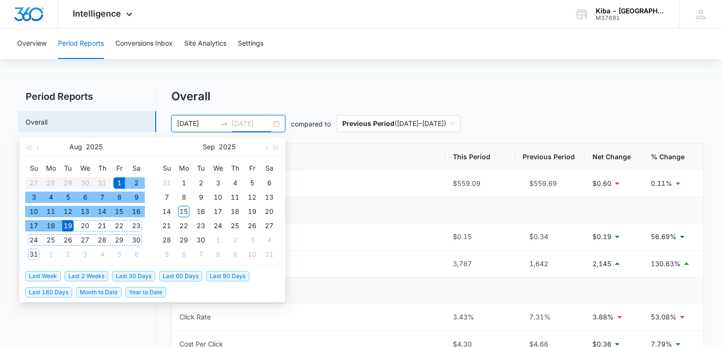
click at [36, 253] on div "31" at bounding box center [33, 253] width 11 height 11
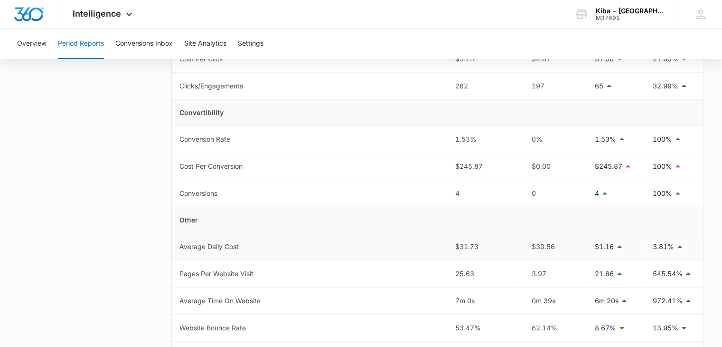
scroll to position [332, 0]
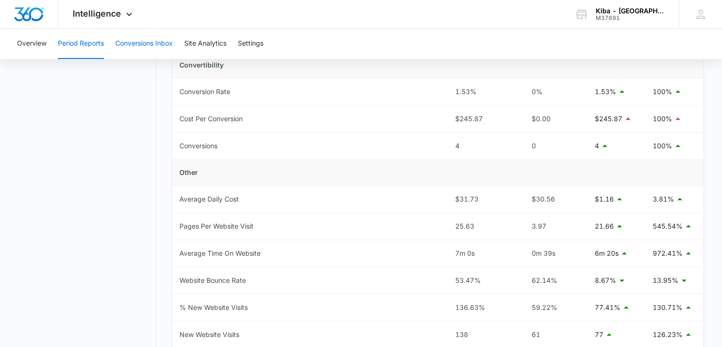
click at [141, 44] on button "Conversions Inbox" at bounding box center [143, 43] width 57 height 30
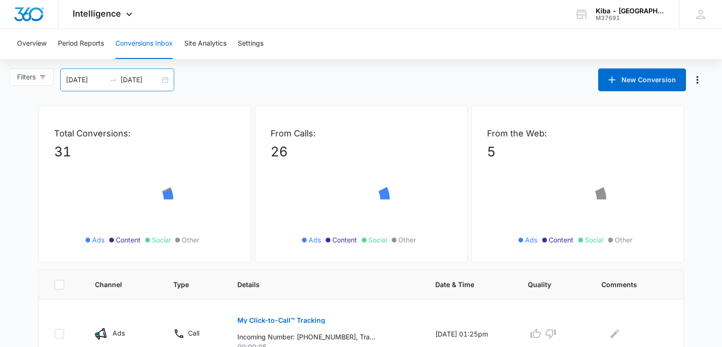
click at [162, 77] on div "[DATE] [DATE]" at bounding box center [117, 79] width 114 height 23
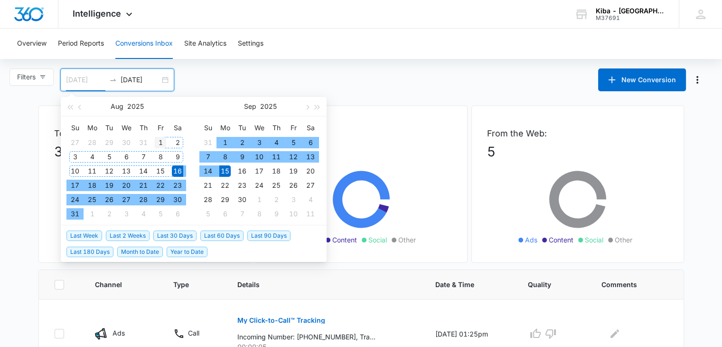
type input "[DATE]"
click at [157, 141] on div "1" at bounding box center [160, 142] width 11 height 11
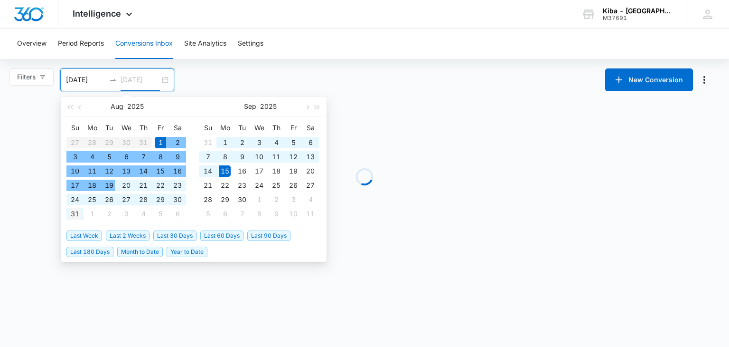
type input "[DATE]"
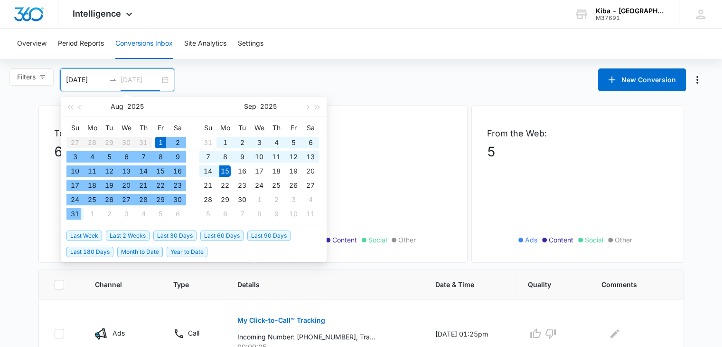
click at [70, 213] on div "31" at bounding box center [74, 213] width 11 height 11
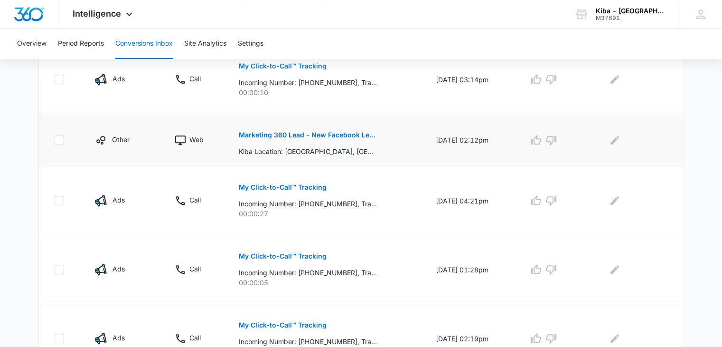
scroll to position [619, 0]
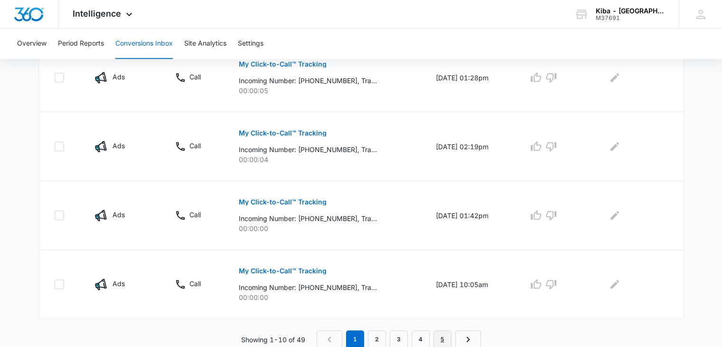
click at [443, 336] on link "5" at bounding box center [443, 339] width 18 height 18
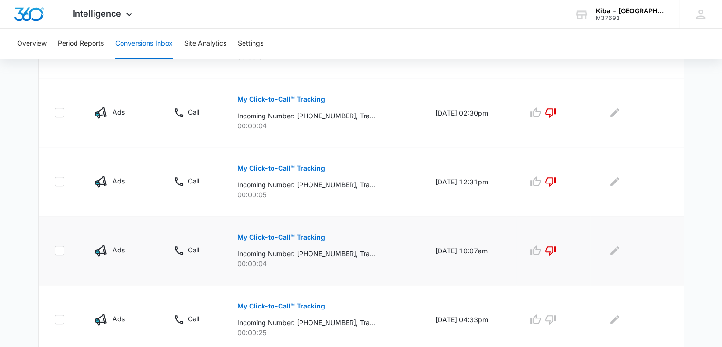
scroll to position [600, 0]
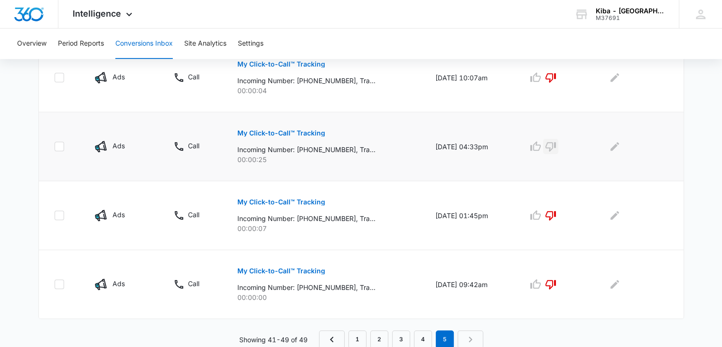
click at [557, 143] on icon "button" at bounding box center [550, 146] width 11 height 11
click at [420, 339] on link "4" at bounding box center [423, 339] width 18 height 18
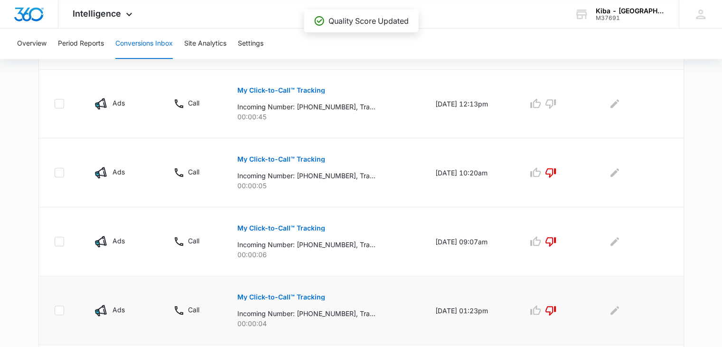
scroll to position [479, 0]
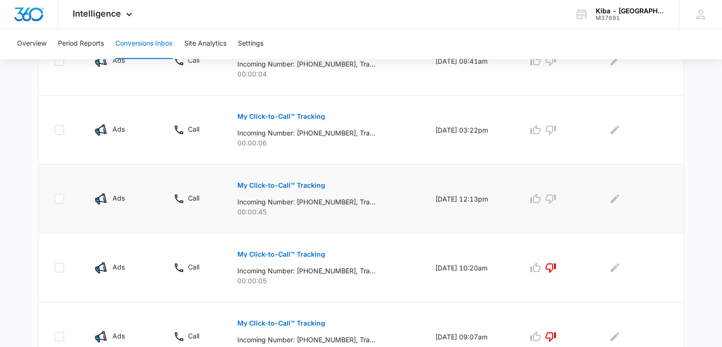
click at [276, 182] on p "My Click-to-Call™ Tracking" at bounding box center [281, 185] width 88 height 7
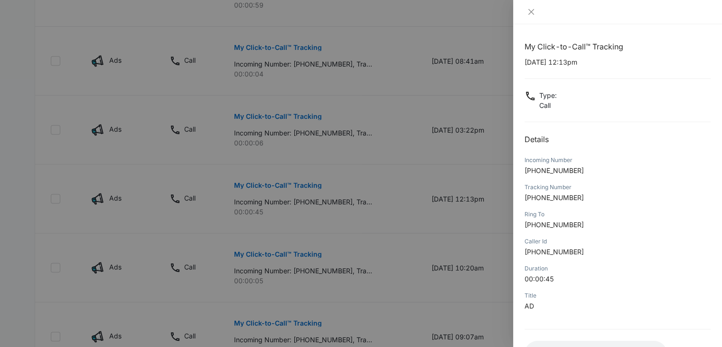
scroll to position [75, 0]
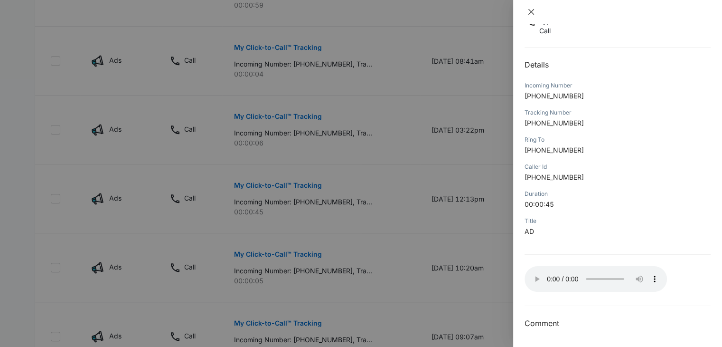
click at [532, 9] on icon "close" at bounding box center [532, 12] width 8 height 8
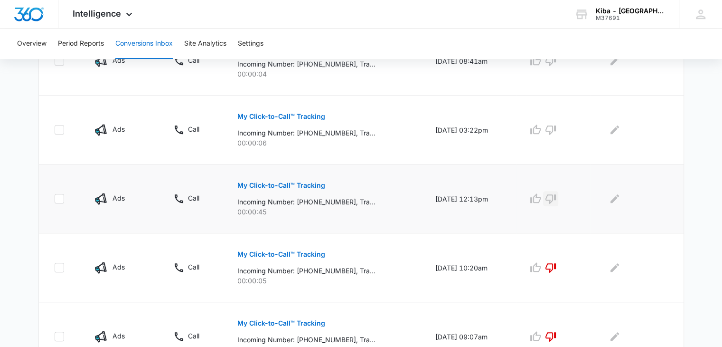
click at [557, 198] on icon "button" at bounding box center [550, 198] width 11 height 11
click at [557, 127] on icon "button" at bounding box center [550, 129] width 11 height 11
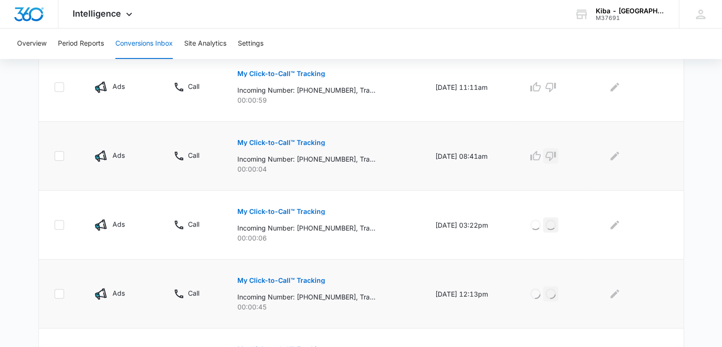
click at [557, 151] on icon "button" at bounding box center [550, 155] width 11 height 11
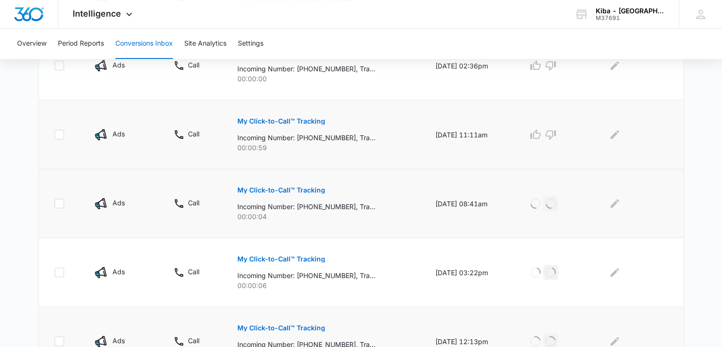
click at [292, 118] on p "My Click-to-Call™ Tracking" at bounding box center [281, 121] width 88 height 7
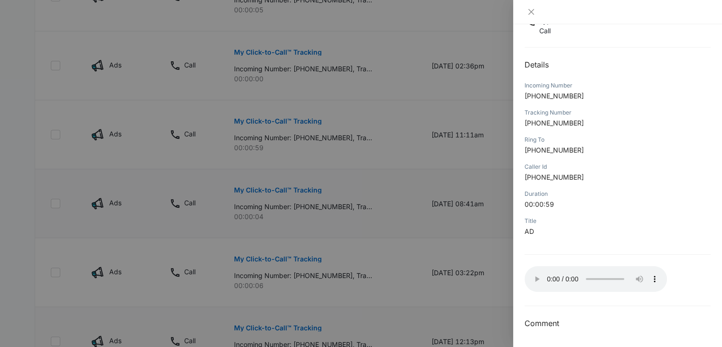
scroll to position [384, 0]
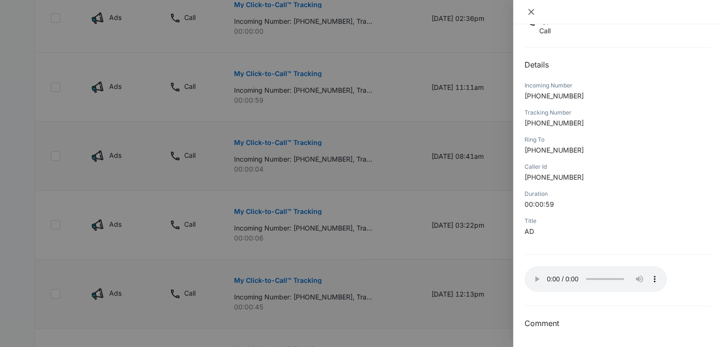
click at [528, 9] on icon "close" at bounding box center [532, 12] width 8 height 8
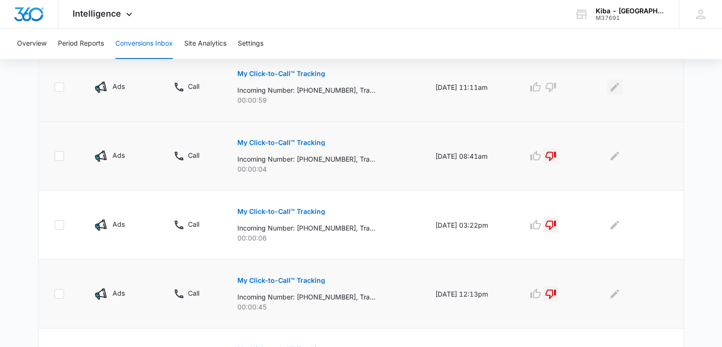
click at [615, 86] on icon "Edit Comments" at bounding box center [614, 86] width 11 height 11
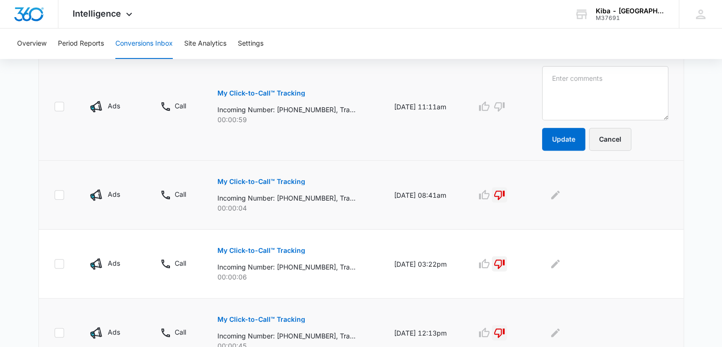
click at [625, 135] on button "Cancel" at bounding box center [610, 139] width 42 height 23
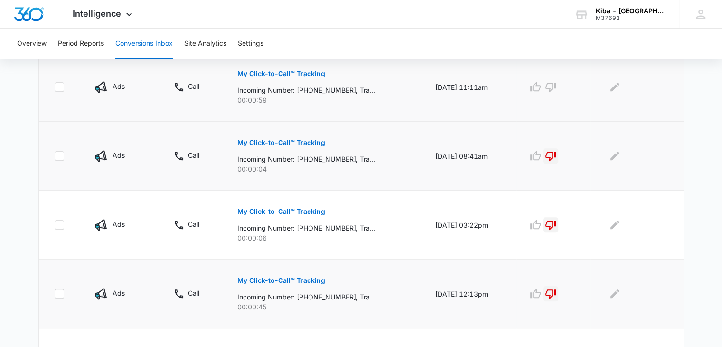
scroll to position [289, 0]
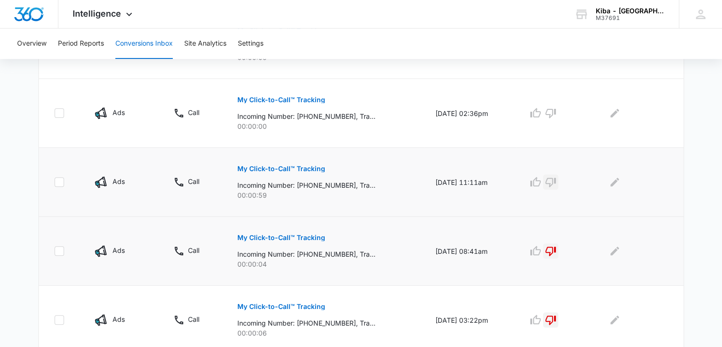
click at [556, 178] on icon "button" at bounding box center [551, 182] width 10 height 9
click at [557, 112] on icon "button" at bounding box center [550, 112] width 11 height 11
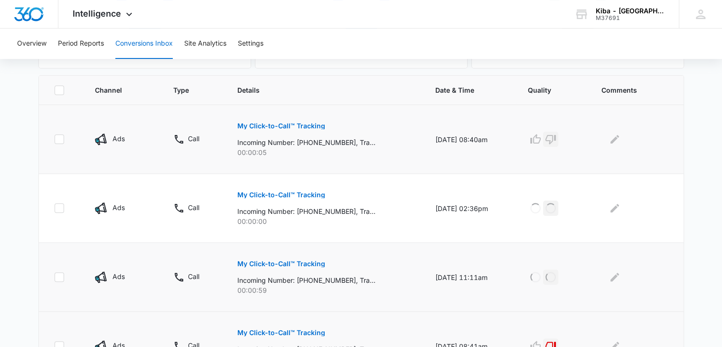
click at [556, 135] on icon "button" at bounding box center [551, 139] width 10 height 9
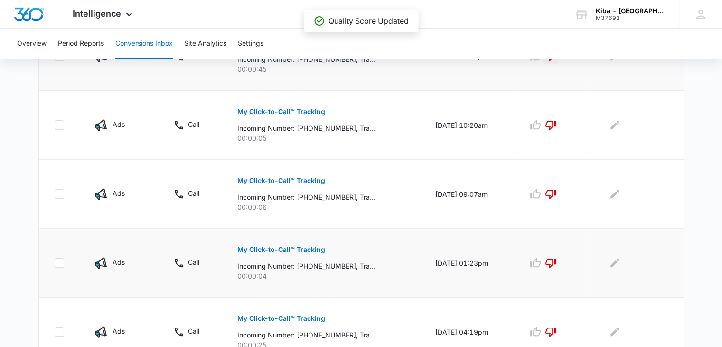
scroll to position [669, 0]
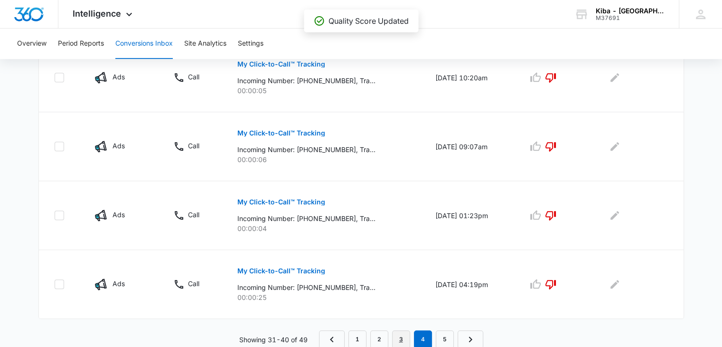
drag, startPoint x: 400, startPoint y: 335, endPoint x: 403, endPoint y: 329, distance: 6.6
click at [400, 335] on link "3" at bounding box center [401, 339] width 18 height 18
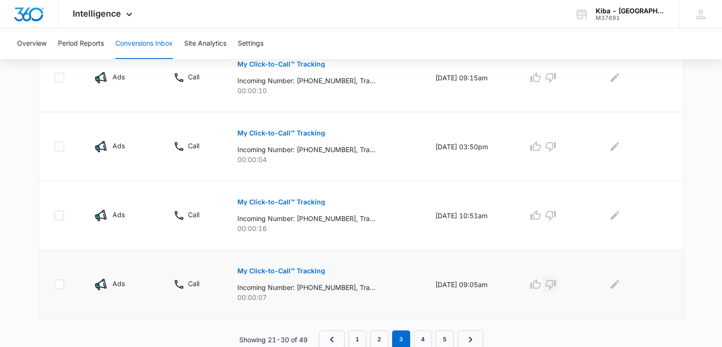
click at [556, 280] on icon "button" at bounding box center [551, 284] width 10 height 9
click at [553, 213] on icon "button" at bounding box center [550, 214] width 11 height 11
click at [559, 154] on td at bounding box center [554, 146] width 74 height 69
click at [556, 143] on icon "button" at bounding box center [551, 146] width 10 height 9
click at [555, 80] on icon "button" at bounding box center [550, 77] width 11 height 11
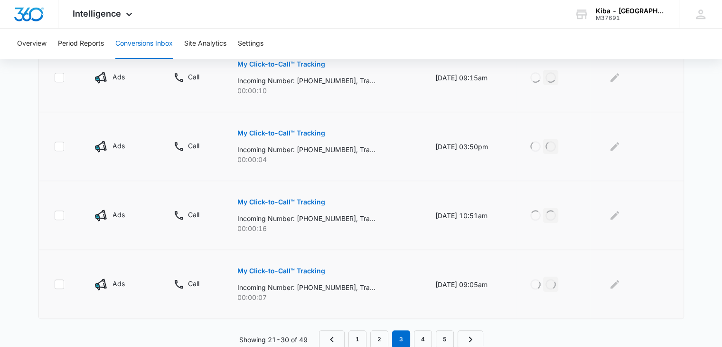
scroll to position [574, 0]
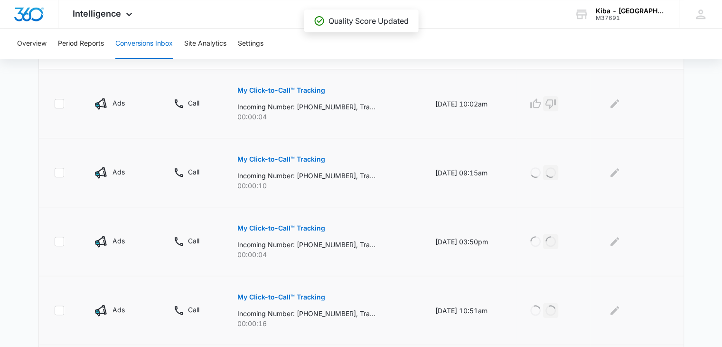
click at [554, 105] on icon "button" at bounding box center [550, 103] width 11 height 11
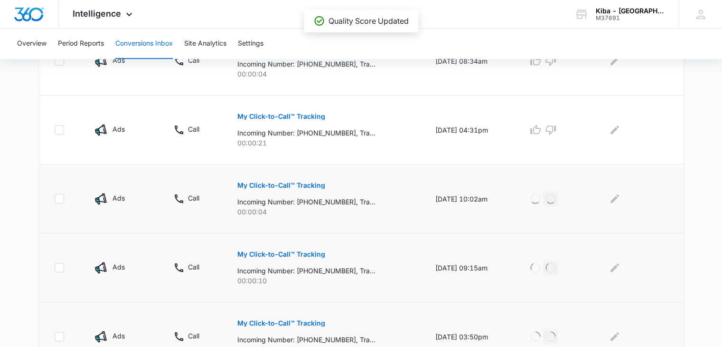
scroll to position [432, 0]
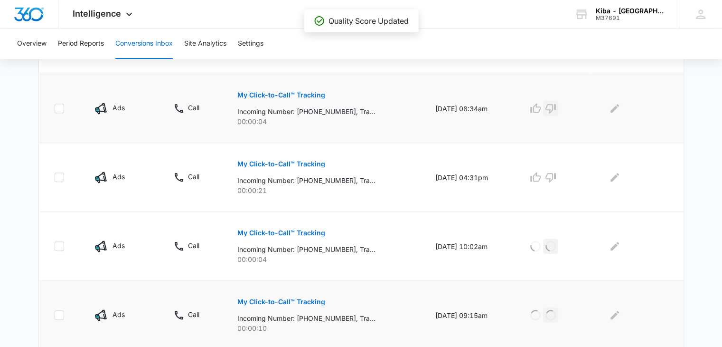
click at [555, 109] on icon "button" at bounding box center [551, 108] width 10 height 9
click at [557, 173] on icon "button" at bounding box center [550, 176] width 11 height 11
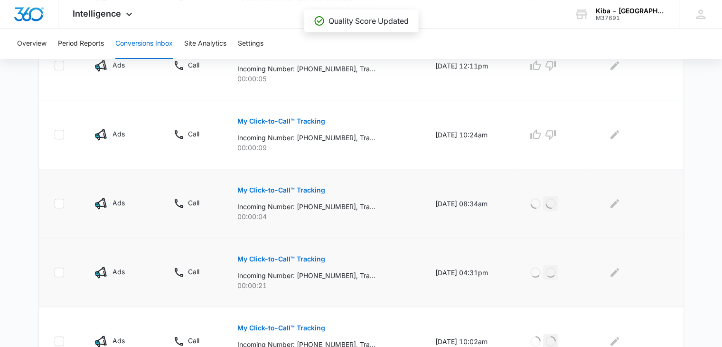
scroll to position [289, 0]
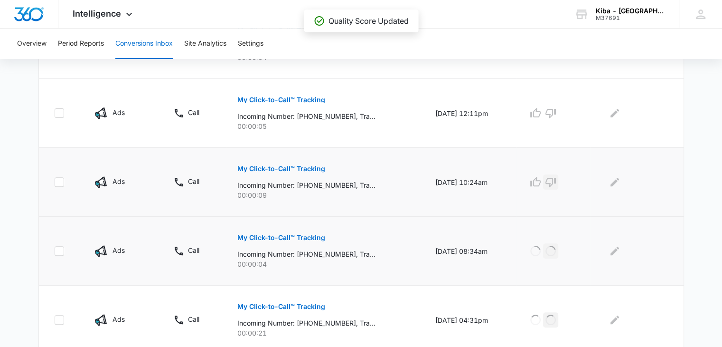
click at [552, 179] on icon "button" at bounding box center [550, 181] width 11 height 11
click at [555, 114] on icon "button" at bounding box center [550, 112] width 11 height 11
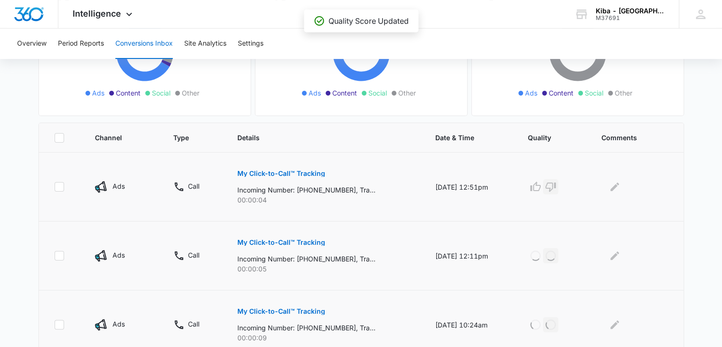
click at [557, 190] on icon "button" at bounding box center [550, 186] width 11 height 11
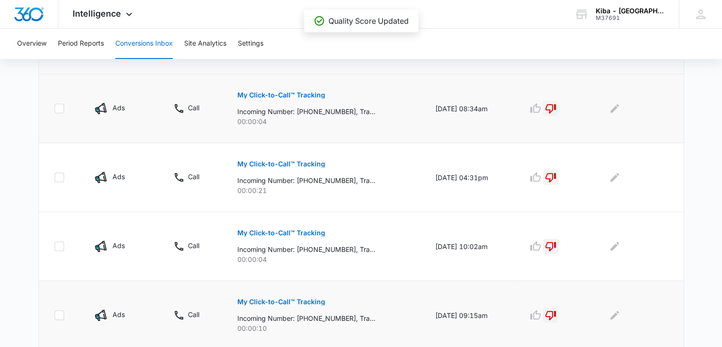
scroll to position [669, 0]
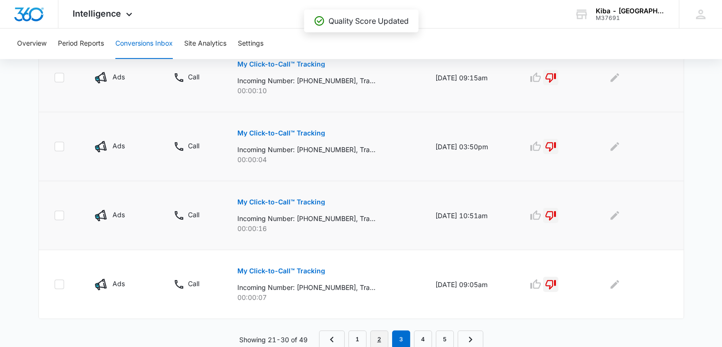
click at [384, 333] on link "2" at bounding box center [379, 339] width 18 height 18
click at [557, 282] on icon "button" at bounding box center [550, 283] width 11 height 11
click at [555, 212] on icon "button" at bounding box center [550, 214] width 11 height 11
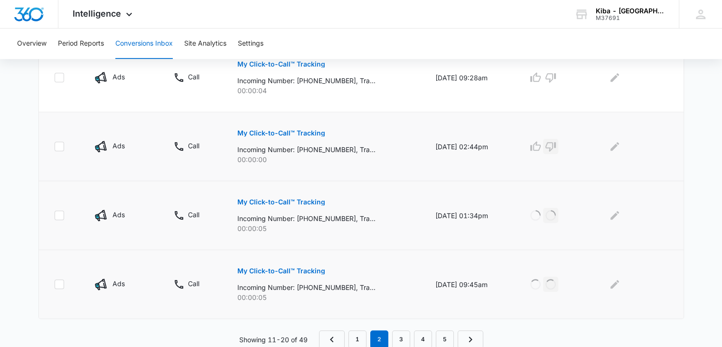
click at [556, 147] on icon "button" at bounding box center [551, 146] width 10 height 9
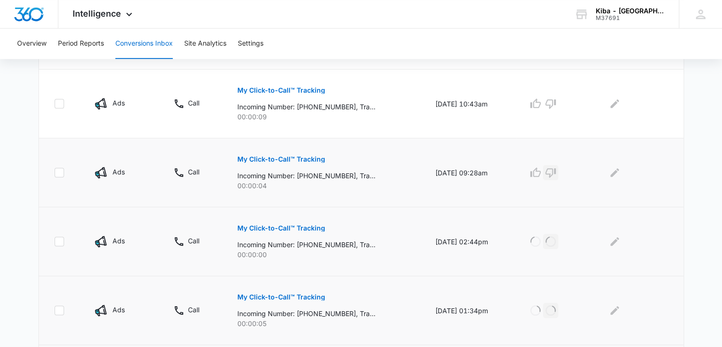
click at [554, 169] on icon "button" at bounding box center [550, 172] width 11 height 11
click at [553, 100] on icon "button" at bounding box center [551, 103] width 10 height 9
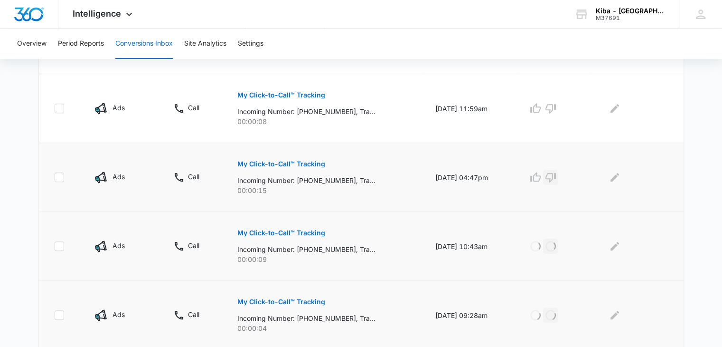
click at [557, 177] on icon "button" at bounding box center [550, 176] width 11 height 11
click at [555, 106] on icon "button" at bounding box center [550, 108] width 11 height 11
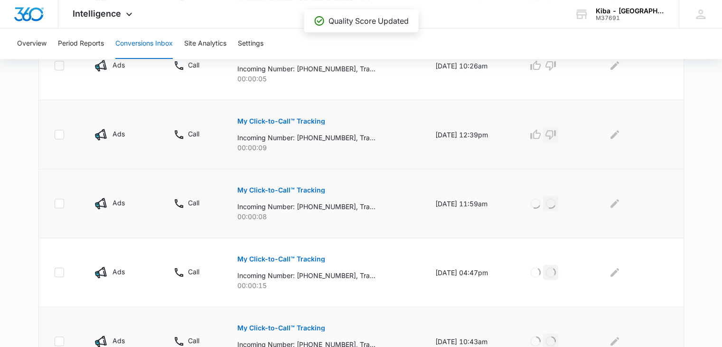
click at [557, 136] on icon "button" at bounding box center [550, 134] width 11 height 11
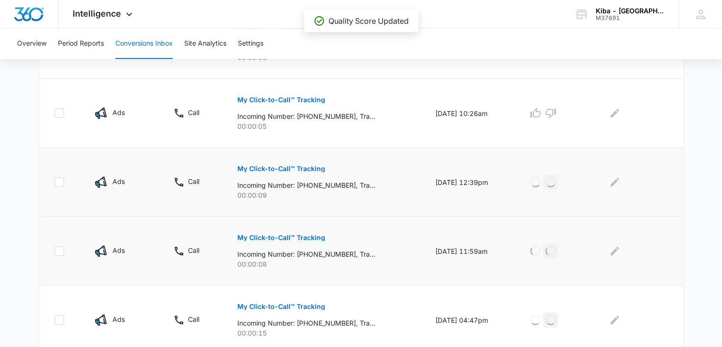
scroll to position [242, 0]
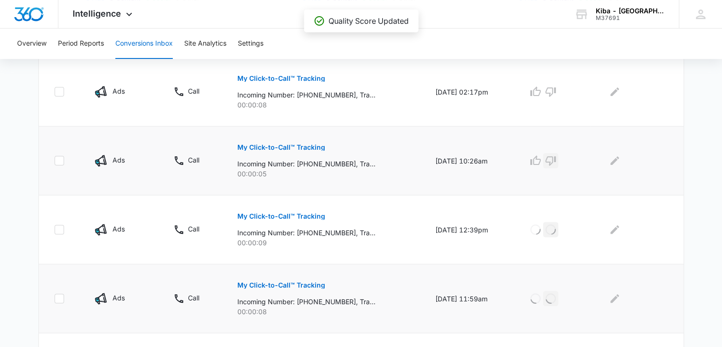
click at [555, 159] on icon "button" at bounding box center [550, 160] width 11 height 11
click at [555, 91] on icon "button" at bounding box center [550, 91] width 11 height 11
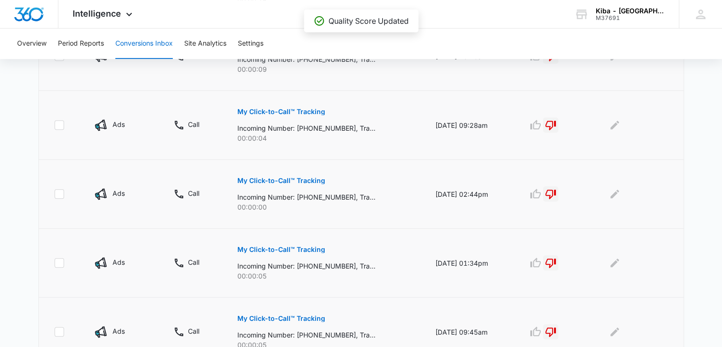
scroll to position [669, 0]
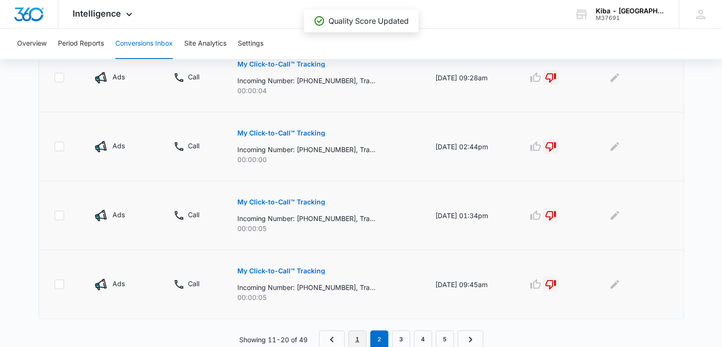
click at [363, 331] on link "1" at bounding box center [358, 339] width 18 height 18
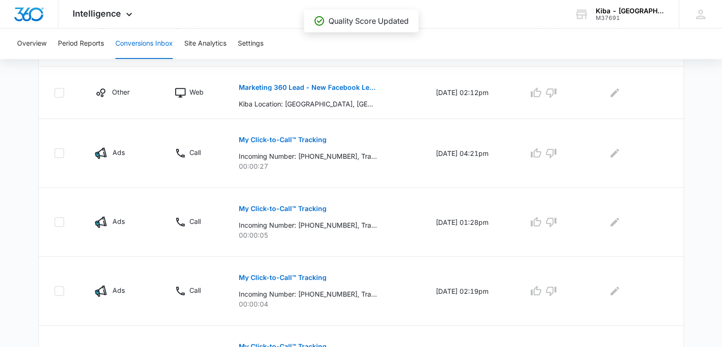
scroll to position [619, 0]
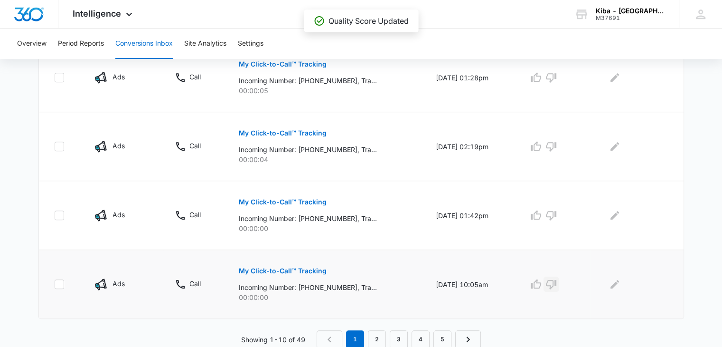
click at [557, 282] on icon "button" at bounding box center [551, 283] width 11 height 11
click at [557, 215] on icon "button" at bounding box center [551, 215] width 10 height 9
click at [556, 146] on icon "button" at bounding box center [551, 146] width 10 height 9
click at [554, 72] on icon "button" at bounding box center [551, 77] width 11 height 11
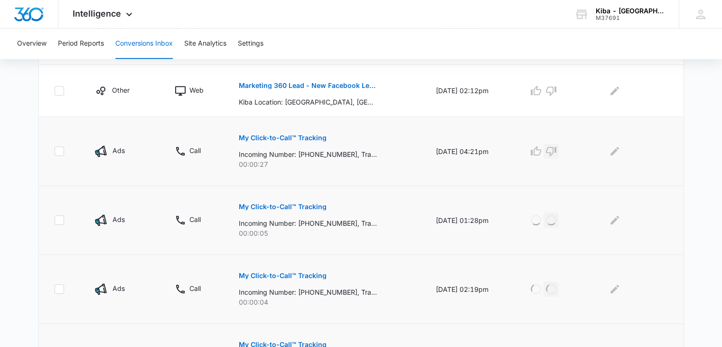
click at [555, 149] on icon "button" at bounding box center [551, 150] width 11 height 11
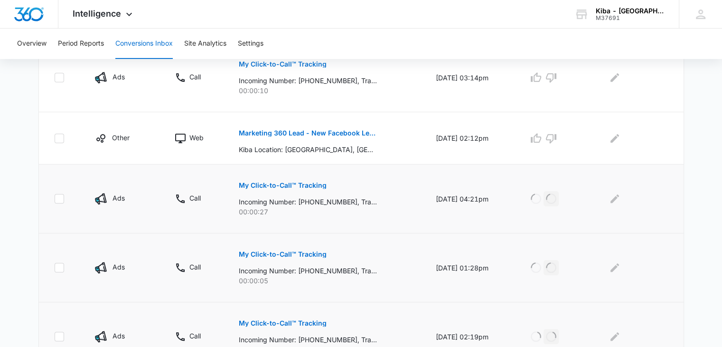
scroll to position [382, 0]
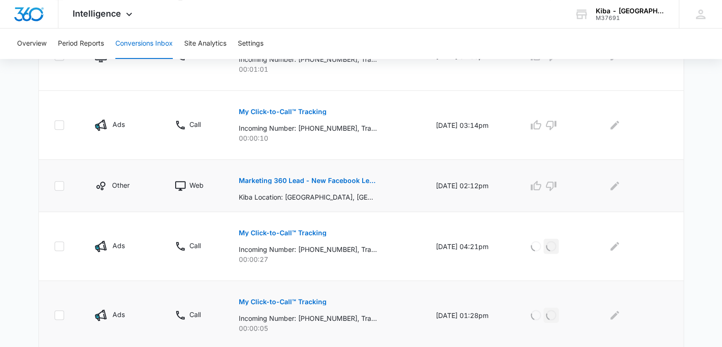
click at [321, 180] on p "Marketing 360 Lead - New Facebook Lead - [GEOGRAPHIC_DATA] Kitchen & Bath Faceb…" at bounding box center [308, 180] width 138 height 7
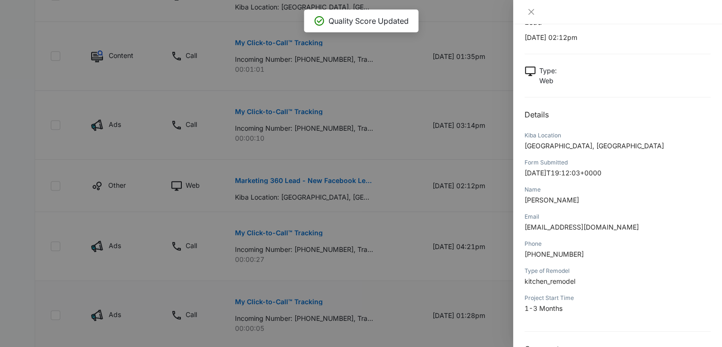
scroll to position [62, 0]
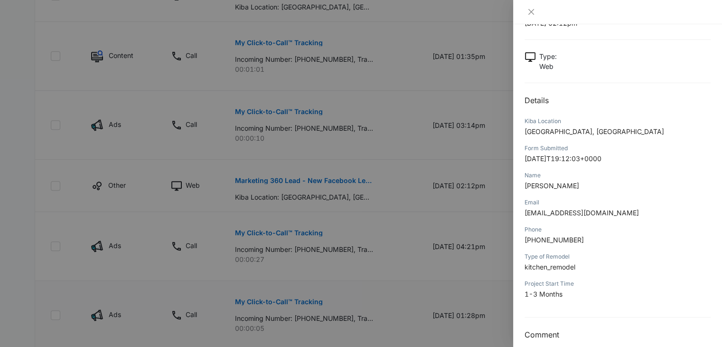
click at [532, 17] on div at bounding box center [617, 12] width 209 height 24
click at [534, 9] on icon "close" at bounding box center [532, 12] width 6 height 6
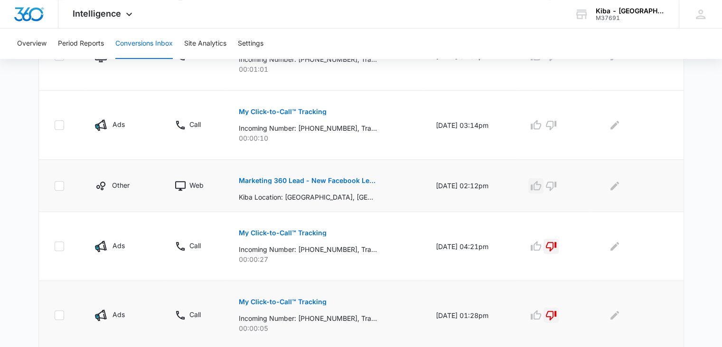
click at [541, 182] on icon "button" at bounding box center [536, 185] width 11 height 11
click at [557, 122] on icon "button" at bounding box center [551, 124] width 11 height 11
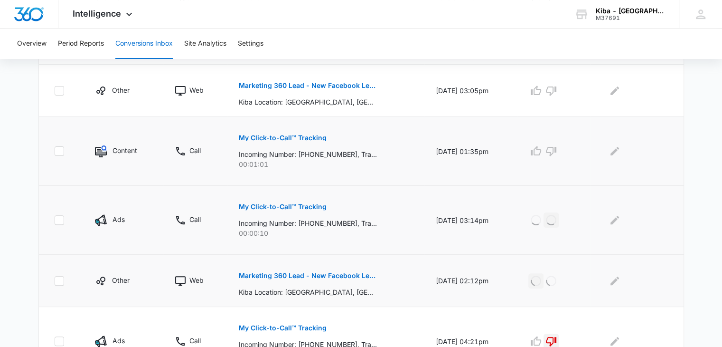
scroll to position [239, 0]
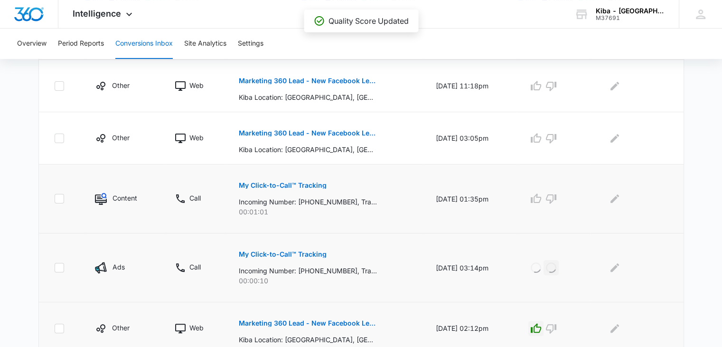
click at [281, 182] on p "My Click-to-Call™ Tracking" at bounding box center [283, 185] width 88 height 7
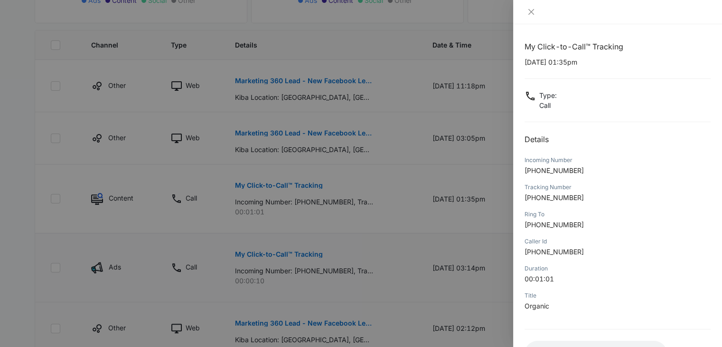
scroll to position [287, 0]
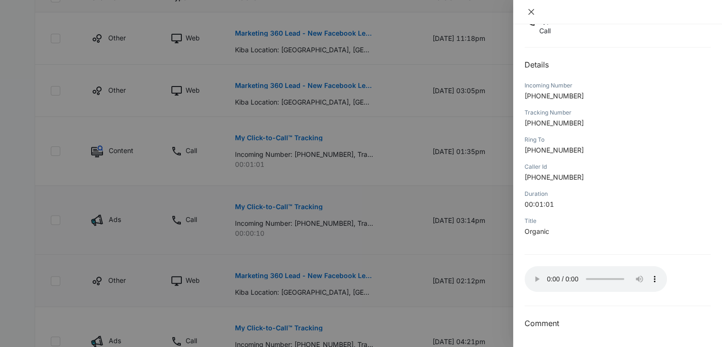
click at [528, 10] on icon "close" at bounding box center [532, 12] width 8 height 8
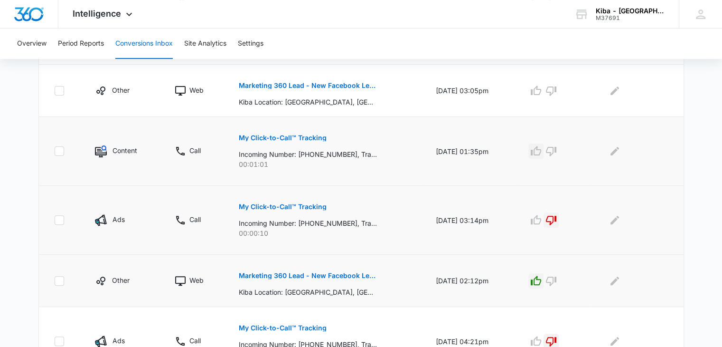
click at [542, 151] on icon "button" at bounding box center [536, 150] width 11 height 11
click at [617, 146] on icon "Edit Comments" at bounding box center [614, 150] width 11 height 11
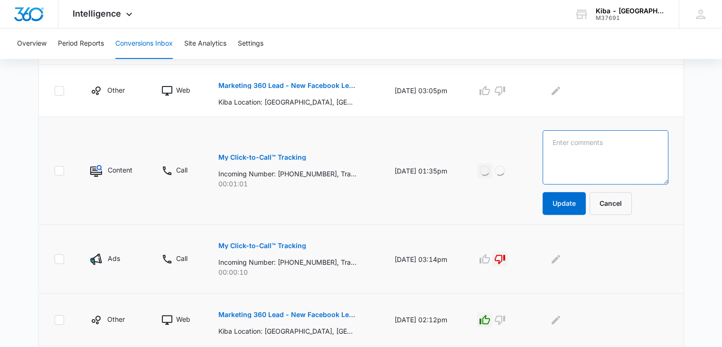
click at [617, 146] on textarea at bounding box center [606, 157] width 126 height 54
type textarea "bath tubs. Call transfered and nobody answered"
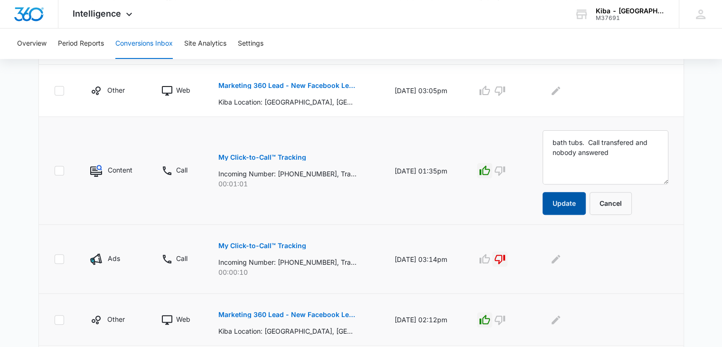
click at [579, 198] on button "Update" at bounding box center [564, 203] width 43 height 23
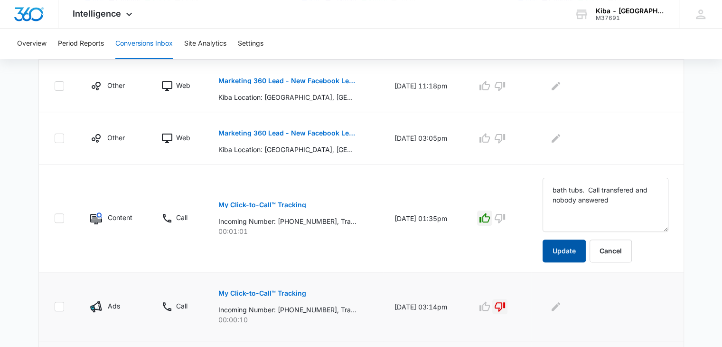
scroll to position [144, 0]
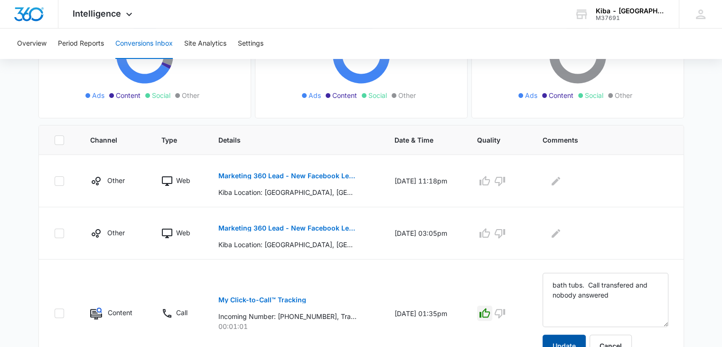
click at [565, 340] on button "Update" at bounding box center [564, 345] width 43 height 23
click at [294, 227] on p "Marketing 360 Lead - New Facebook Lead - [GEOGRAPHIC_DATA] Kitchen & Bath Faceb…" at bounding box center [287, 228] width 138 height 7
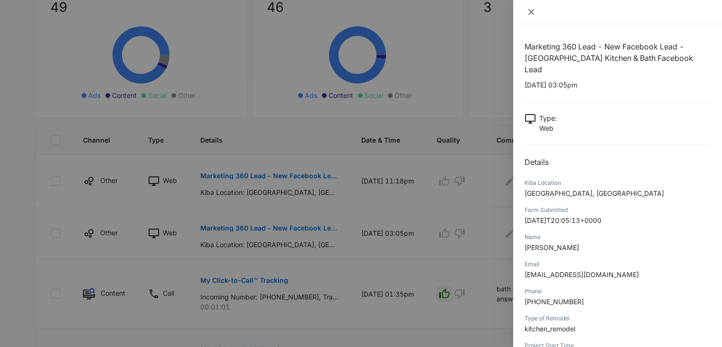
click at [530, 10] on icon "close" at bounding box center [532, 12] width 8 height 8
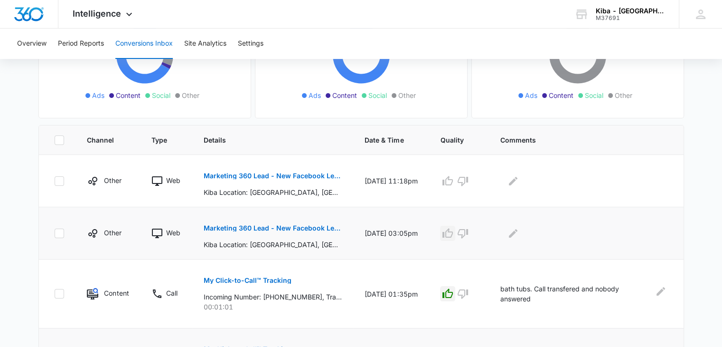
click at [454, 228] on icon "button" at bounding box center [447, 232] width 11 height 11
click at [454, 178] on icon "button" at bounding box center [447, 180] width 11 height 11
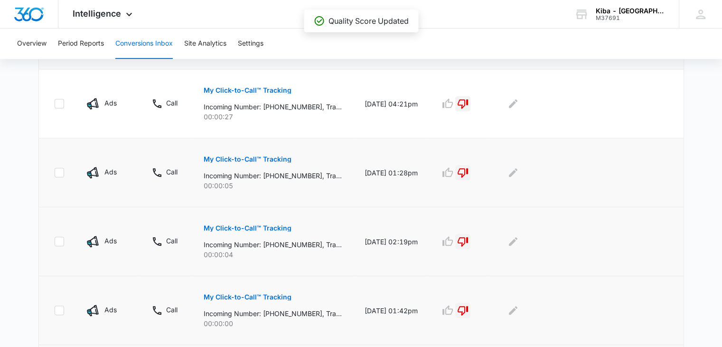
scroll to position [619, 0]
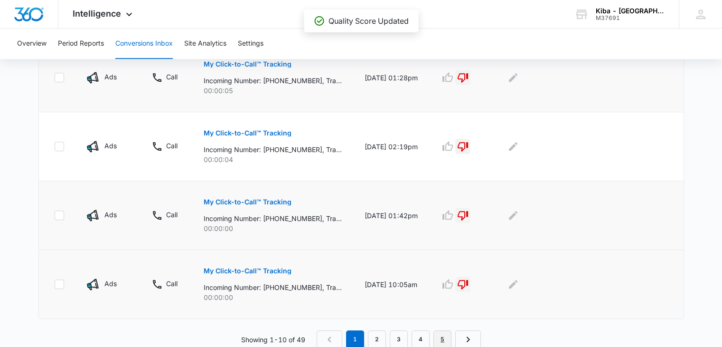
click at [448, 335] on link "5" at bounding box center [443, 339] width 18 height 18
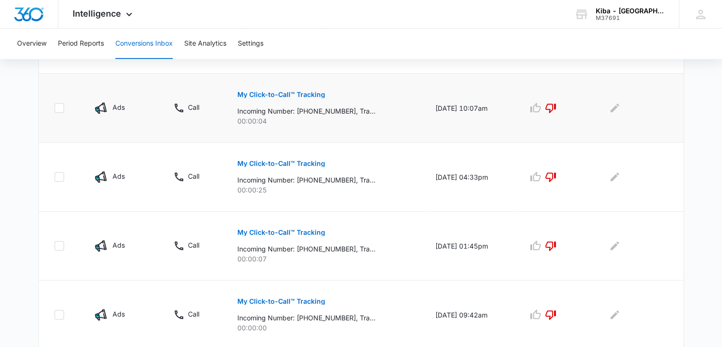
scroll to position [600, 0]
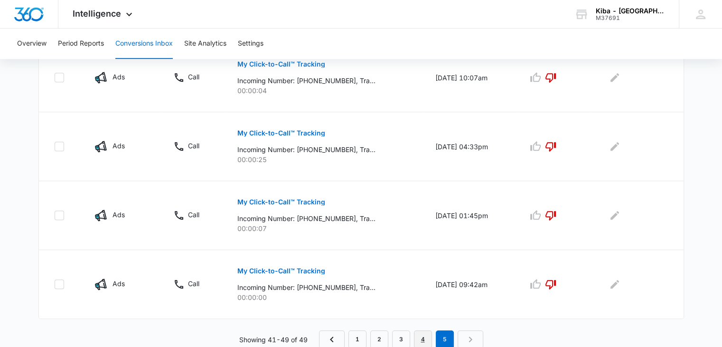
click at [422, 338] on link "4" at bounding box center [423, 339] width 18 height 18
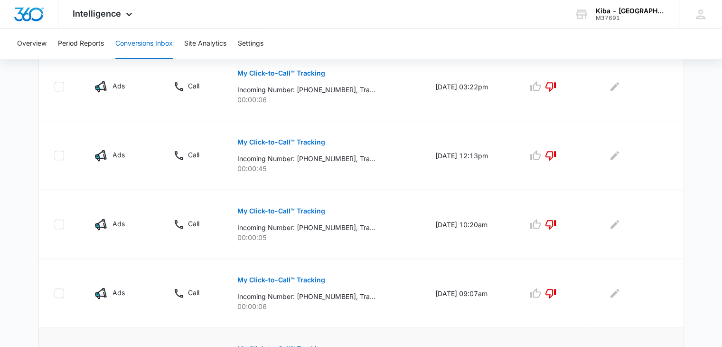
scroll to position [669, 0]
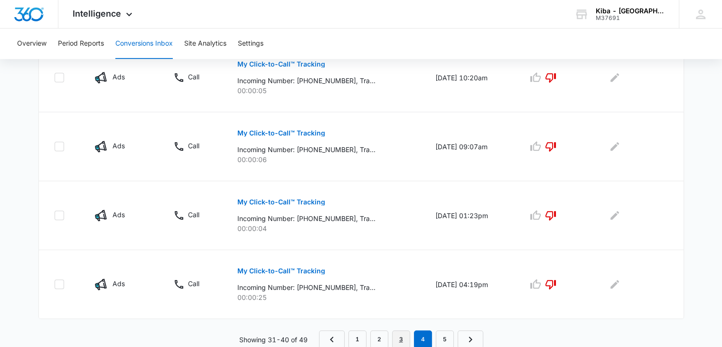
click at [405, 339] on link "3" at bounding box center [401, 339] width 18 height 18
click at [382, 337] on link "2" at bounding box center [379, 339] width 18 height 18
click at [361, 337] on link "1" at bounding box center [358, 339] width 18 height 18
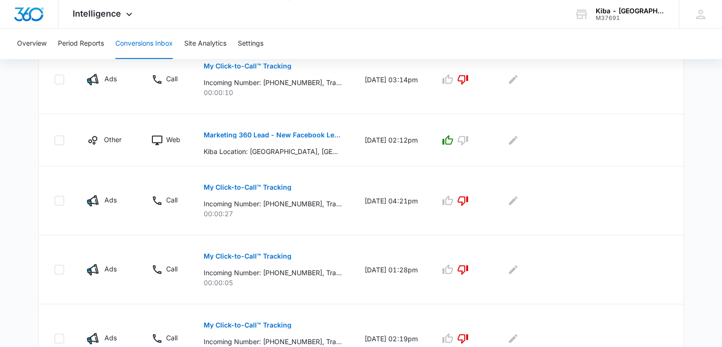
scroll to position [619, 0]
